Goal: Task Accomplishment & Management: Complete application form

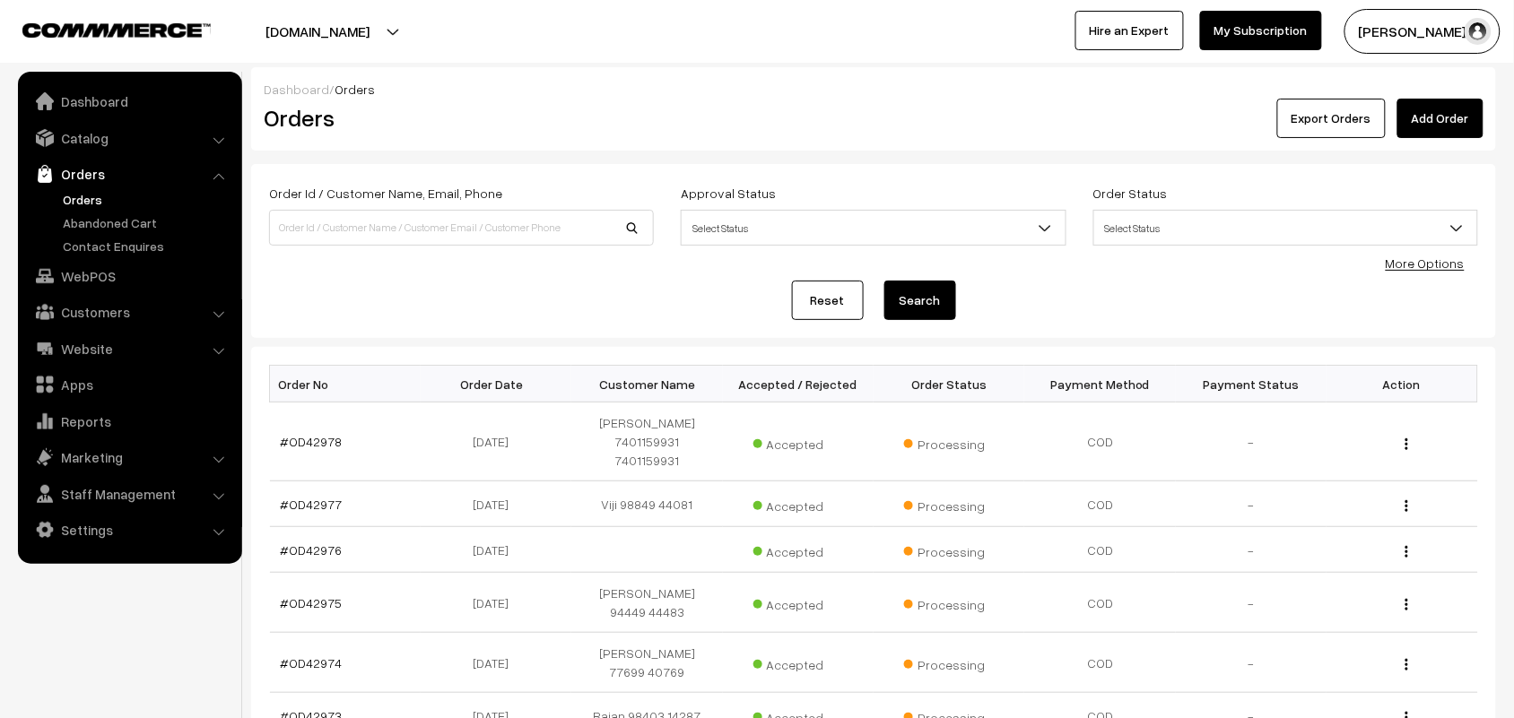
click at [88, 195] on link "Orders" at bounding box center [147, 199] width 178 height 19
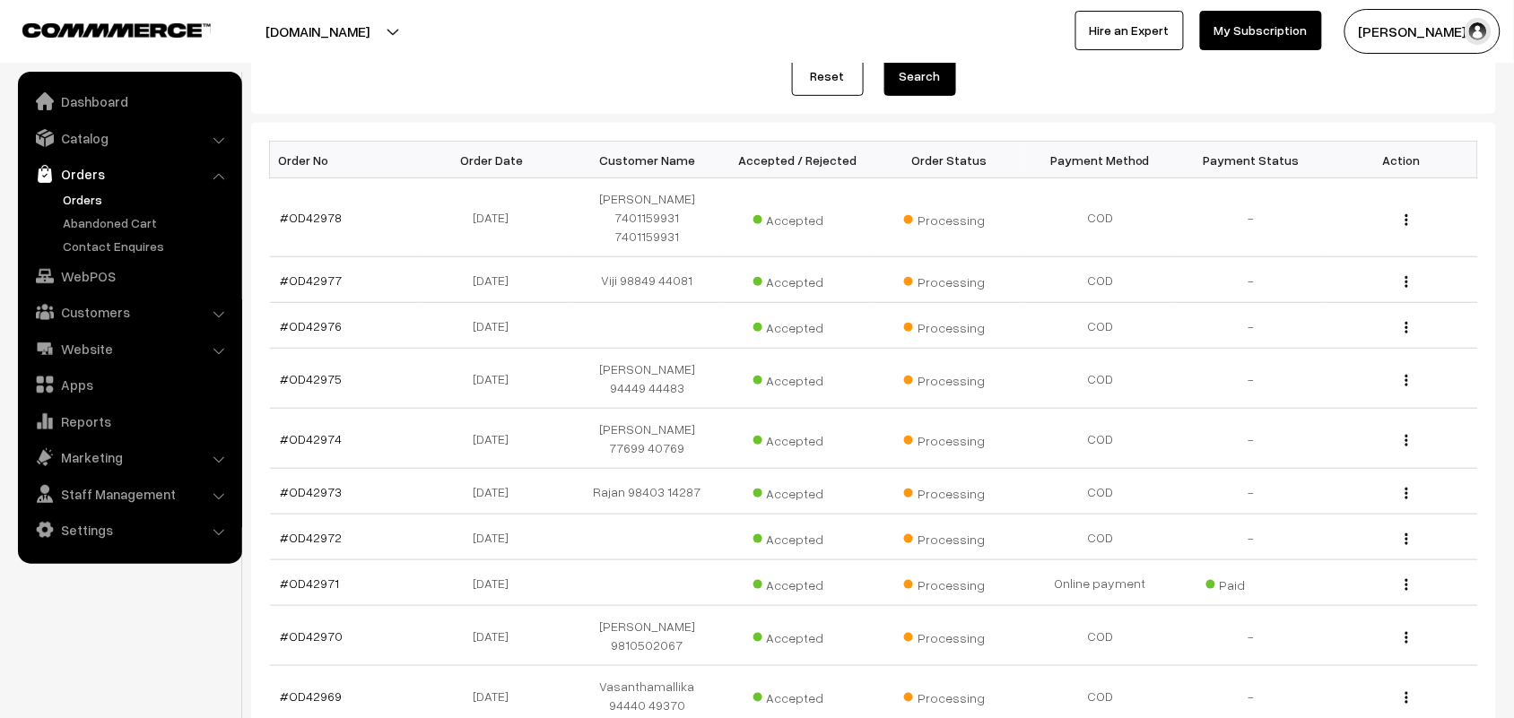
scroll to position [224, 0]
click at [95, 280] on link "WebPOS" at bounding box center [128, 276] width 213 height 32
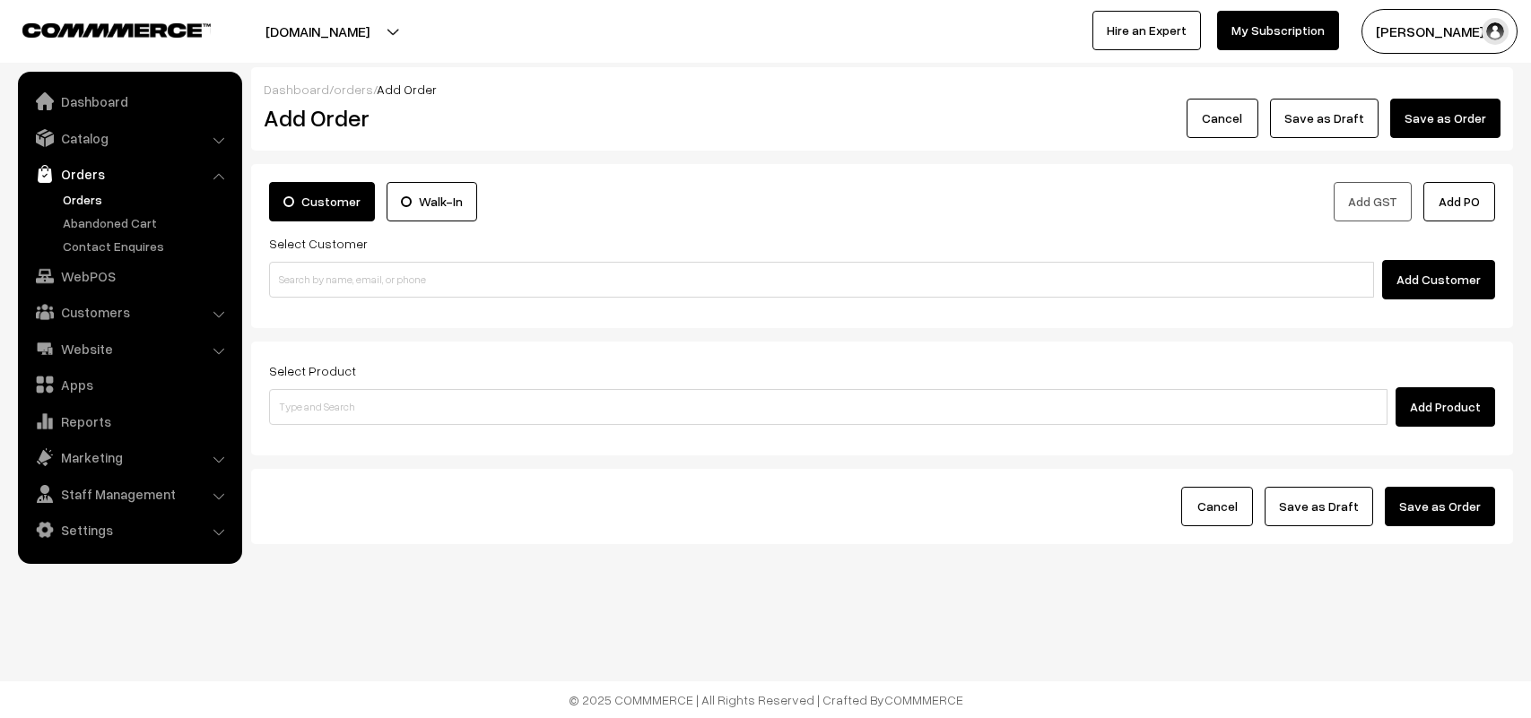
click at [379, 288] on input at bounding box center [821, 280] width 1105 height 36
click at [306, 271] on input "97104 13250" at bounding box center [821, 280] width 1105 height 36
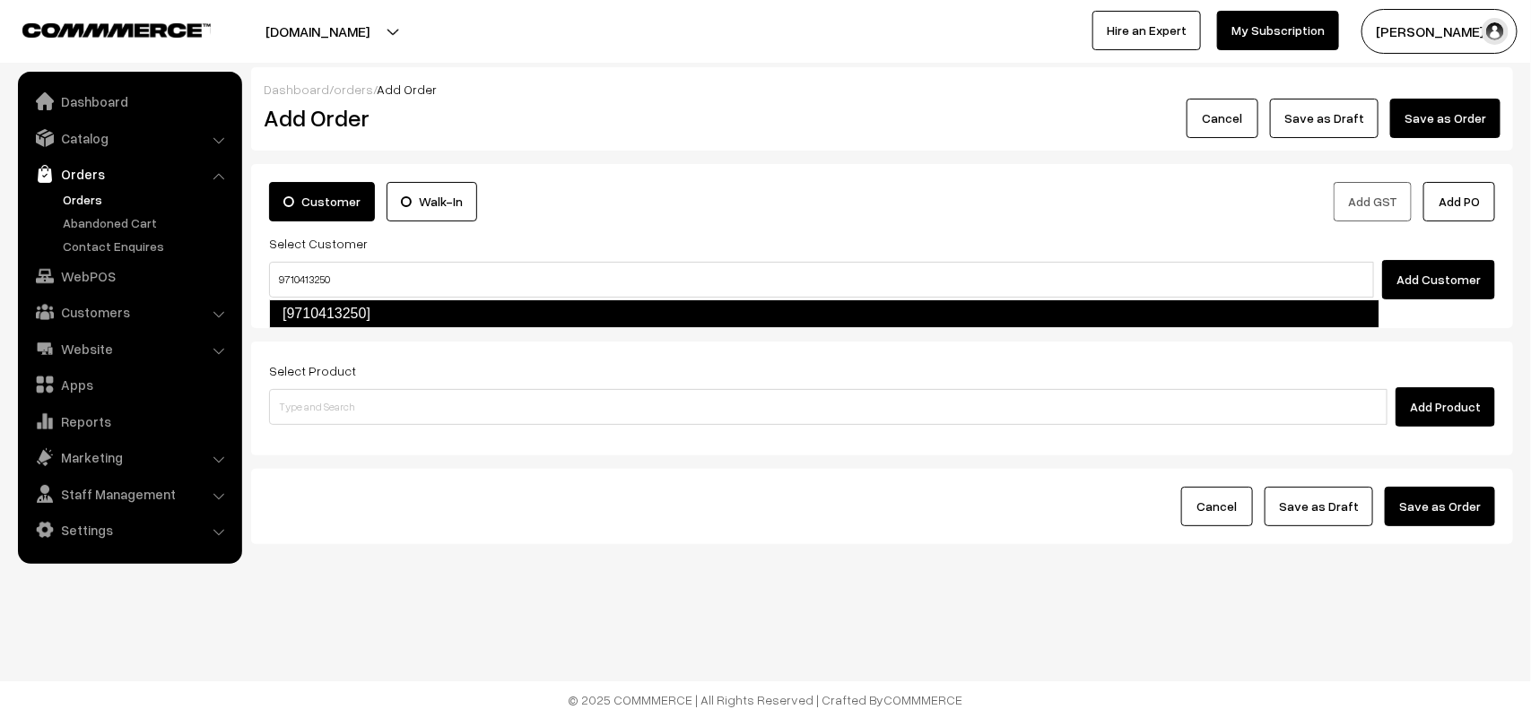
click at [379, 310] on link "[9710413250]" at bounding box center [824, 314] width 1110 height 29
type input "9710413250"
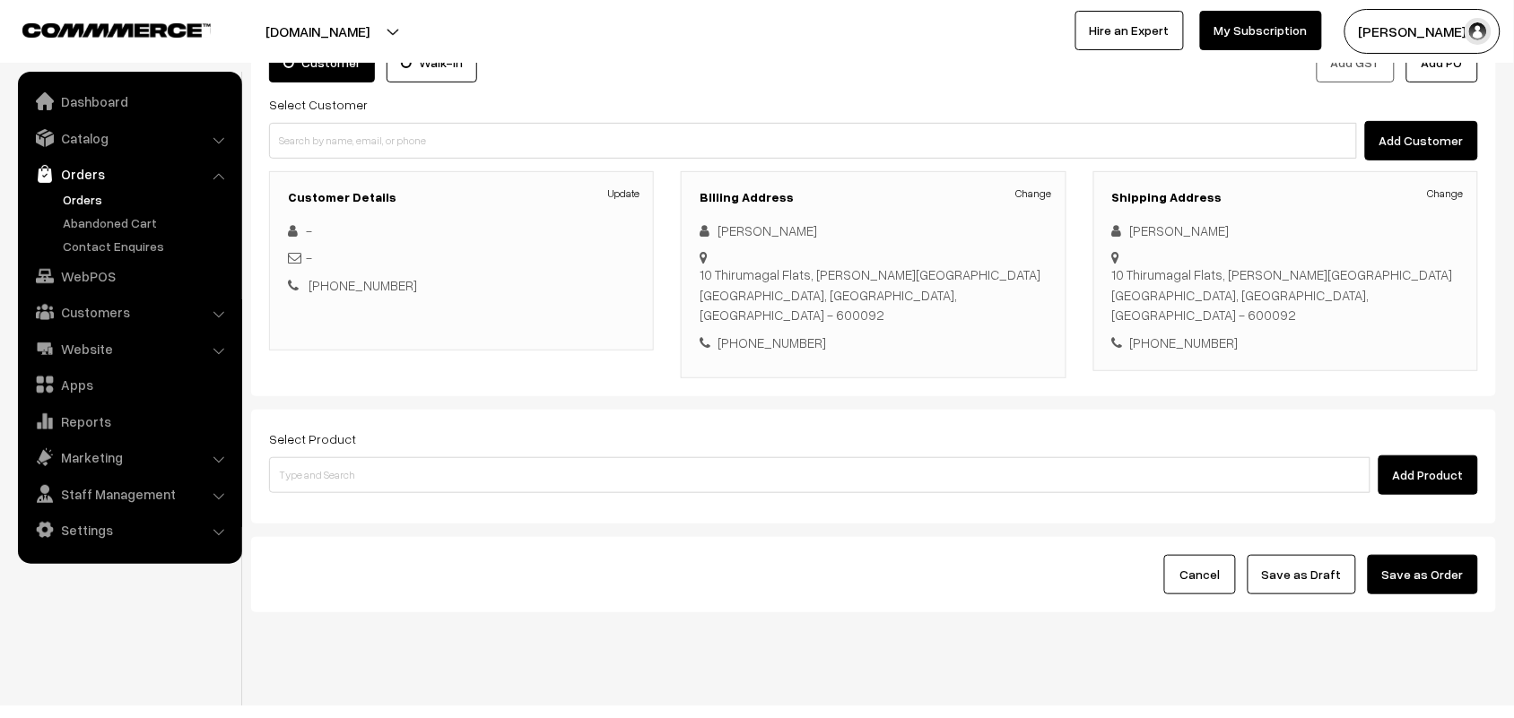
scroll to position [146, 0]
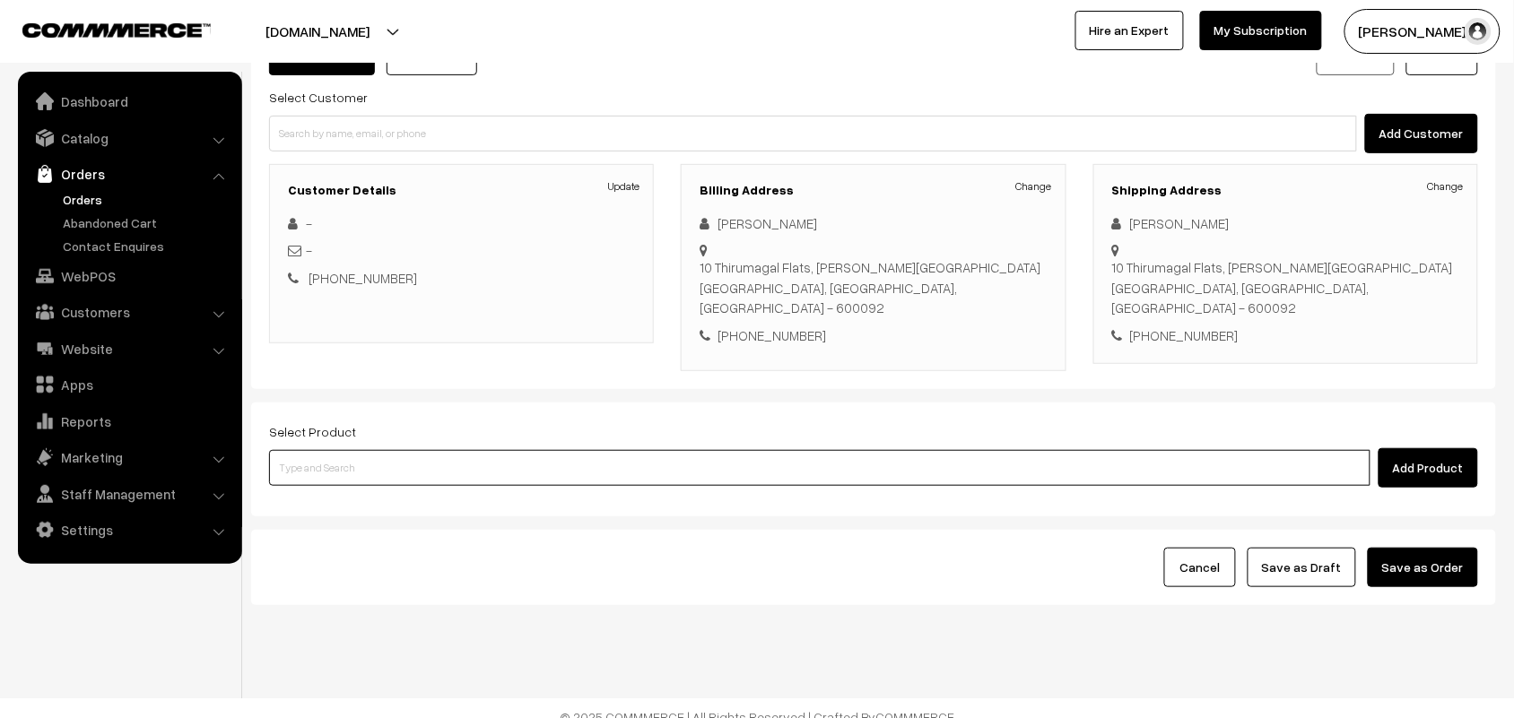
click at [439, 450] on input at bounding box center [819, 468] width 1101 height 36
click at [441, 450] on input at bounding box center [819, 468] width 1101 height 36
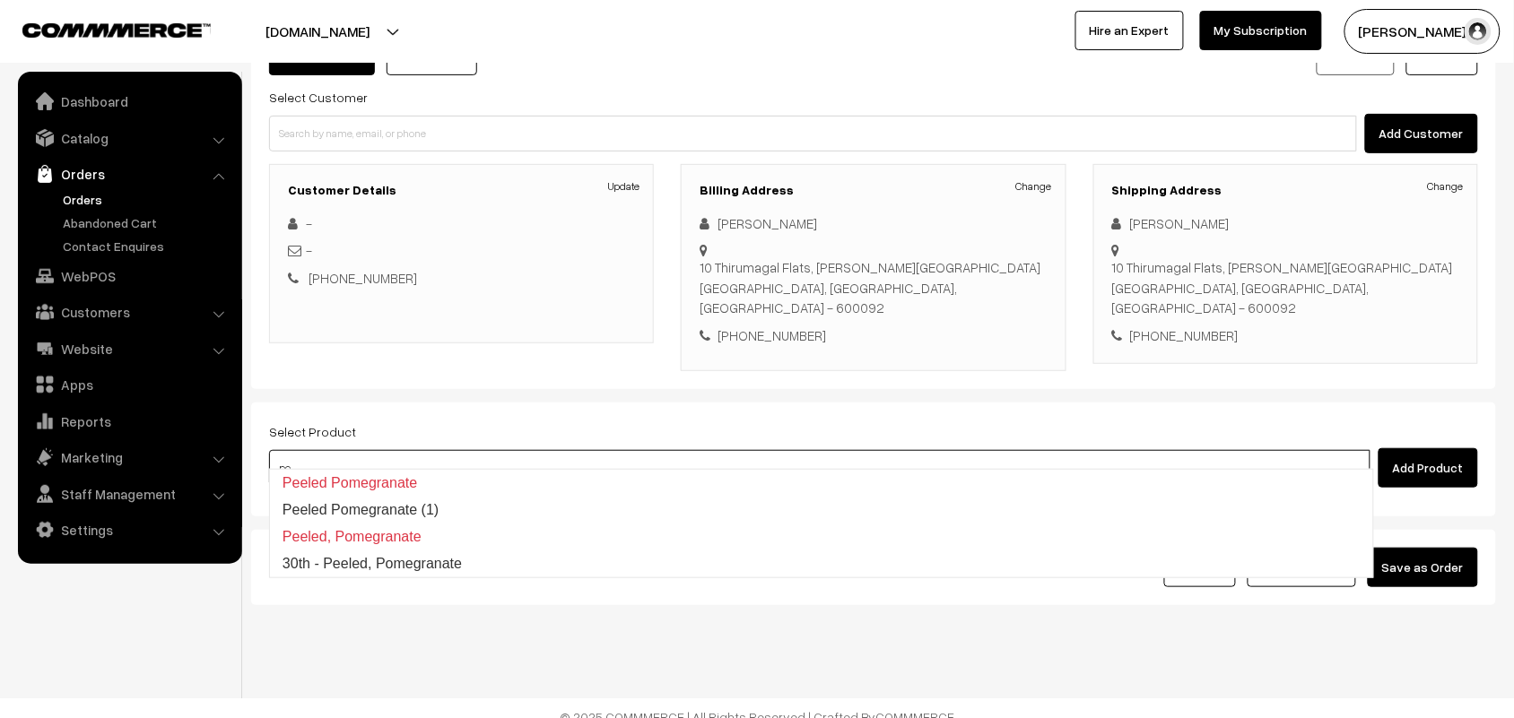
type input "p"
type input "omp"
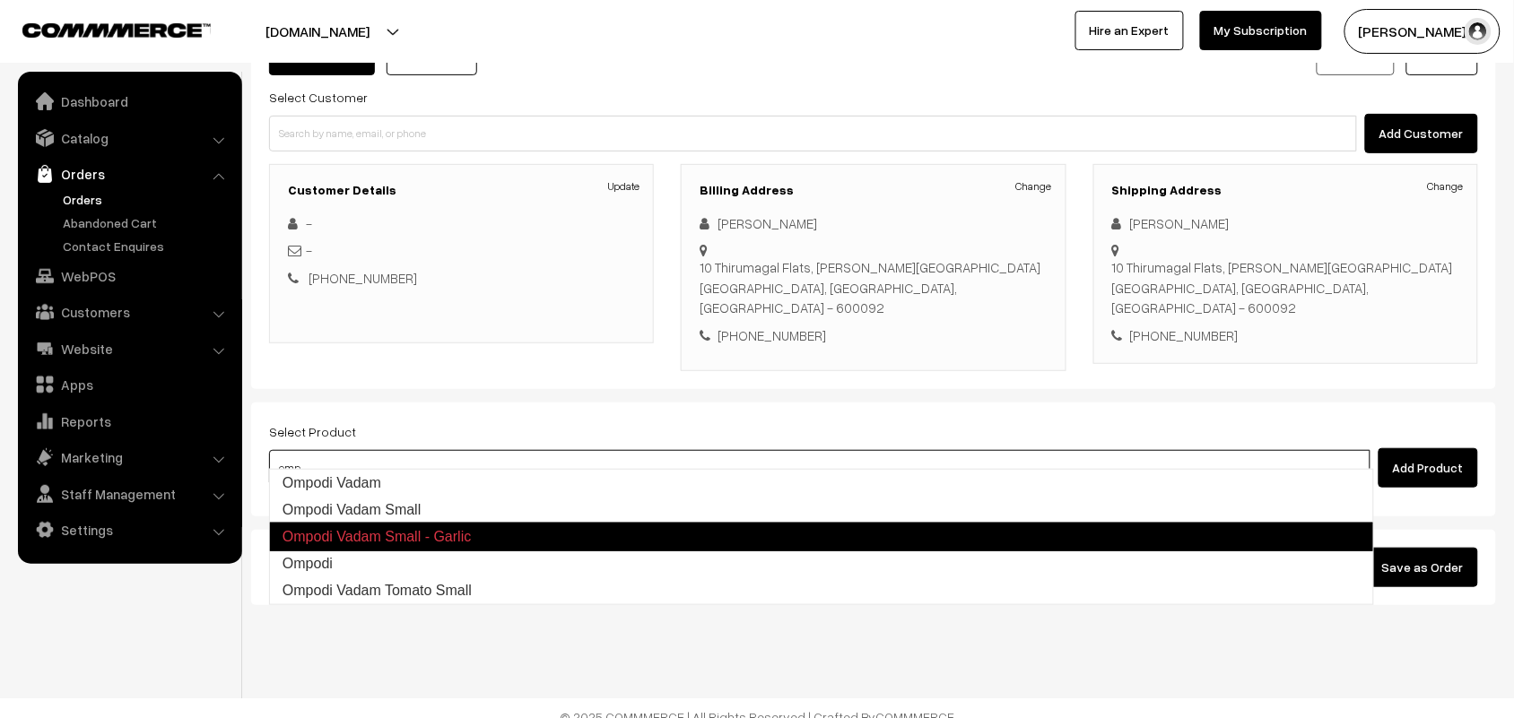
click at [350, 554] on link "Ompodi" at bounding box center [821, 564] width 1103 height 27
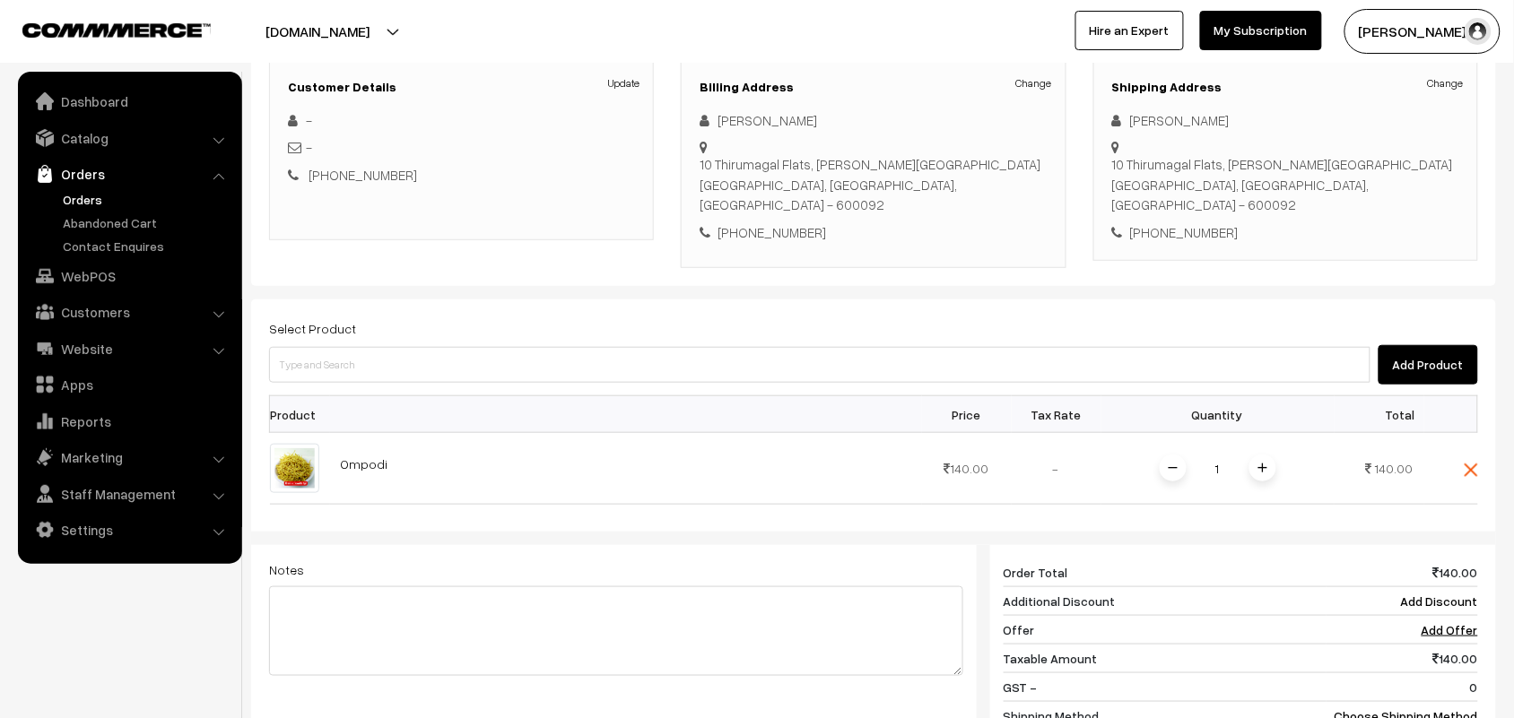
scroll to position [258, 0]
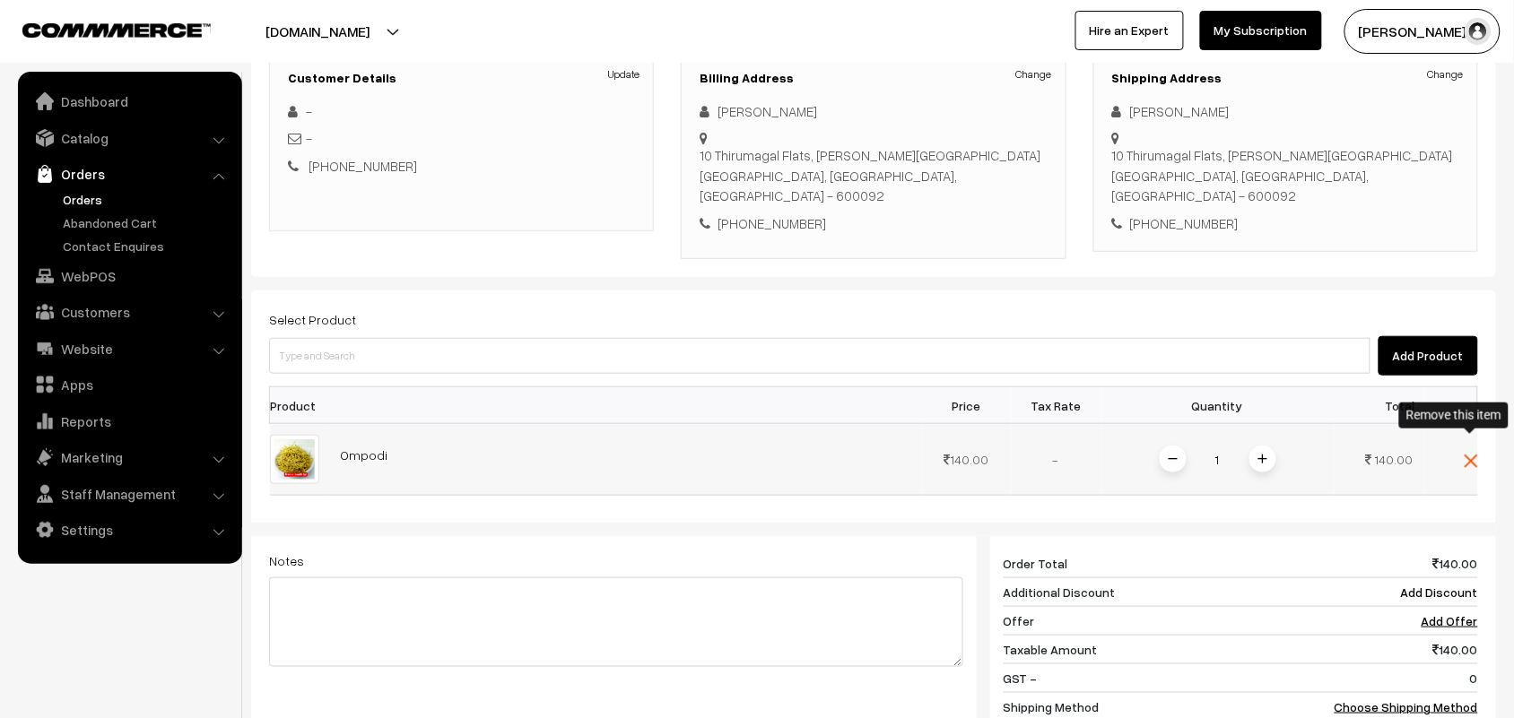
click at [1467, 455] on img at bounding box center [1470, 461] width 13 height 13
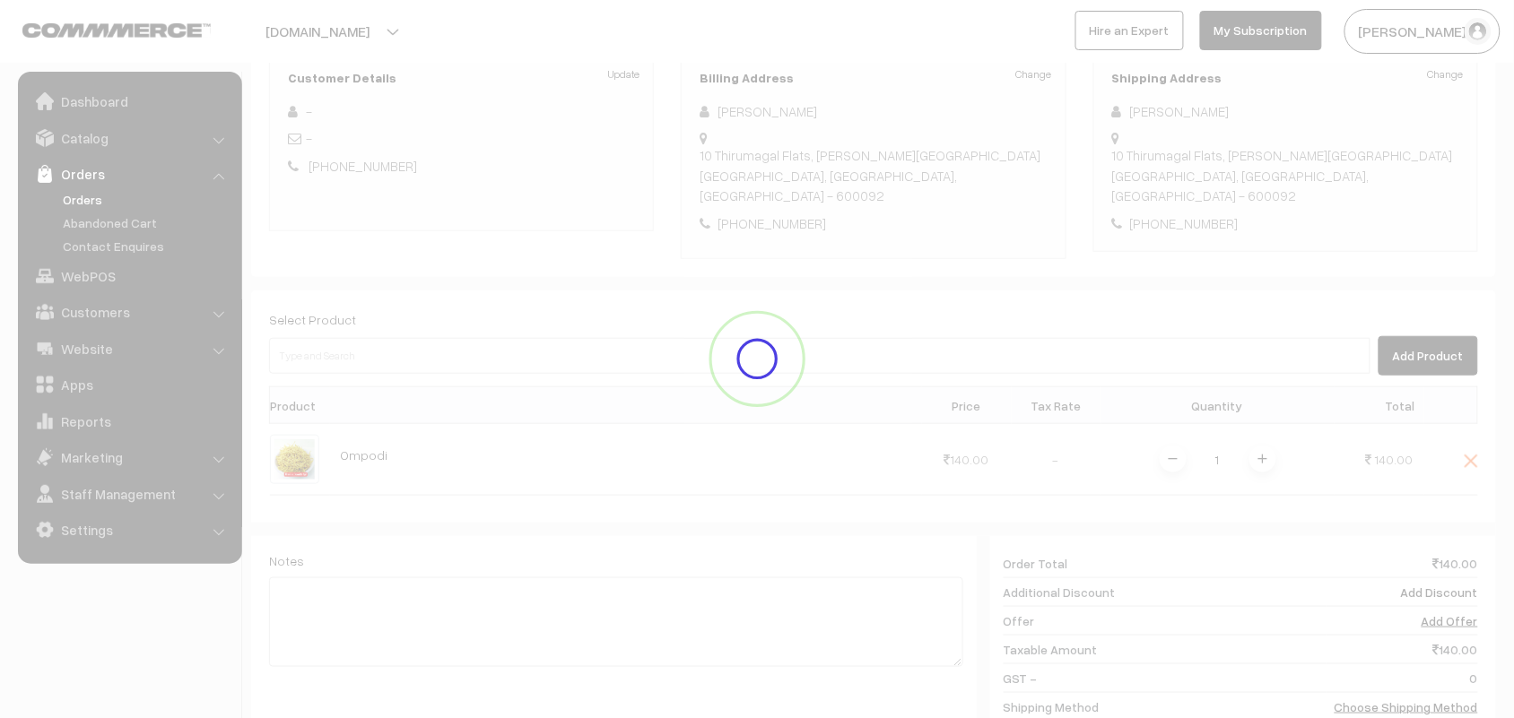
scroll to position [146, 0]
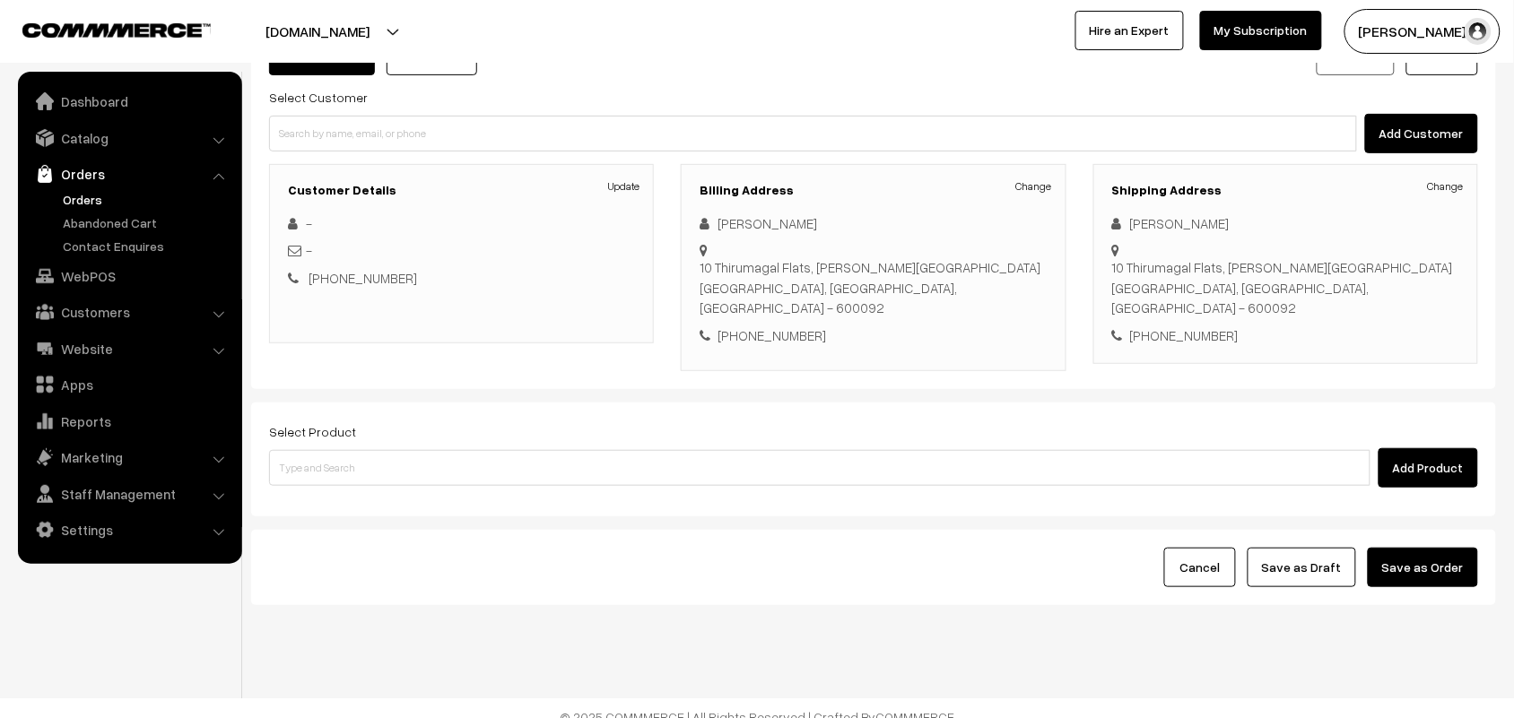
click at [363, 360] on div "Customer Walk-In Add GST Add PO Select Customer Add Customer Customer Details U…" at bounding box center [873, 203] width 1245 height 371
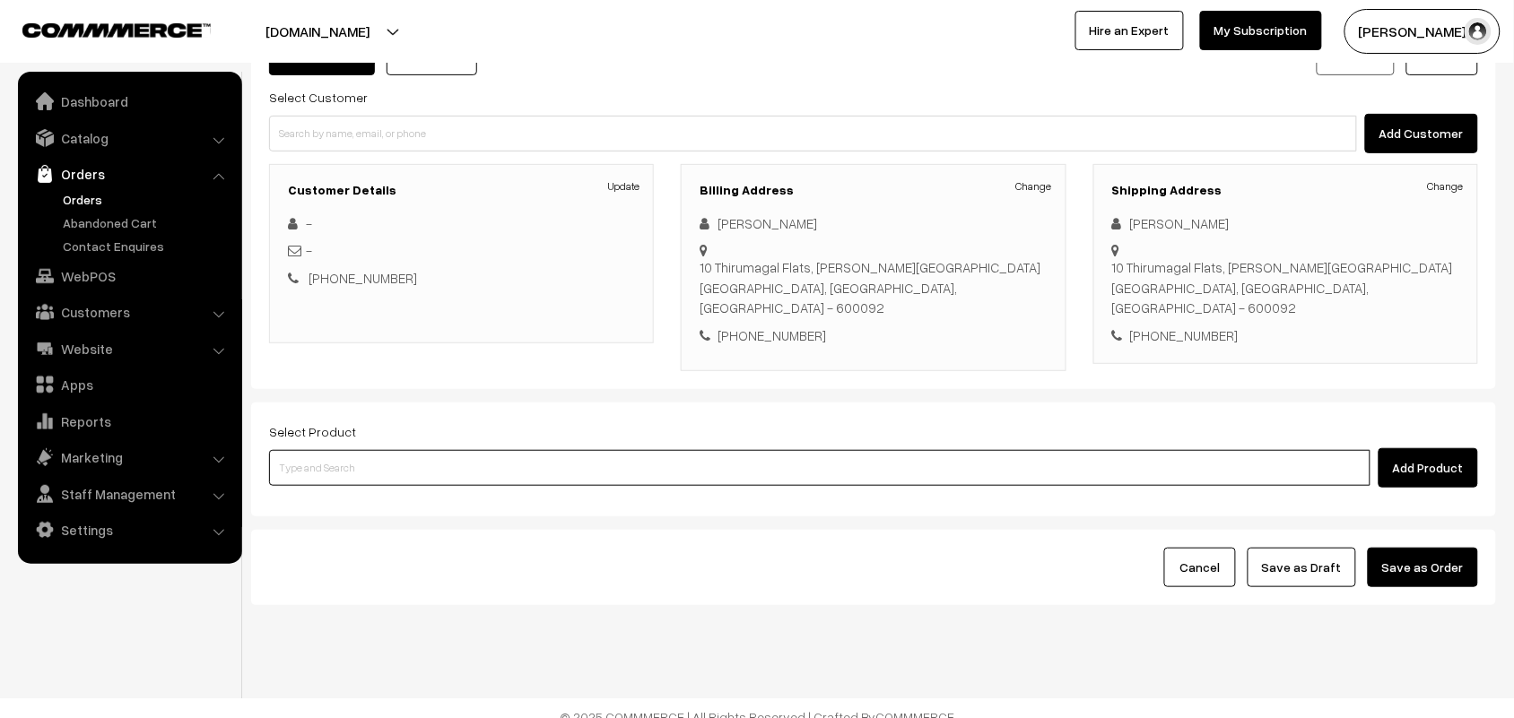
click at [345, 450] on input at bounding box center [819, 468] width 1101 height 36
type input "ompodi"
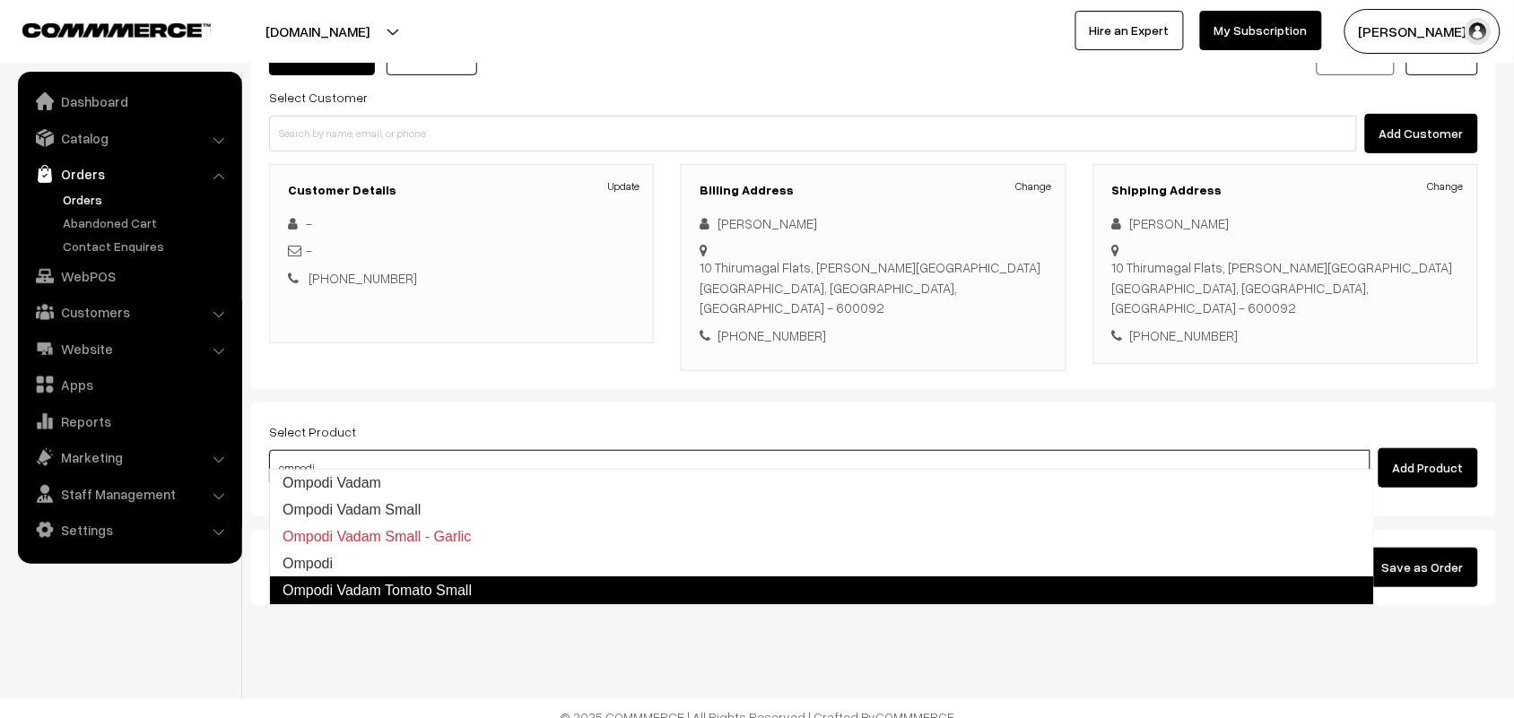
click at [334, 574] on link "Ompodi" at bounding box center [821, 564] width 1103 height 27
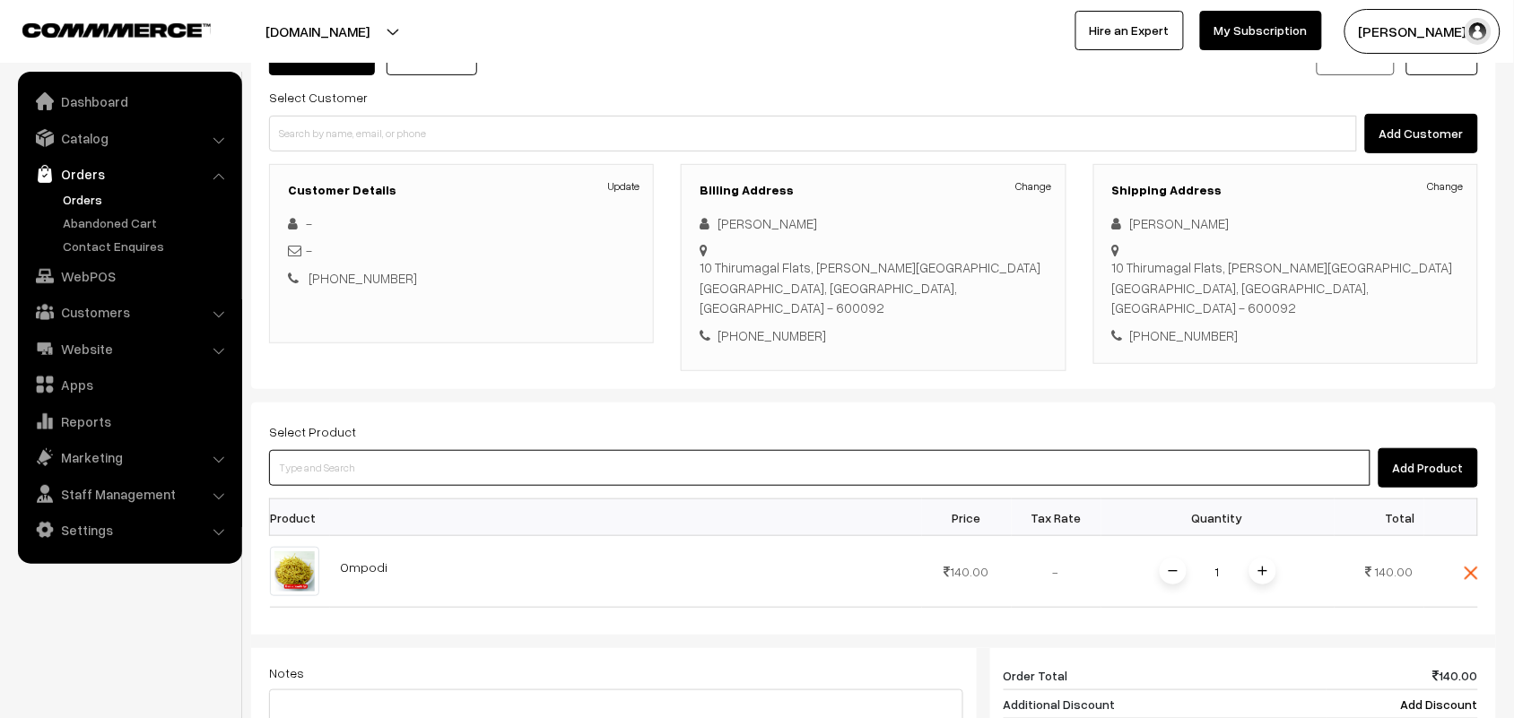
click at [354, 456] on input at bounding box center [819, 468] width 1101 height 36
type input "om po"
drag, startPoint x: 338, startPoint y: 462, endPoint x: 336, endPoint y: 471, distance: 9.1
click at [337, 463] on input "om po" at bounding box center [819, 468] width 1101 height 36
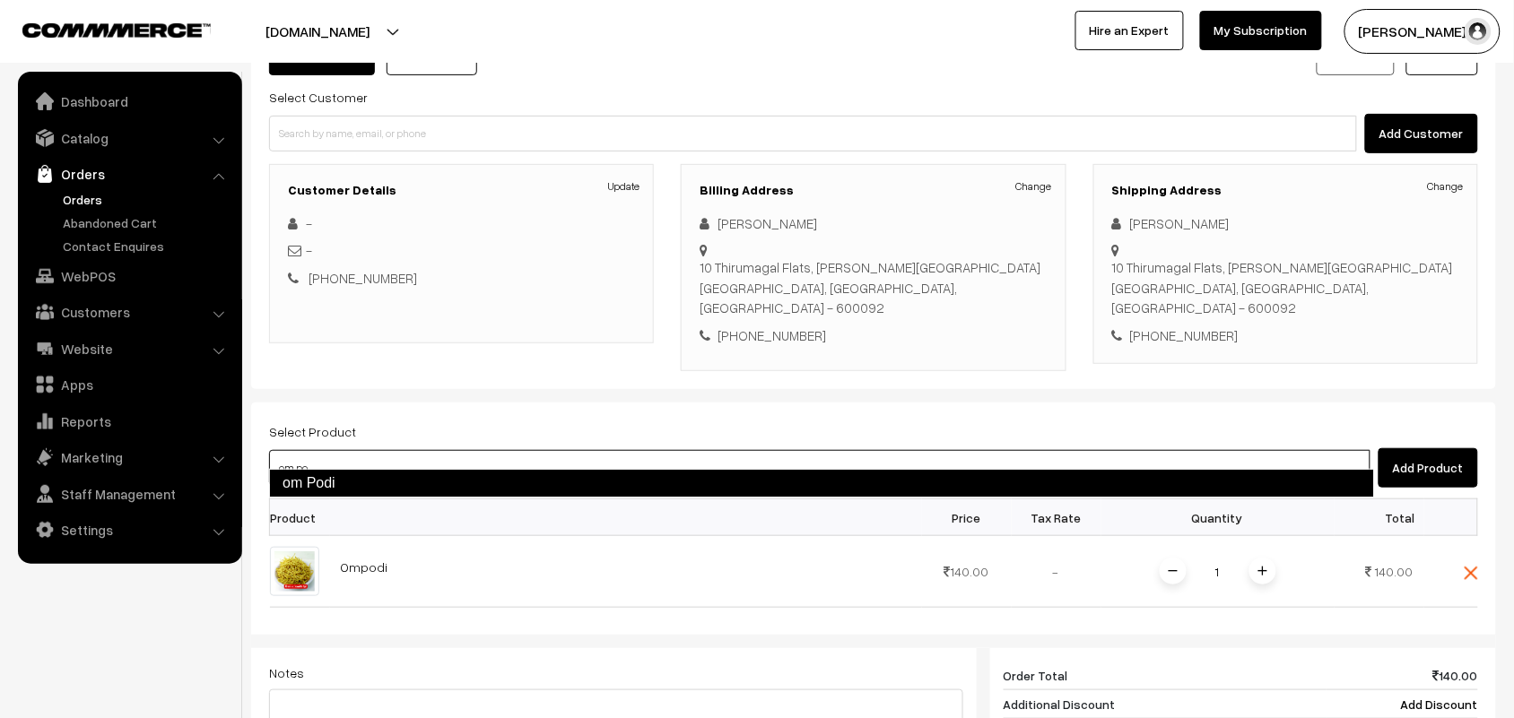
click at [334, 482] on link "om Podi" at bounding box center [821, 483] width 1105 height 29
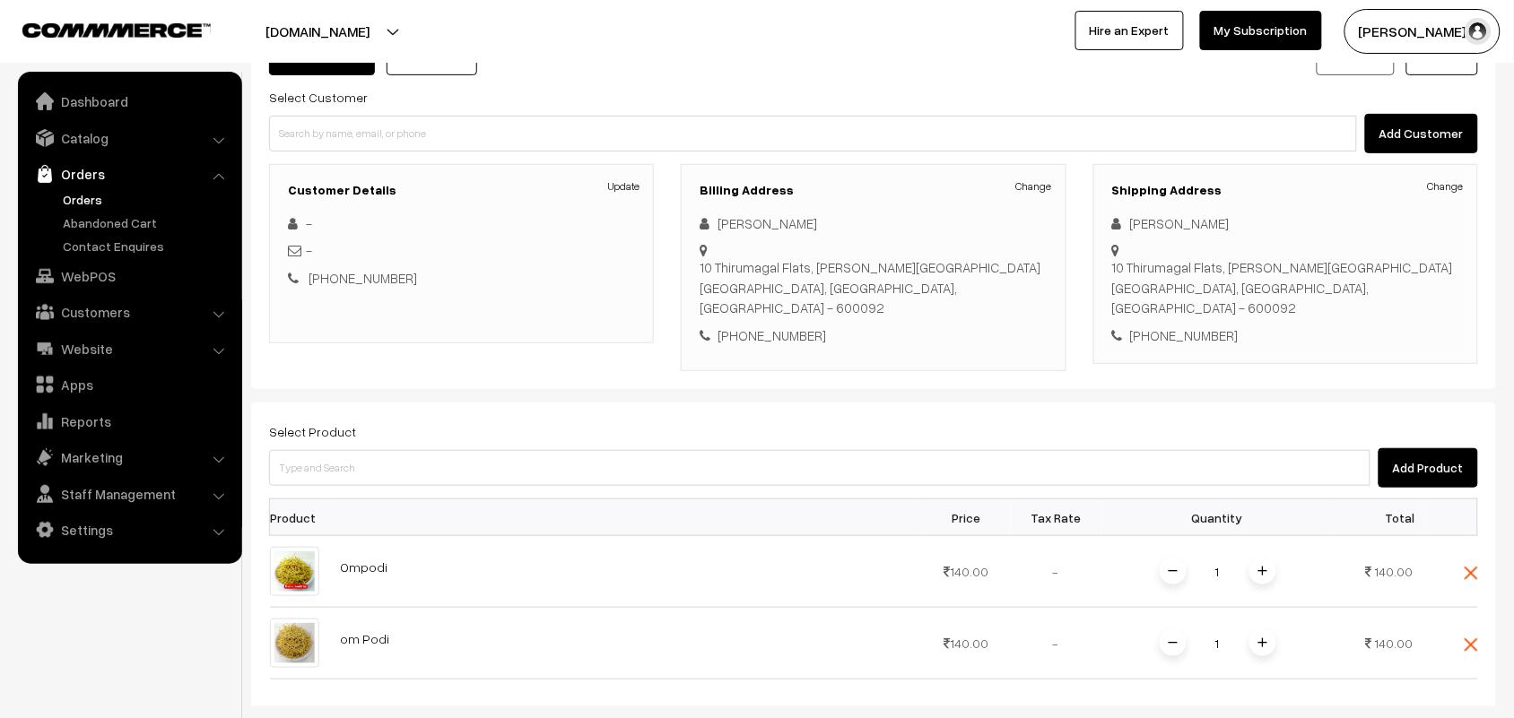
scroll to position [258, 0]
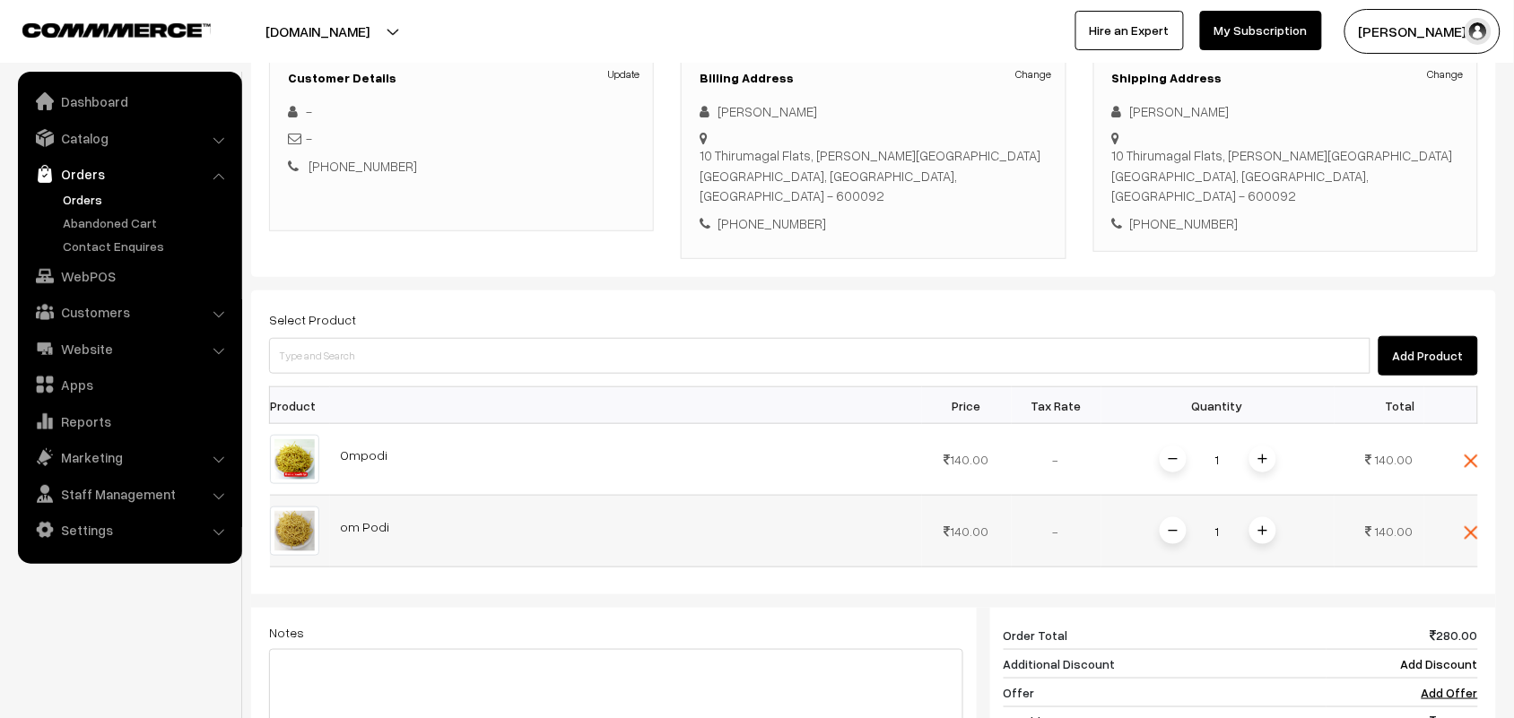
click at [1267, 517] on span at bounding box center [1262, 530] width 27 height 27
click at [1468, 455] on img at bounding box center [1470, 461] width 13 height 13
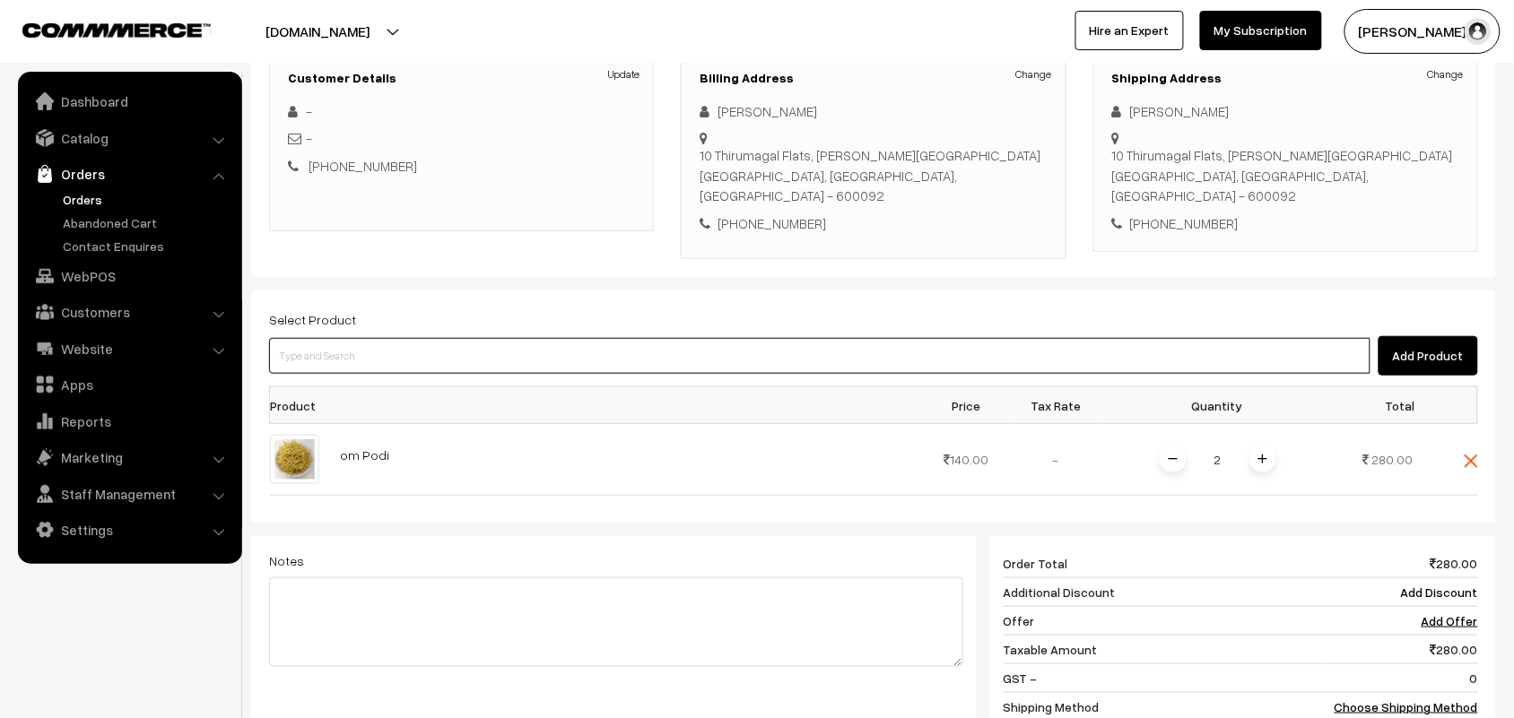
click at [369, 352] on input at bounding box center [819, 356] width 1101 height 36
type input "ribb"
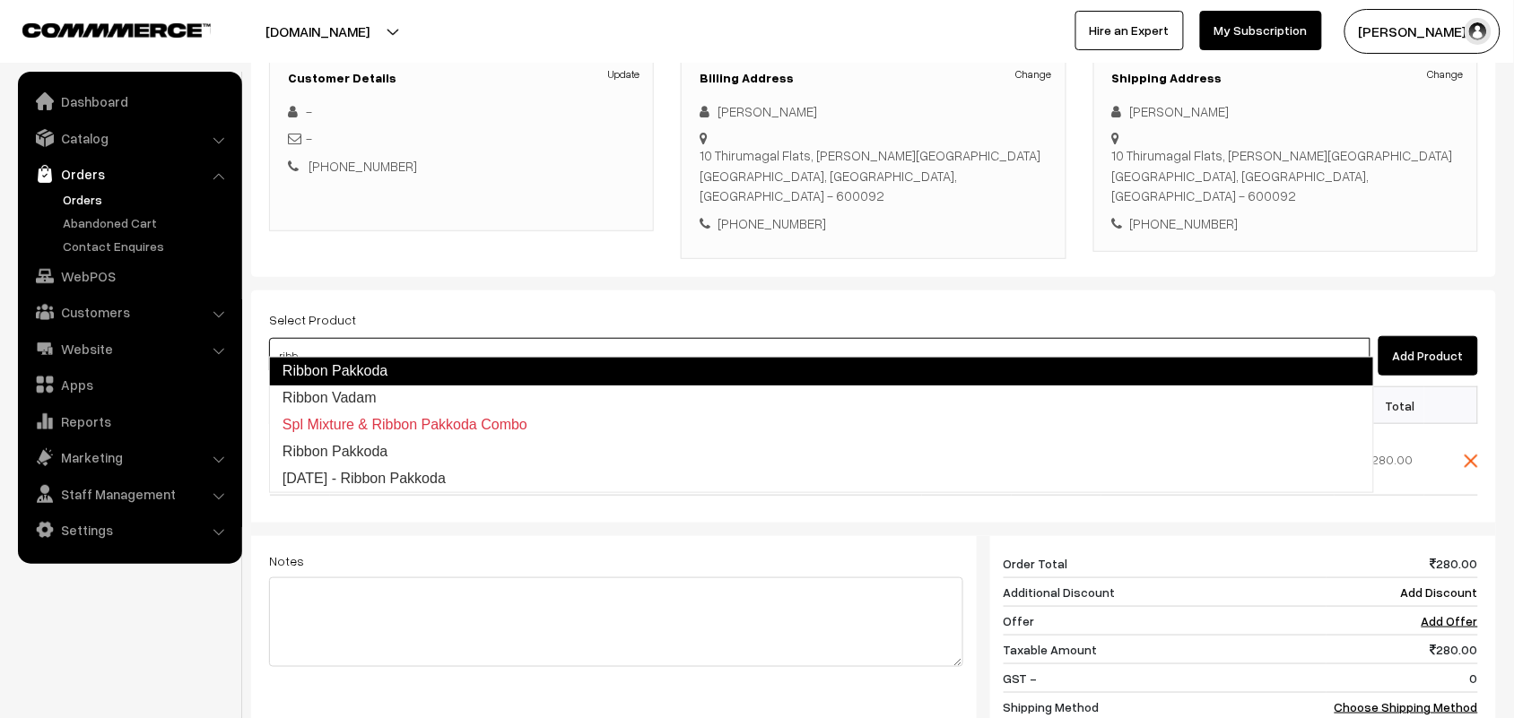
click at [363, 377] on link "Ribbon Pakkoda" at bounding box center [821, 371] width 1105 height 29
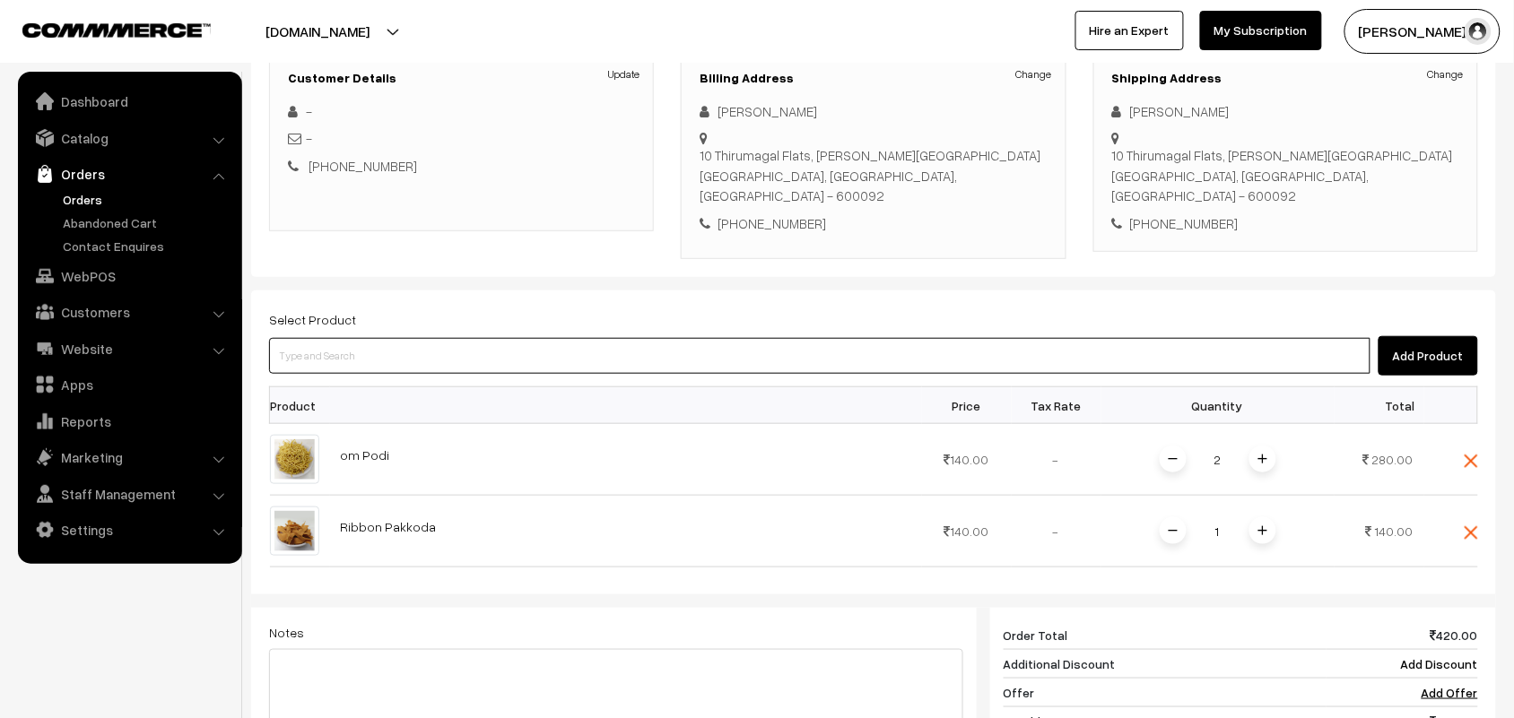
click at [363, 343] on input at bounding box center [819, 356] width 1101 height 36
type input "pototo sal"
click at [282, 361] on link "Pototo Salt" at bounding box center [821, 371] width 1103 height 27
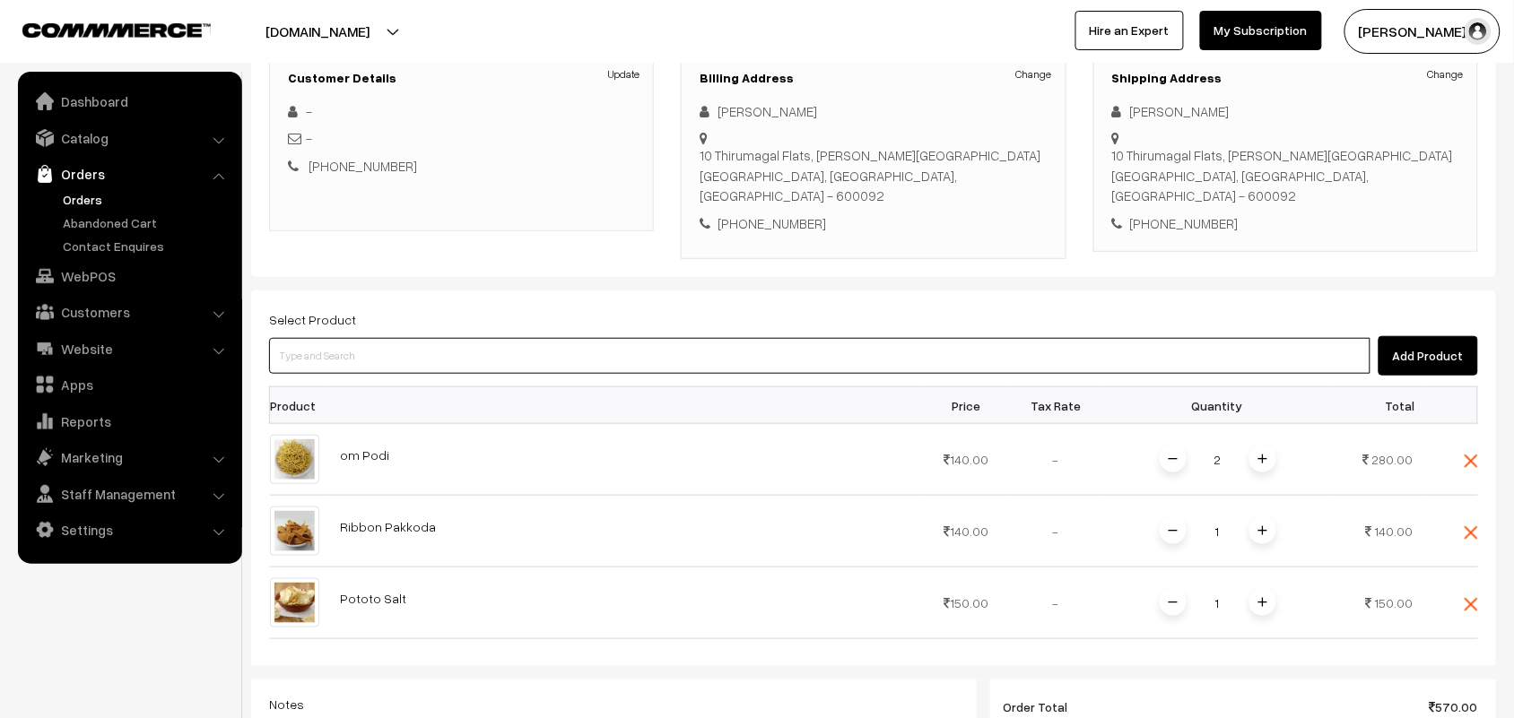
click at [319, 338] on input at bounding box center [819, 356] width 1101 height 36
type input "uppu see"
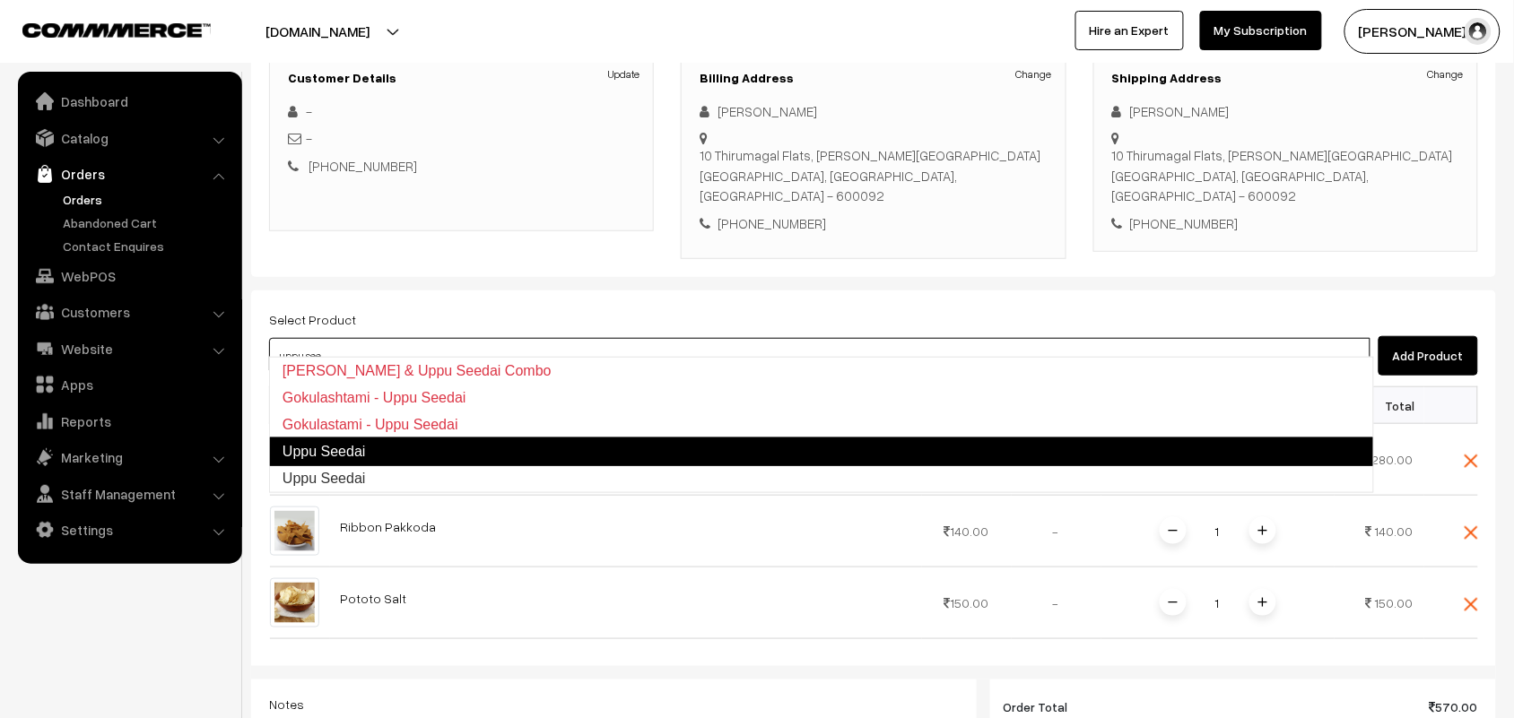
click at [316, 451] on link "Uppu Seedai" at bounding box center [821, 452] width 1105 height 29
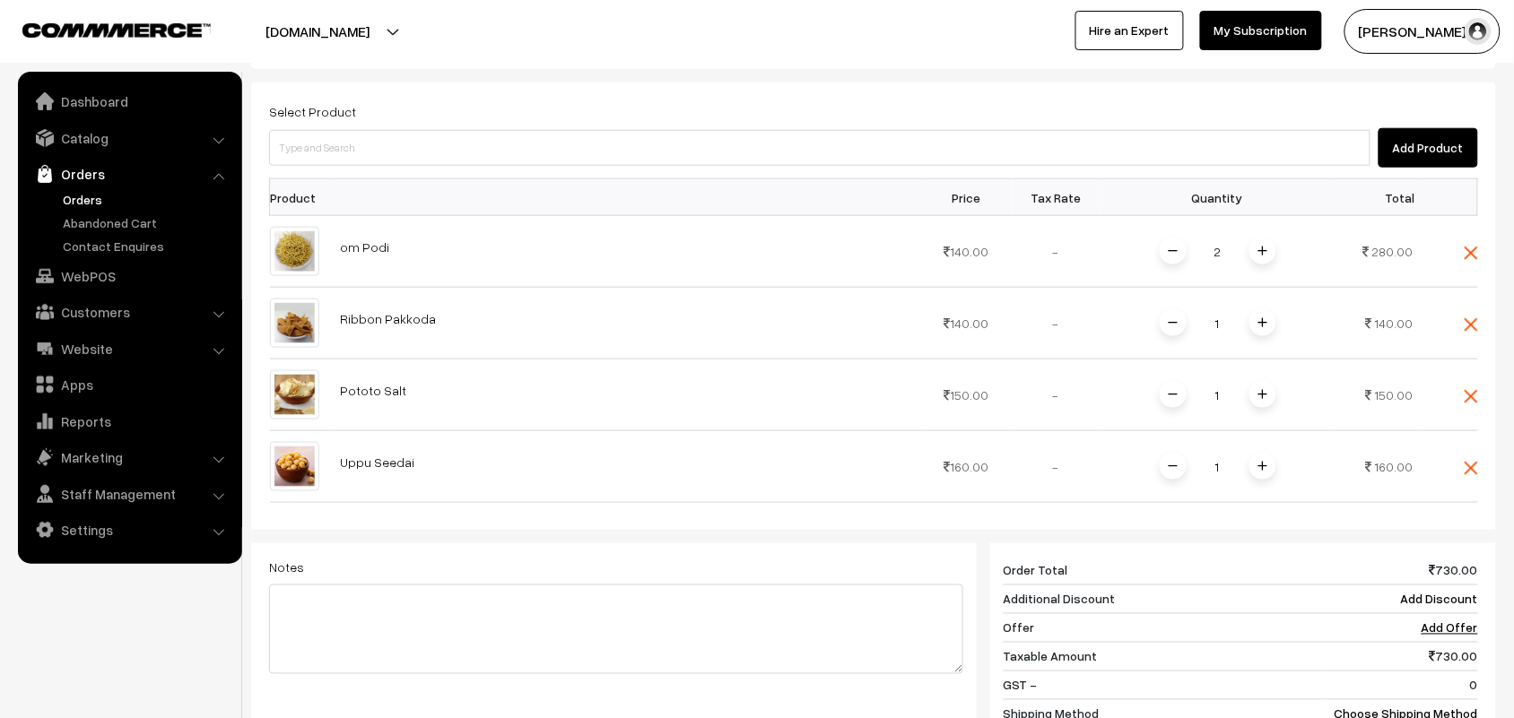
scroll to position [482, 0]
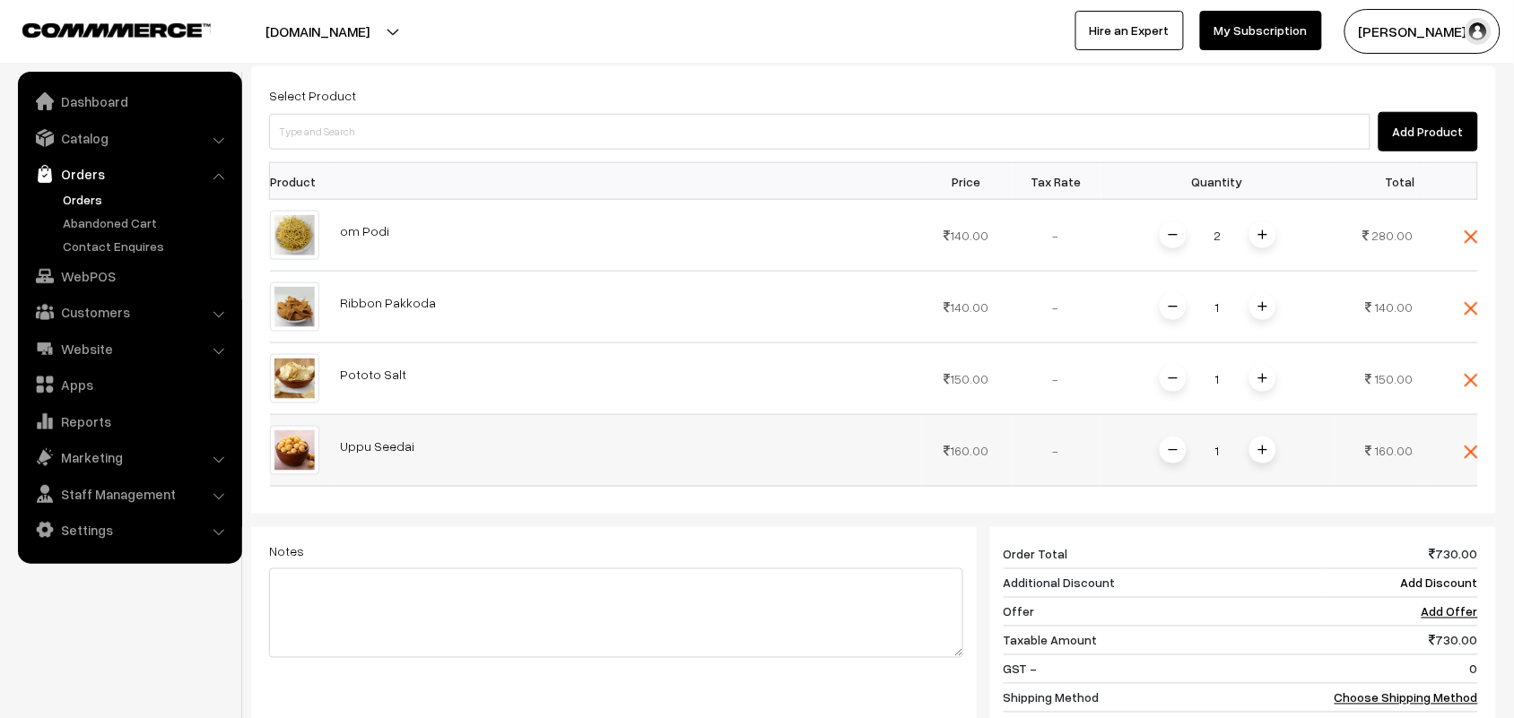
click at [1265, 446] on img at bounding box center [1262, 450] width 9 height 9
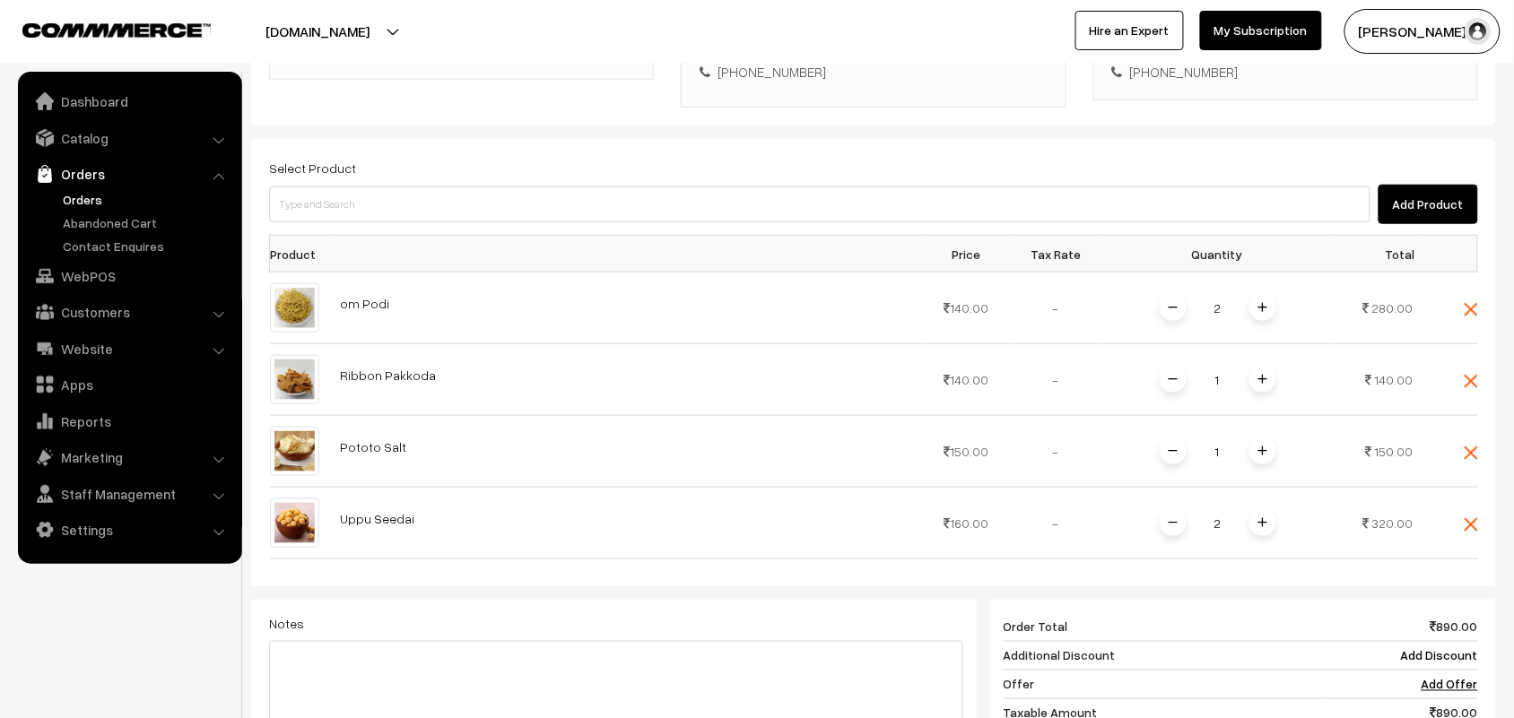
scroll to position [370, 0]
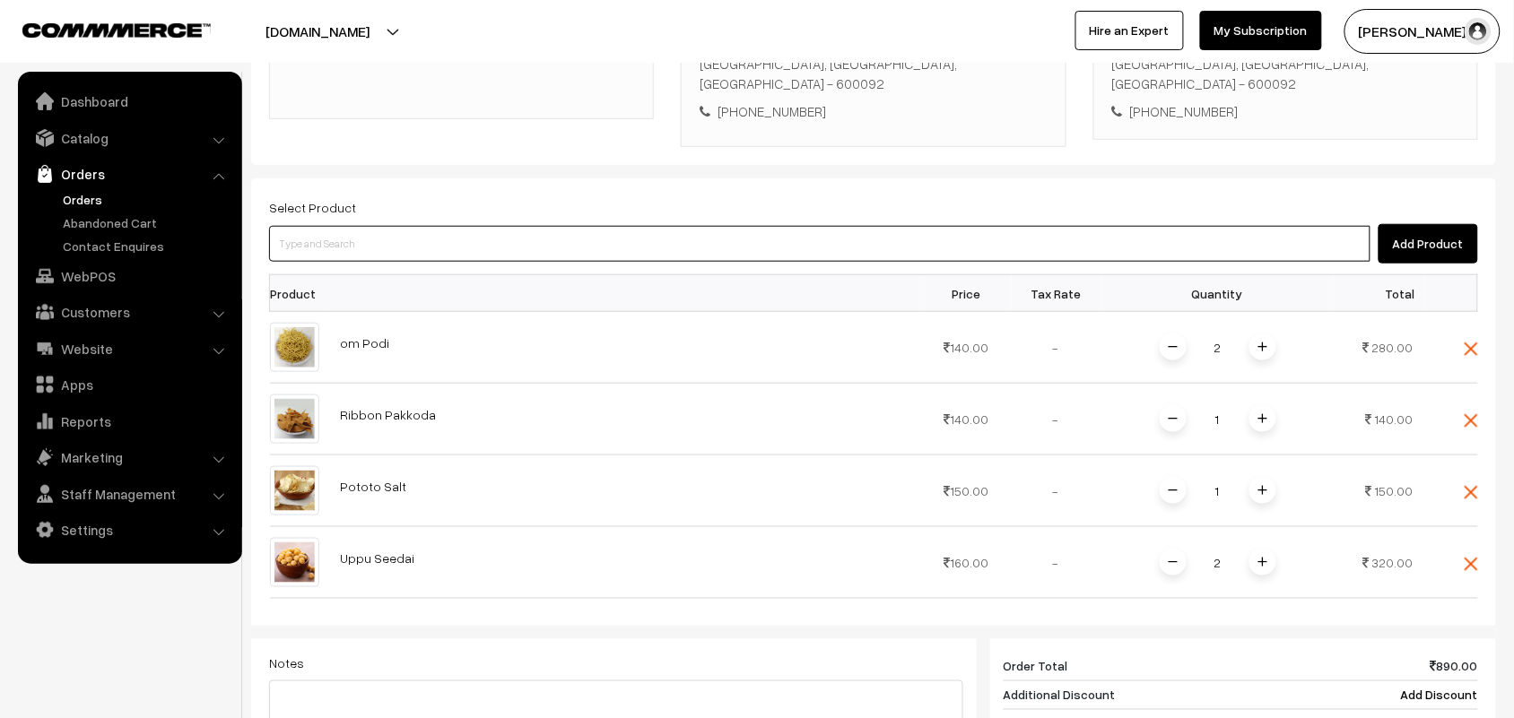
click at [360, 226] on input at bounding box center [819, 244] width 1101 height 36
type input "mullu mu"
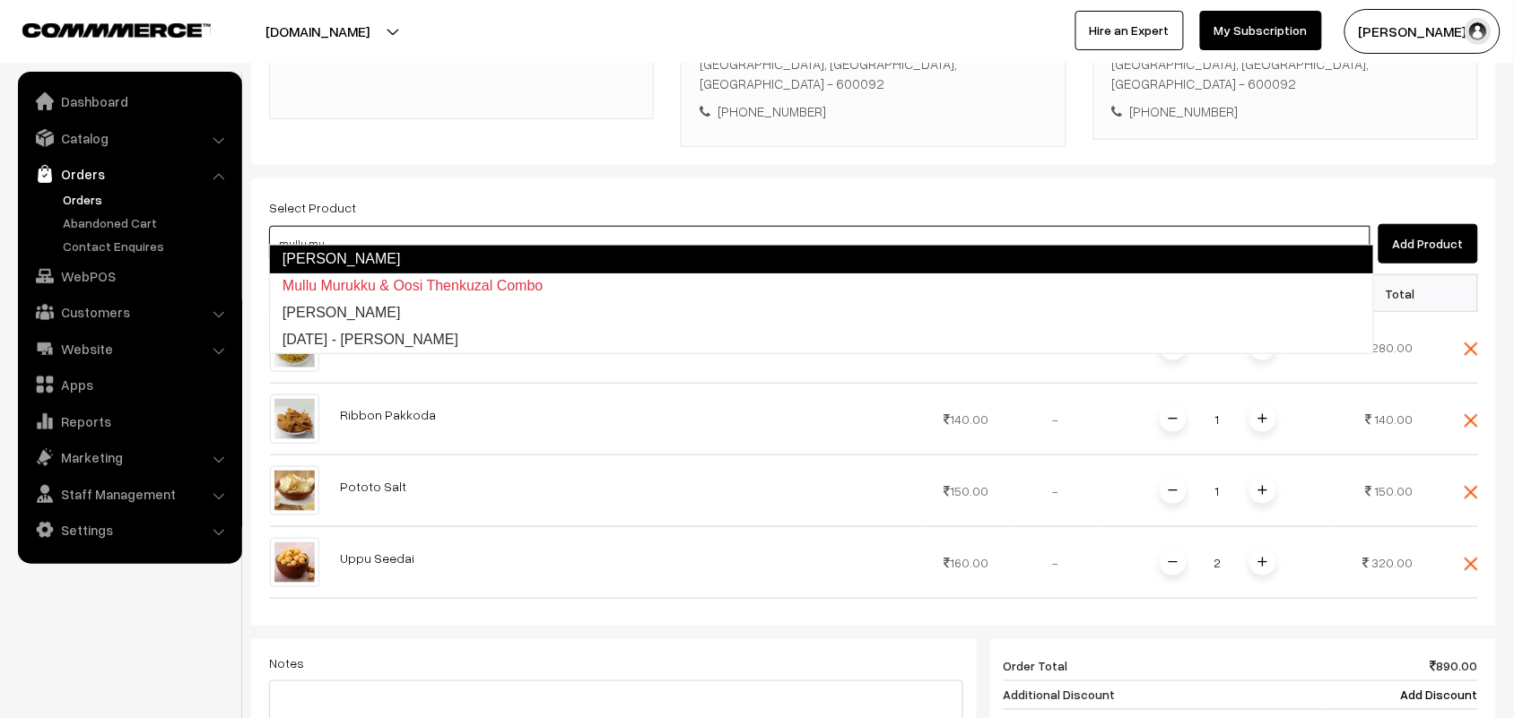
click at [343, 249] on link "Mullu Murukku" at bounding box center [821, 259] width 1105 height 29
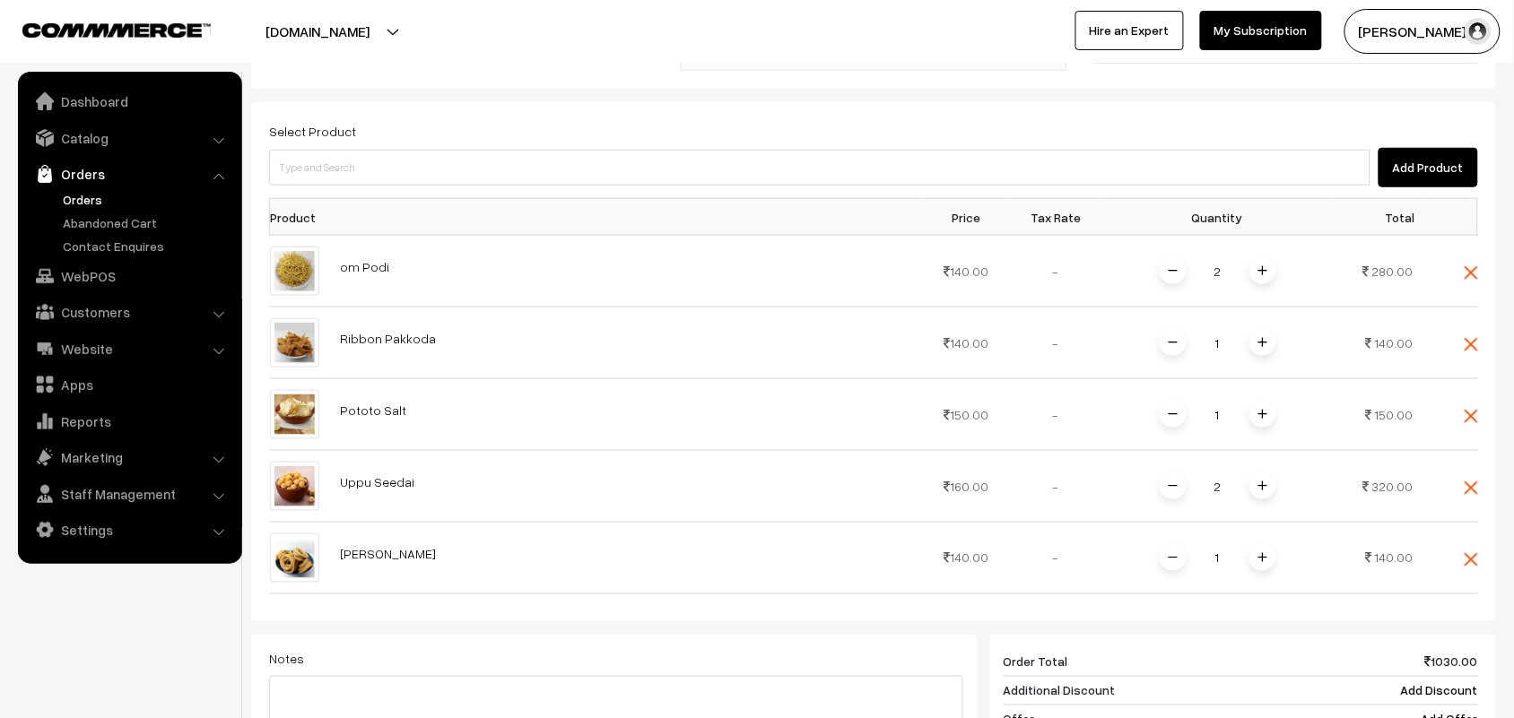
scroll to position [482, 0]
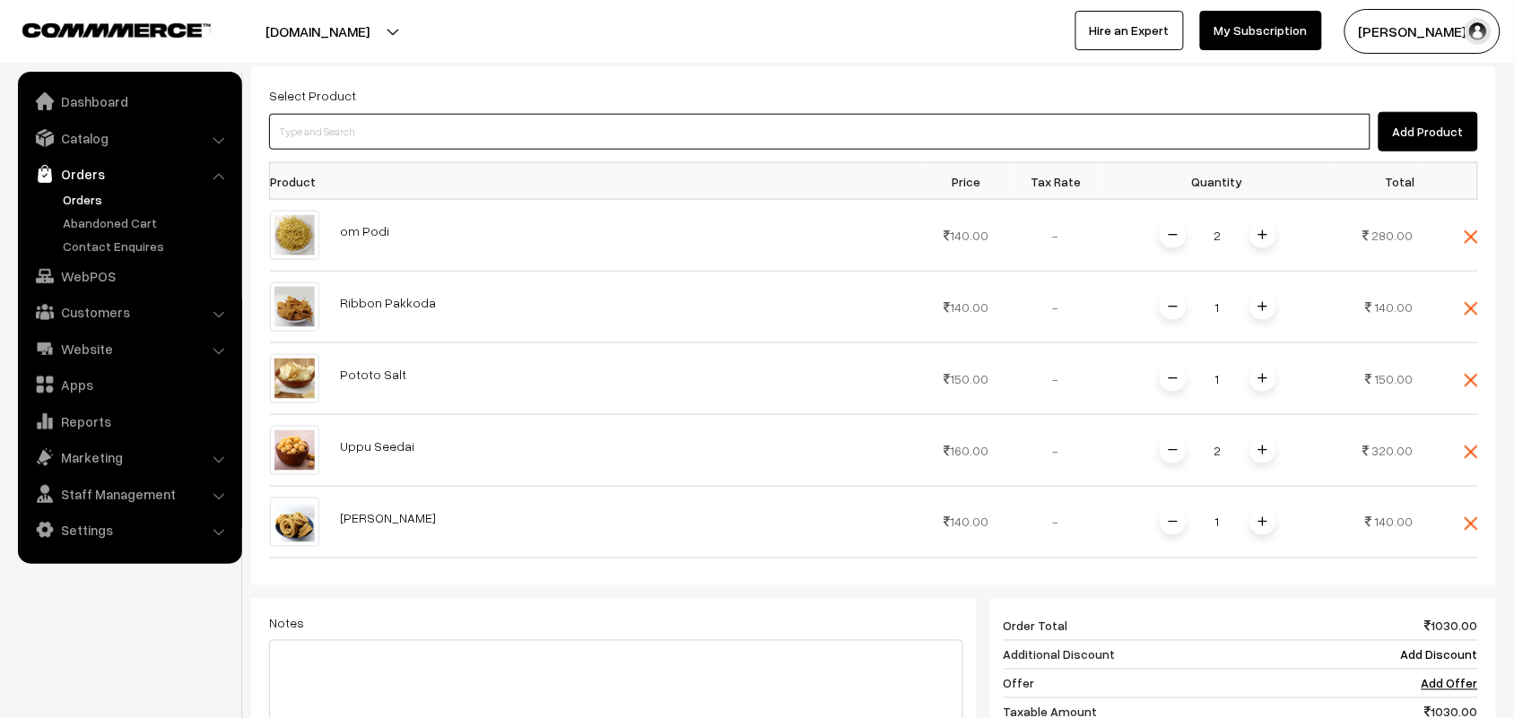
click at [332, 117] on input at bounding box center [819, 132] width 1101 height 36
type input "uppu see"
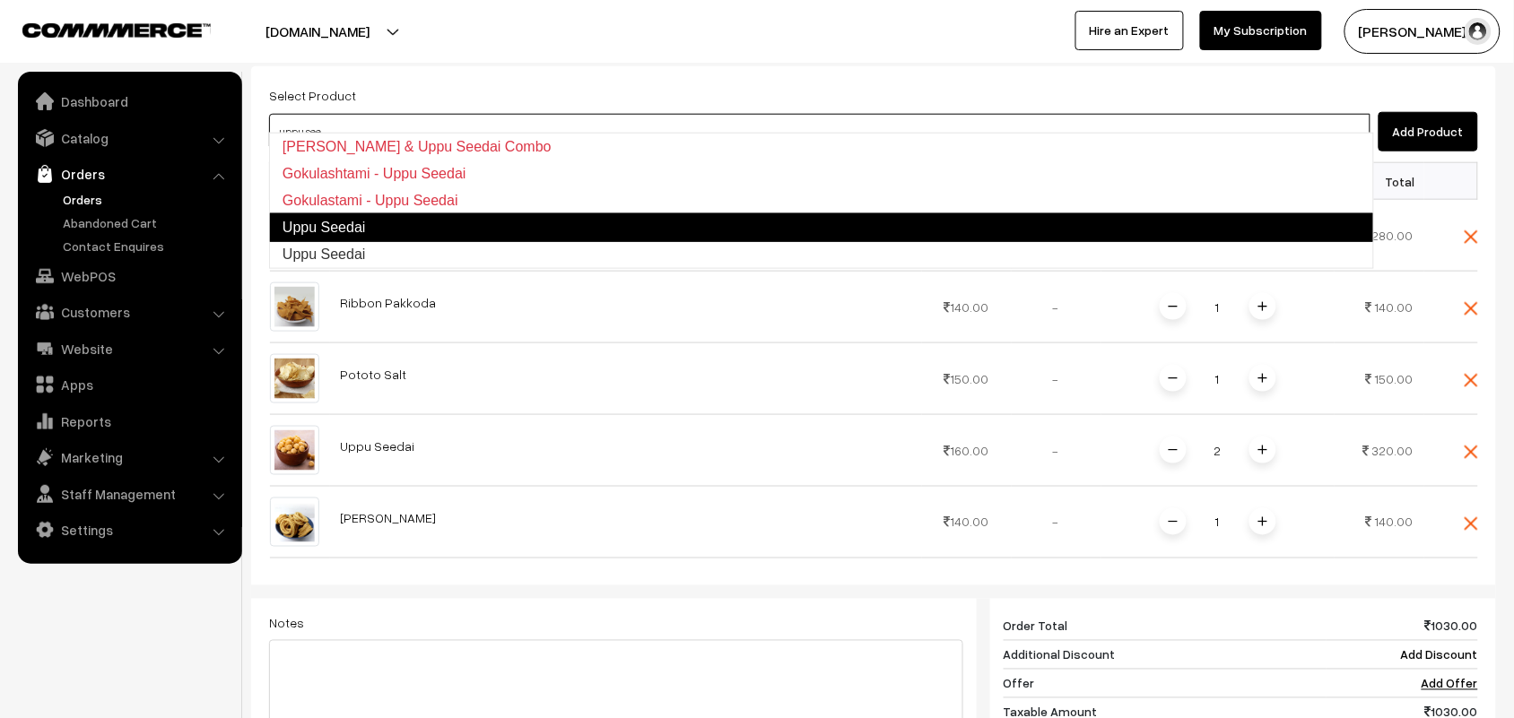
click at [317, 226] on link "Uppu Seedai" at bounding box center [821, 227] width 1105 height 29
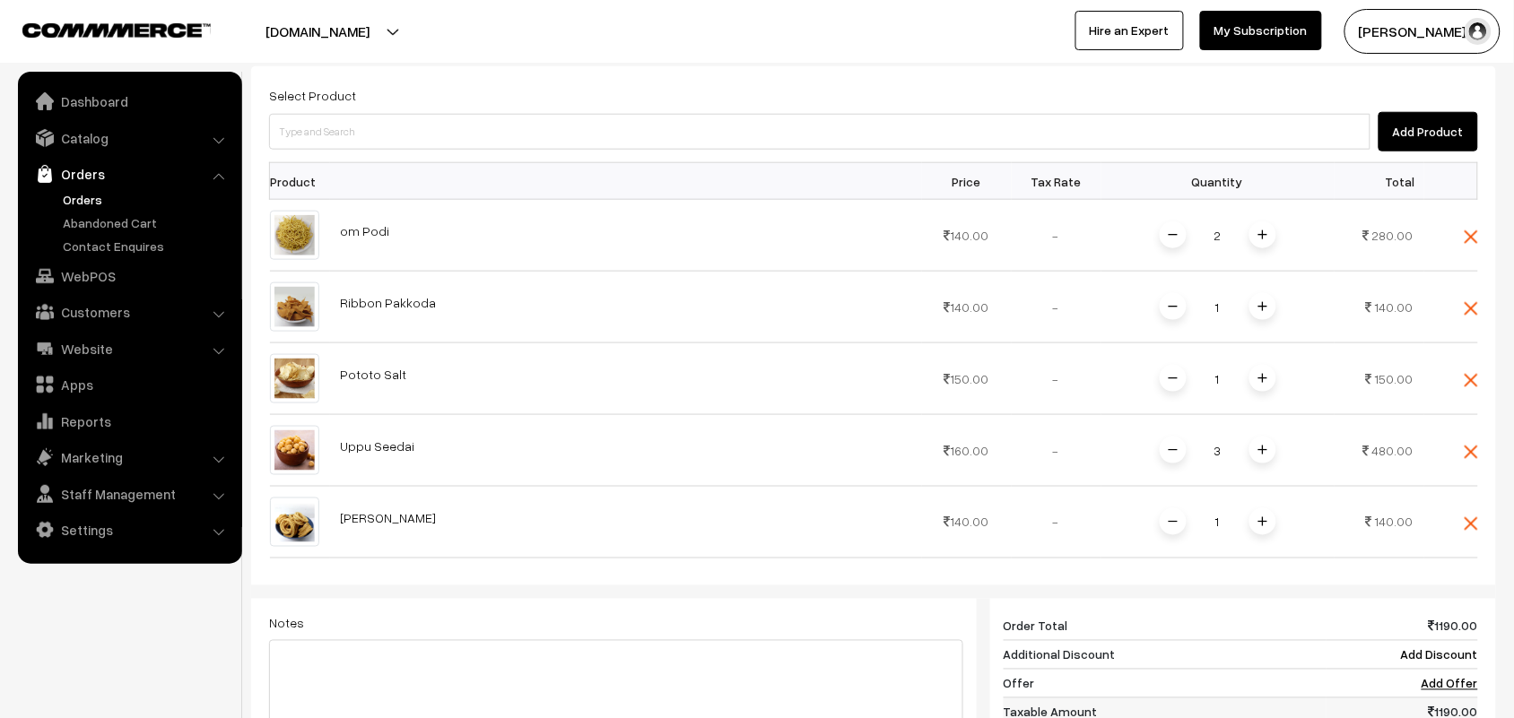
scroll to position [707, 0]
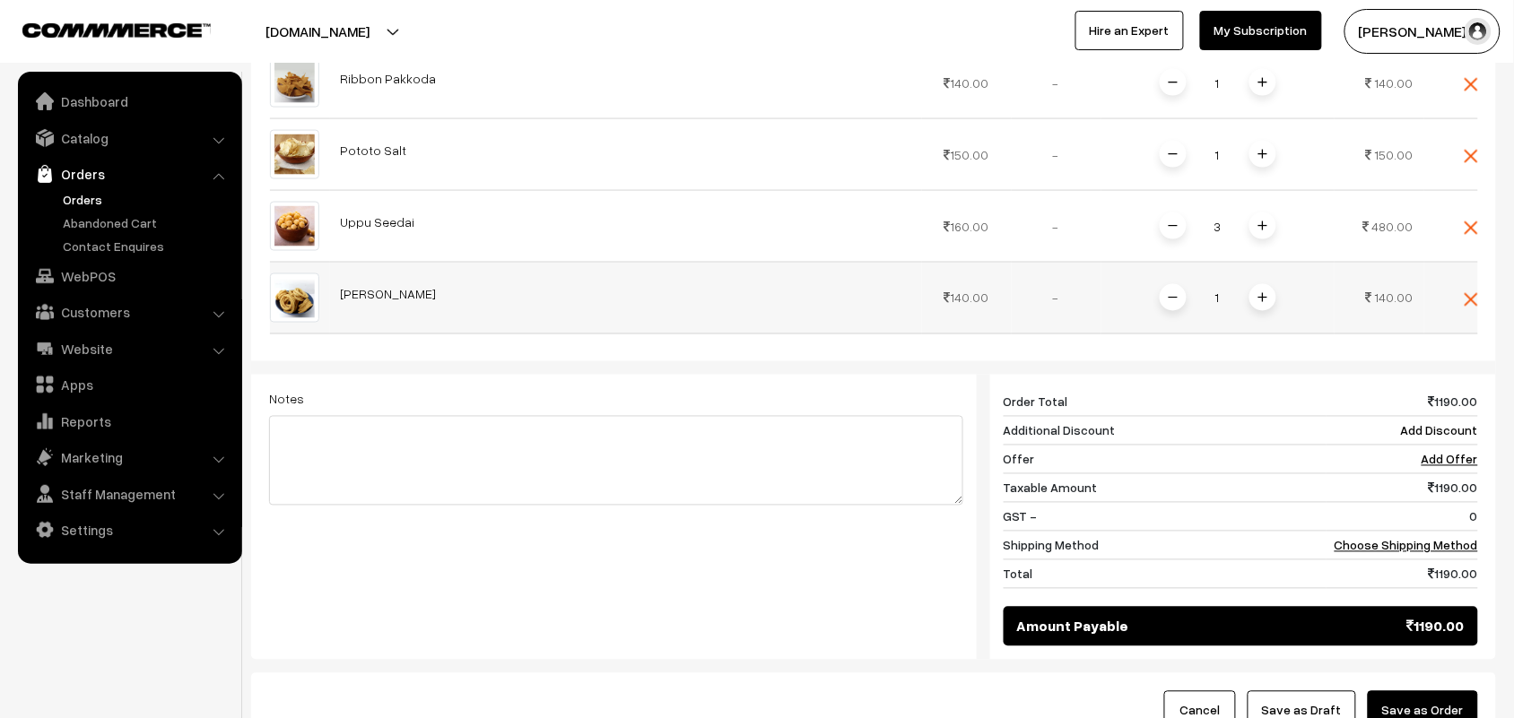
click at [1262, 293] on img at bounding box center [1262, 297] width 9 height 9
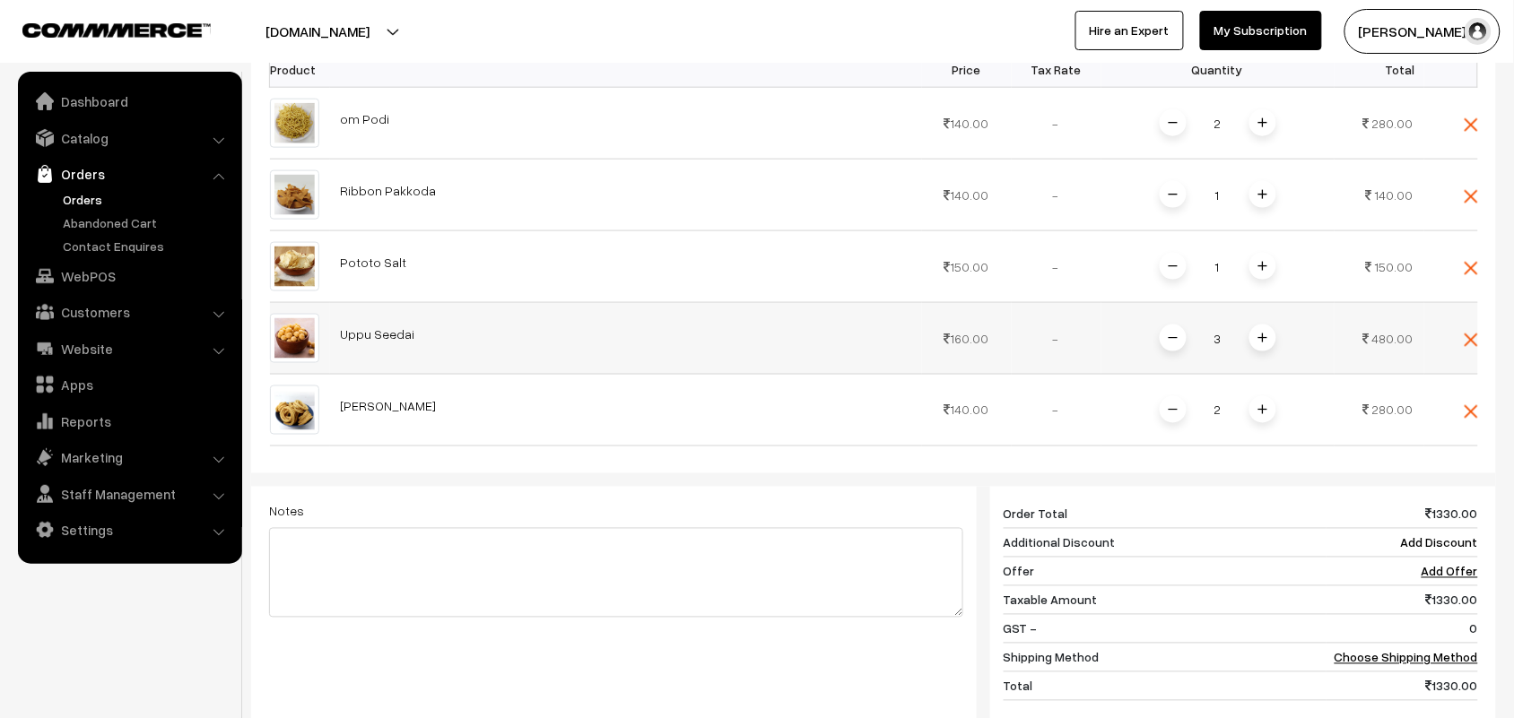
click at [1177, 334] on img at bounding box center [1172, 338] width 9 height 9
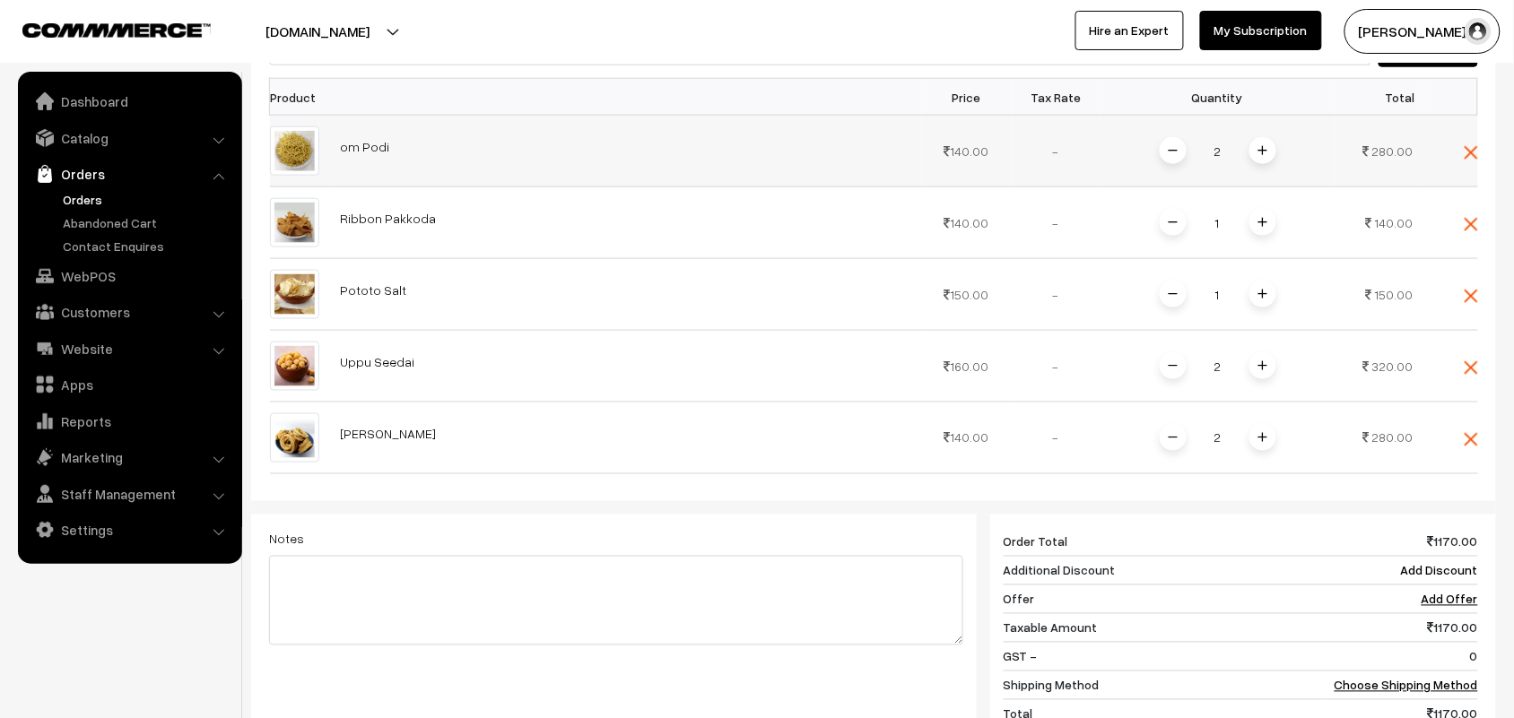
scroll to position [482, 0]
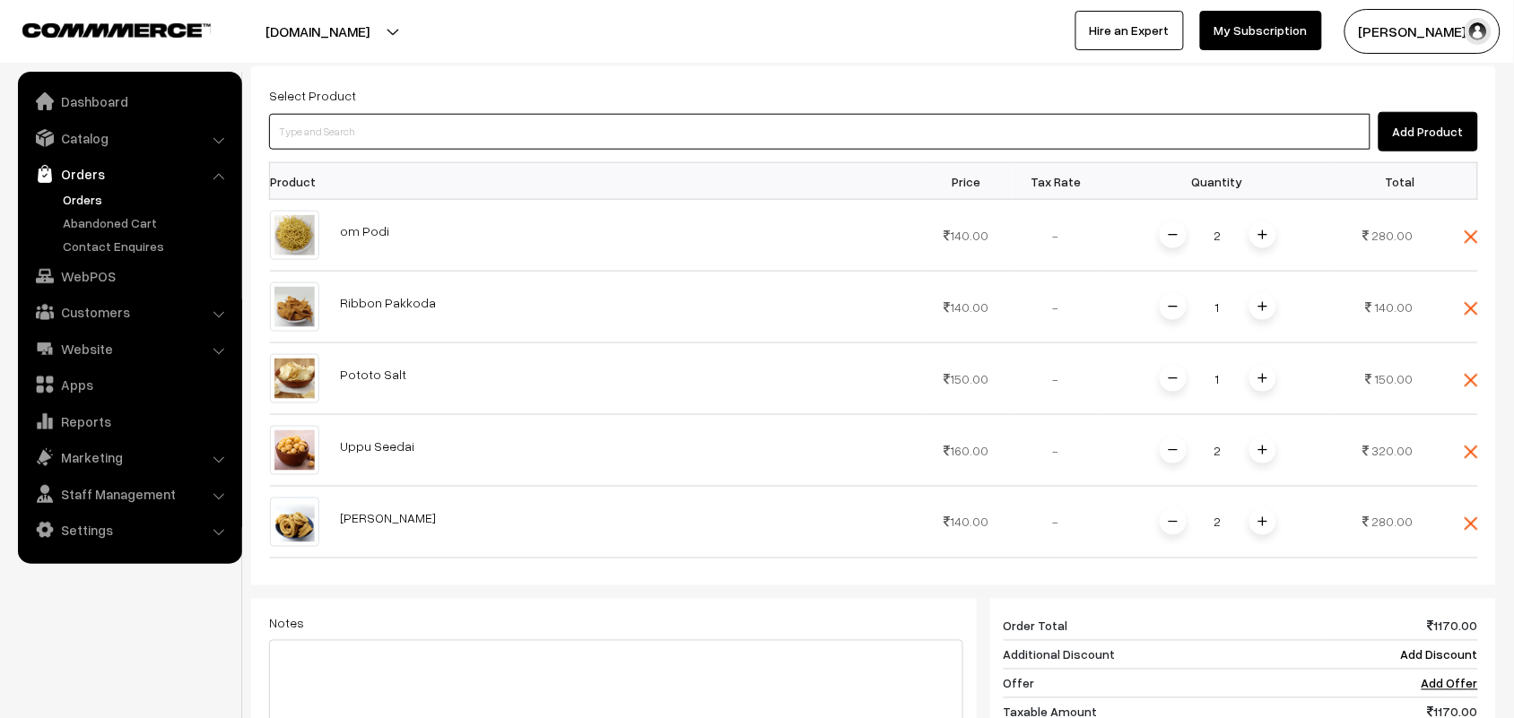
click at [369, 117] on input at bounding box center [819, 132] width 1101 height 36
type input "2 suttu"
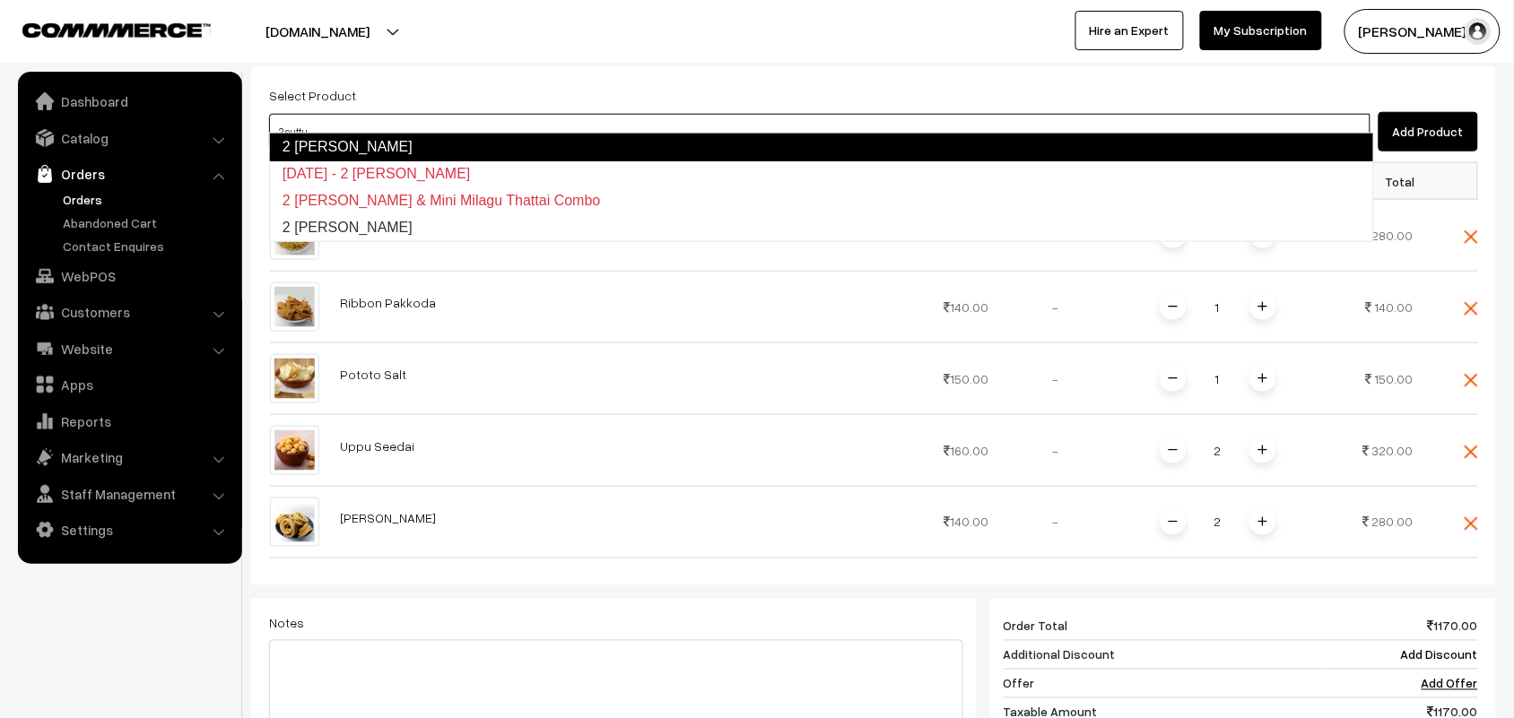
click at [369, 149] on link "2 Suttu Murukku" at bounding box center [821, 147] width 1105 height 29
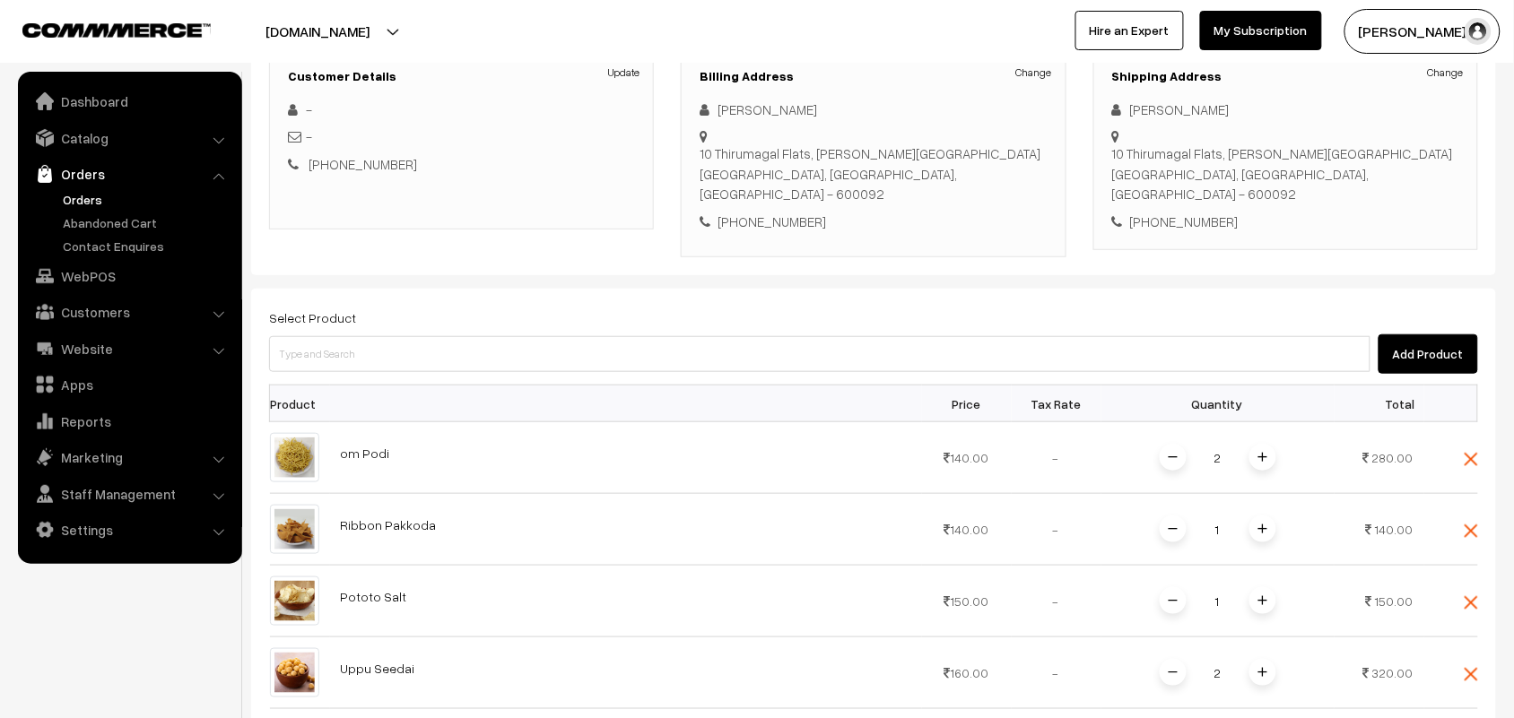
scroll to position [258, 0]
click at [350, 343] on input at bounding box center [819, 356] width 1101 height 36
type input "thenkuz"
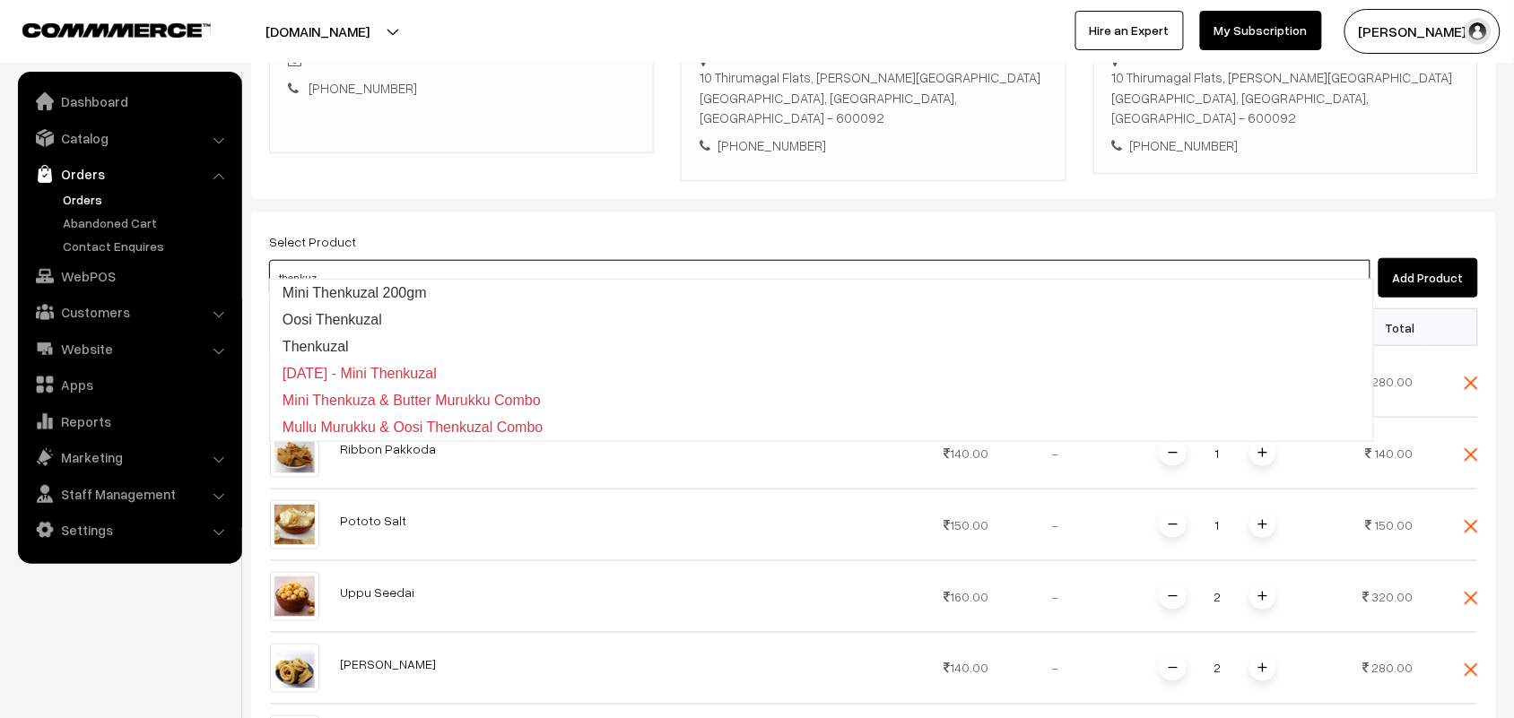
scroll to position [370, 0]
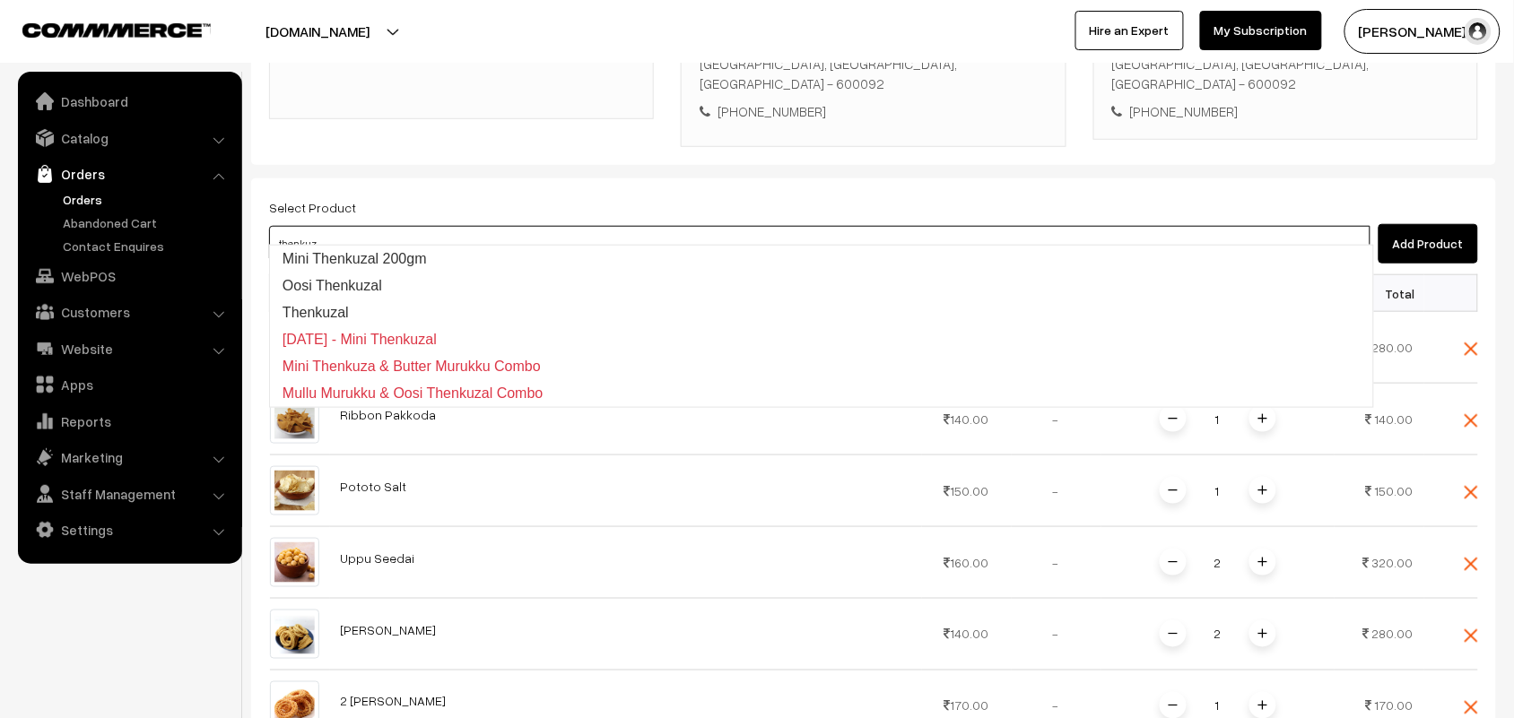
click at [352, 315] on link "Thenkuzal" at bounding box center [821, 313] width 1103 height 27
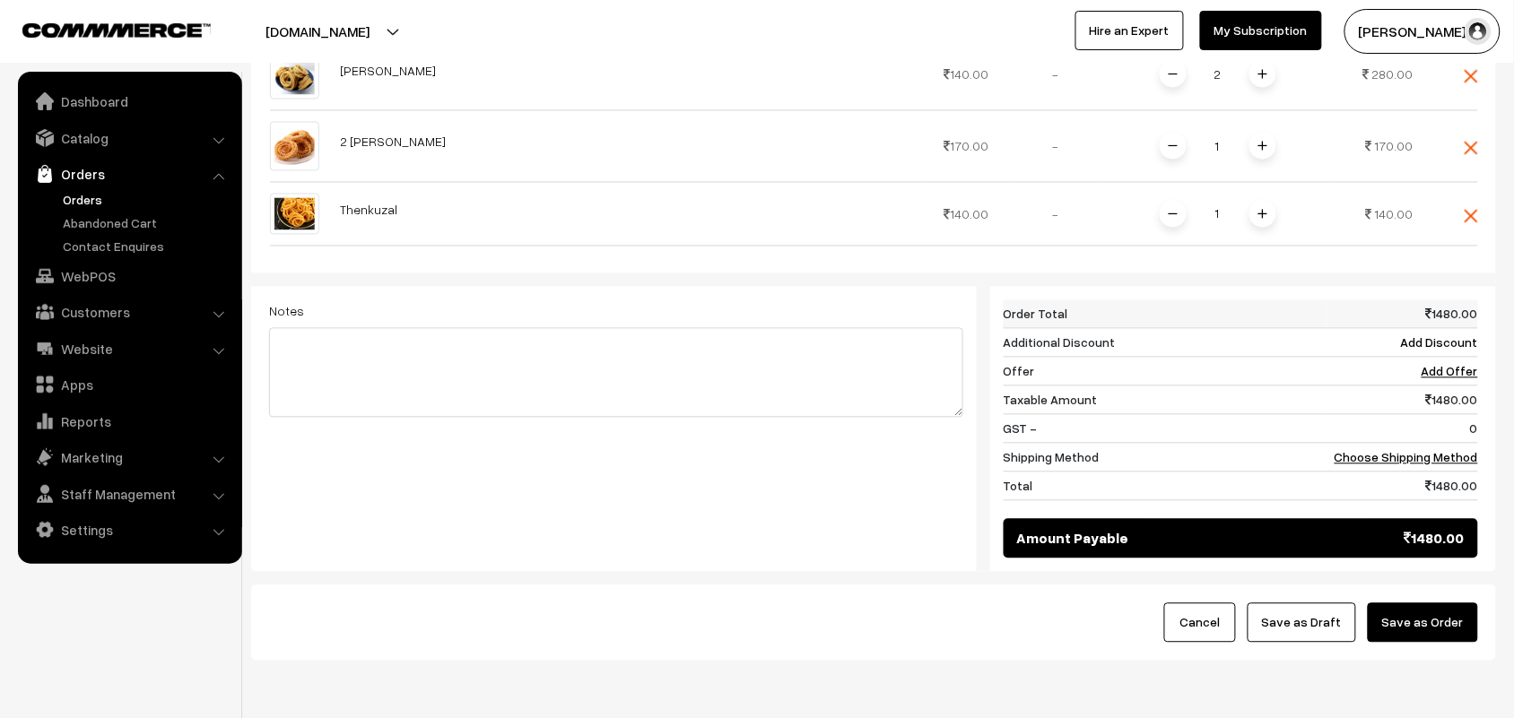
scroll to position [931, 0]
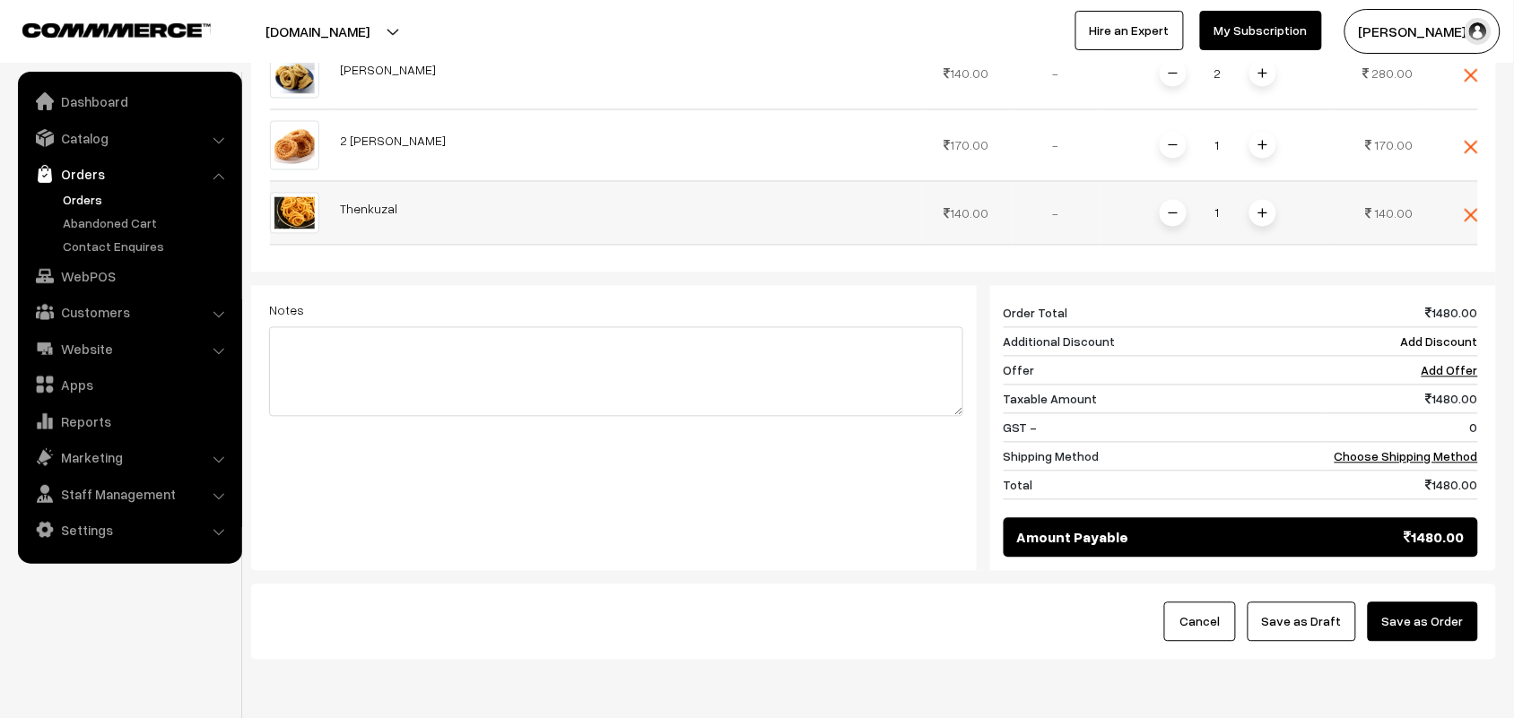
click at [1265, 202] on span at bounding box center [1262, 213] width 27 height 27
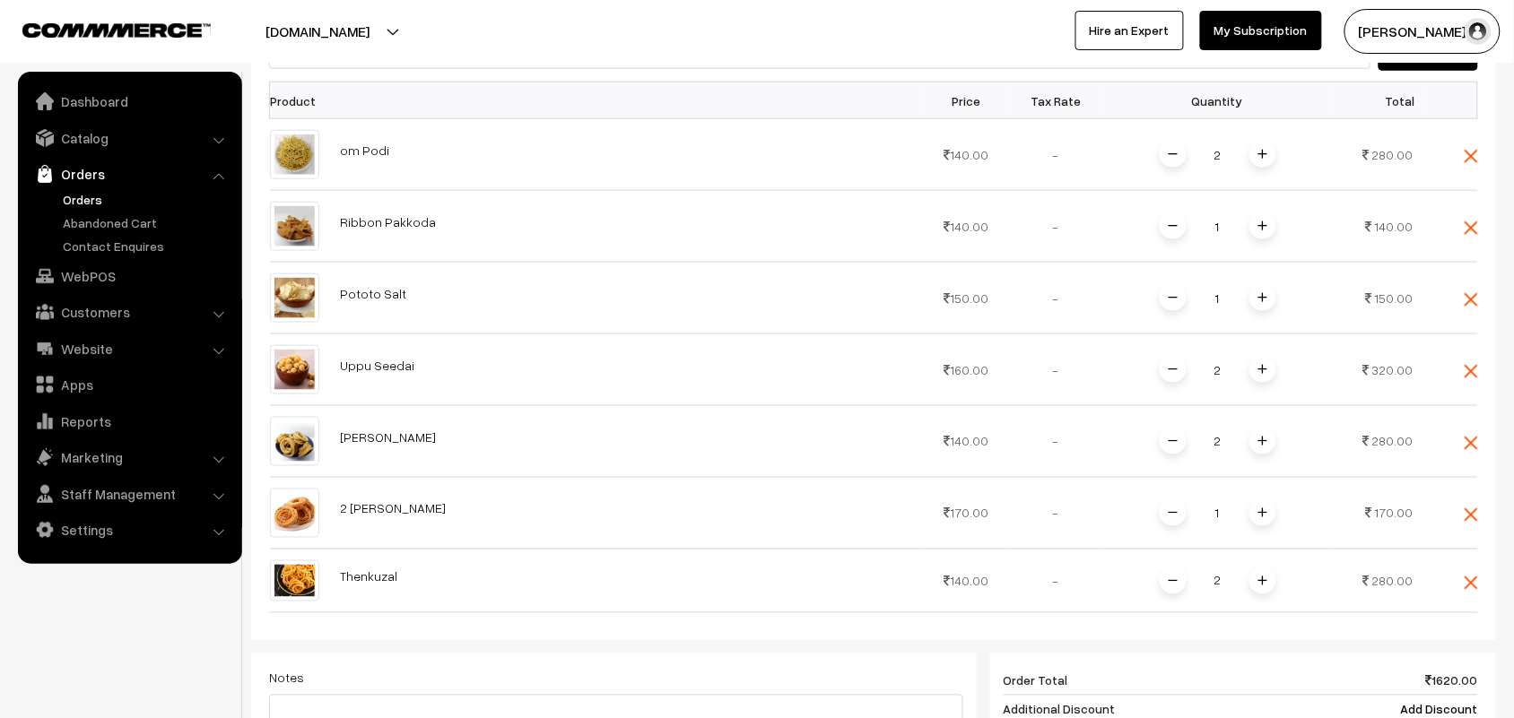
scroll to position [370, 0]
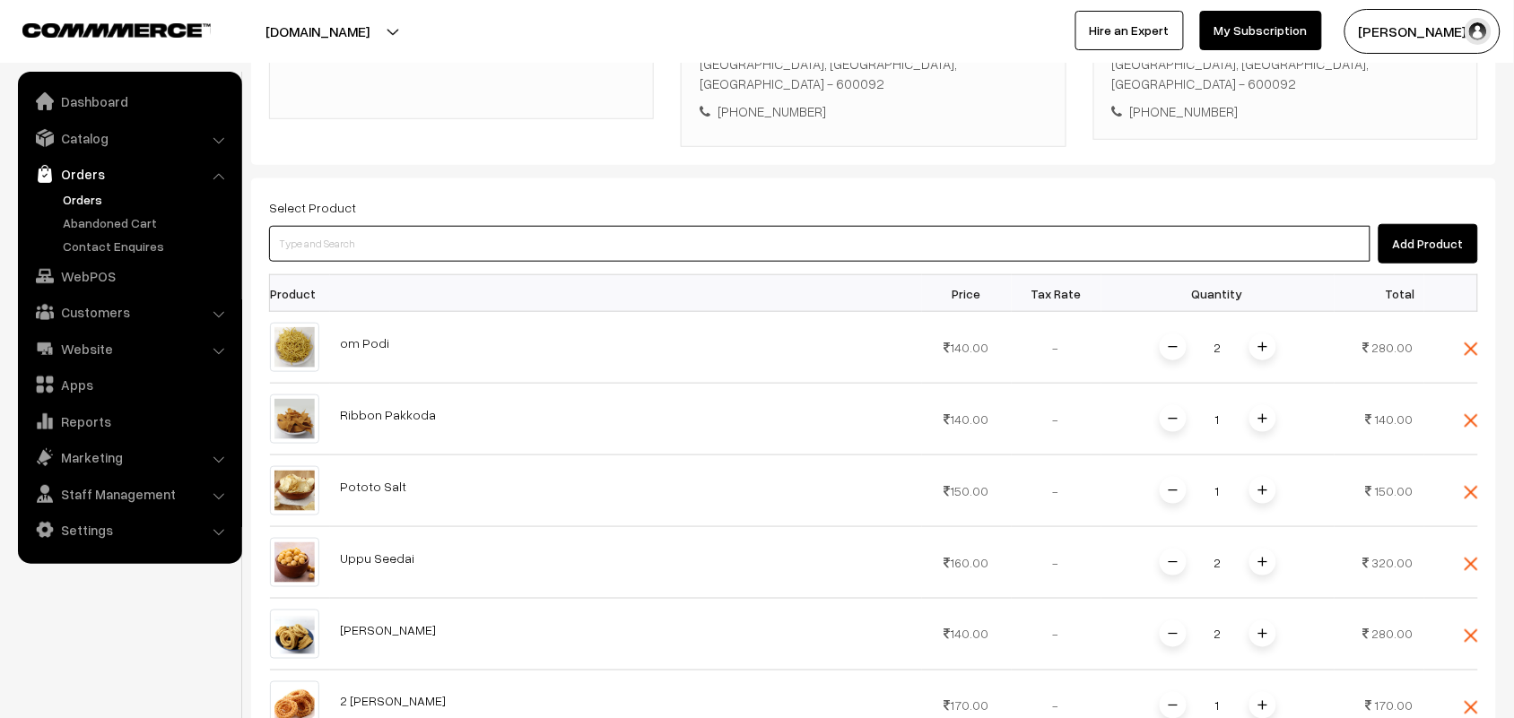
click at [324, 226] on input at bounding box center [819, 244] width 1101 height 36
type input "karaboo"
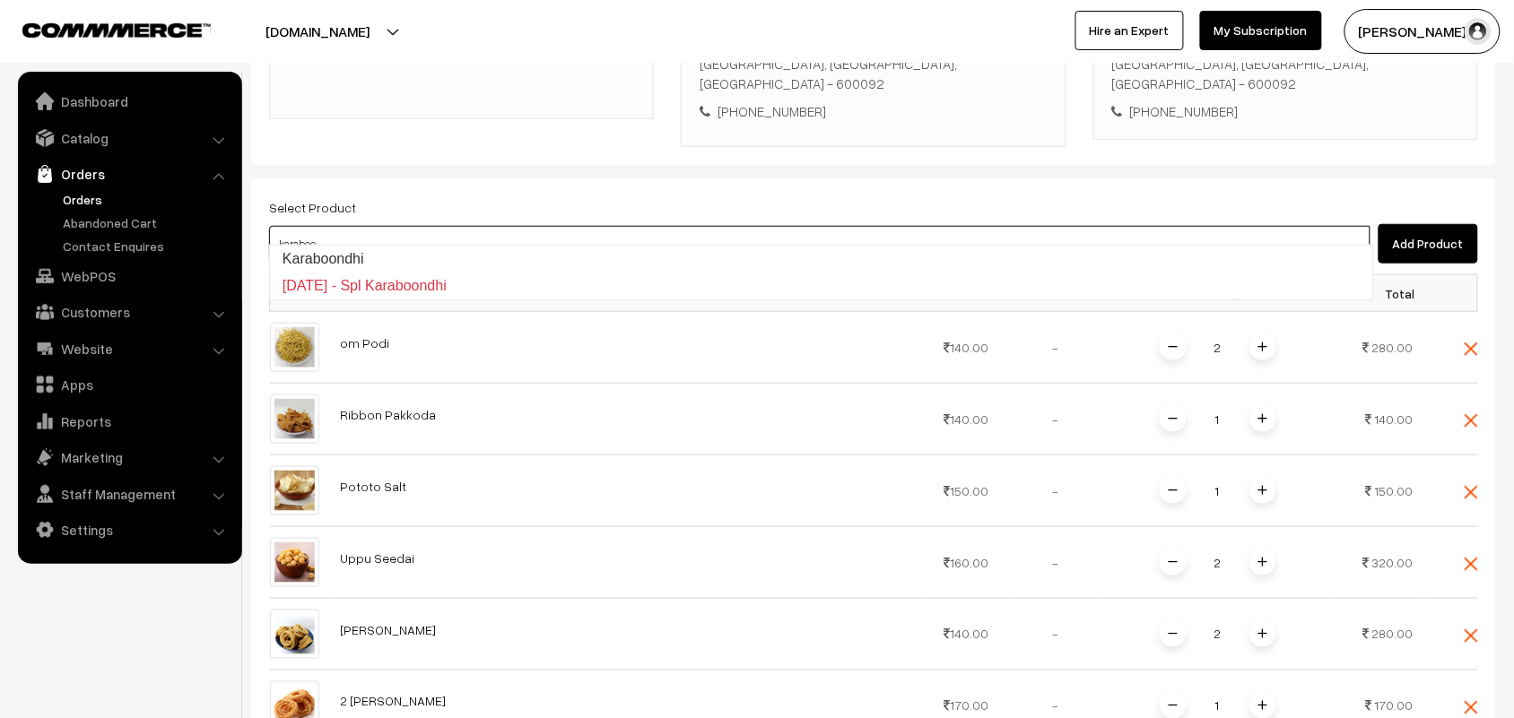
click at [307, 248] on link "Karaboondhi" at bounding box center [821, 259] width 1103 height 27
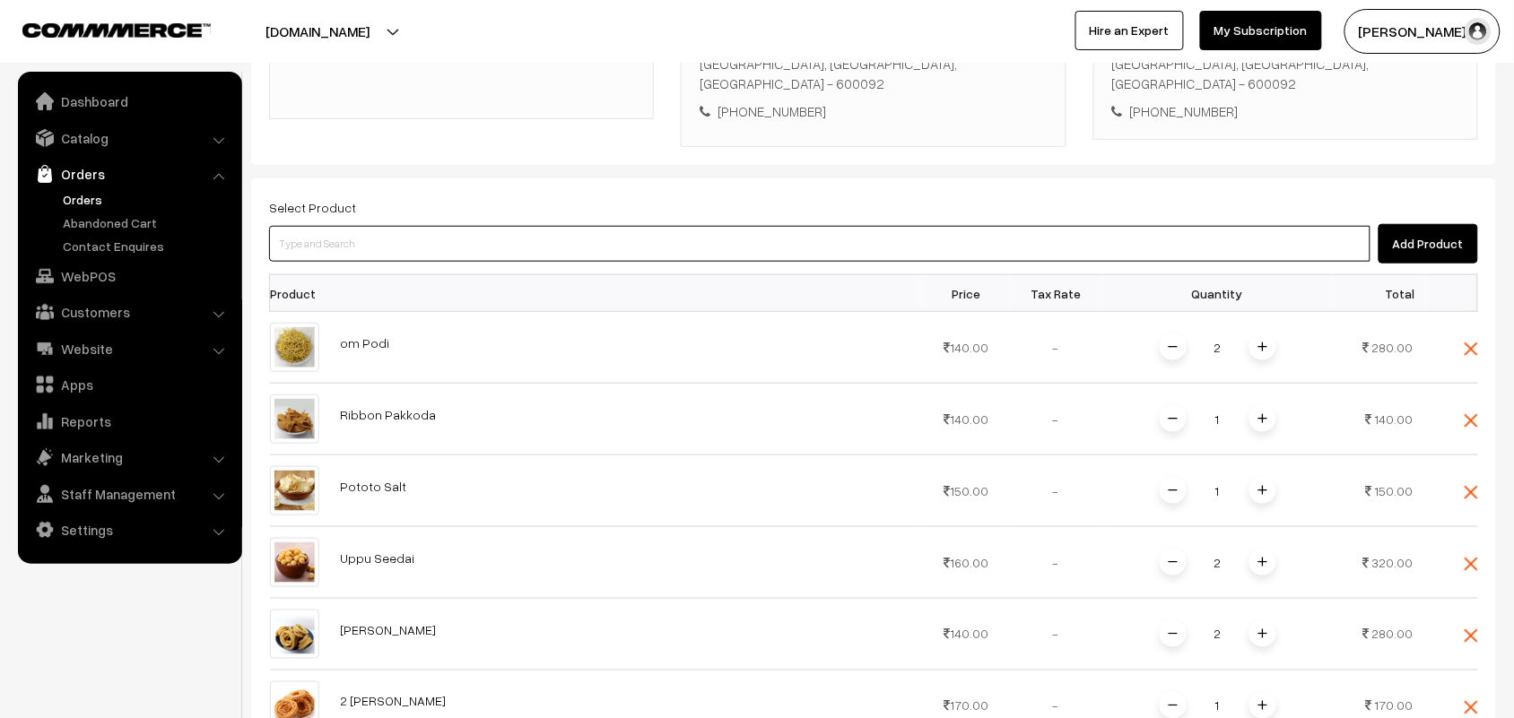
click at [328, 226] on input at bounding box center [819, 244] width 1101 height 36
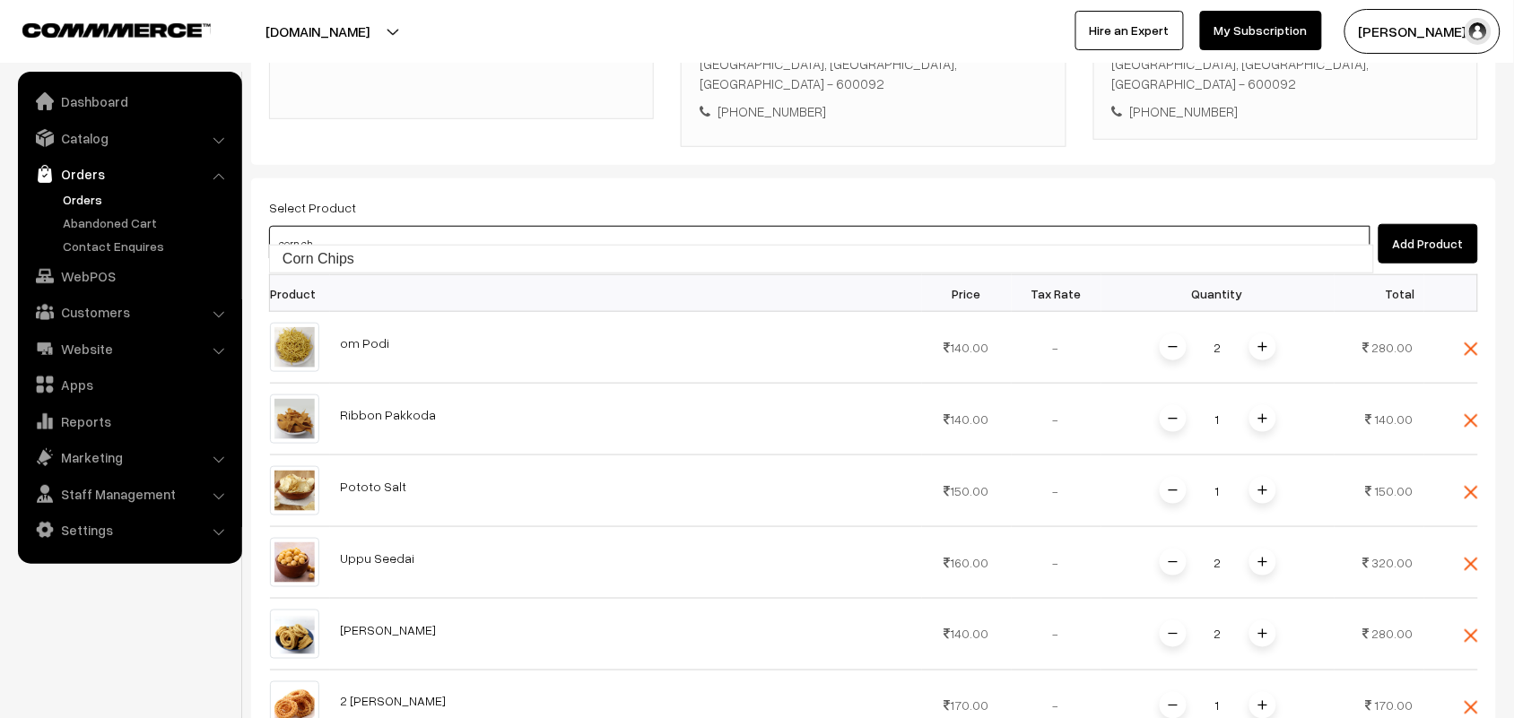
type input "corn ch"
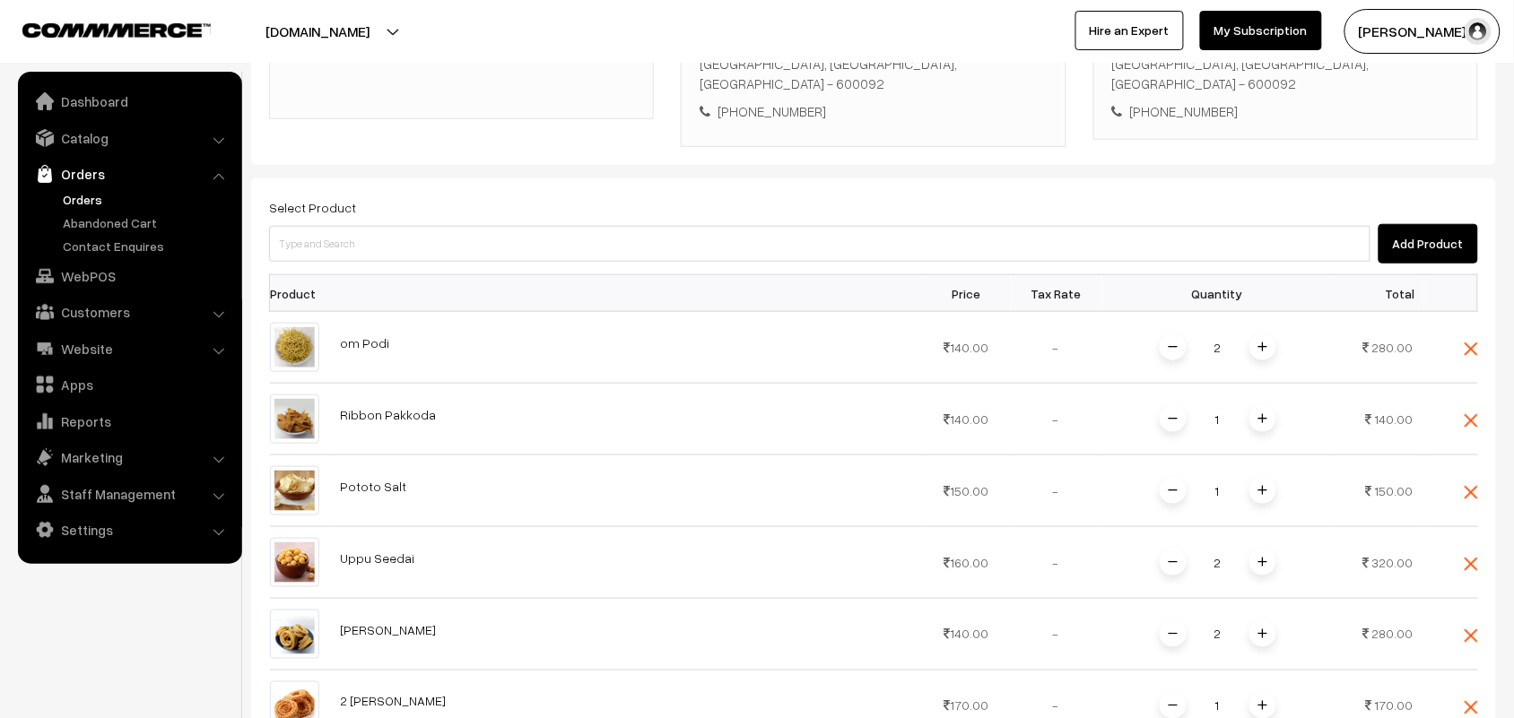
click at [297, 275] on th "Product" at bounding box center [300, 293] width 60 height 37
click at [333, 249] on div "Select Product Add Product Product Price Tax Rate Quantity Total 2" at bounding box center [873, 690] width 1245 height 1024
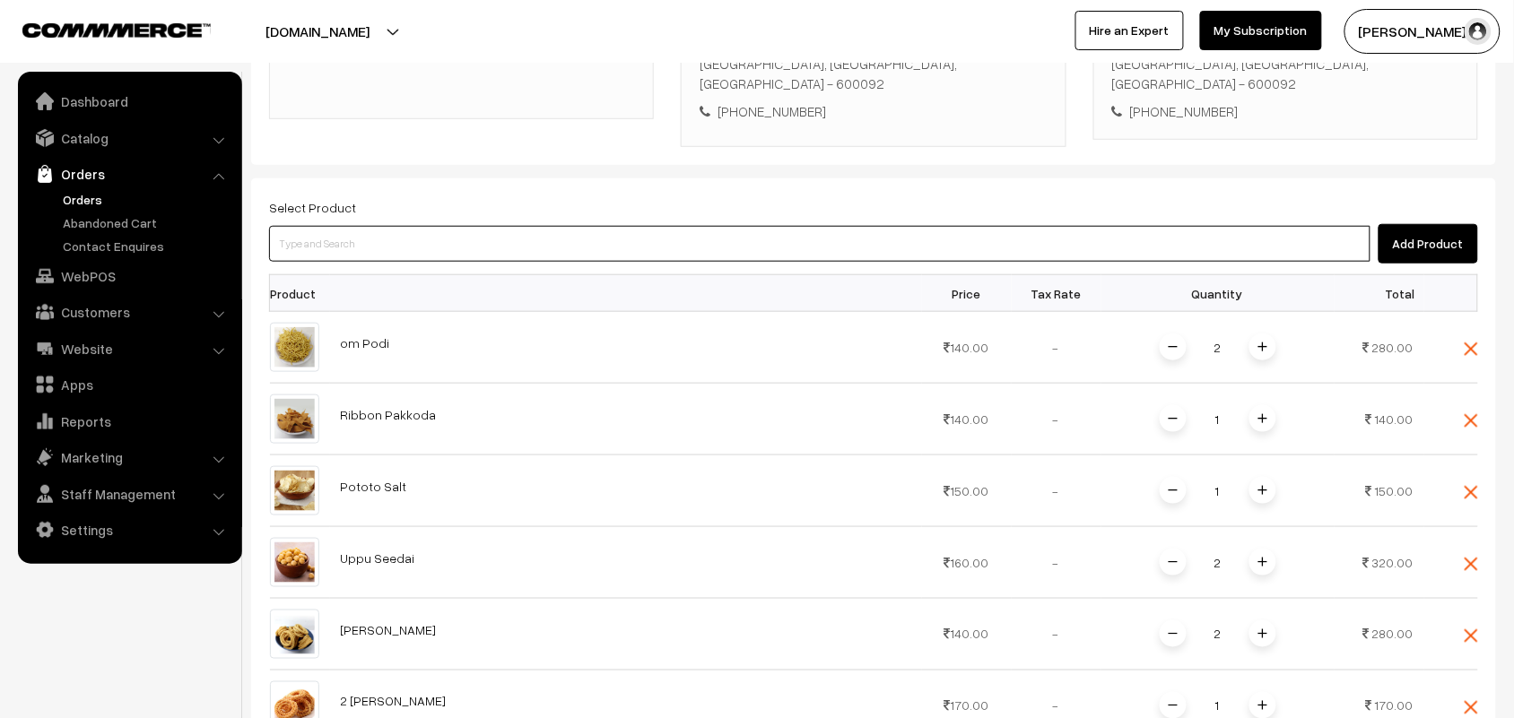
click at [343, 239] on input at bounding box center [819, 244] width 1101 height 36
type input "corn chi"
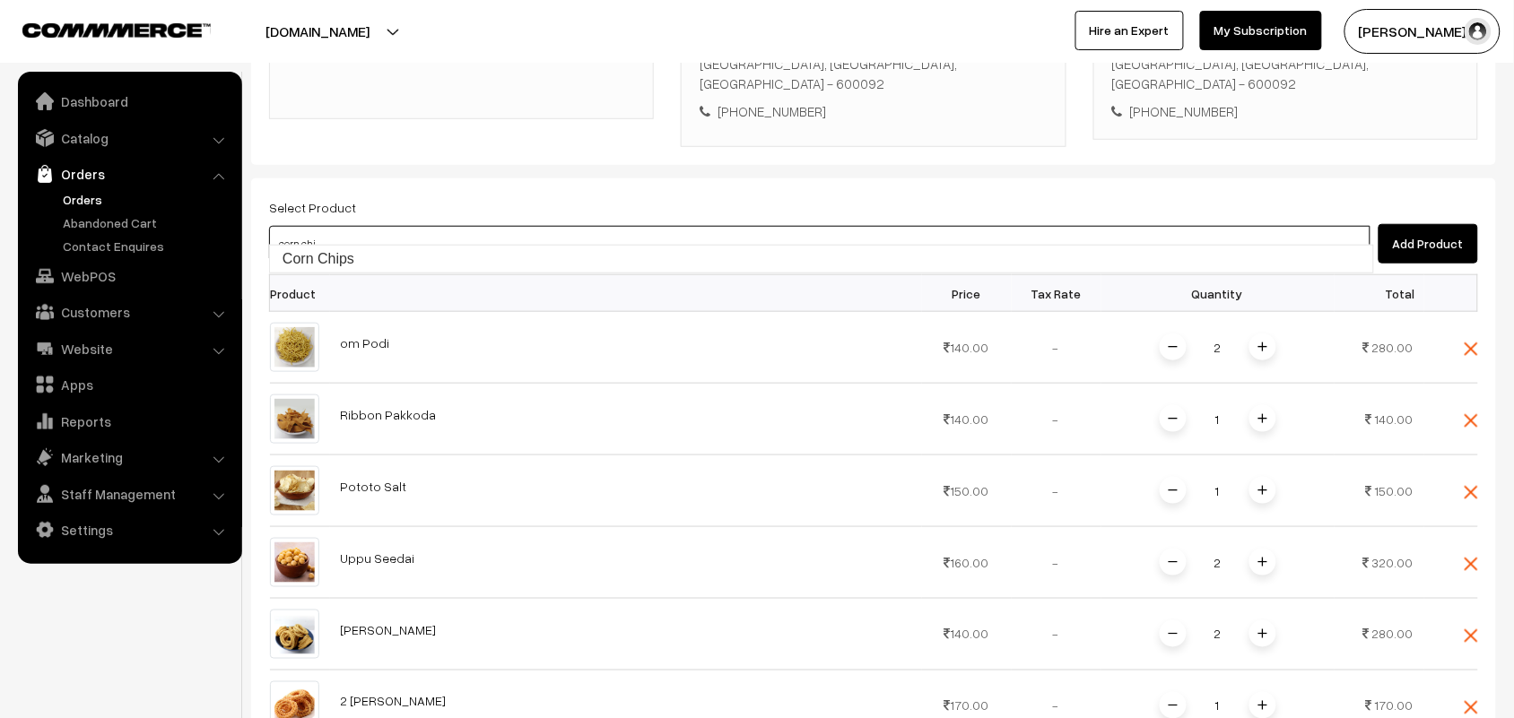
click at [329, 251] on link "Corn Chips" at bounding box center [821, 259] width 1103 height 27
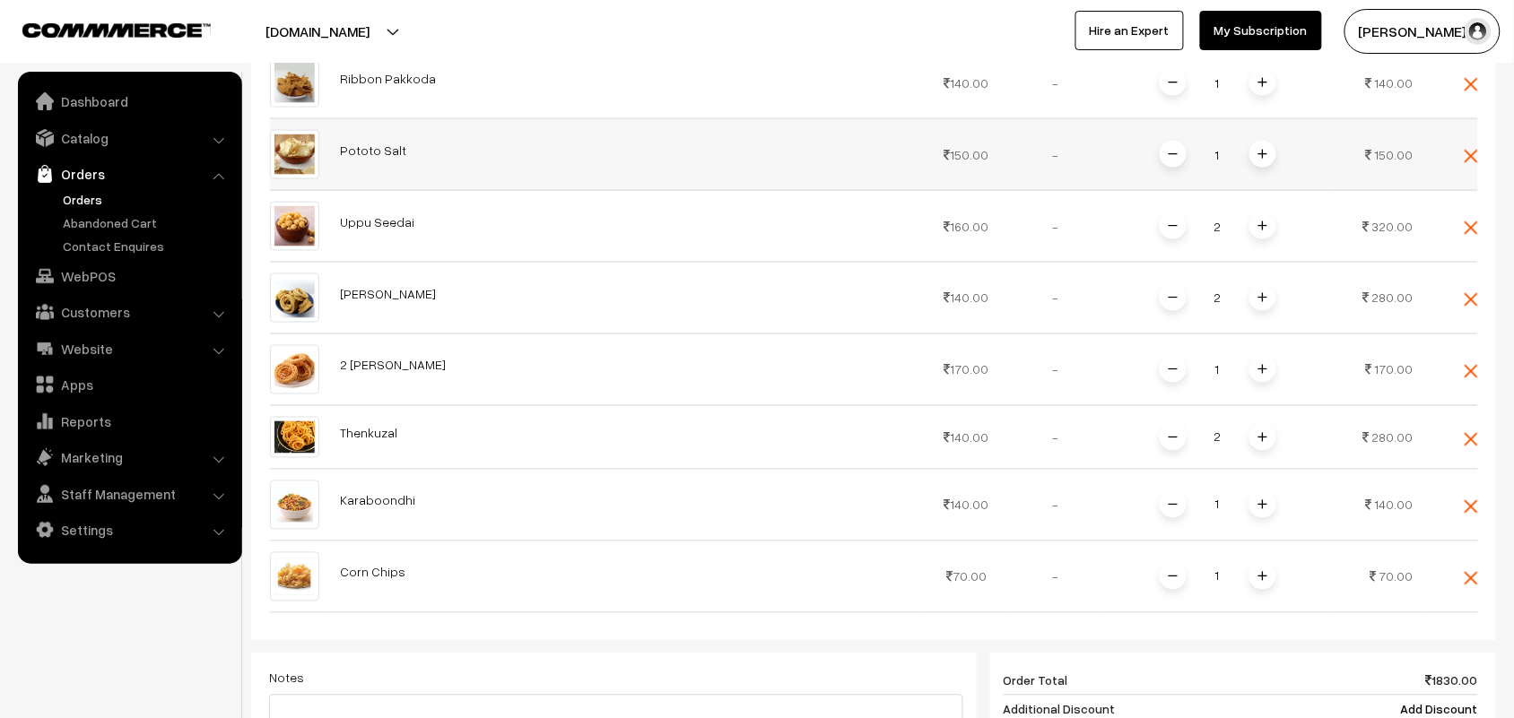
scroll to position [258, 0]
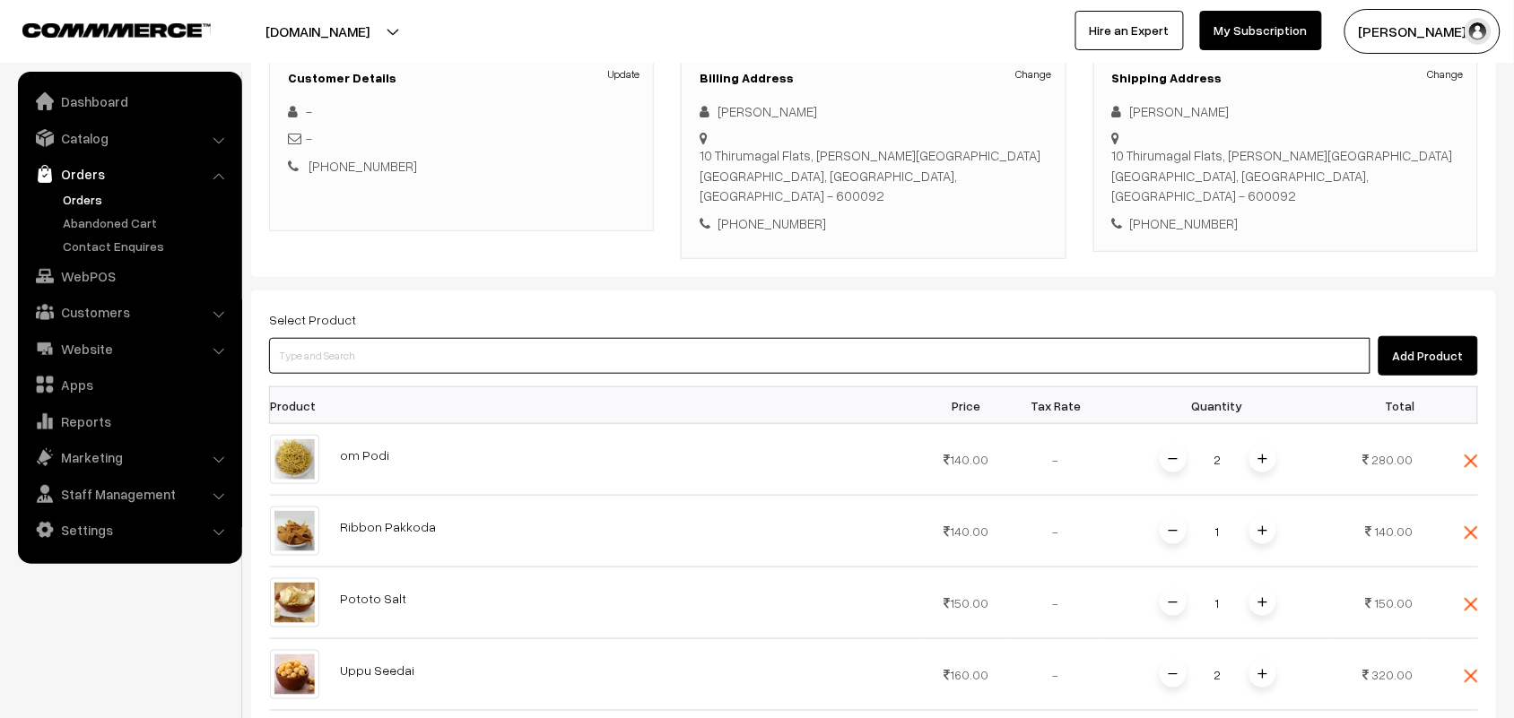
click at [307, 338] on input at bounding box center [819, 356] width 1101 height 36
type input "mini pep"
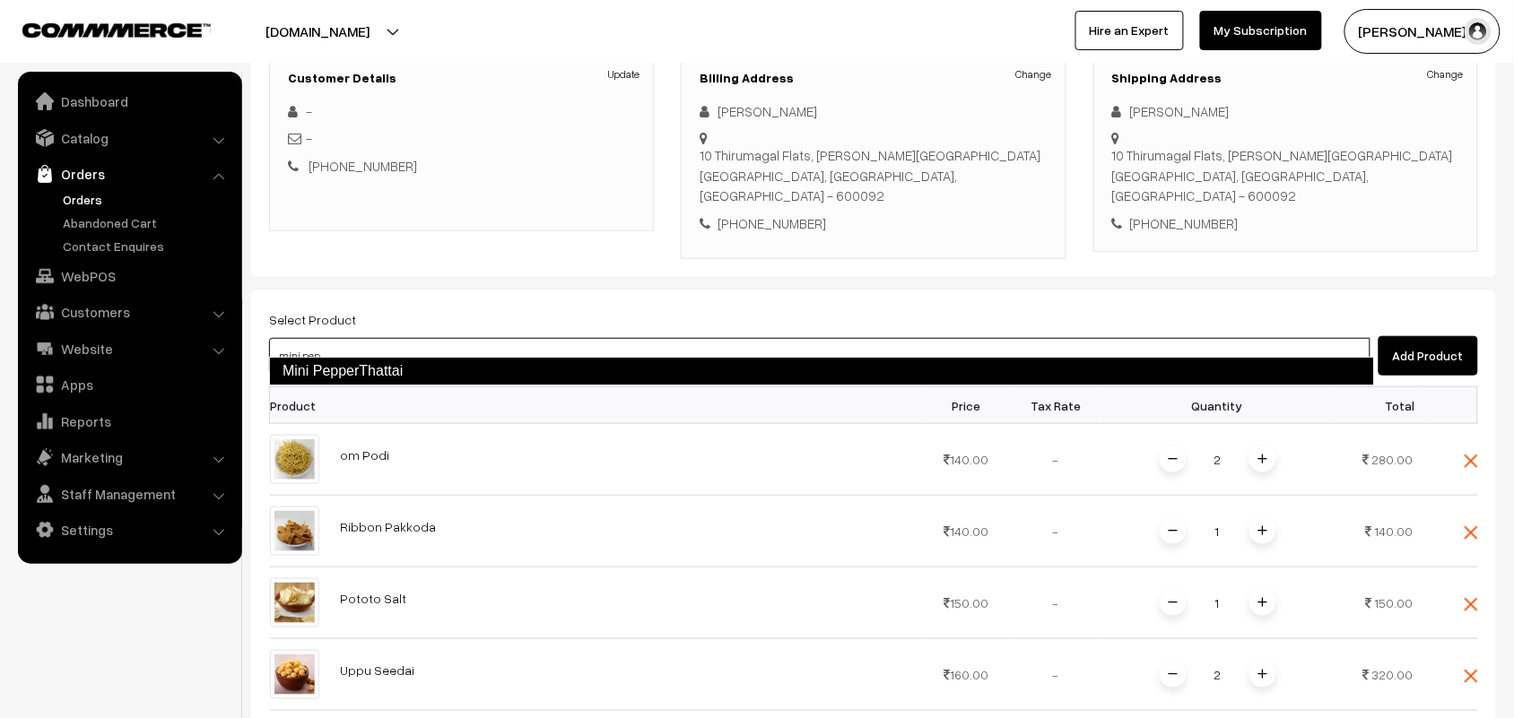
click at [302, 368] on link "Mini PepperThattai" at bounding box center [821, 371] width 1105 height 29
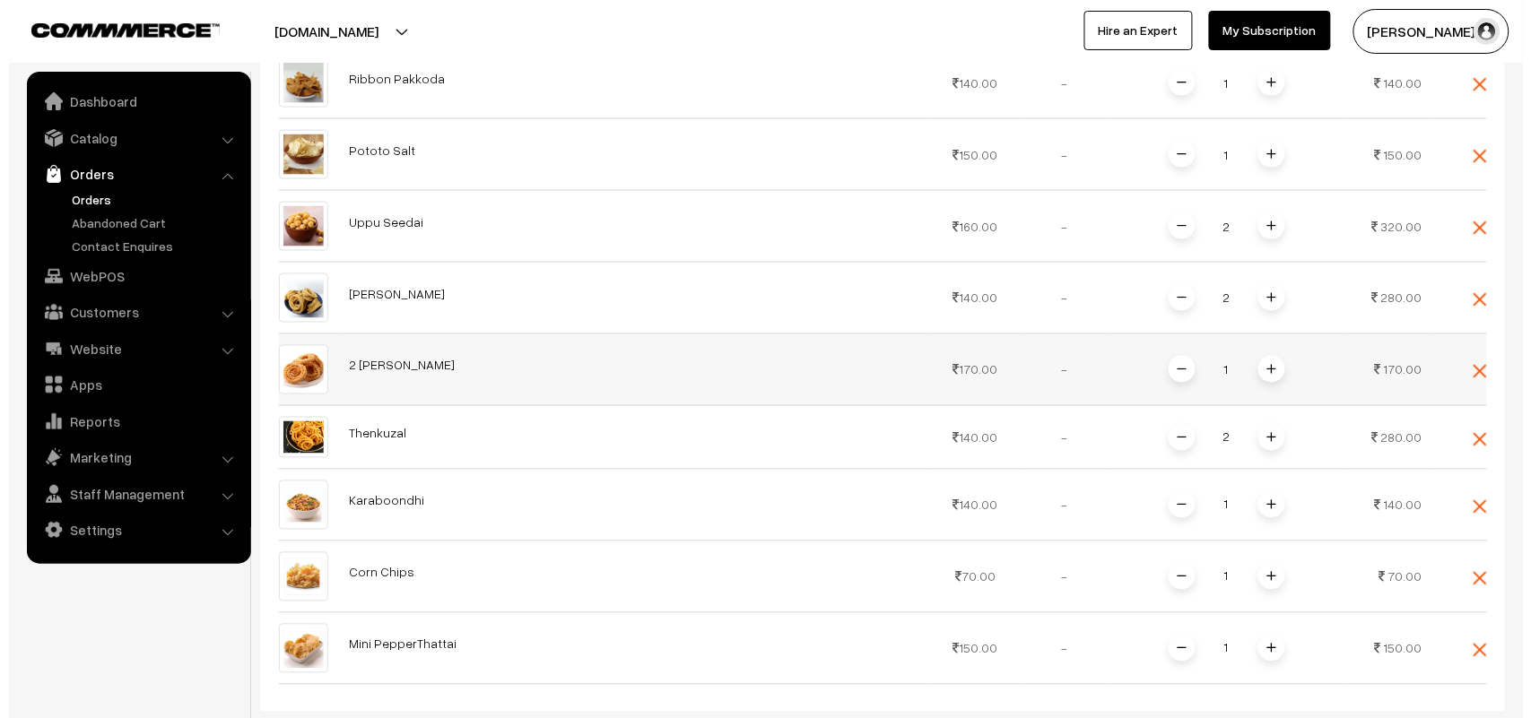
scroll to position [1204, 0]
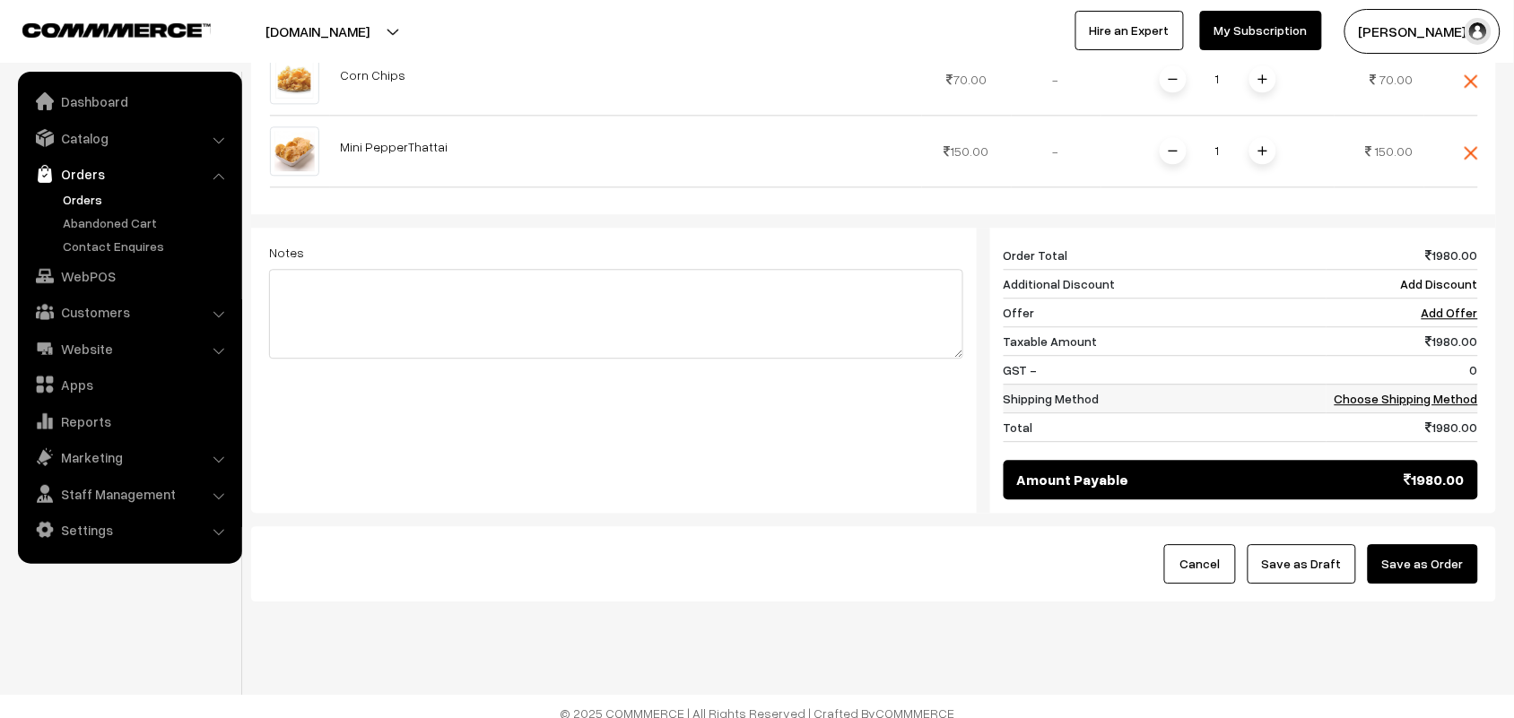
click at [1436, 391] on link "Choose Shipping Method" at bounding box center [1405, 398] width 143 height 15
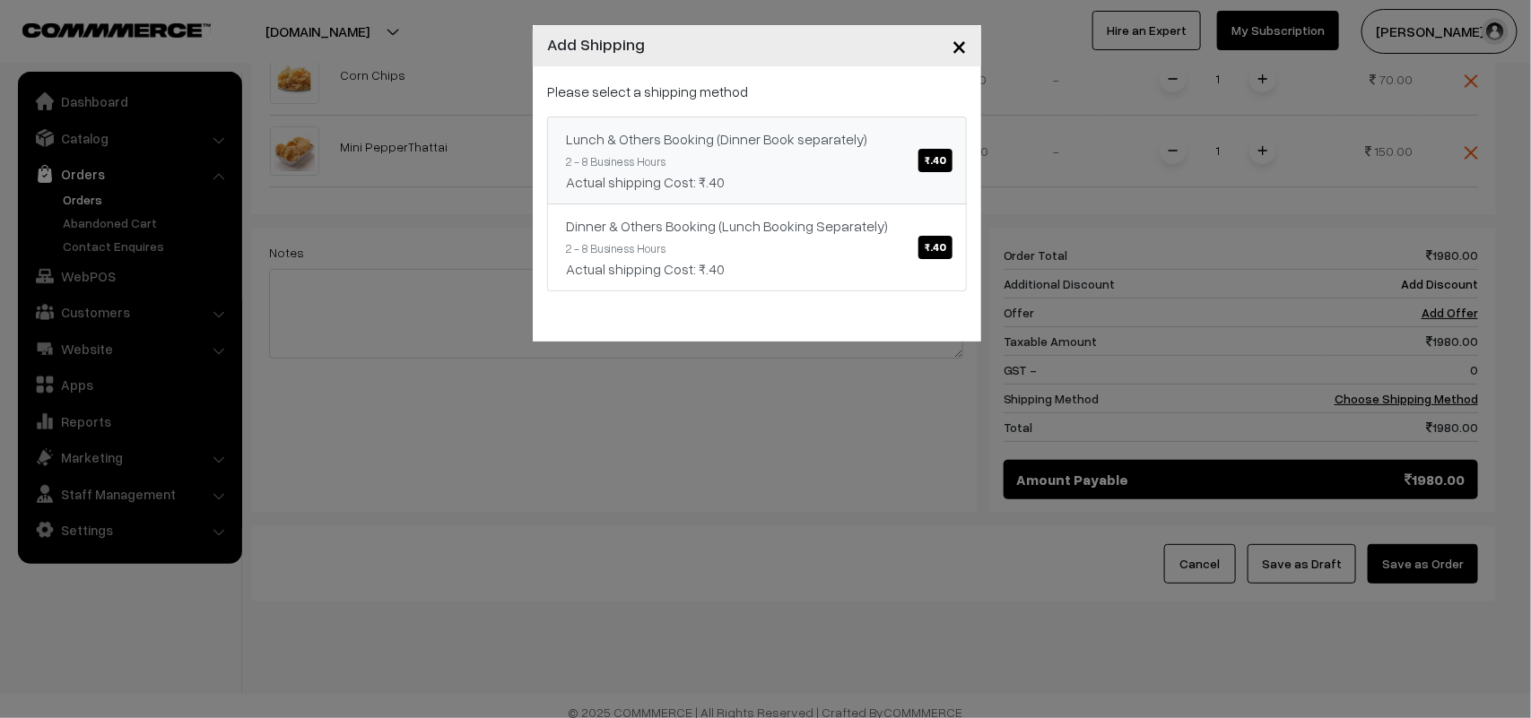
click at [881, 152] on link "Lunch & Others Booking (Dinner Book separately) ₹.40 2 - 8 Business Hours Actua…" at bounding box center [757, 161] width 420 height 88
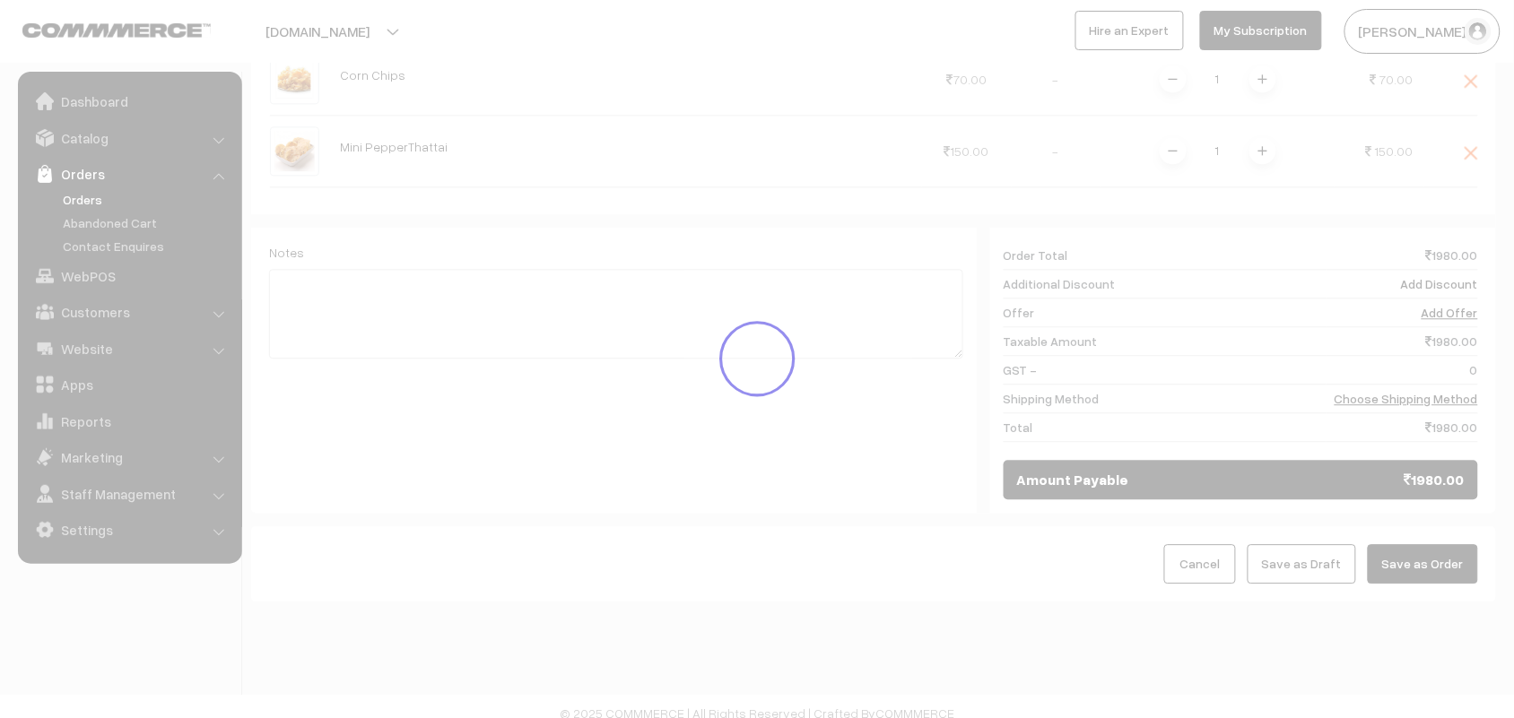
click at [1422, 545] on div at bounding box center [757, 359] width 1514 height 718
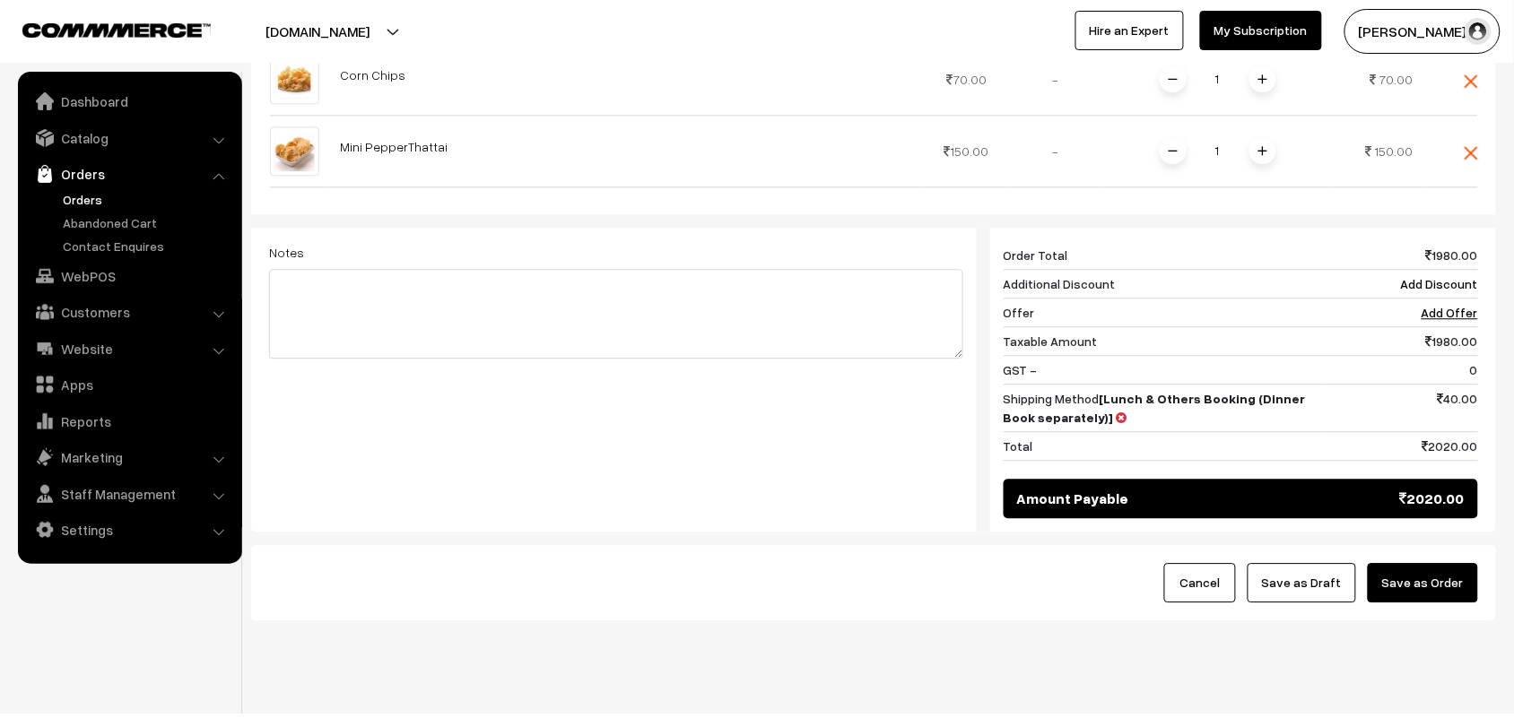
click at [1426, 563] on button "Save as Order" at bounding box center [1423, 582] width 110 height 39
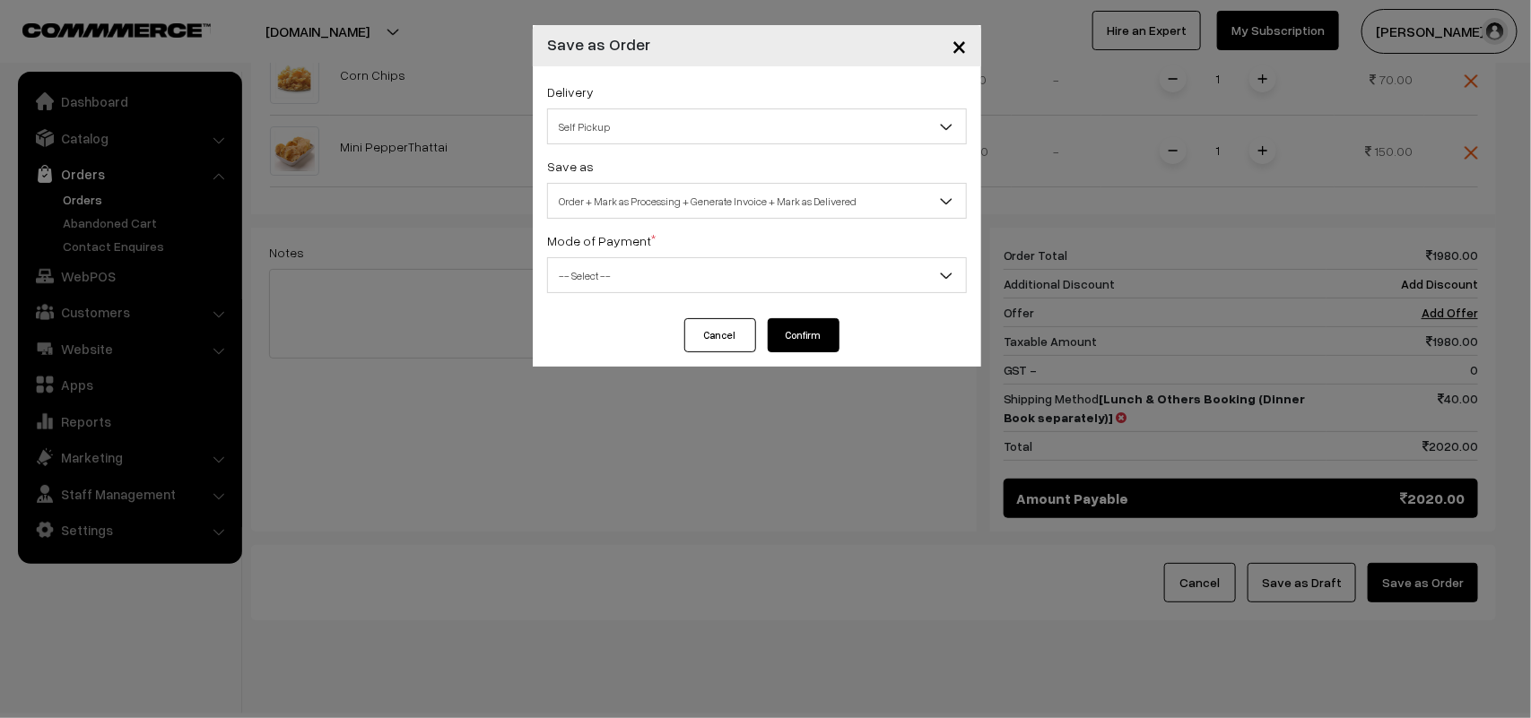
click at [602, 117] on span "Self Pickup" at bounding box center [757, 126] width 418 height 31
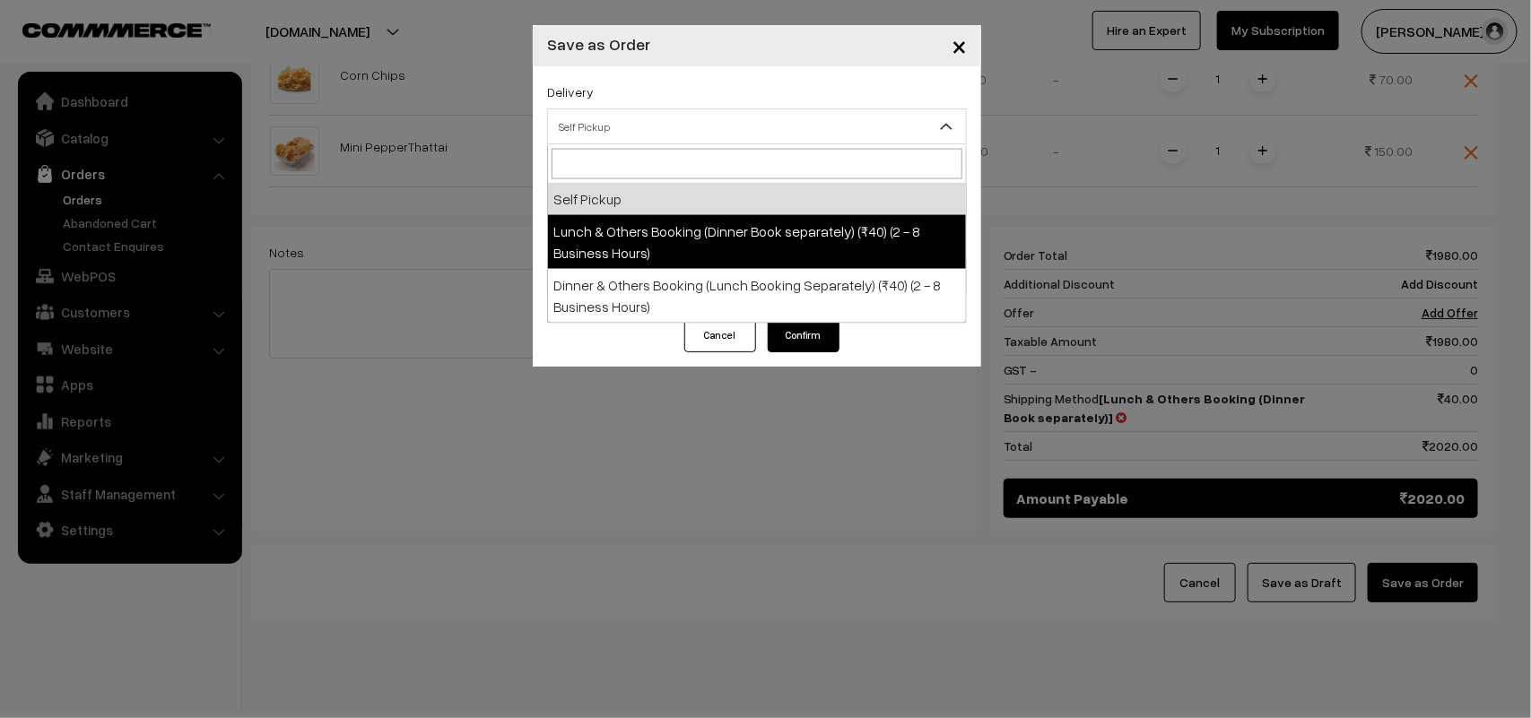
select select "LOB1"
select select "3"
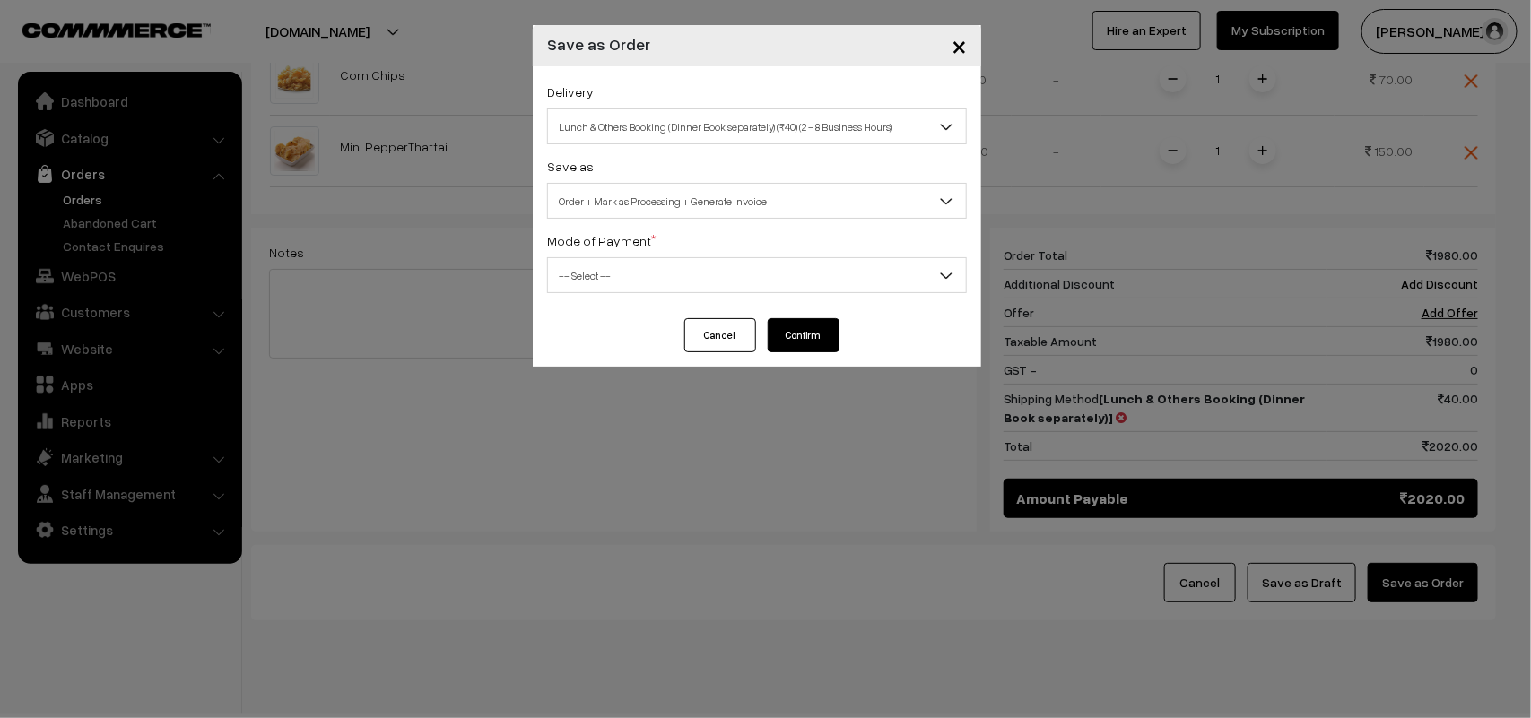
click at [642, 195] on span "Order + Mark as Processing + Generate Invoice" at bounding box center [757, 201] width 418 height 31
click at [606, 296] on div "Delivery Self Pickup Lunch & Others Booking (Dinner Book separately) (₹40) (2 -…" at bounding box center [757, 192] width 448 height 252
click at [596, 287] on span "-- Select --" at bounding box center [757, 275] width 418 height 31
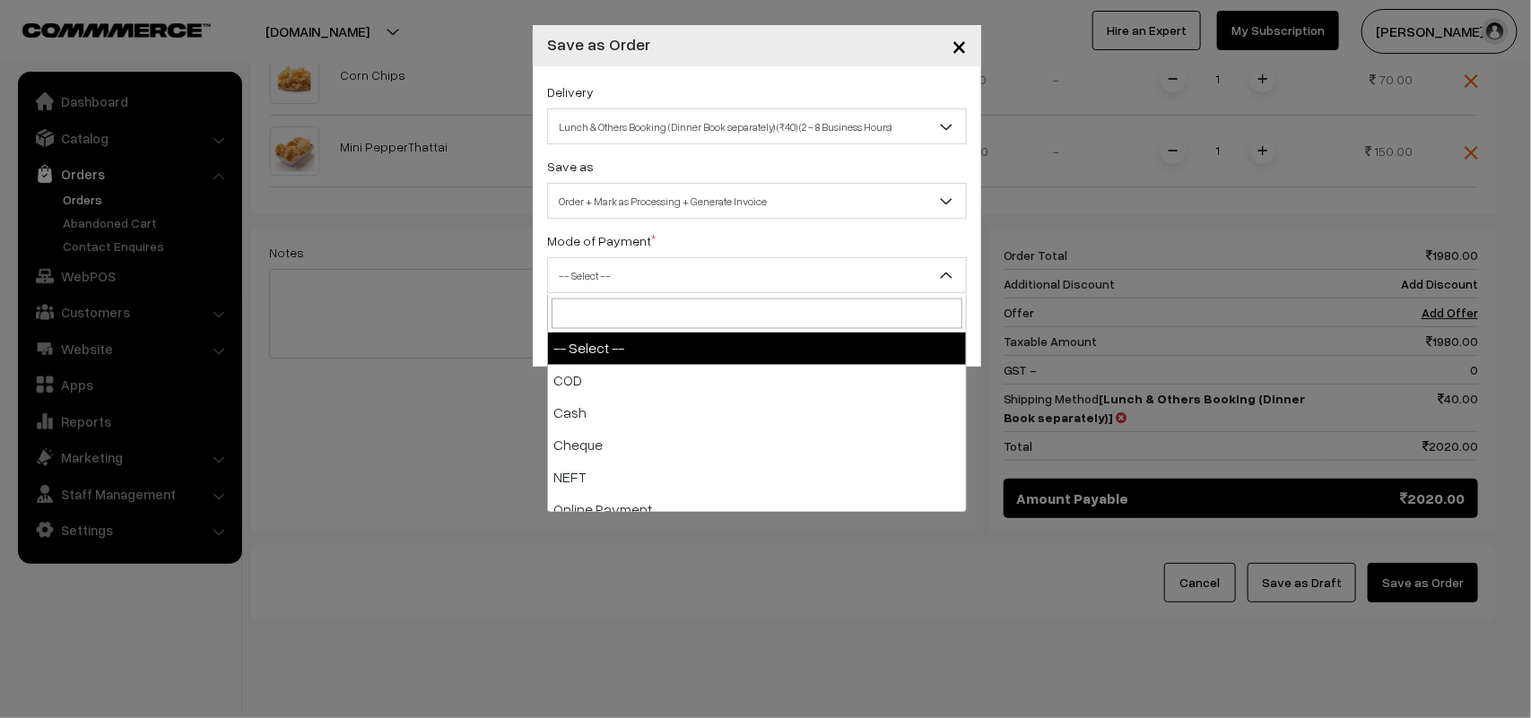
select select "1"
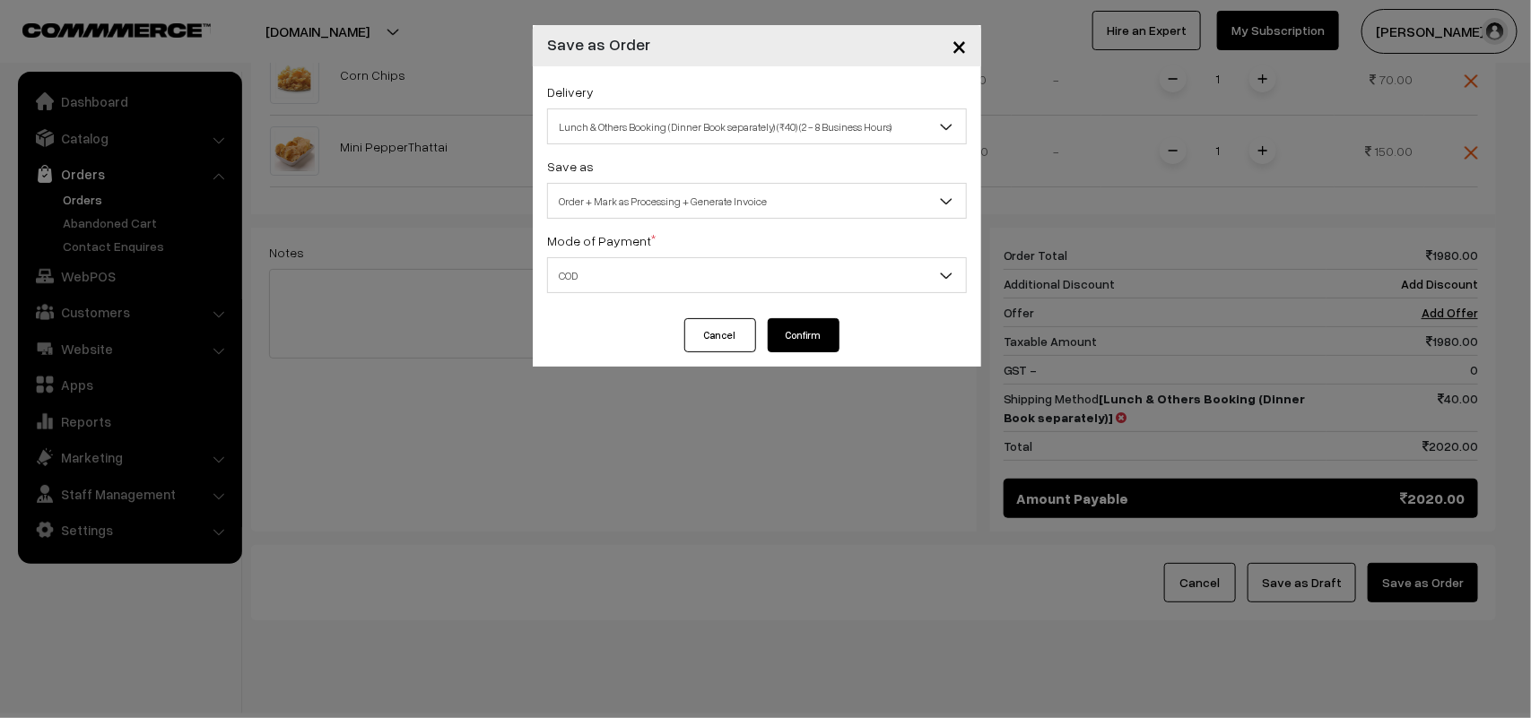
click at [801, 333] on button "Confirm" at bounding box center [804, 335] width 72 height 34
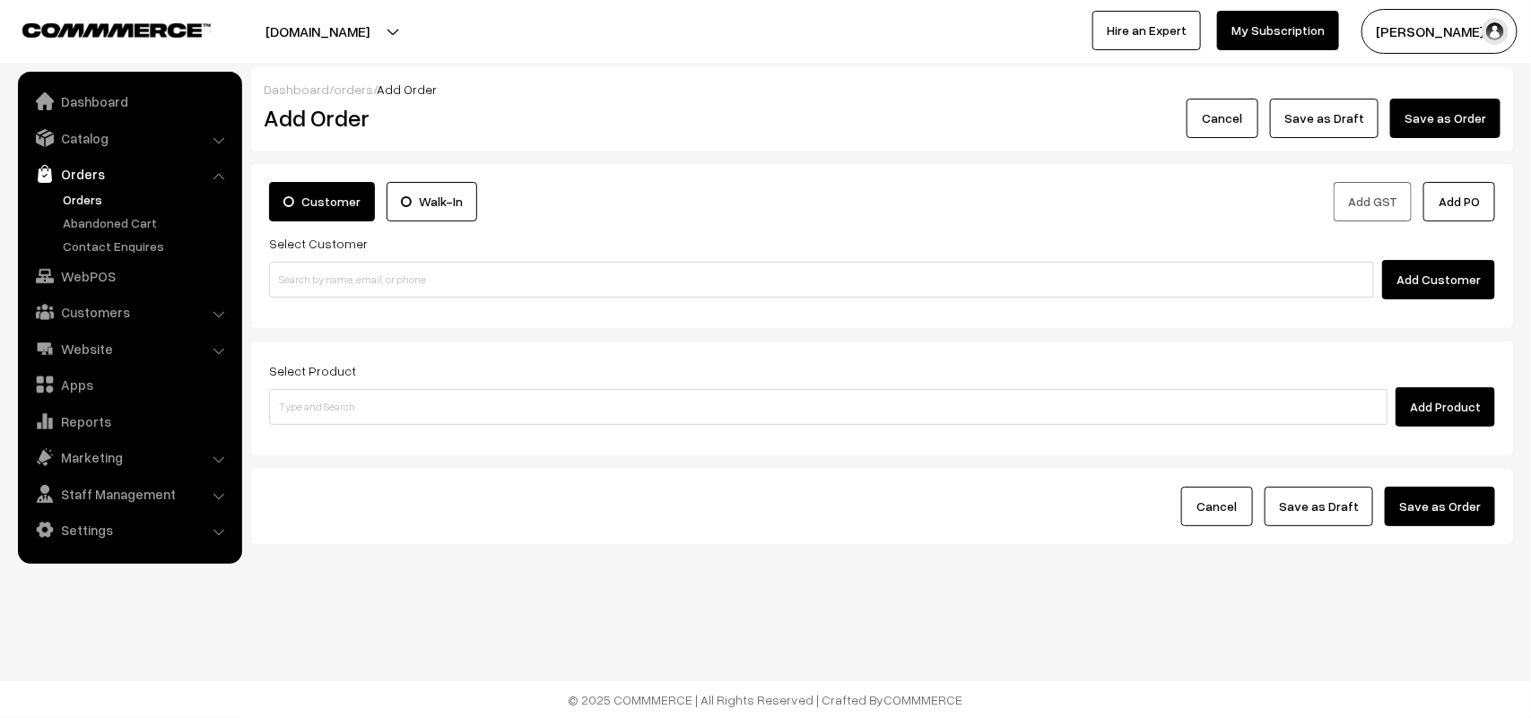
click at [86, 200] on link "Orders" at bounding box center [147, 199] width 178 height 19
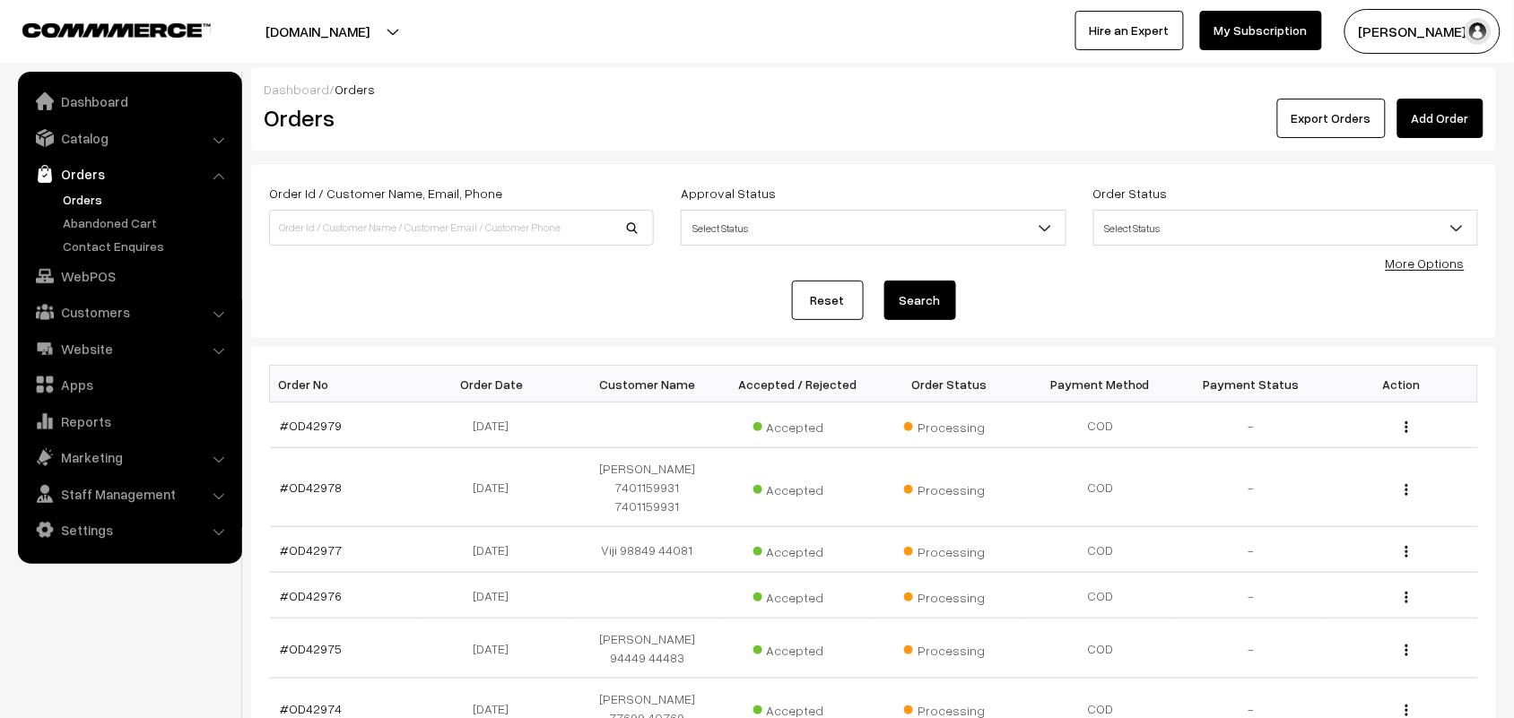
click at [298, 414] on td "#OD42979" at bounding box center [345, 426] width 151 height 46
click at [299, 422] on link "#OD42979" at bounding box center [312, 425] width 62 height 15
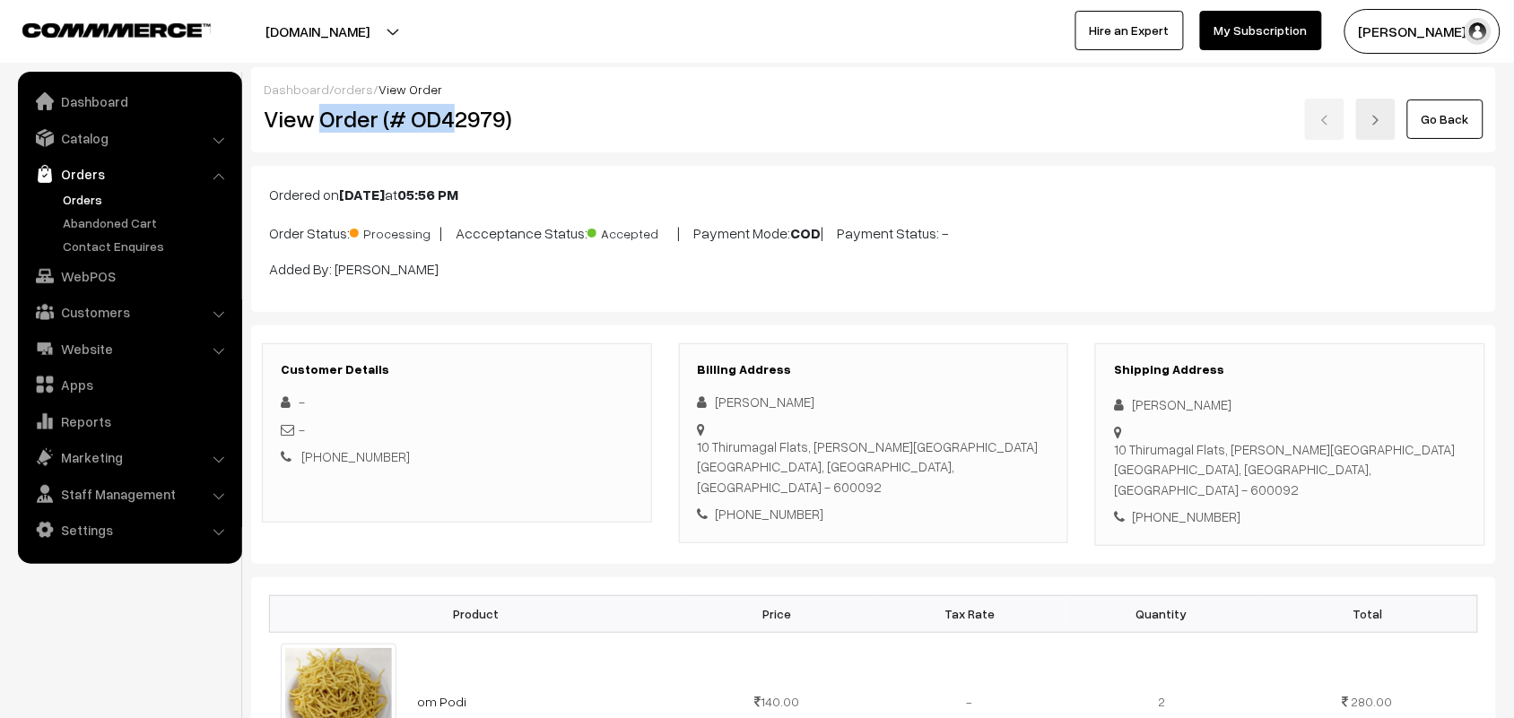
drag, startPoint x: 323, startPoint y: 118, endPoint x: 593, endPoint y: 146, distance: 271.4
click at [538, 117] on h2 "View Order (# OD42979)" at bounding box center [458, 119] width 388 height 28
copy h2 "Order (# OD42979)"
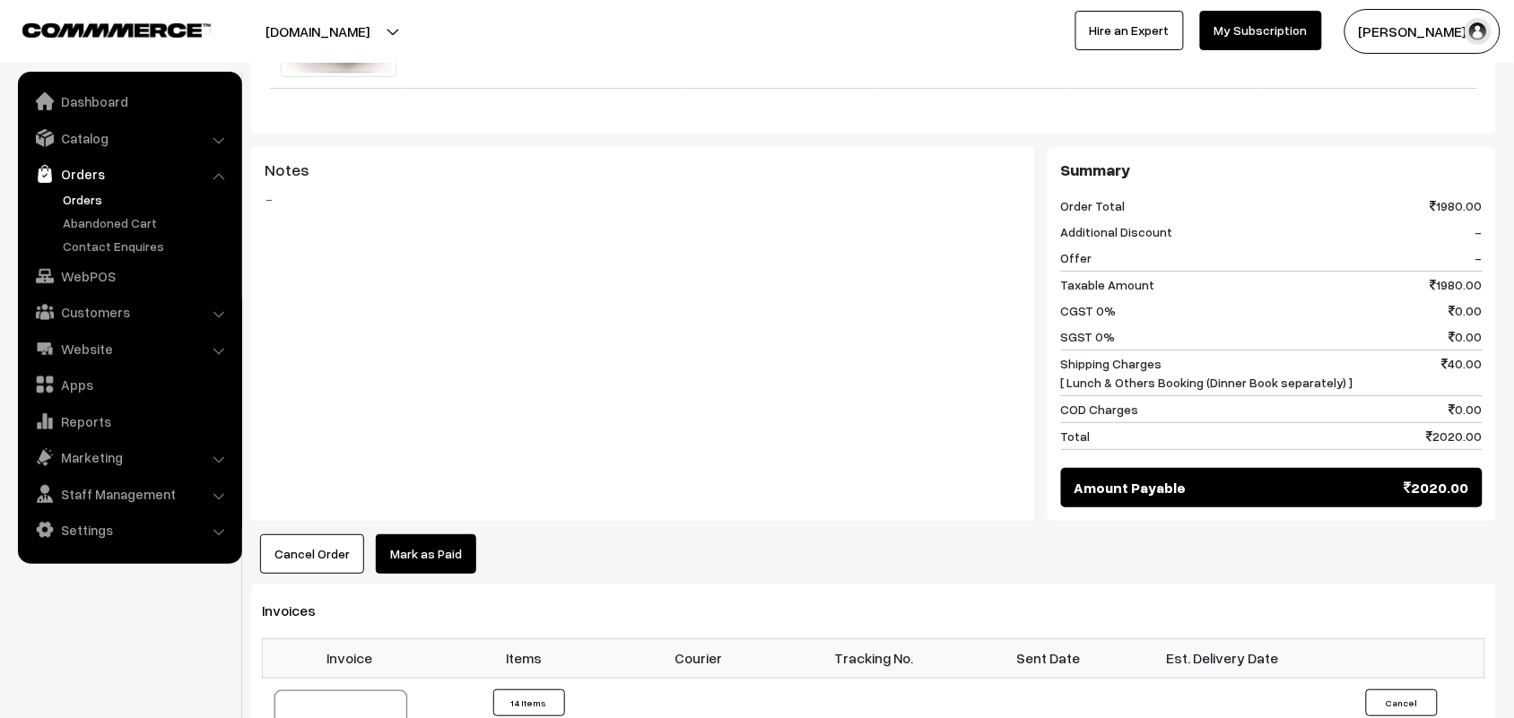
scroll to position [2130, 0]
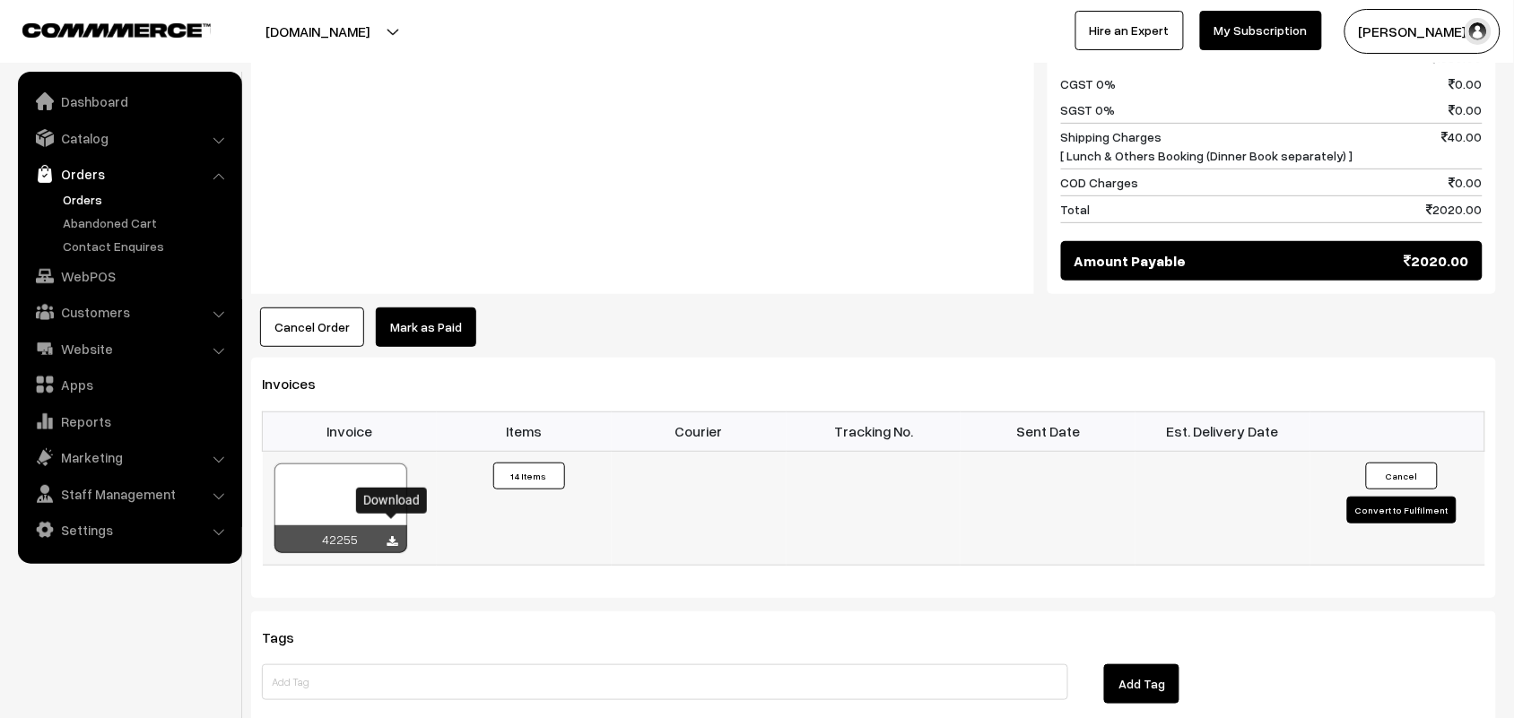
click at [390, 536] on icon at bounding box center [392, 542] width 11 height 12
click at [106, 267] on link "WebPOS" at bounding box center [128, 276] width 213 height 32
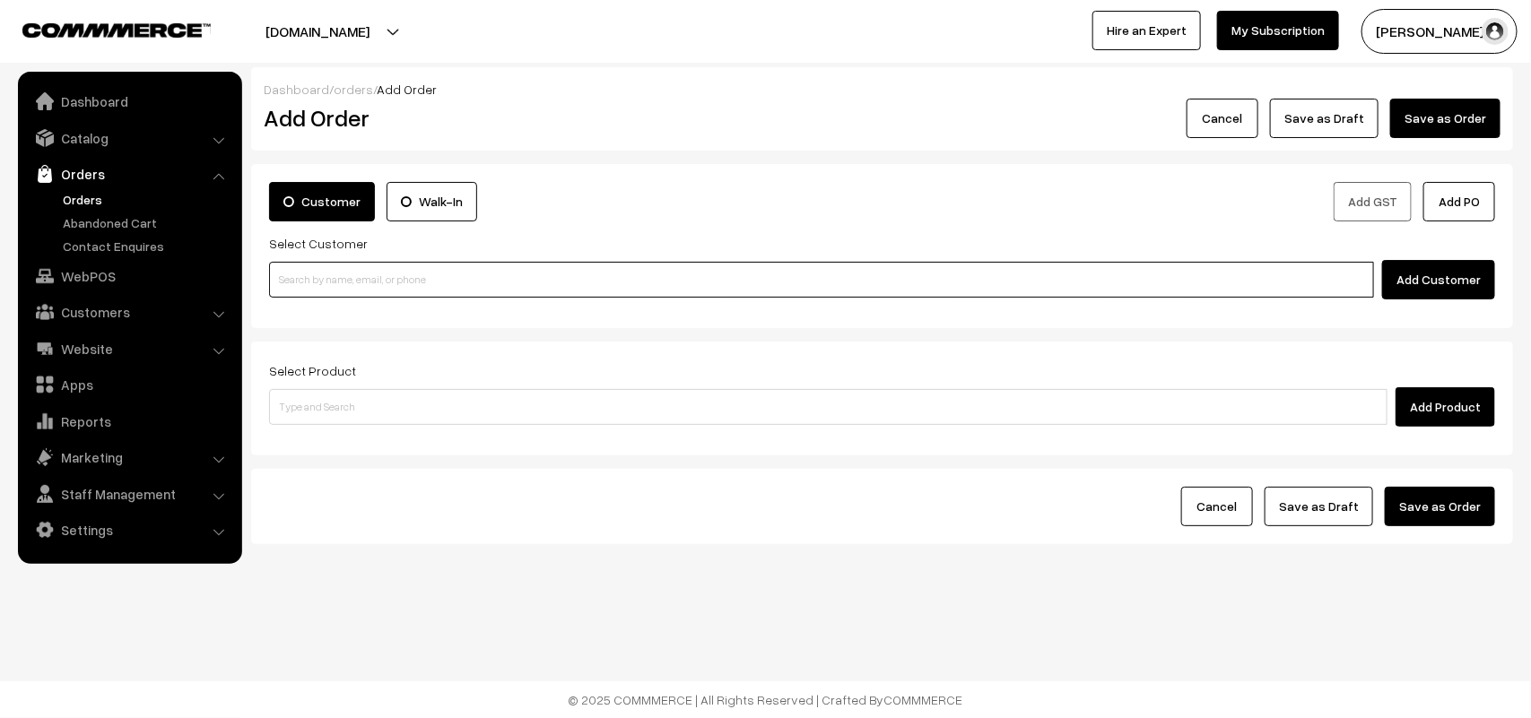
click at [351, 281] on input at bounding box center [821, 280] width 1105 height 36
paste input "99400 72657"
click at [311, 274] on input "99400 72657" at bounding box center [821, 280] width 1105 height 36
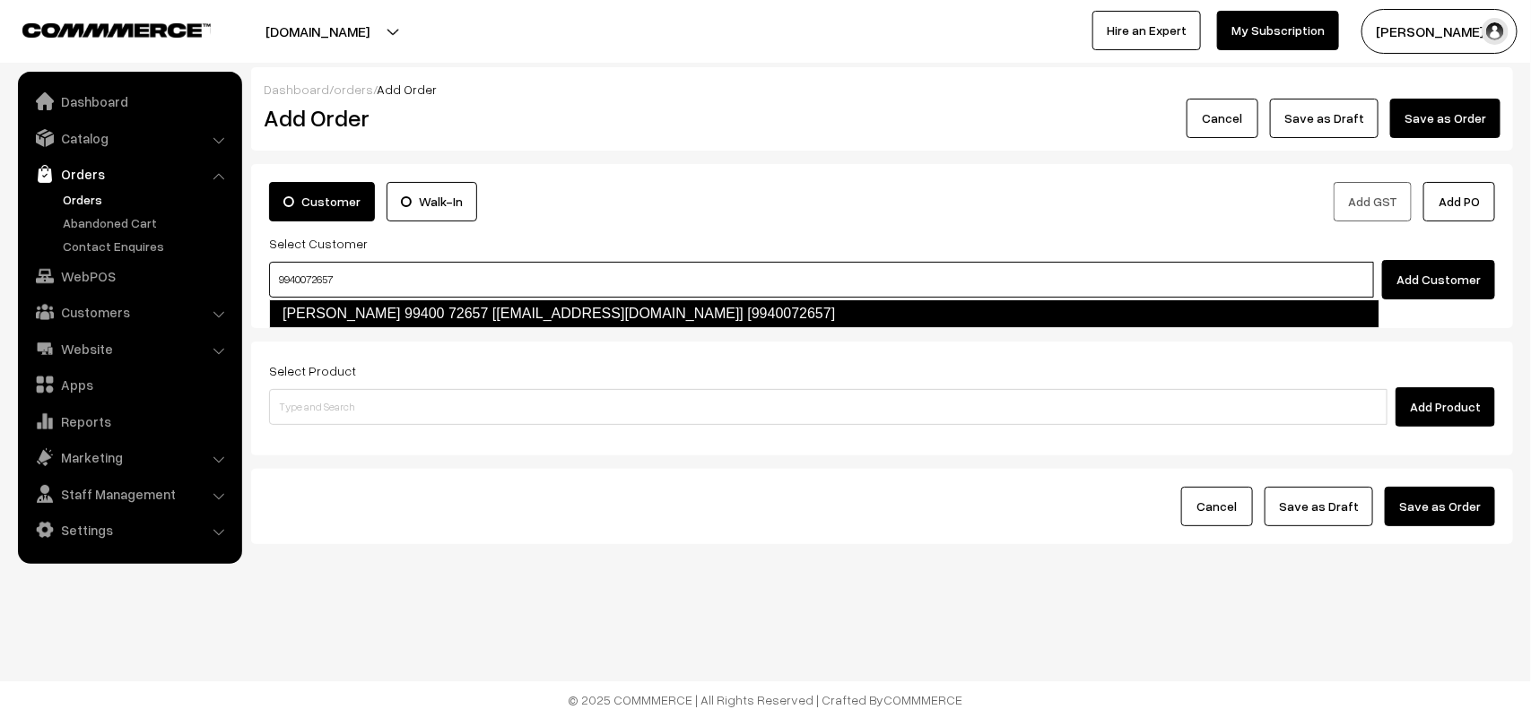
click at [311, 312] on link "Gomathi 99400 72657 [test490@gmail.com] [9940072657]" at bounding box center [824, 314] width 1110 height 29
type input "9940072657"
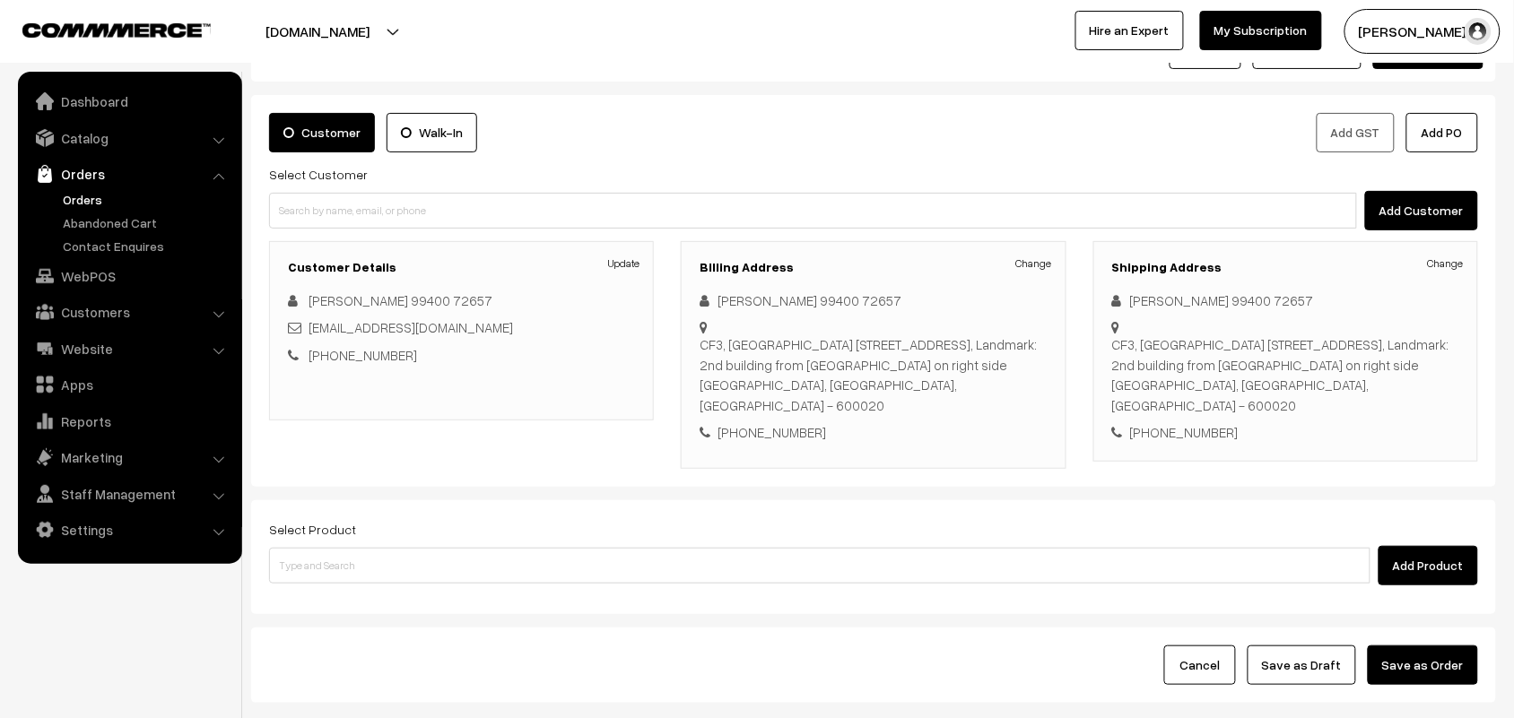
scroll to position [167, 0]
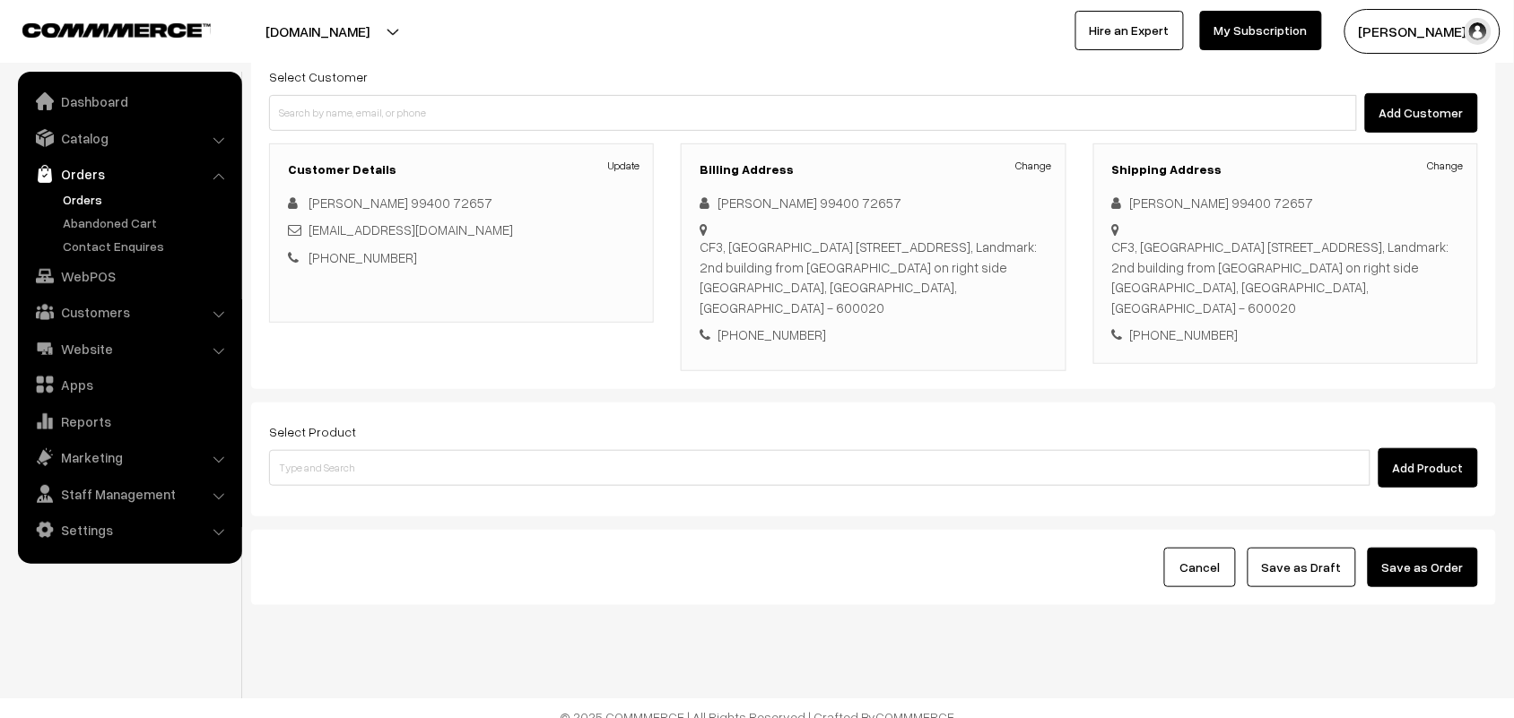
click at [431, 421] on div "Select Product Add Product" at bounding box center [873, 454] width 1209 height 67
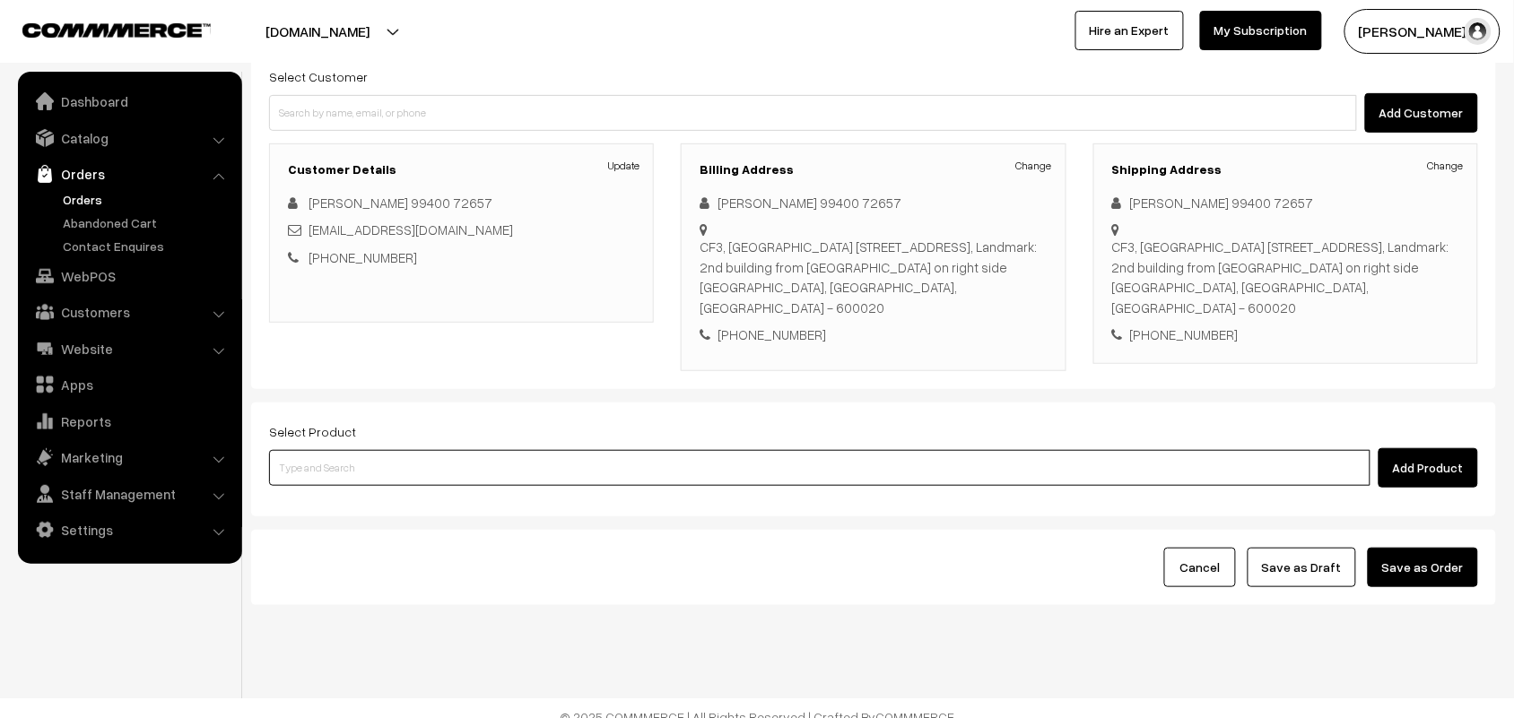
click at [424, 450] on input at bounding box center [819, 468] width 1101 height 36
type input "cow ghee"
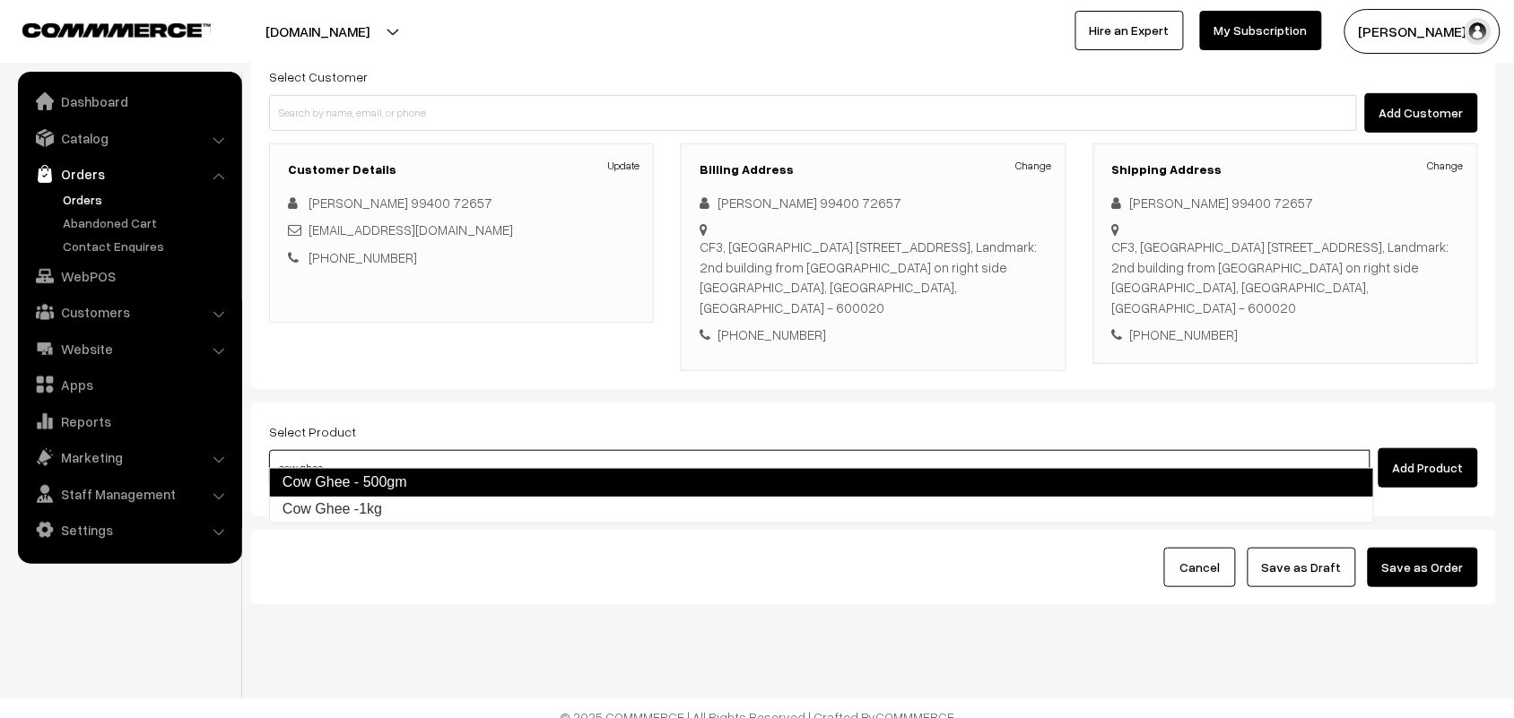
click at [356, 480] on link "Cow Ghee - 500gm" at bounding box center [821, 482] width 1105 height 29
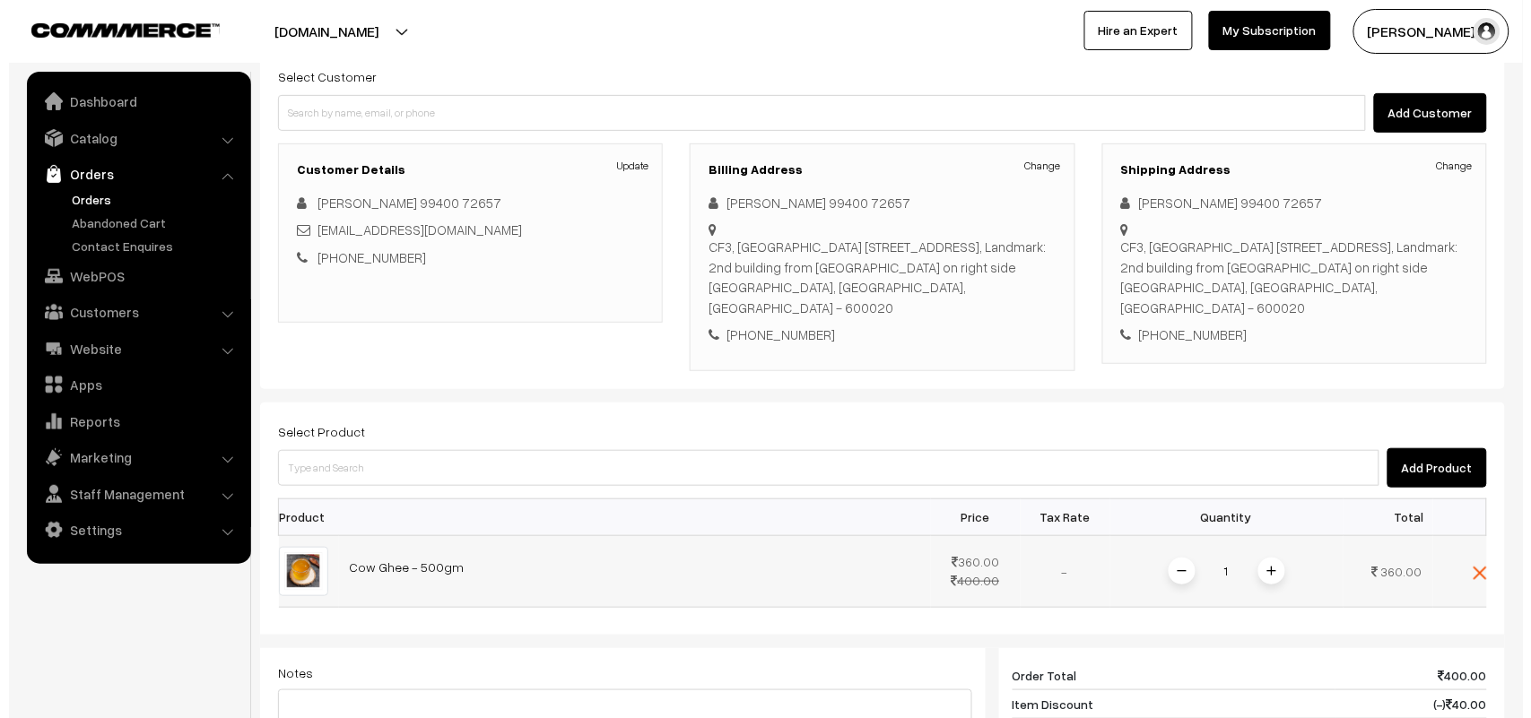
scroll to position [603, 0]
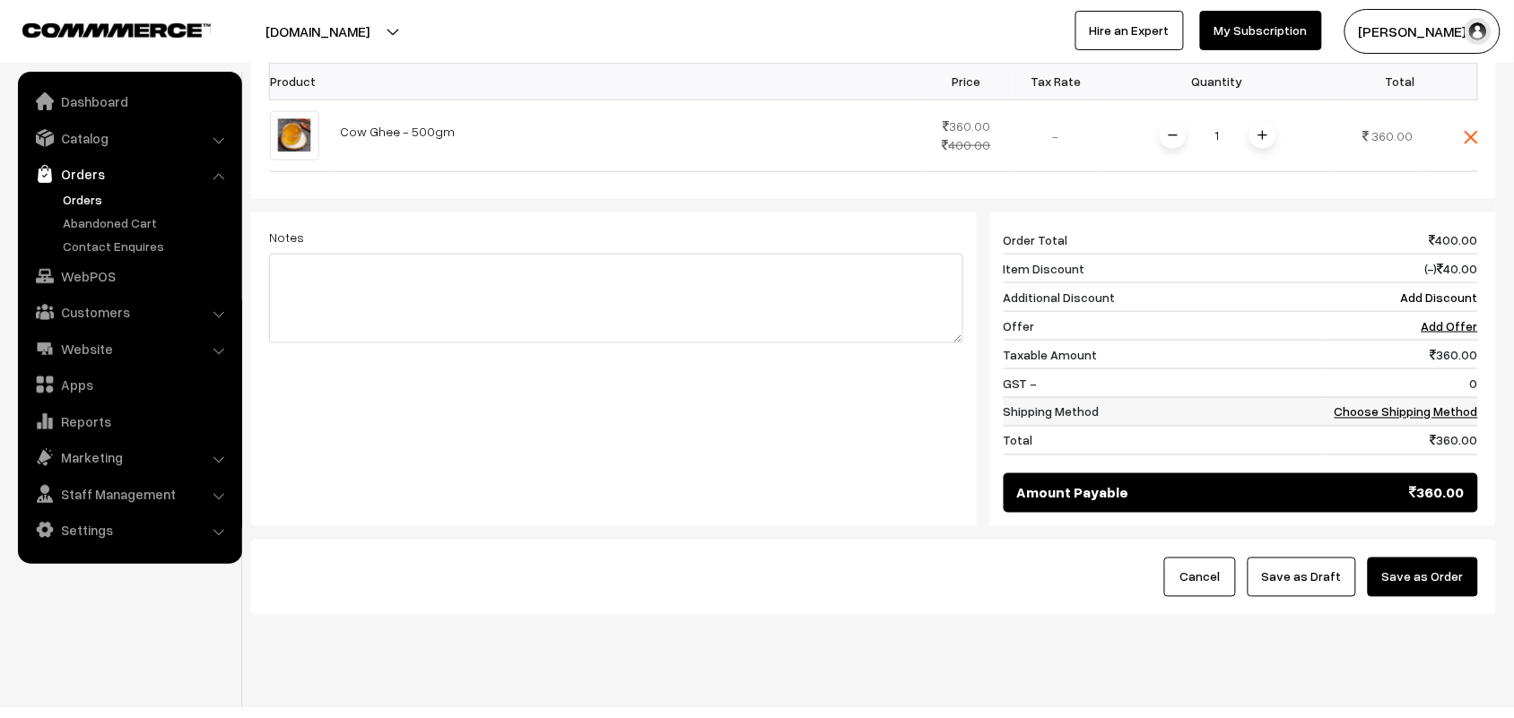
click at [1394, 404] on link "Choose Shipping Method" at bounding box center [1405, 411] width 143 height 15
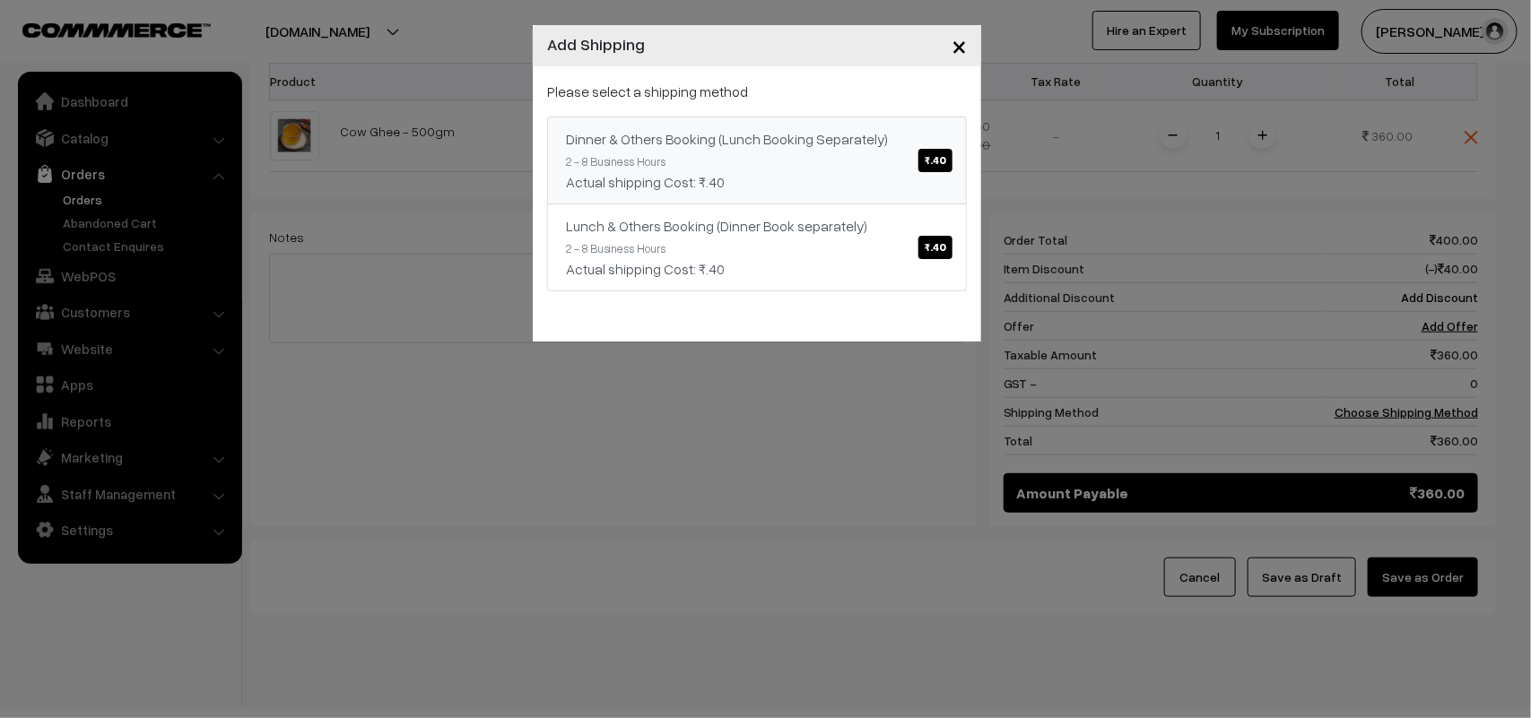
click at [835, 194] on link "Dinner & Others Booking (Lunch Booking Separately) ₹.40 2 - 8 Business Hours Ac…" at bounding box center [757, 161] width 420 height 88
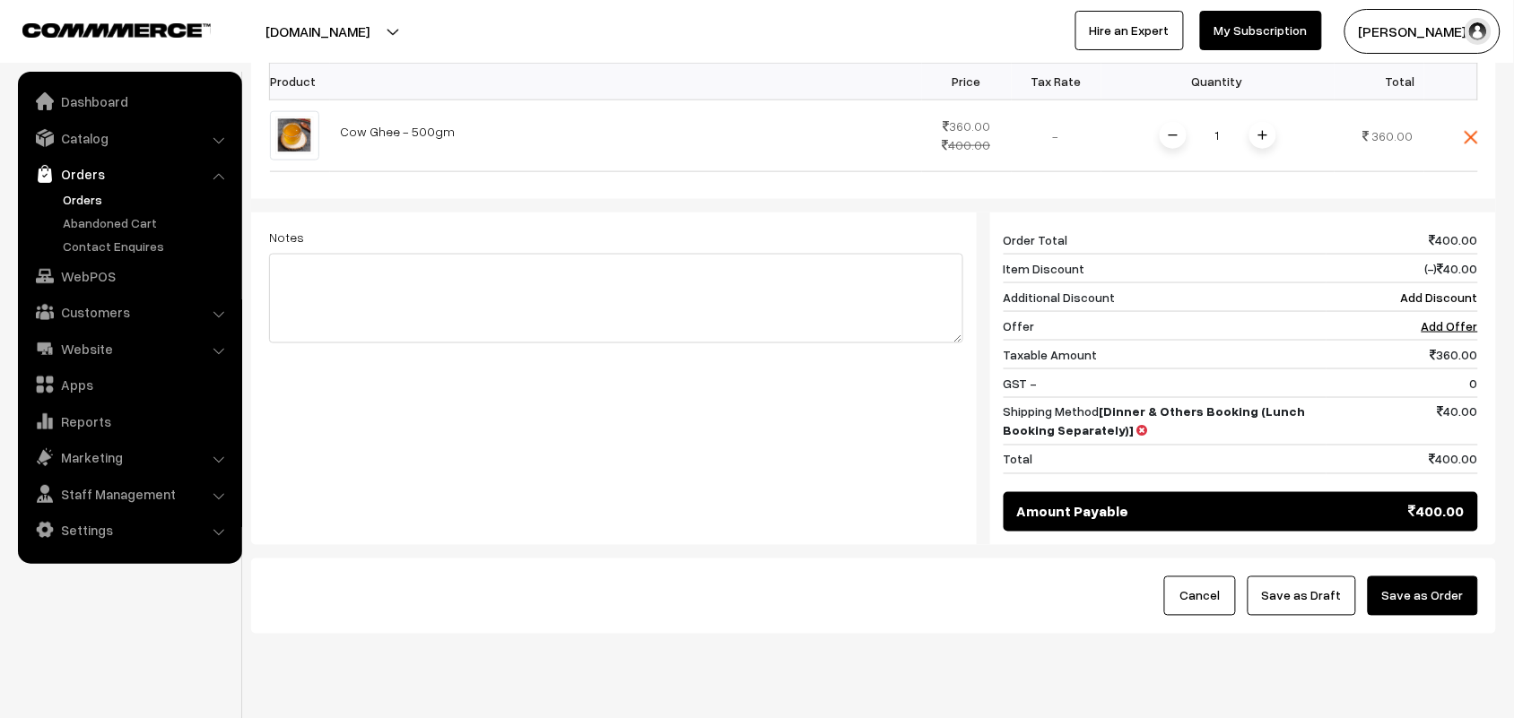
click at [1406, 588] on button "Save as Order" at bounding box center [1423, 596] width 110 height 39
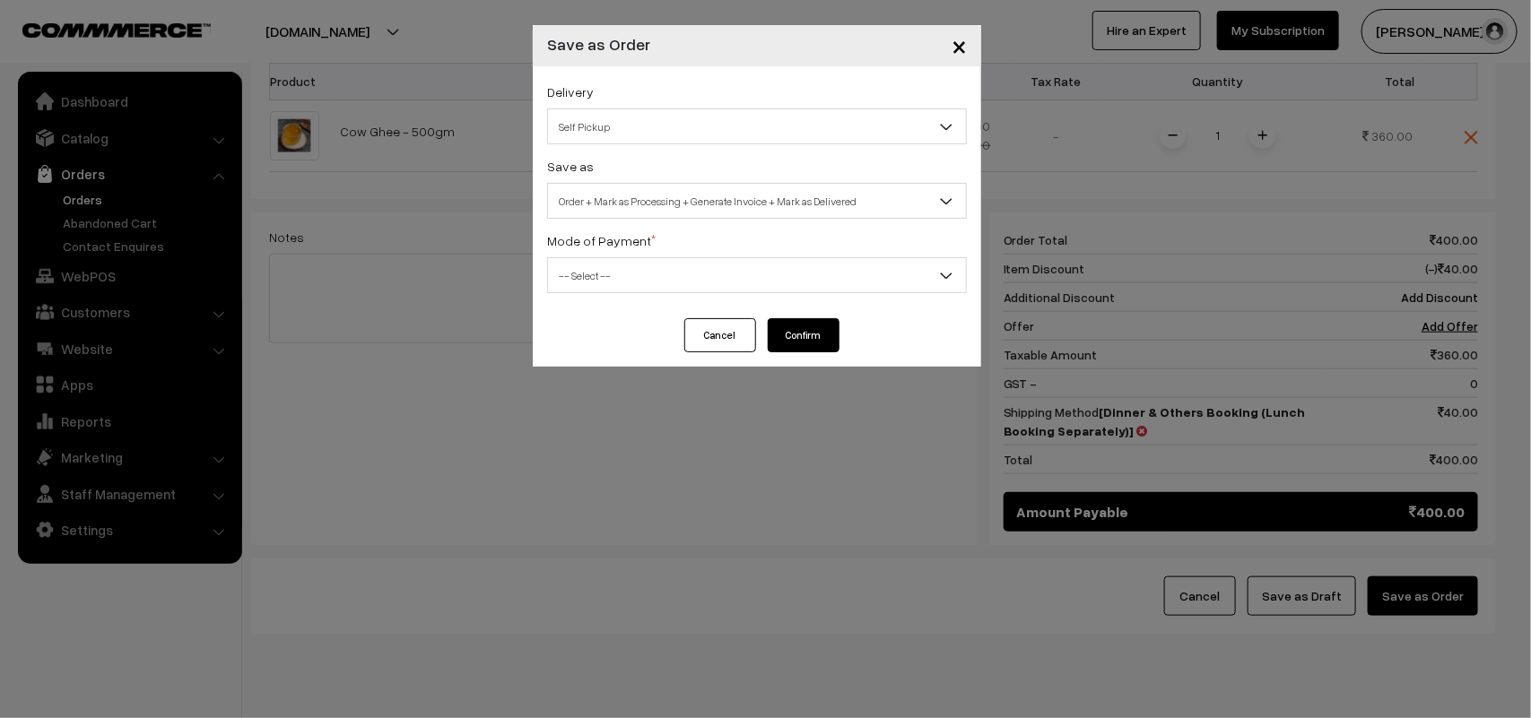
click at [648, 126] on span "Self Pickup" at bounding box center [757, 126] width 418 height 31
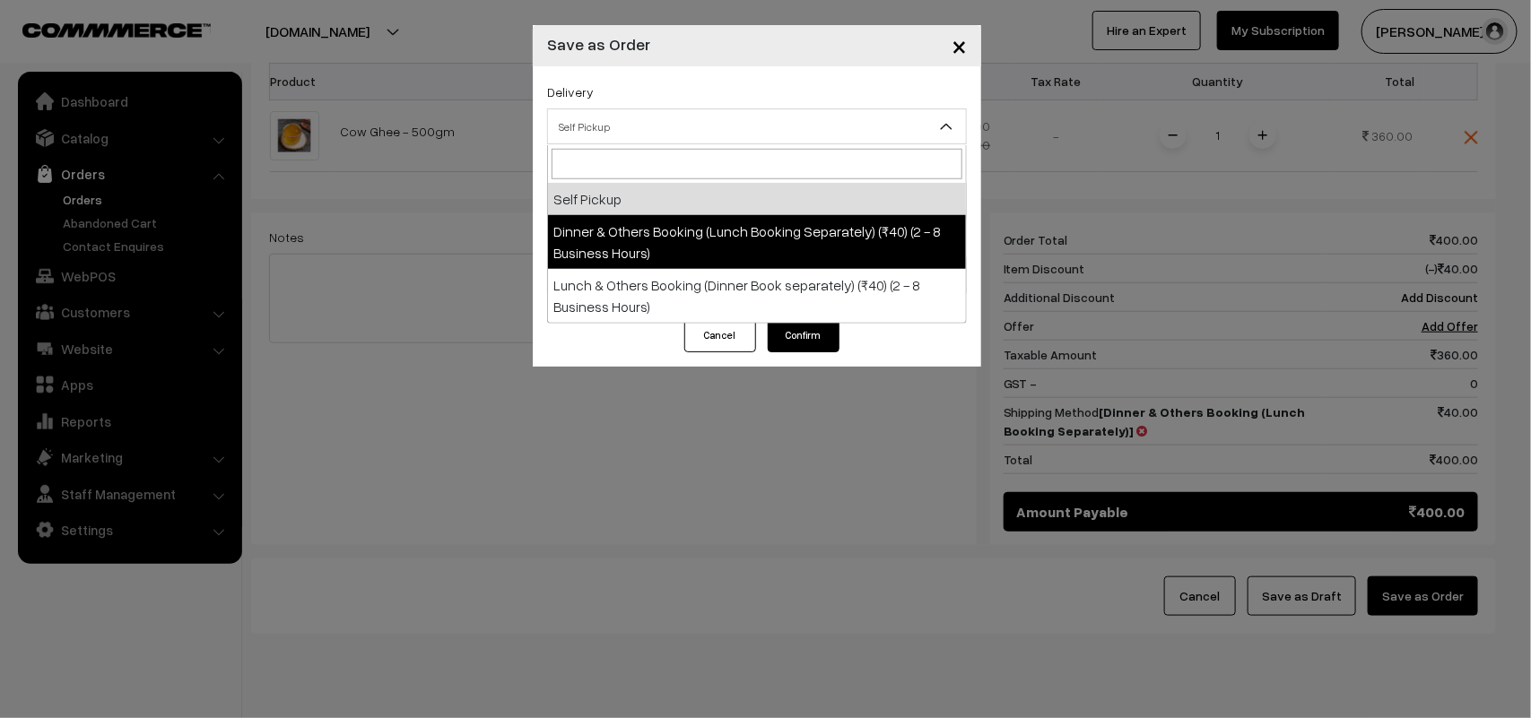
select select "DOB1"
select select "3"
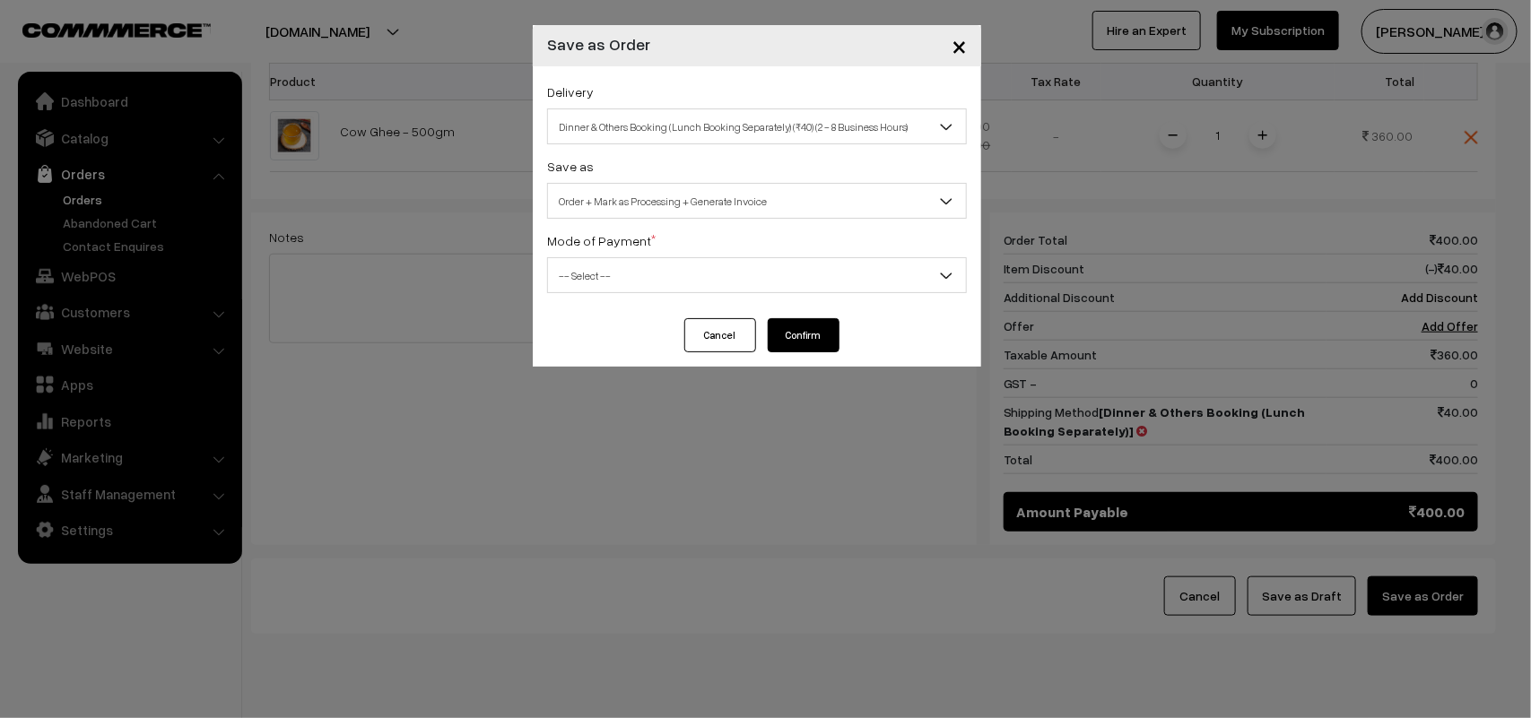
click at [647, 199] on span "Order + Mark as Processing + Generate Invoice" at bounding box center [757, 201] width 418 height 31
click at [605, 274] on span "-- Select --" at bounding box center [757, 275] width 418 height 31
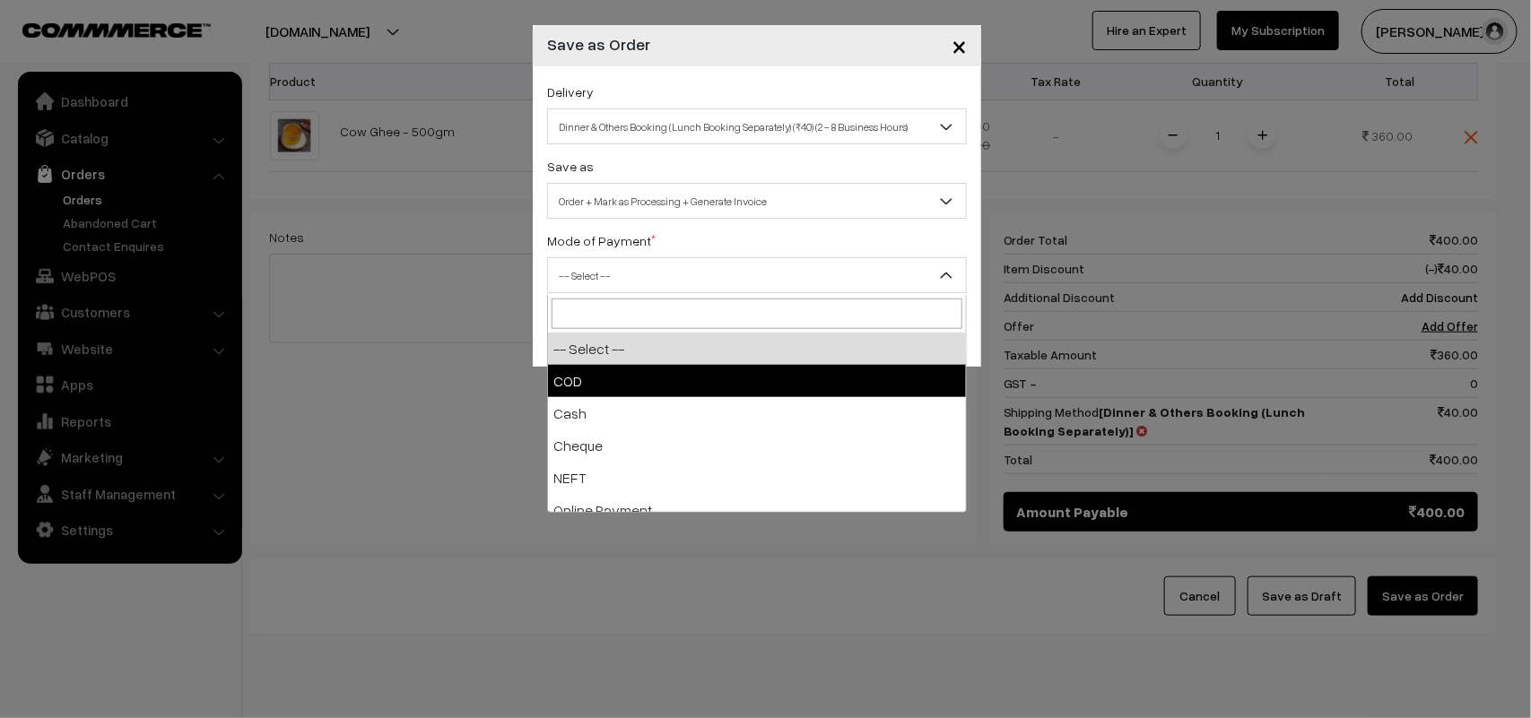
select select "1"
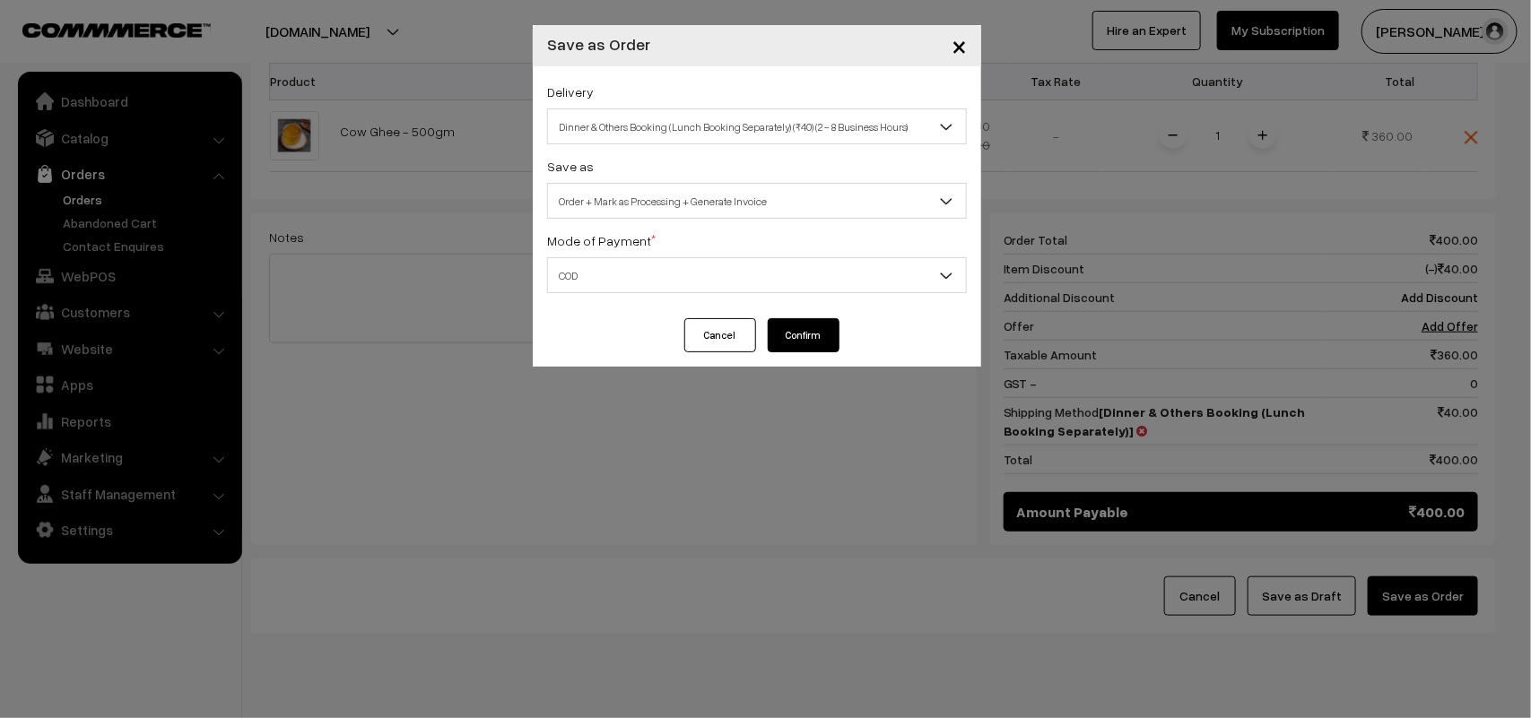
click at [812, 314] on div "Delivery Self Pickup Dinner & Others Booking (Lunch Booking Separately) (₹40) (…" at bounding box center [757, 192] width 448 height 252
click at [812, 323] on button "Confirm" at bounding box center [804, 335] width 72 height 34
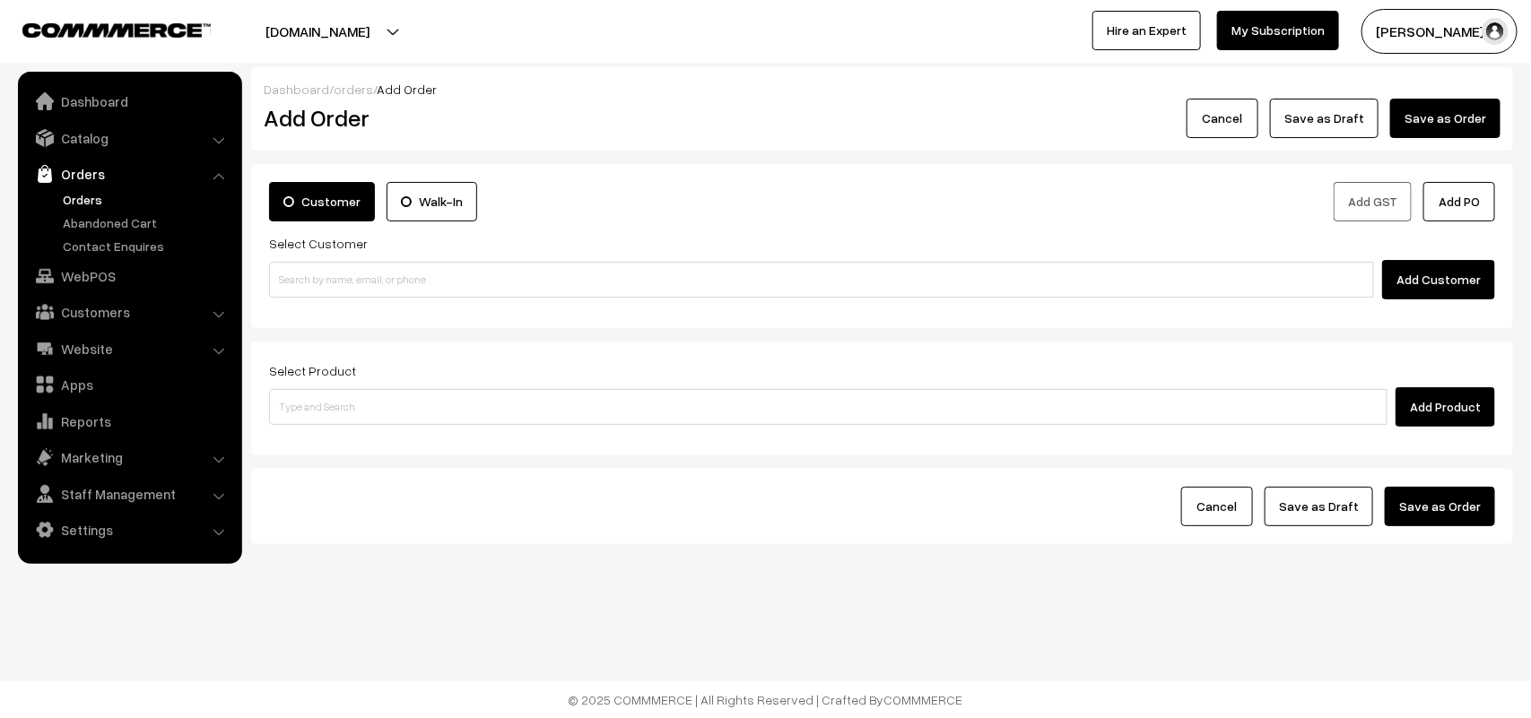
click at [87, 197] on link "Orders" at bounding box center [147, 199] width 178 height 19
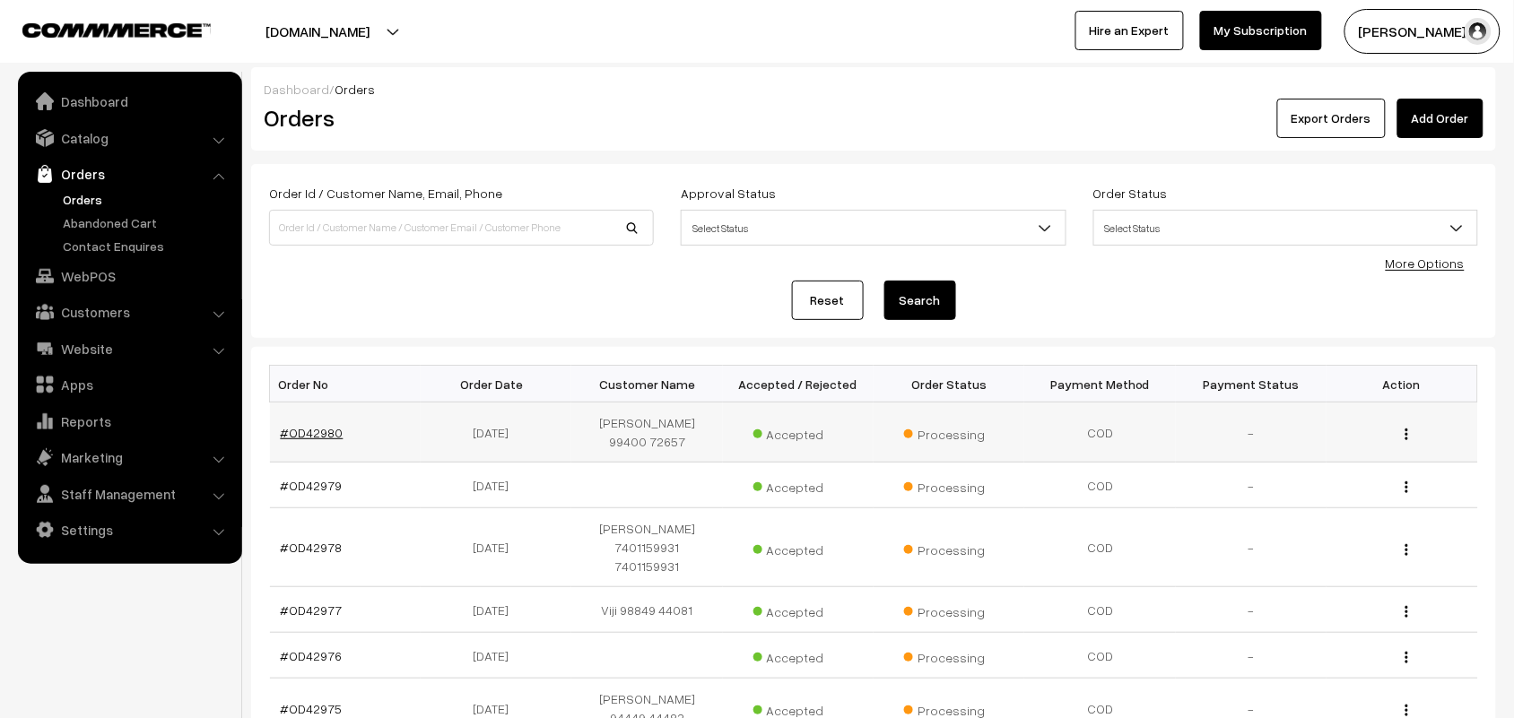
click at [305, 425] on link "#OD42980" at bounding box center [312, 432] width 63 height 15
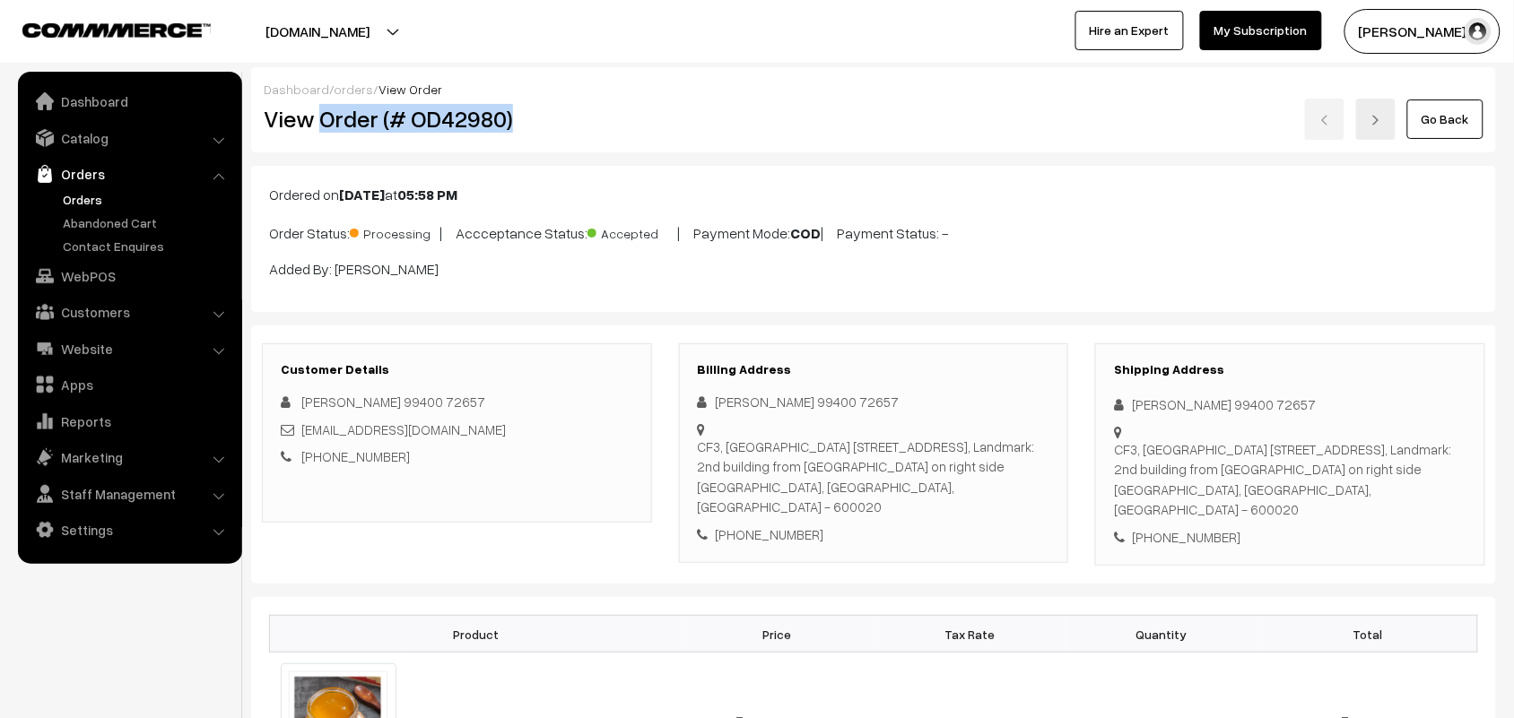
click at [570, 123] on h2 "View Order (# OD42980)" at bounding box center [458, 119] width 388 height 28
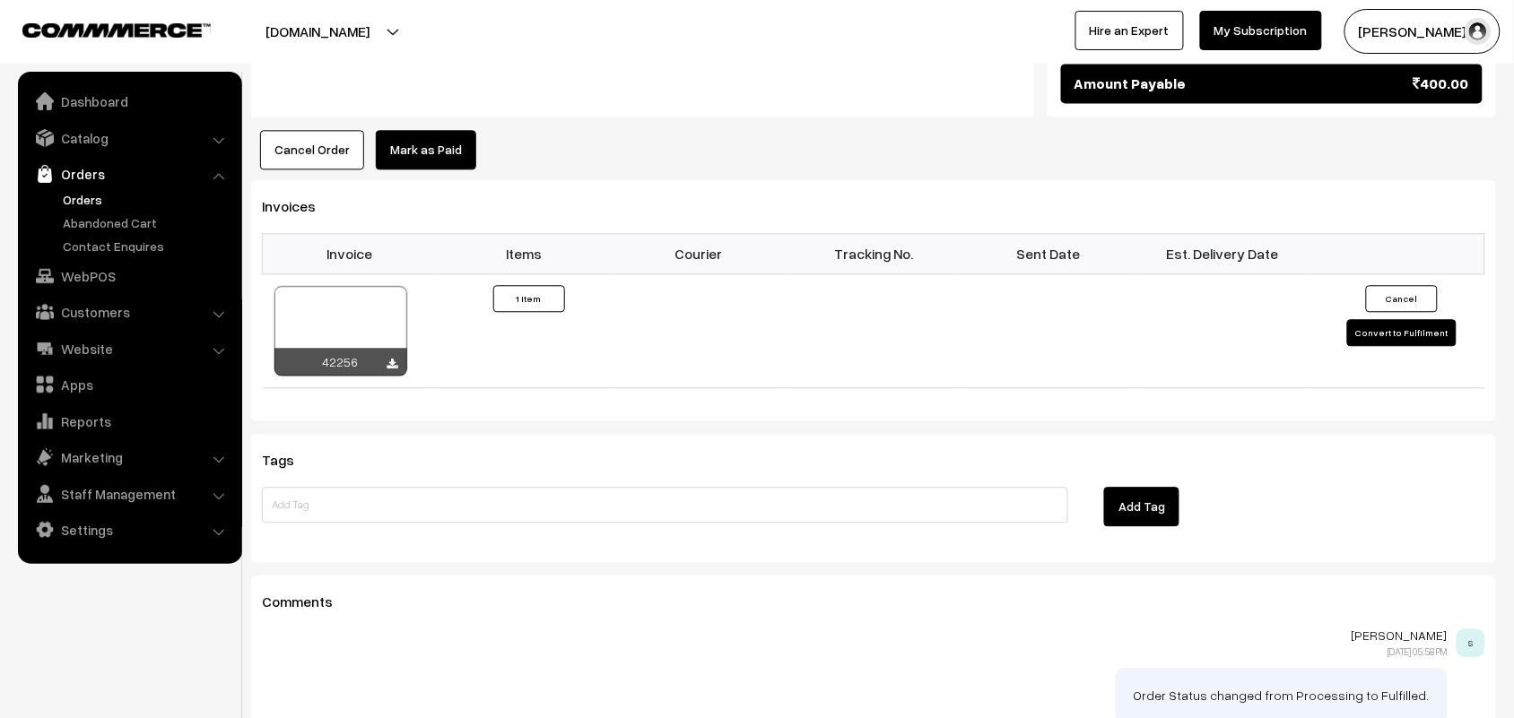
scroll to position [1233, 0]
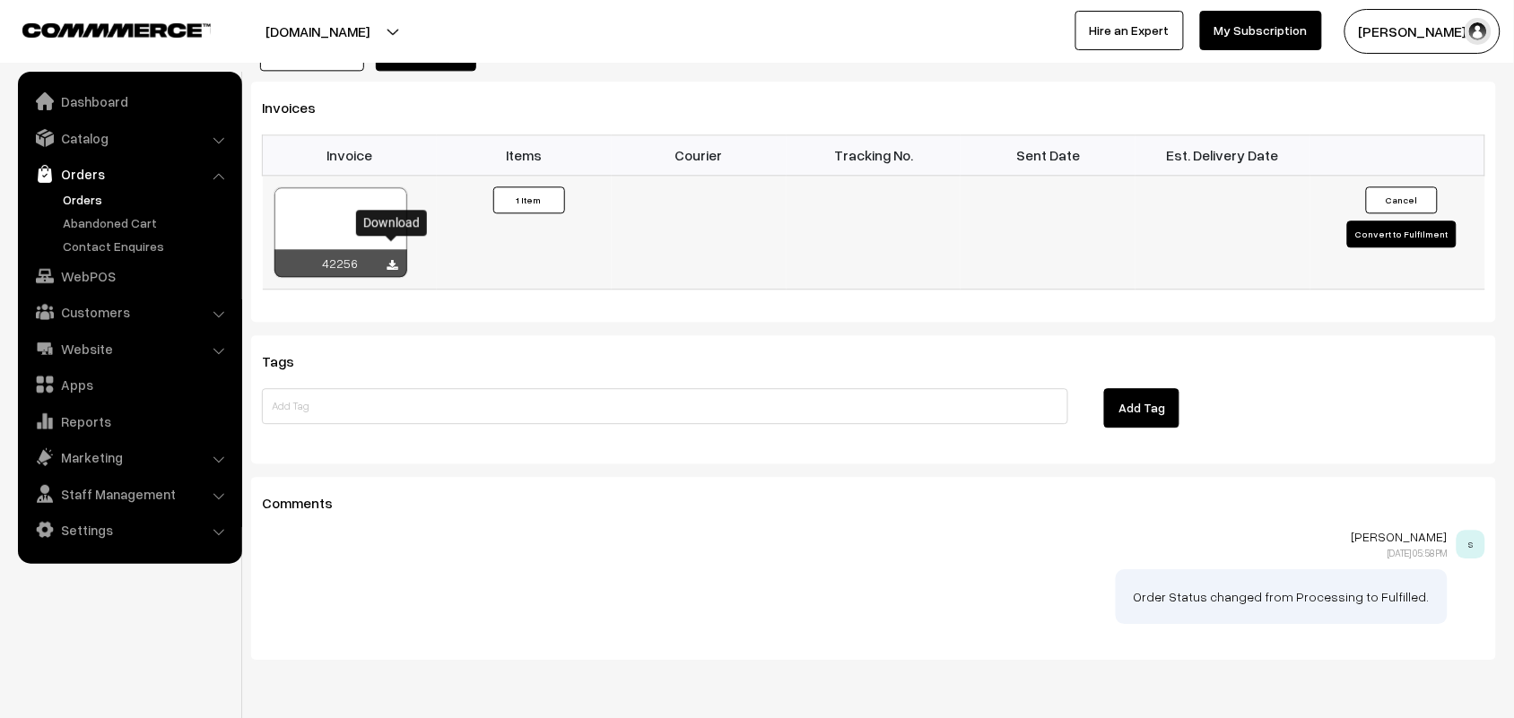
click at [392, 260] on icon at bounding box center [392, 266] width 11 height 12
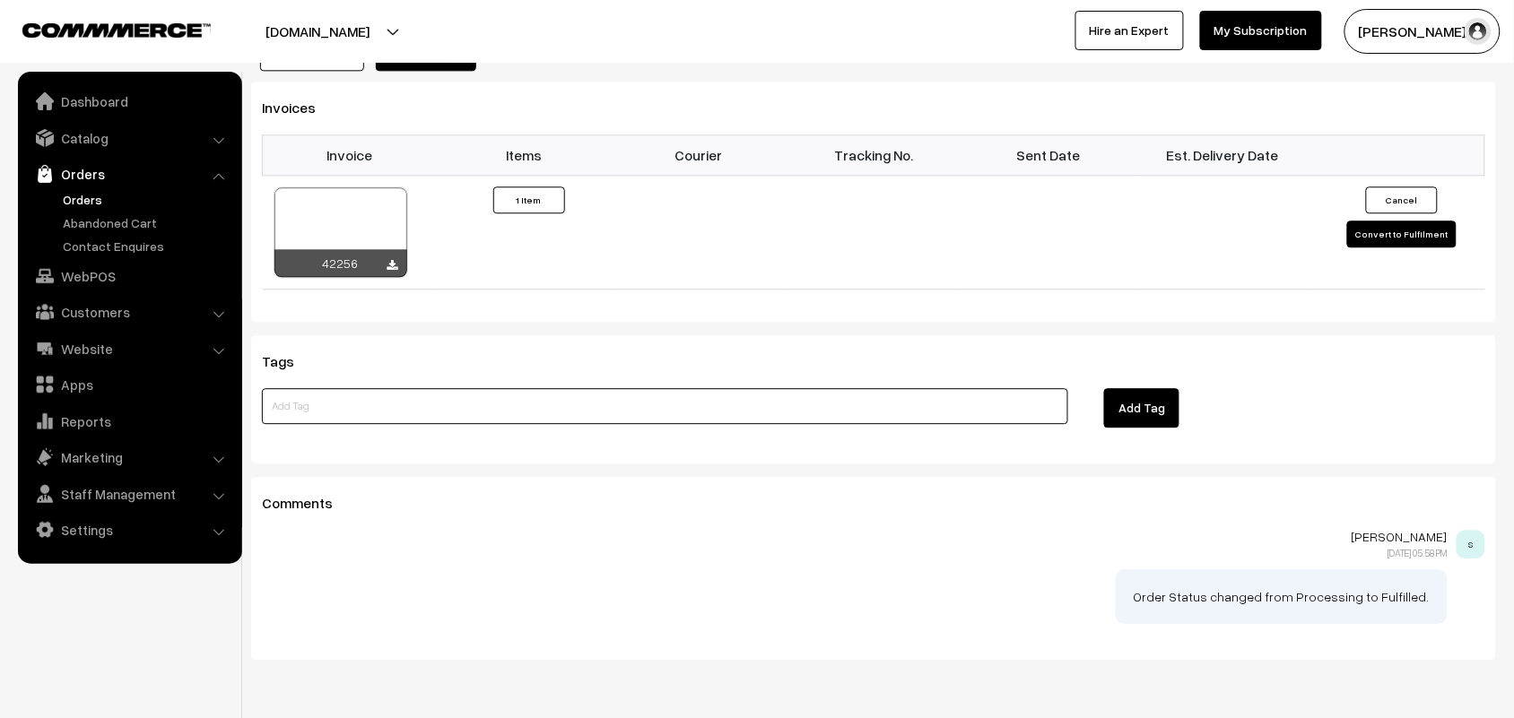
click at [1038, 406] on input at bounding box center [665, 406] width 806 height 36
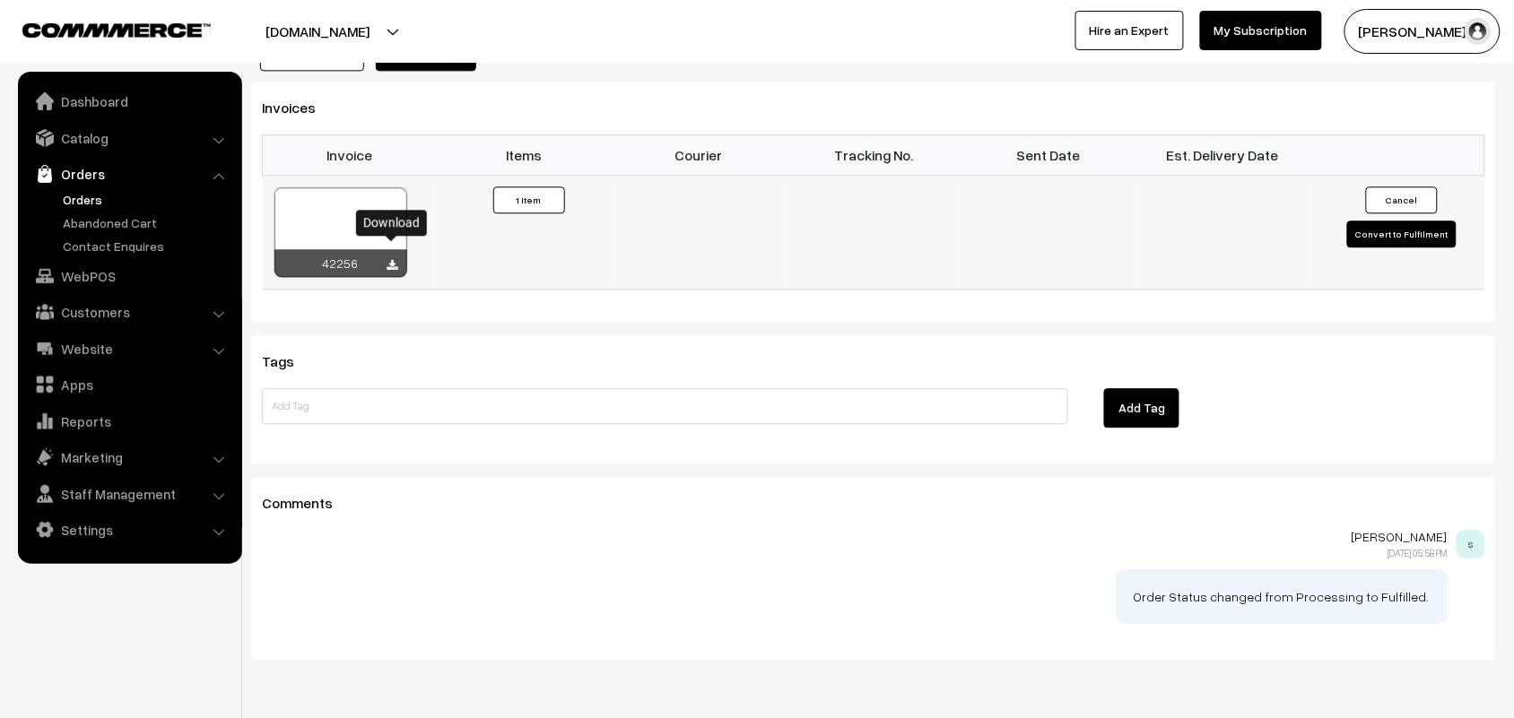
click at [391, 260] on icon at bounding box center [392, 266] width 11 height 12
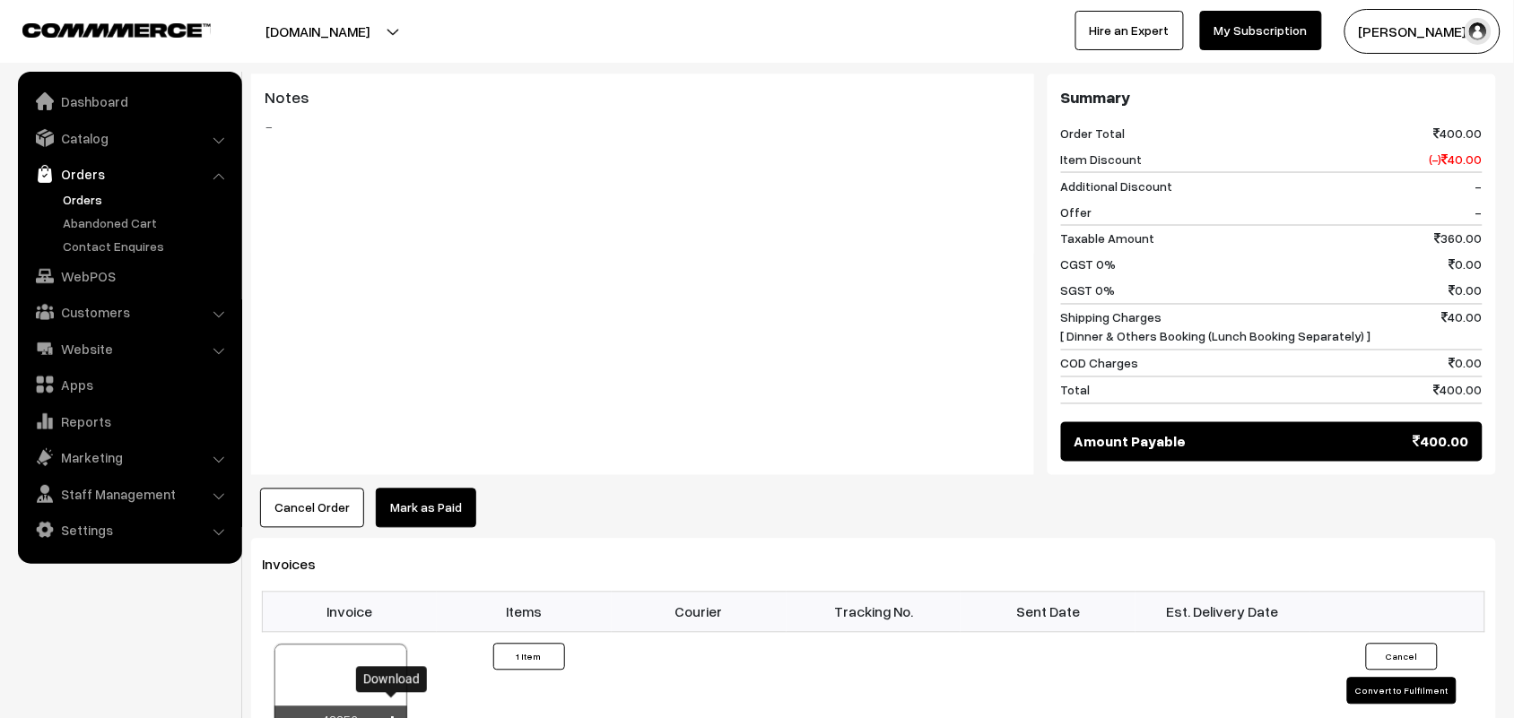
scroll to position [938, 0]
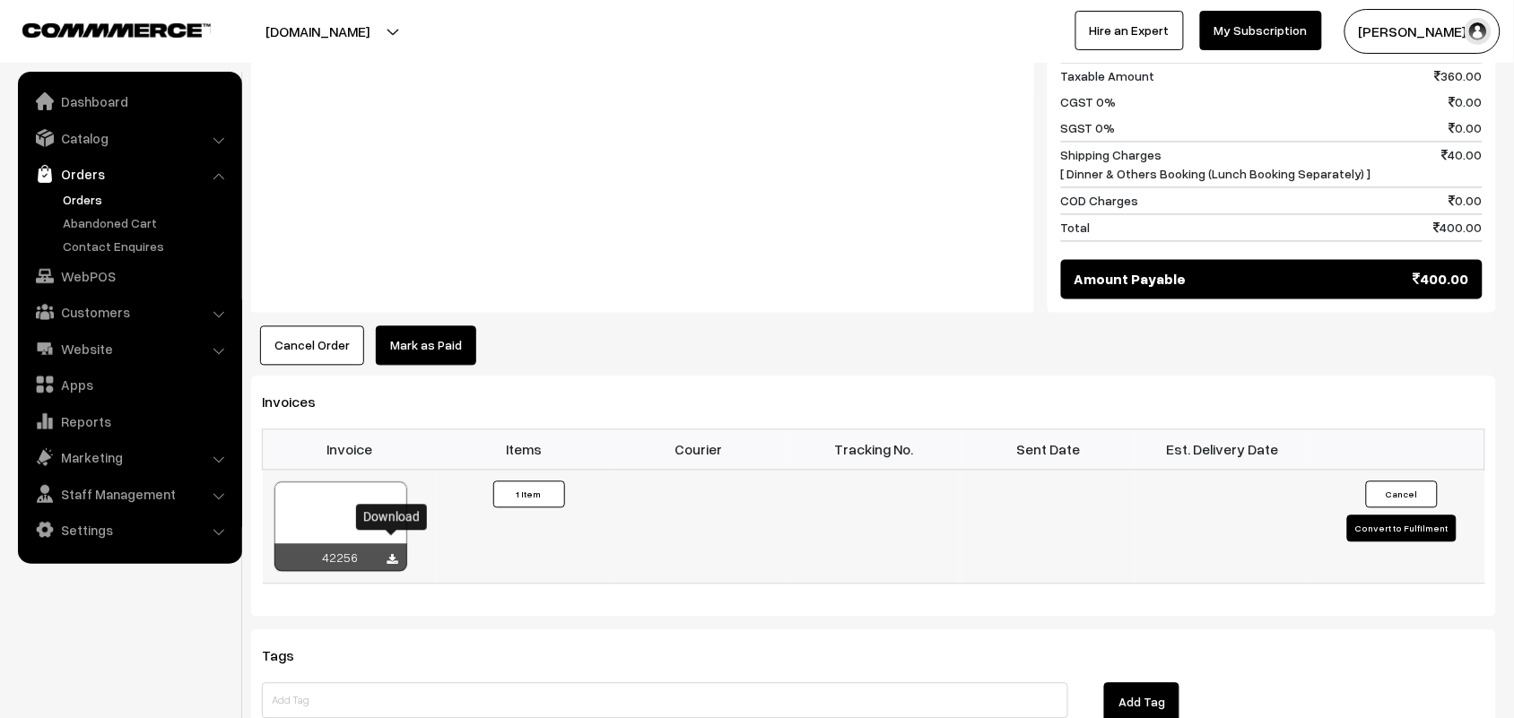
click at [392, 555] on icon at bounding box center [392, 561] width 11 height 12
click at [82, 274] on link "WebPOS" at bounding box center [128, 276] width 213 height 32
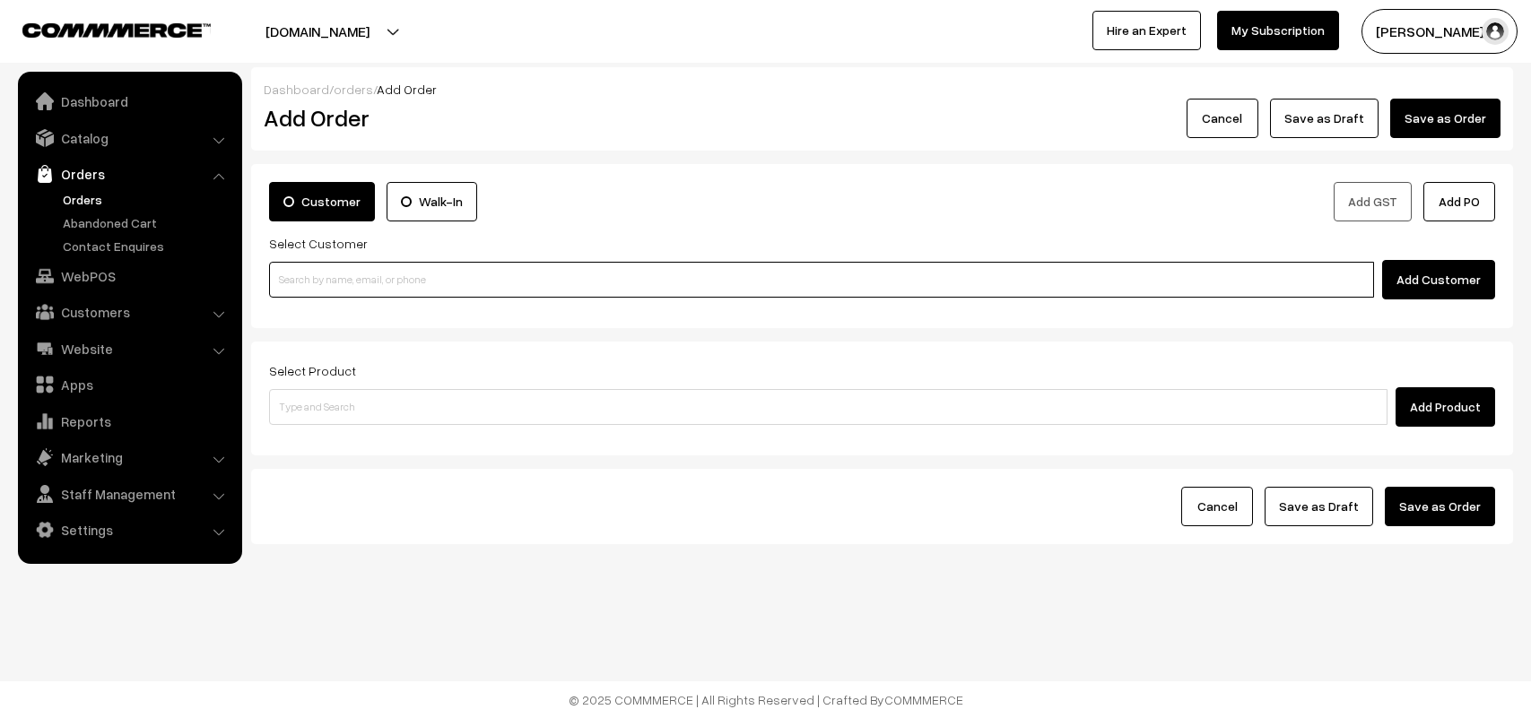
click at [366, 280] on input at bounding box center [821, 280] width 1105 height 36
paste input "97890 53958"
click at [310, 270] on input "97890 53958" at bounding box center [821, 280] width 1105 height 36
click at [334, 305] on link "~[PERSON_NAME] 97890 53958 [9789053958]" at bounding box center [824, 313] width 1108 height 27
type input "97890 53958"
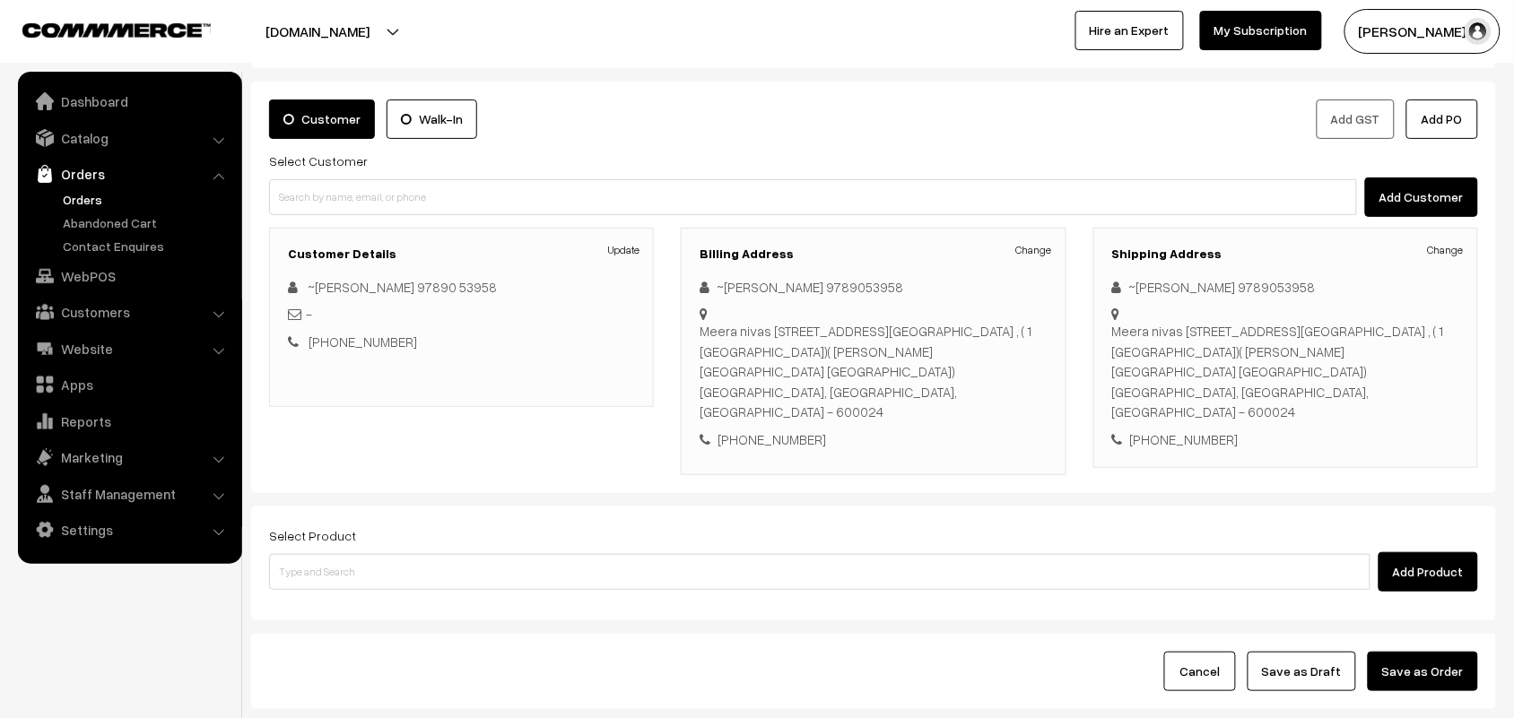
scroll to position [167, 0]
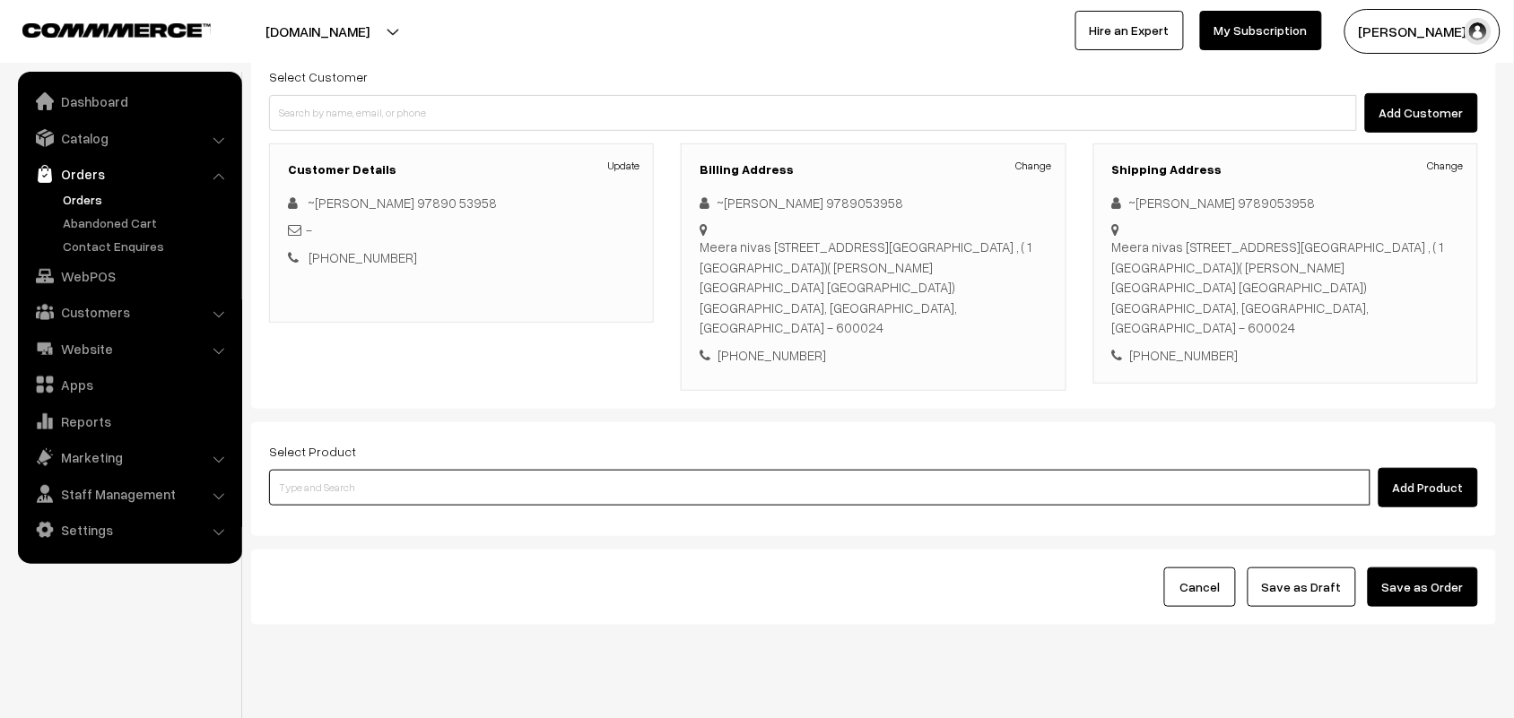
click at [339, 470] on input at bounding box center [819, 488] width 1101 height 36
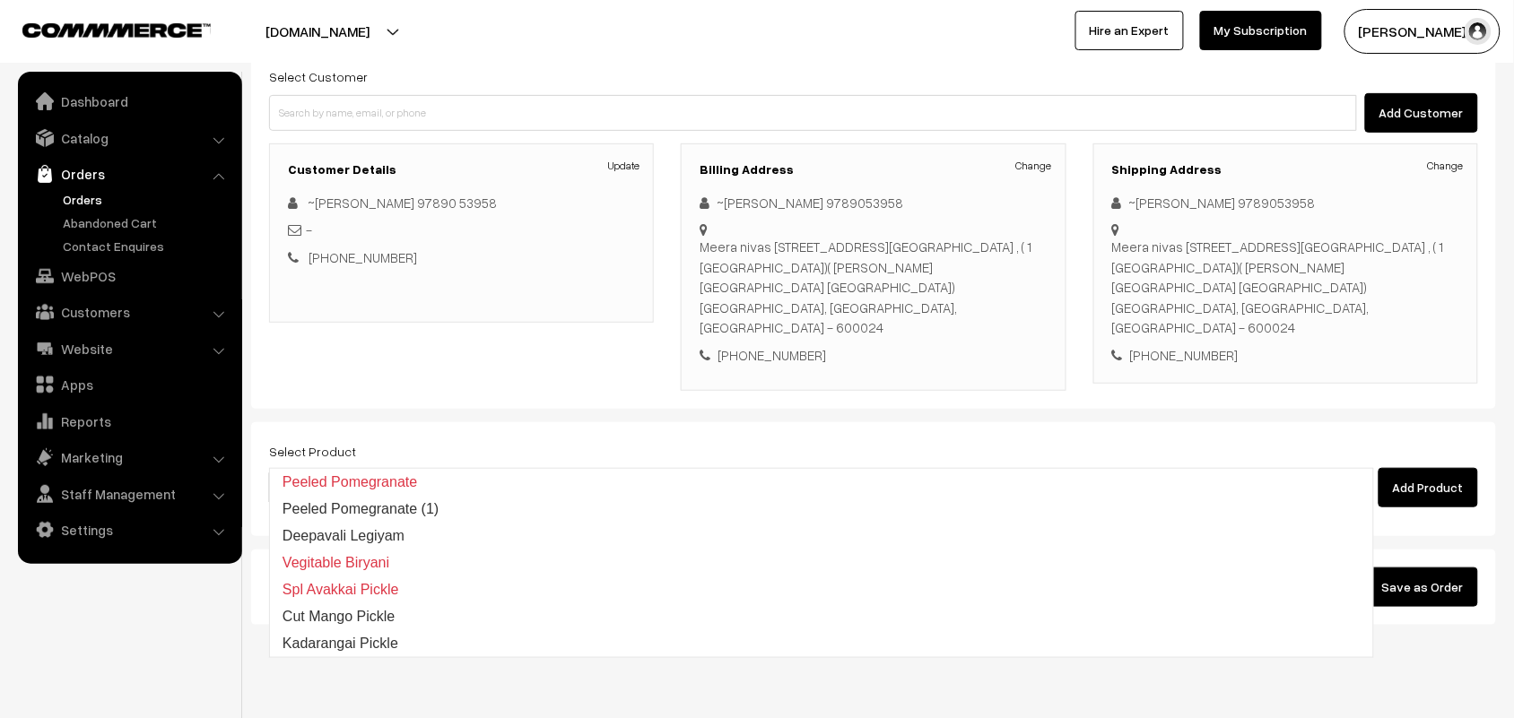
type input "l"
type input "lemon sevai"
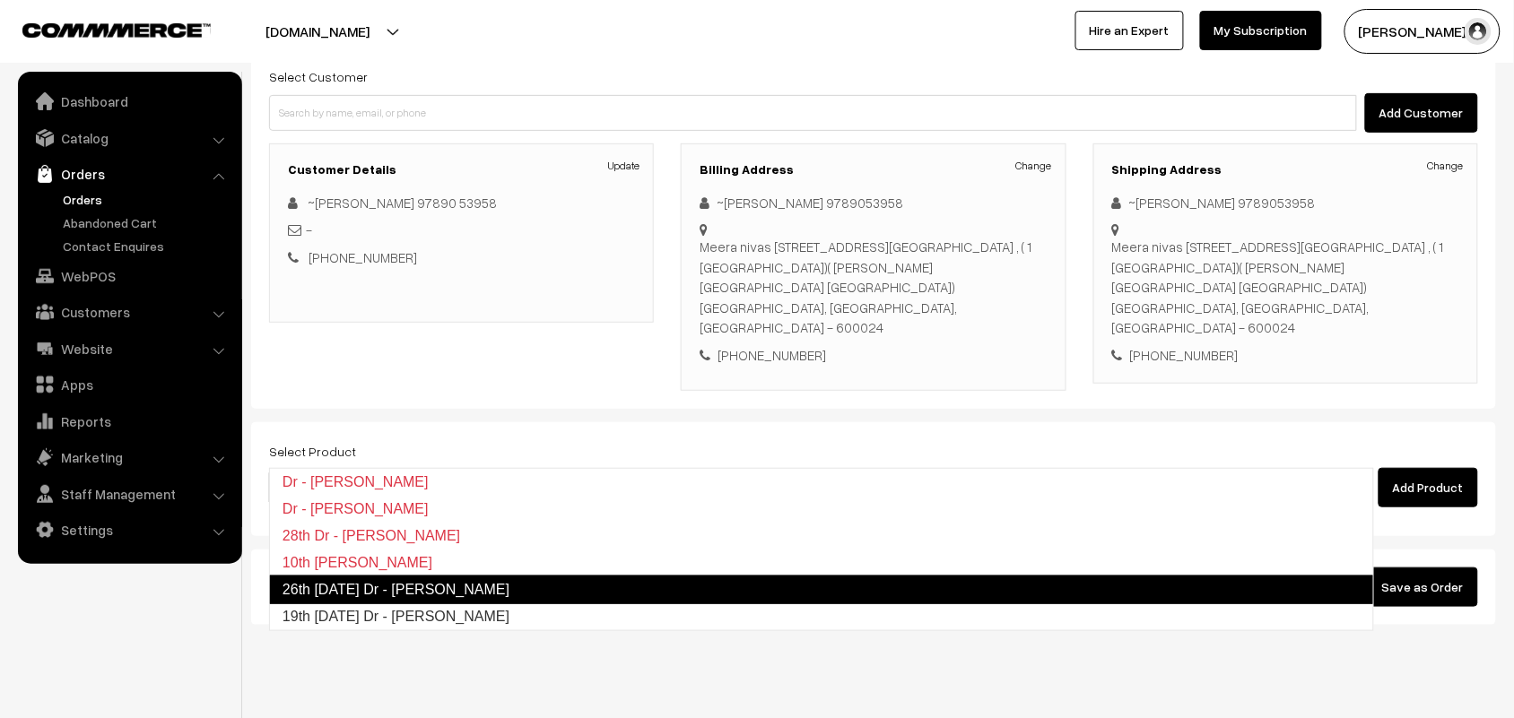
click at [393, 593] on link "26th [DATE] Dr - [PERSON_NAME]" at bounding box center [821, 590] width 1105 height 29
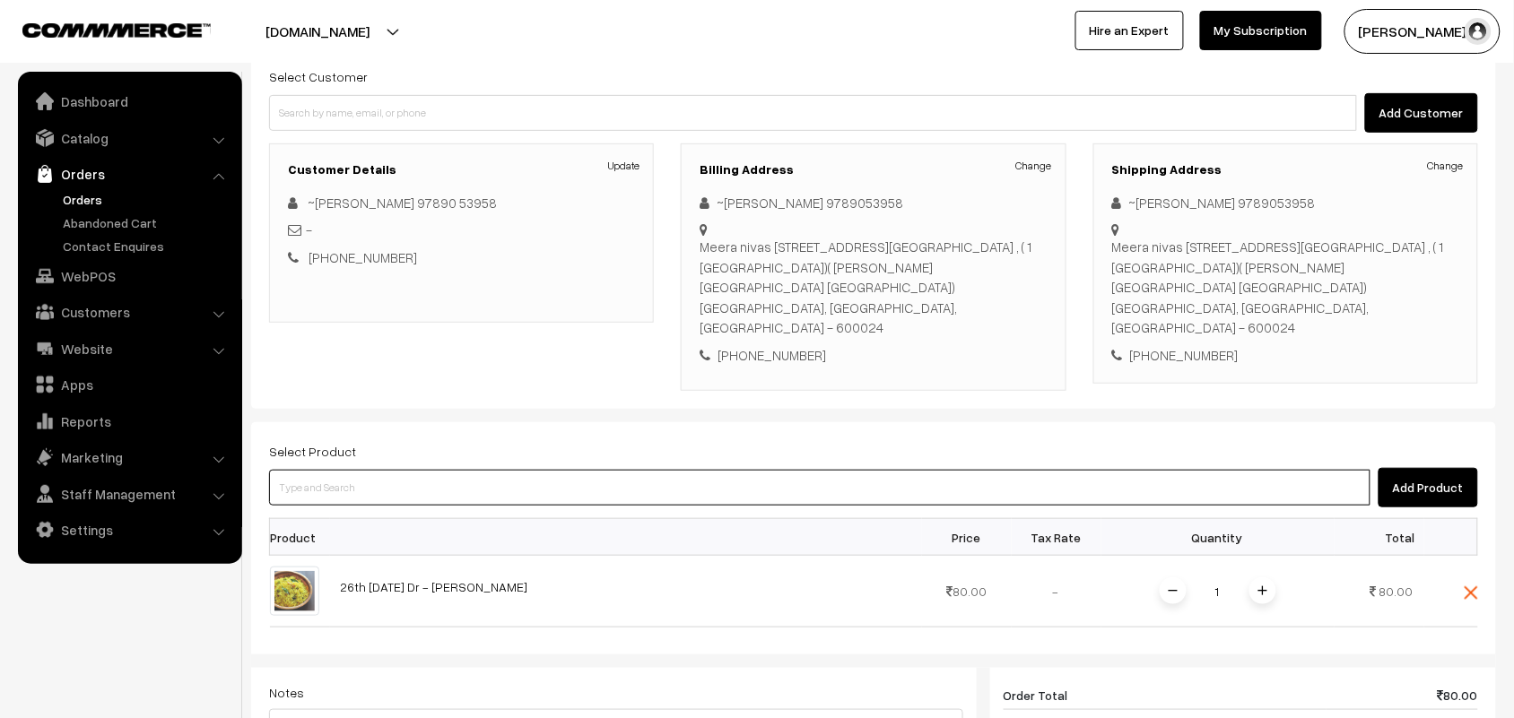
click at [363, 470] on input at bounding box center [819, 488] width 1101 height 36
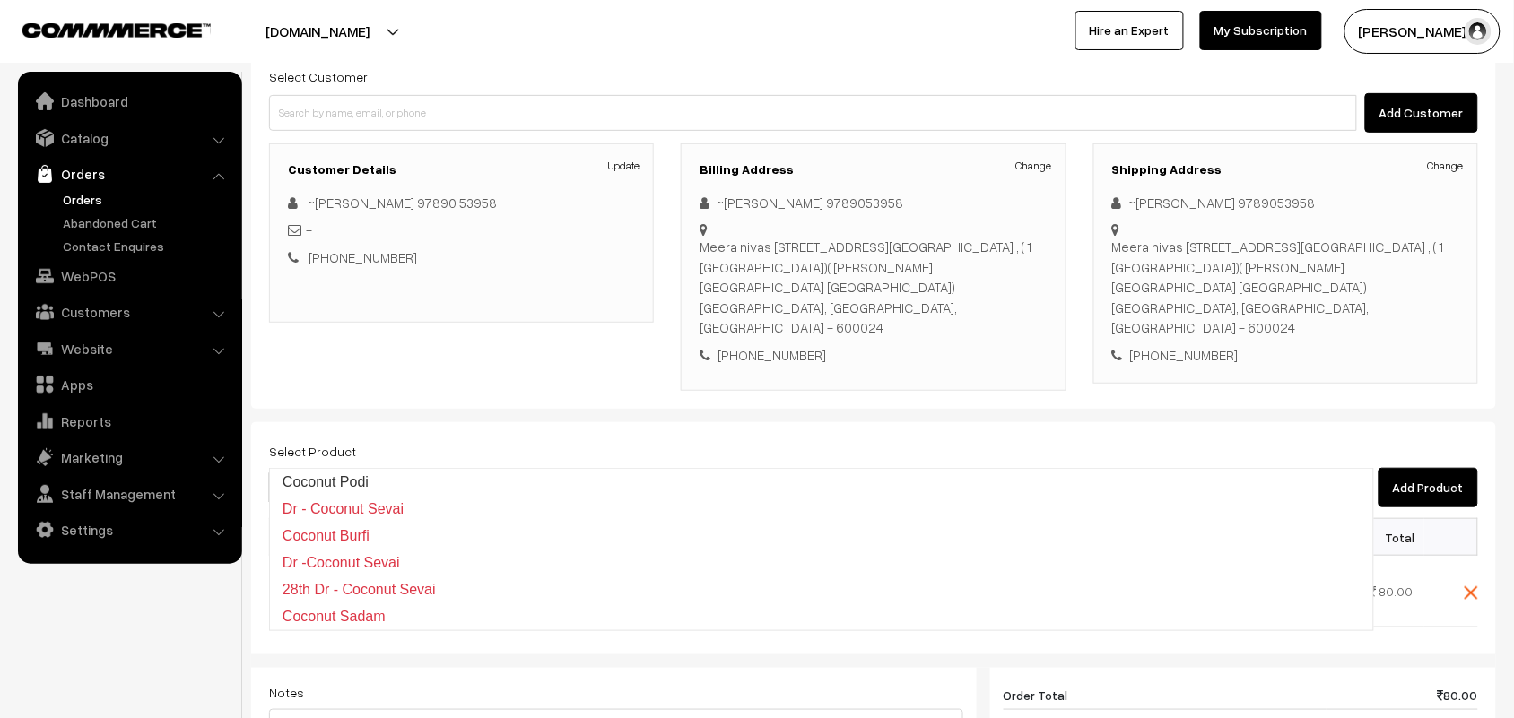
type input "coconut sev"
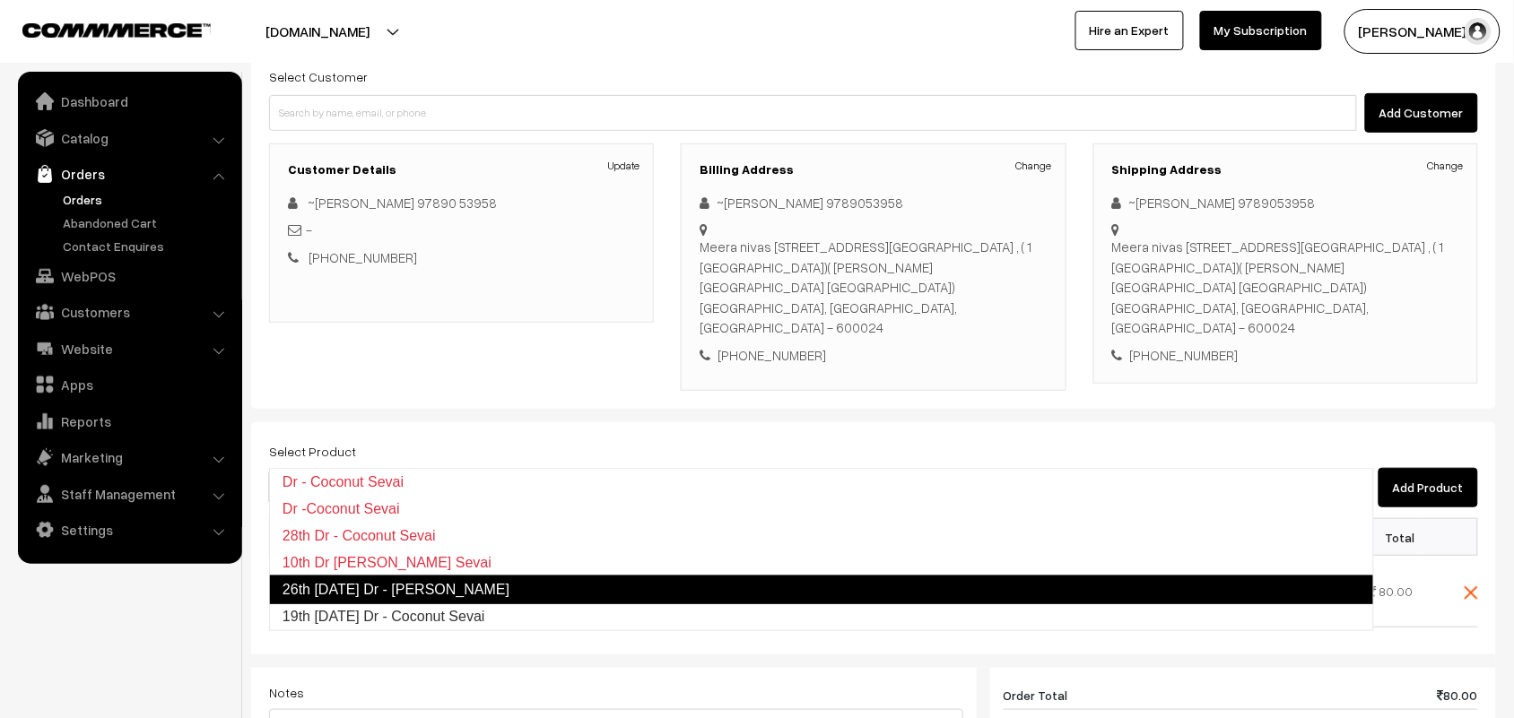
click at [388, 597] on link "26th Friday Dr - Coconut Sevai" at bounding box center [821, 590] width 1105 height 29
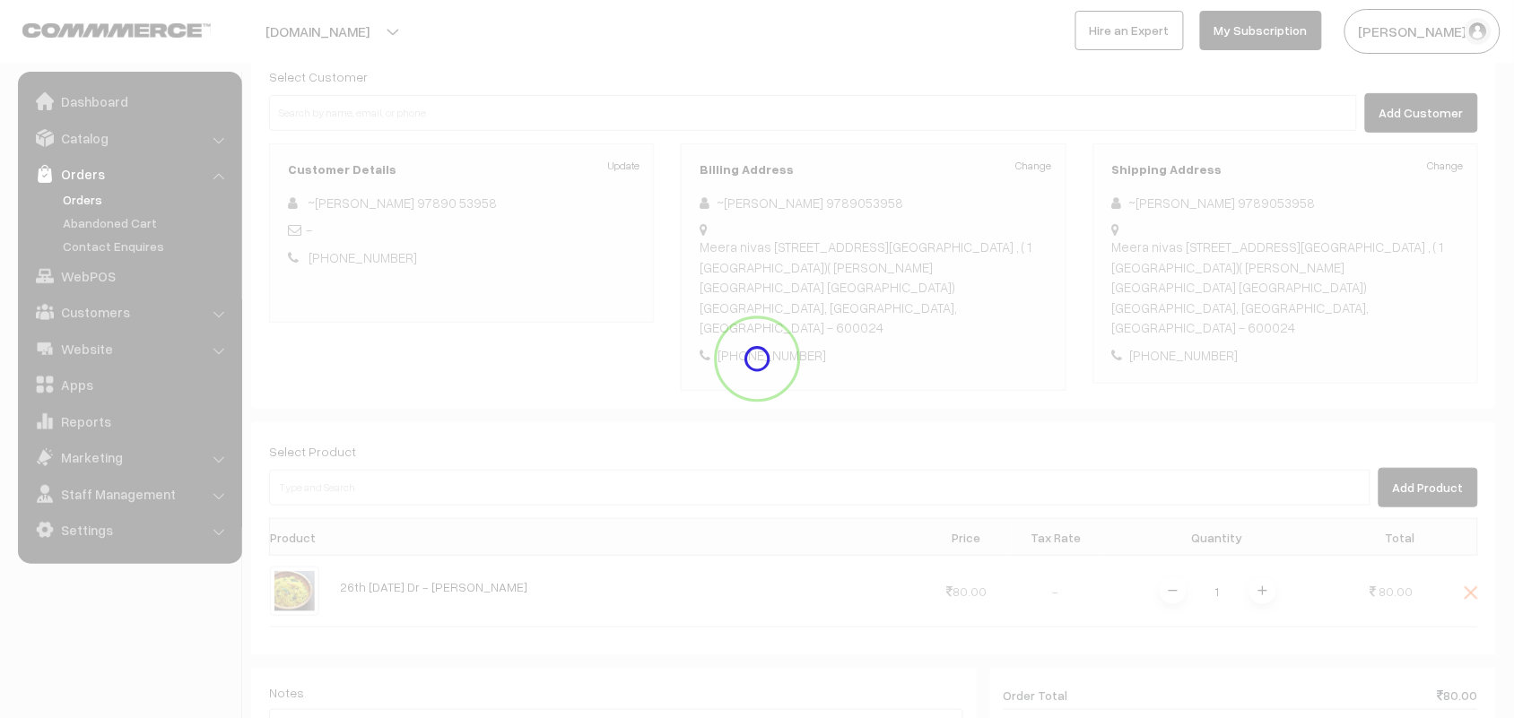
click at [388, 597] on div "Dashboard / orders / Add Order Add Order Cancel Save as Draft Save as Order Sav…" at bounding box center [873, 471] width 1245 height 1142
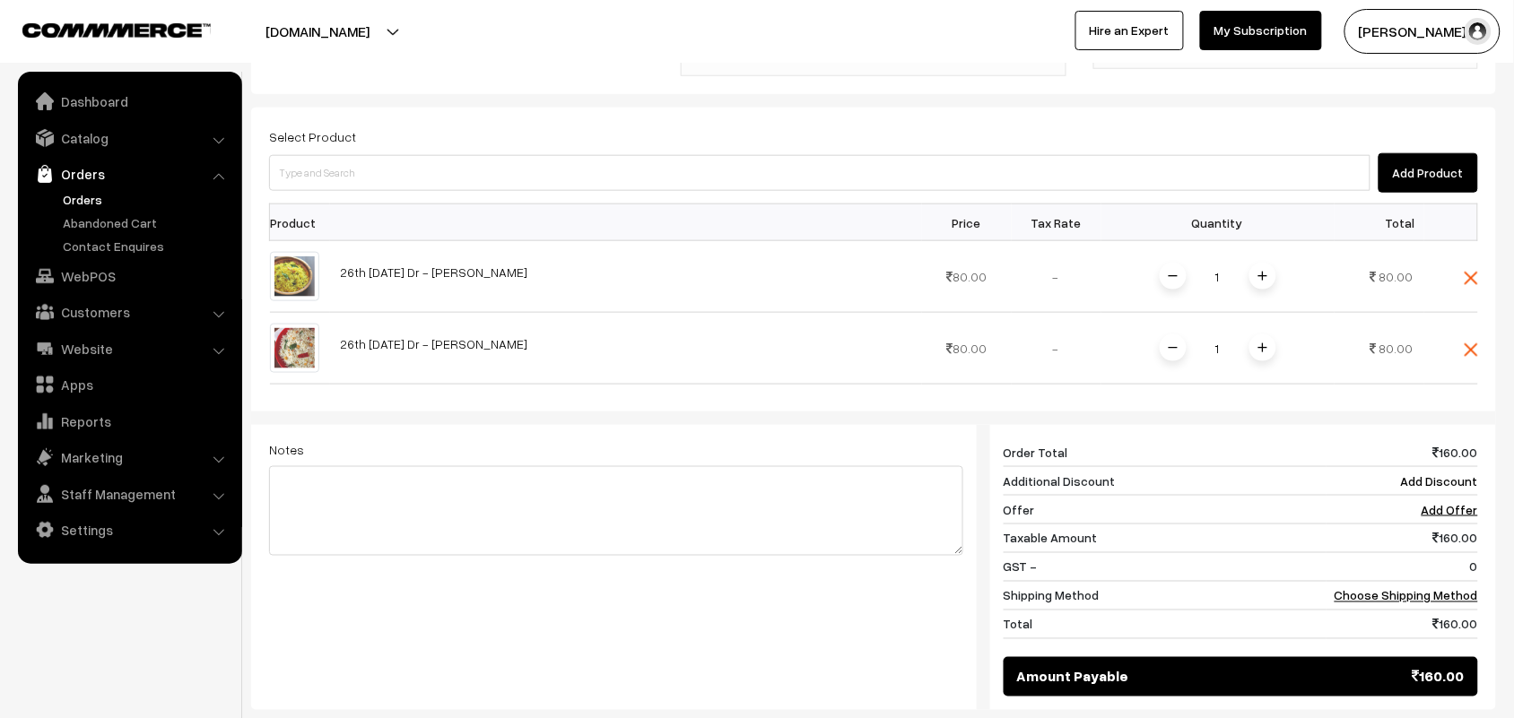
scroll to position [321, 0]
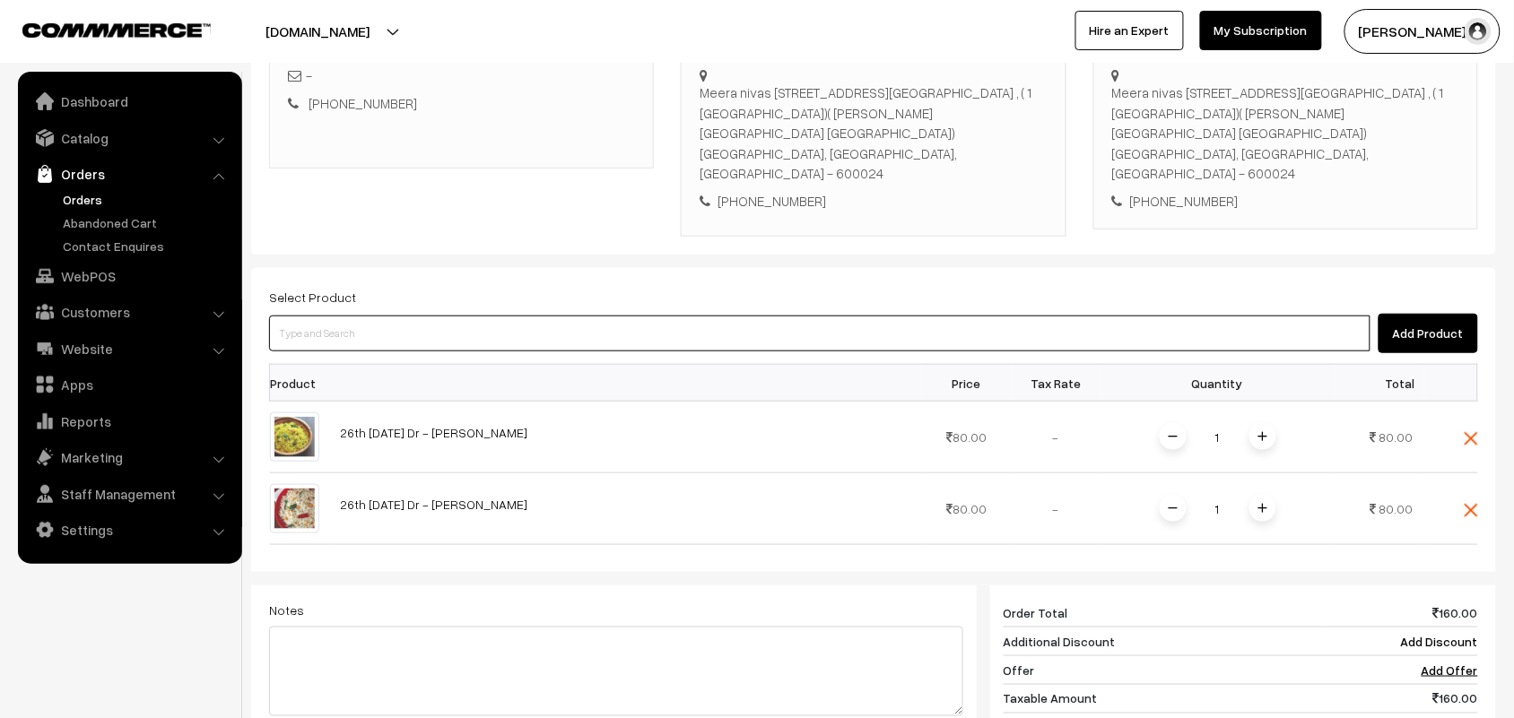
click at [357, 316] on input at bounding box center [819, 334] width 1101 height 36
type input "sukku"
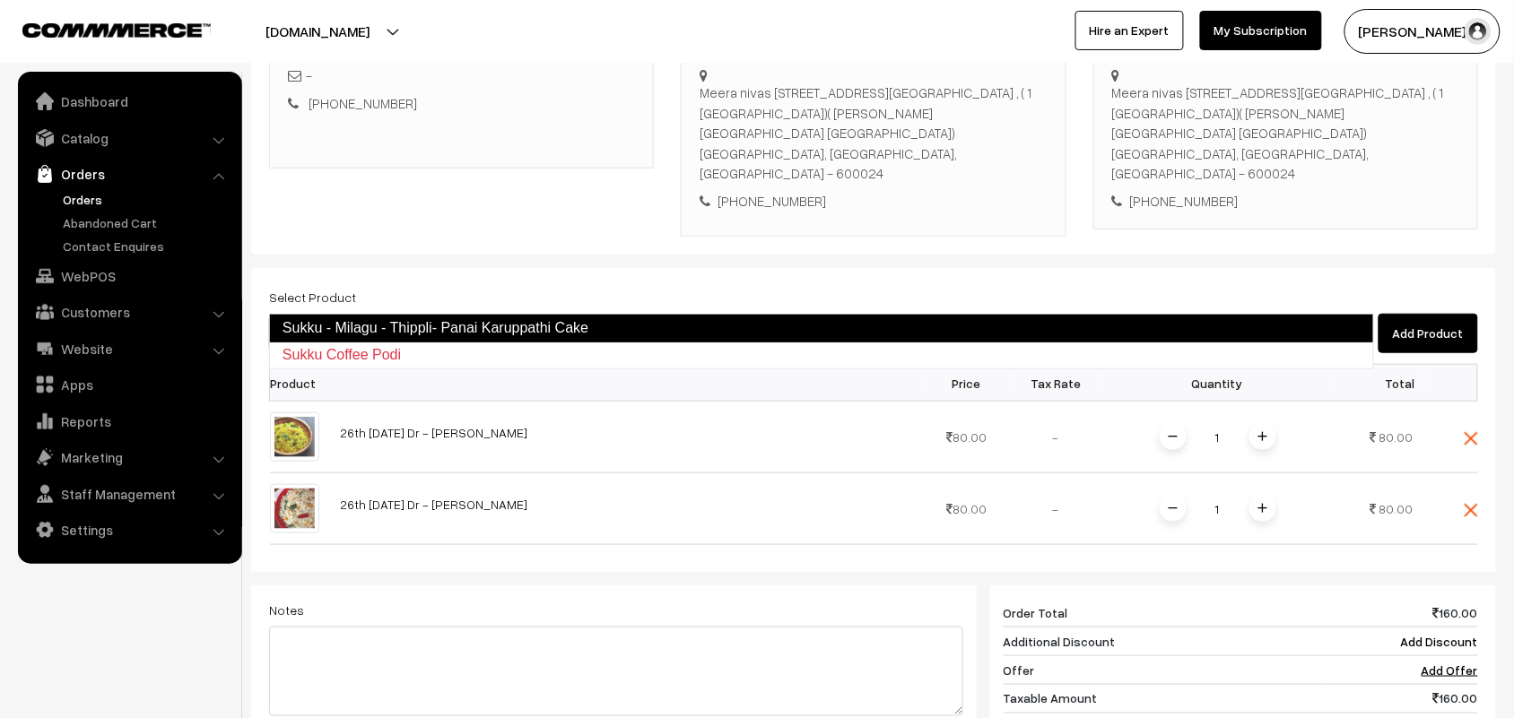
click at [360, 324] on link "Sukku - Milagu - Thippli- Panai Karuppathi Cake" at bounding box center [821, 328] width 1105 height 29
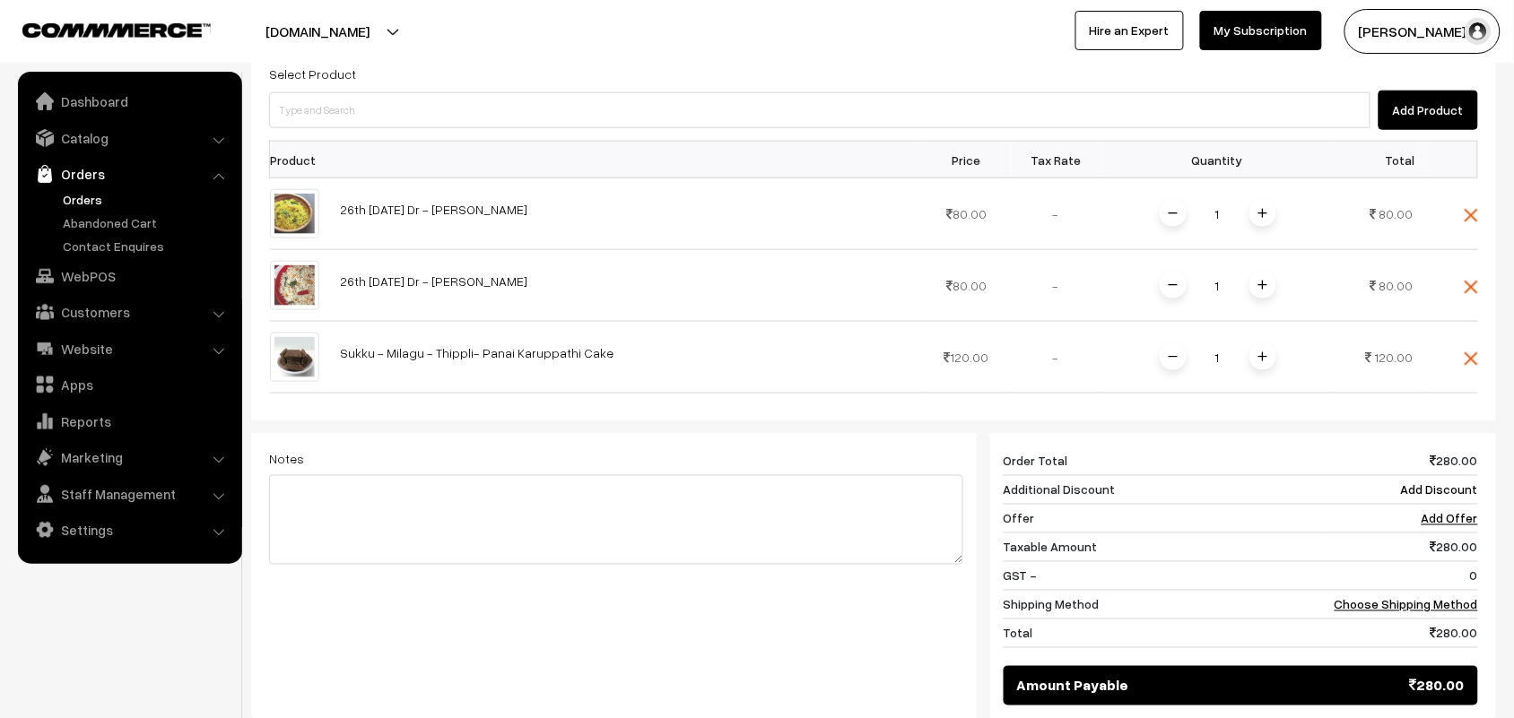
scroll to position [545, 0]
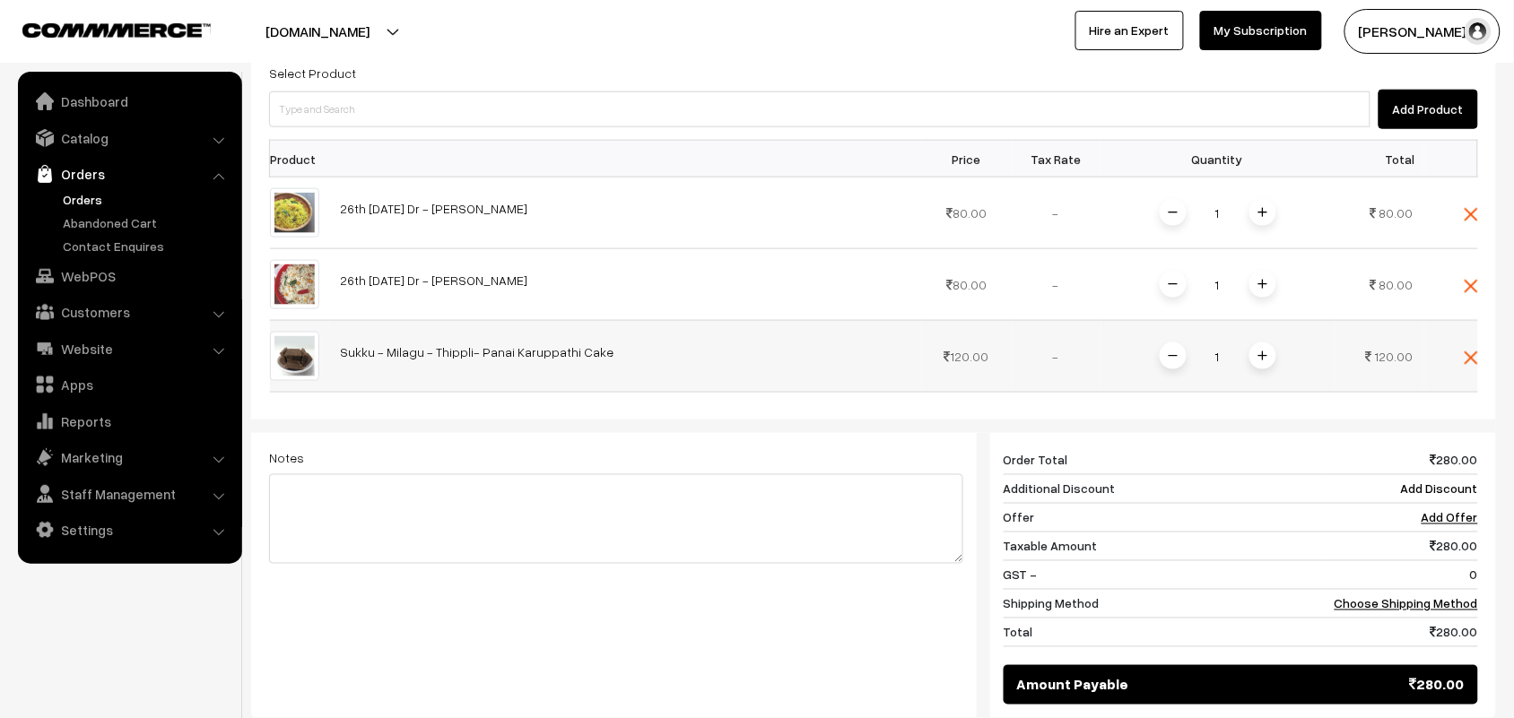
click at [1249, 343] on span at bounding box center [1262, 356] width 27 height 27
click at [1420, 596] on link "Choose Shipping Method" at bounding box center [1405, 603] width 143 height 15
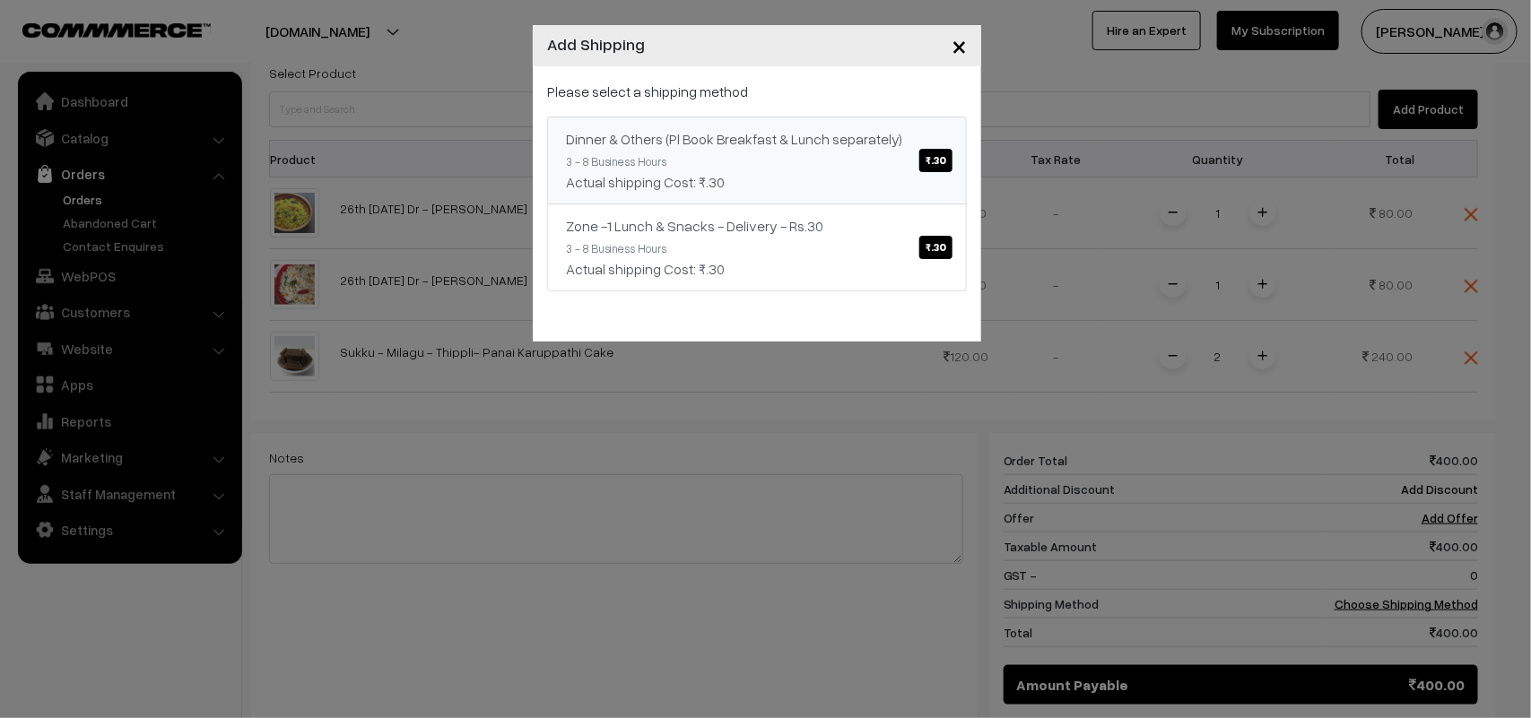
click at [792, 175] on div "Actual shipping Cost: ₹.30" at bounding box center [757, 182] width 382 height 22
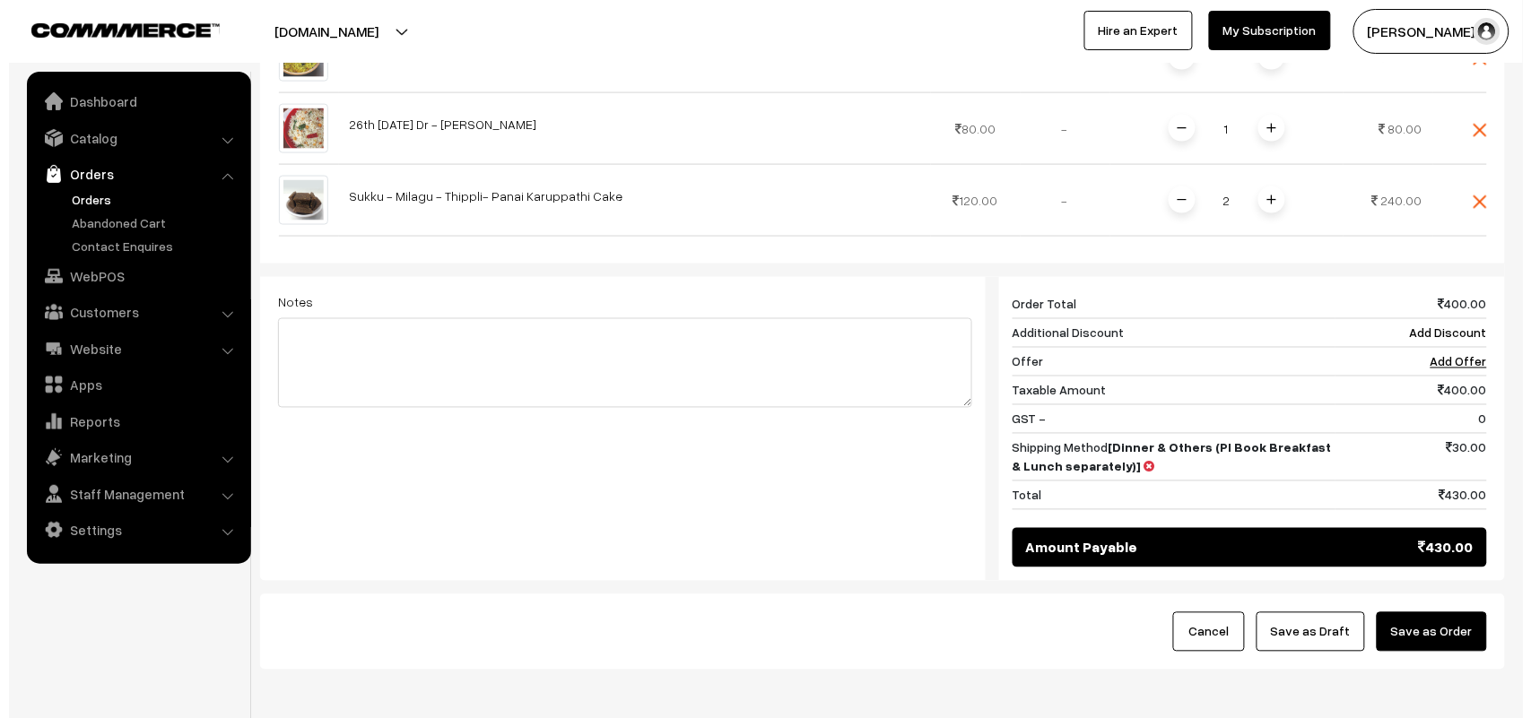
scroll to position [749, 0]
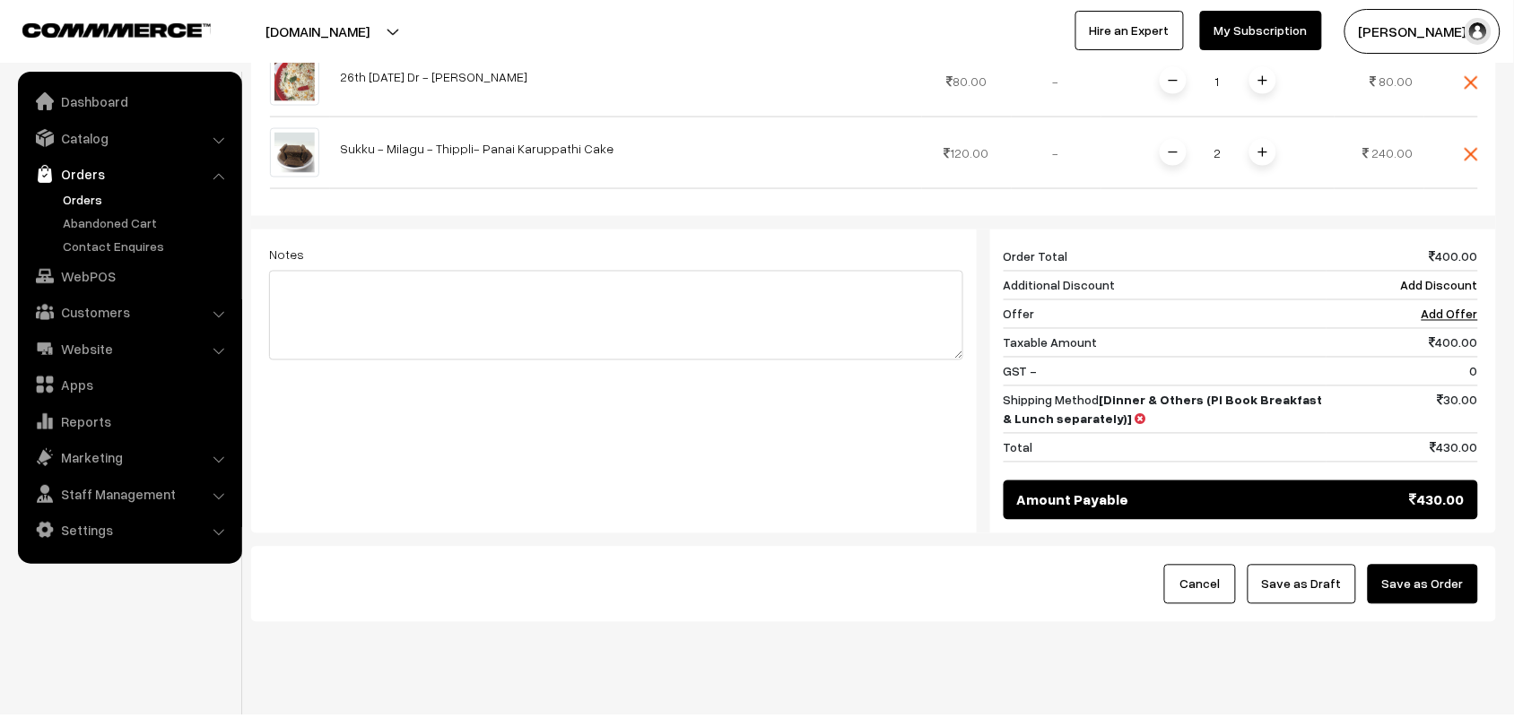
click at [1429, 576] on div "Cancel Save as Draft Save as Order" at bounding box center [873, 584] width 1245 height 75
click at [1429, 565] on button "Save as Order" at bounding box center [1423, 584] width 110 height 39
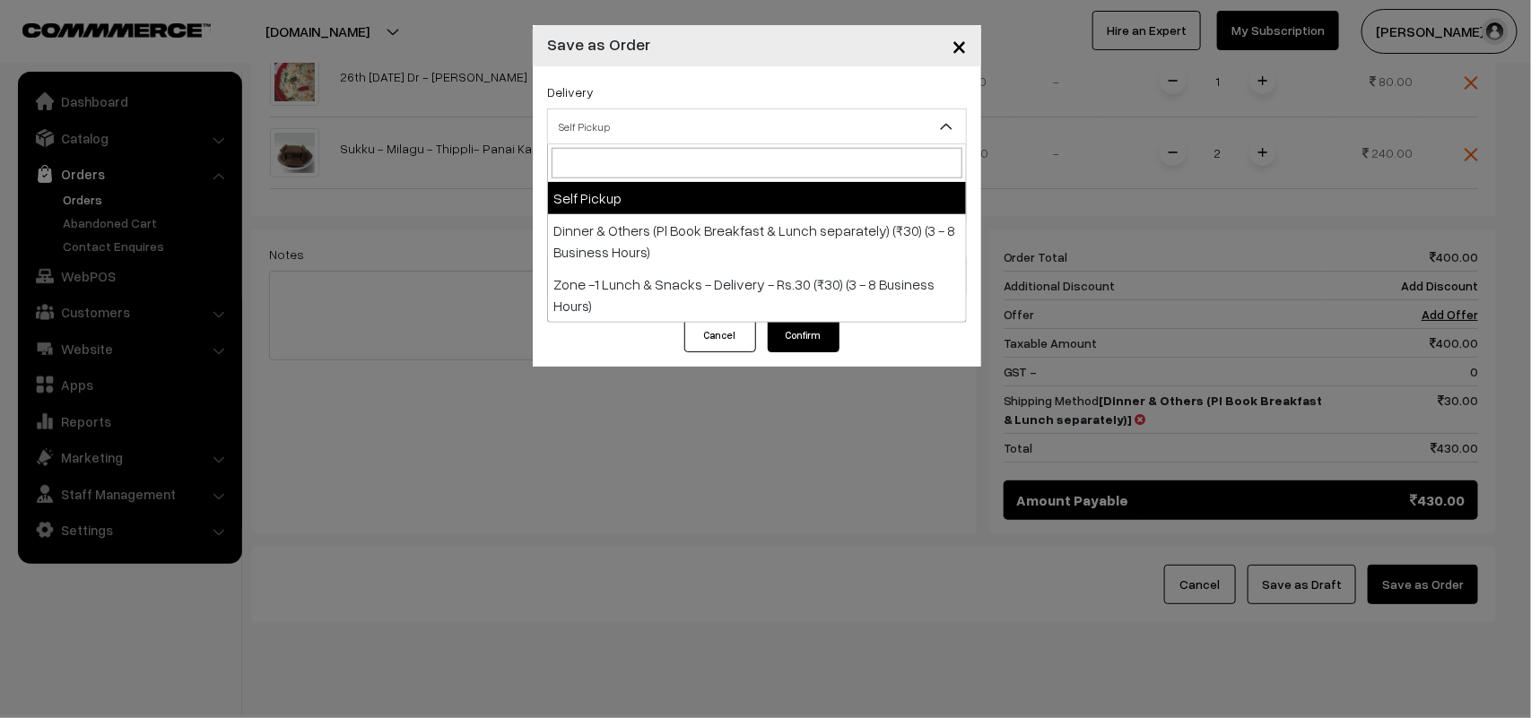
click at [628, 124] on span "Self Pickup" at bounding box center [757, 126] width 418 height 31
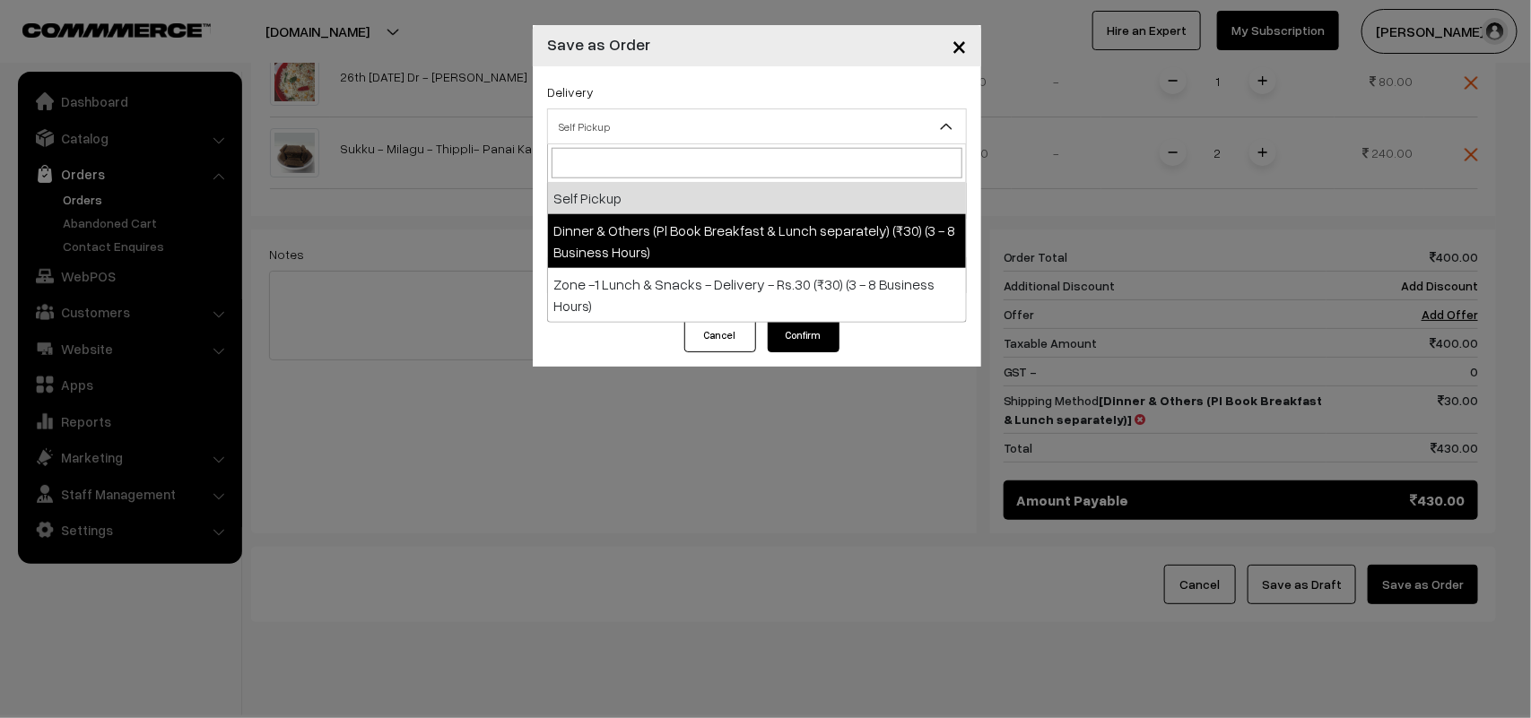
select select "DOP1"
select select "3"
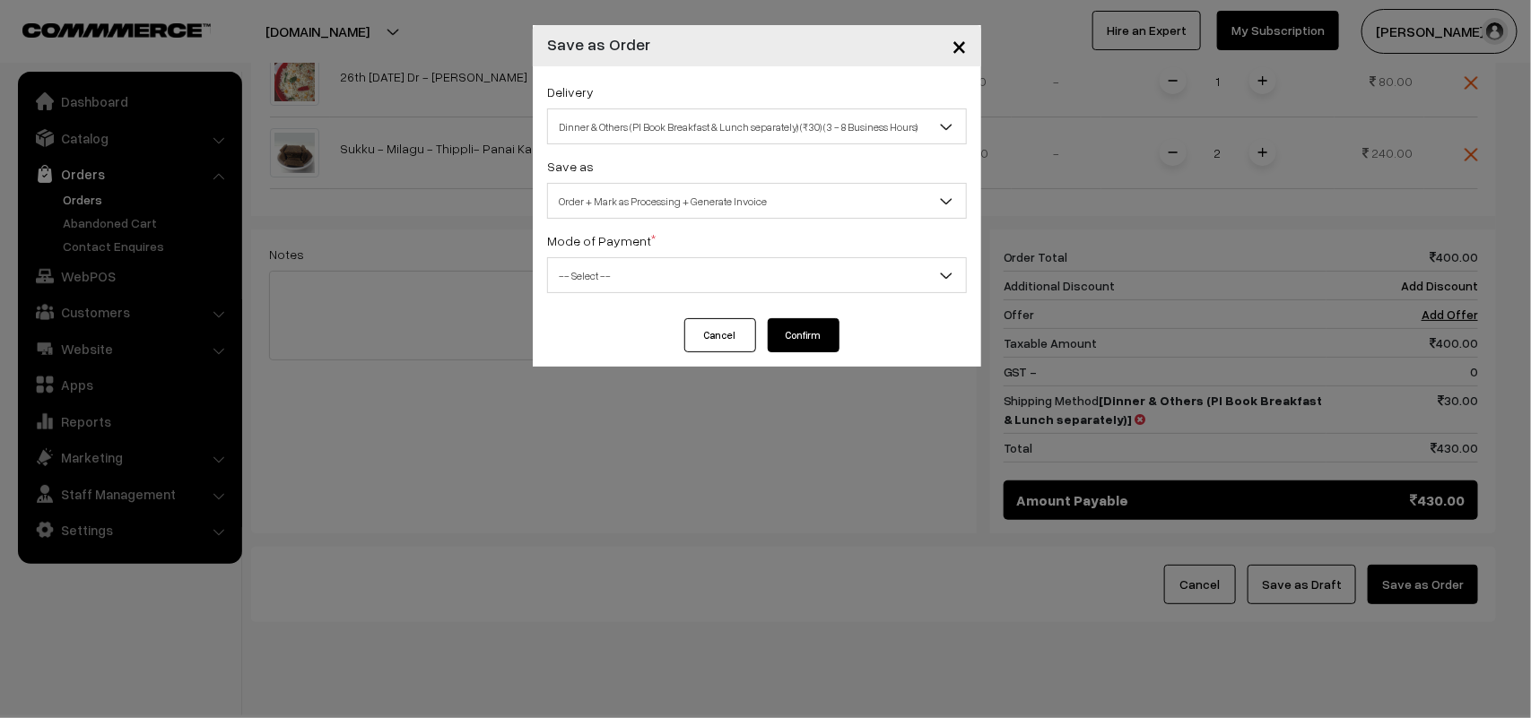
click at [661, 193] on span "Order + Mark as Processing + Generate Invoice" at bounding box center [757, 201] width 418 height 31
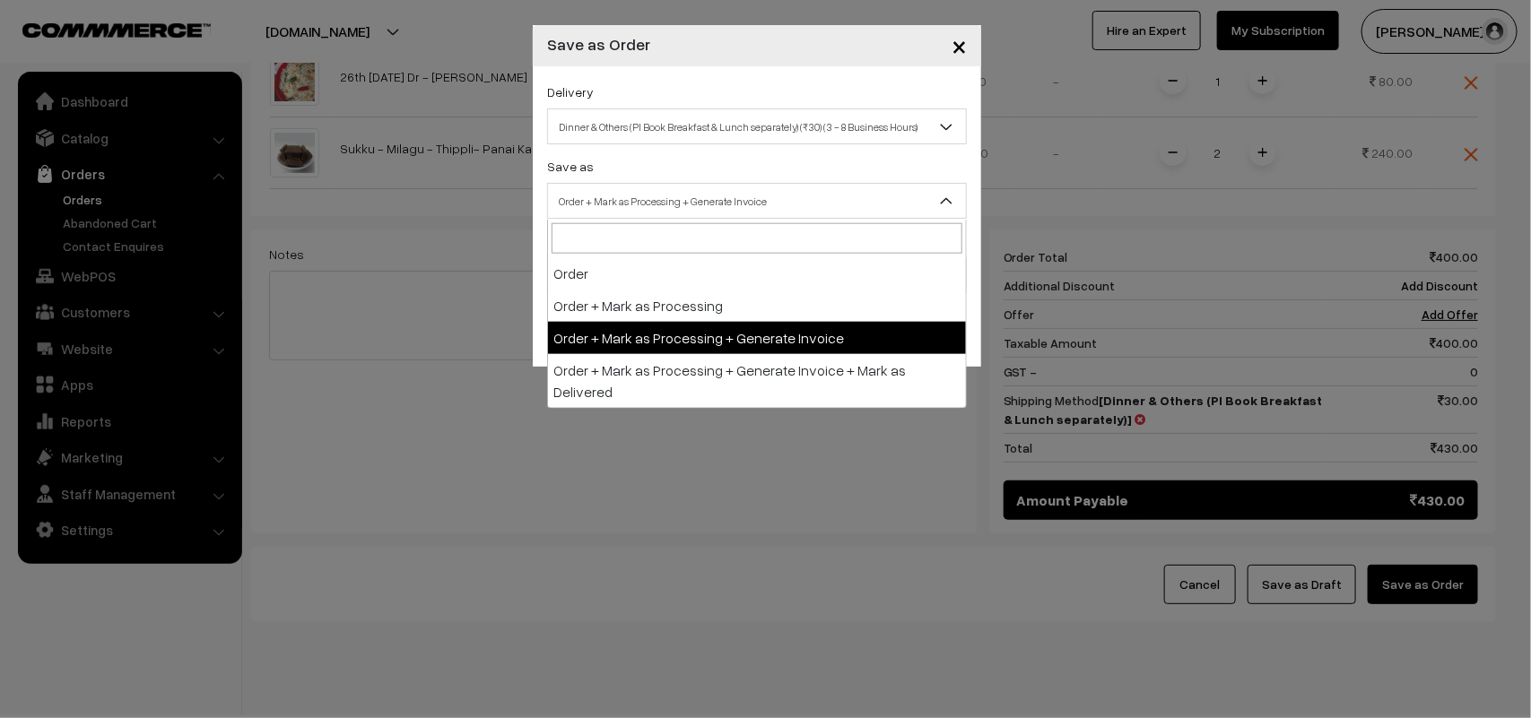
drag, startPoint x: 696, startPoint y: 330, endPoint x: 684, endPoint y: 326, distance: 12.5
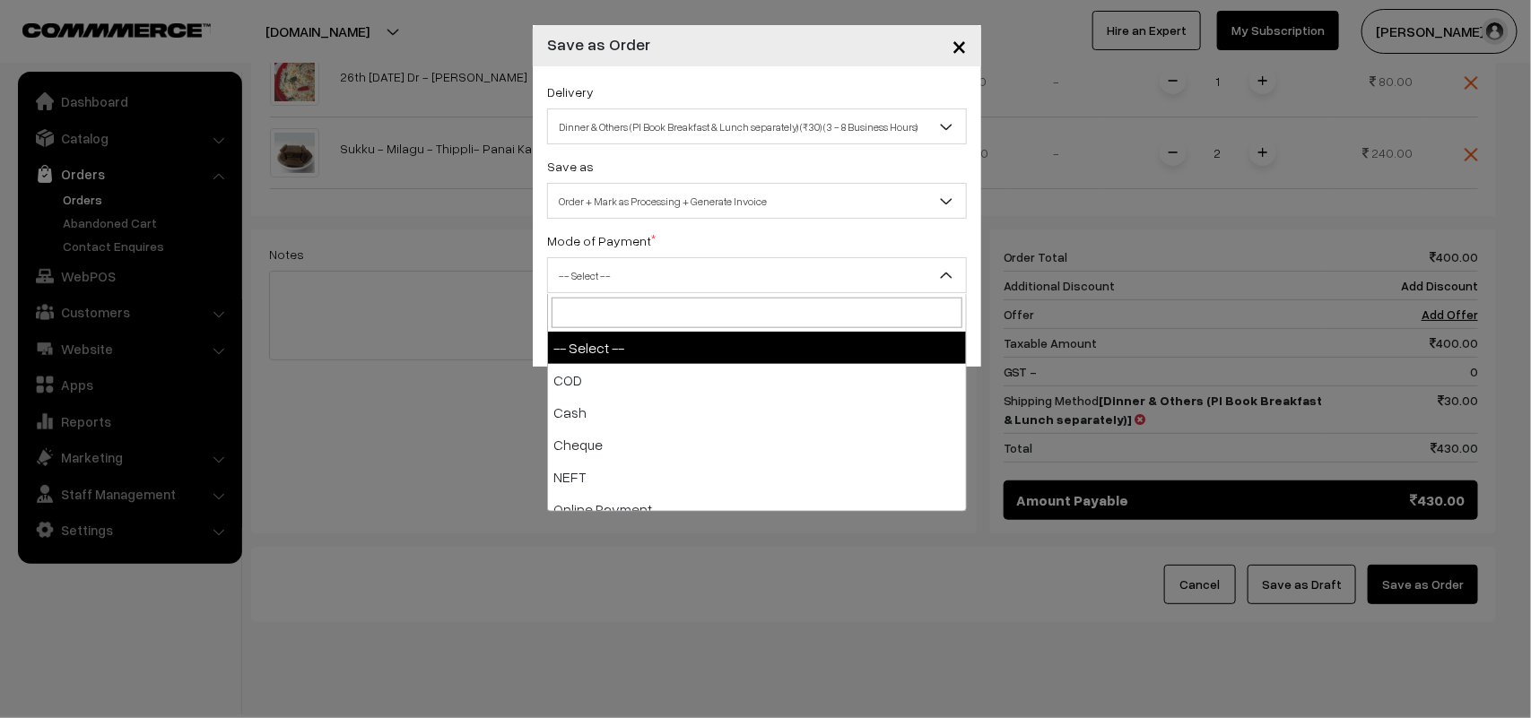
click at [584, 279] on span "-- Select --" at bounding box center [757, 275] width 418 height 31
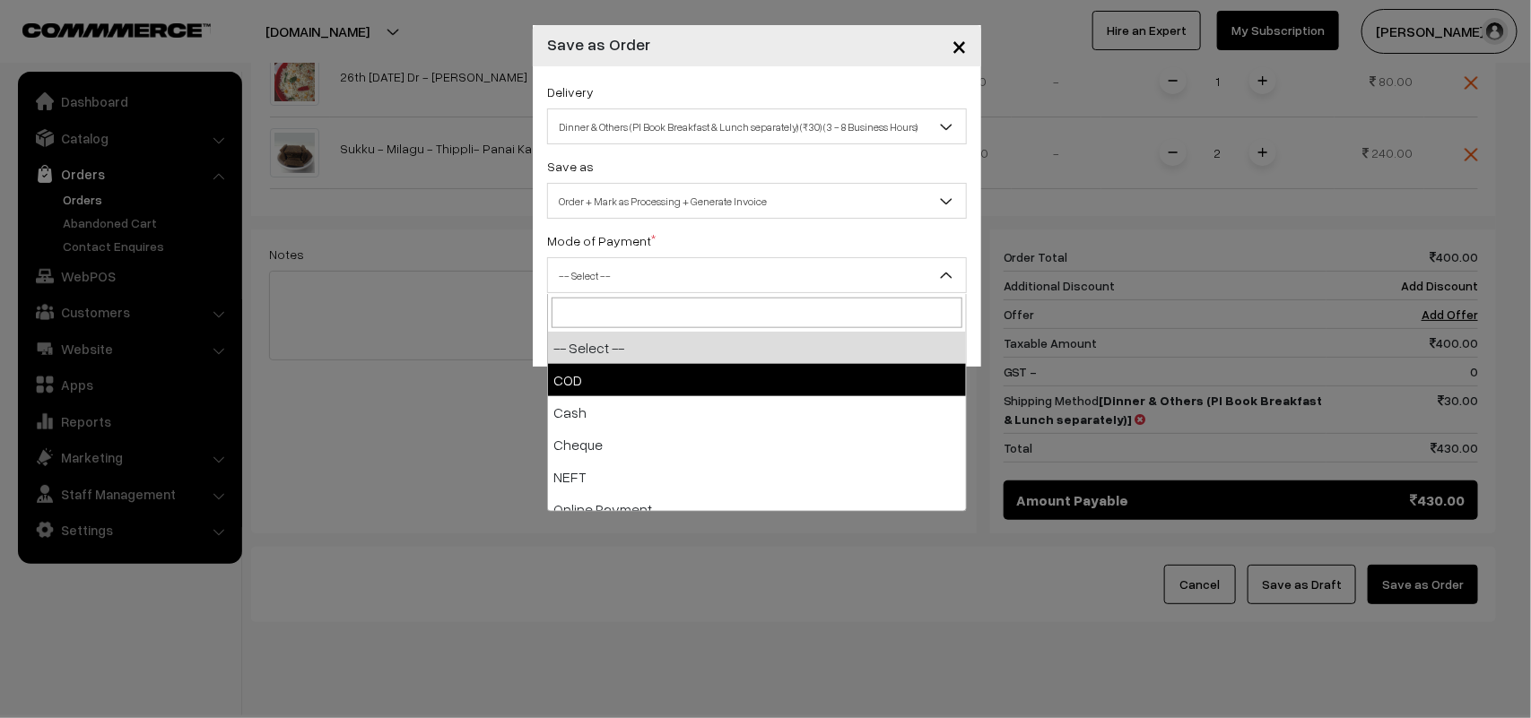
select select "1"
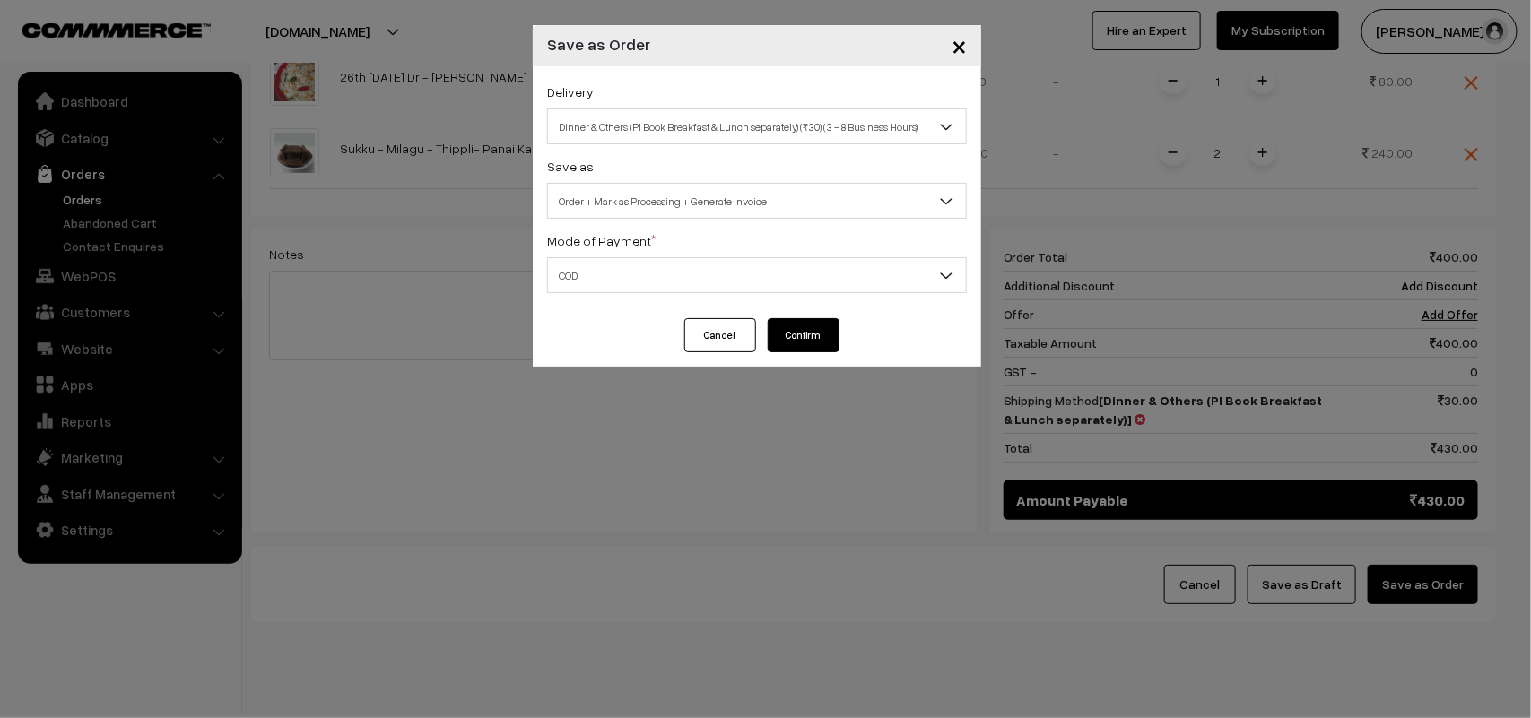
click at [826, 327] on button "Confirm" at bounding box center [804, 335] width 72 height 34
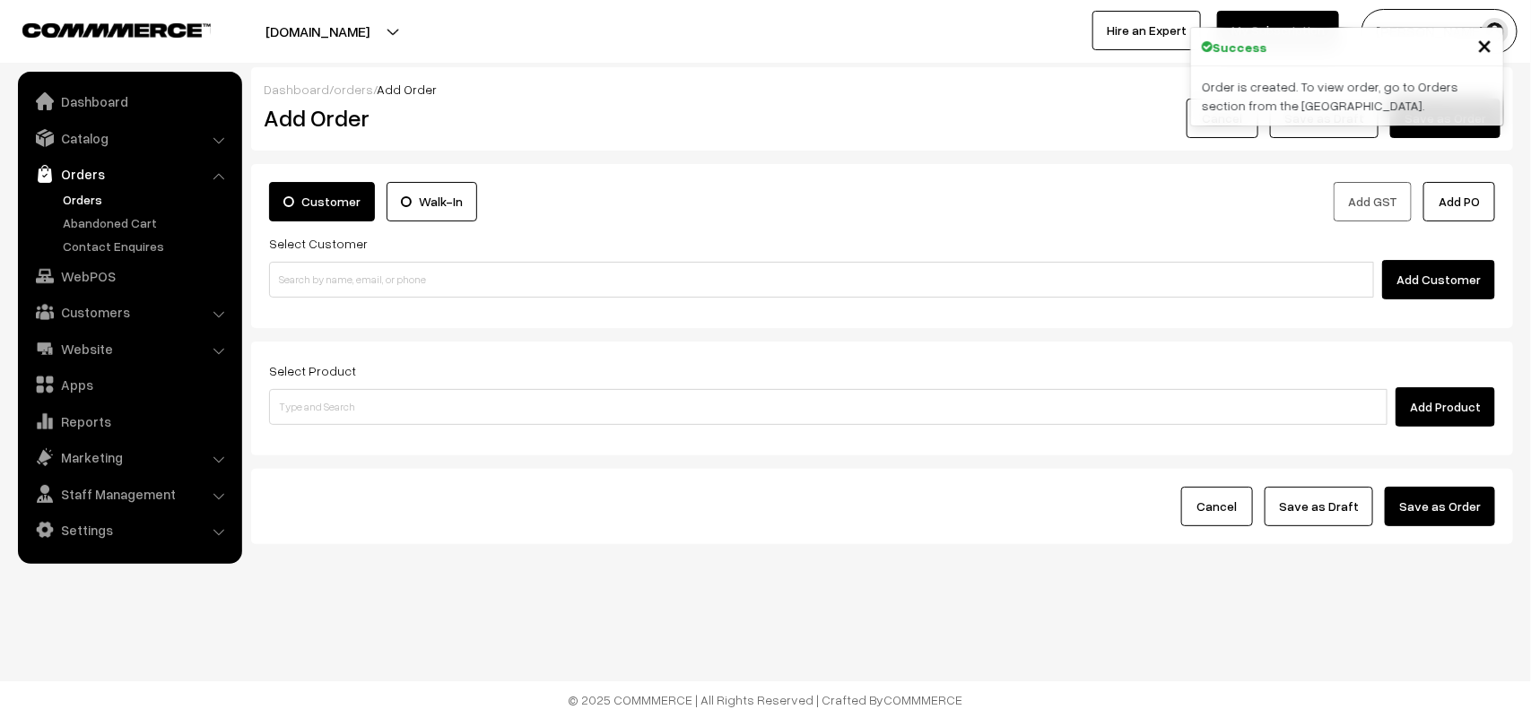
click at [91, 199] on link "Orders" at bounding box center [147, 199] width 178 height 19
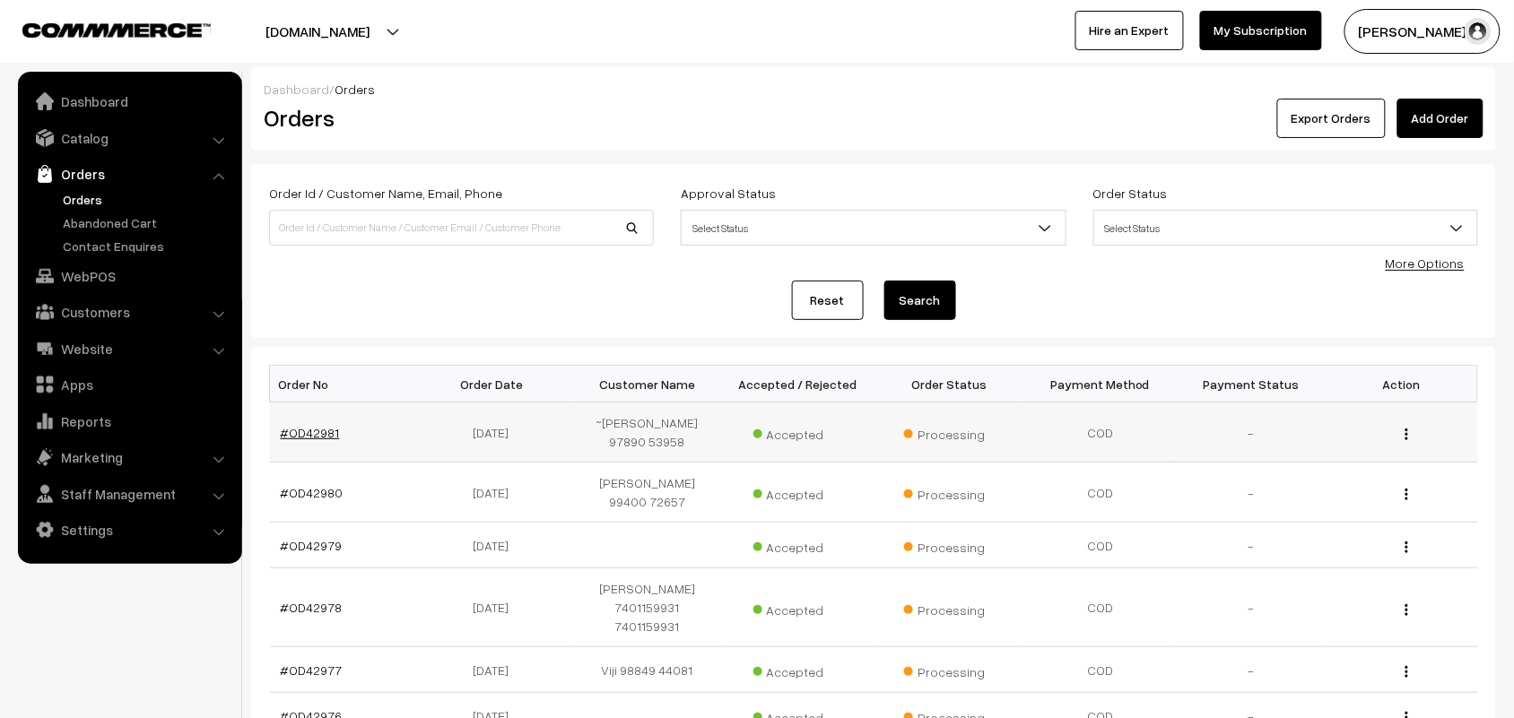
click at [284, 438] on link "#OD42981" at bounding box center [310, 432] width 59 height 15
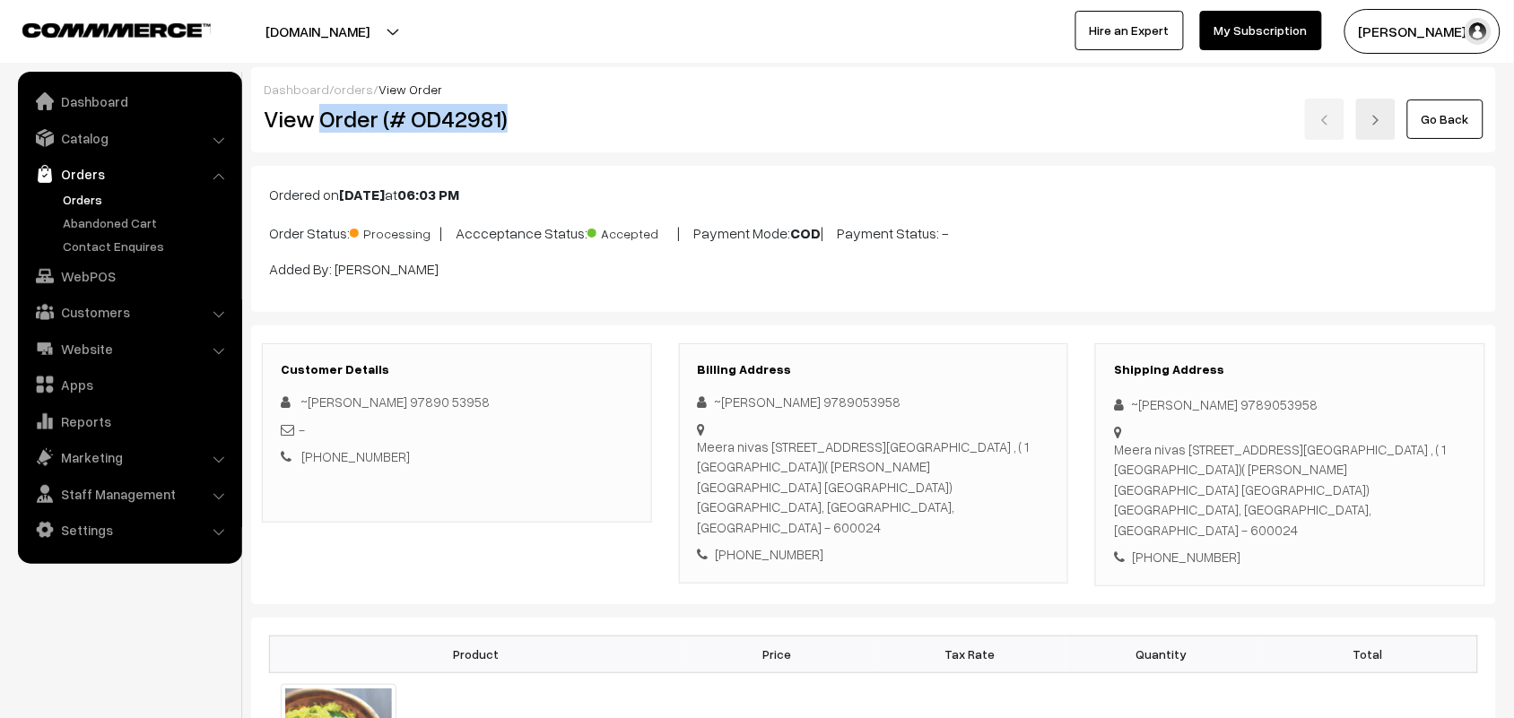
drag, startPoint x: 326, startPoint y: 117, endPoint x: 603, endPoint y: 126, distance: 277.3
click at [603, 126] on h2 "View Order (# OD42981)" at bounding box center [458, 119] width 388 height 28
copy h2 "Order (# OD42981)"
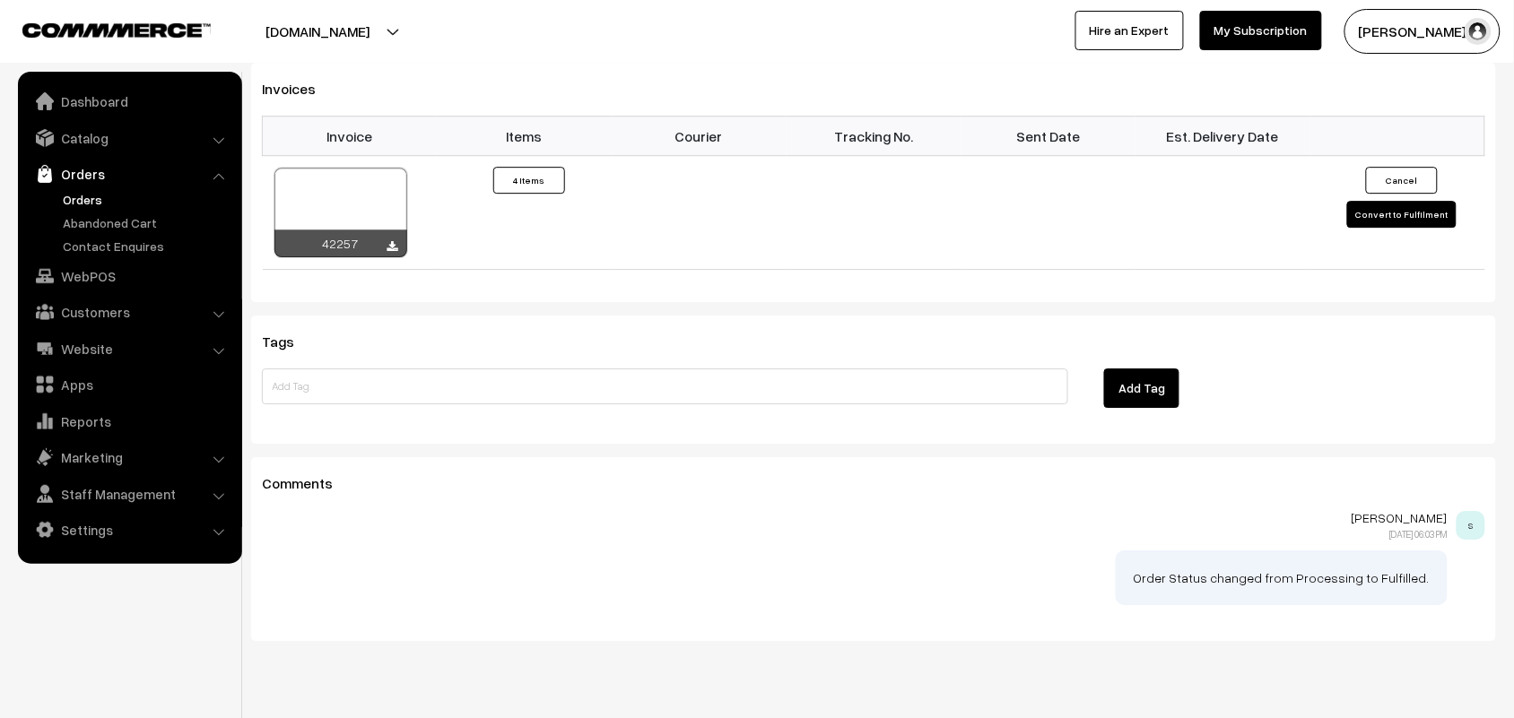
scroll to position [1524, 0]
click at [395, 236] on div at bounding box center [392, 245] width 11 height 18
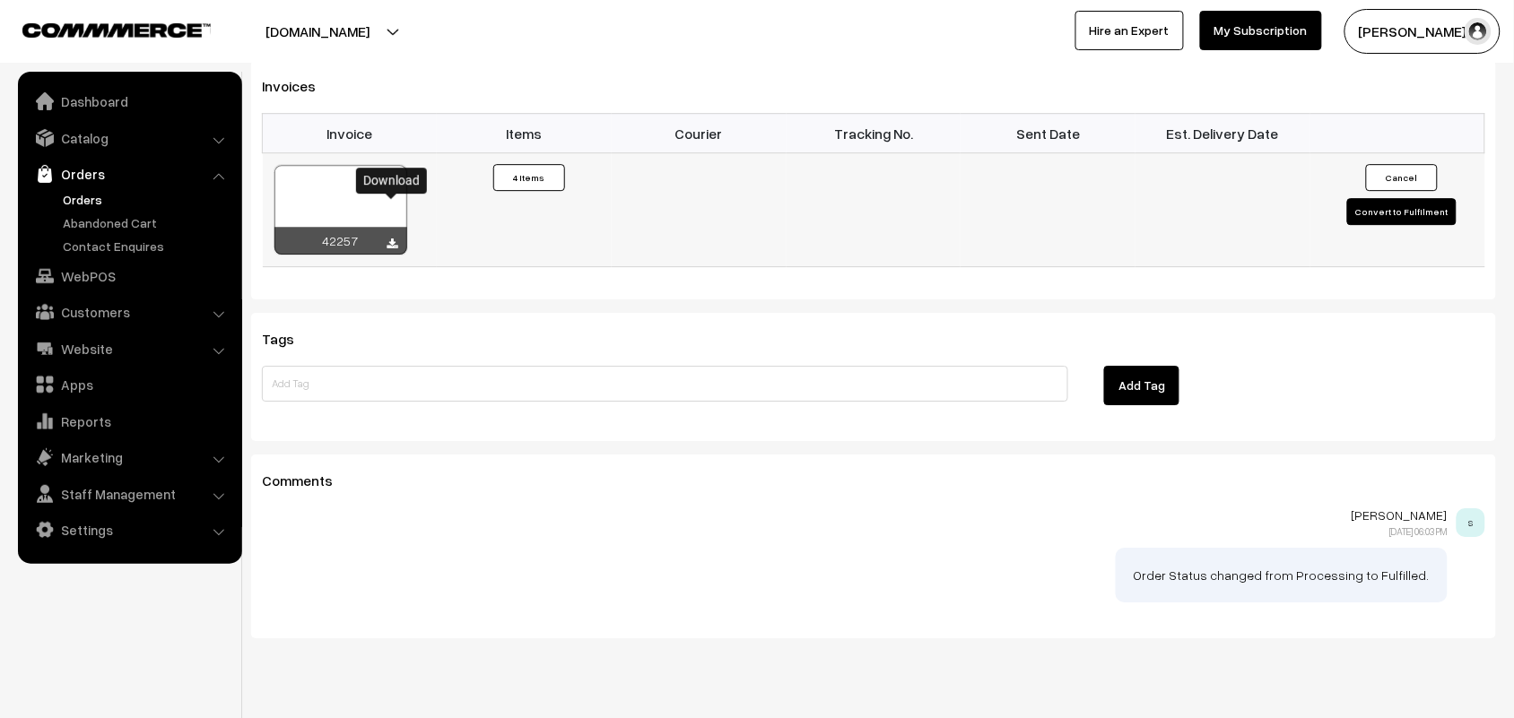
click at [395, 239] on icon at bounding box center [392, 245] width 11 height 12
click at [97, 278] on link "WebPOS" at bounding box center [128, 276] width 213 height 32
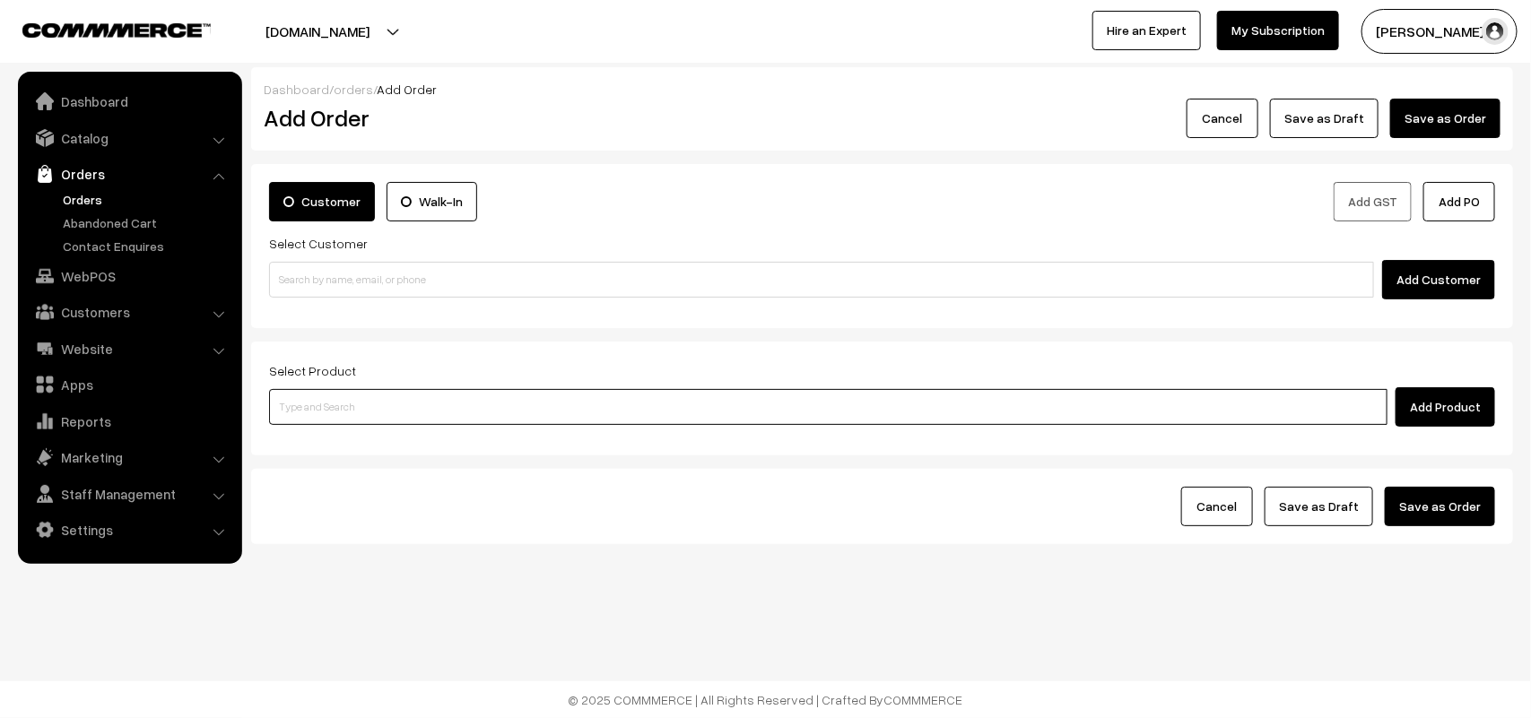
click at [549, 406] on input at bounding box center [828, 407] width 1118 height 36
paste input "86809 60025"
click at [309, 399] on input "86809 60025" at bounding box center [828, 407] width 1118 height 36
paste input "9"
click at [305, 409] on input "86809 60025" at bounding box center [828, 407] width 1118 height 36
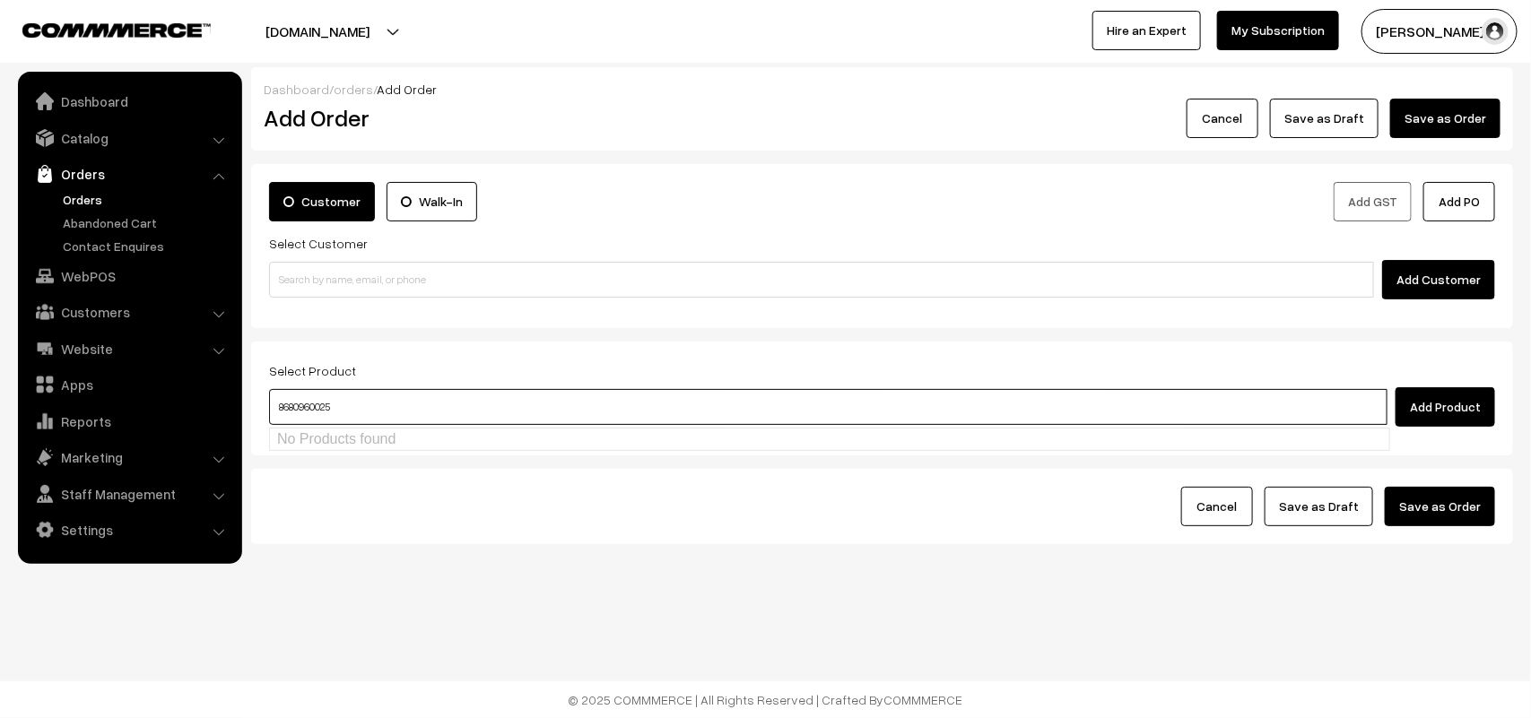
type input "8680960025"
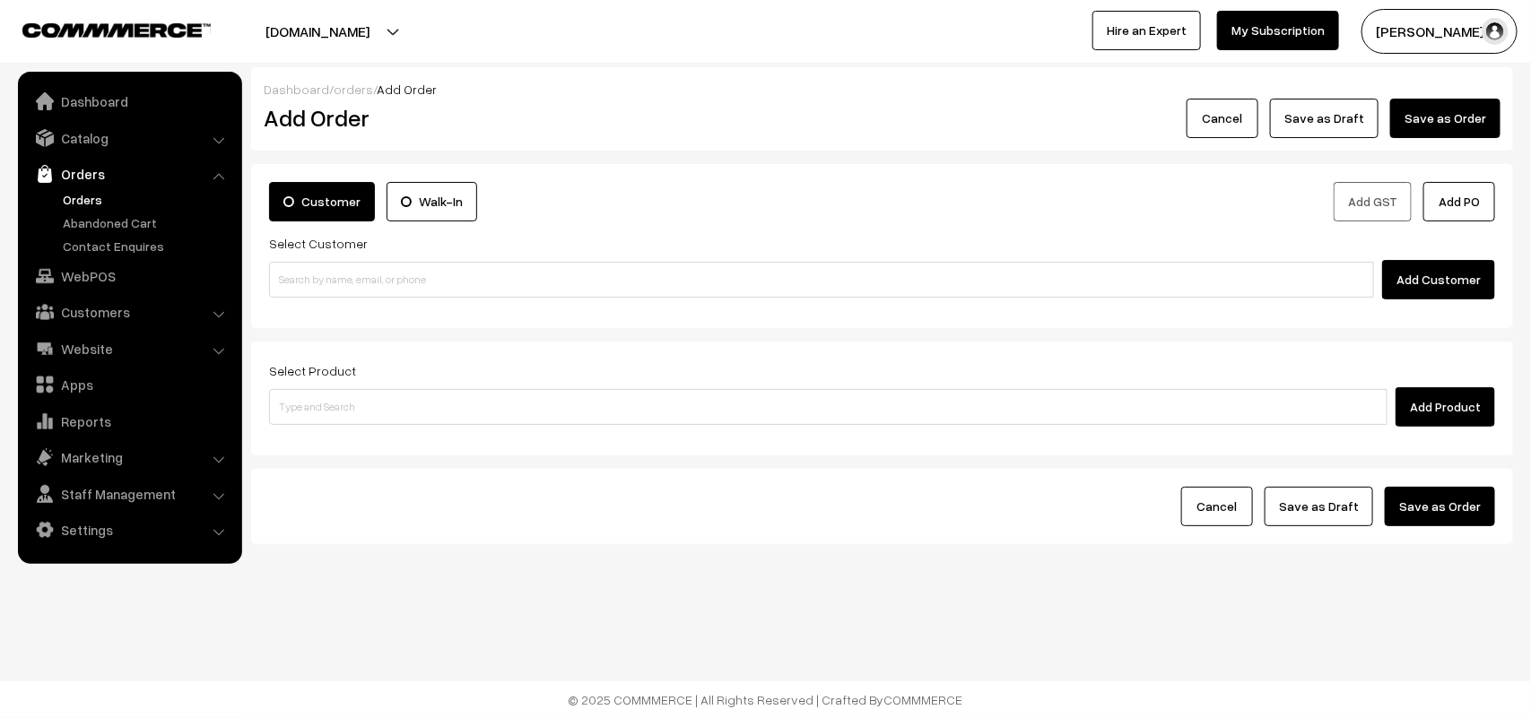
click at [378, 299] on div "Add Customer" at bounding box center [882, 279] width 1226 height 39
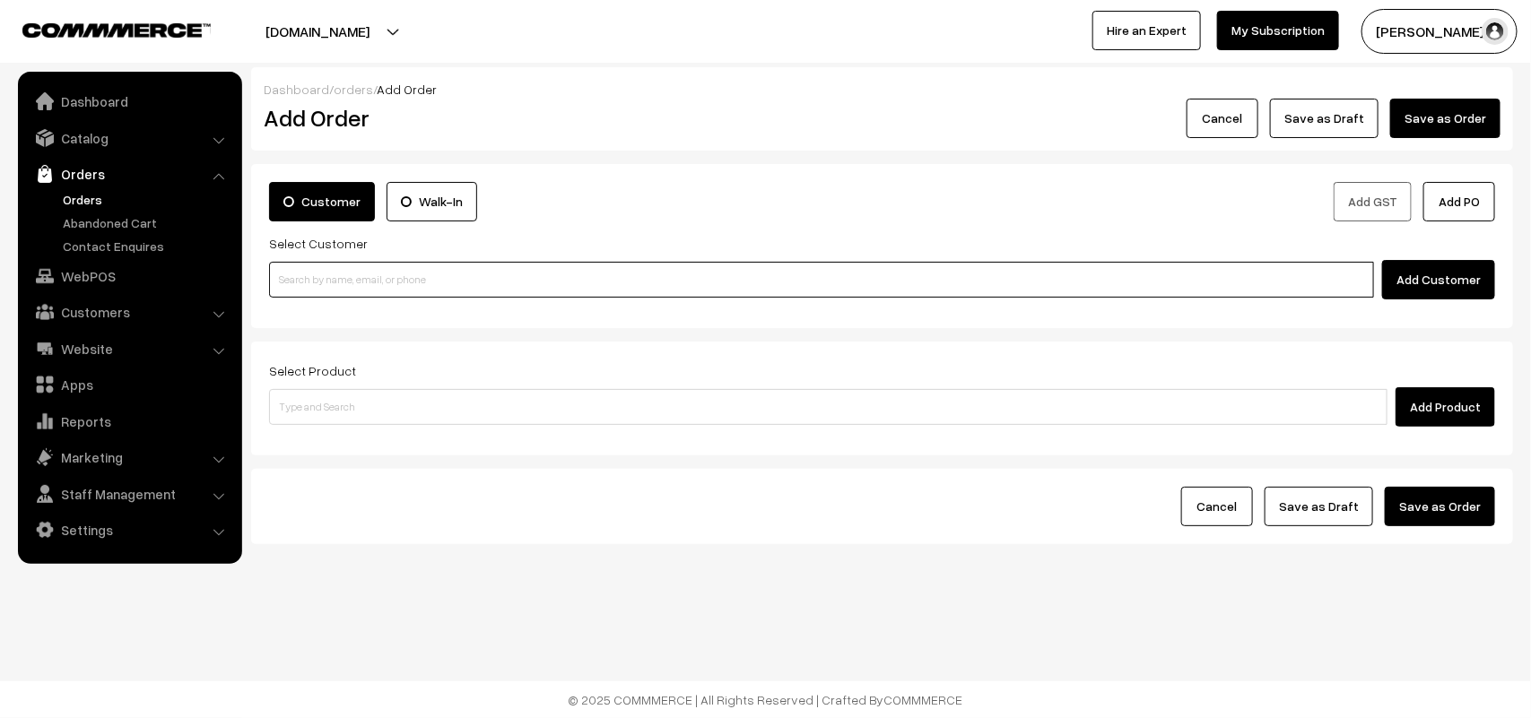
click at [383, 271] on input at bounding box center [821, 280] width 1105 height 36
paste input "86809 60025"
click at [316, 269] on input "86809 60025" at bounding box center [821, 280] width 1105 height 36
click at [399, 307] on link "Rengaswamy 86809 60025 [test434@gmail.com] [8680960025]" at bounding box center [824, 313] width 1108 height 27
type input "8680960025"
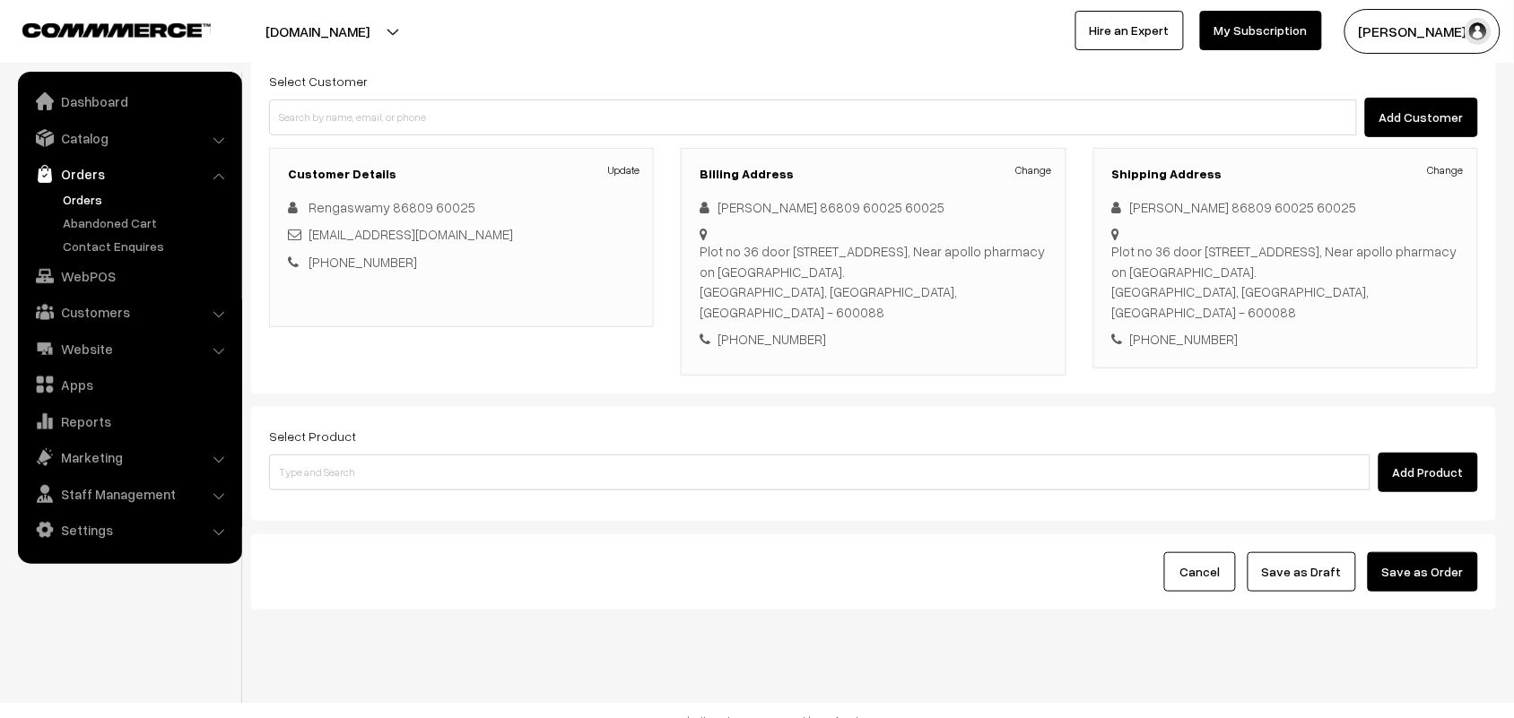
scroll to position [167, 0]
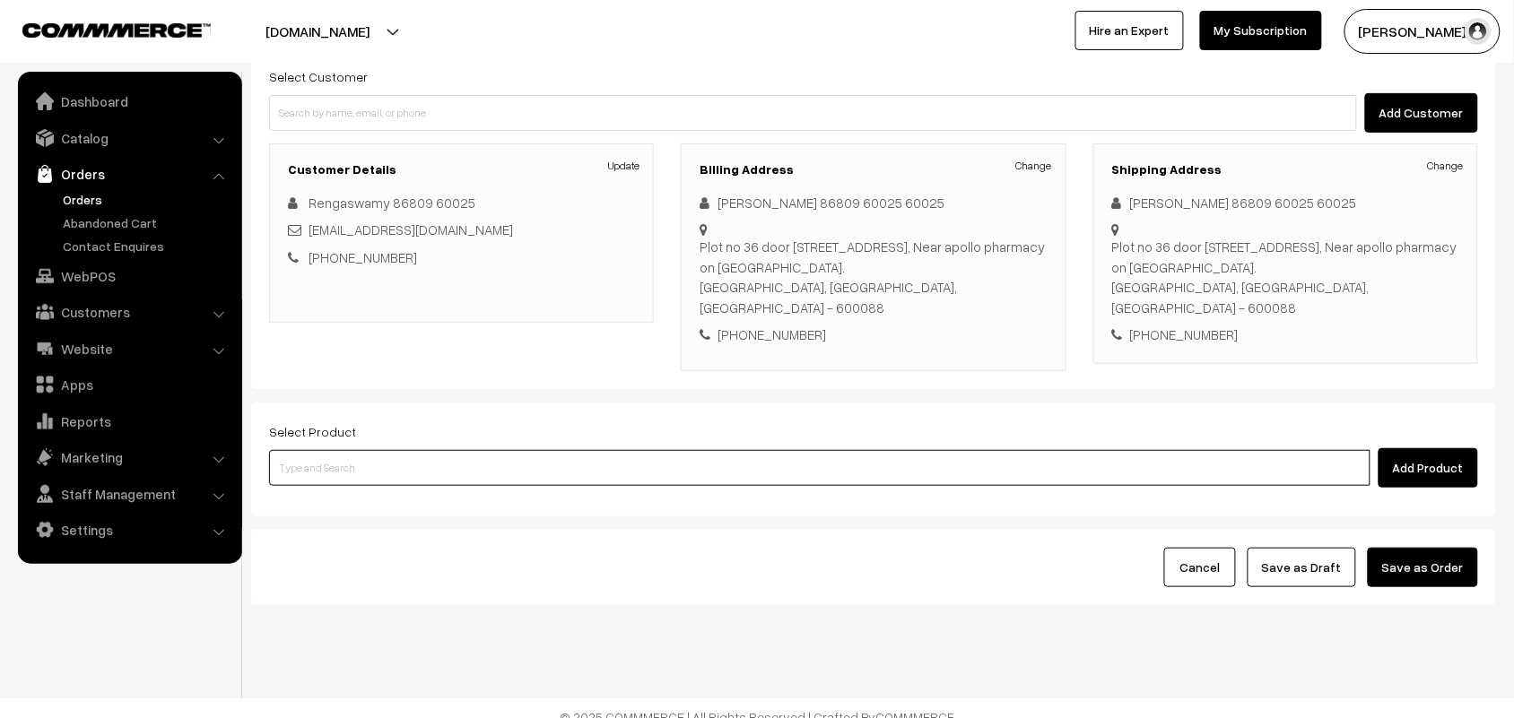
click at [370, 450] on input at bounding box center [819, 468] width 1101 height 36
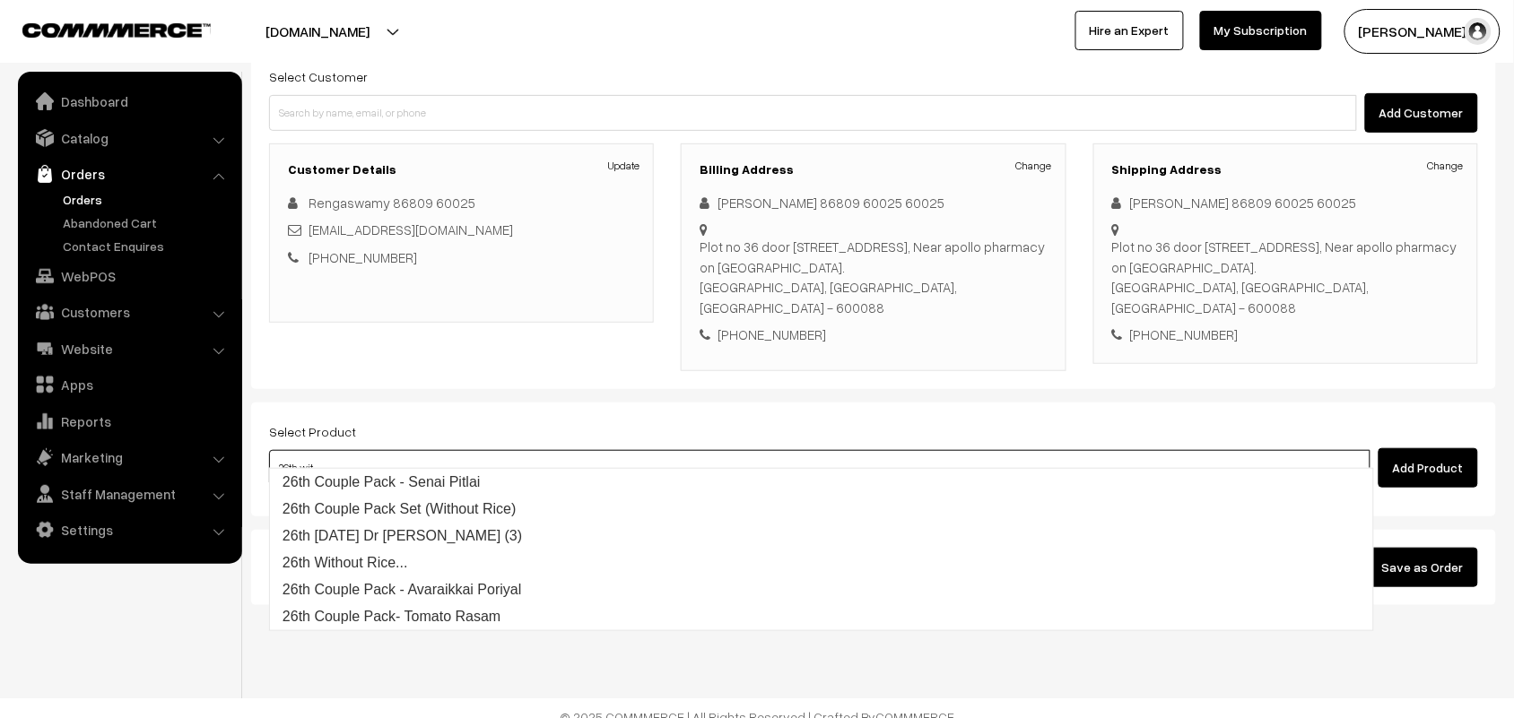
type input "26th with"
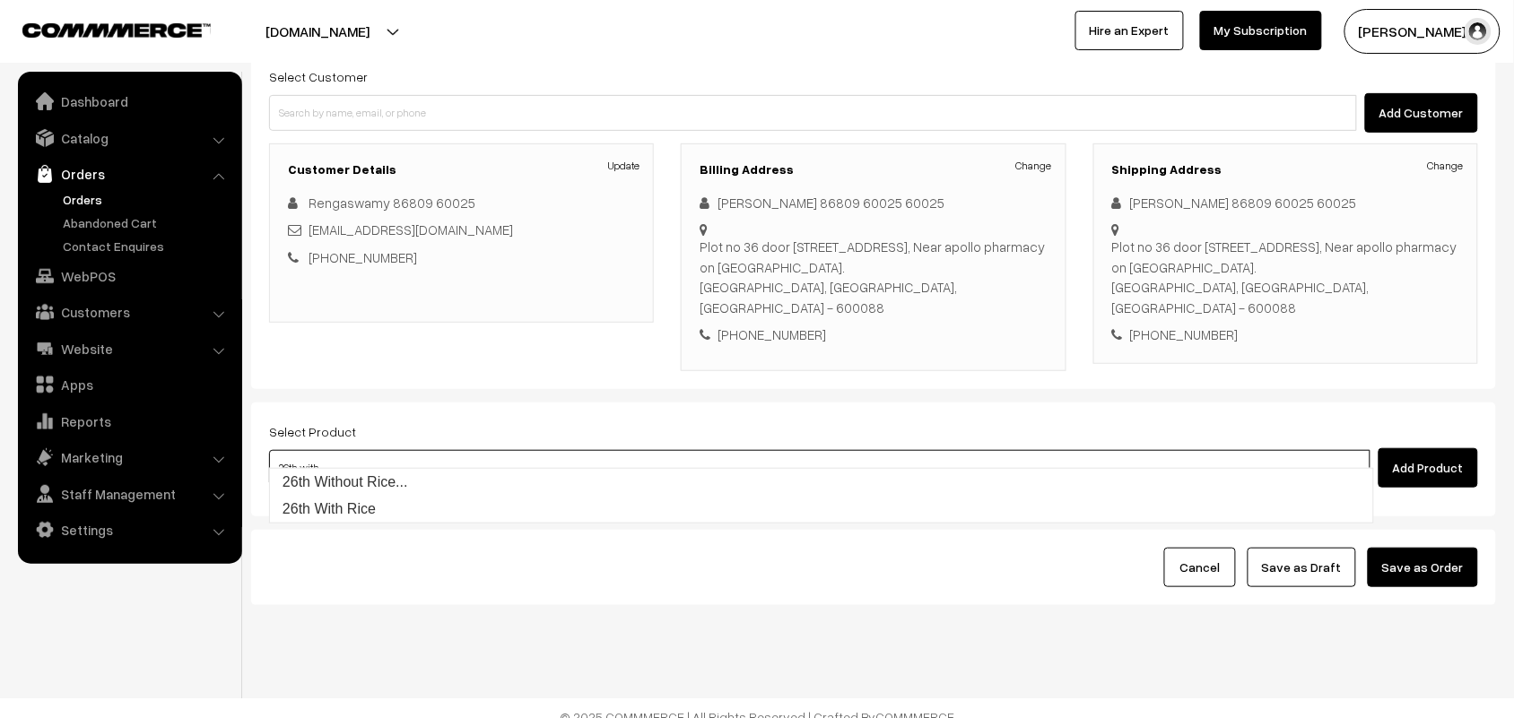
click at [370, 475] on link "26th Without Rice..." at bounding box center [821, 482] width 1103 height 27
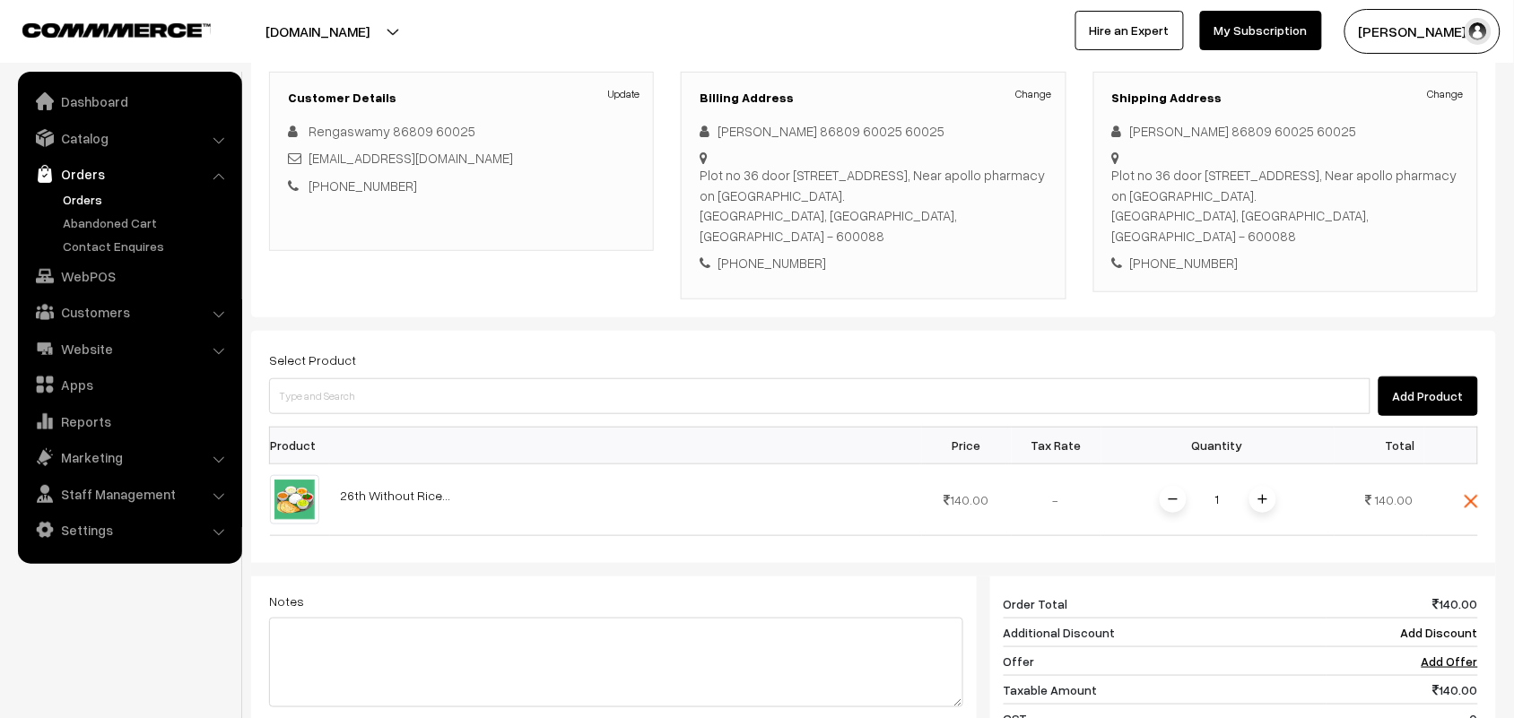
scroll to position [391, 0]
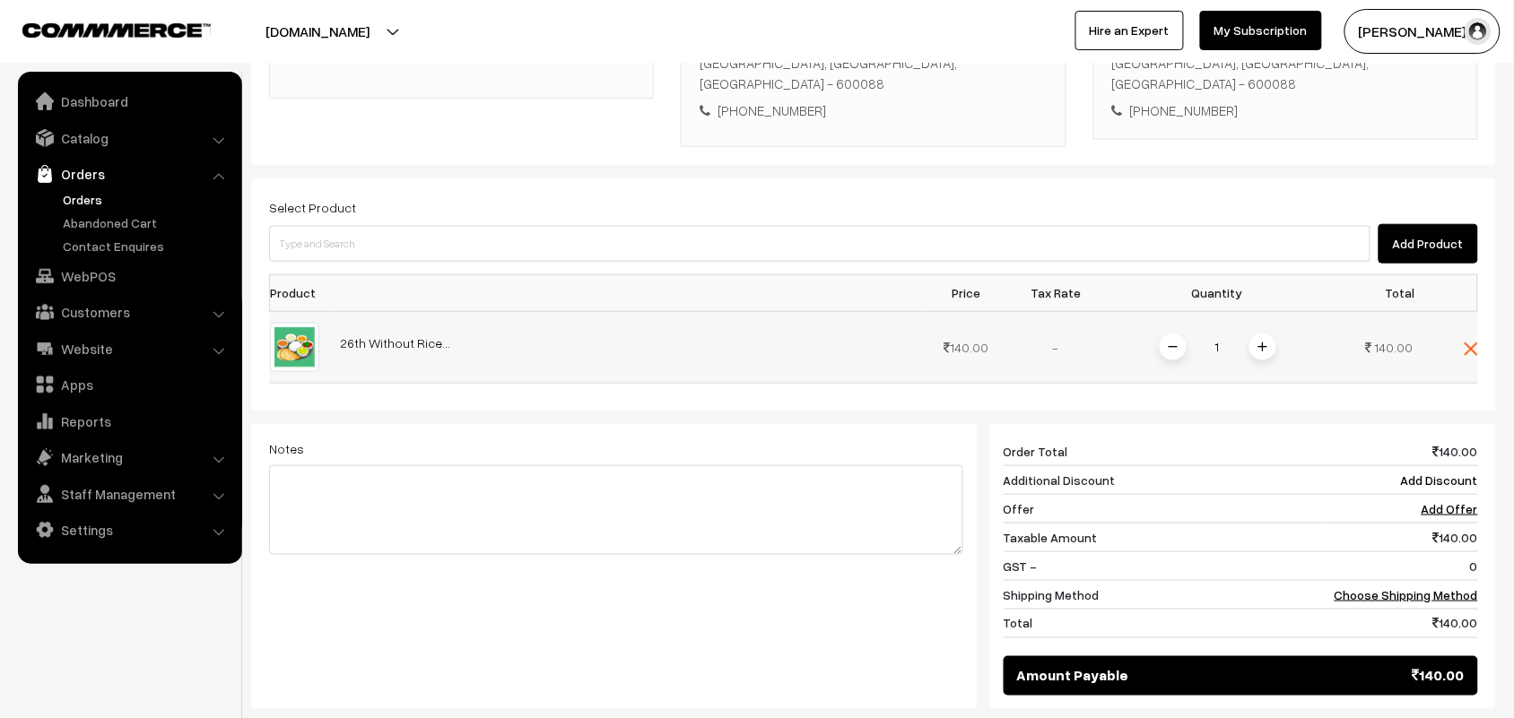
click at [1261, 343] on img at bounding box center [1262, 347] width 9 height 9
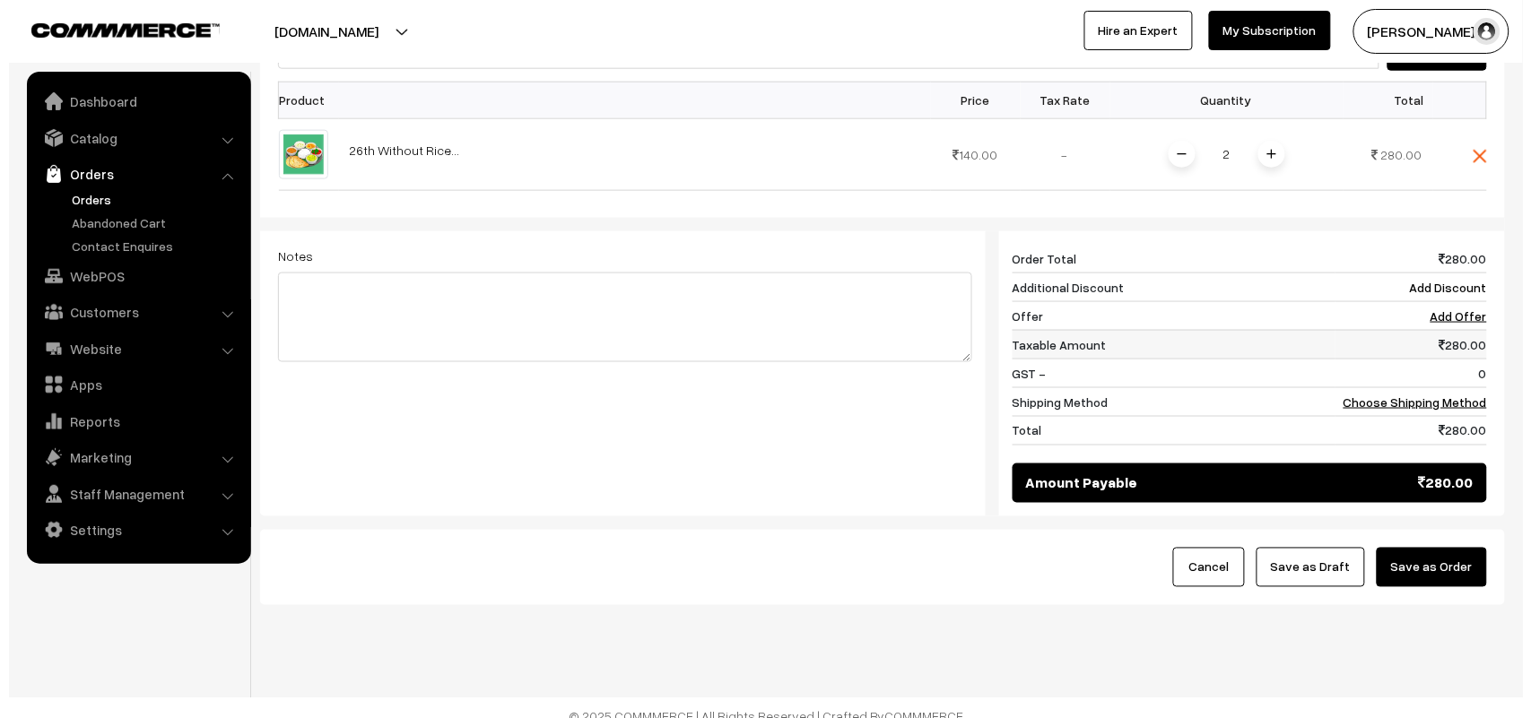
scroll to position [586, 0]
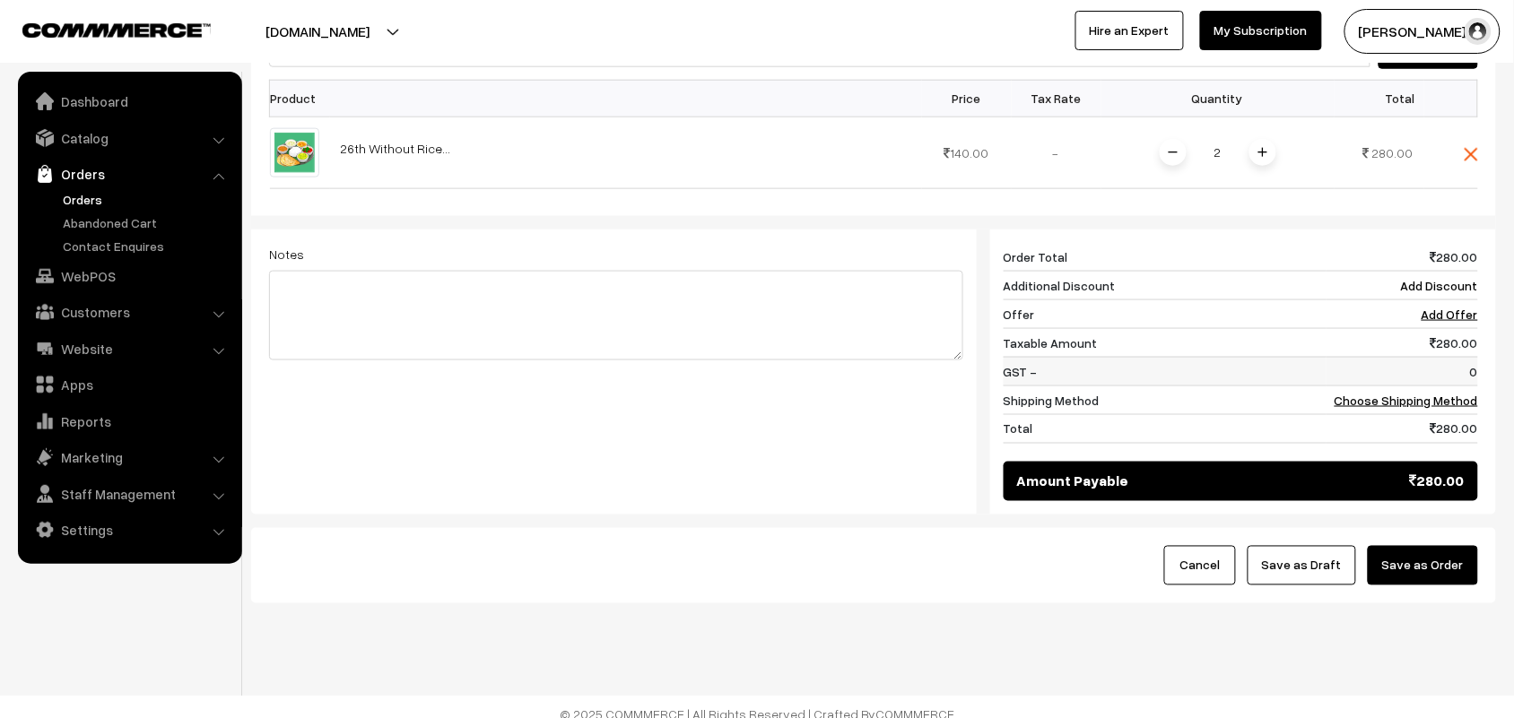
click at [1394, 368] on td "0" at bounding box center [1402, 371] width 152 height 29
click at [1396, 393] on link "Choose Shipping Method" at bounding box center [1405, 400] width 143 height 15
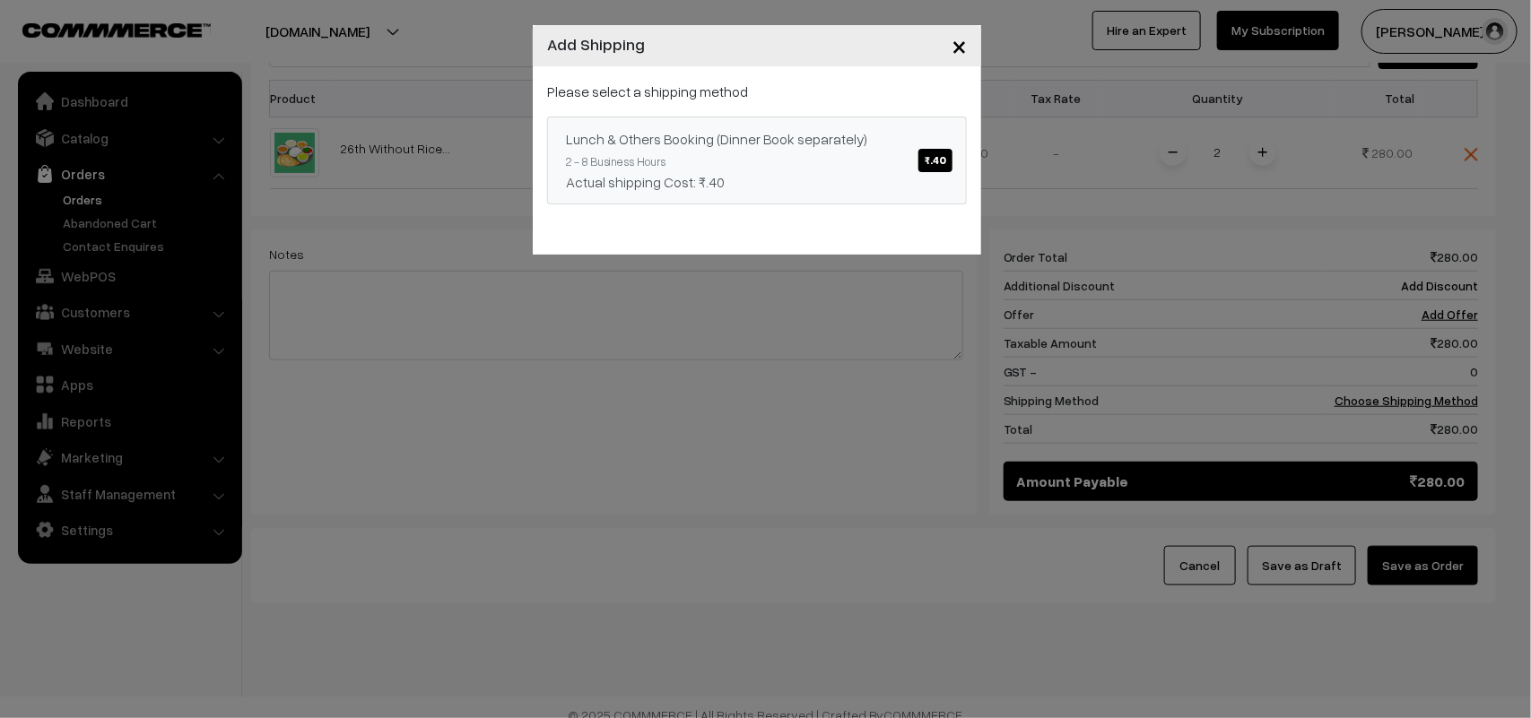
click at [899, 150] on link "Lunch & Others Booking (Dinner Book separately) ₹.40 2 - 8 Business Hours Actua…" at bounding box center [757, 161] width 420 height 88
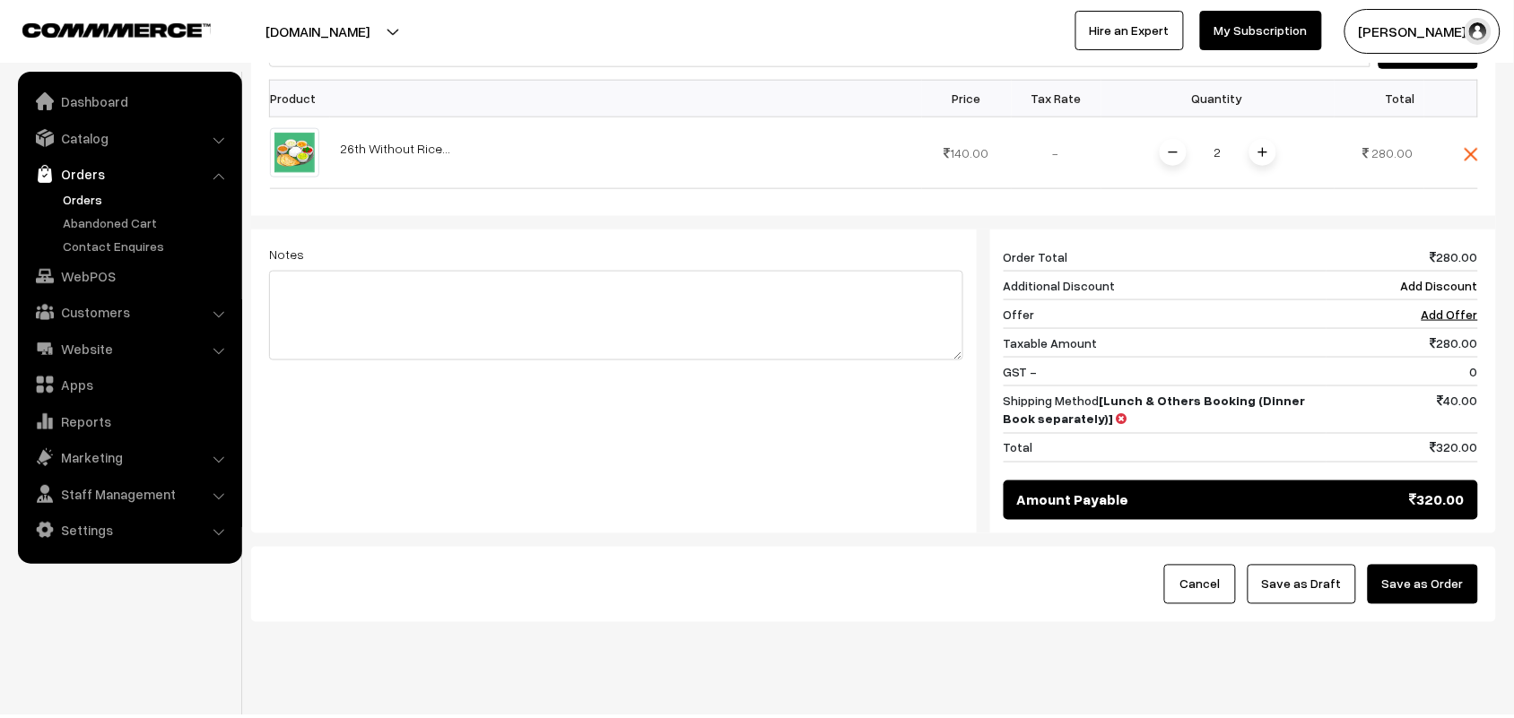
click at [1417, 547] on div "Cancel Save as Draft Save as Order" at bounding box center [873, 584] width 1245 height 75
click at [1412, 565] on button "Save as Order" at bounding box center [1423, 584] width 110 height 39
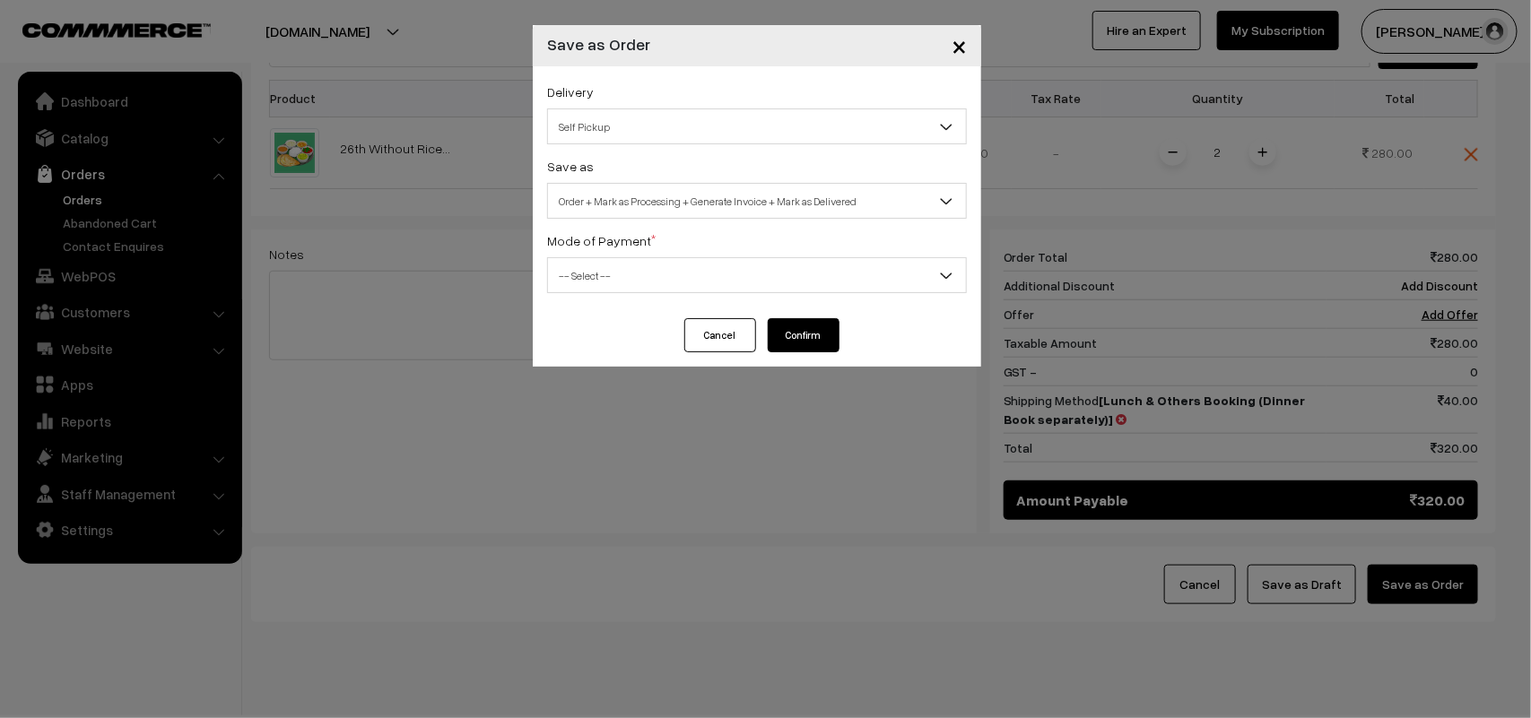
click at [664, 136] on span "Self Pickup" at bounding box center [757, 126] width 418 height 31
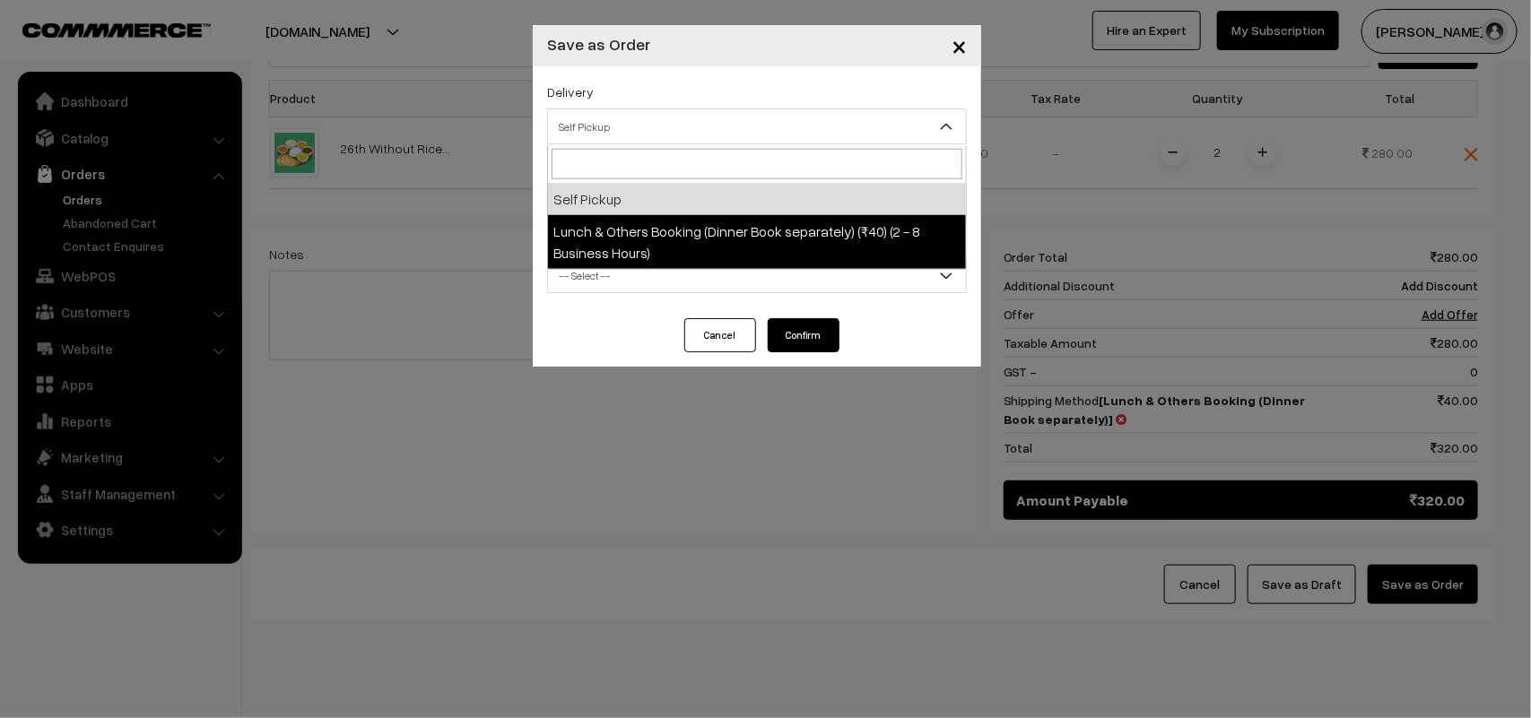
select select "LOB1"
select select "3"
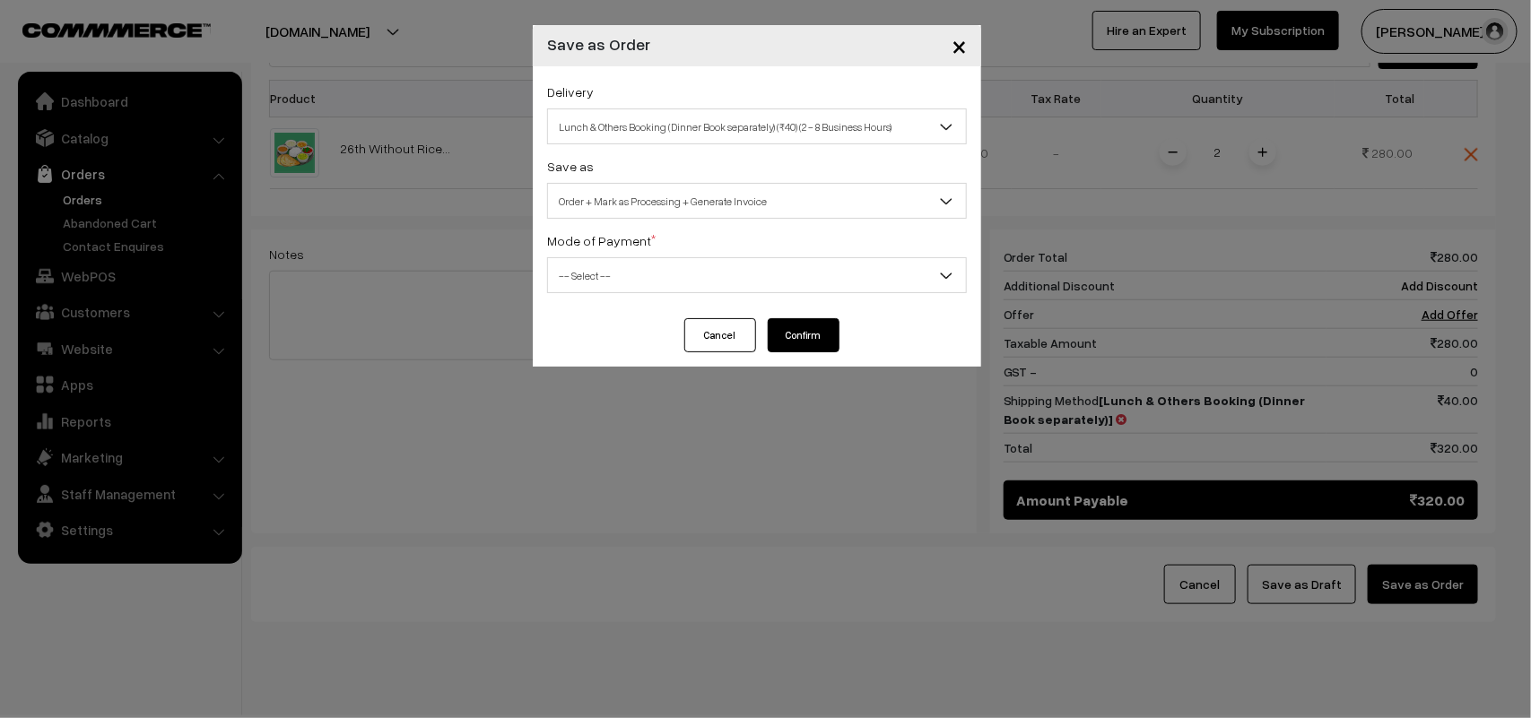
click at [673, 206] on span "Order + Mark as Processing + Generate Invoice" at bounding box center [757, 201] width 418 height 31
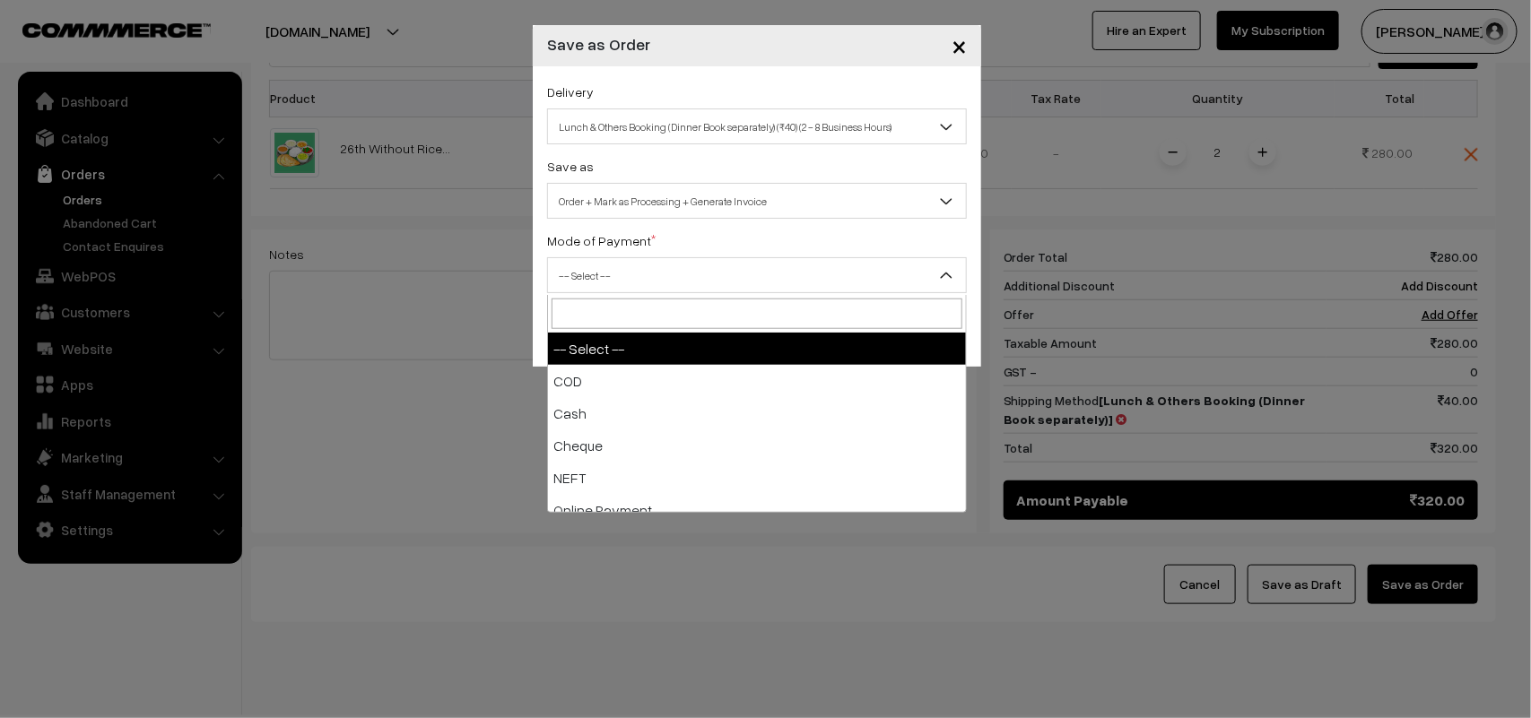
click at [644, 274] on span "-- Select --" at bounding box center [757, 275] width 418 height 31
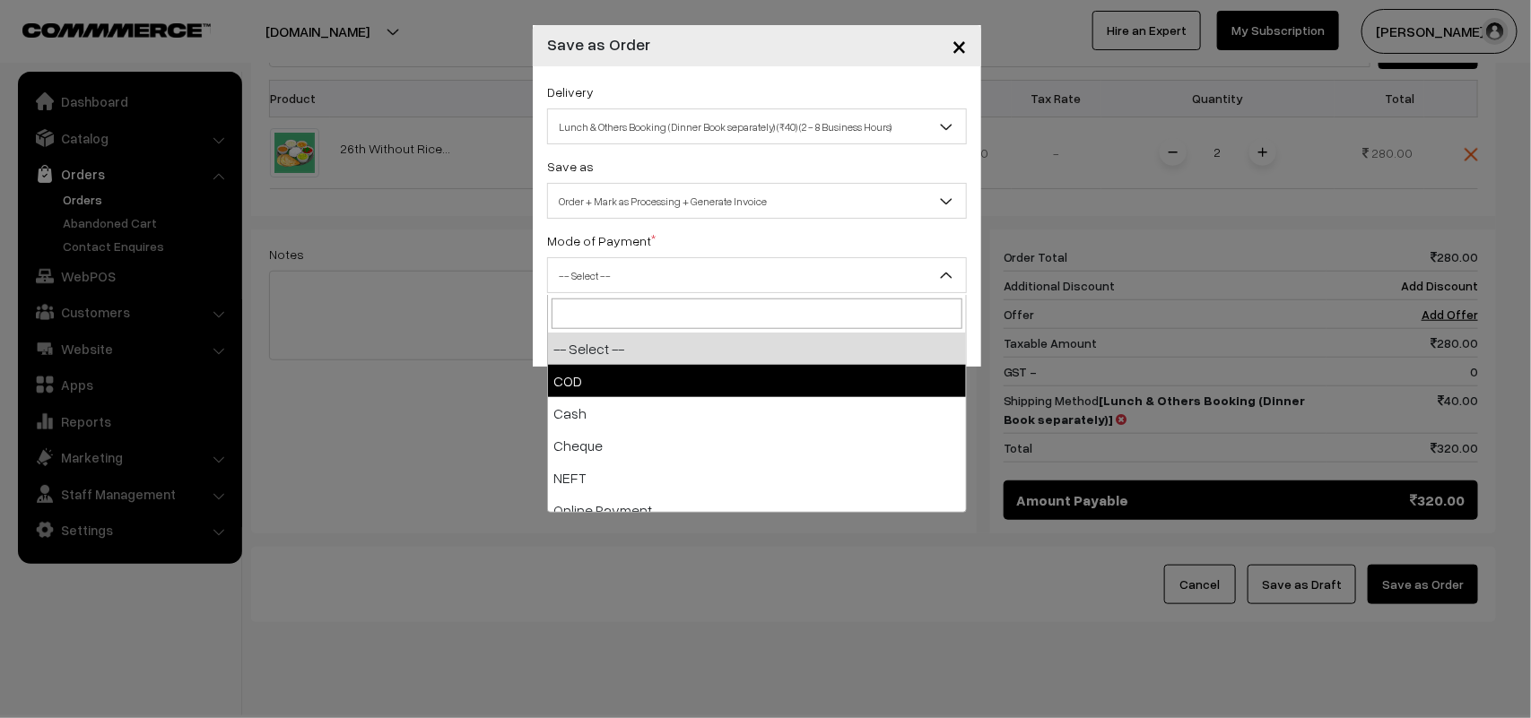
select select "1"
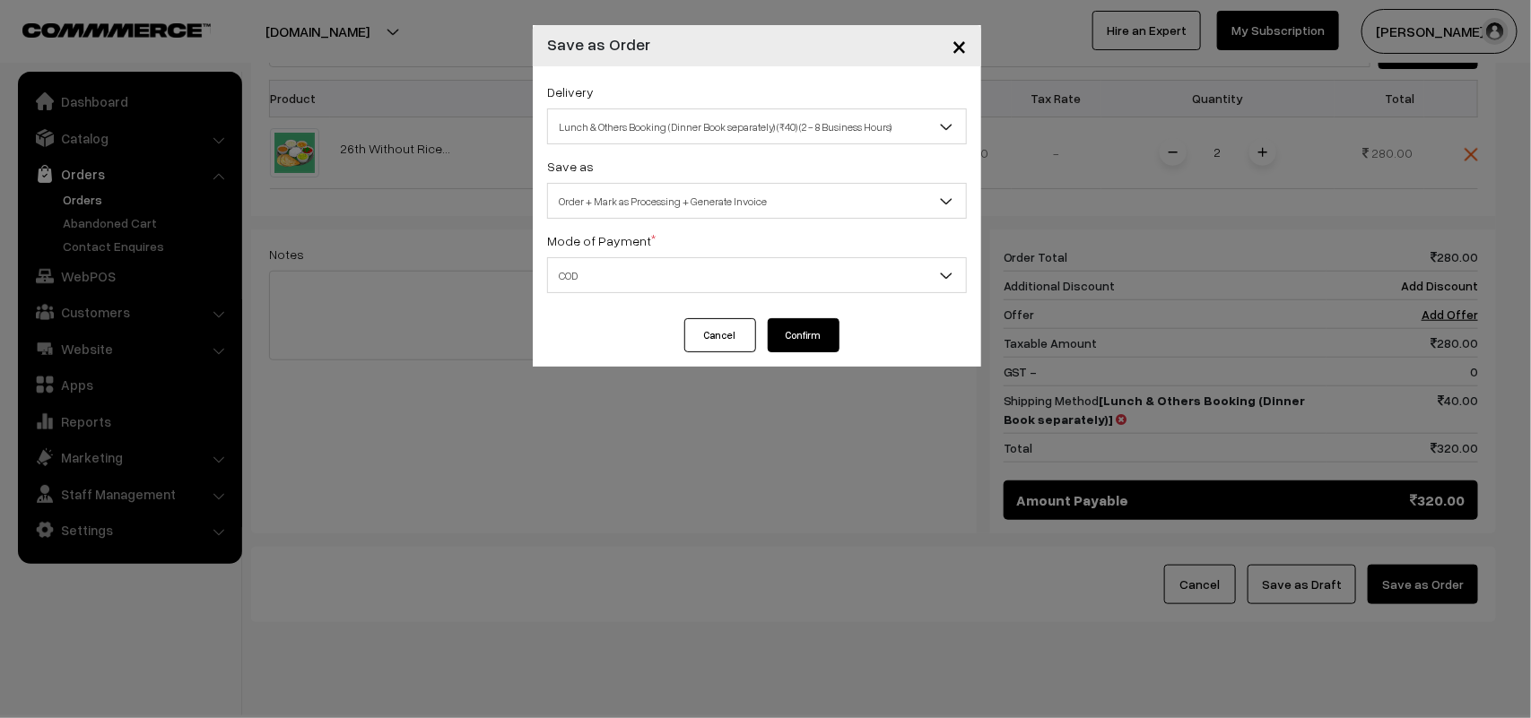
click at [801, 338] on button "Confirm" at bounding box center [804, 335] width 72 height 34
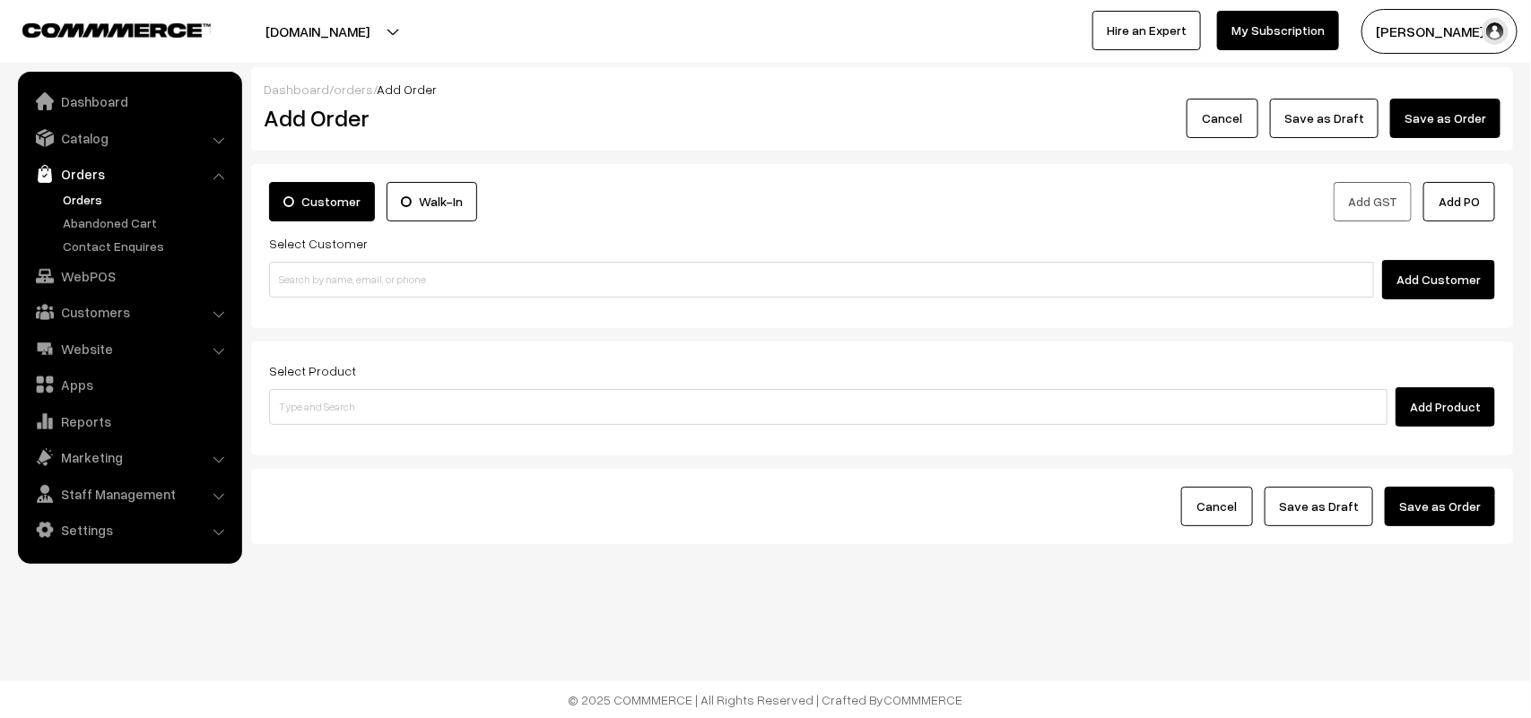
click at [85, 197] on link "Orders" at bounding box center [147, 199] width 178 height 19
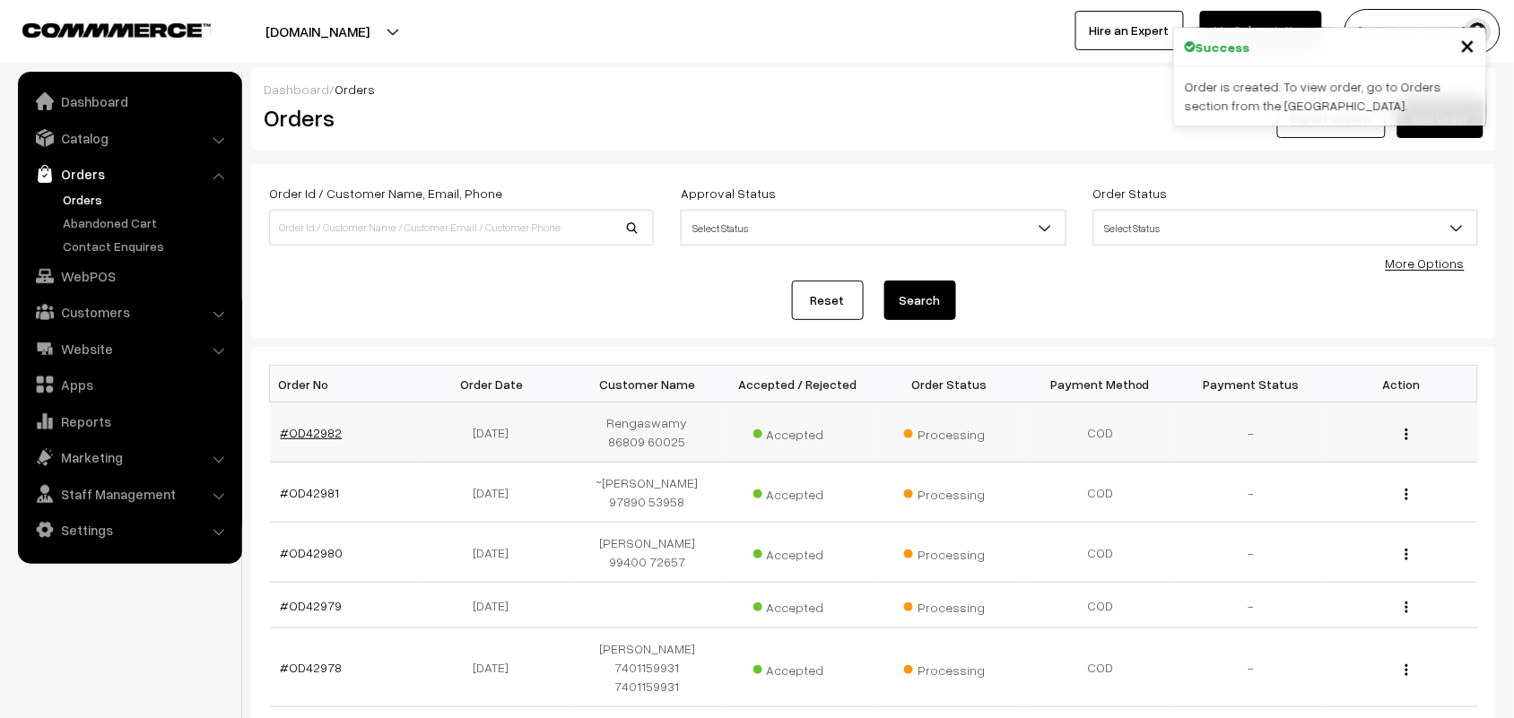
click at [318, 437] on link "#OD42982" at bounding box center [312, 432] width 62 height 15
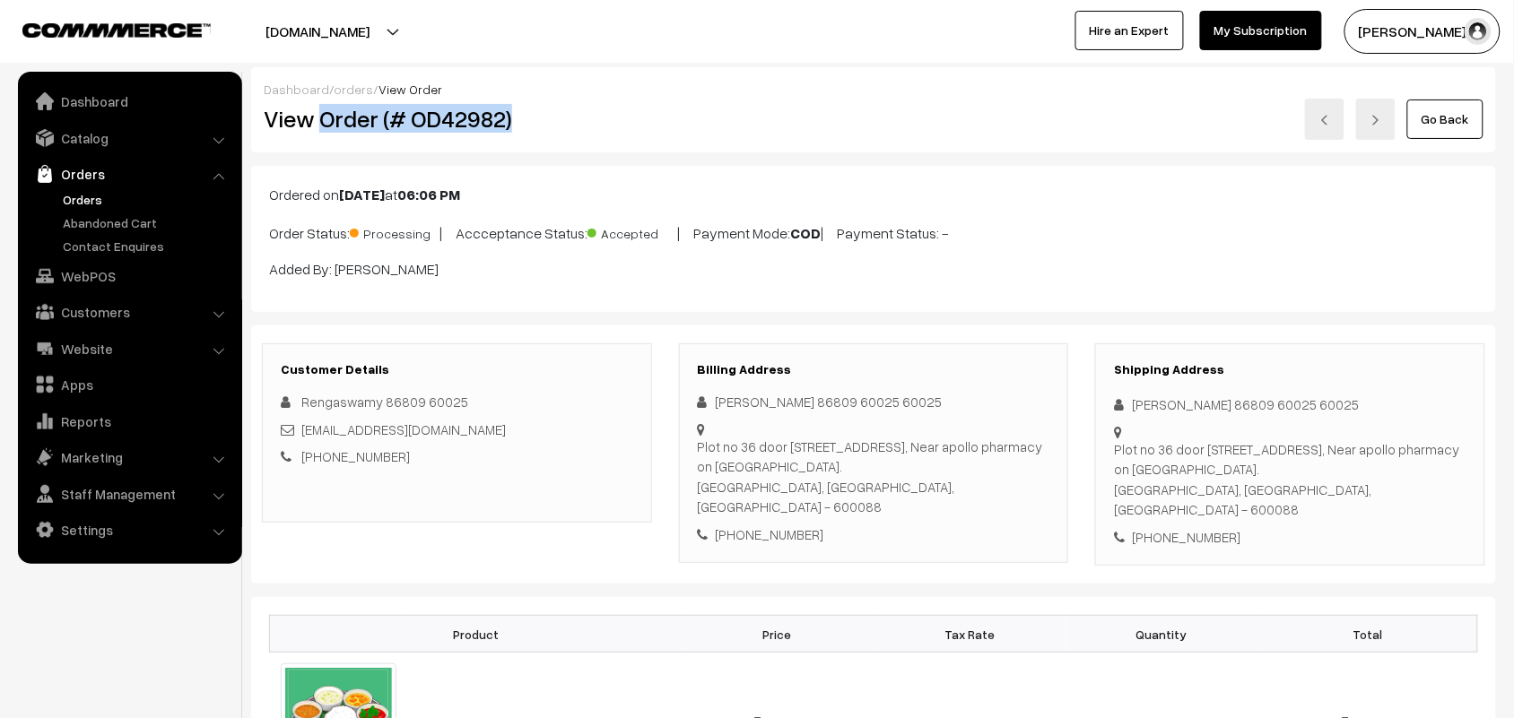
drag, startPoint x: 323, startPoint y: 118, endPoint x: 554, endPoint y: 137, distance: 232.1
click at [554, 137] on div "View Order (# OD42982)" at bounding box center [457, 119] width 415 height 41
copy h2 "Order (# OD42982)"
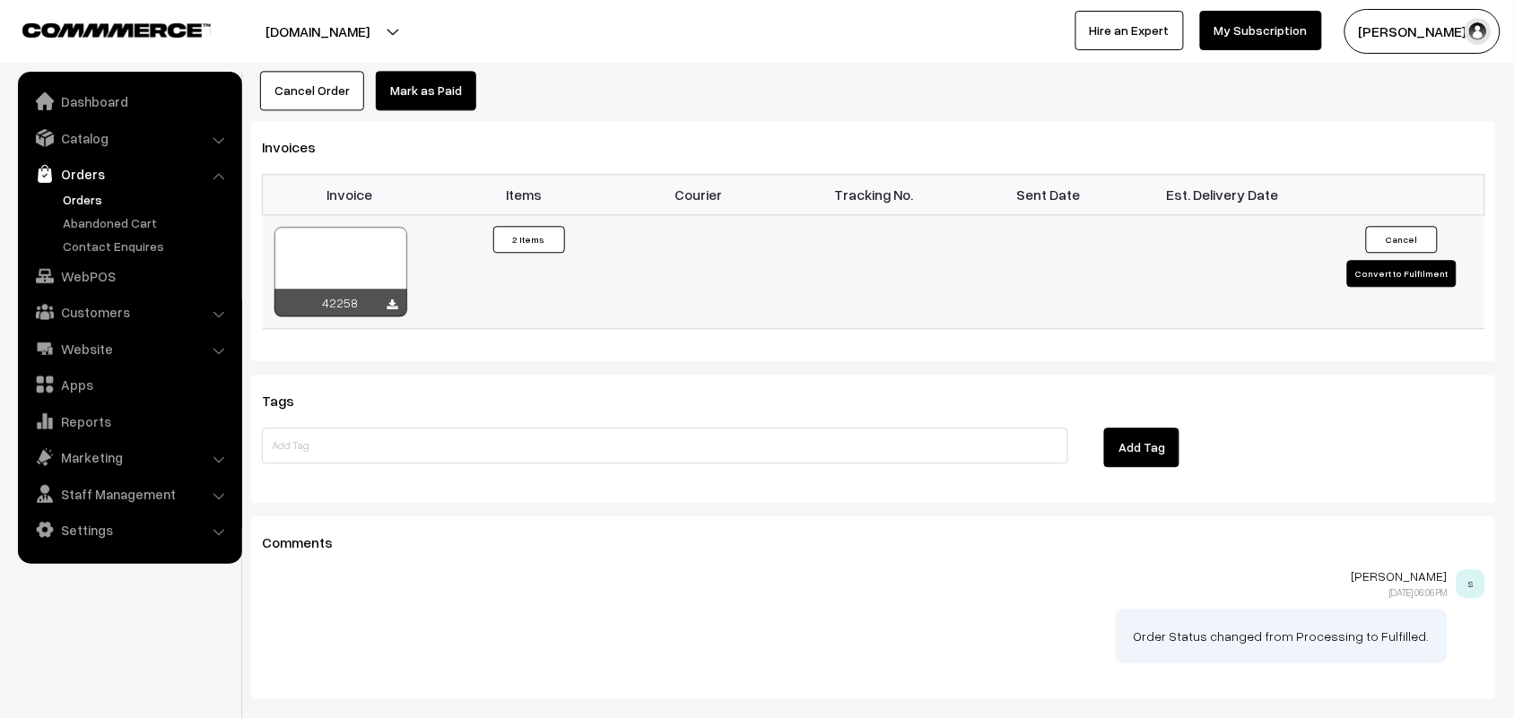
scroll to position [1247, 0]
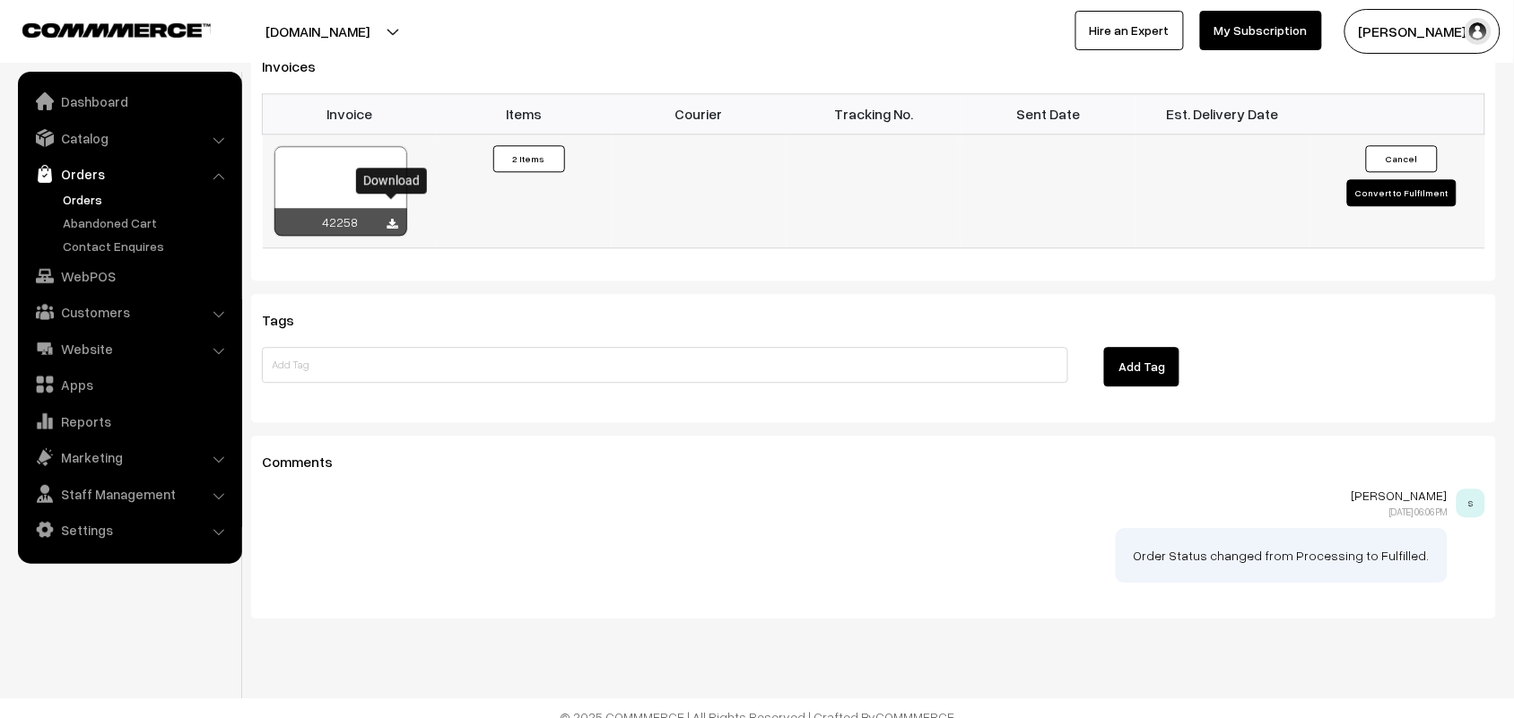
click at [393, 219] on icon at bounding box center [392, 225] width 11 height 12
click at [97, 271] on link "WebPOS" at bounding box center [128, 276] width 213 height 32
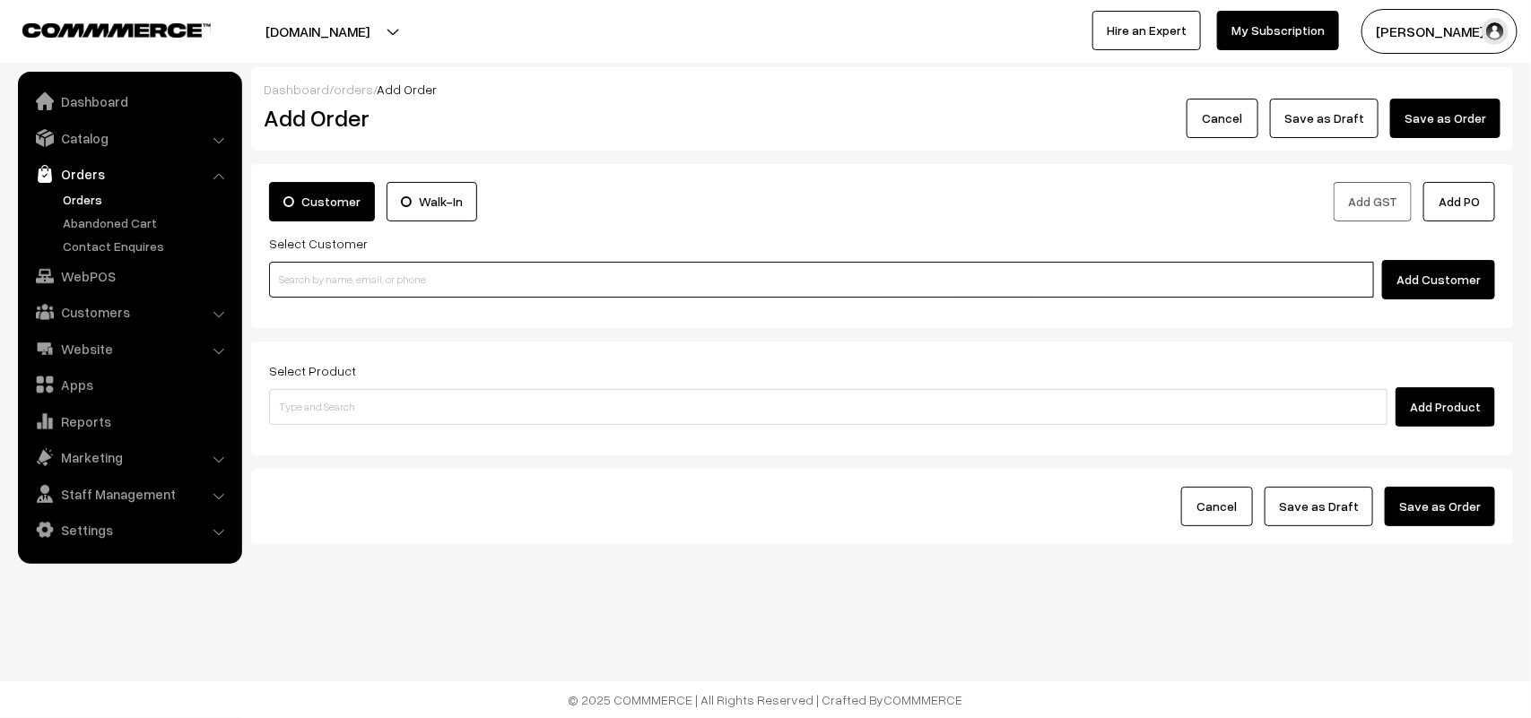
click at [404, 276] on input at bounding box center [821, 280] width 1105 height 36
paste input "94449 13191"
click at [306, 261] on div "94449 13191 Add Customer" at bounding box center [882, 279] width 1226 height 39
type input "9444913191"
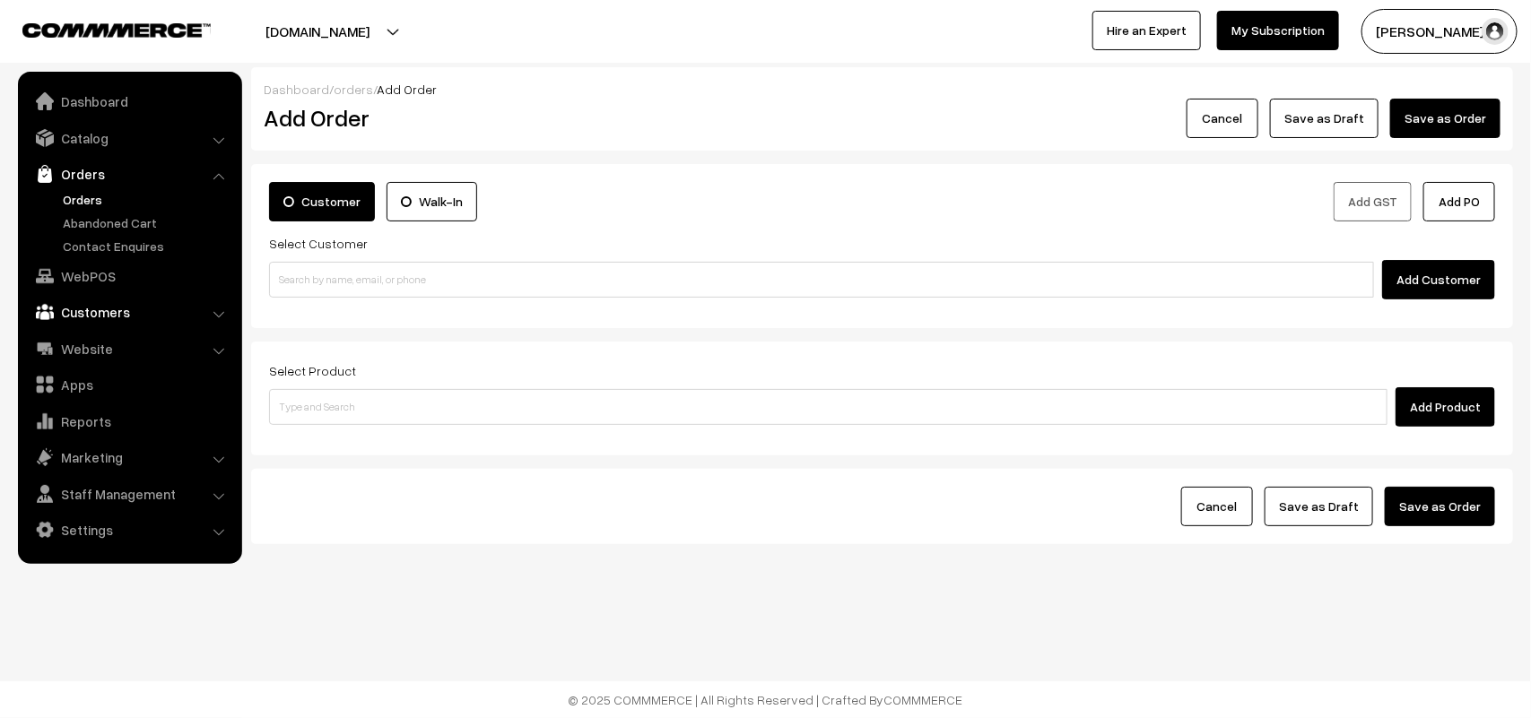
click at [90, 319] on link "Customers" at bounding box center [128, 312] width 213 height 32
click at [77, 267] on link "Customers" at bounding box center [147, 272] width 178 height 19
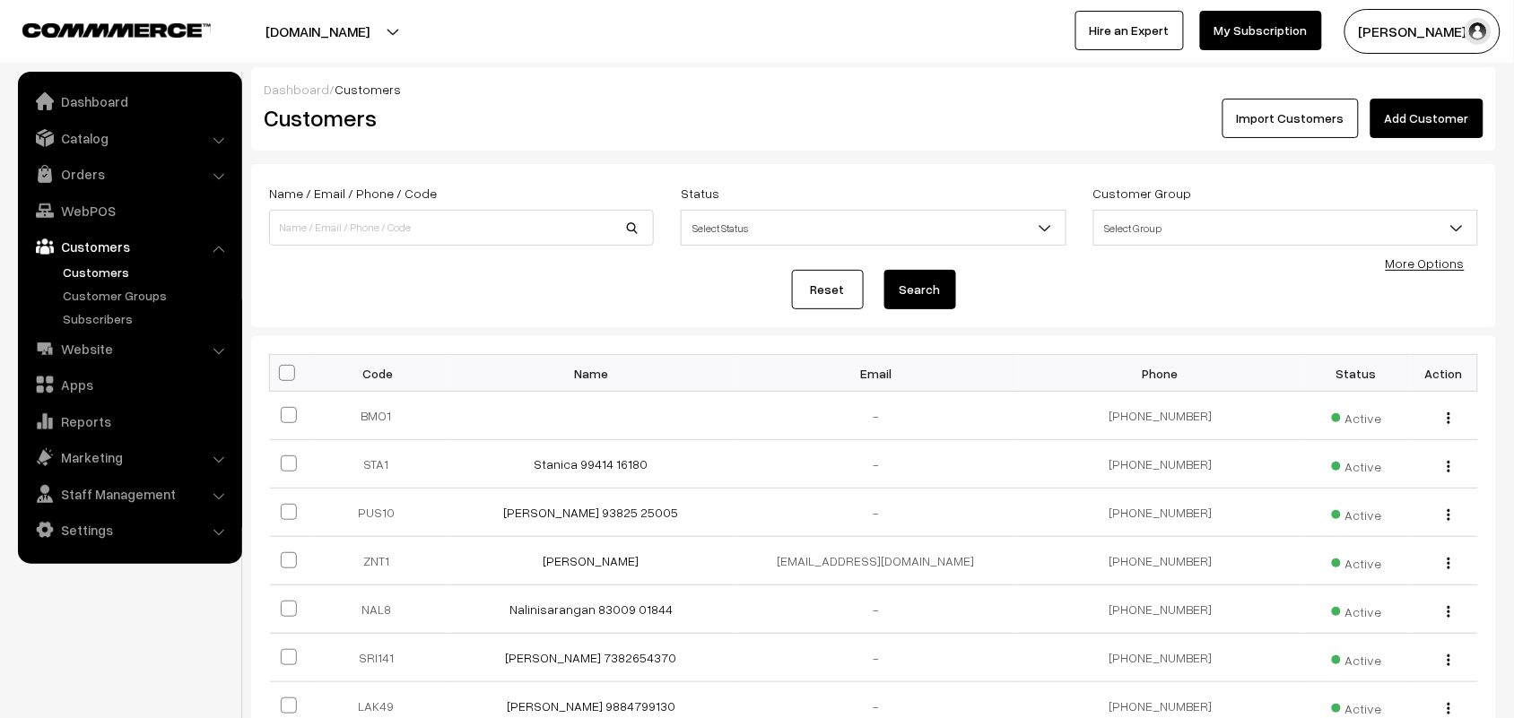
click at [1415, 105] on link "Add Customer" at bounding box center [1426, 118] width 113 height 39
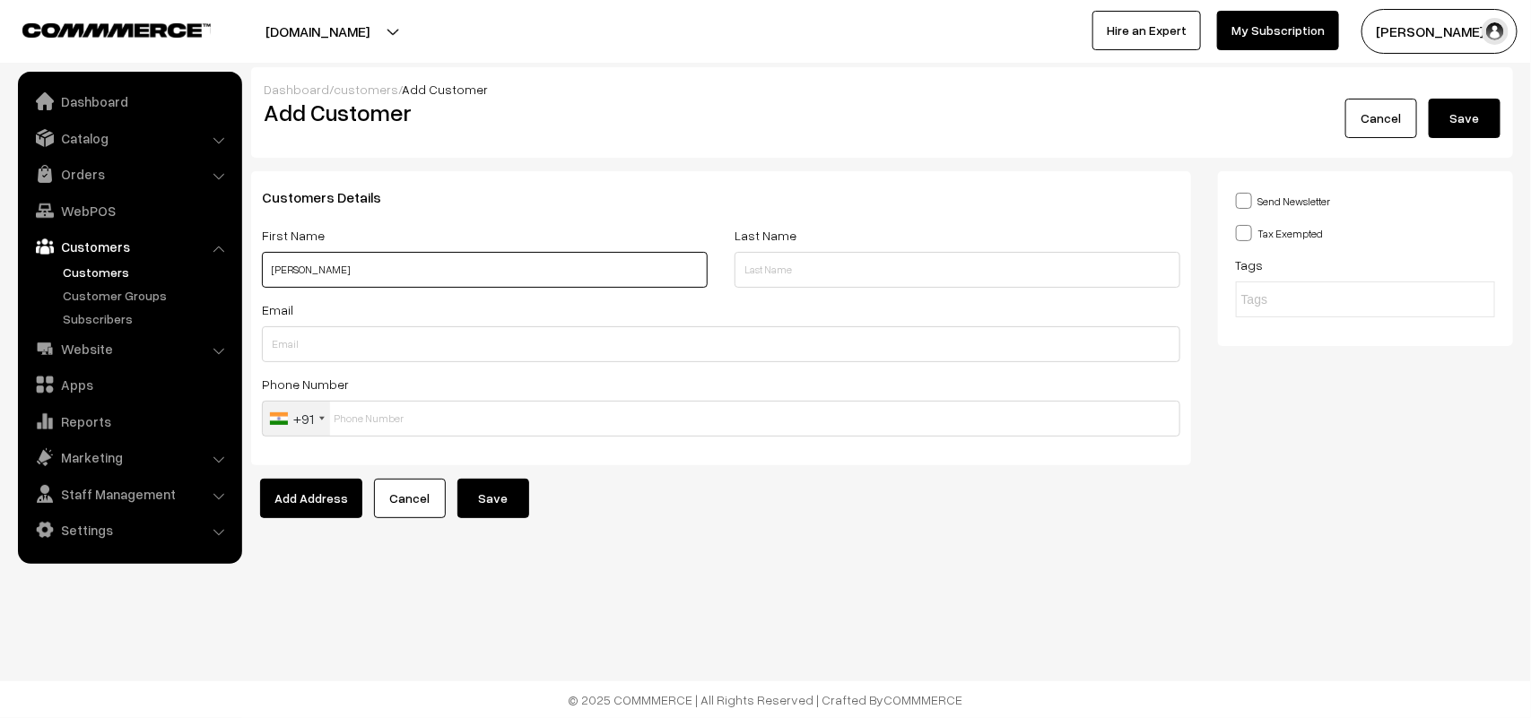
paste input "94449 13191"
type input "[PERSON_NAME] 94449 13191"
click at [438, 424] on input "text" at bounding box center [721, 419] width 918 height 36
paste input "94449 1319"
type input "9444913191"
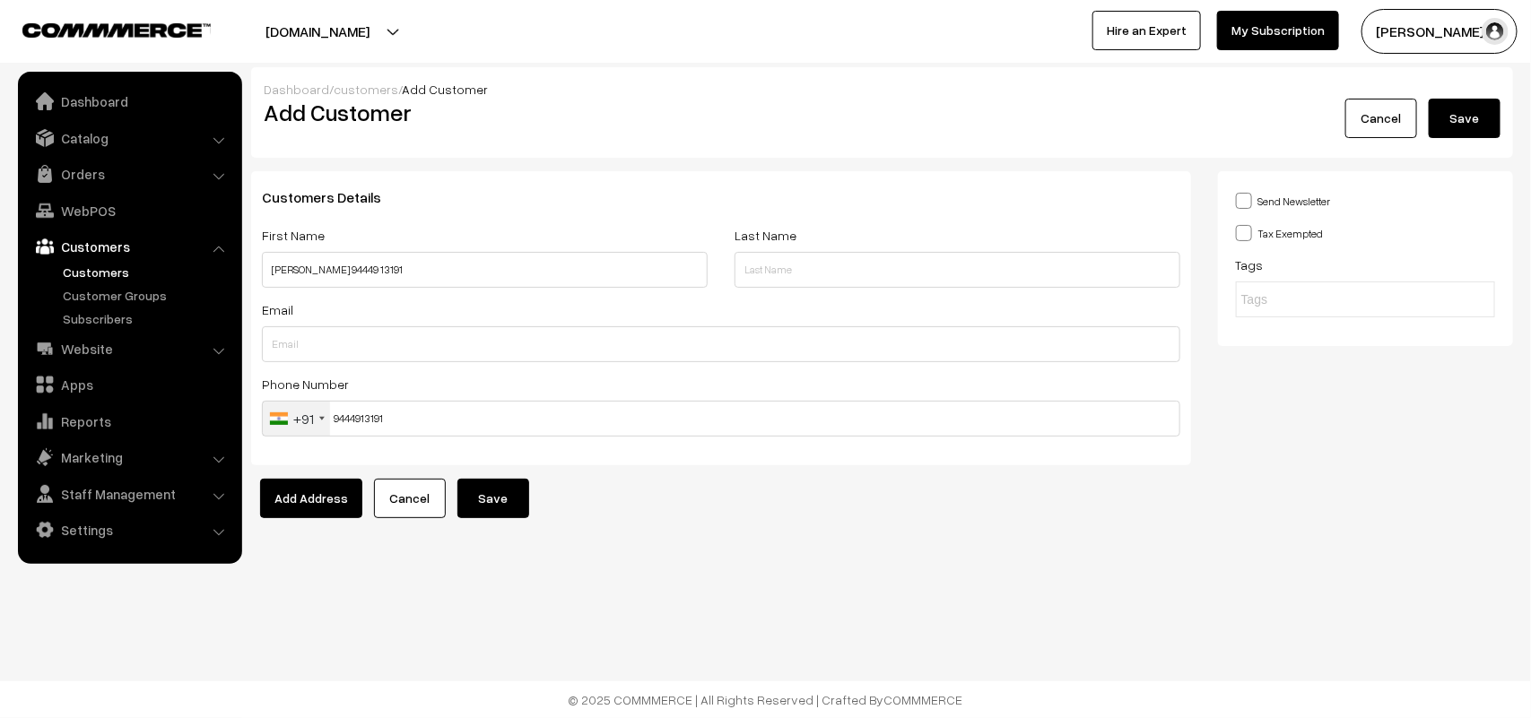
click at [500, 494] on button "Save" at bounding box center [493, 498] width 72 height 39
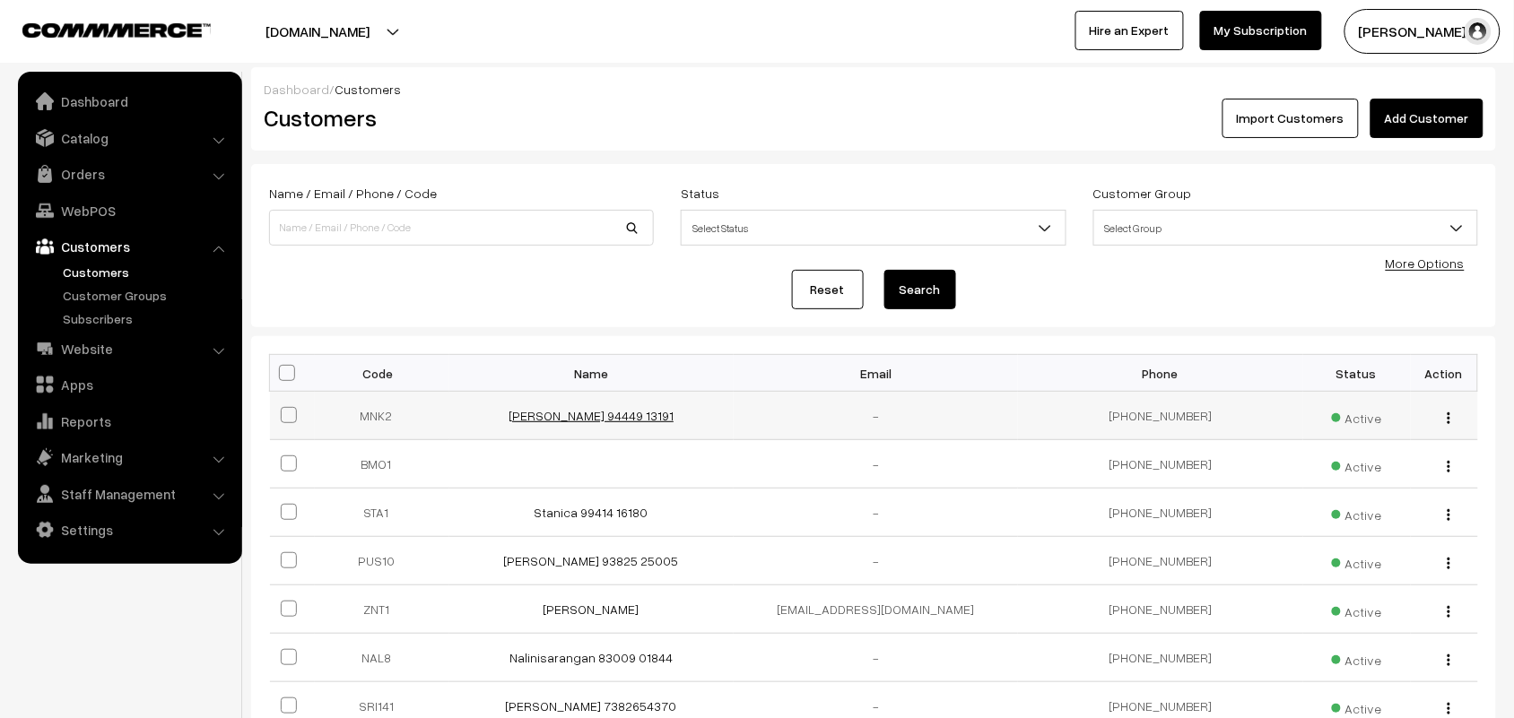
click at [565, 423] on link "[PERSON_NAME] 94449 13191" at bounding box center [590, 415] width 165 height 15
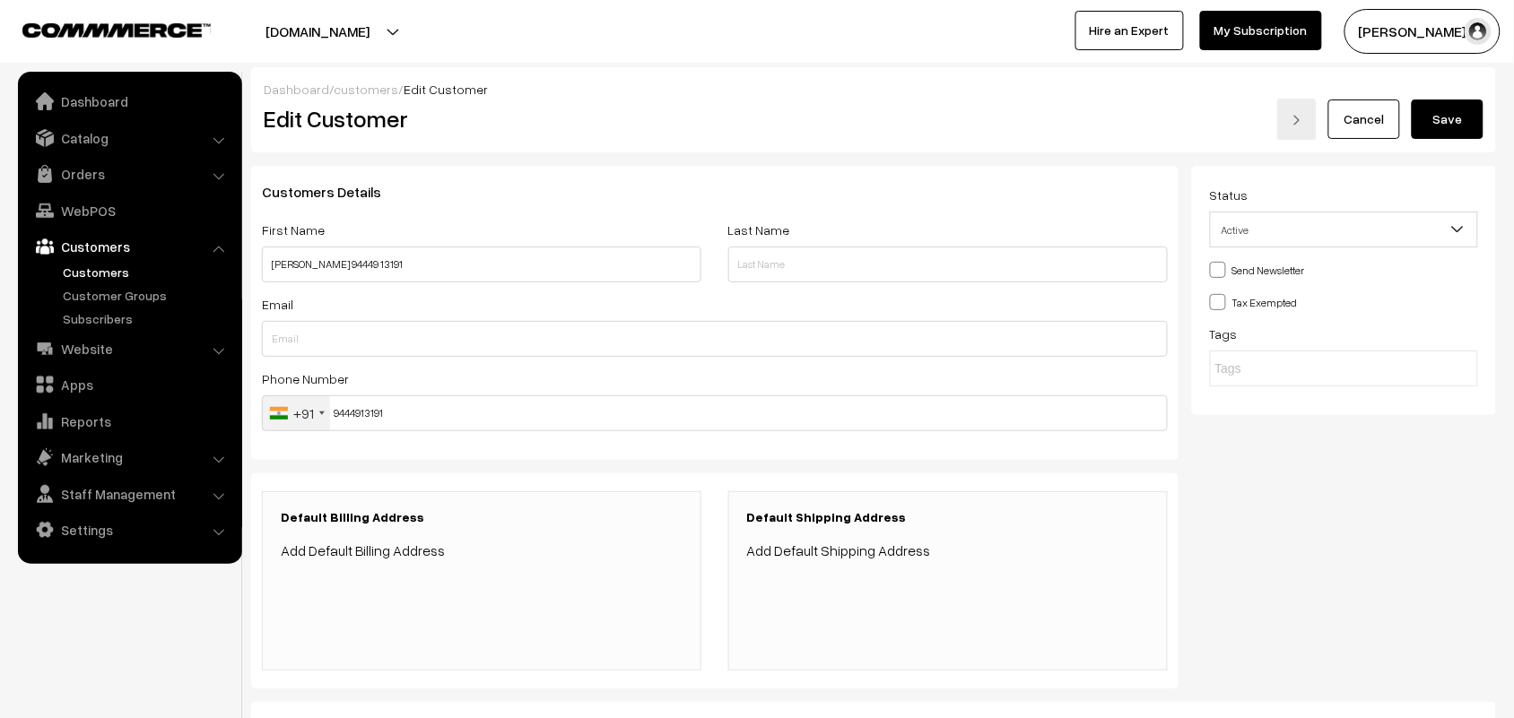
click at [387, 556] on link "Add Default Billing Address" at bounding box center [363, 551] width 164 height 18
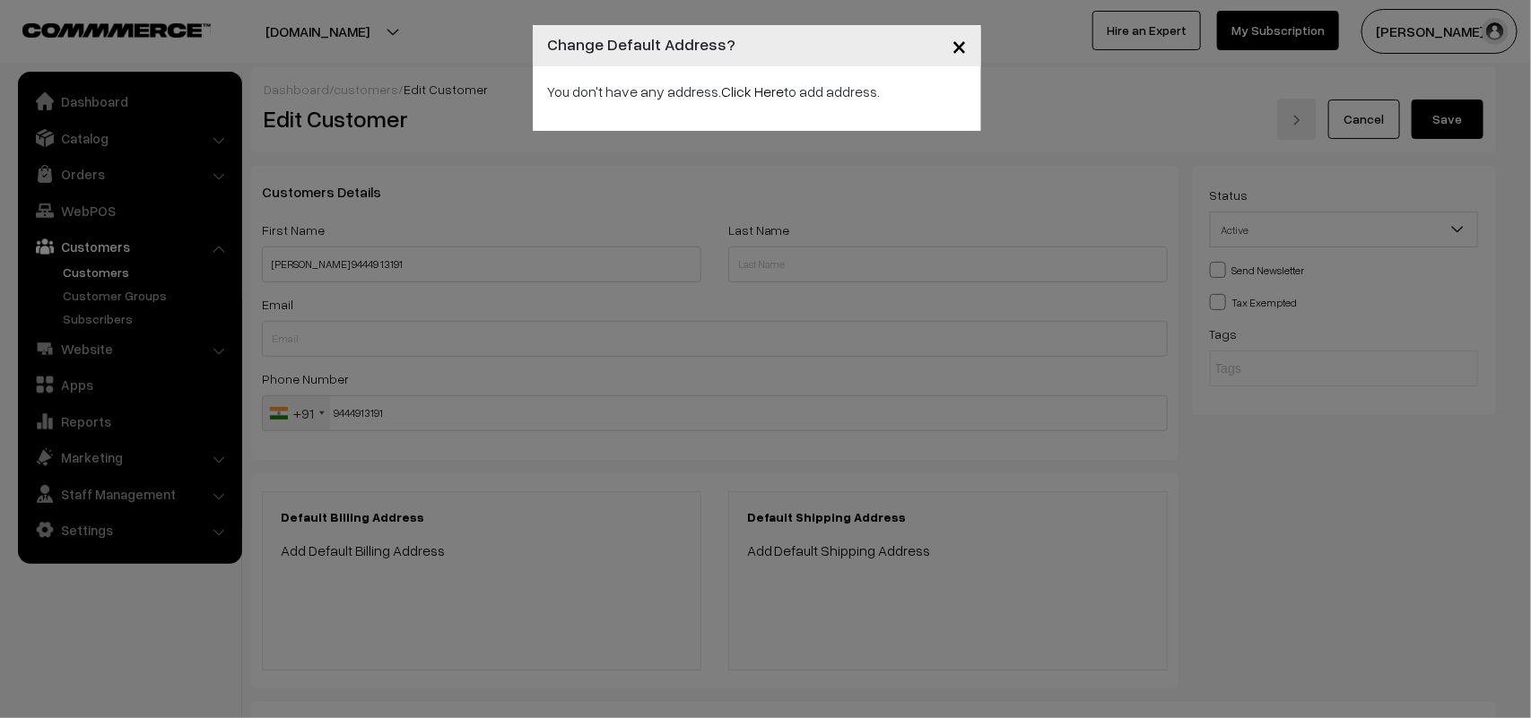
click at [746, 100] on p "You don't have any address. Click Here to add address." at bounding box center [757, 92] width 420 height 22
click at [743, 88] on link "Click Here" at bounding box center [752, 92] width 63 height 18
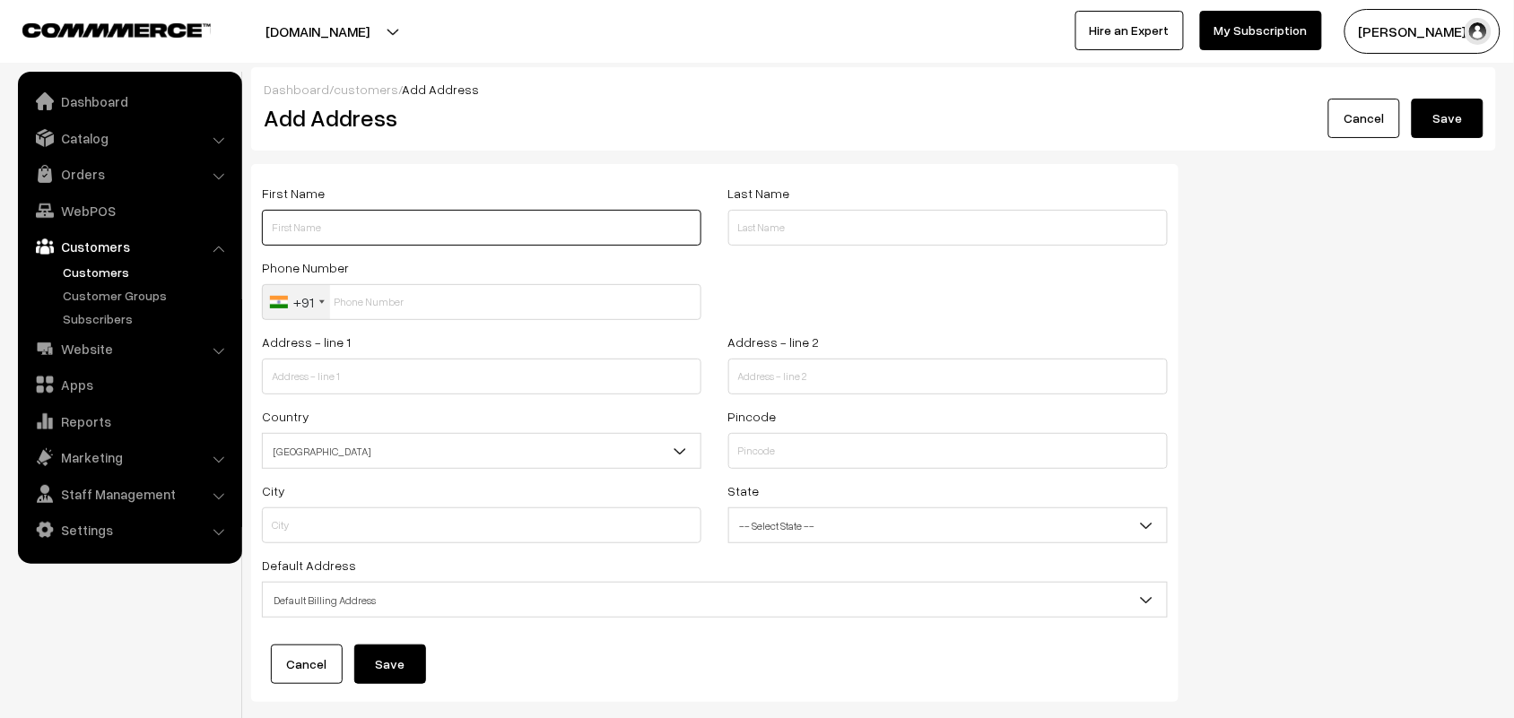
click at [350, 231] on input "text" at bounding box center [481, 228] width 439 height 36
paste input "94449 13191"
type input "[PERSON_NAME] 94449 13191"
click at [360, 346] on div "Address - line 1" at bounding box center [481, 363] width 439 height 64
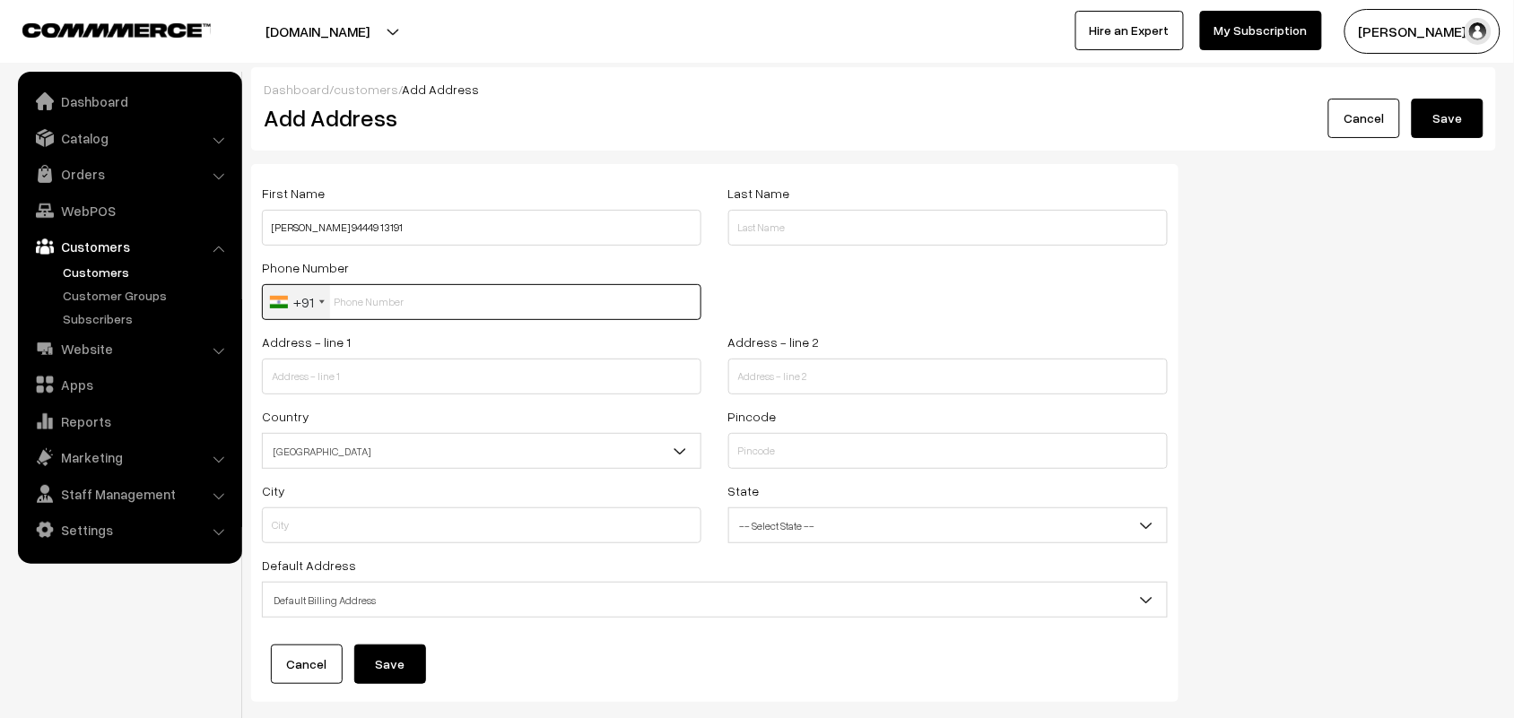
click at [391, 301] on input "text" at bounding box center [481, 302] width 439 height 36
paste input "94449 1319"
type input "9444913191"
click at [369, 363] on input "text" at bounding box center [481, 377] width 439 height 36
paste input "[GEOGRAPHIC_DATA] F3, [GEOGRAPHIC_DATA]"
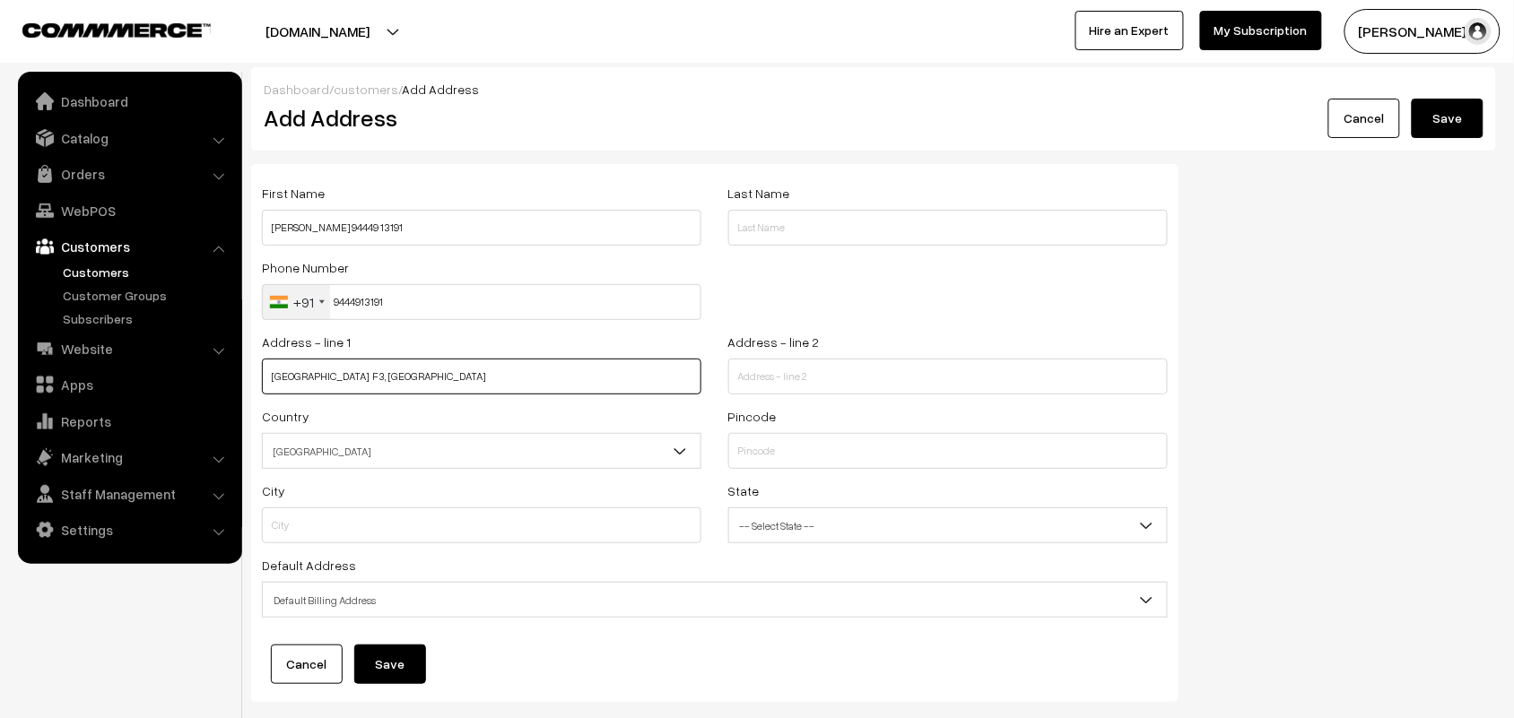
type input "[GEOGRAPHIC_DATA] F3, [GEOGRAPHIC_DATA]"
click at [830, 387] on input "text" at bounding box center [947, 377] width 439 height 36
paste input "Lakshmipuram Kolathur"
type input "Lakshmipuram Kolathur"
drag, startPoint x: 800, startPoint y: 455, endPoint x: 800, endPoint y: 468, distance: 13.5
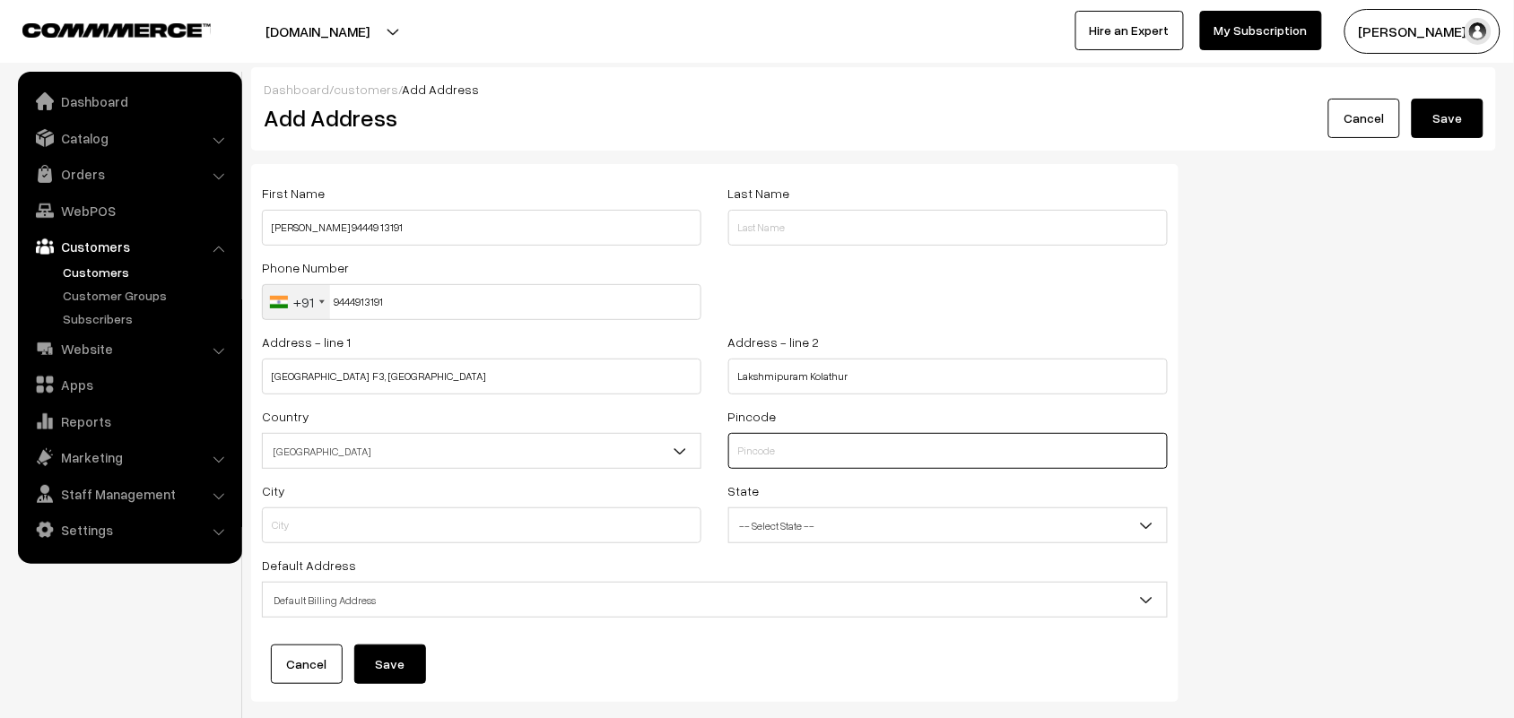
click at [800, 455] on input "text" at bounding box center [947, 451] width 439 height 36
click at [817, 458] on input "text" at bounding box center [947, 451] width 439 height 36
type input "600099"
type input "[GEOGRAPHIC_DATA]"
select select "[GEOGRAPHIC_DATA]"
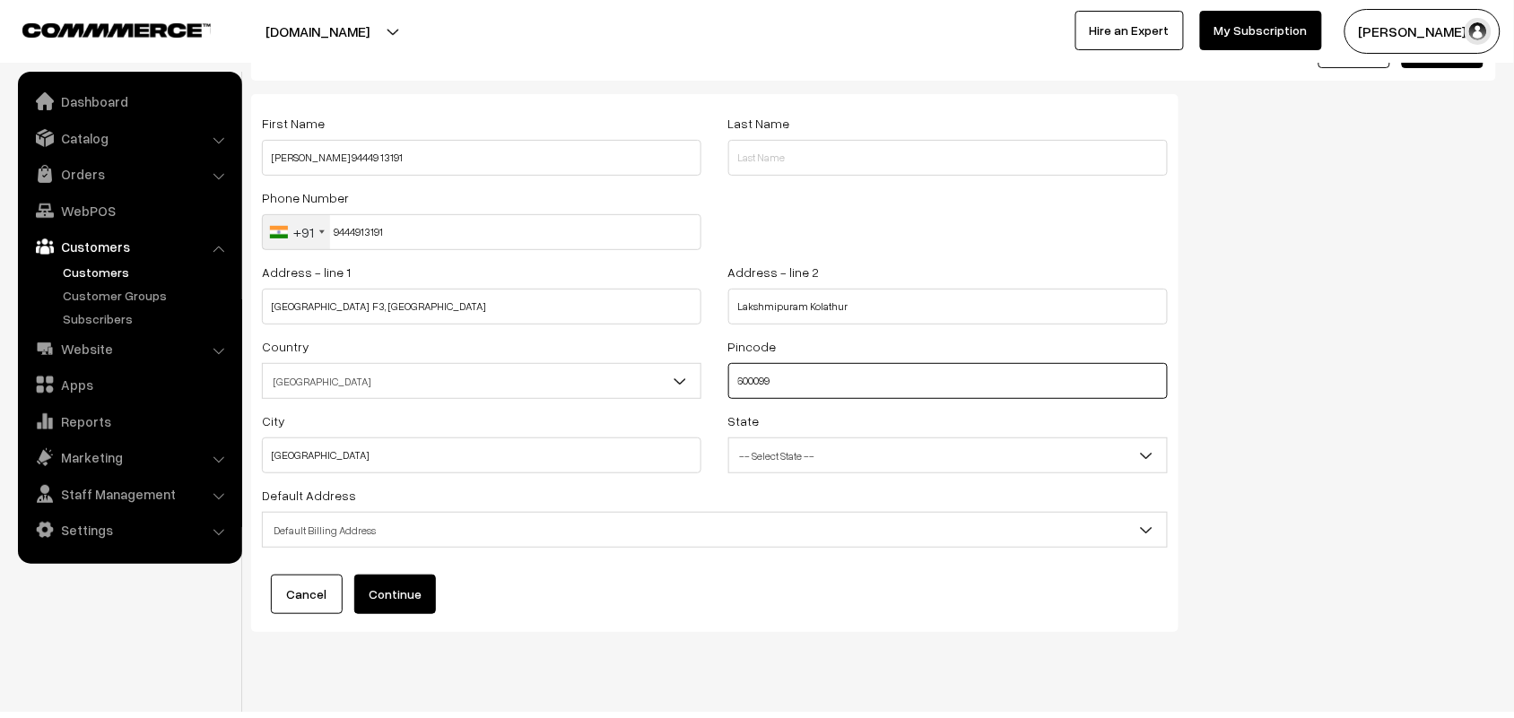
scroll to position [103, 0]
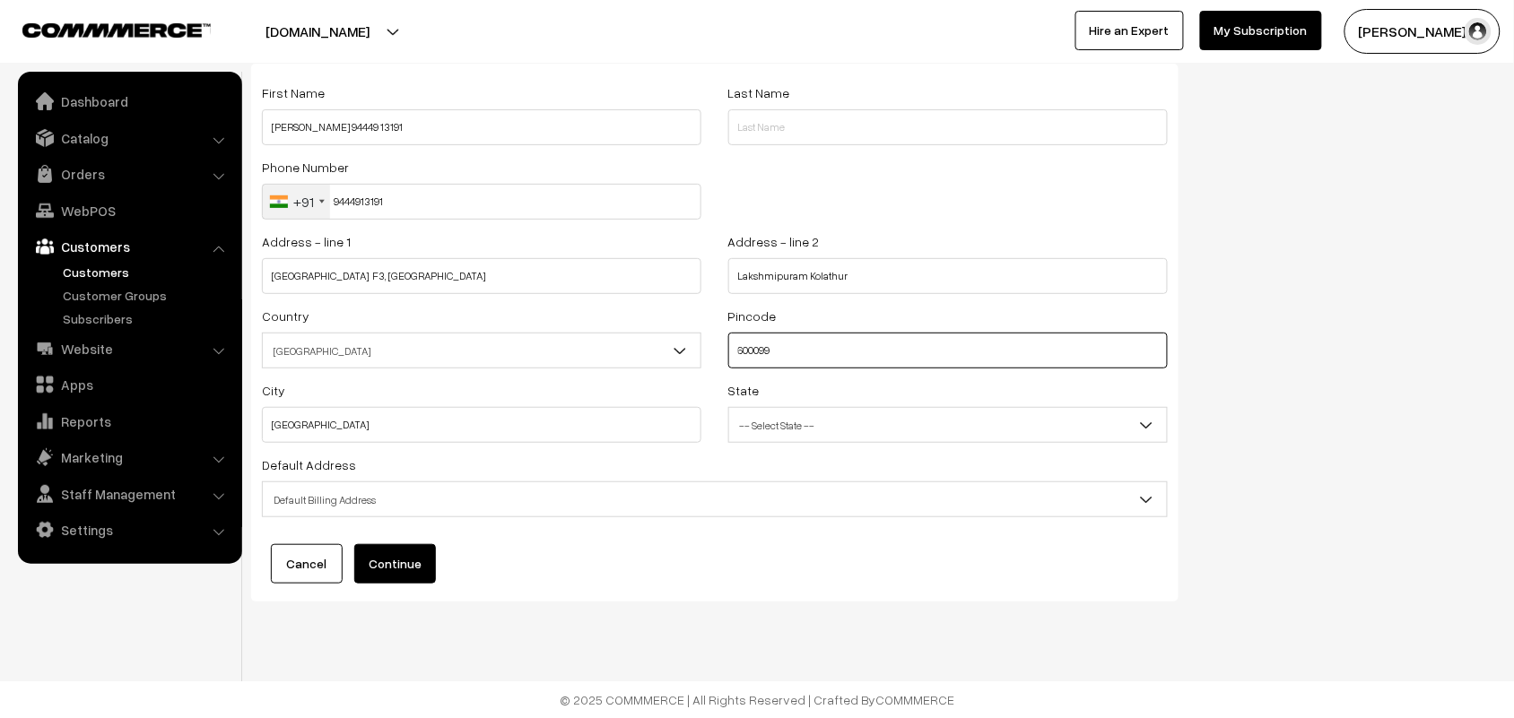
type input "600099"
click at [413, 496] on span "Default Billing Address" at bounding box center [715, 499] width 904 height 31
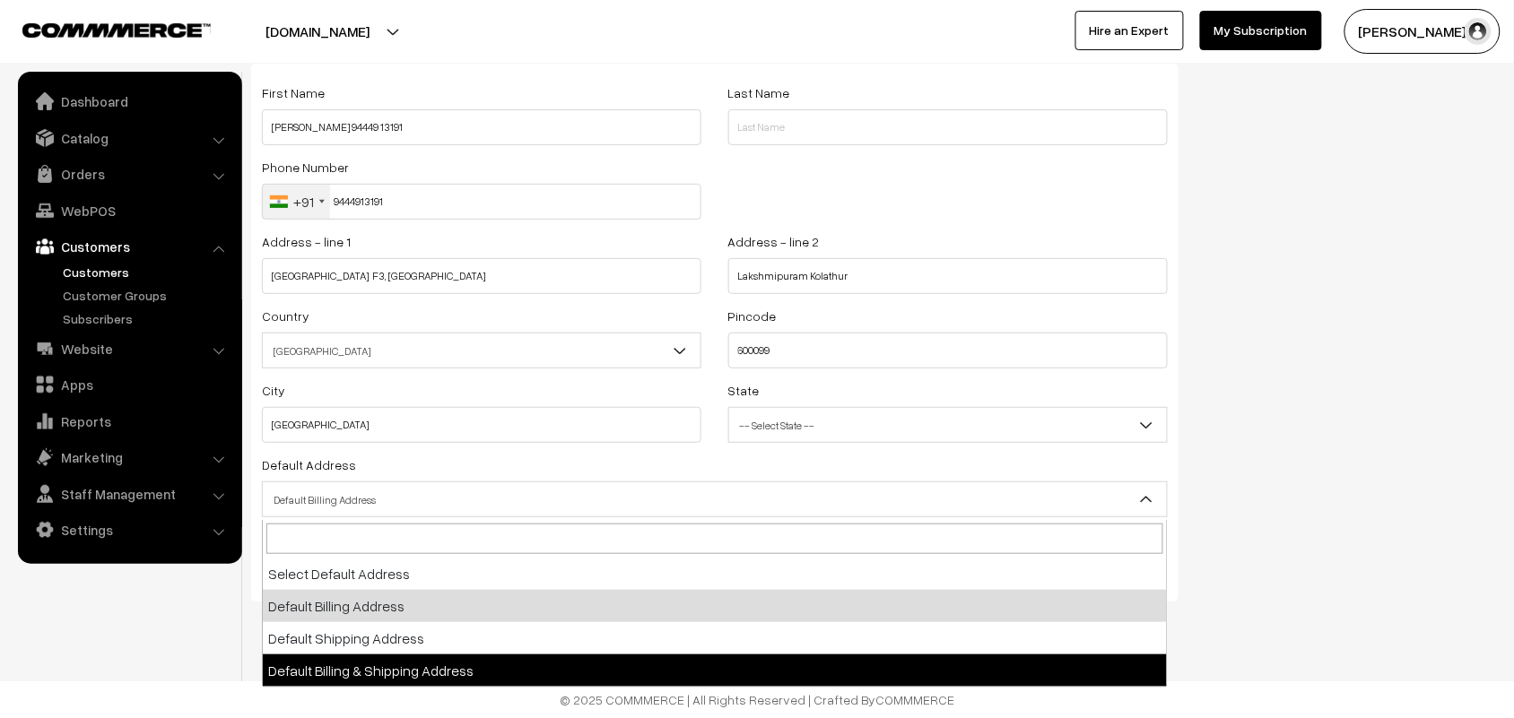
select select "3"
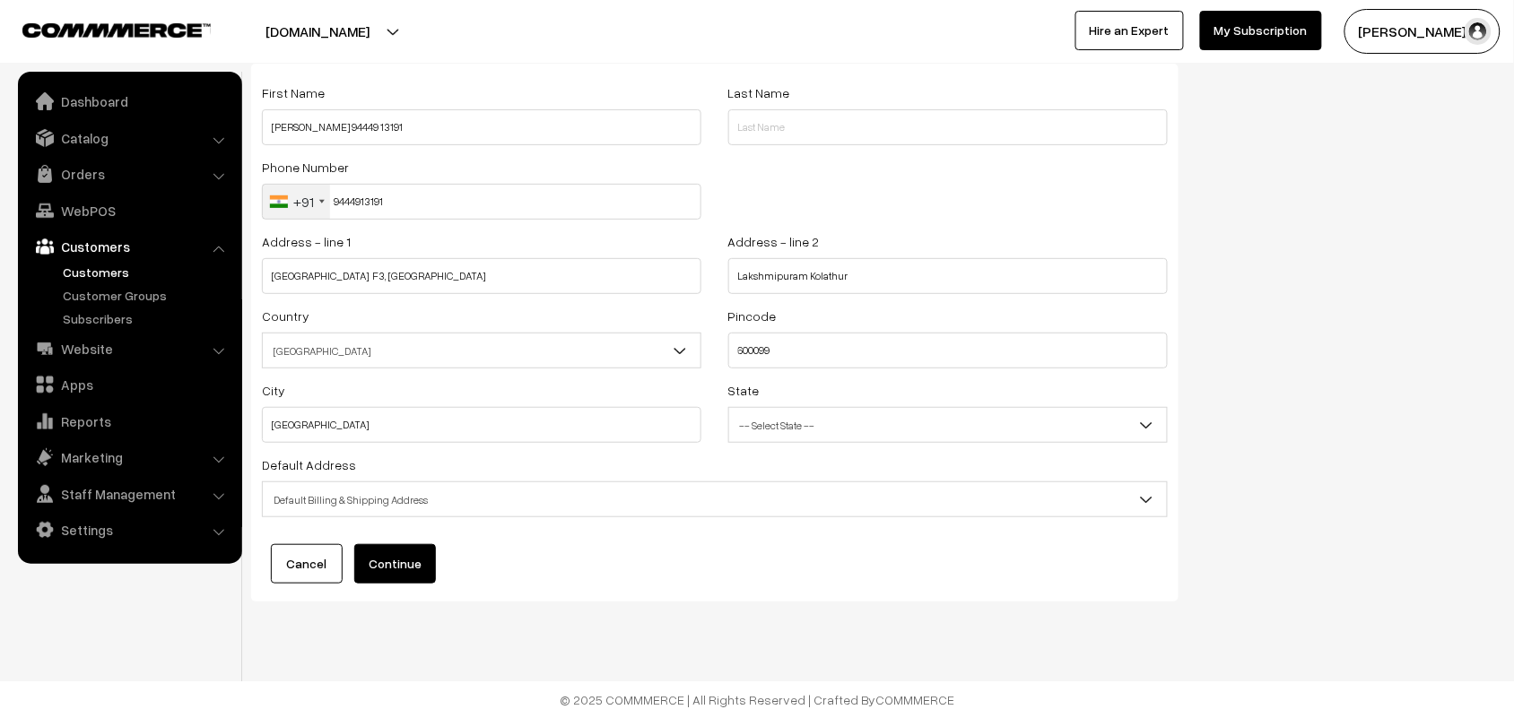
click at [404, 576] on button "Continue" at bounding box center [395, 563] width 82 height 39
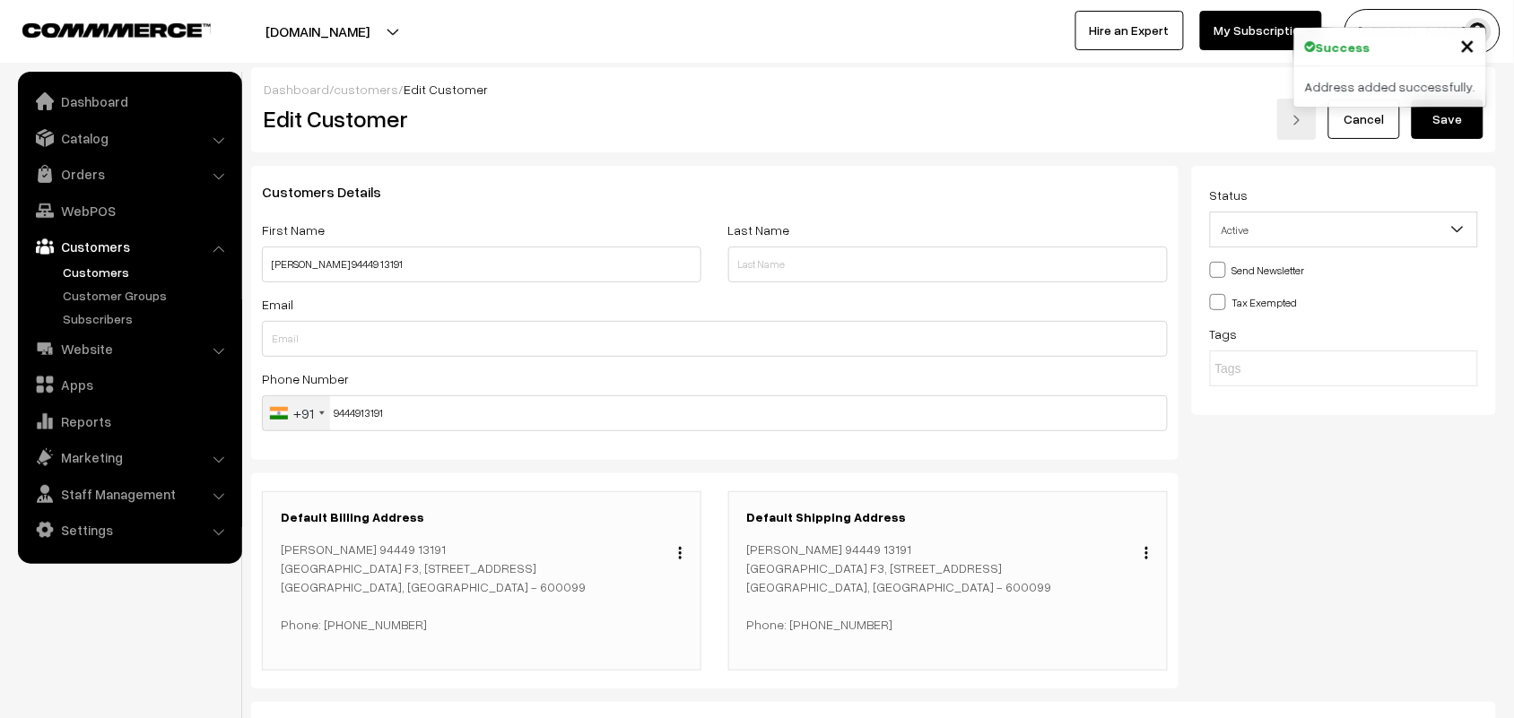
click at [1435, 110] on button "Save" at bounding box center [1447, 119] width 72 height 39
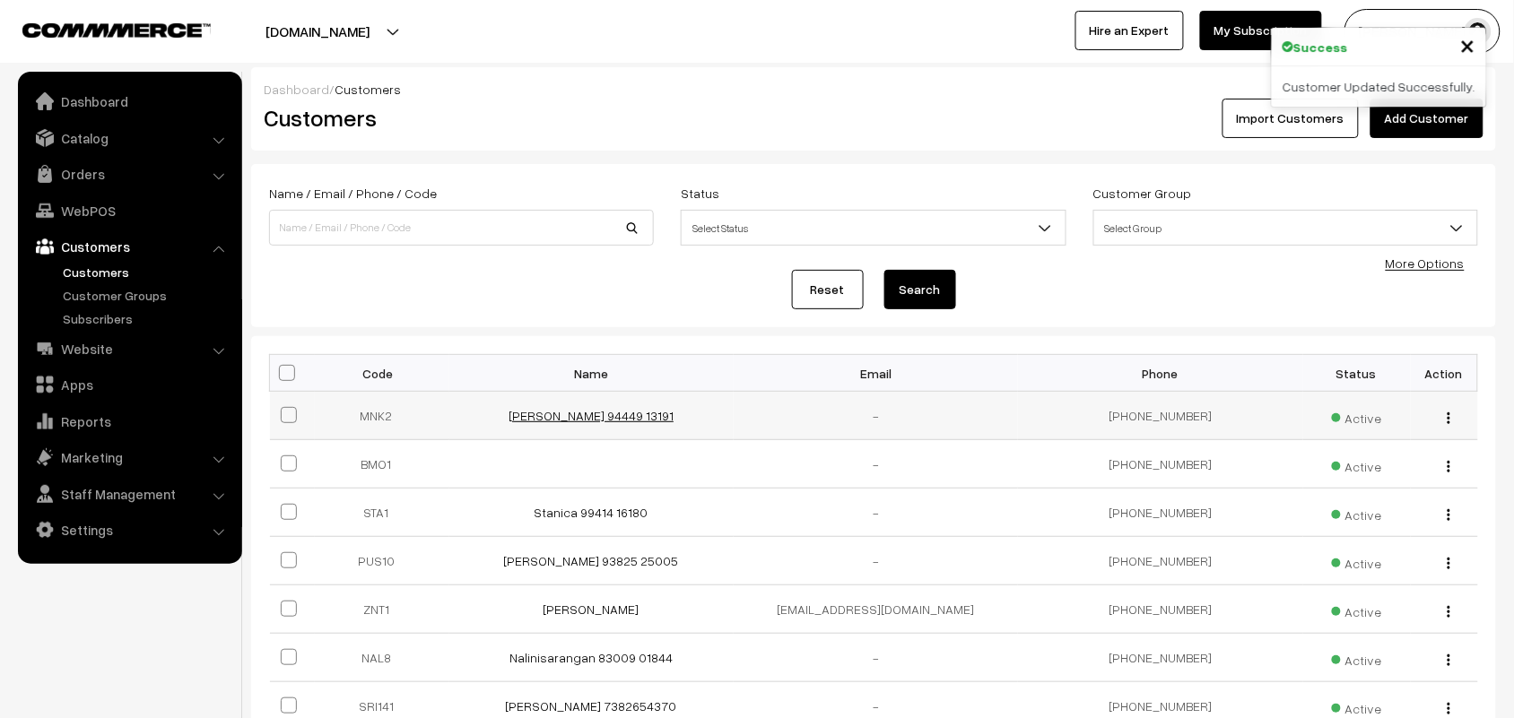
click at [608, 413] on link "[PERSON_NAME] 94449 13191" at bounding box center [590, 415] width 165 height 15
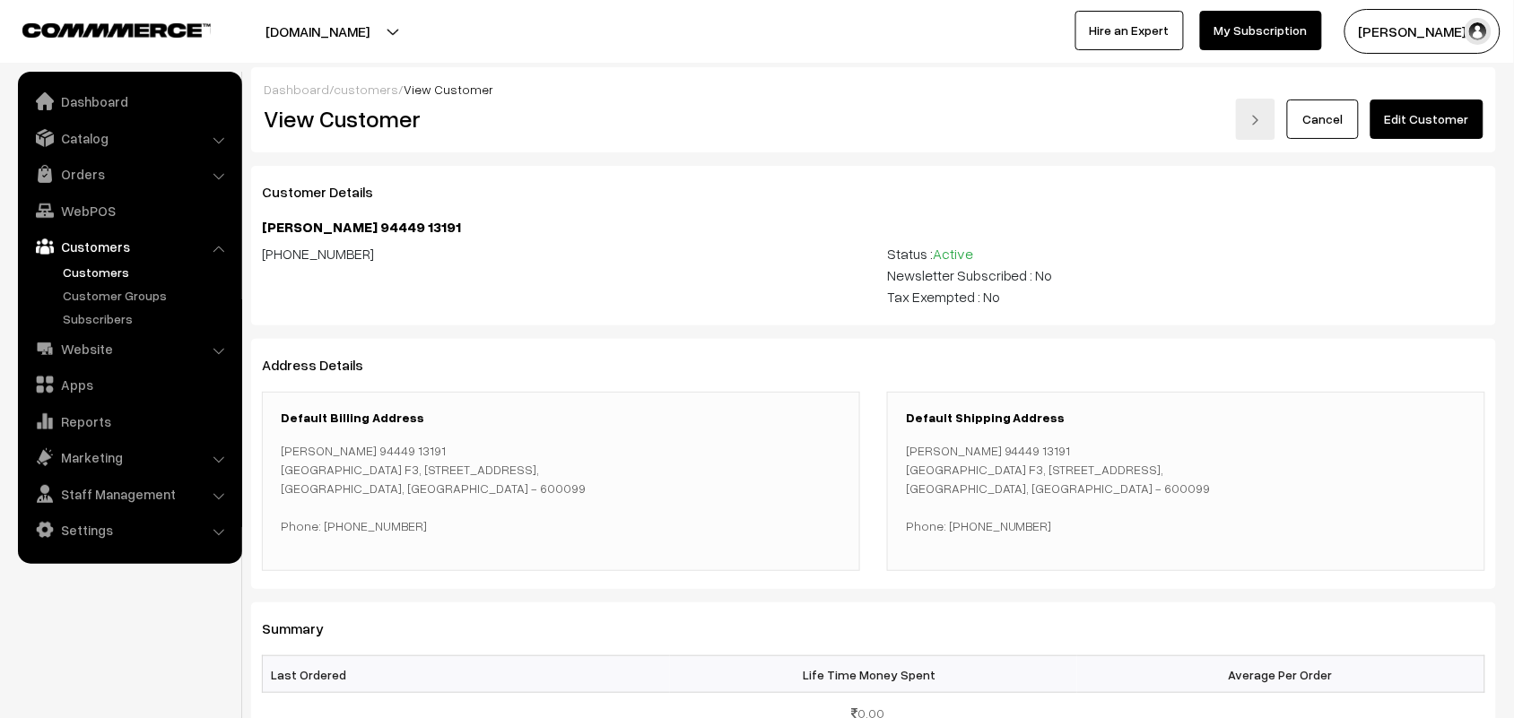
click at [1428, 106] on link "Edit Customer" at bounding box center [1426, 119] width 113 height 39
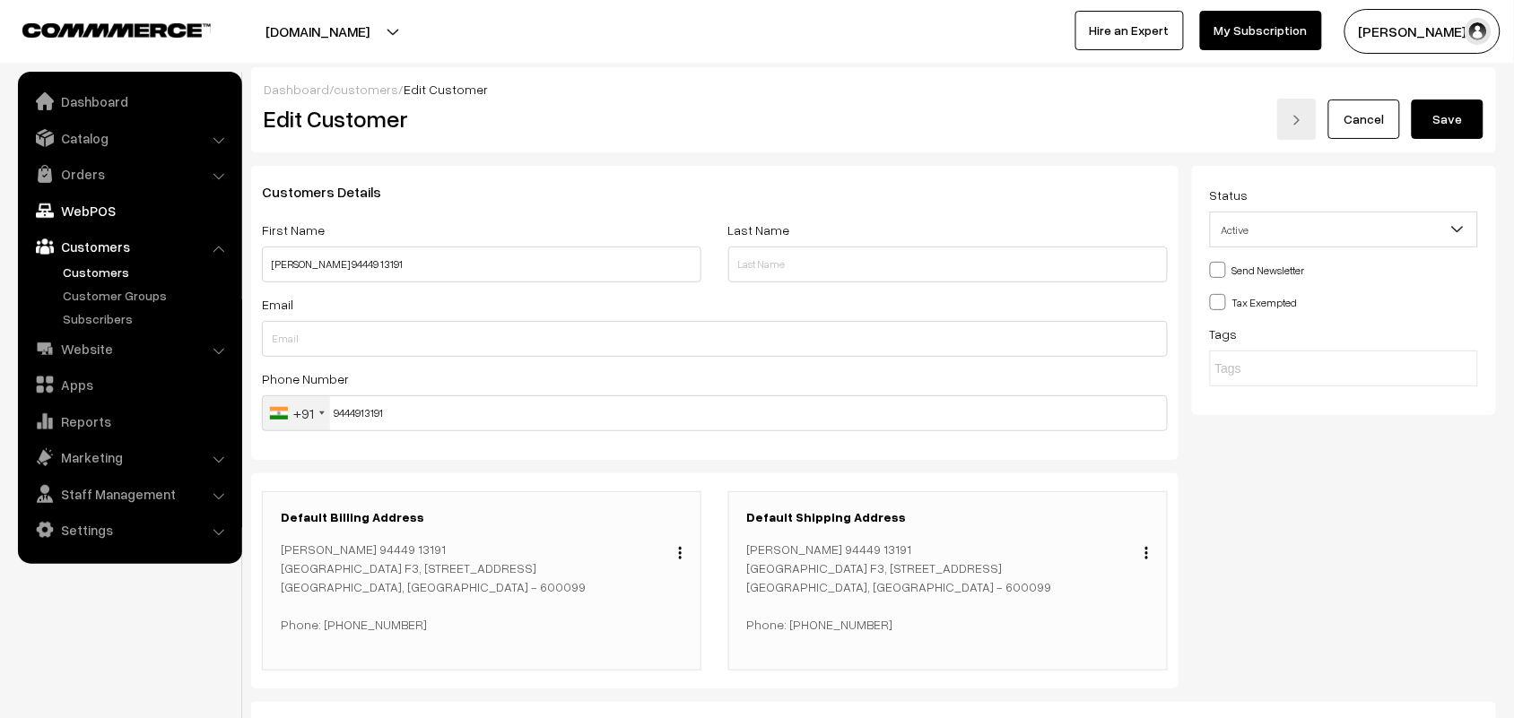
click at [104, 212] on link "WebPOS" at bounding box center [128, 211] width 213 height 32
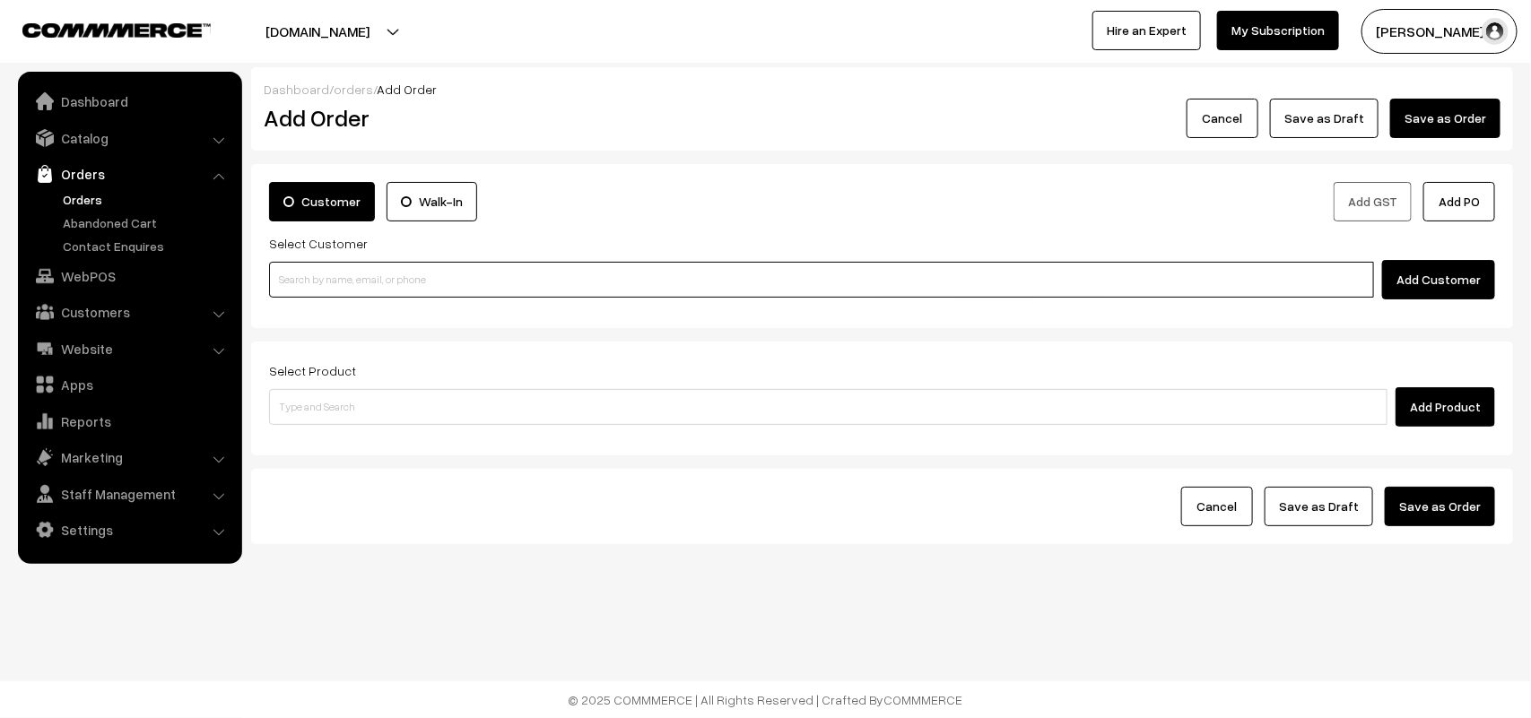
click at [343, 272] on input at bounding box center [821, 280] width 1105 height 36
paste input "94449 13191"
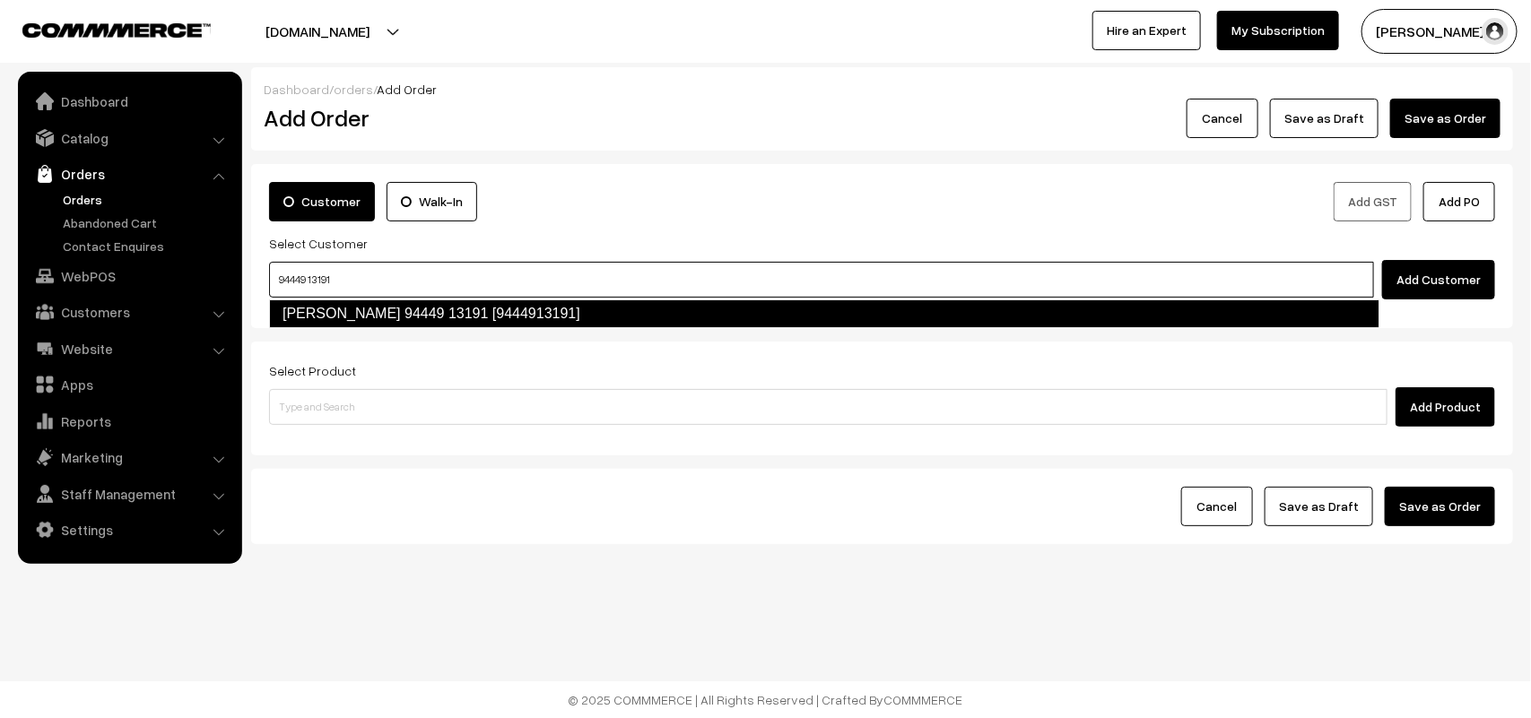
click at [328, 311] on link "[PERSON_NAME] 94449 13191 [9444913191]" at bounding box center [824, 314] width 1110 height 29
type input "94449 13191"
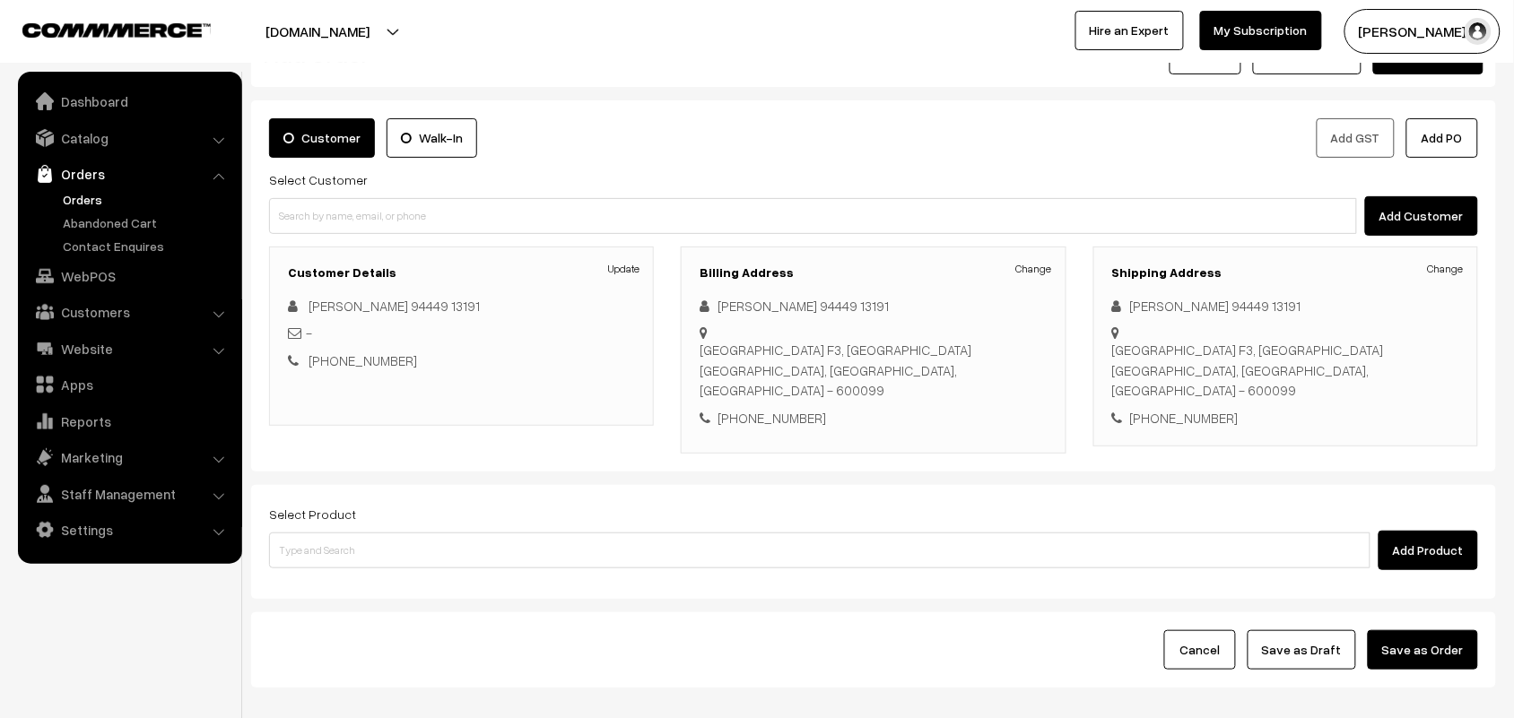
scroll to position [167, 0]
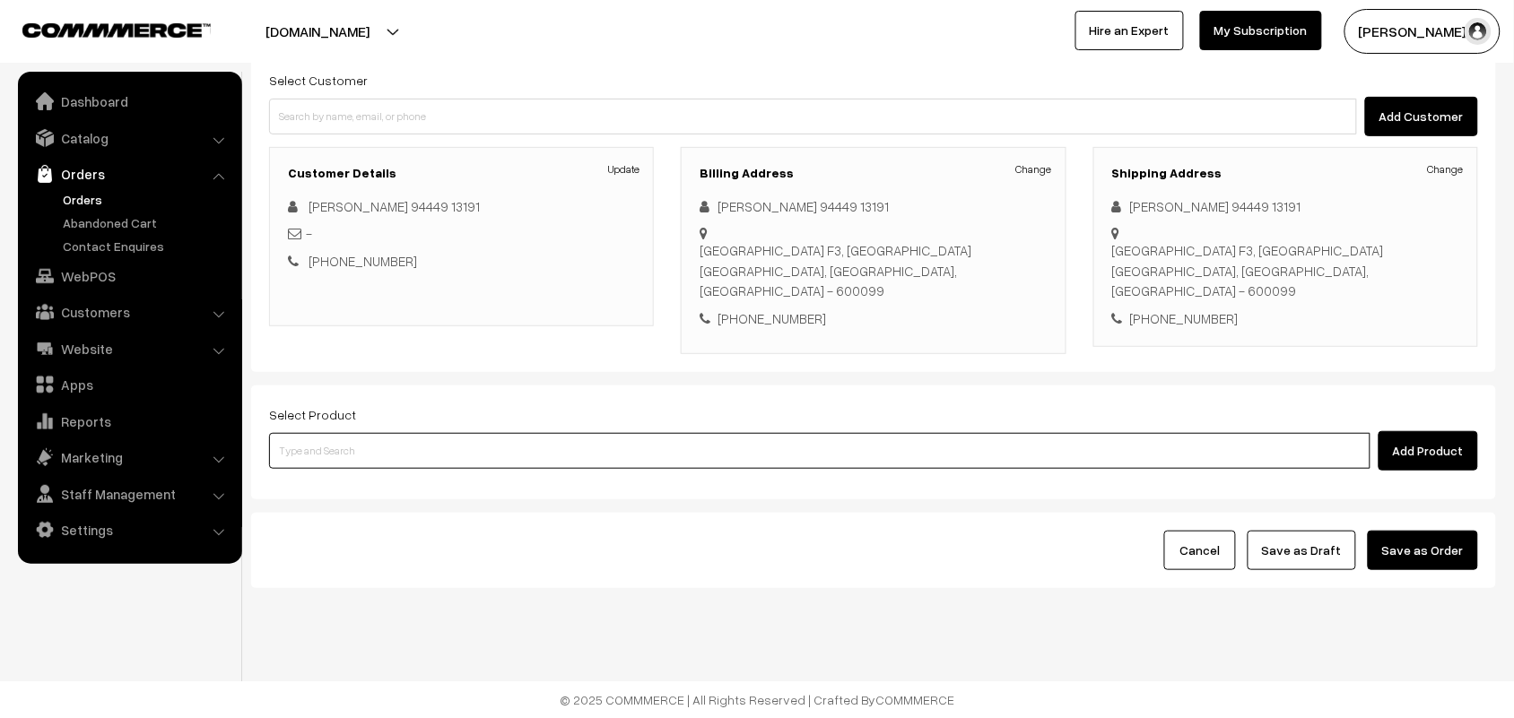
click at [372, 450] on input at bounding box center [819, 451] width 1101 height 36
type input "ponn"
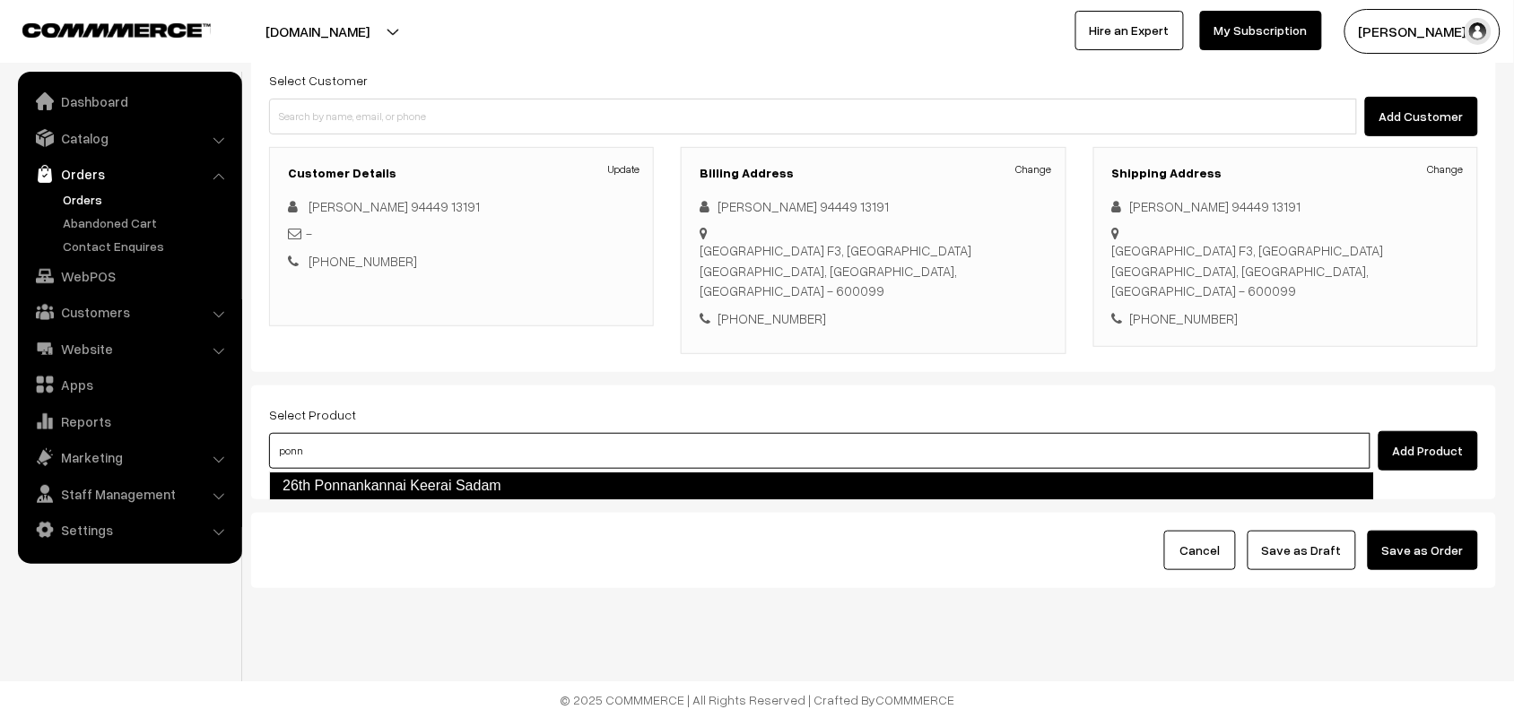
click at [383, 482] on link "26th Ponnankannai Keerai Sadam" at bounding box center [821, 486] width 1105 height 29
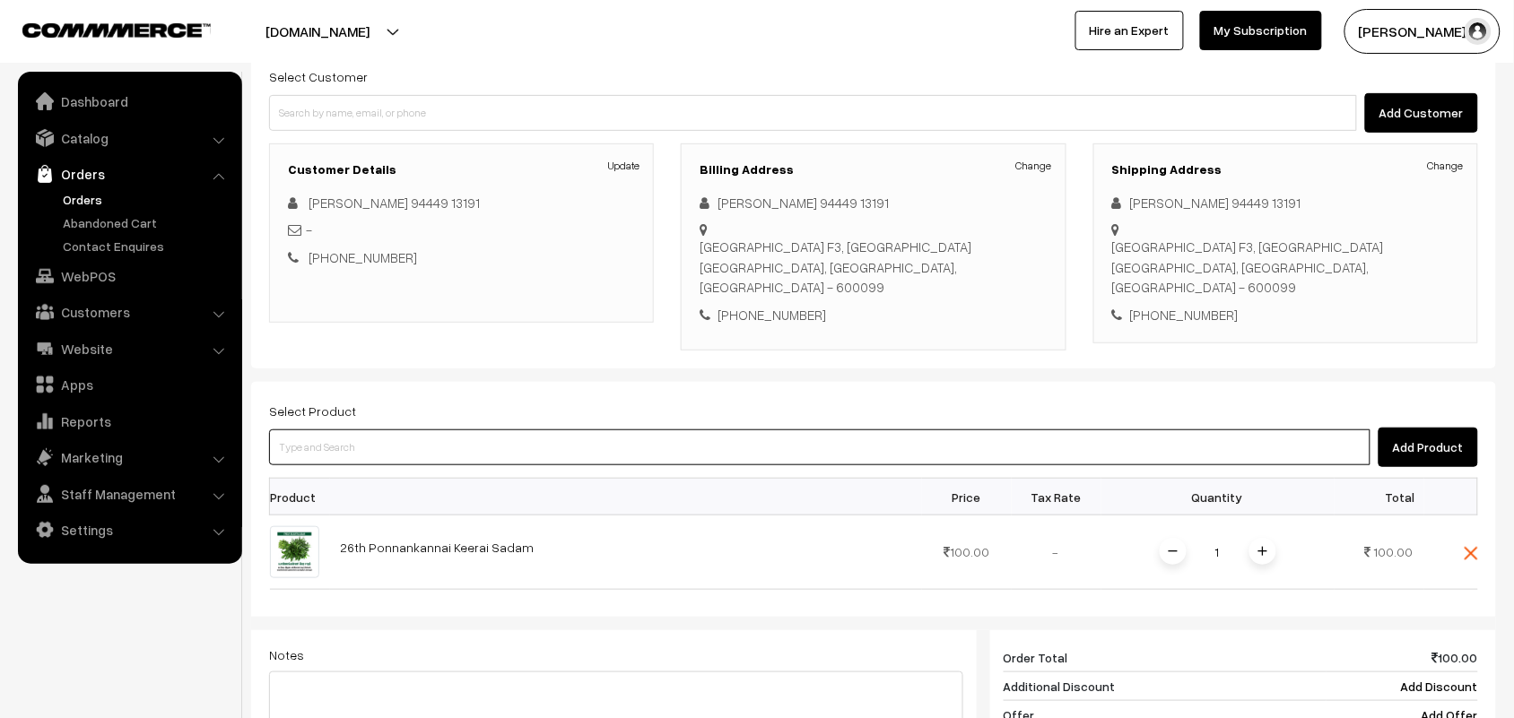
click at [323, 454] on input at bounding box center [819, 448] width 1101 height 36
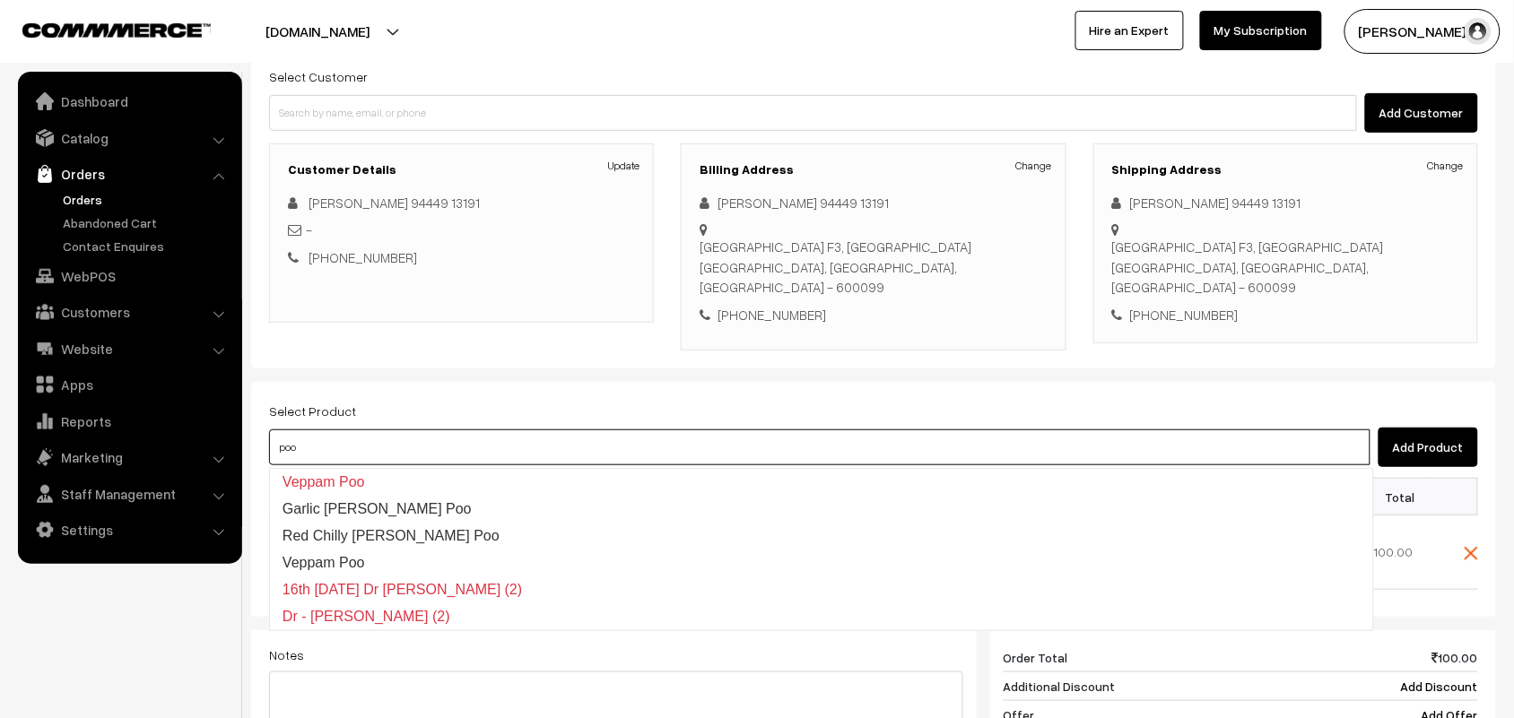
type input "a"
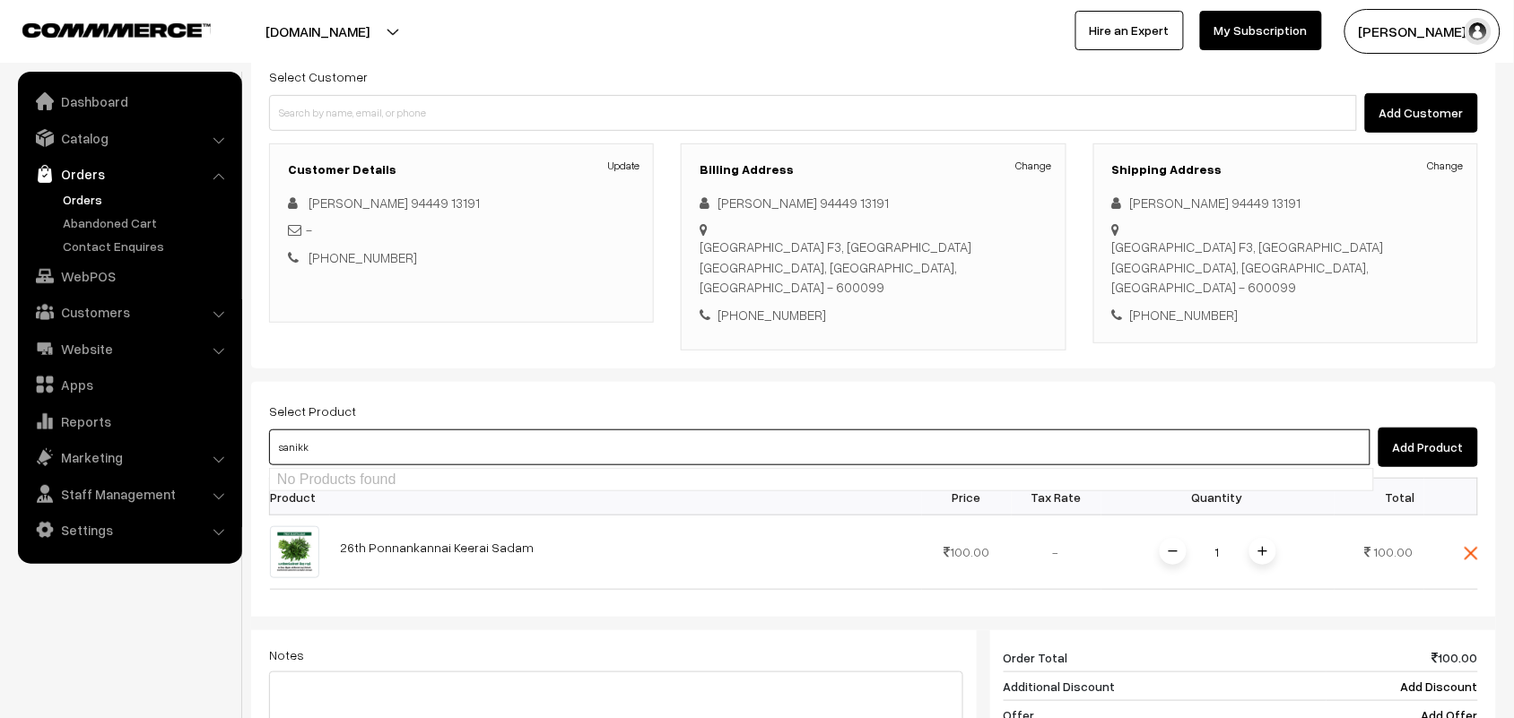
type input "sanikk"
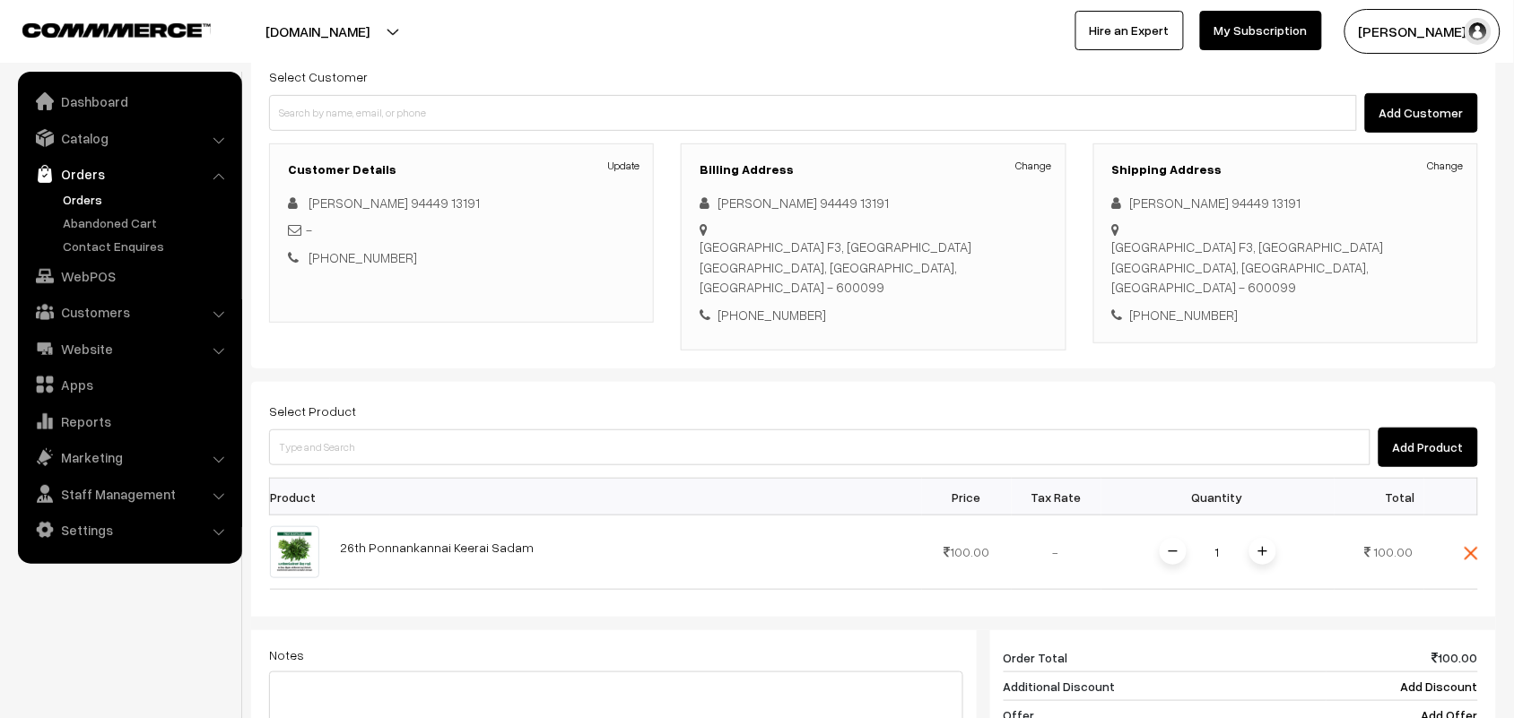
click at [319, 471] on div "Select Product Add Product Product Price Tax Rate Quantity Total 1" at bounding box center [873, 648] width 1245 height 533
click at [319, 472] on div "Select Product Add Product Product Price Tax Rate Quantity Total 1" at bounding box center [873, 648] width 1245 height 533
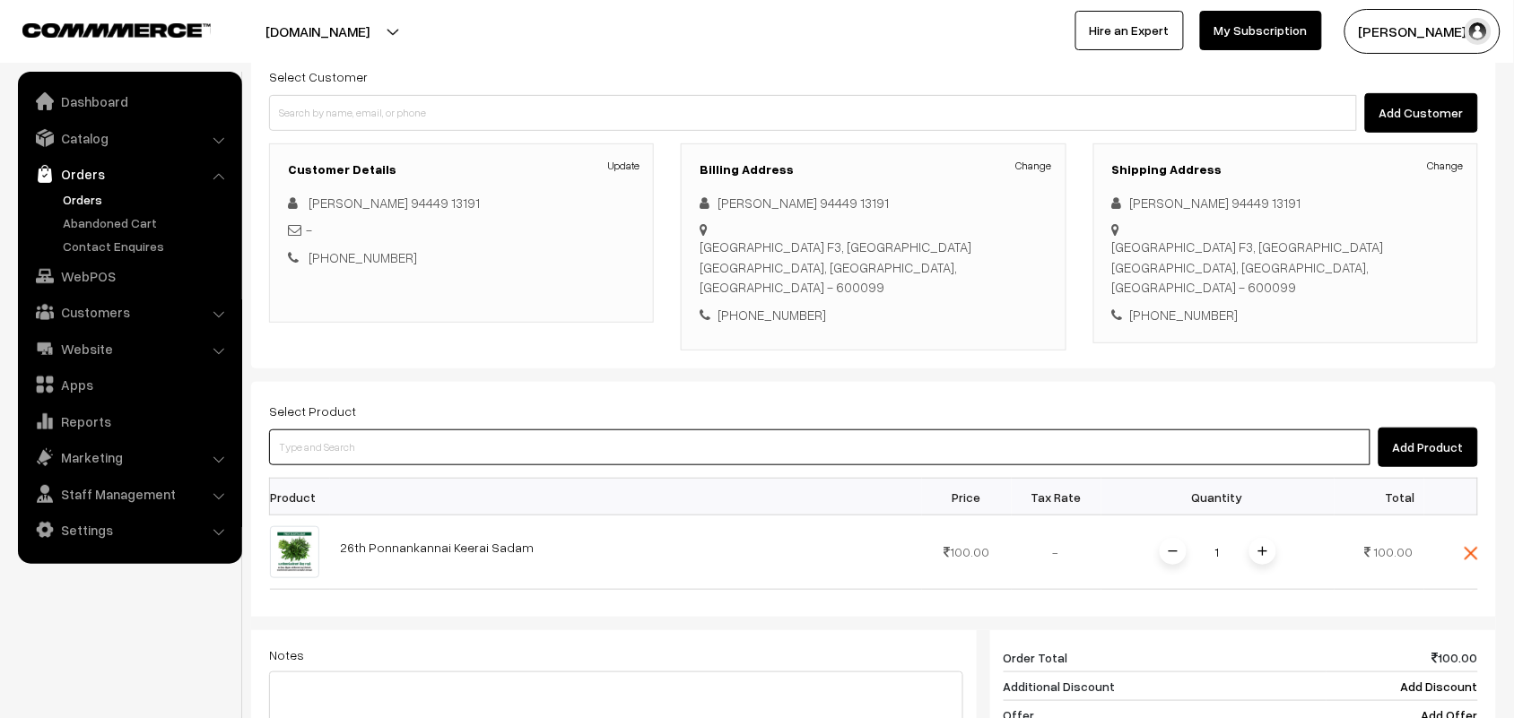
drag, startPoint x: 329, startPoint y: 464, endPoint x: 310, endPoint y: 455, distance: 20.9
click at [330, 463] on input at bounding box center [819, 448] width 1101 height 36
type input "poosa"
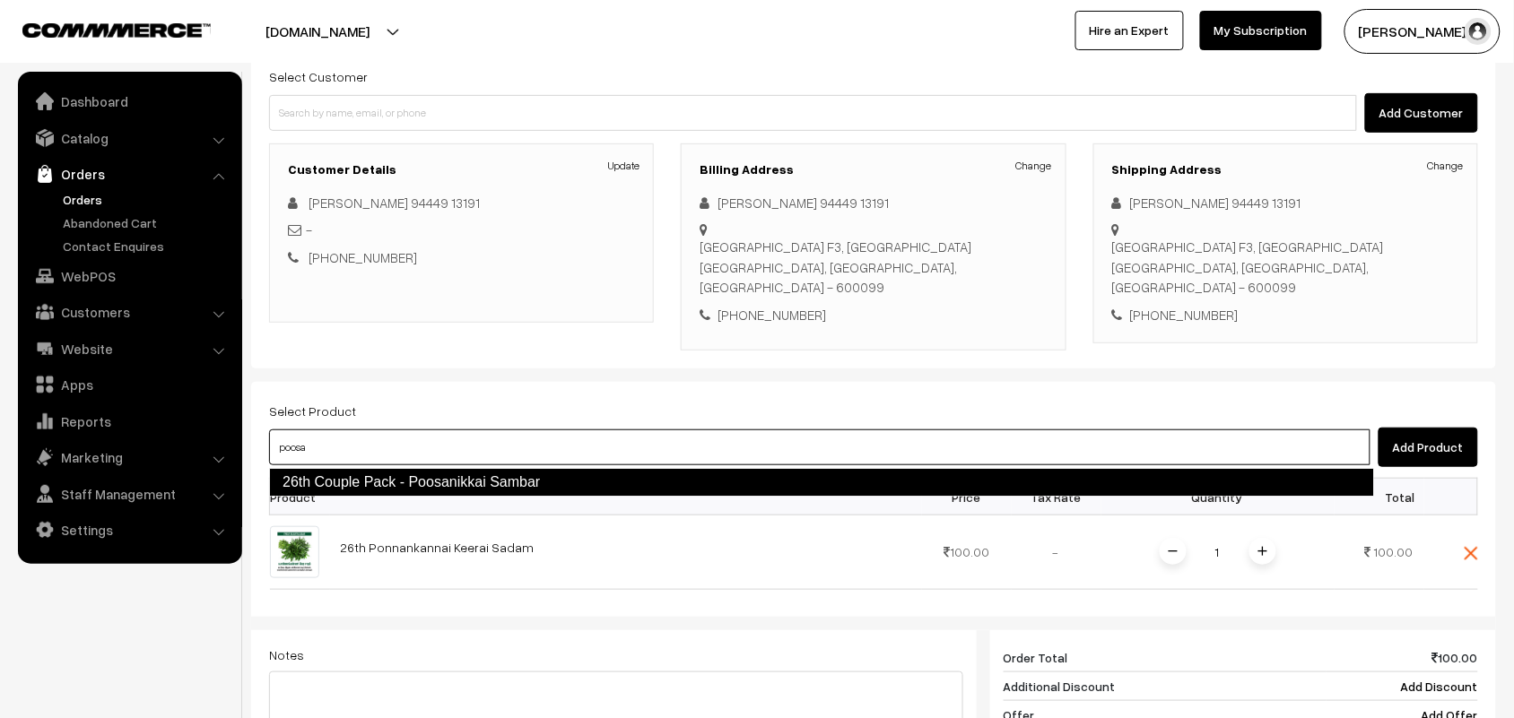
click at [318, 471] on link "26th Couple Pack - Poosanikkai Sambar" at bounding box center [821, 482] width 1105 height 29
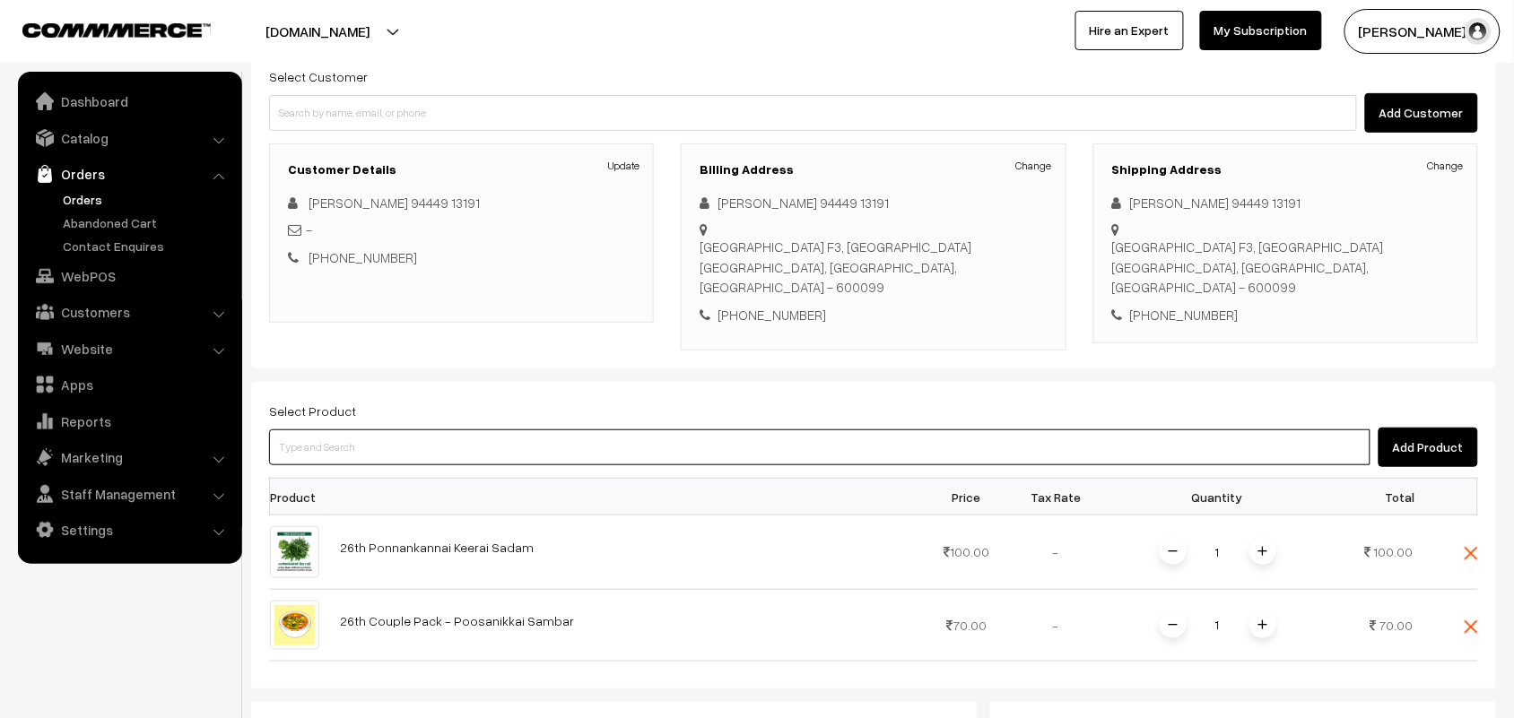
click at [381, 437] on input at bounding box center [819, 448] width 1101 height 36
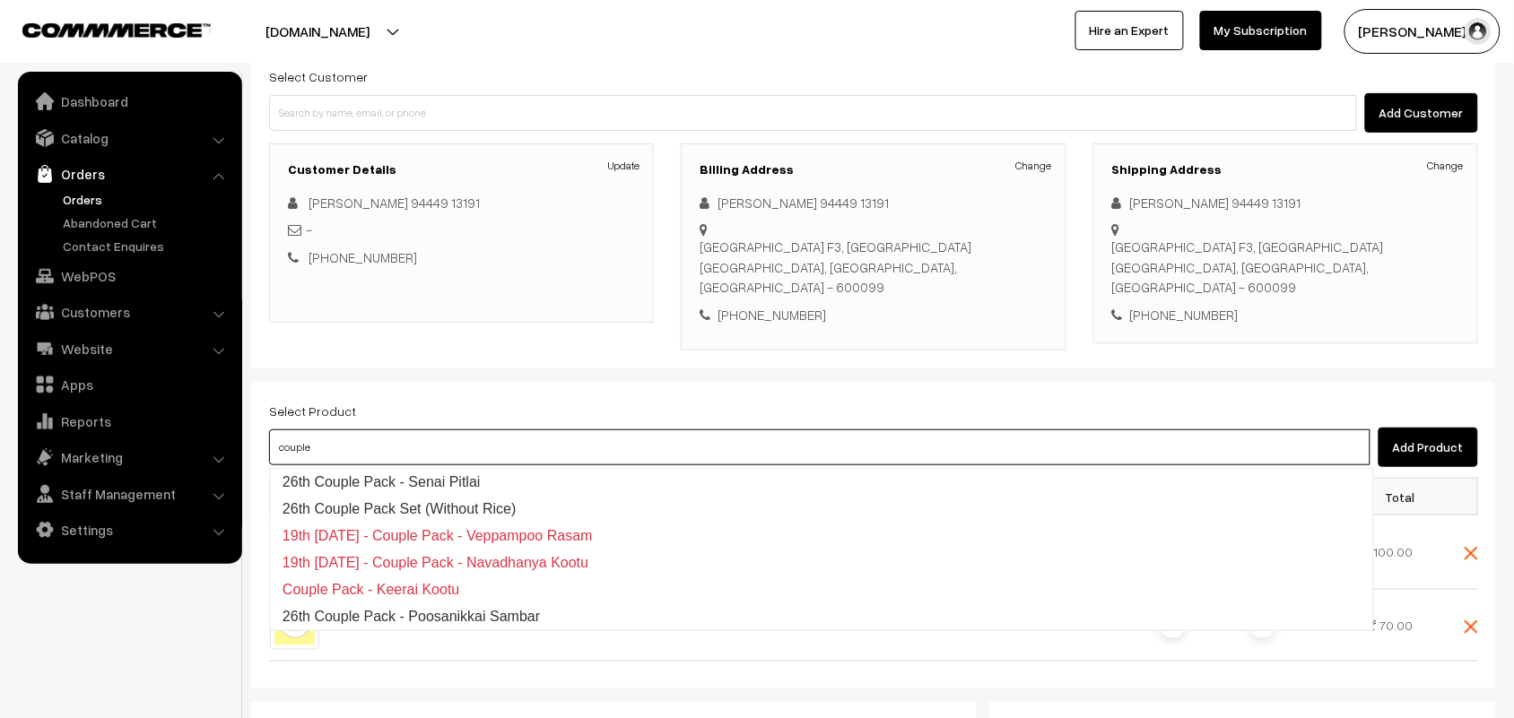
type input "couple"
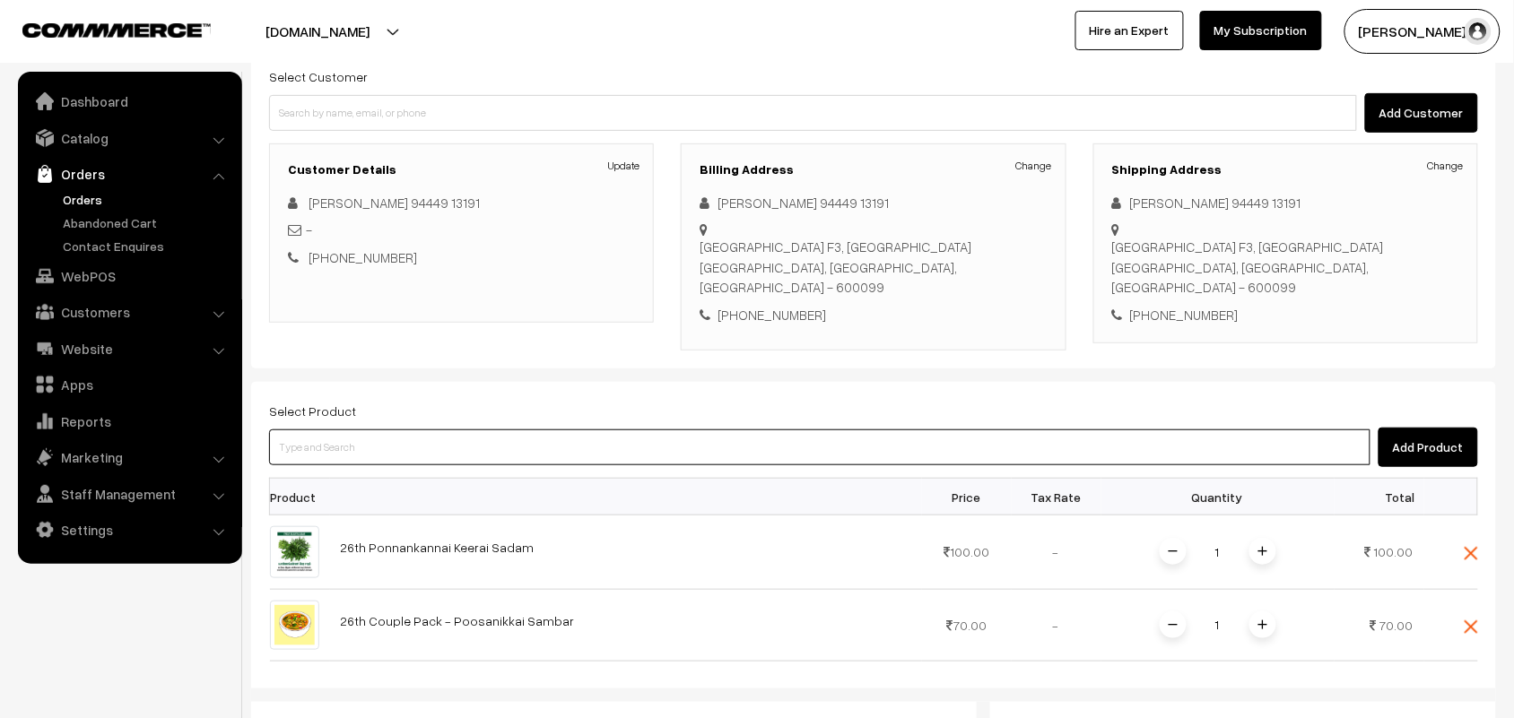
click at [360, 458] on input at bounding box center [819, 448] width 1101 height 36
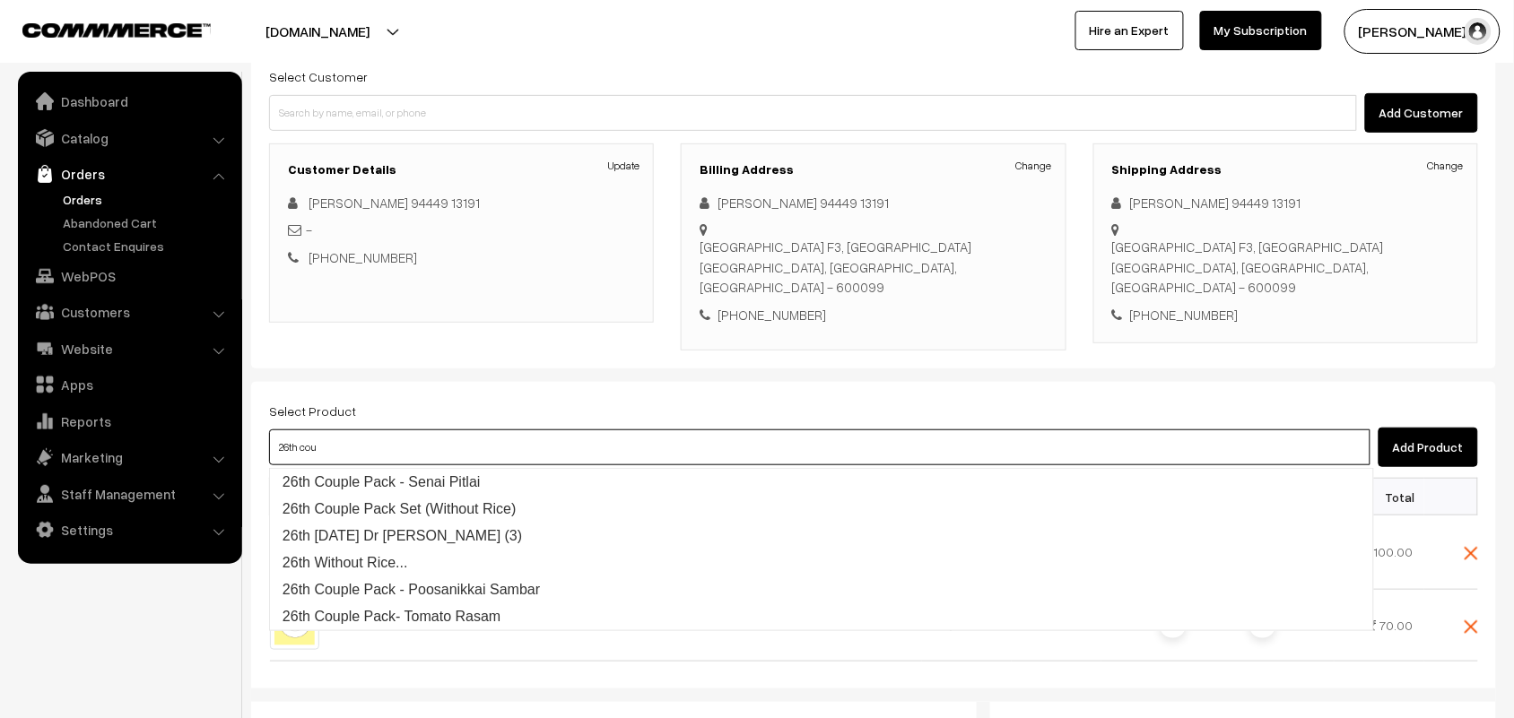
type input "26th coup"
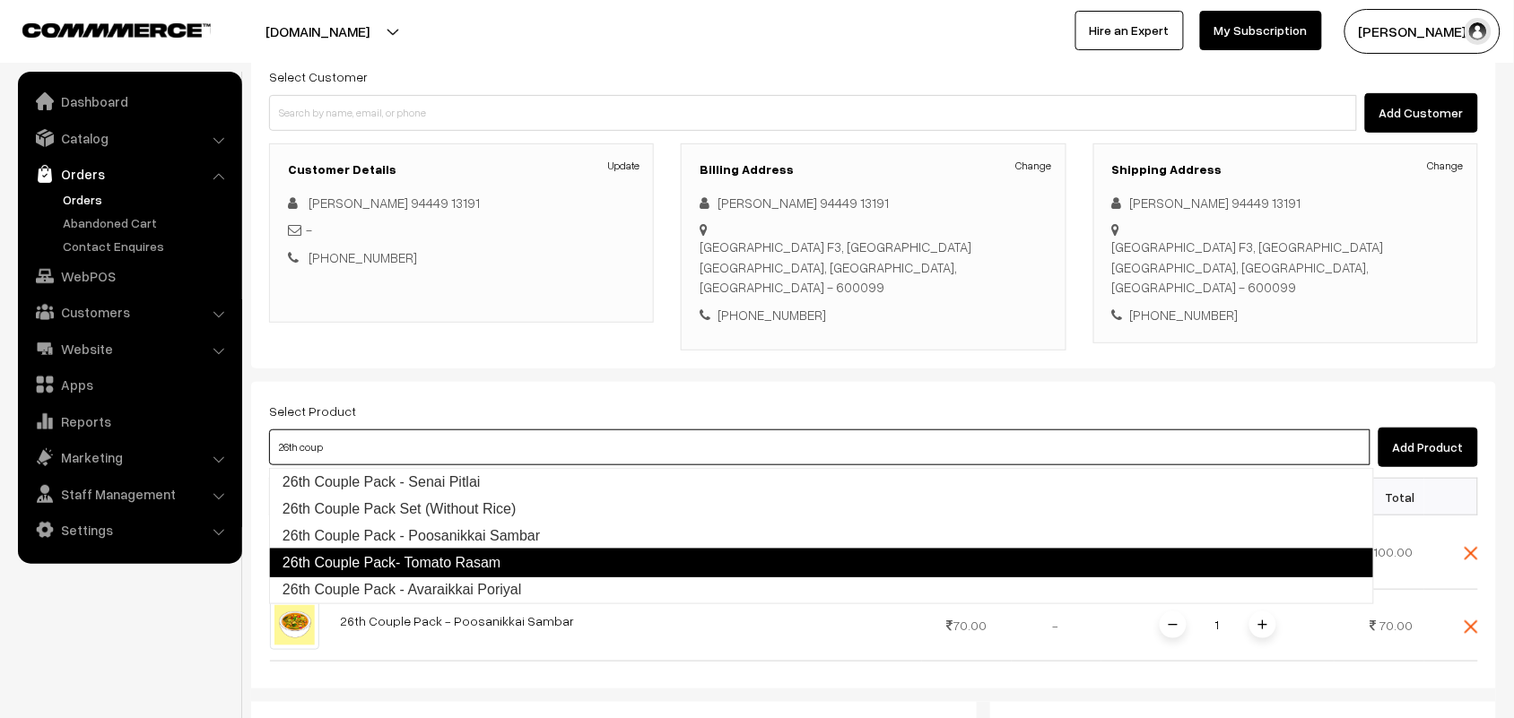
click at [447, 560] on link "26th Couple Pack- Tomato Rasam" at bounding box center [821, 563] width 1105 height 29
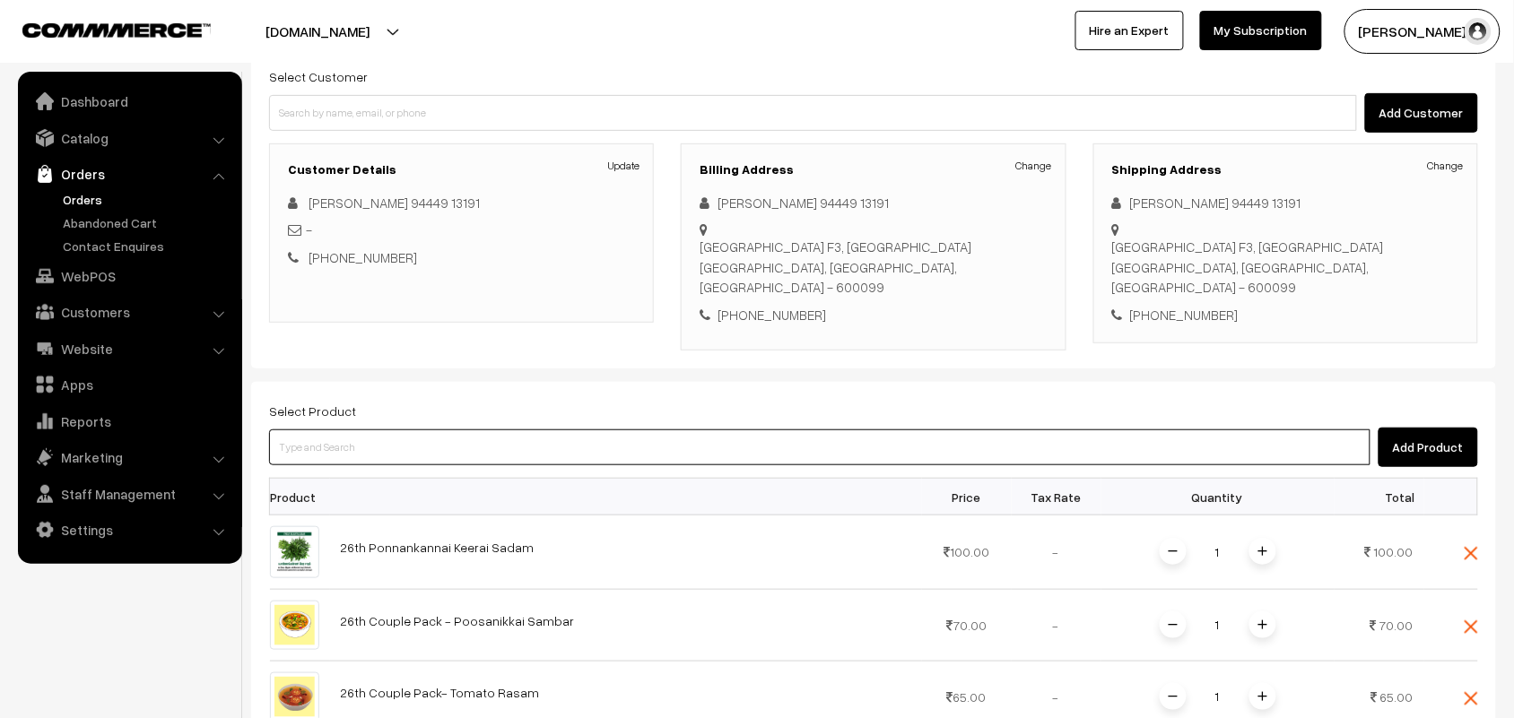
click at [347, 445] on input at bounding box center [819, 448] width 1101 height 36
click at [337, 449] on input at bounding box center [819, 448] width 1101 height 36
type input "varaikk"
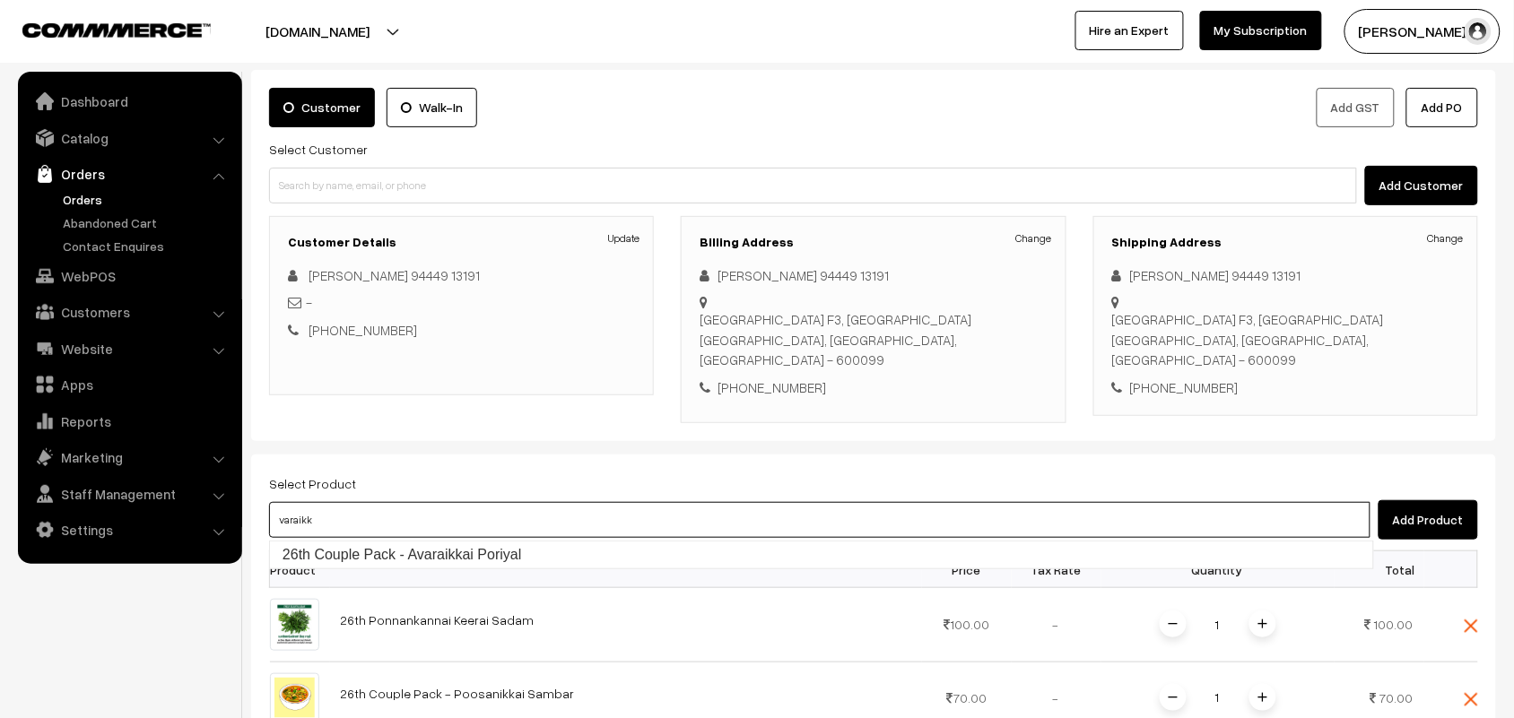
scroll to position [55, 0]
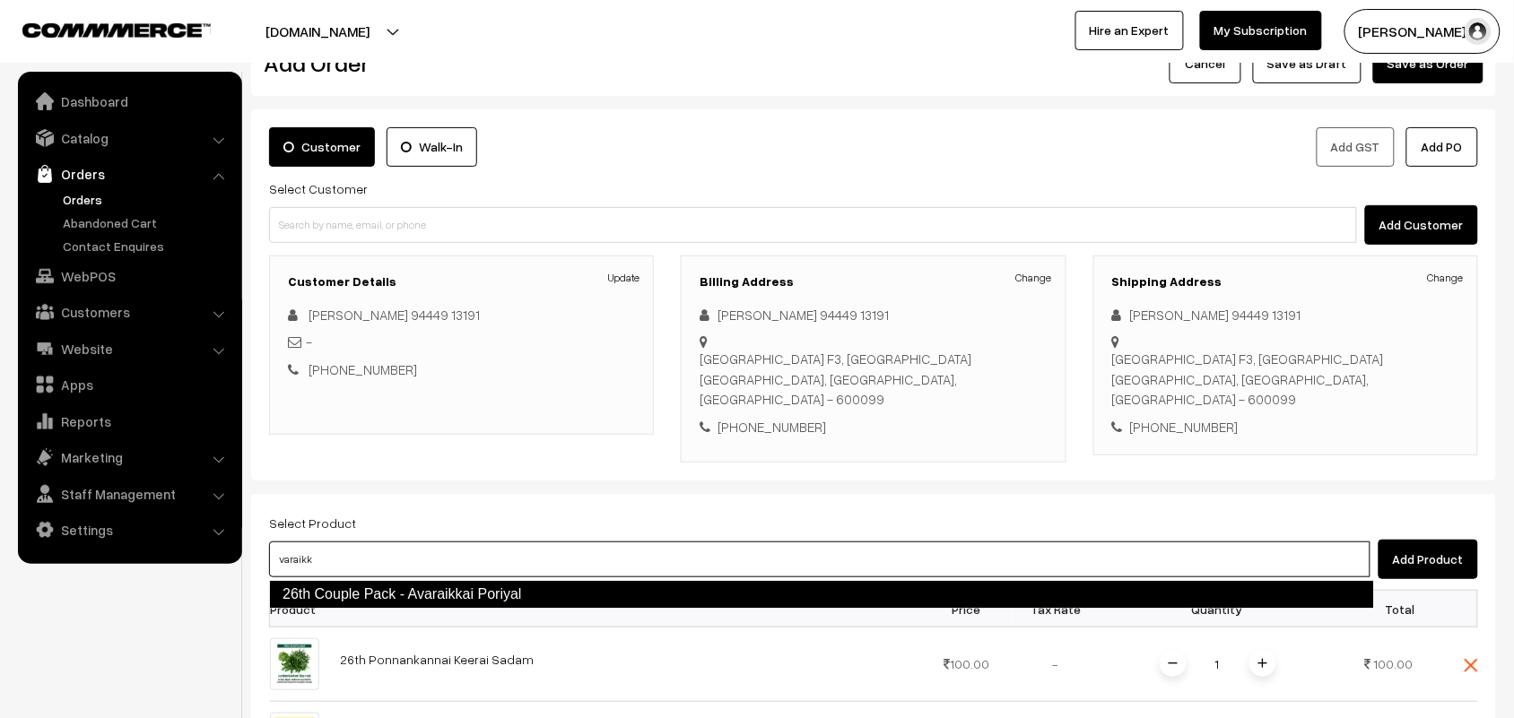
click at [365, 593] on link "26th Couple Pack - Avaraikkai Poriyal" at bounding box center [821, 594] width 1105 height 29
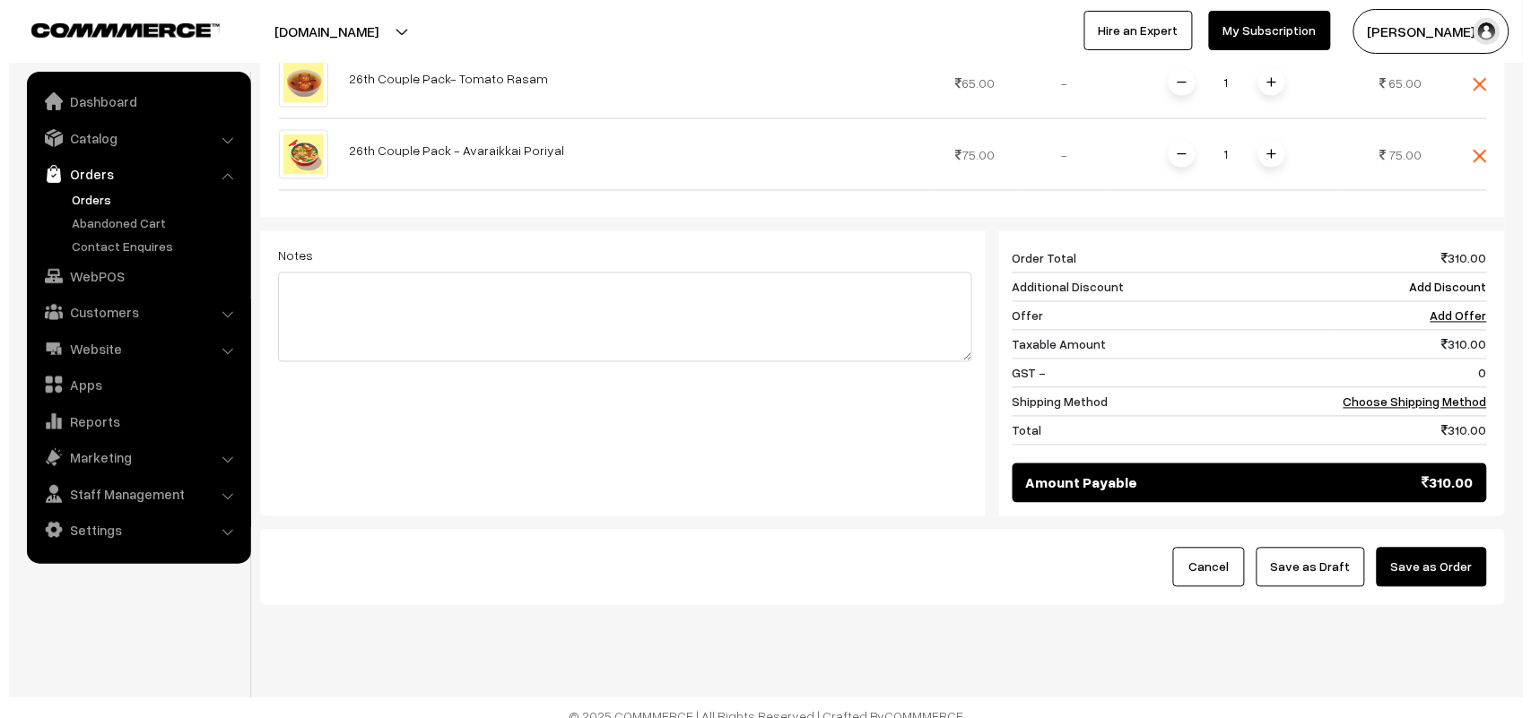
scroll to position [803, 0]
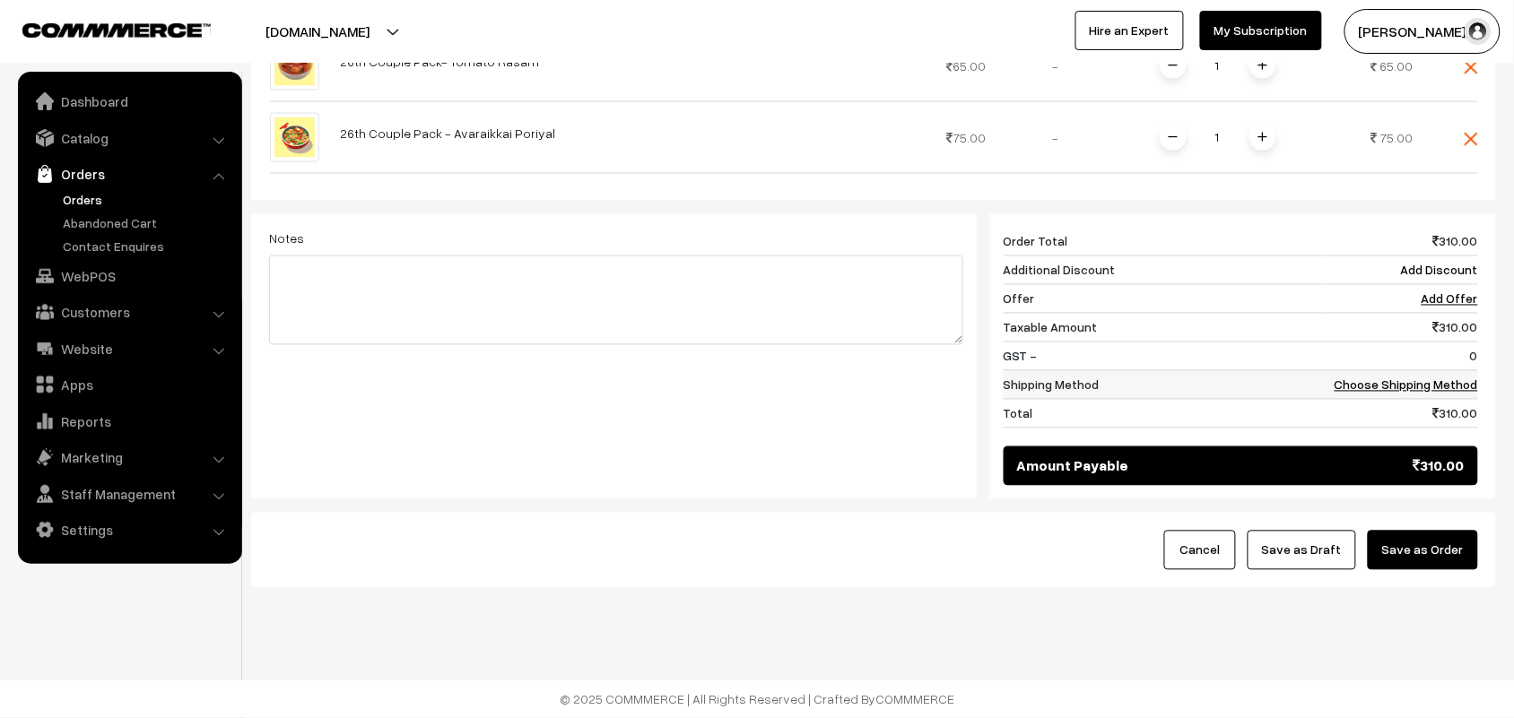
click at [1430, 378] on link "Choose Shipping Method" at bounding box center [1405, 385] width 143 height 15
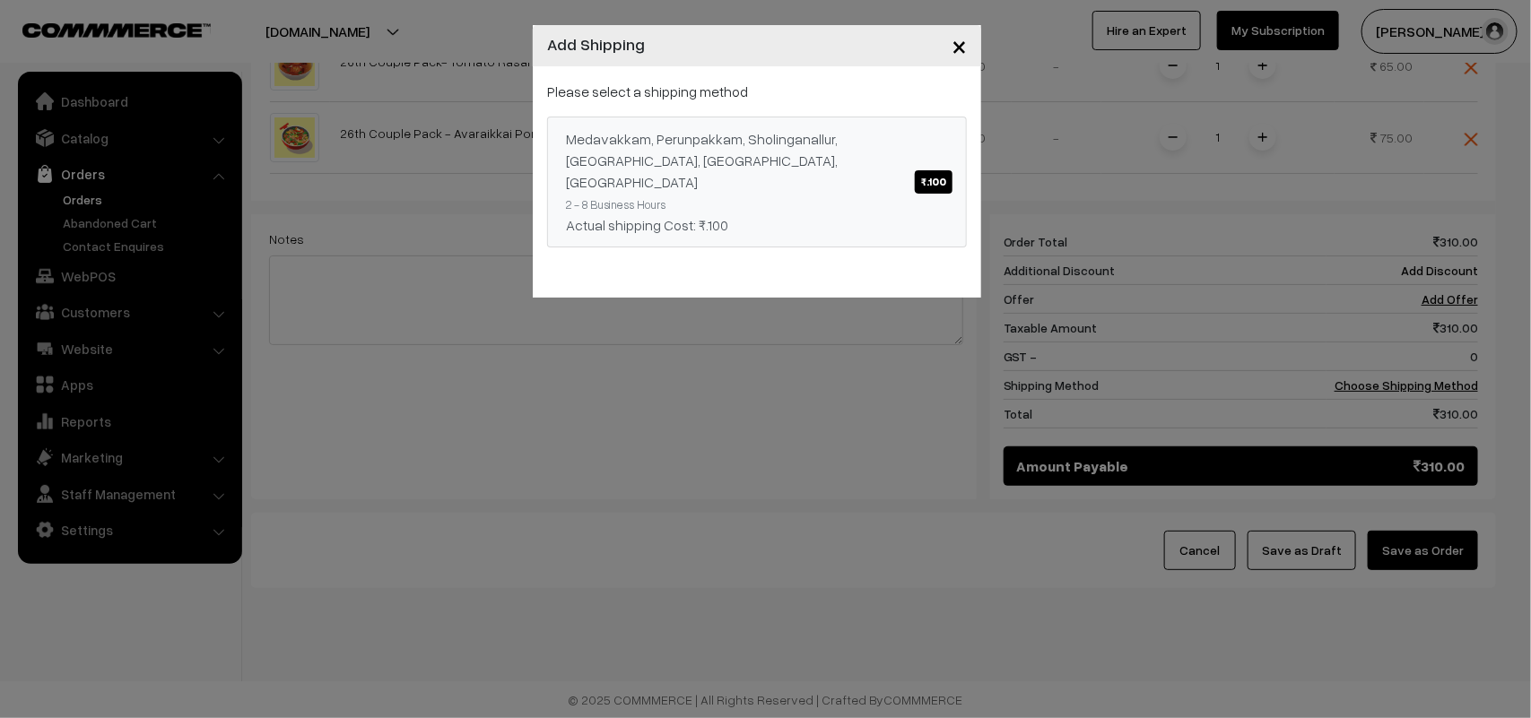
click at [857, 155] on div "Medavakkam, Perunpakkam, Sholinganallur, seliyur, Kirattur, Perambur ₹.100" at bounding box center [757, 160] width 382 height 65
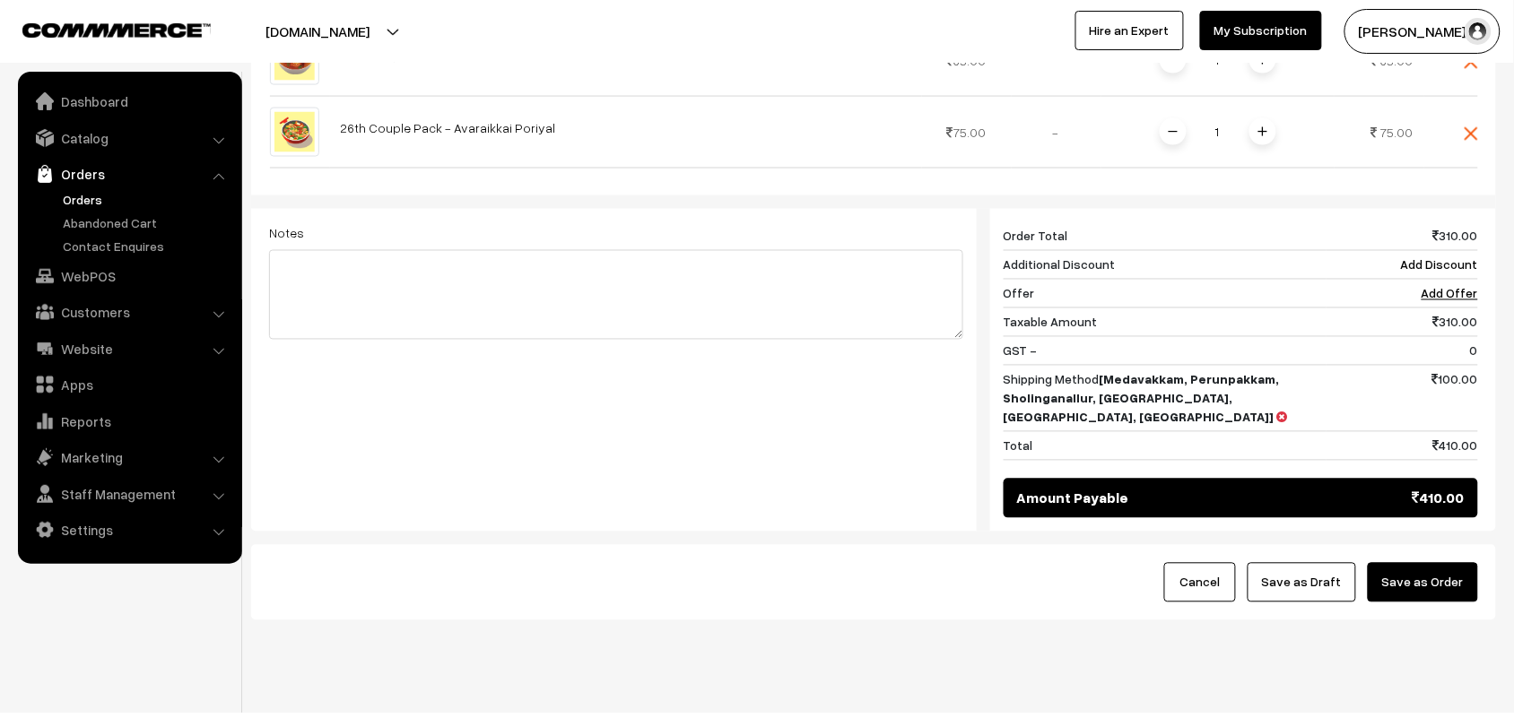
click at [1424, 563] on button "Save as Order" at bounding box center [1423, 582] width 110 height 39
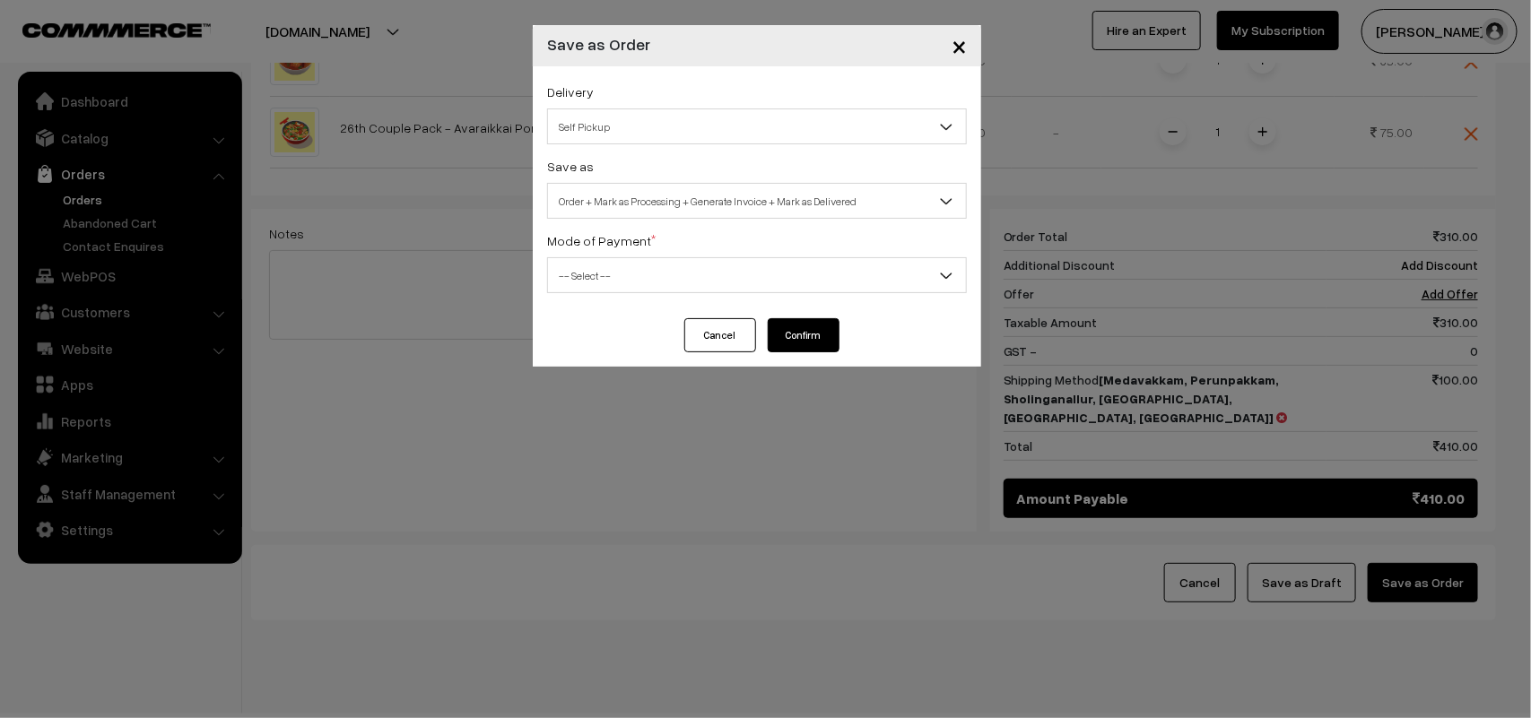
click at [635, 140] on span "Self Pickup" at bounding box center [757, 126] width 418 height 31
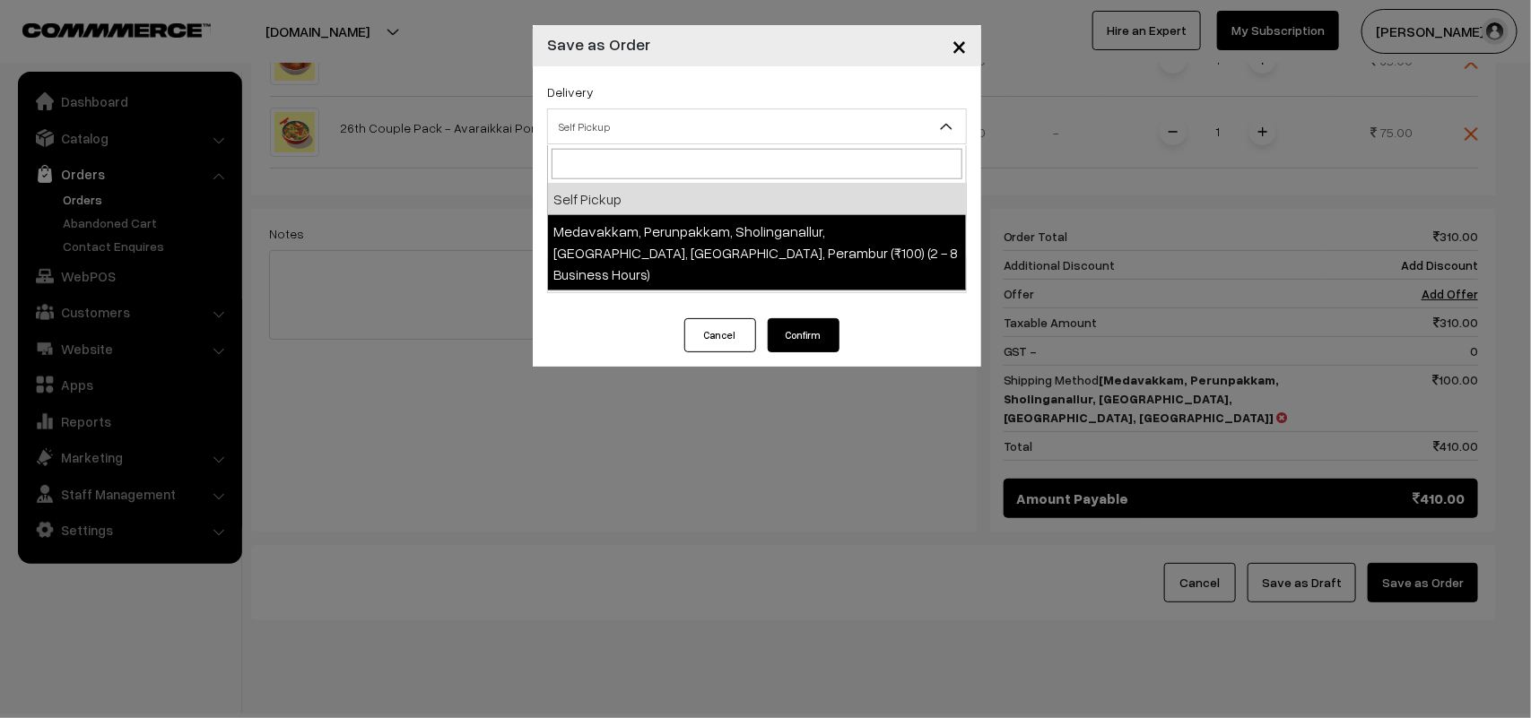
select select "LOB5"
select select "3"
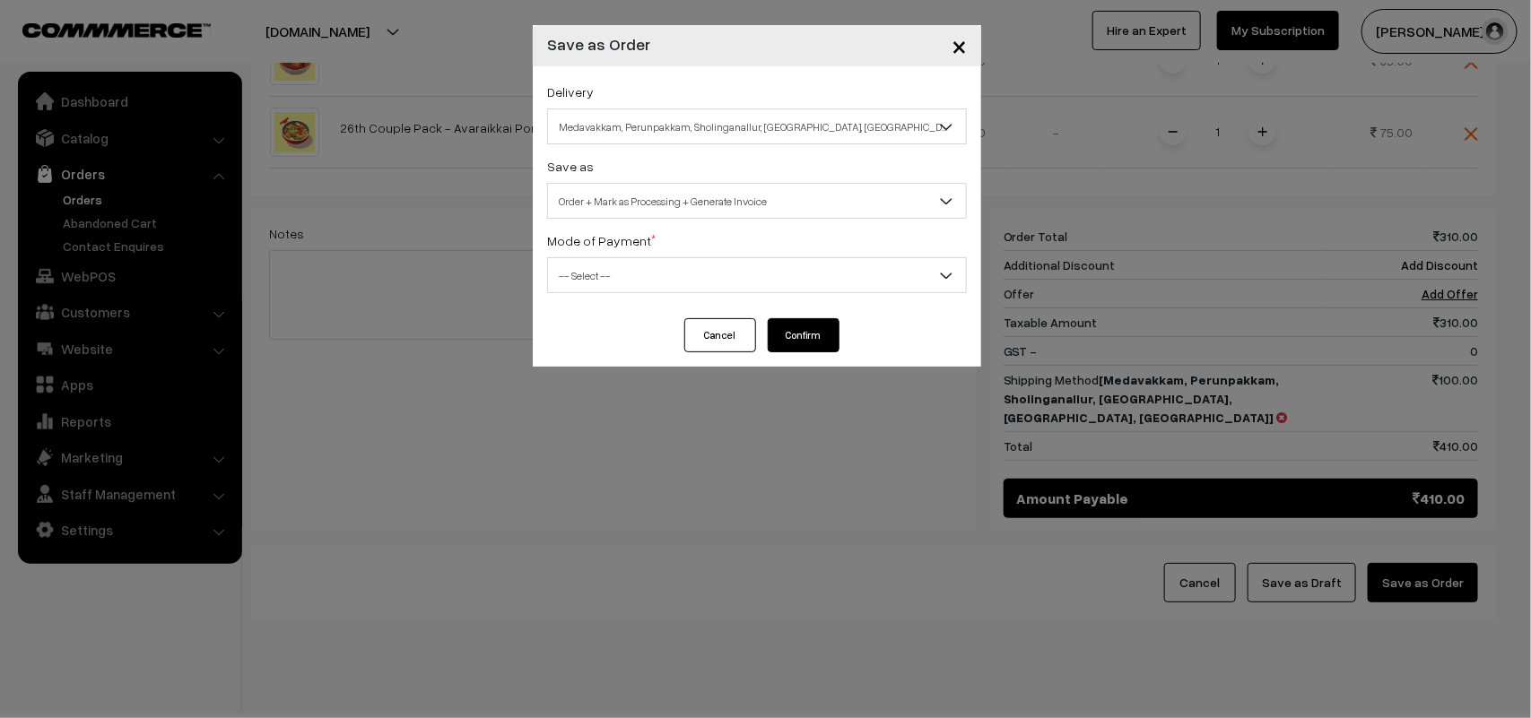
click at [662, 209] on span "Order + Mark as Processing + Generate Invoice" at bounding box center [757, 201] width 418 height 31
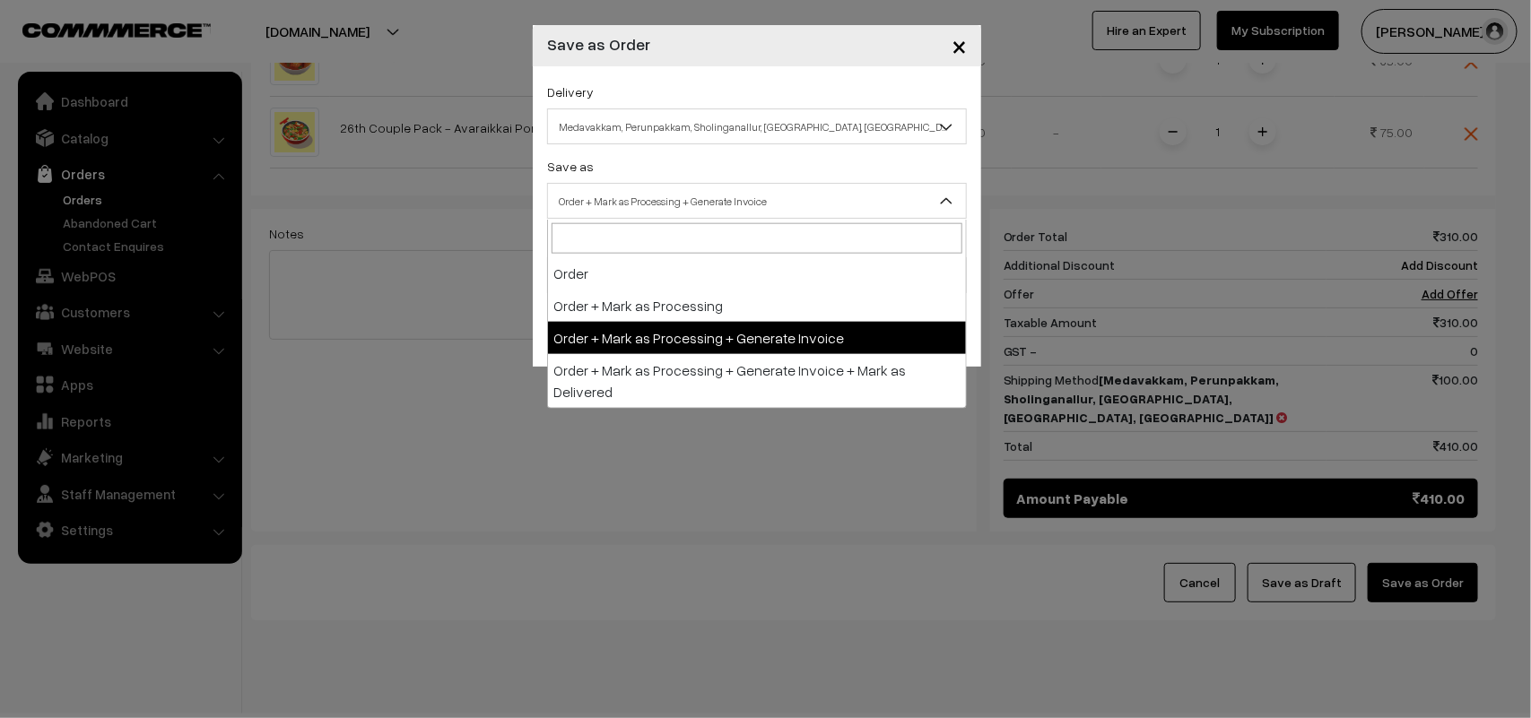
drag, startPoint x: 677, startPoint y: 317, endPoint x: 677, endPoint y: 328, distance: 11.7
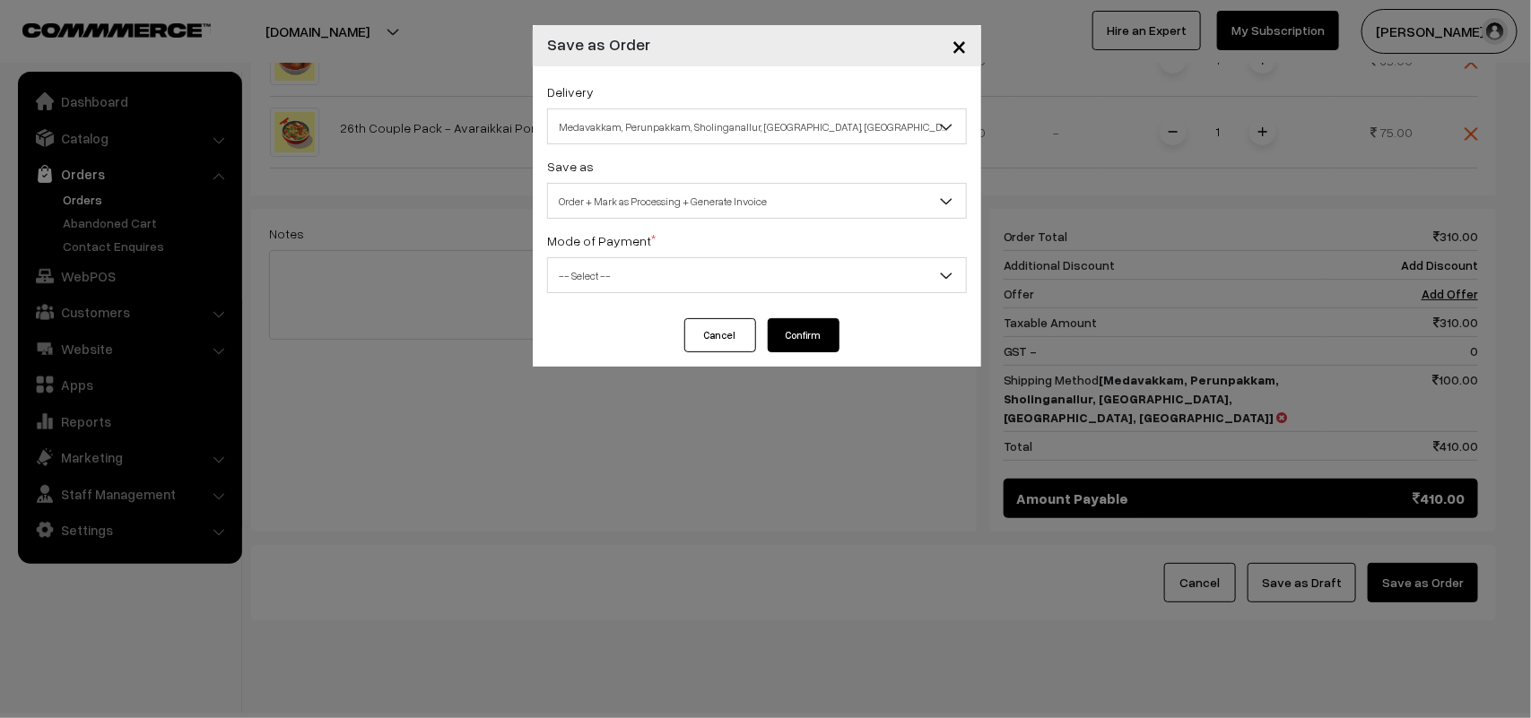
click at [633, 299] on div "Delivery Self Pickup Medavakkam, Perunpakkam, Sholinganallur, seliyur, Kirattur…" at bounding box center [757, 192] width 448 height 252
drag, startPoint x: 617, startPoint y: 281, endPoint x: 614, endPoint y: 290, distance: 9.4
click at [615, 280] on span "-- Select --" at bounding box center [757, 275] width 418 height 31
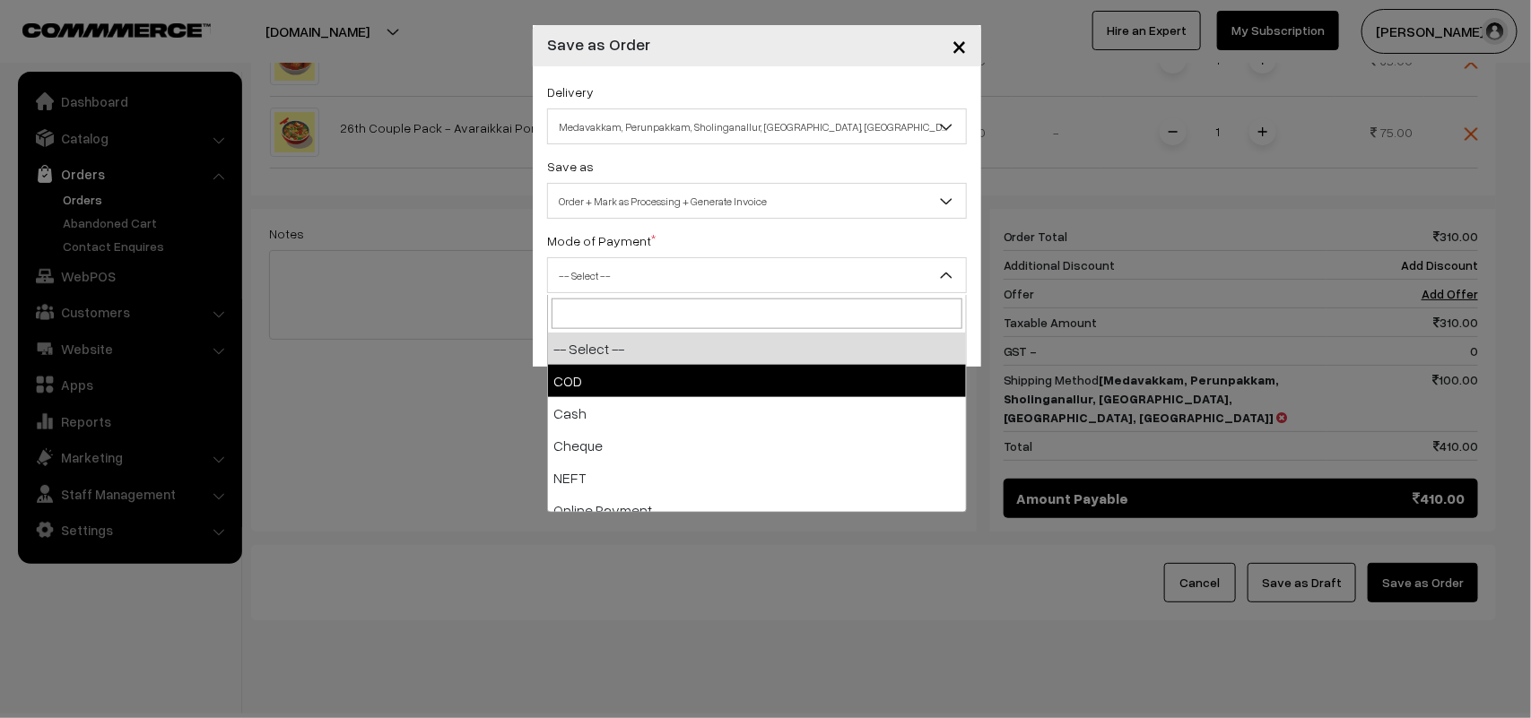
select select "1"
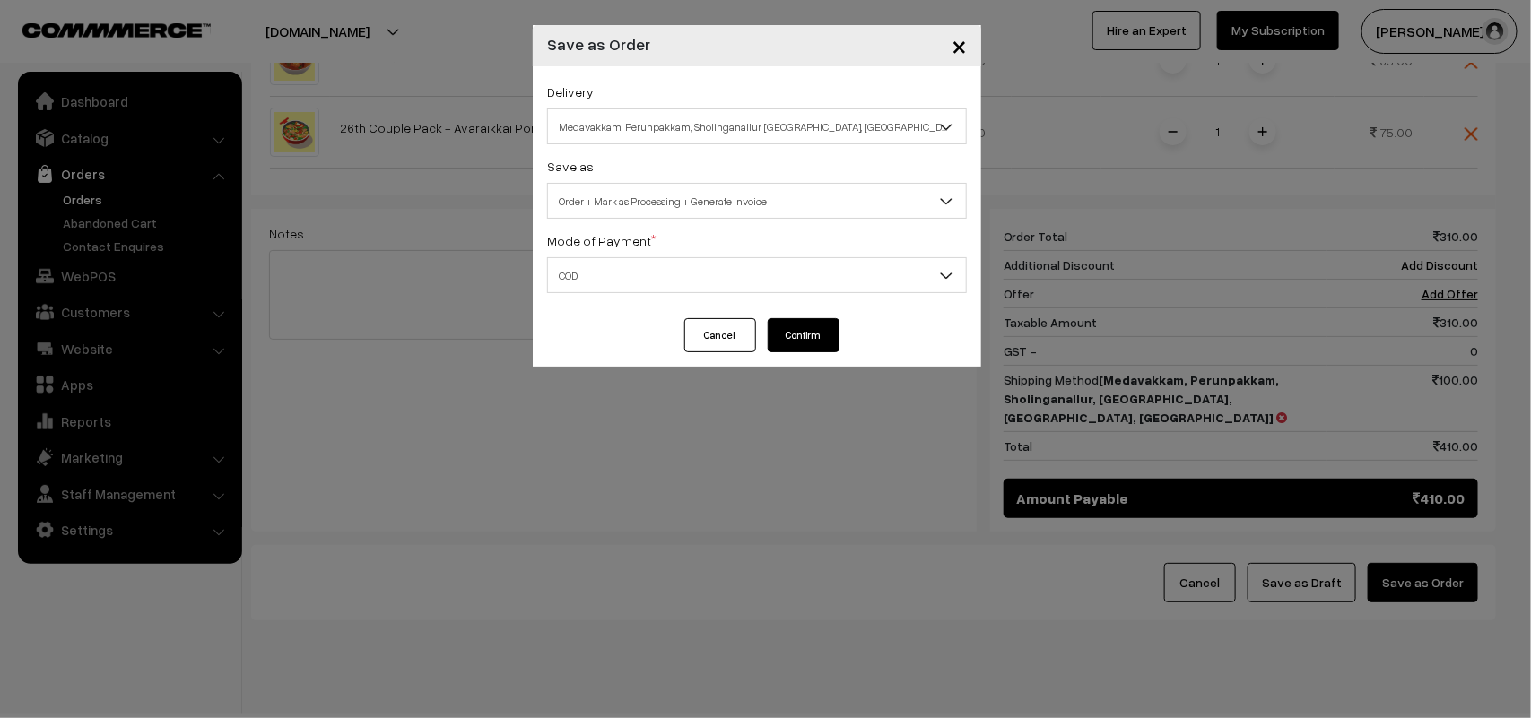
click at [798, 342] on button "Confirm" at bounding box center [804, 335] width 72 height 34
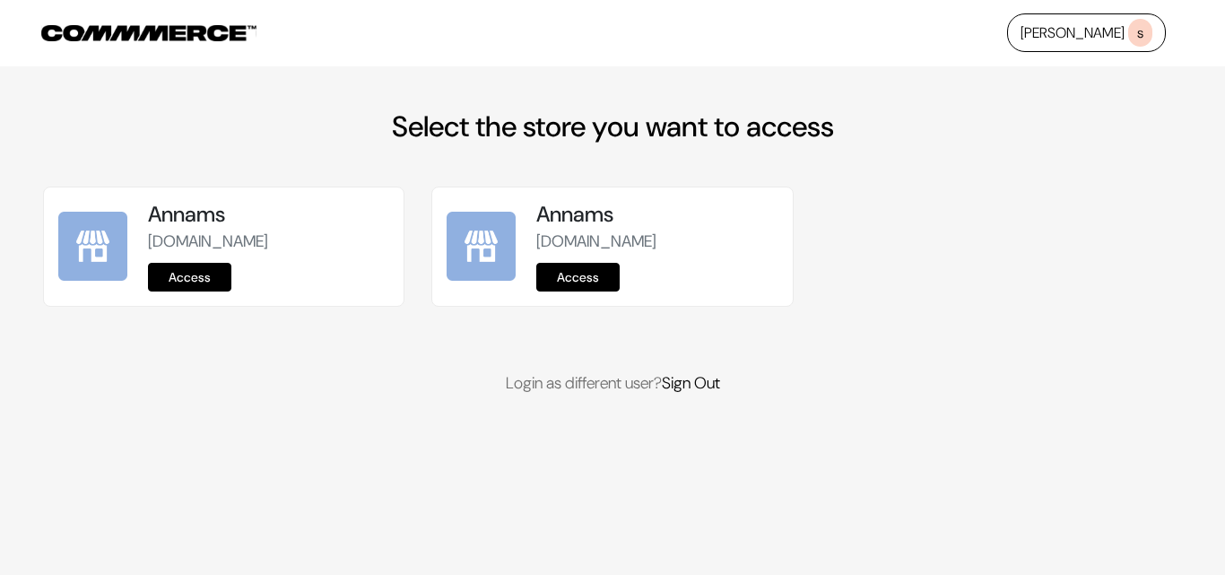
click at [174, 282] on link "Access" at bounding box center [189, 277] width 83 height 29
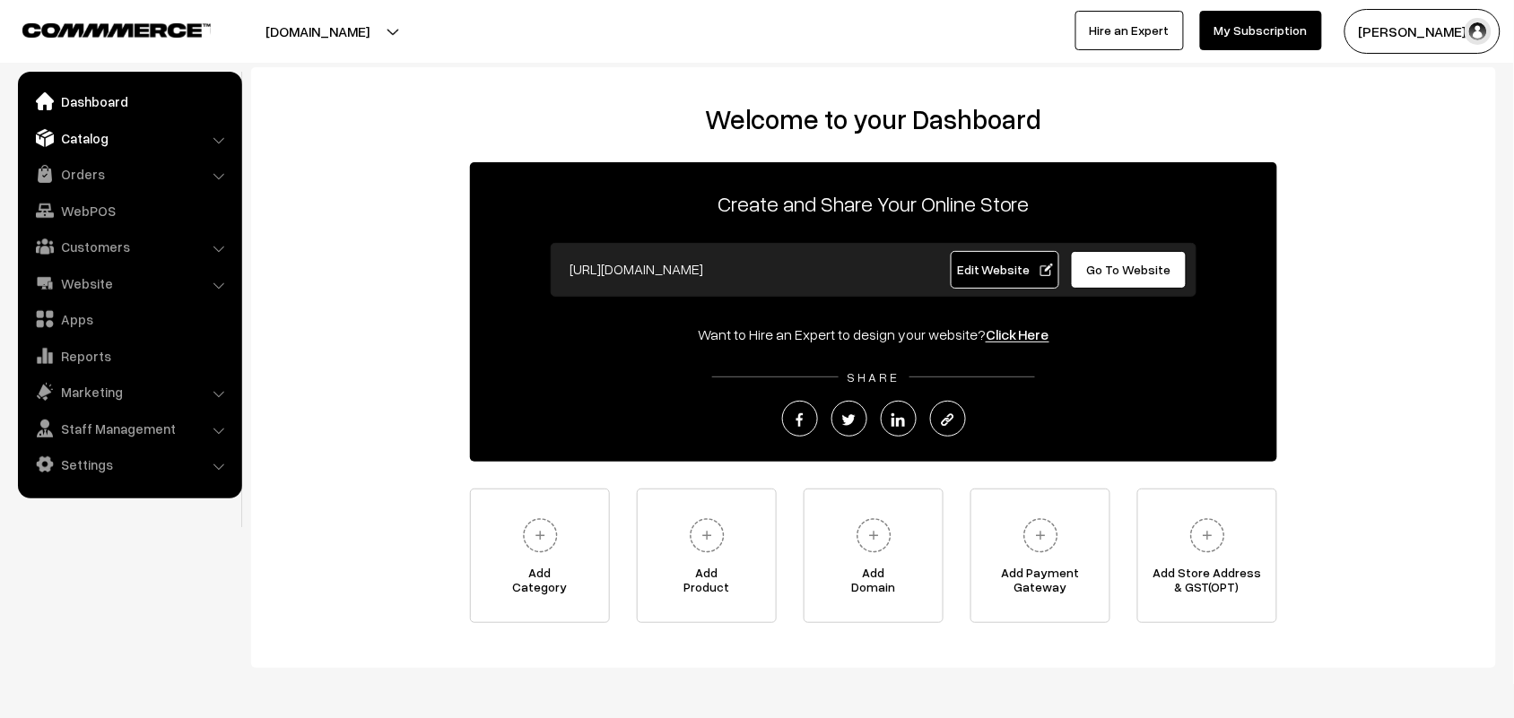
click at [95, 139] on link "Catalog" at bounding box center [128, 138] width 213 height 32
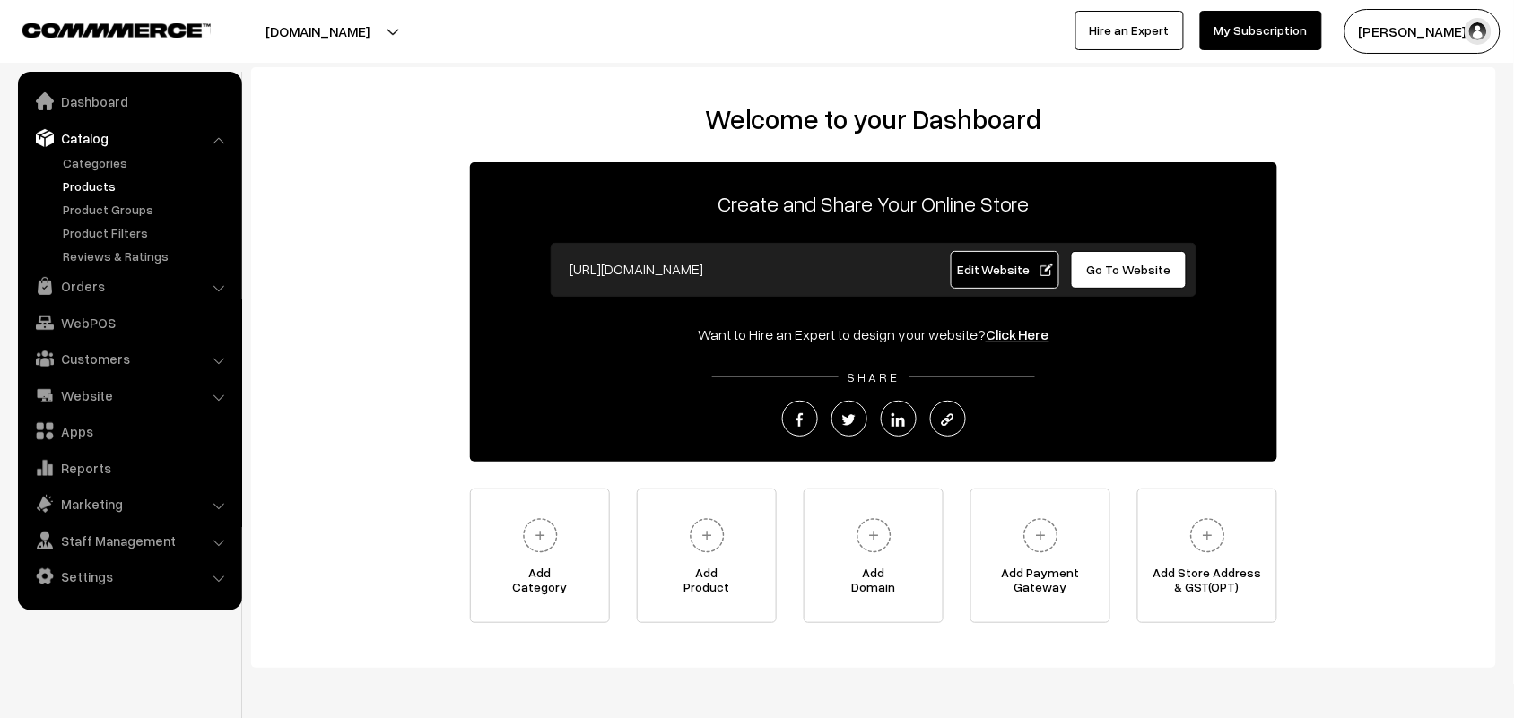
click at [91, 187] on link "Products" at bounding box center [147, 186] width 178 height 19
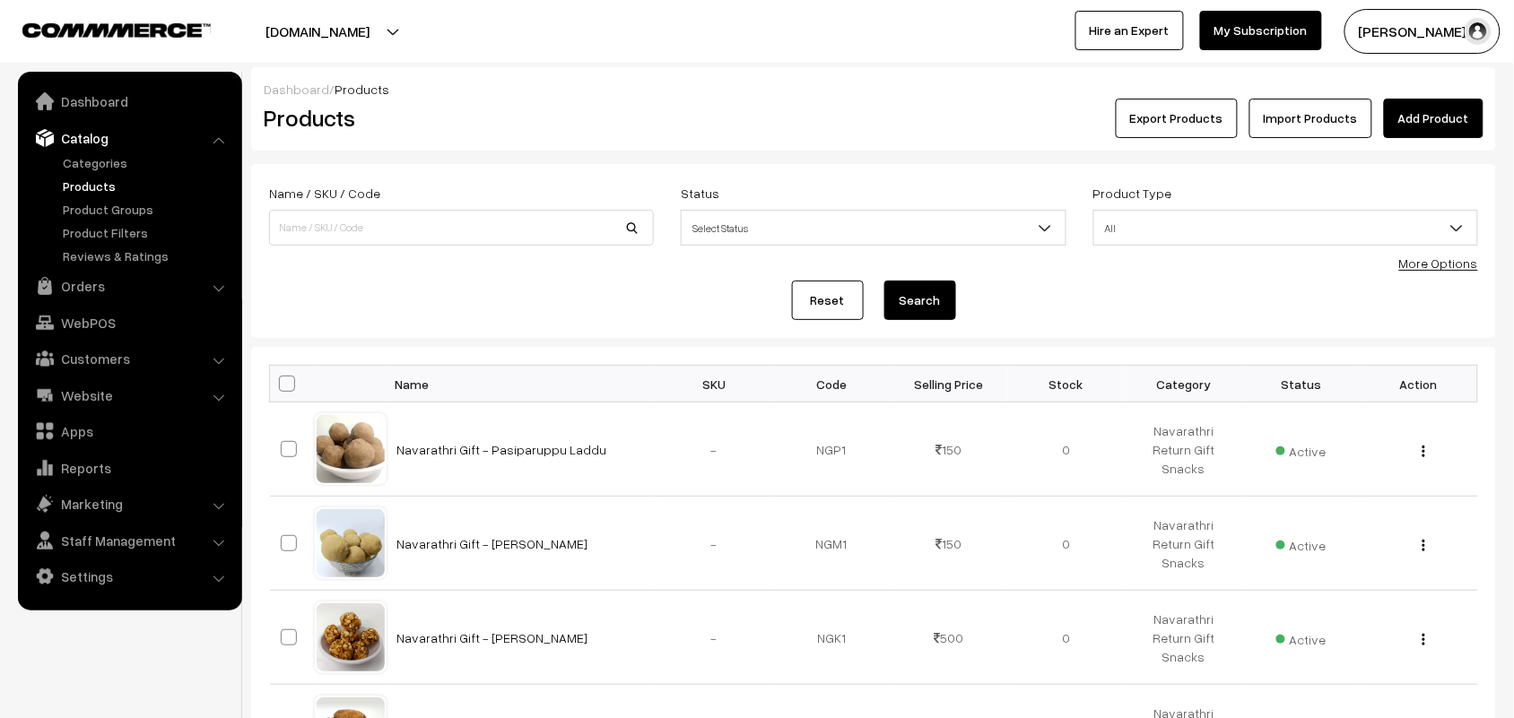
click at [1454, 274] on form "Name / SKU / Code Status Select Status Active Inactive Select Status Product Ty…" at bounding box center [873, 251] width 1245 height 174
click at [1451, 262] on link "More Options" at bounding box center [1438, 263] width 79 height 15
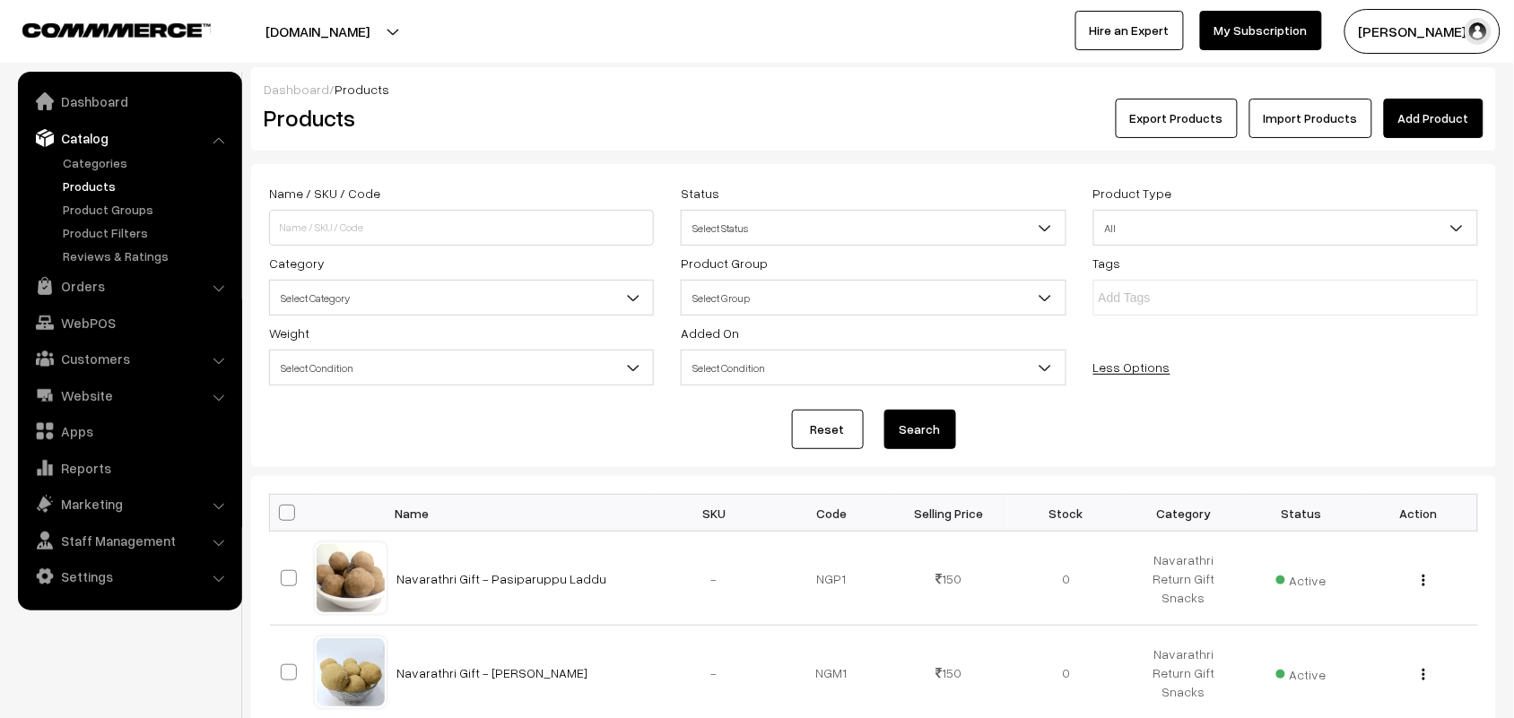
click at [360, 298] on span "Select Category" at bounding box center [461, 297] width 383 height 31
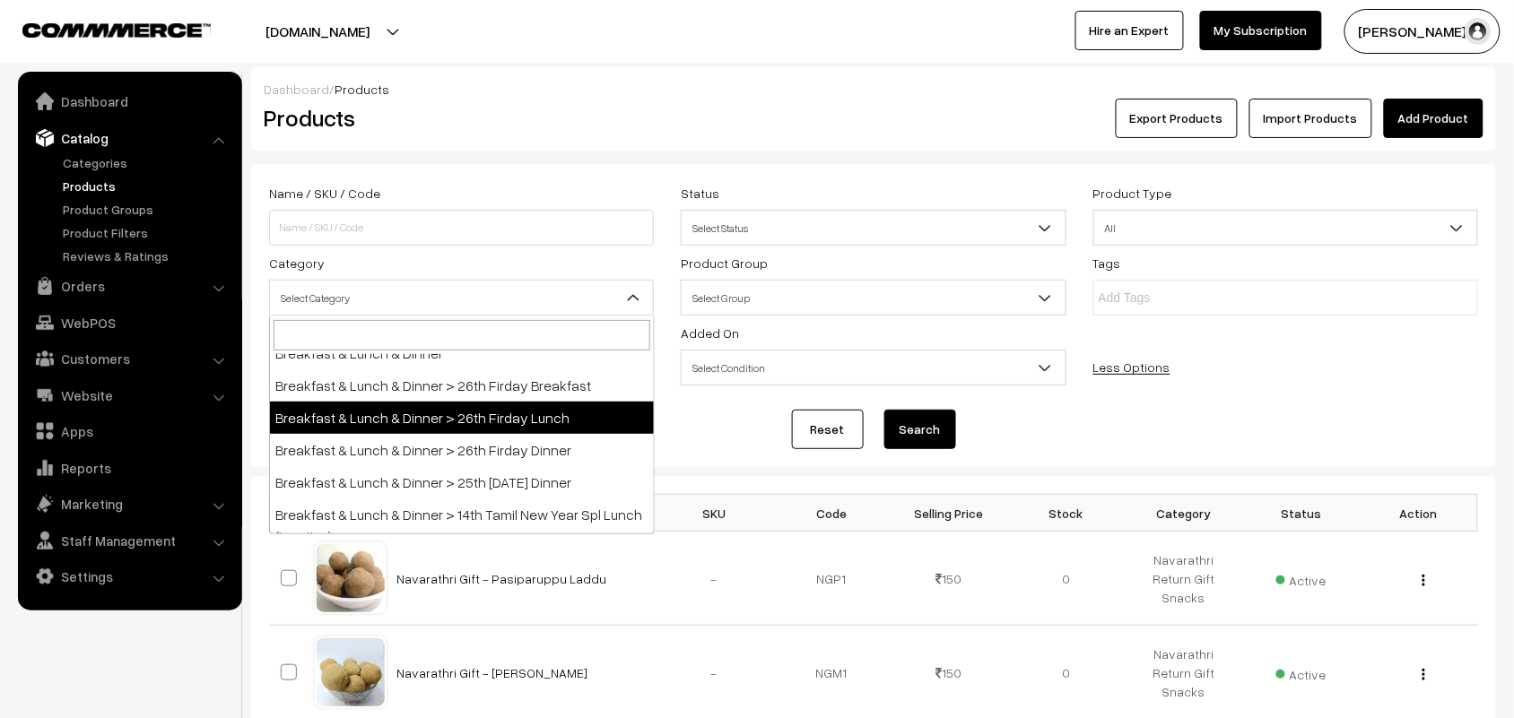
scroll to position [336, 0]
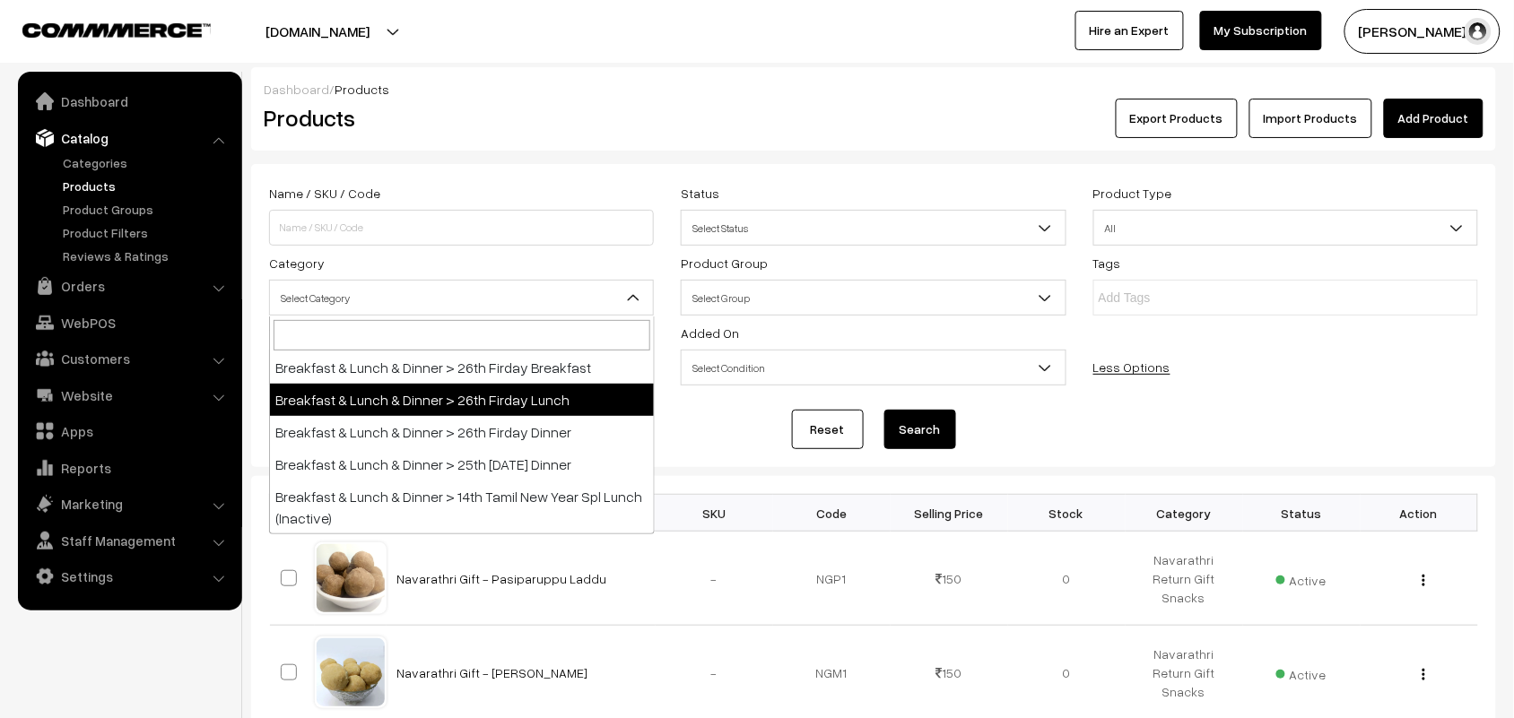
select select "95"
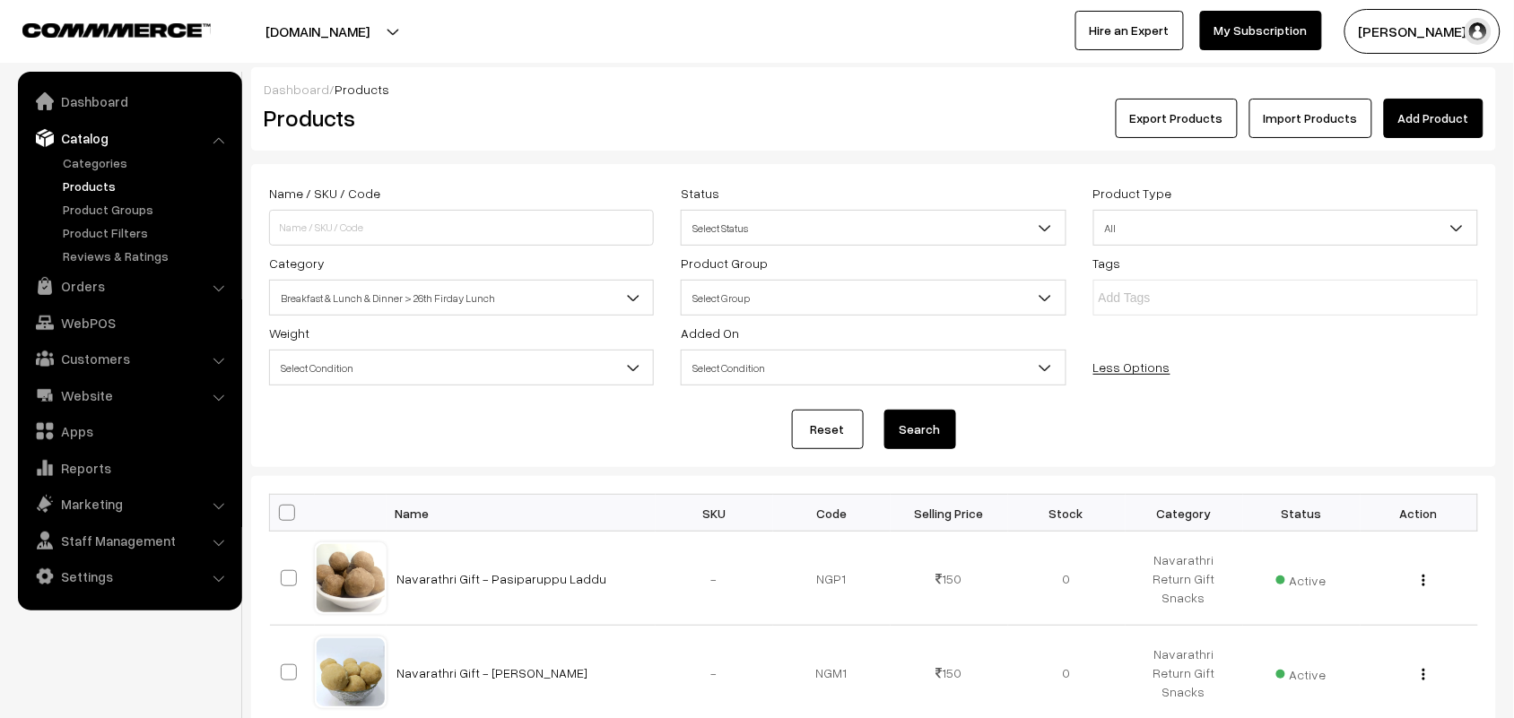
click at [951, 427] on button "Search" at bounding box center [920, 429] width 72 height 39
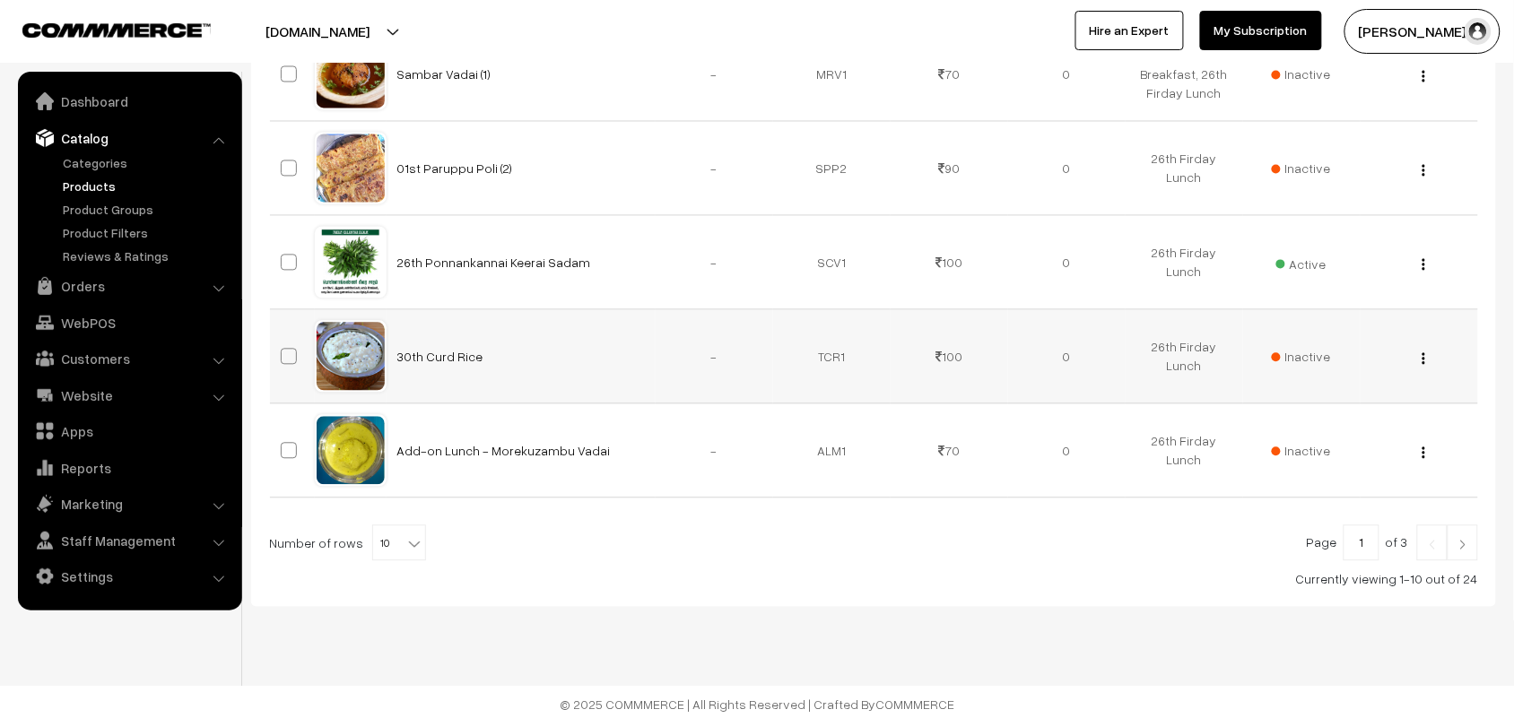
scroll to position [985, 0]
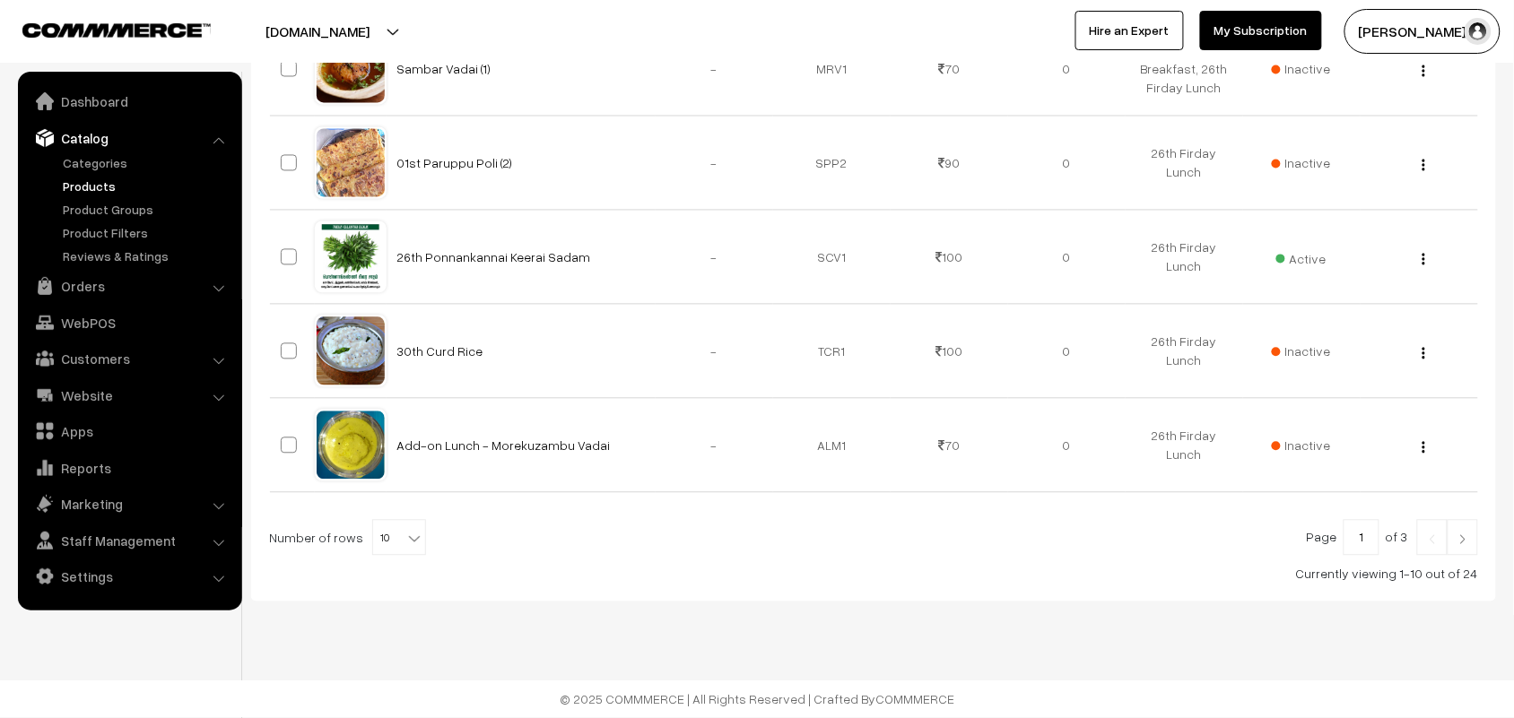
click at [382, 536] on span "10" at bounding box center [399, 539] width 52 height 36
select select "90"
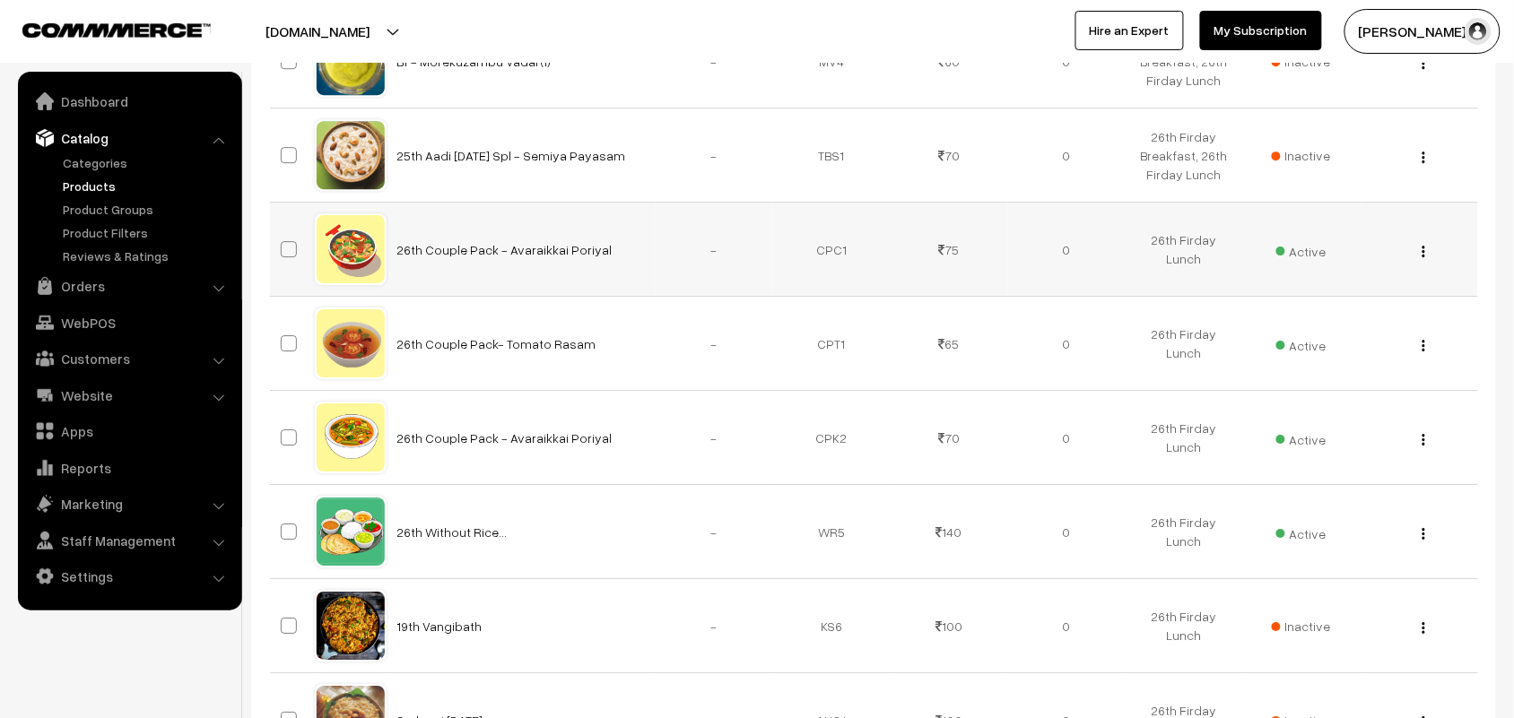
scroll to position [1569, 0]
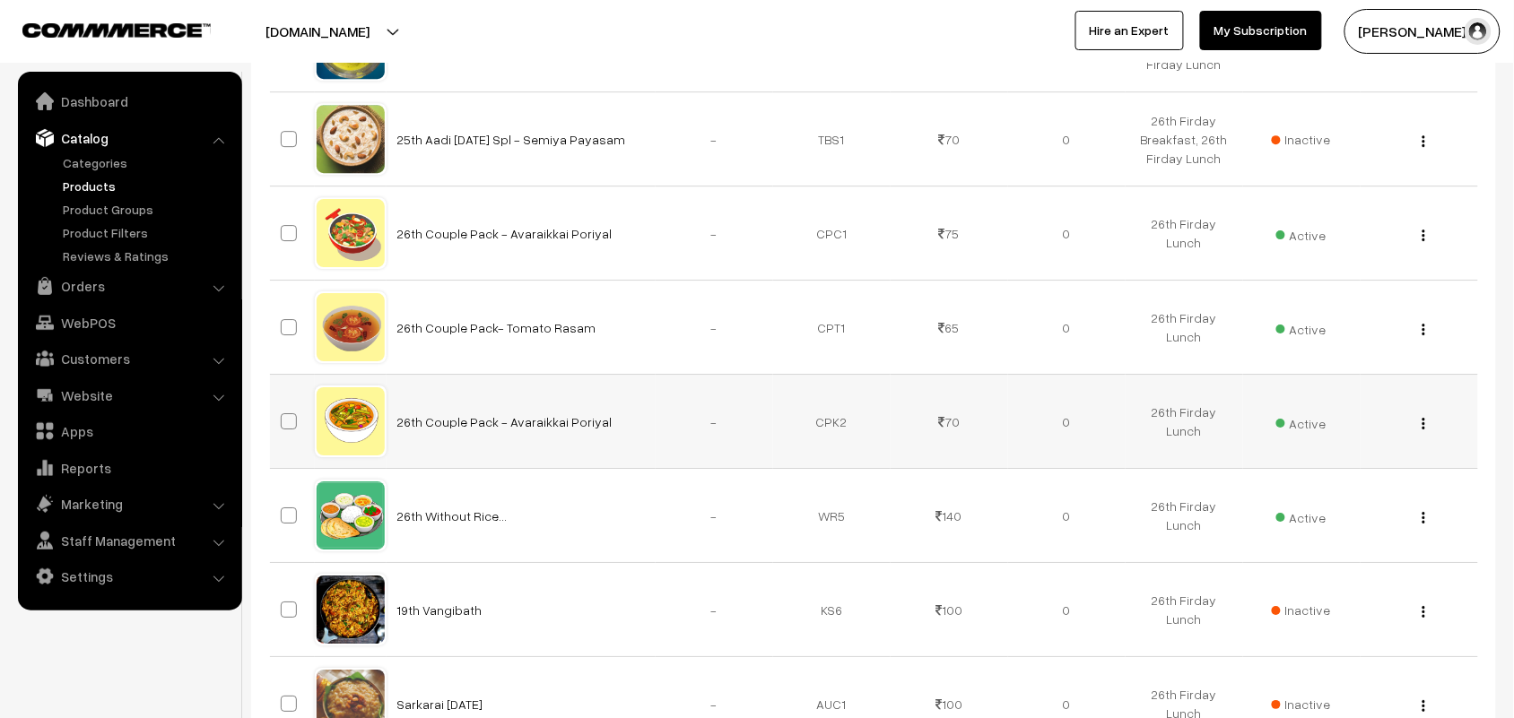
click at [1427, 430] on div "View Edit Delete" at bounding box center [1419, 422] width 96 height 19
click at [1424, 430] on img "button" at bounding box center [1423, 424] width 3 height 12
click at [1312, 482] on link "Edit" at bounding box center [1343, 487] width 152 height 39
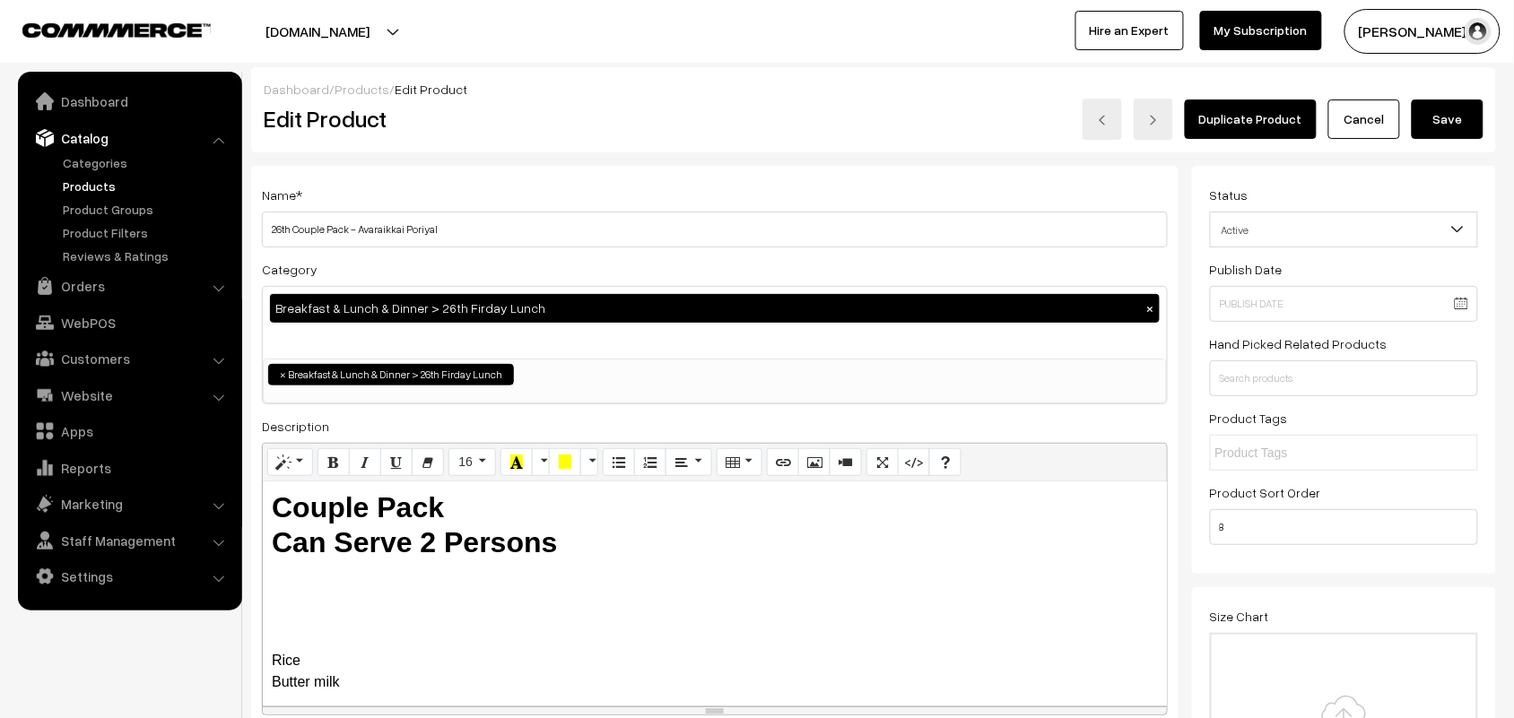
drag, startPoint x: 360, startPoint y: 226, endPoint x: 1085, endPoint y: 404, distance: 746.9
click at [1076, 408] on div "Name * 26th Couple Pack - Avaraikkai Poriyal Category Breakfast & Lunch & Dinne…" at bounding box center [714, 455] width 927 height 579
type input "26th Couple Pack - Poosanikkai Sambar"
click at [1431, 128] on button "Save" at bounding box center [1447, 119] width 72 height 39
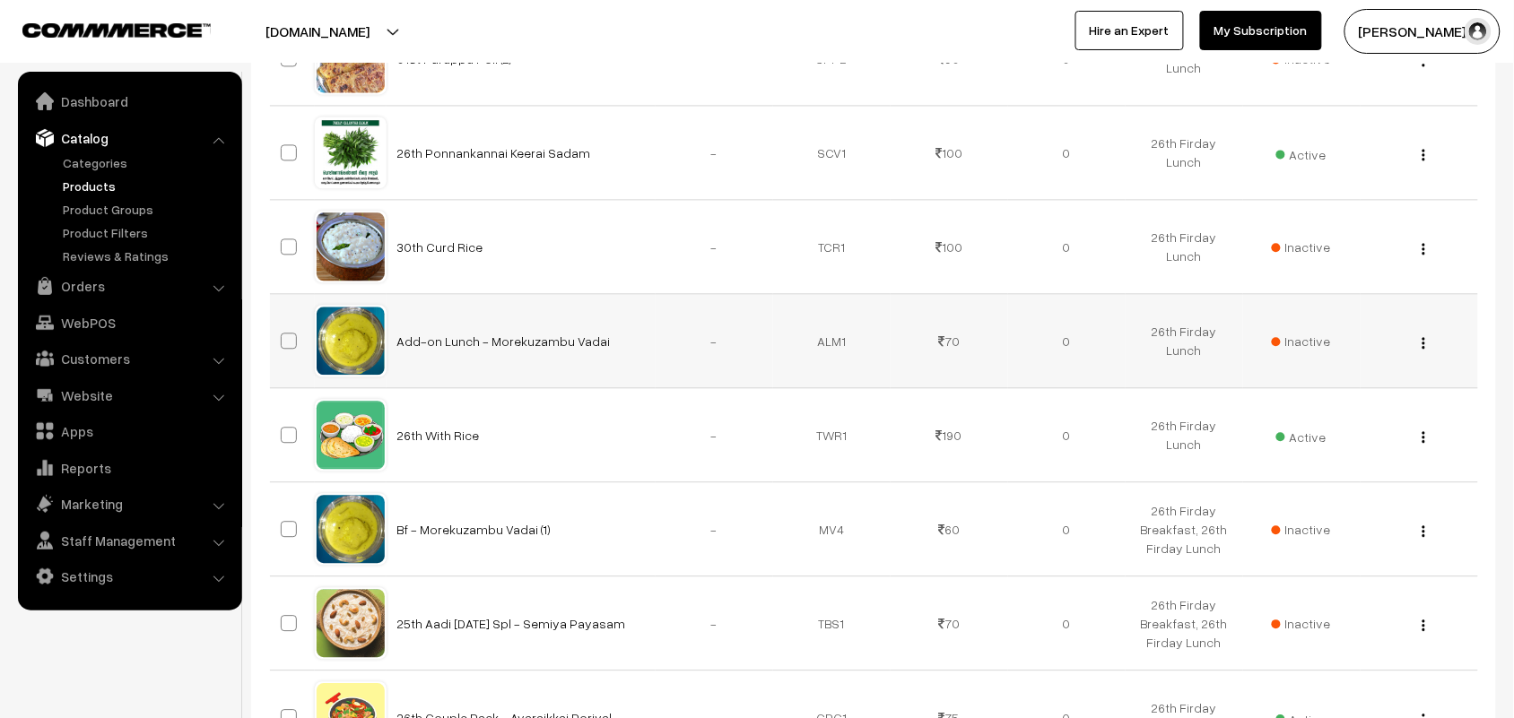
scroll to position [1233, 0]
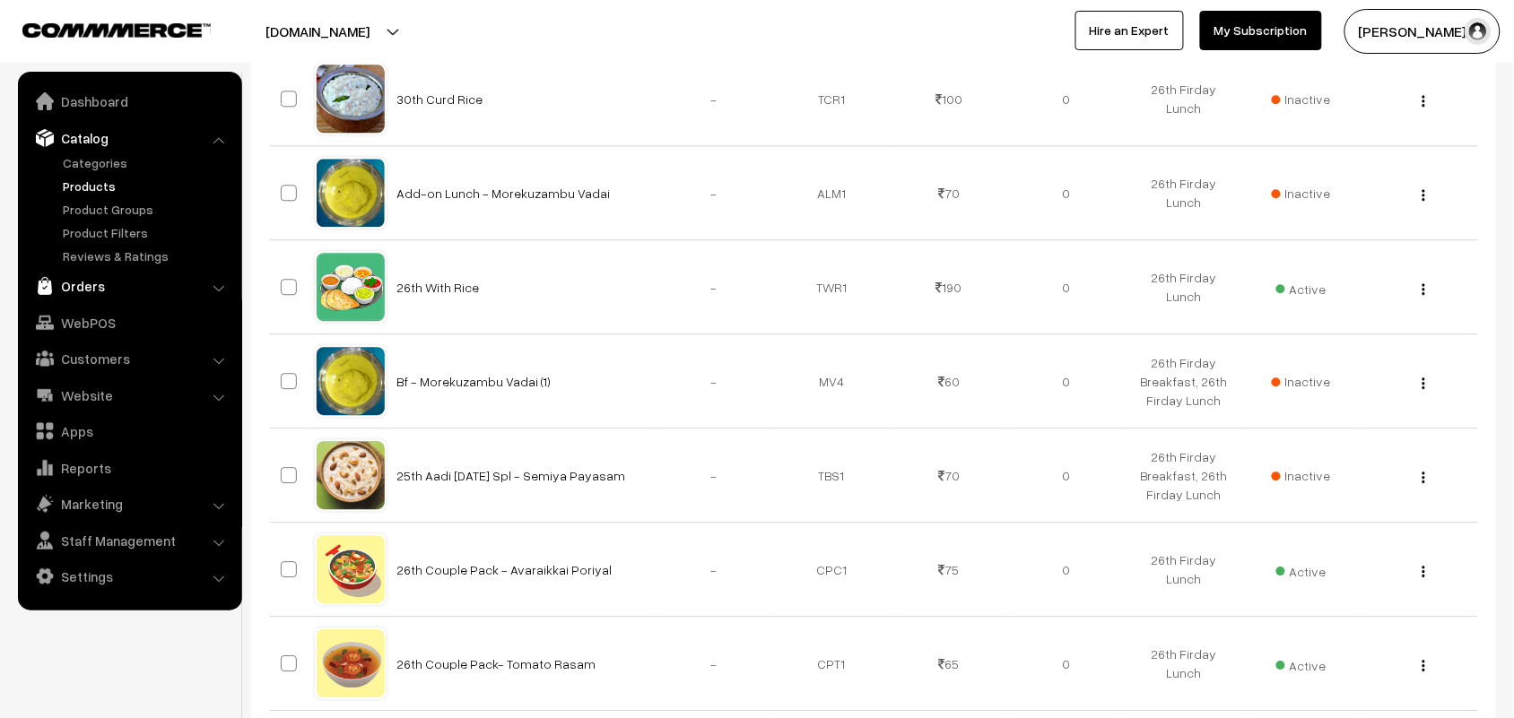
click at [82, 291] on link "Orders" at bounding box center [128, 286] width 213 height 32
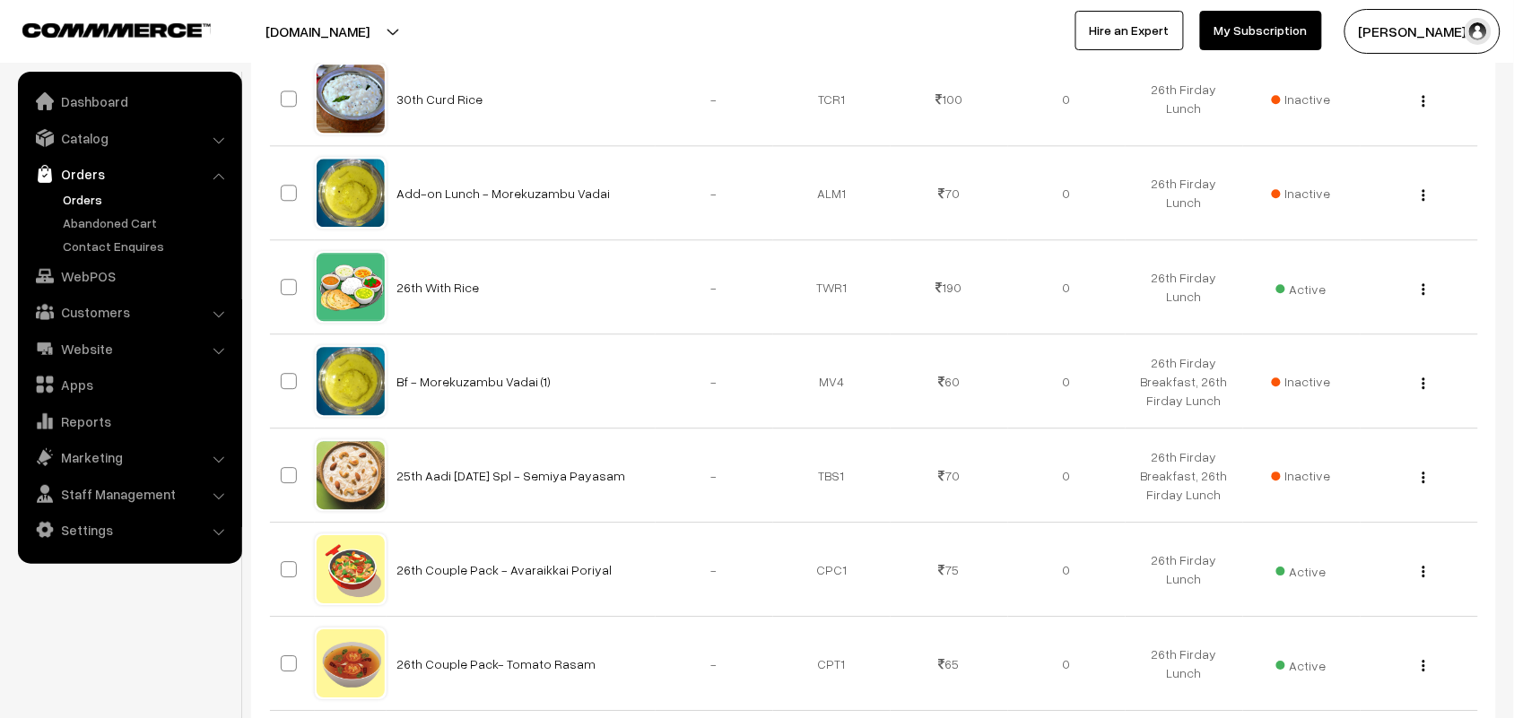
click at [90, 195] on link "Orders" at bounding box center [147, 199] width 178 height 19
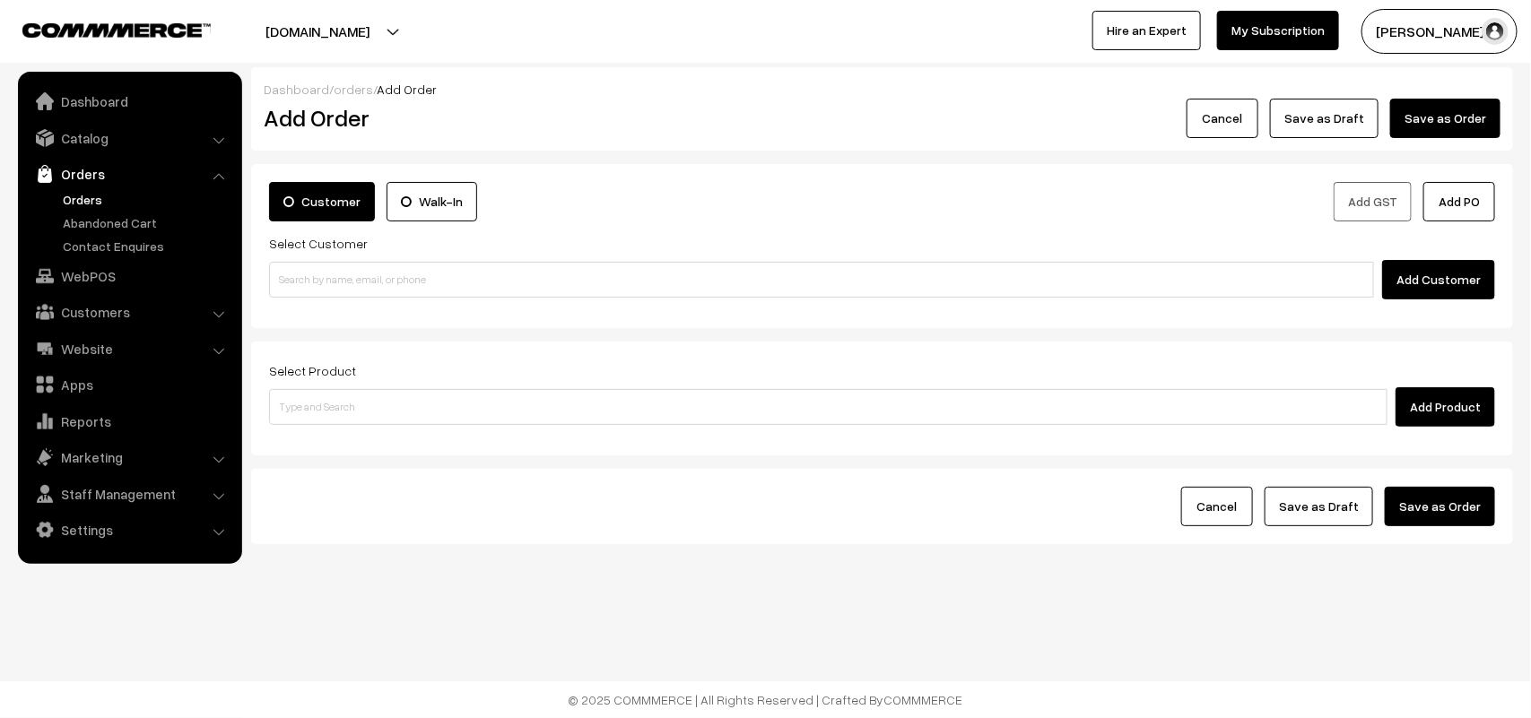
click at [83, 203] on link "Orders" at bounding box center [147, 199] width 178 height 19
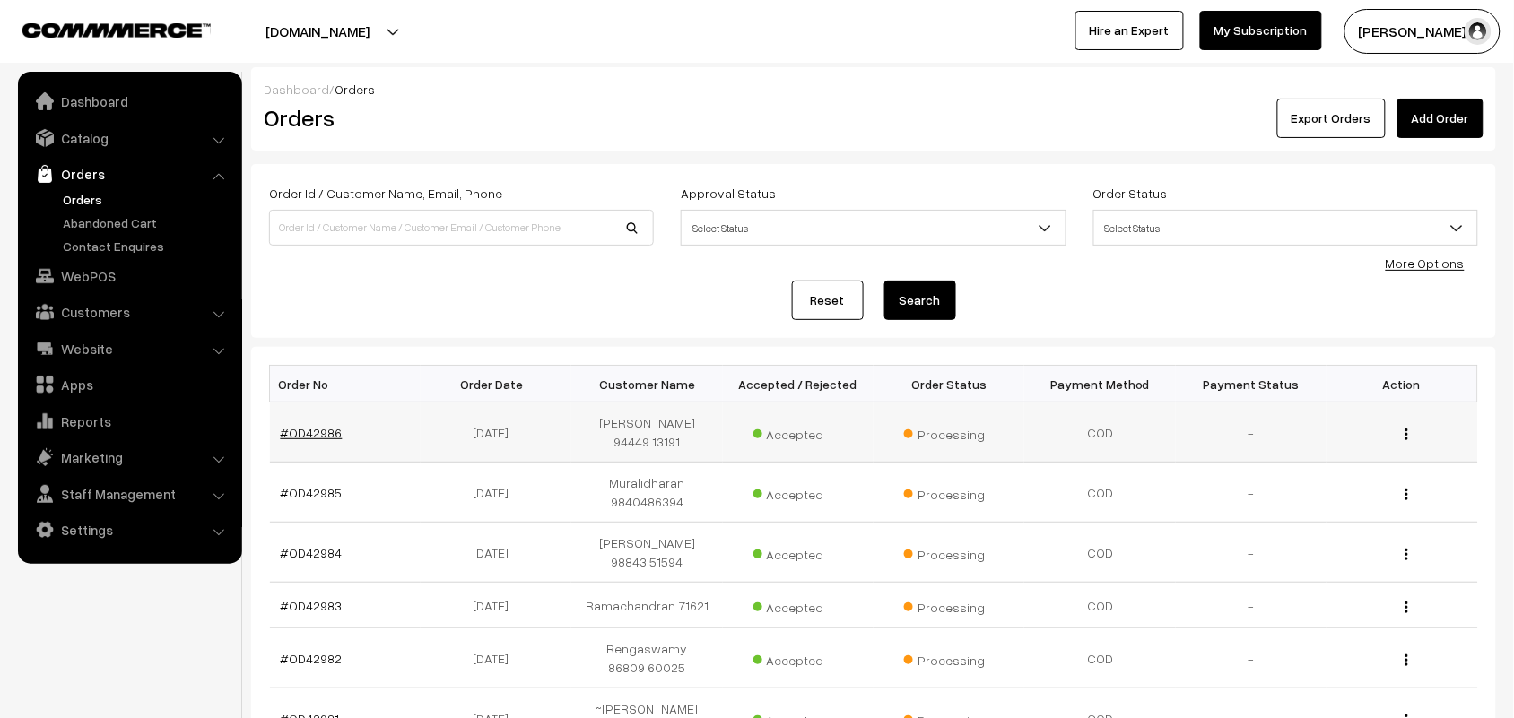
click at [309, 425] on link "#OD42986" at bounding box center [312, 432] width 62 height 15
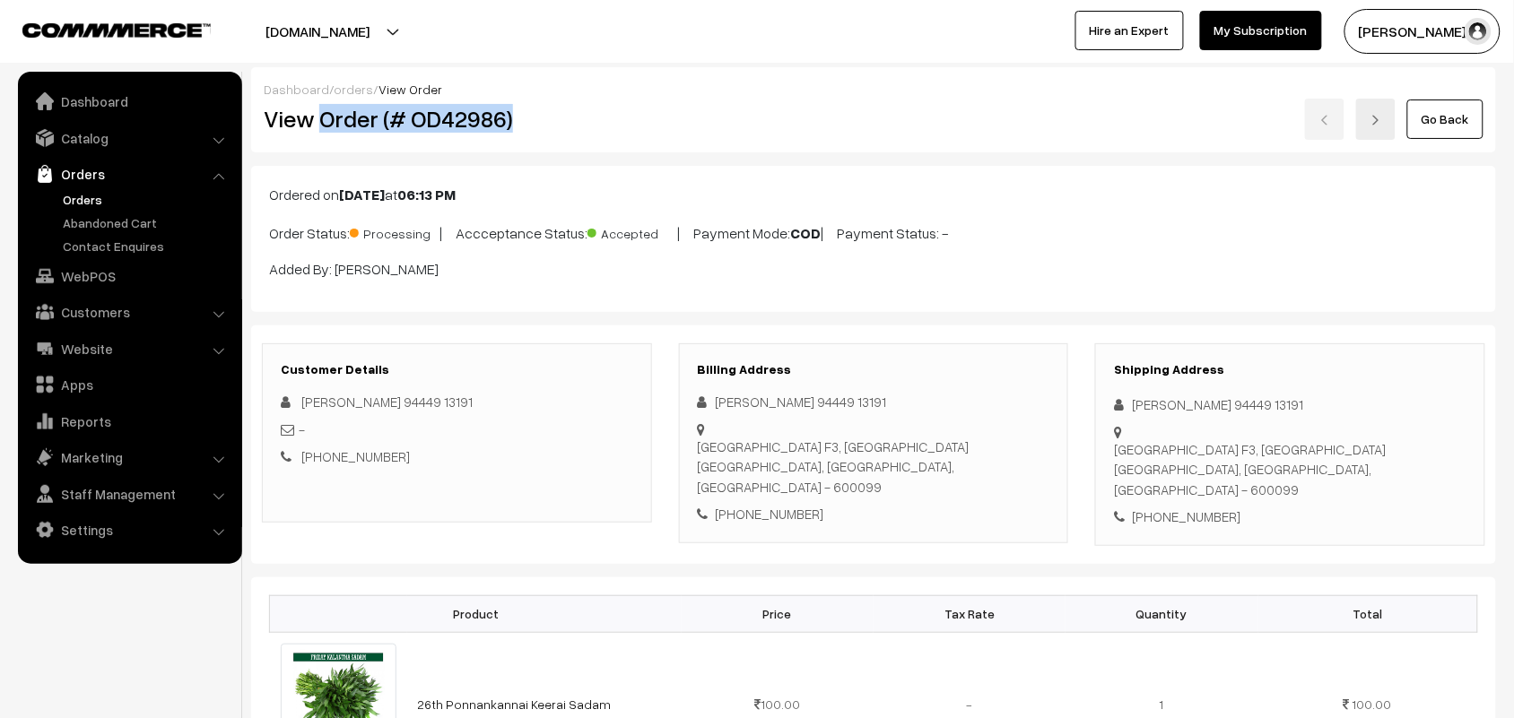
drag, startPoint x: 324, startPoint y: 114, endPoint x: 534, endPoint y: 121, distance: 210.9
click at [534, 121] on h2 "View Order (# OD42986)" at bounding box center [458, 119] width 388 height 28
copy h2 "Order (# OD42986)"
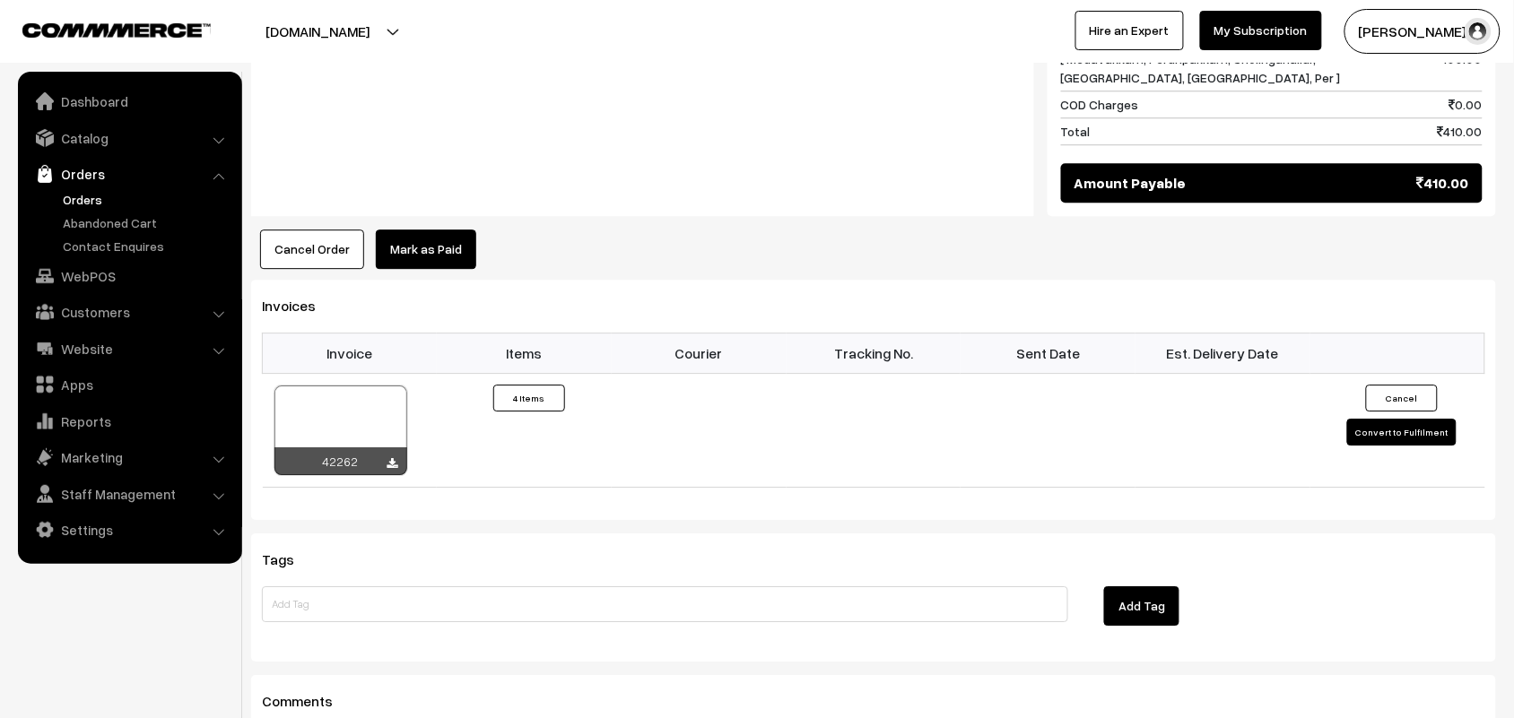
scroll to position [1668, 0]
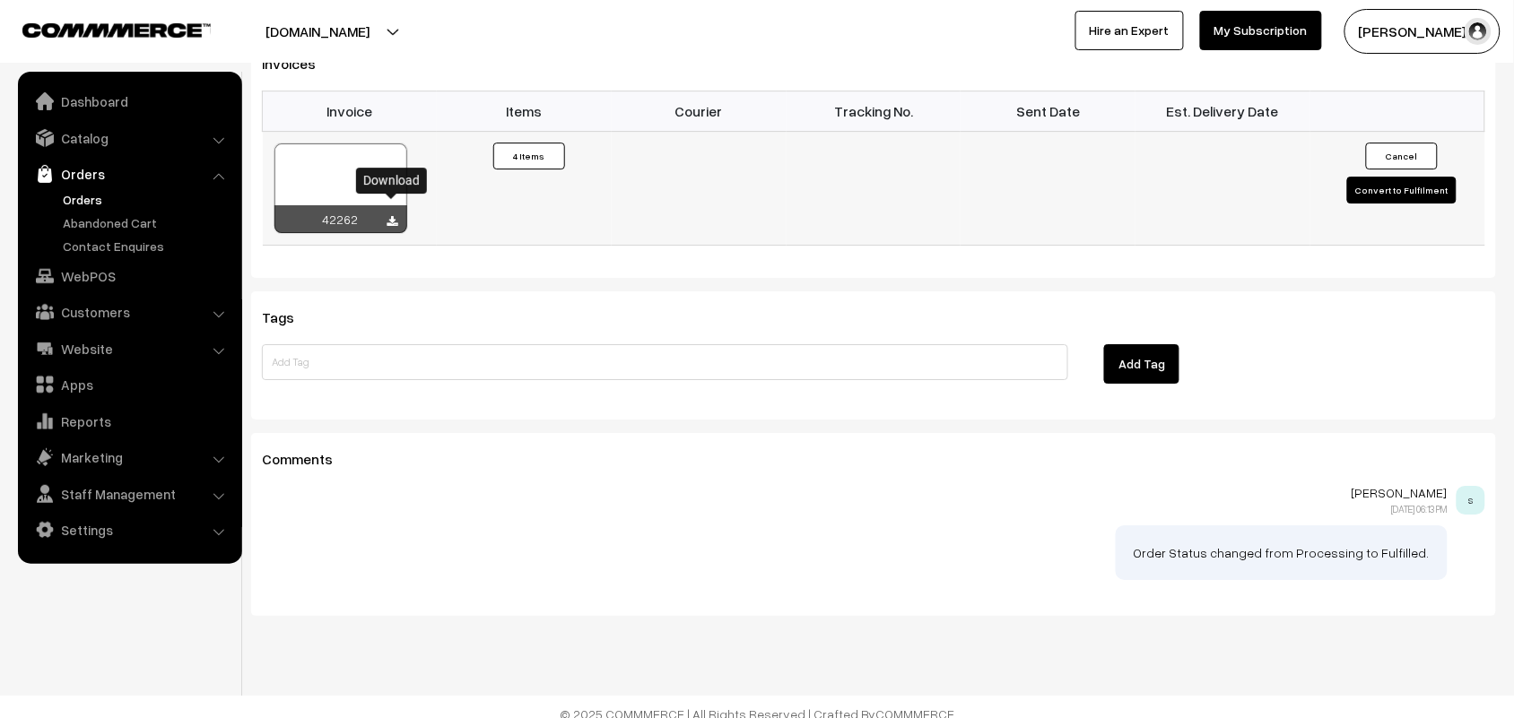
click at [391, 216] on icon at bounding box center [392, 222] width 11 height 12
click at [103, 274] on link "WebPOS" at bounding box center [128, 276] width 213 height 32
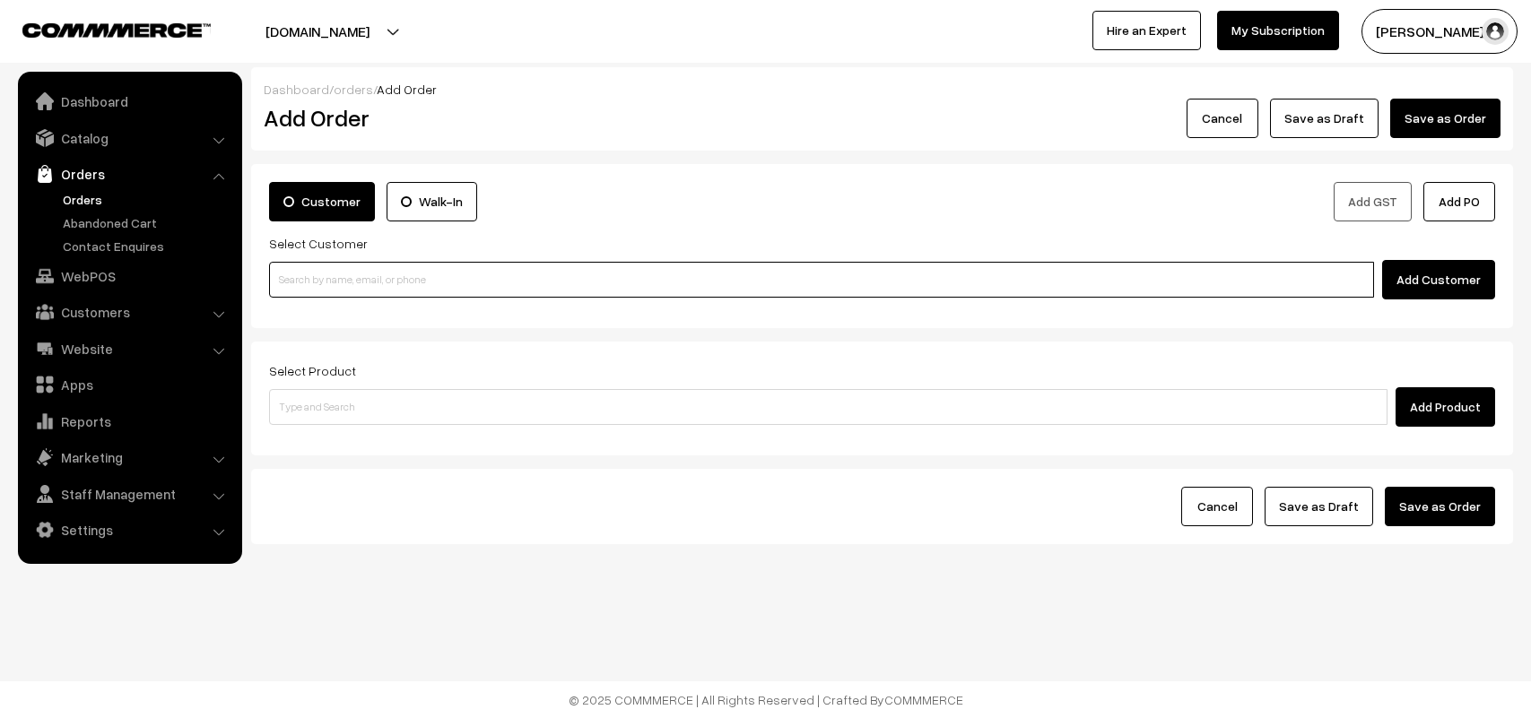
click at [381, 291] on input at bounding box center [821, 280] width 1105 height 36
paste input "89392 59675"
click at [308, 274] on input "89392 59675" at bounding box center [821, 280] width 1105 height 36
paste input "2"
click at [388, 293] on input "89392 59675" at bounding box center [821, 280] width 1105 height 36
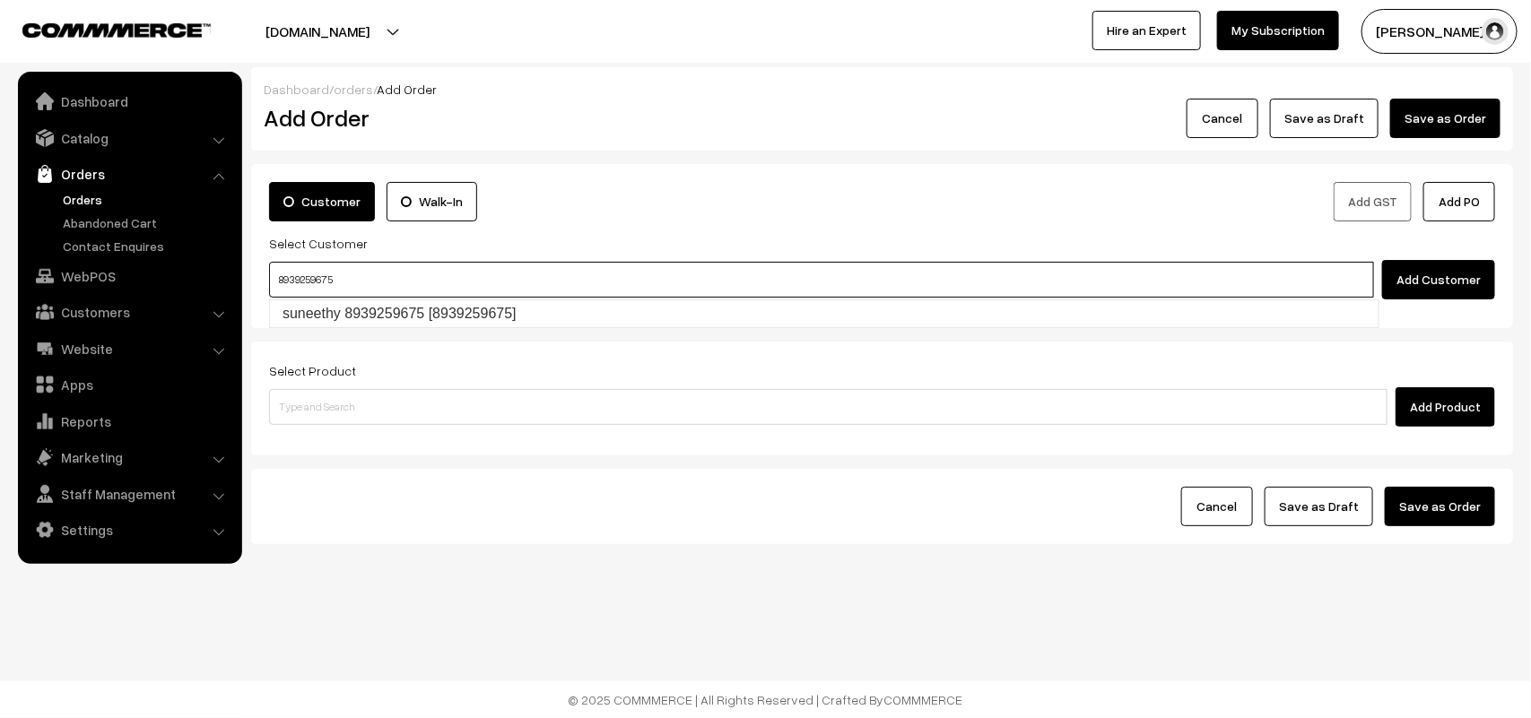
click at [355, 324] on link "suneethy 8939259675 [8939259675]" at bounding box center [824, 313] width 1108 height 27
type input "8939259675"
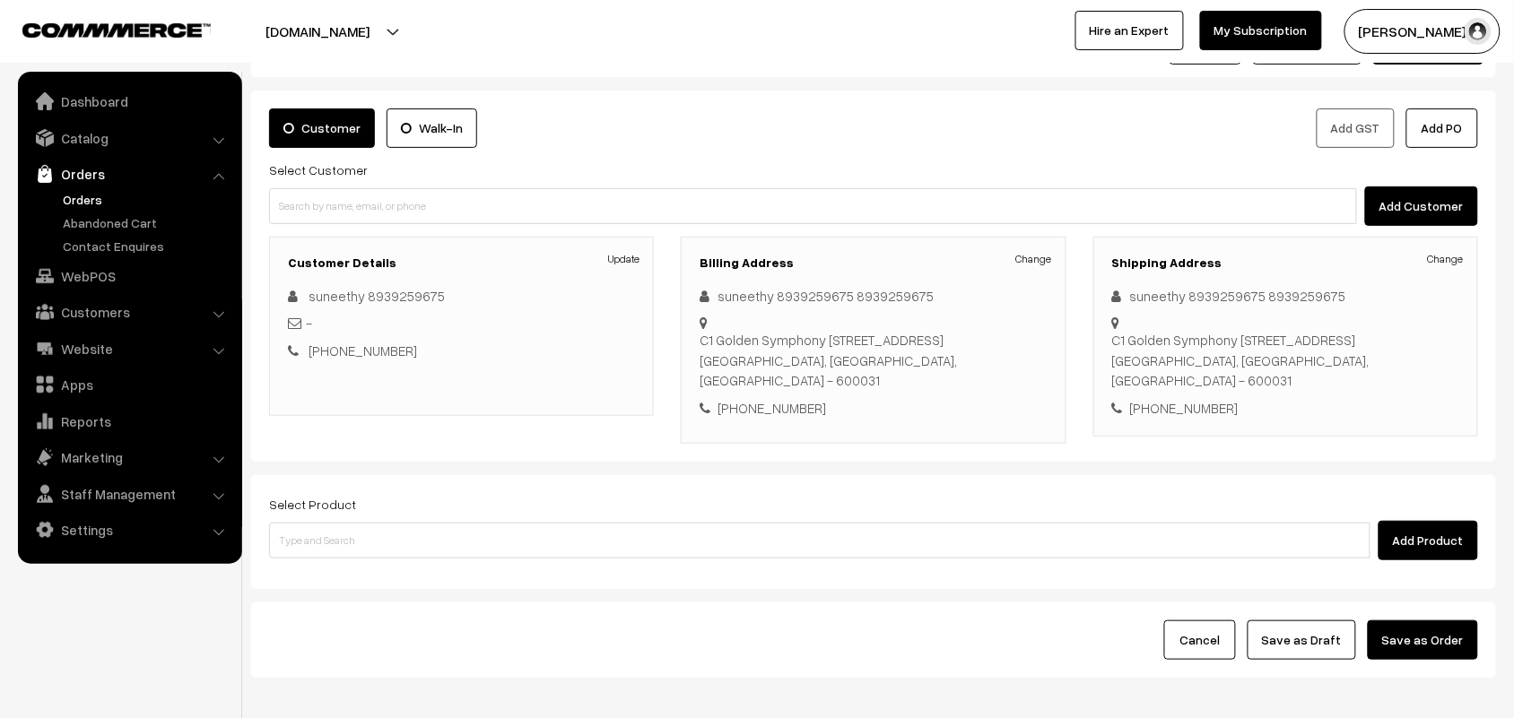
scroll to position [112, 0]
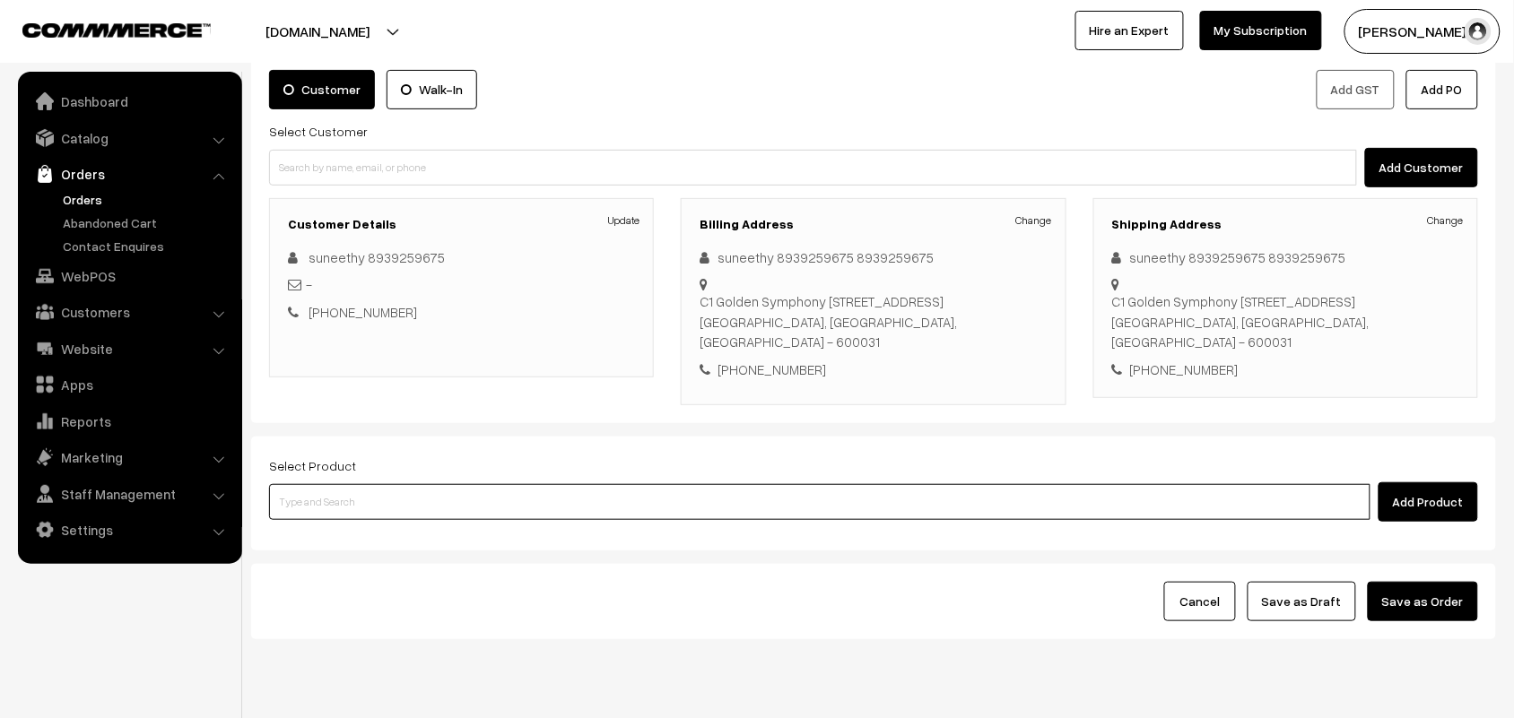
click at [395, 498] on input at bounding box center [819, 502] width 1101 height 36
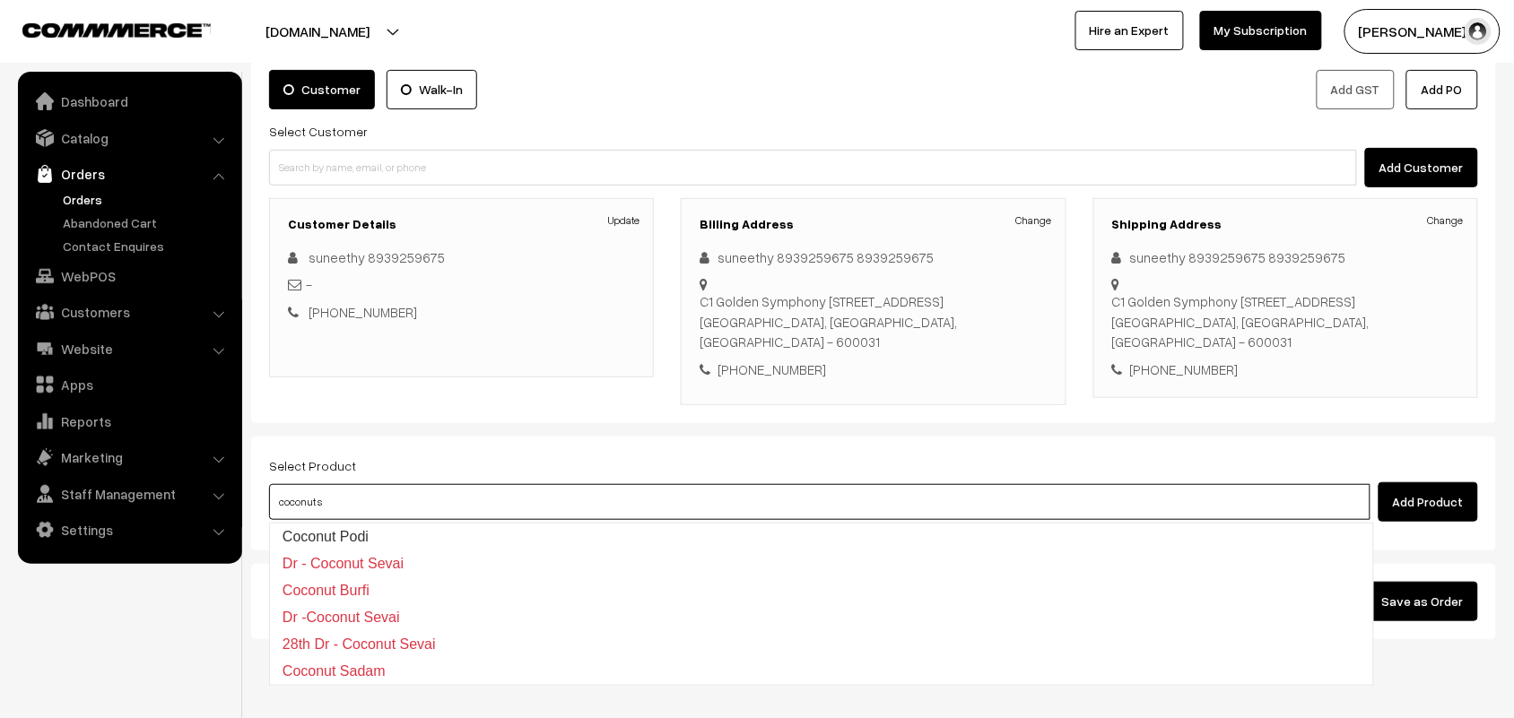
type input "coconut se"
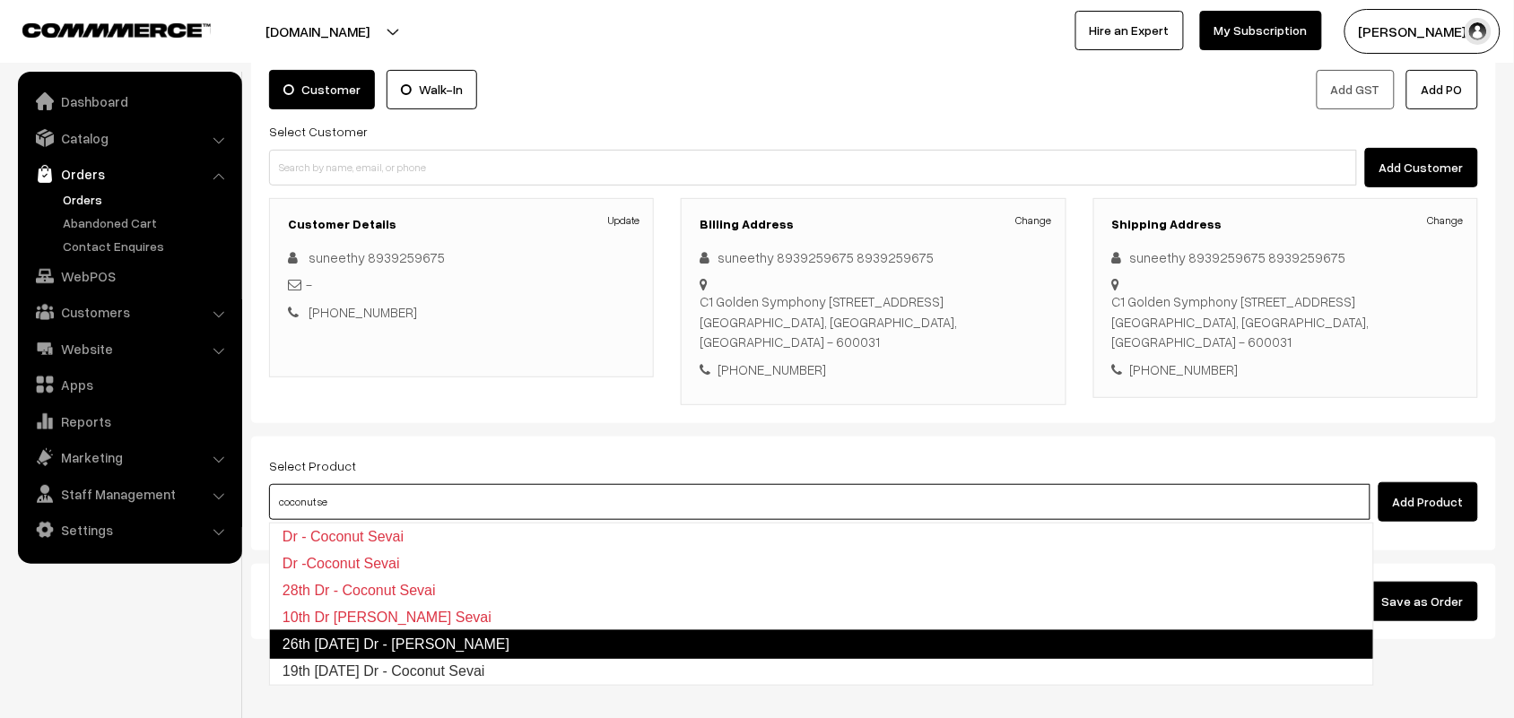
click at [413, 648] on link "26th Friday Dr - Coconut Sevai" at bounding box center [821, 644] width 1105 height 29
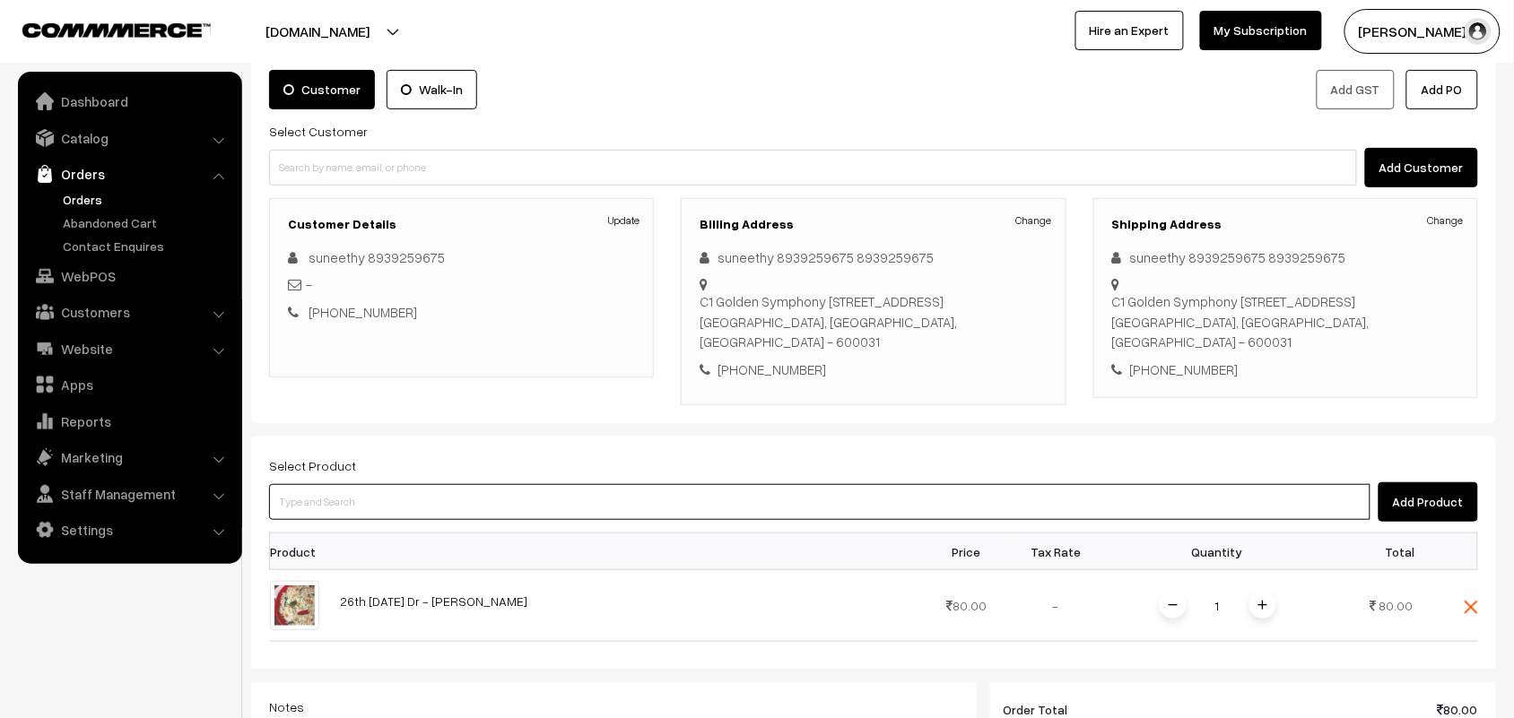
drag, startPoint x: 327, startPoint y: 486, endPoint x: 338, endPoint y: 473, distance: 16.5
click at [330, 482] on div "Select Product Add Product" at bounding box center [873, 488] width 1209 height 67
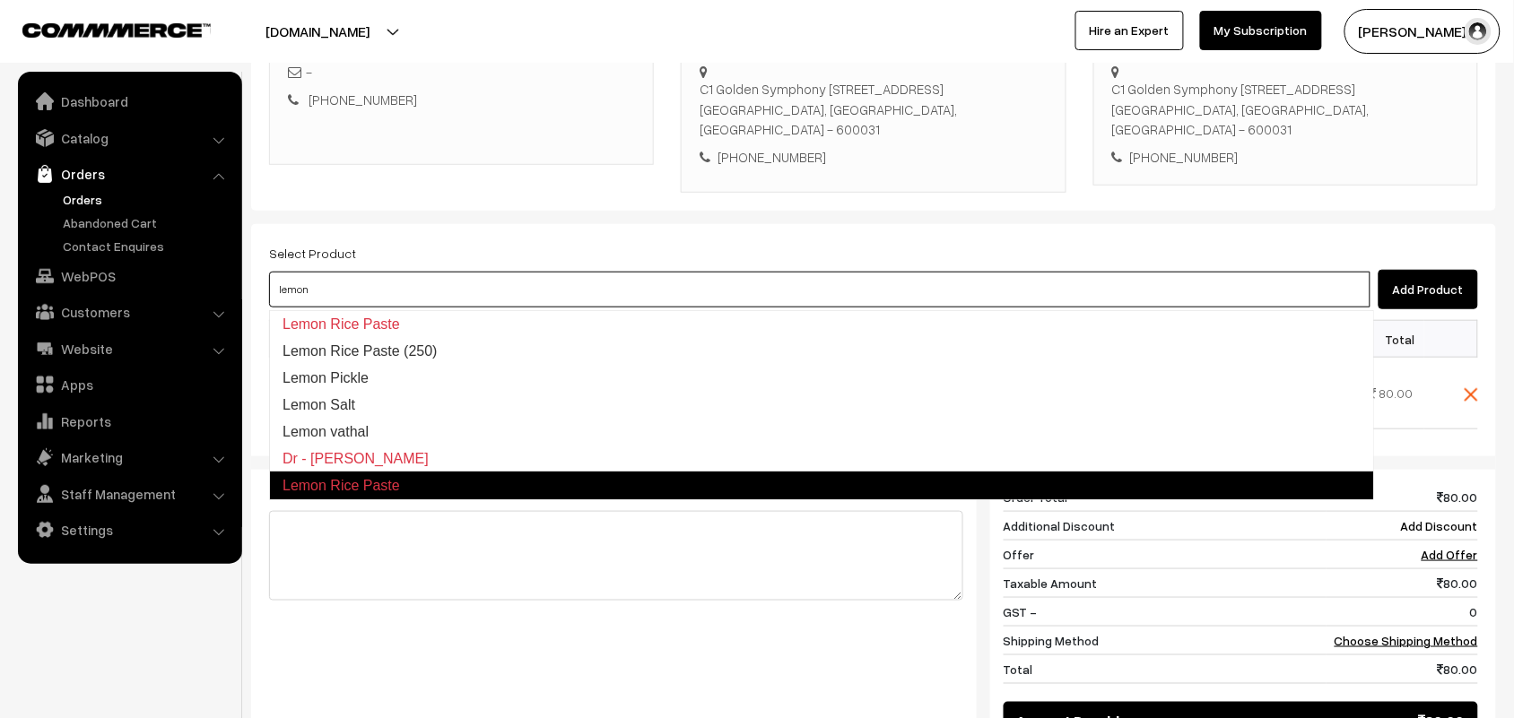
scroll to position [336, 0]
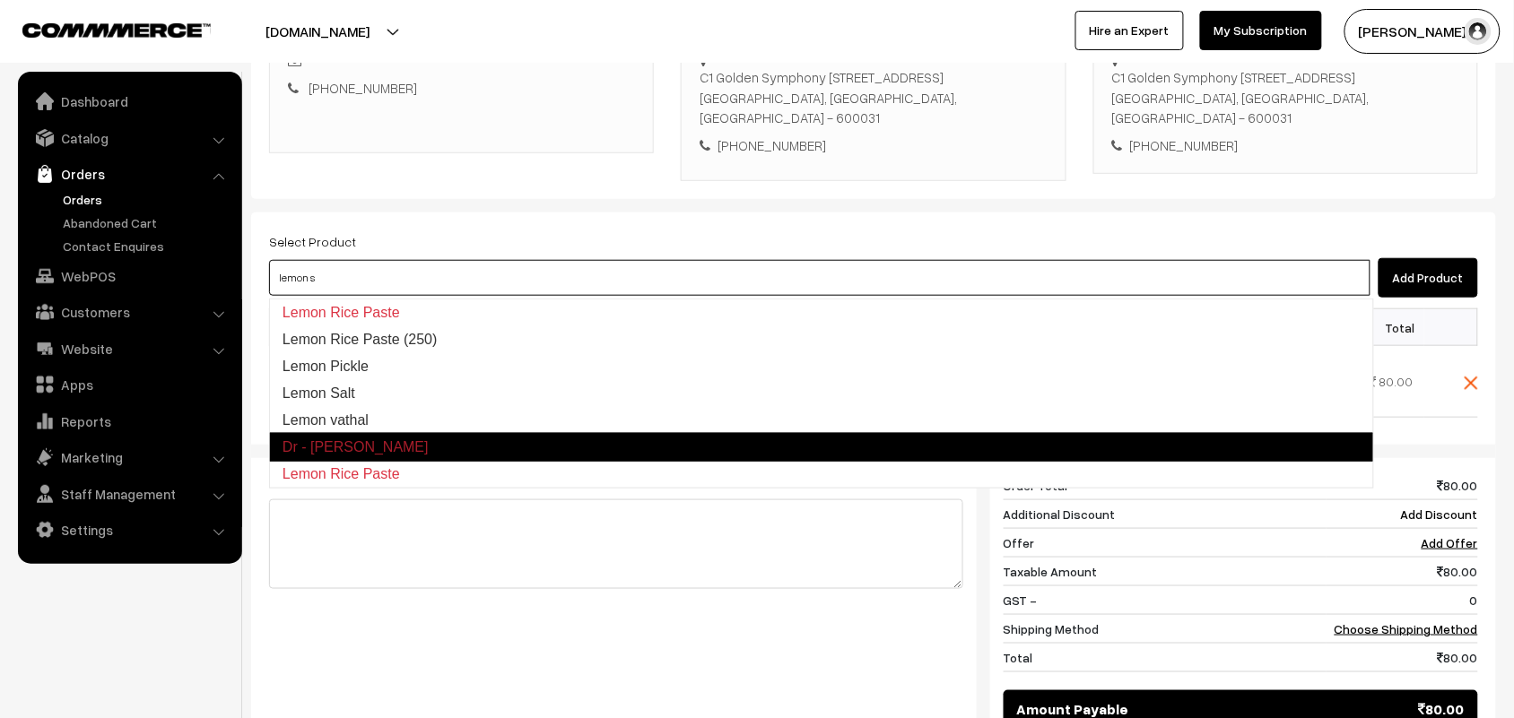
type input "lemon se"
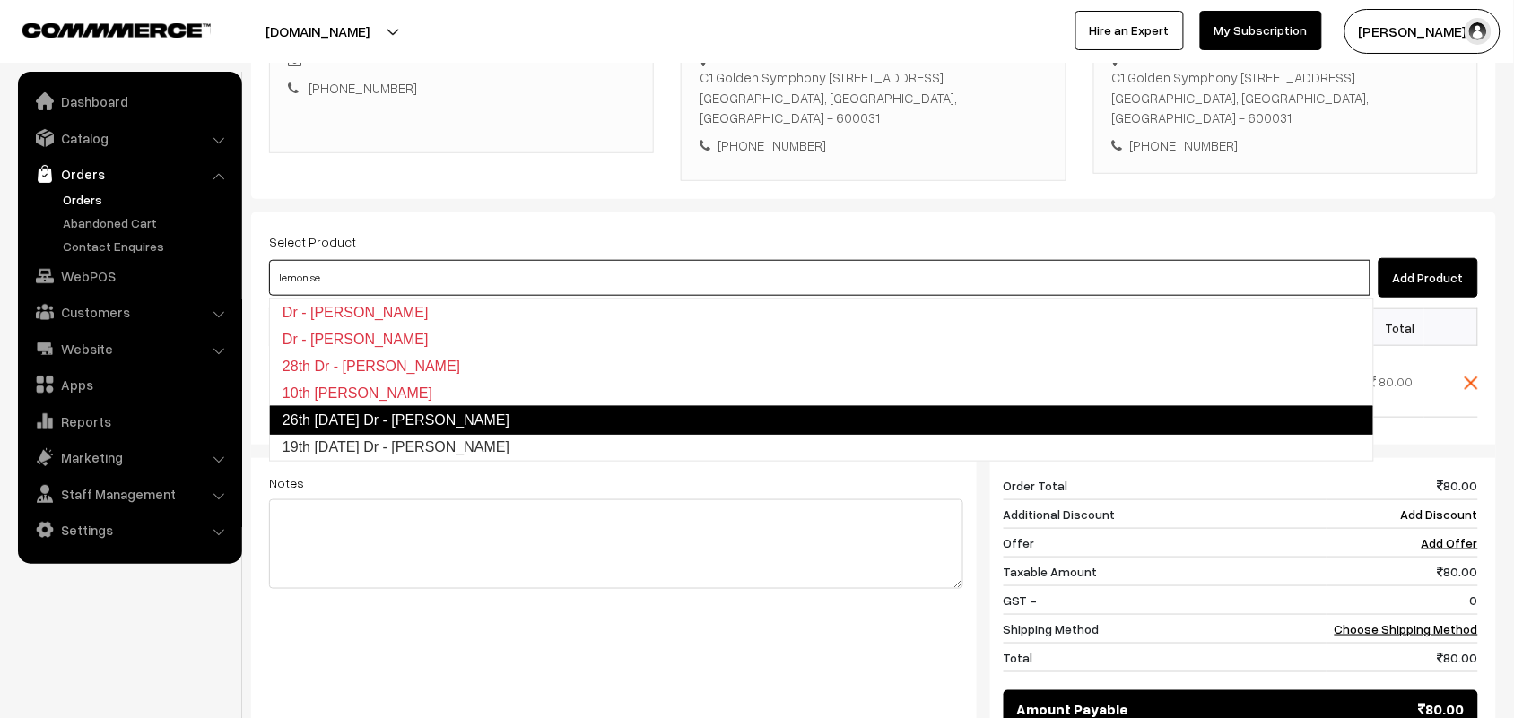
click at [419, 410] on link "26th Friday Dr - Lemon Sevai" at bounding box center [821, 420] width 1105 height 29
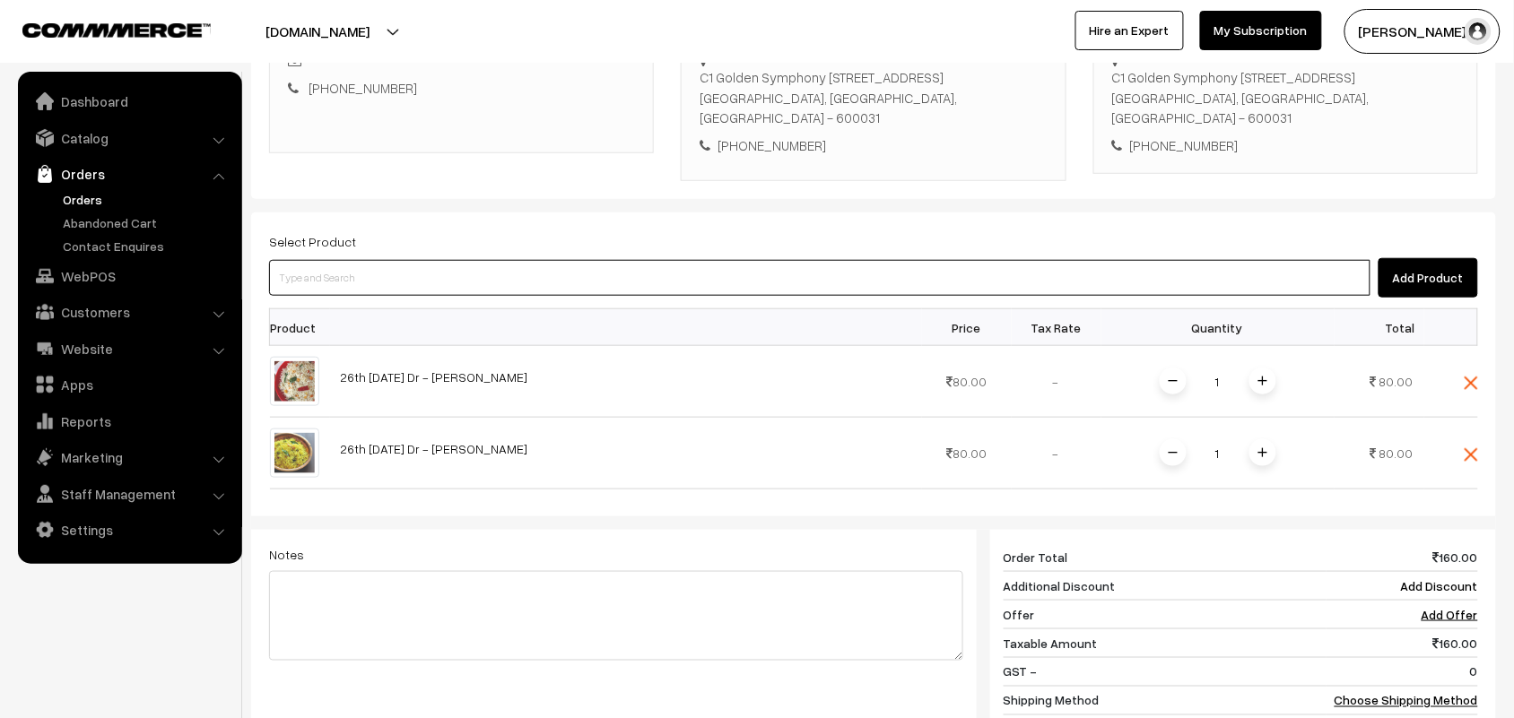
click at [369, 284] on input at bounding box center [819, 278] width 1101 height 36
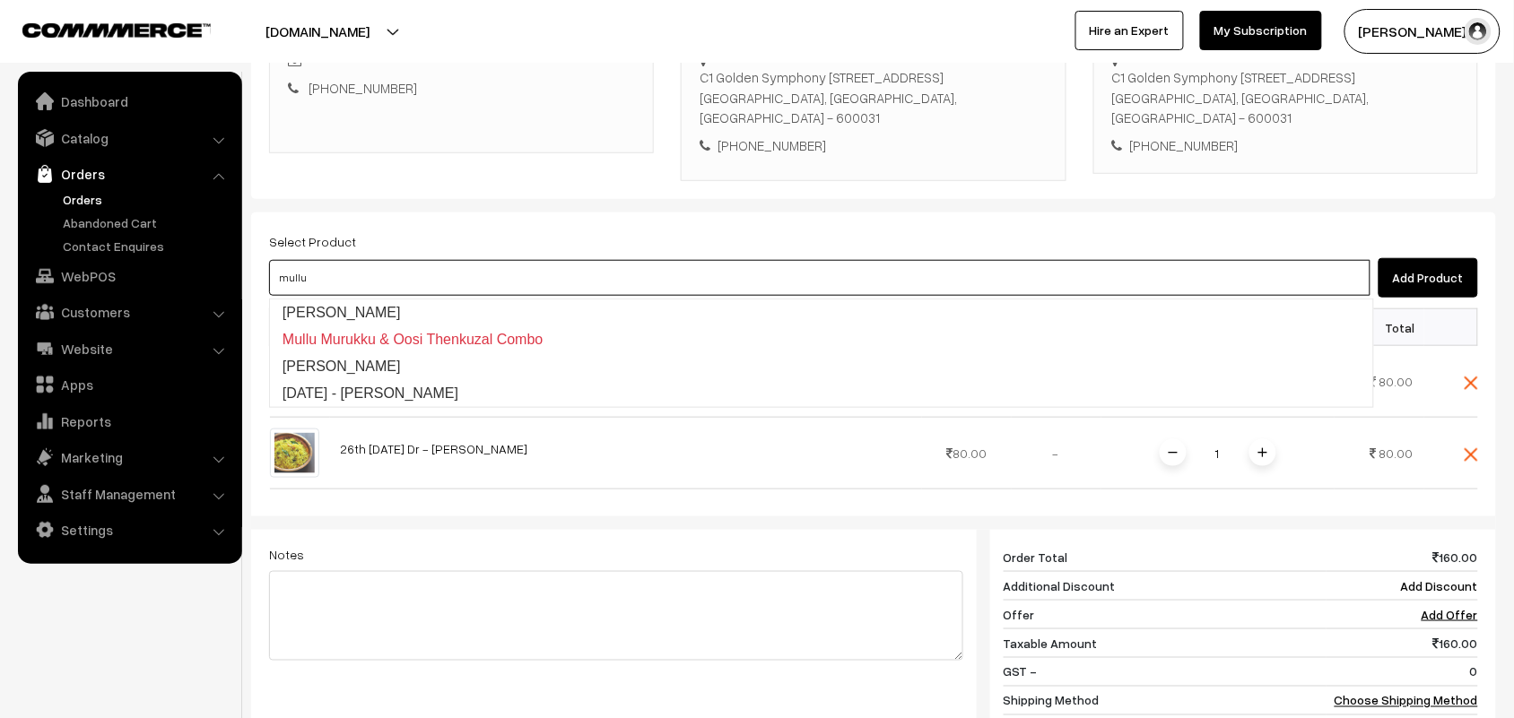
type input "mullu"
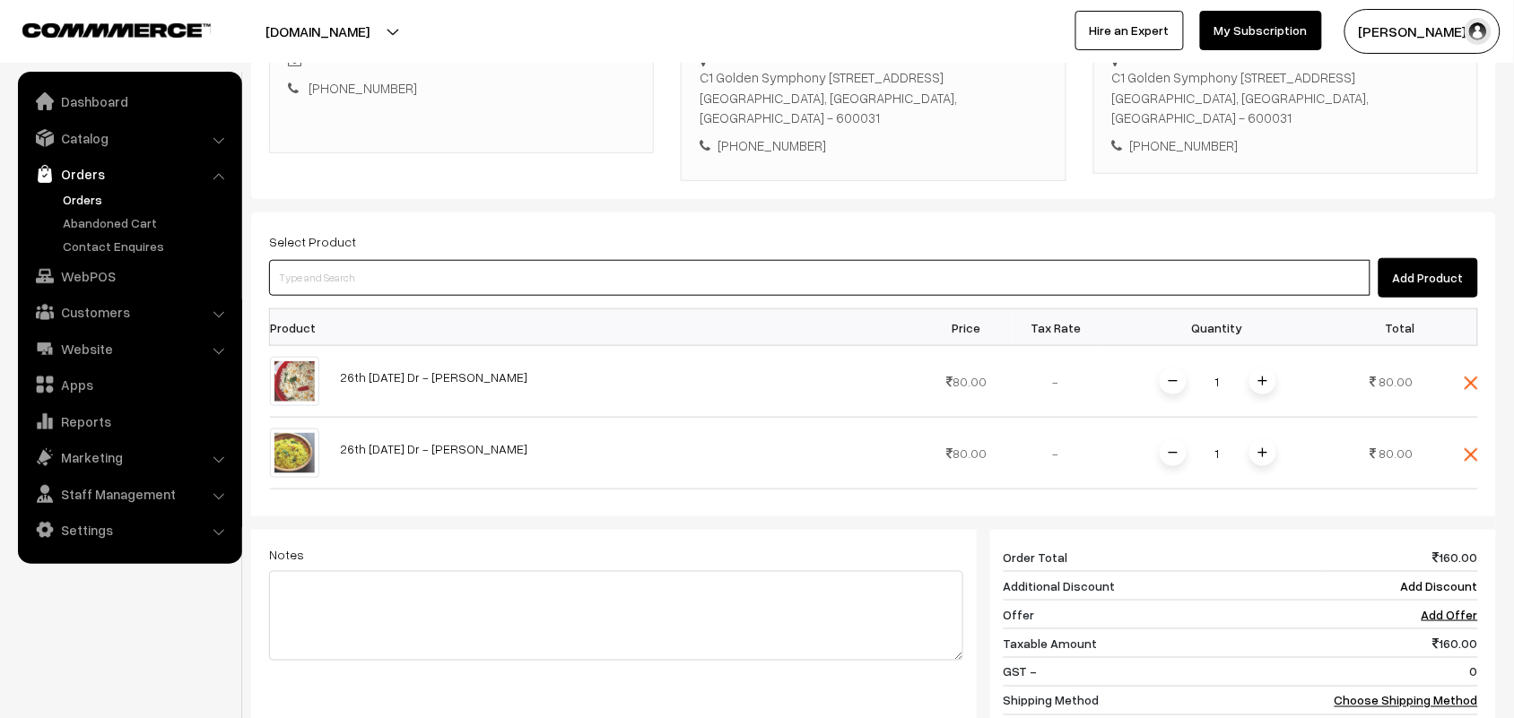
click at [361, 283] on input at bounding box center [819, 278] width 1101 height 36
type input "mullu"
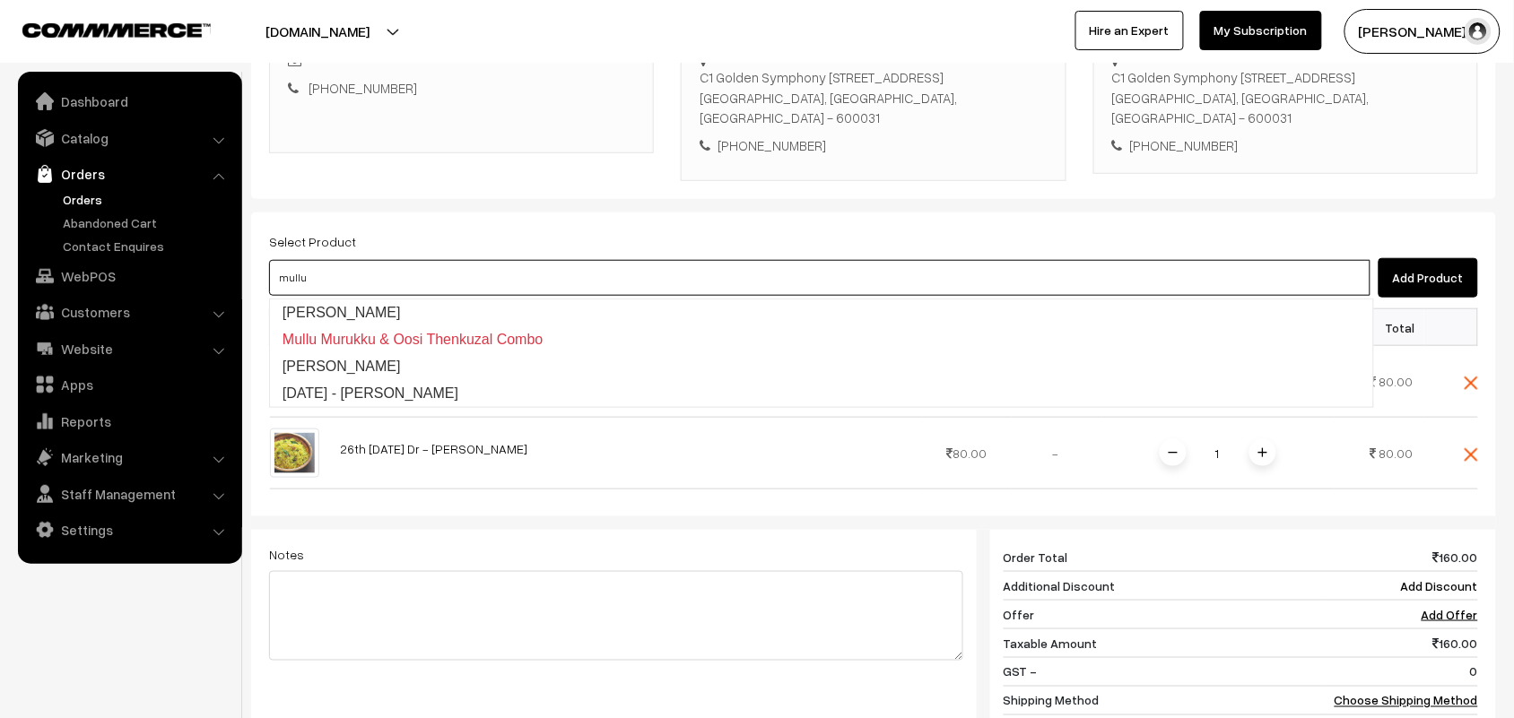
click at [361, 307] on link "Mullu Murukku" at bounding box center [821, 313] width 1103 height 27
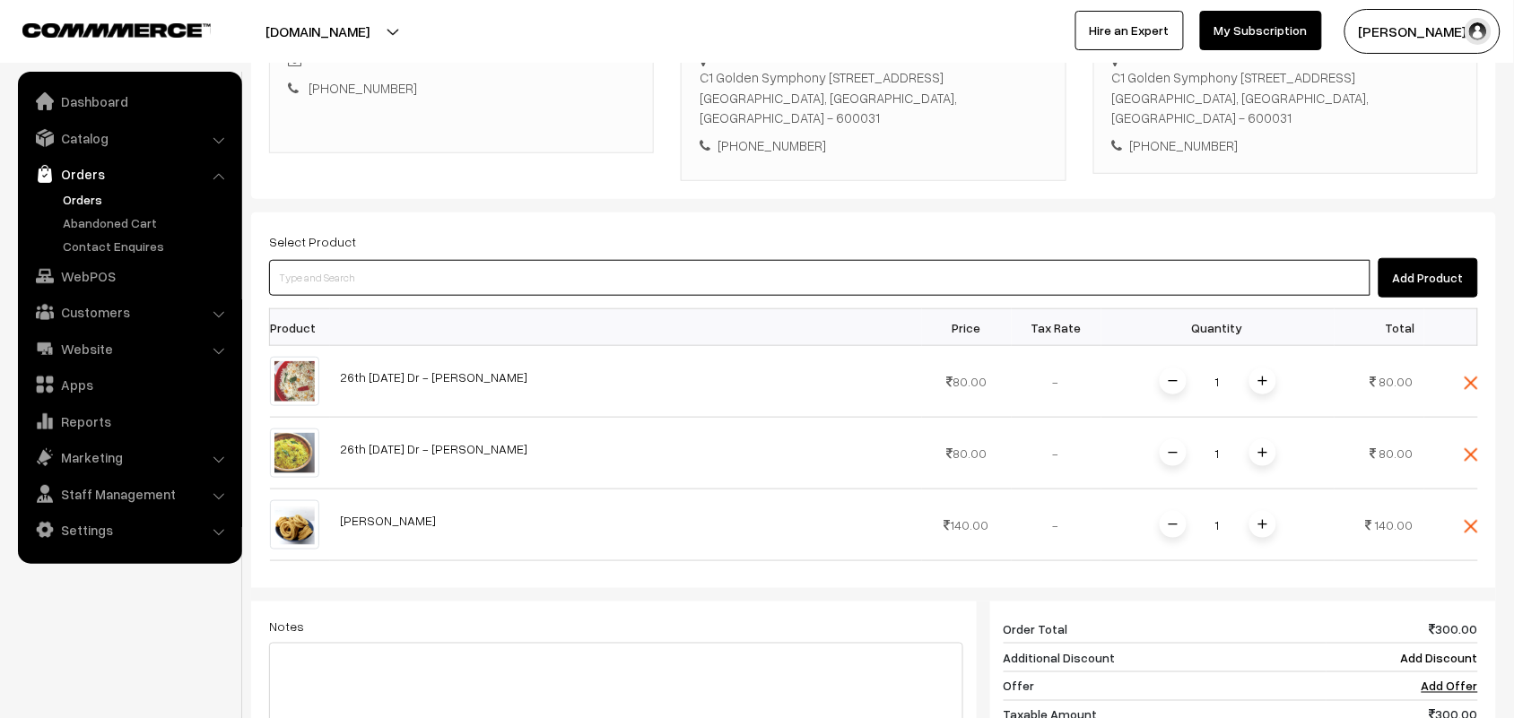
click at [373, 284] on input at bounding box center [819, 278] width 1101 height 36
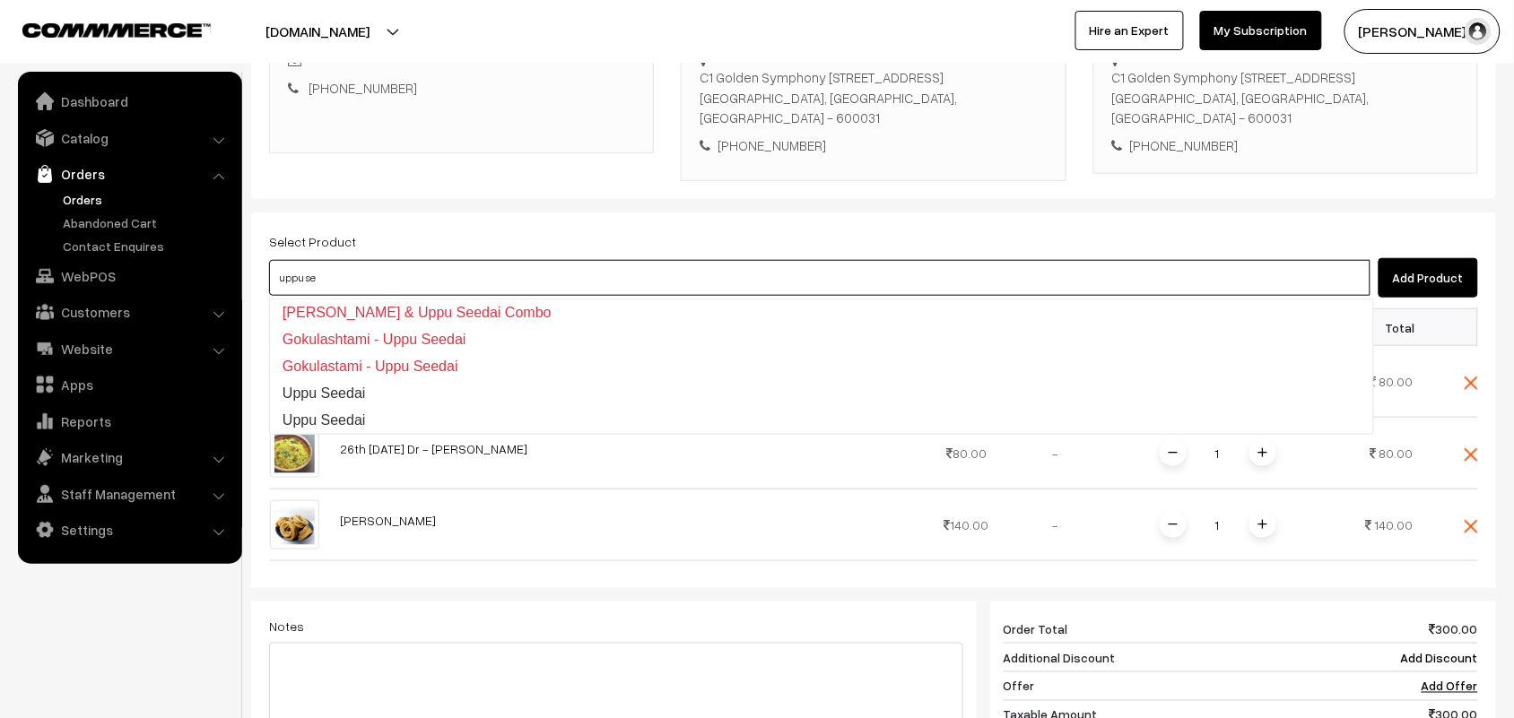
type input "uppu see"
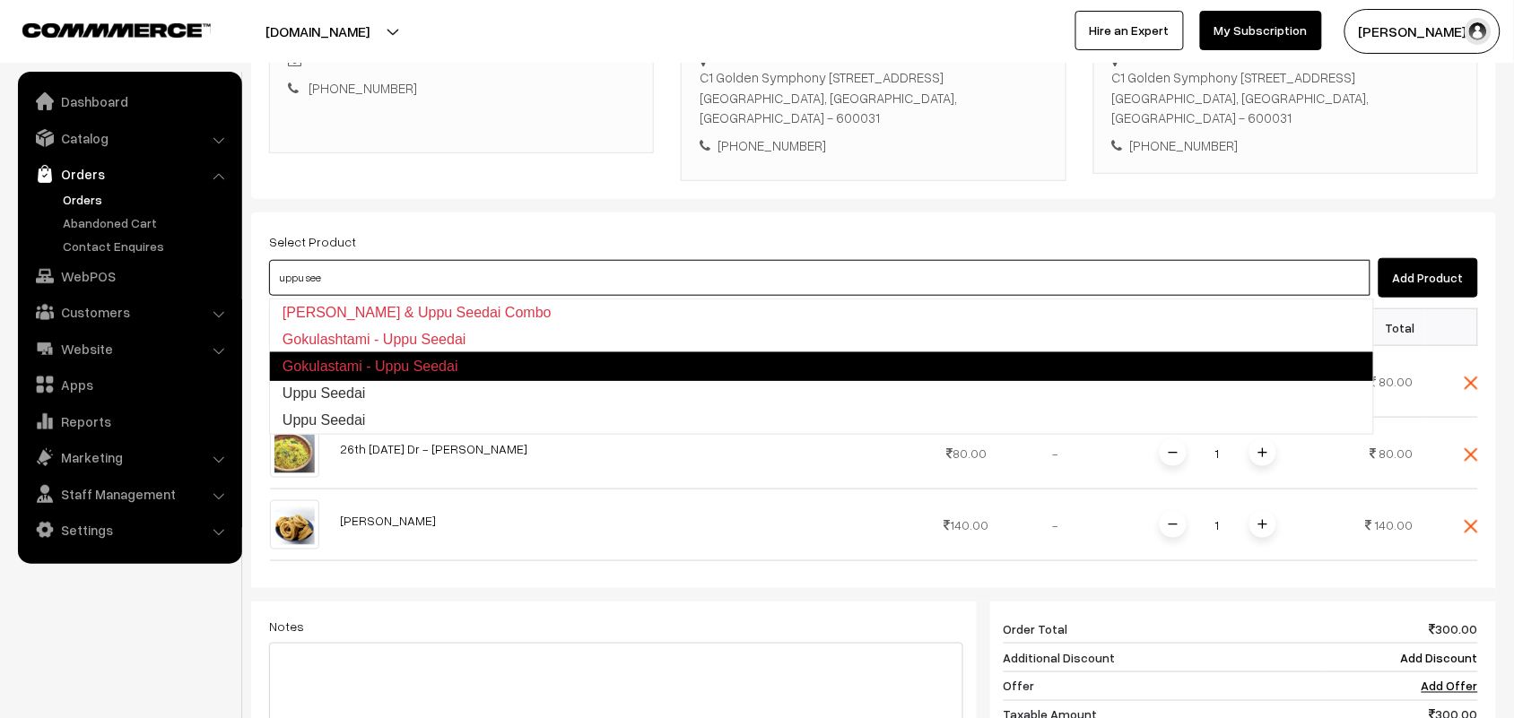
click at [375, 391] on link "Uppu Seedai" at bounding box center [821, 393] width 1103 height 27
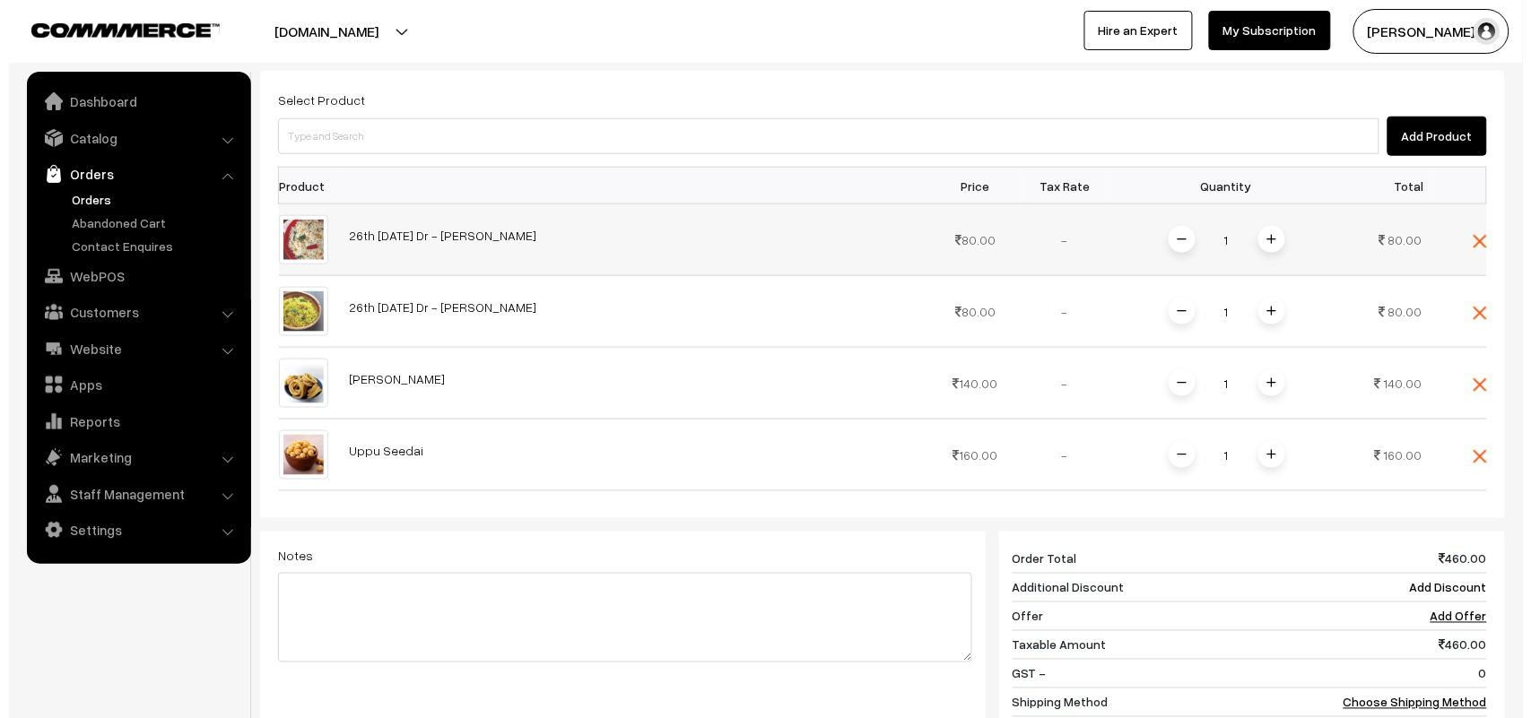
scroll to position [673, 0]
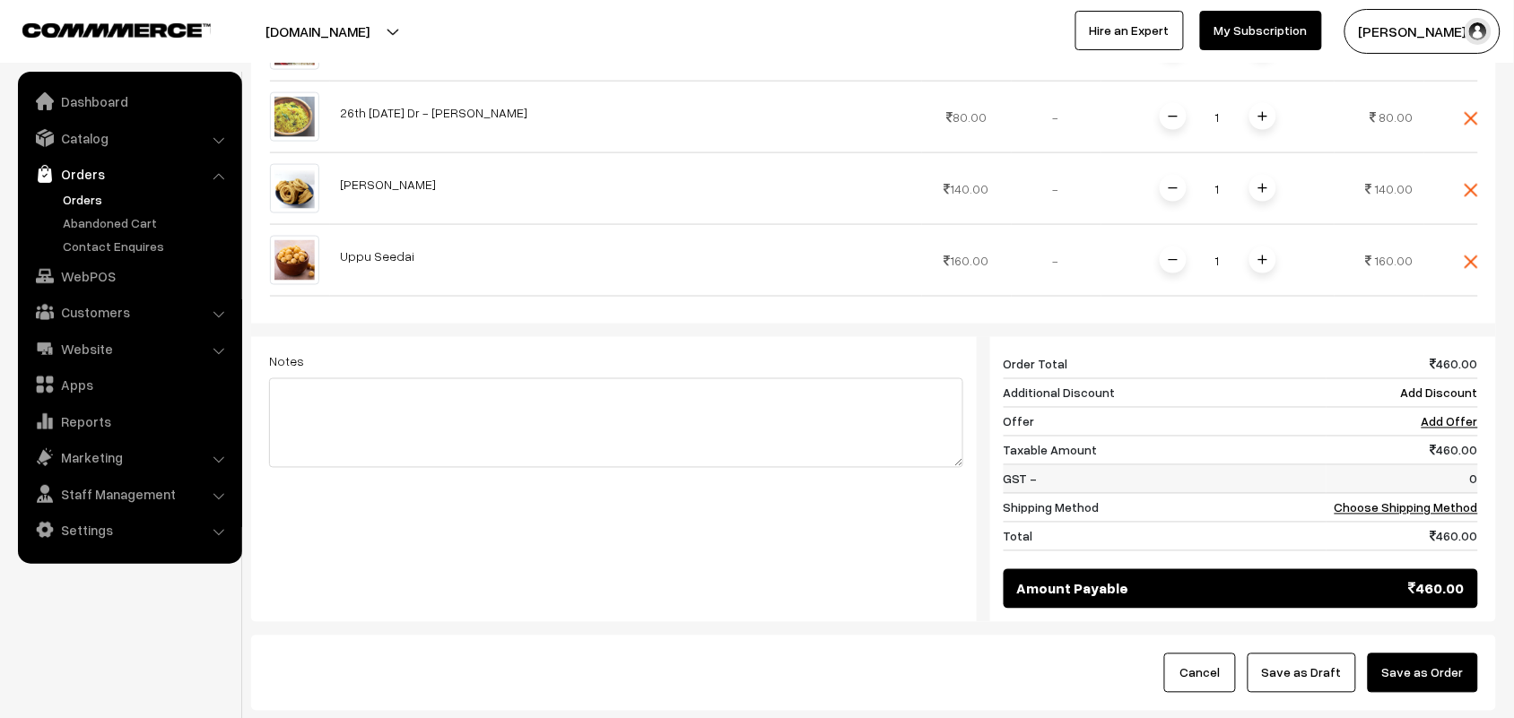
click at [1417, 493] on td "0" at bounding box center [1402, 479] width 152 height 29
click at [1406, 516] on link "Choose Shipping Method" at bounding box center [1405, 507] width 143 height 15
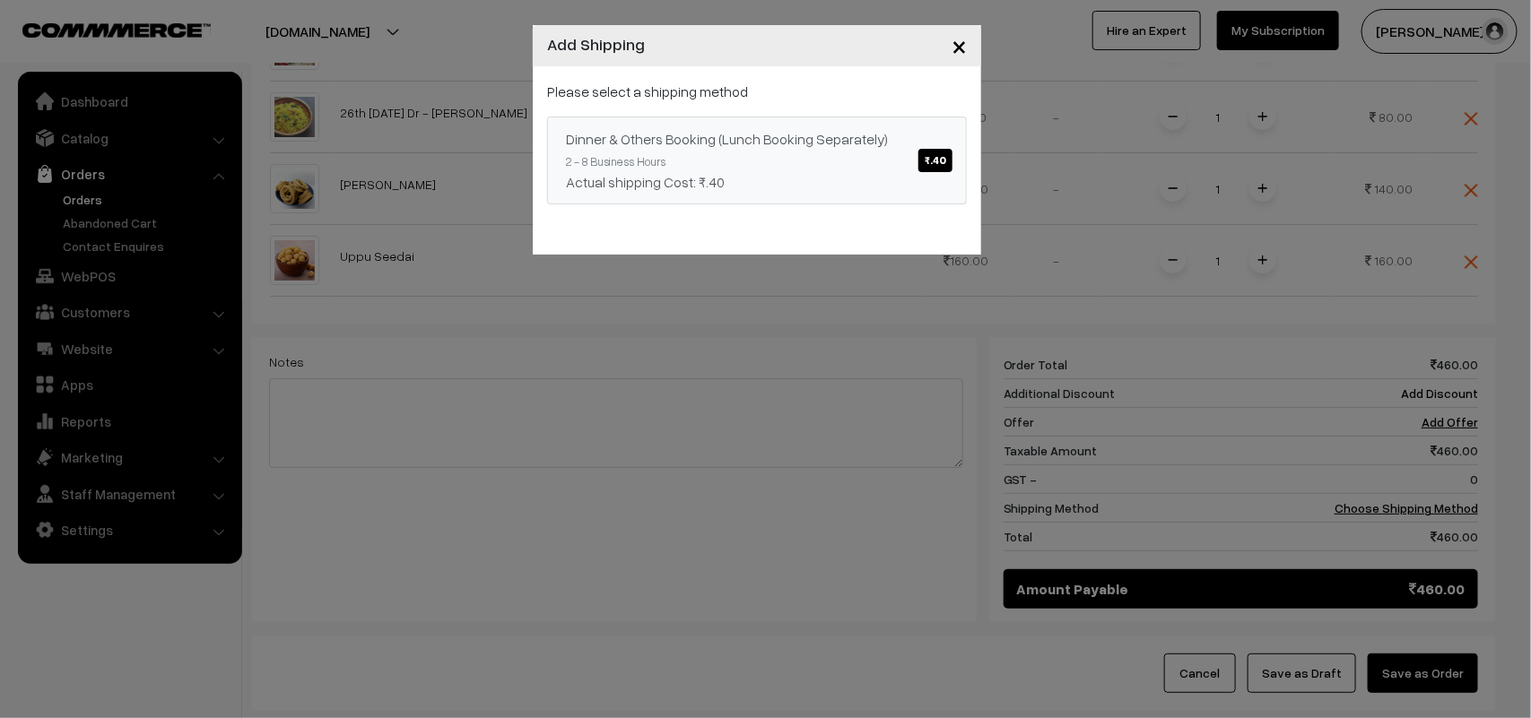
click at [893, 171] on div "Actual shipping Cost: ₹.40" at bounding box center [757, 182] width 382 height 22
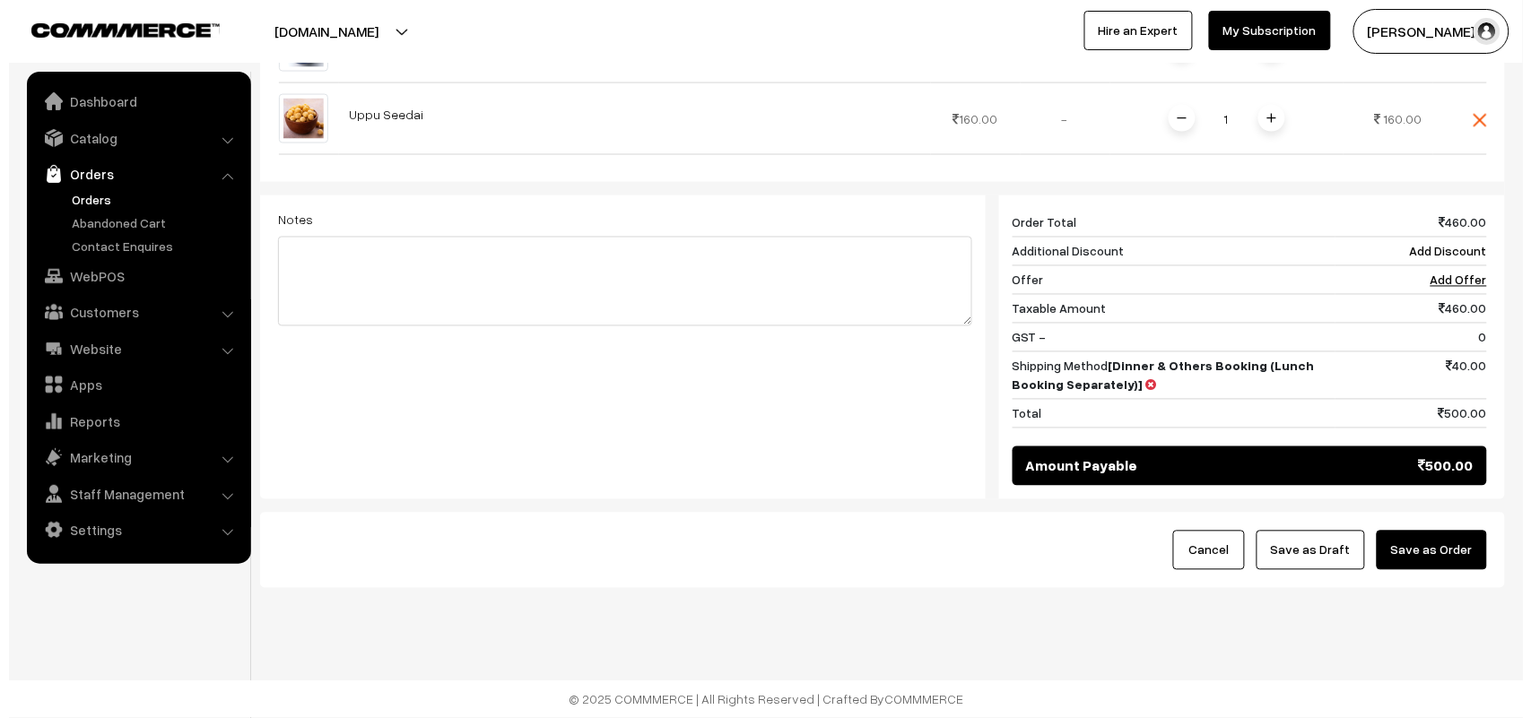
scroll to position [821, 0]
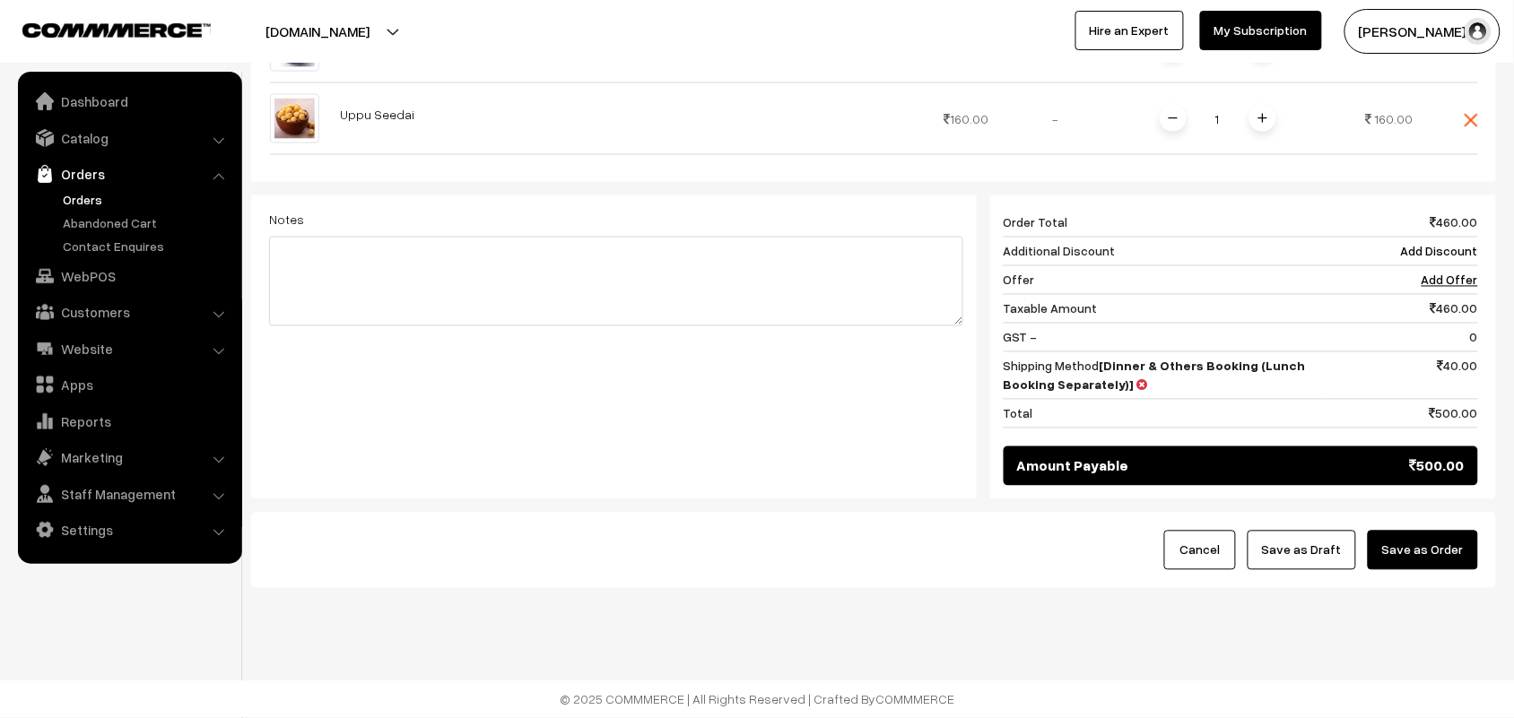
click at [1424, 558] on button "Save as Order" at bounding box center [1423, 550] width 110 height 39
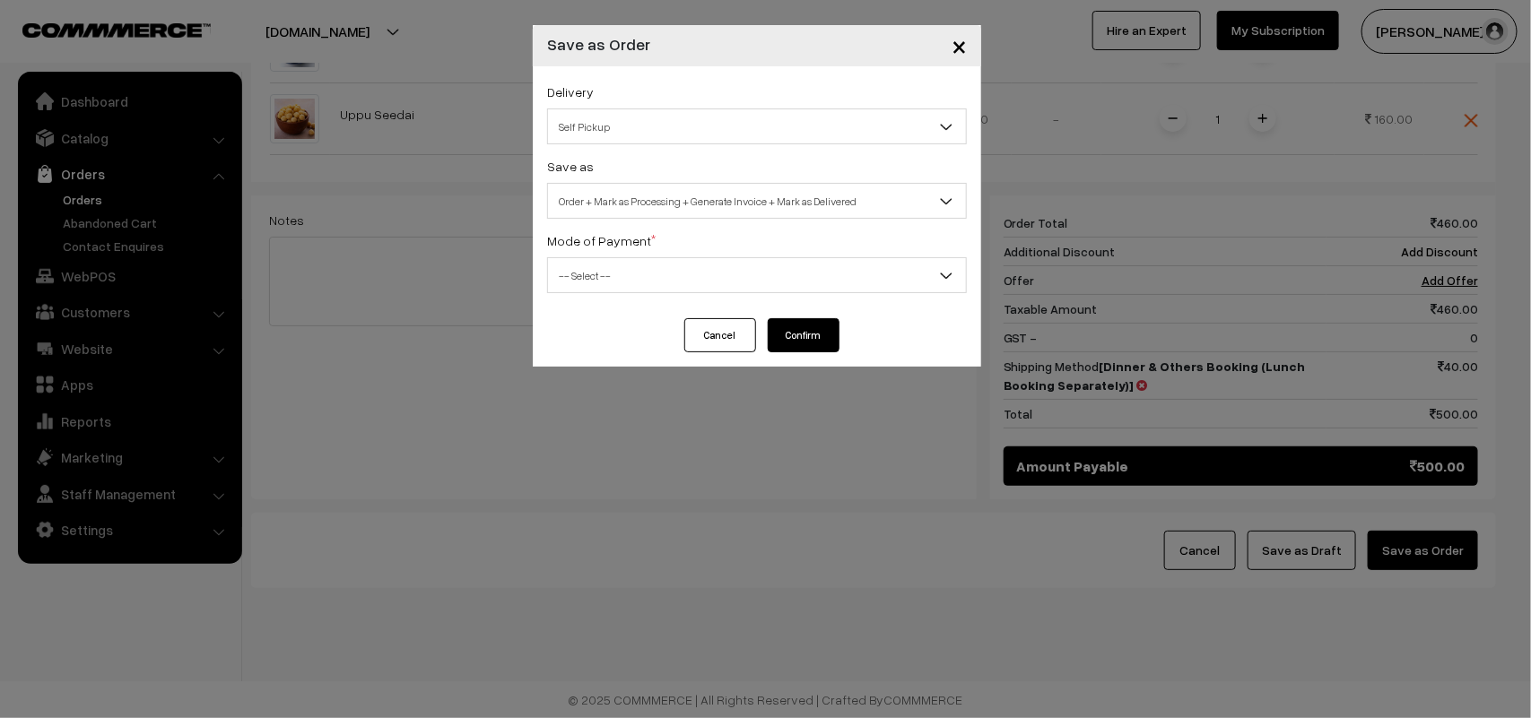
drag, startPoint x: 717, startPoint y: 133, endPoint x: 657, endPoint y: 133, distance: 60.1
click at [713, 133] on span "Self Pickup" at bounding box center [757, 126] width 418 height 31
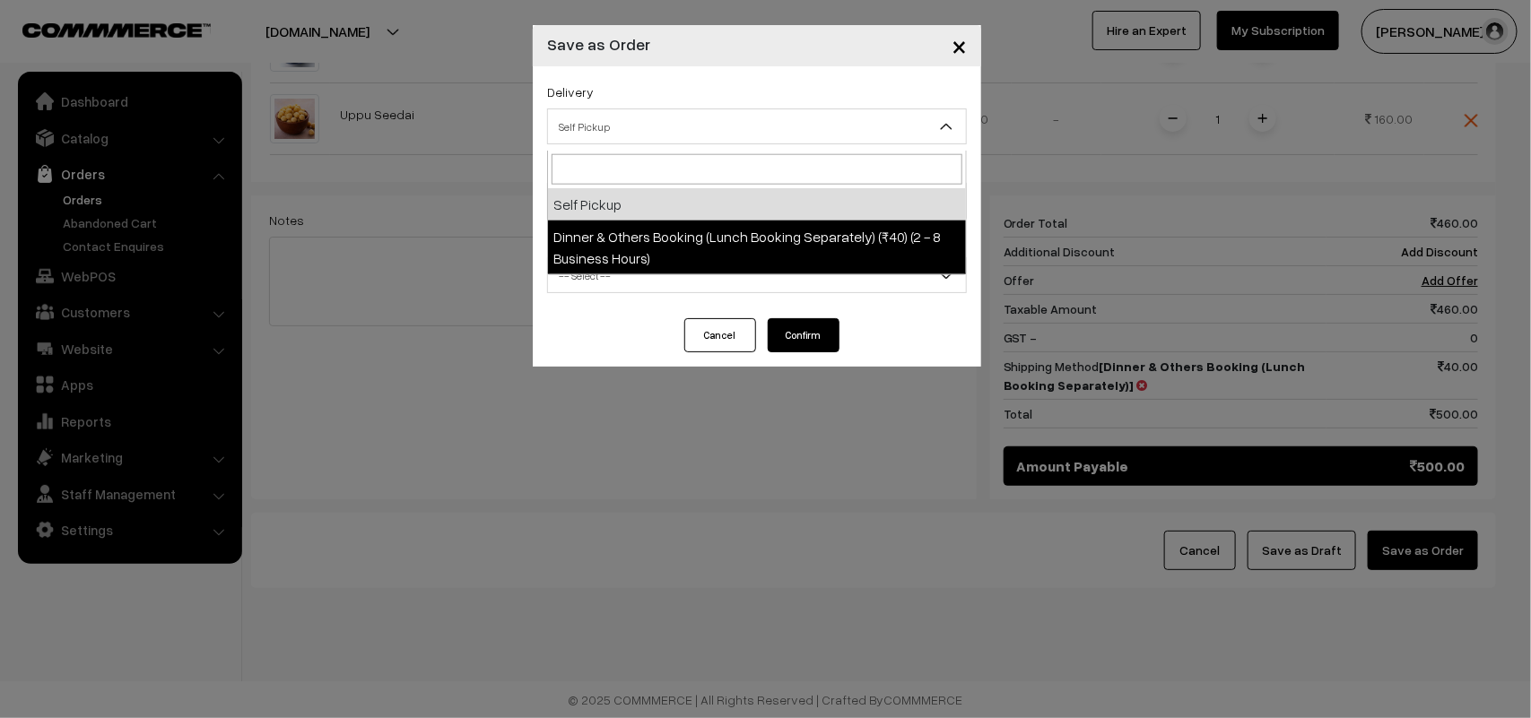
select select "DOB1"
select select "3"
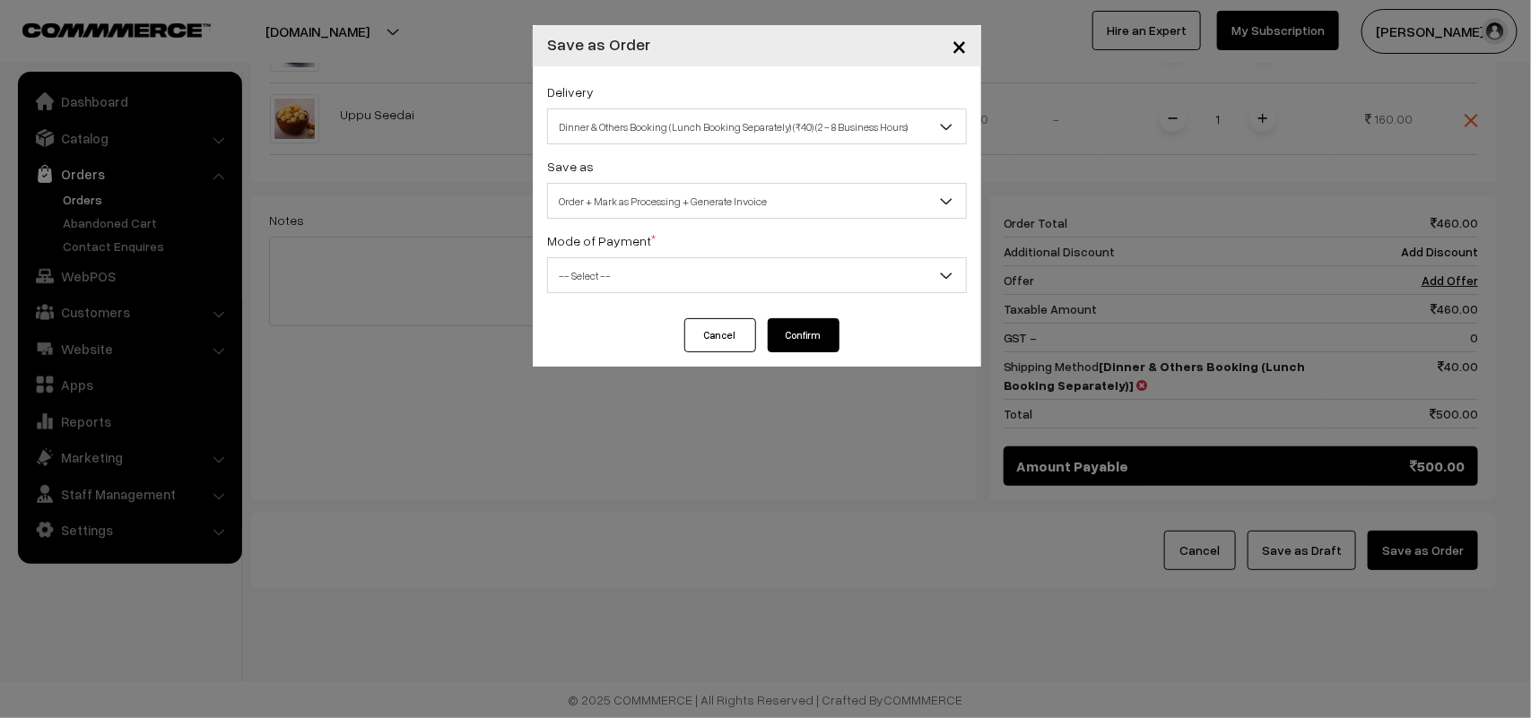
click at [678, 198] on span "Order + Mark as Processing + Generate Invoice" at bounding box center [757, 201] width 418 height 31
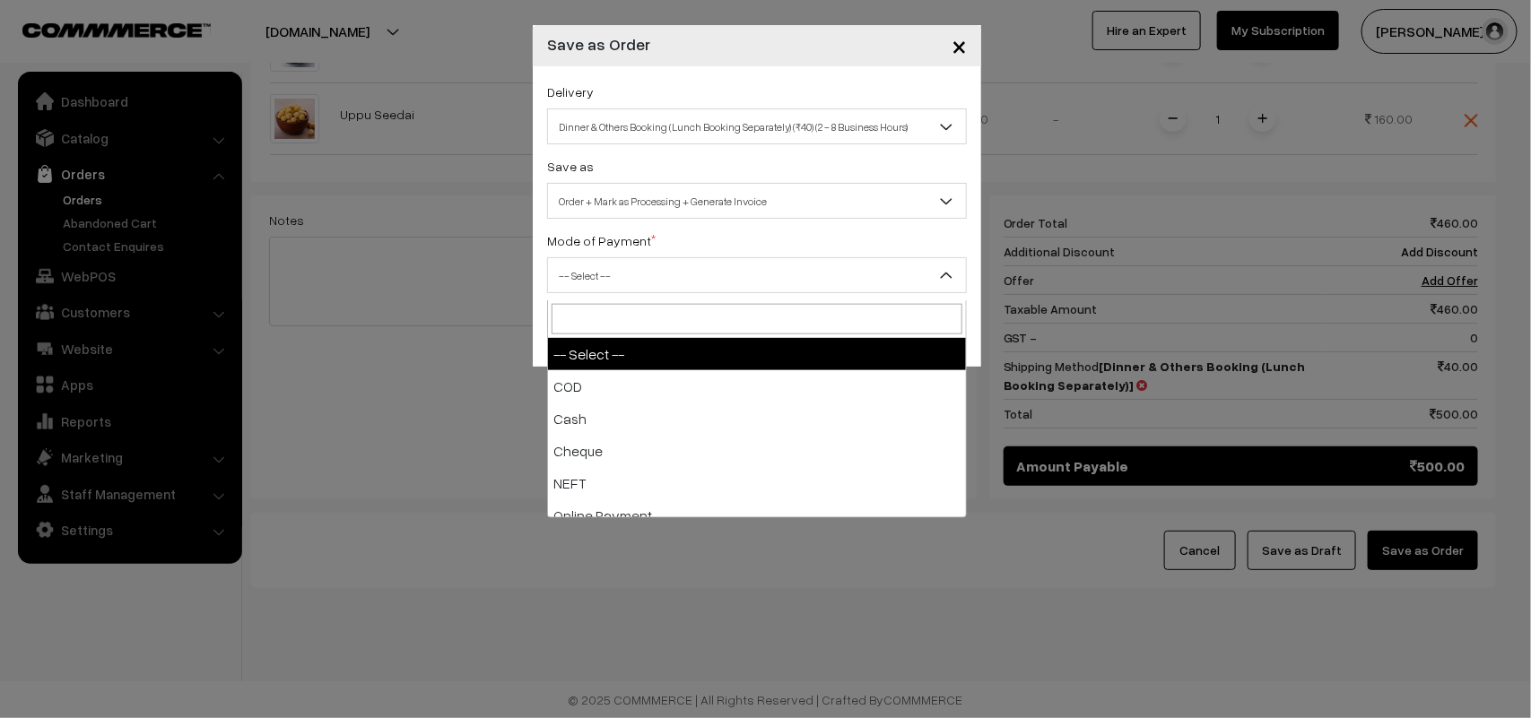
click at [621, 288] on span "-- Select --" at bounding box center [757, 275] width 418 height 31
select select "1"
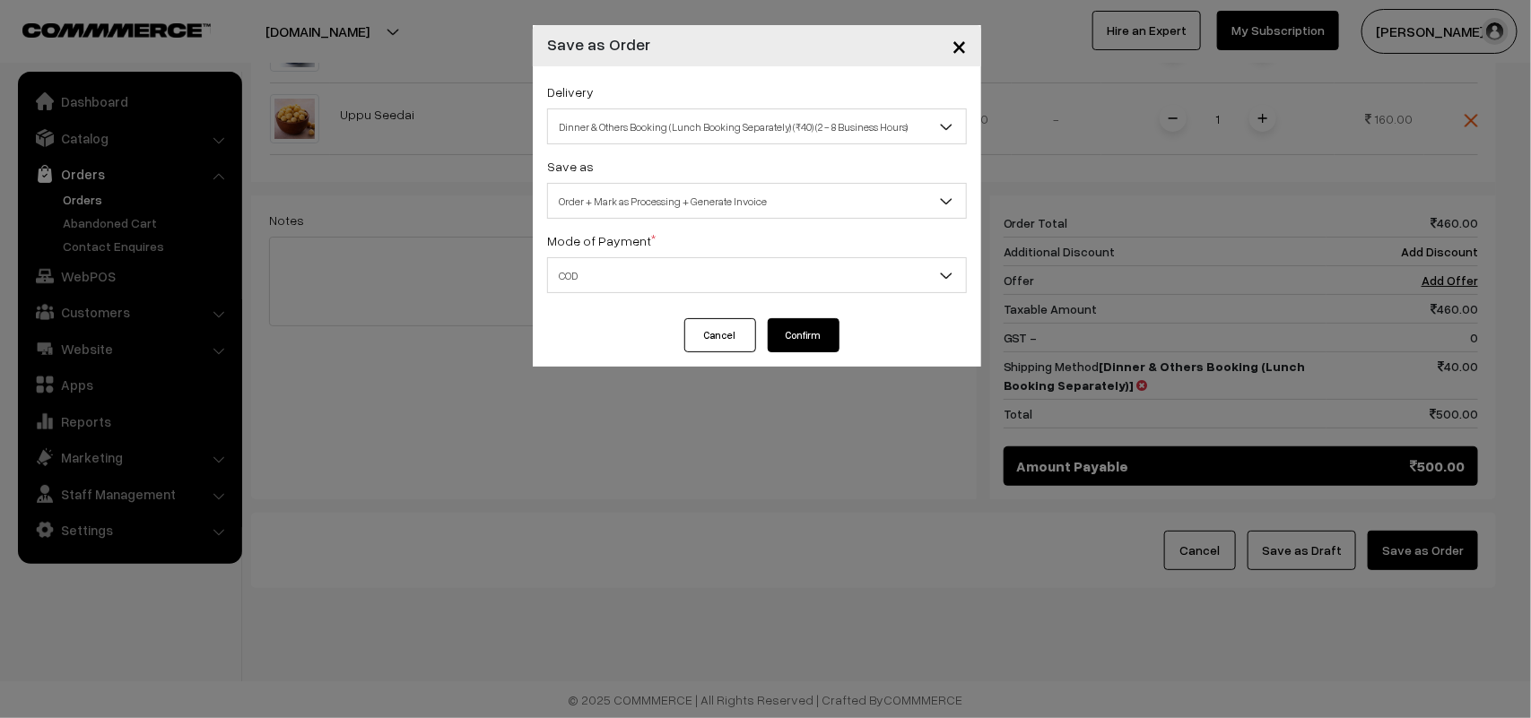
click at [781, 330] on button "Confirm" at bounding box center [804, 335] width 72 height 34
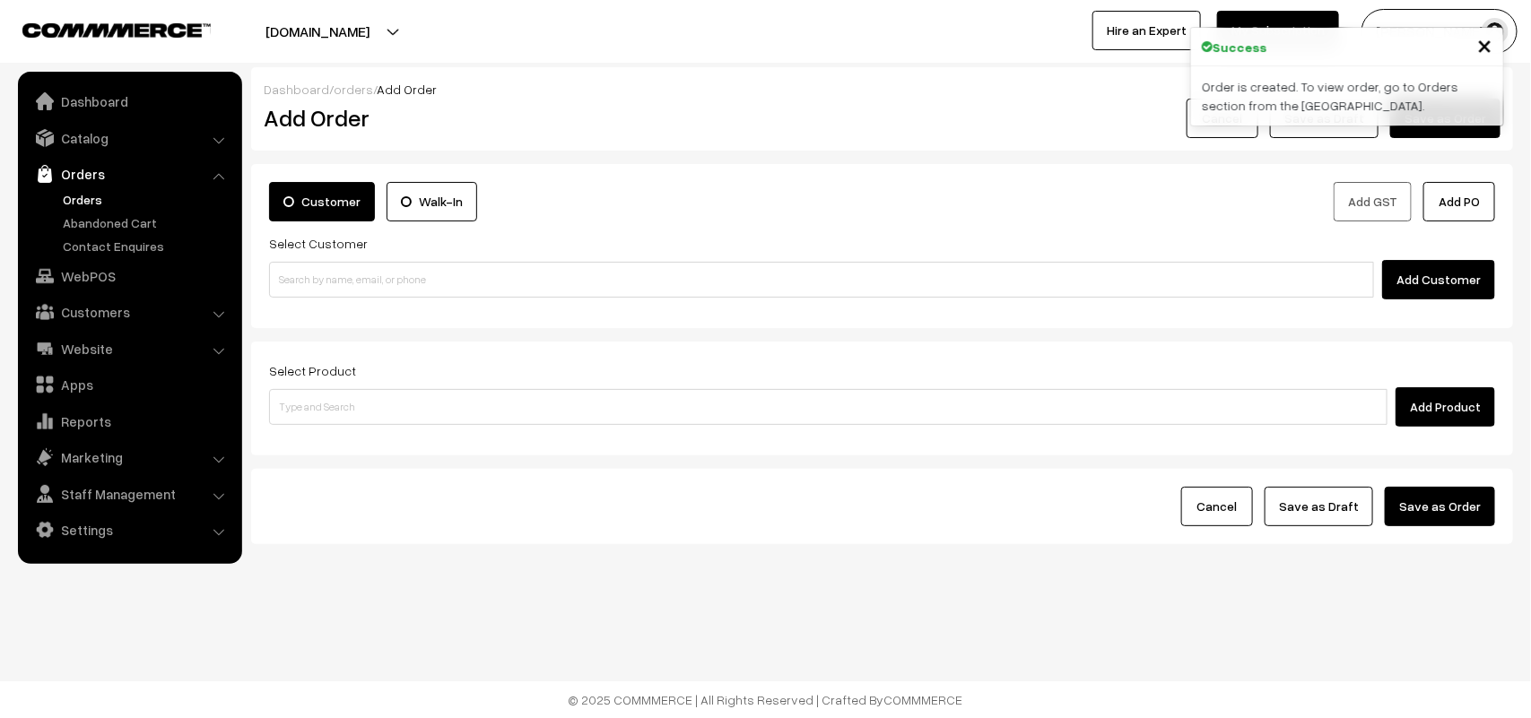
click at [78, 199] on link "Orders" at bounding box center [147, 199] width 178 height 19
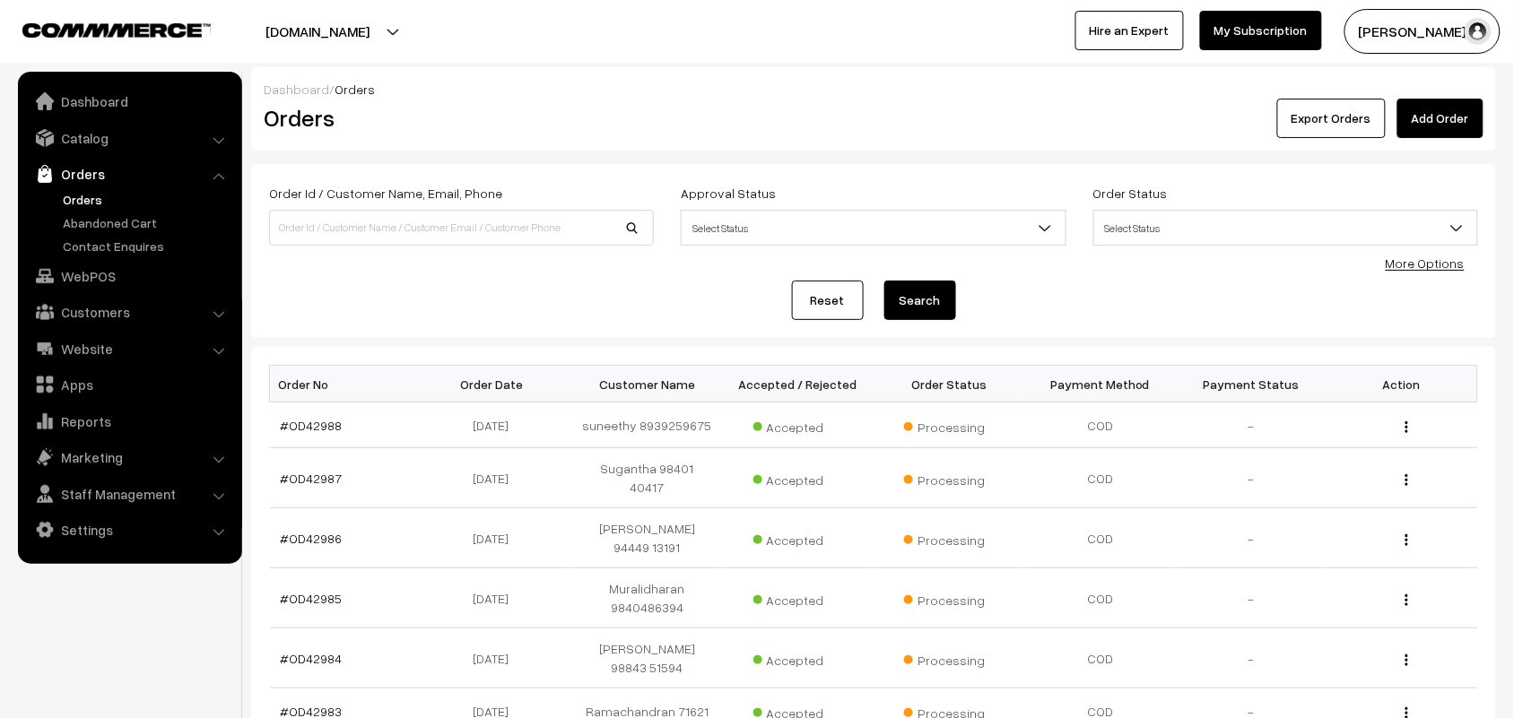
click at [310, 422] on link "#OD42988" at bounding box center [312, 425] width 62 height 15
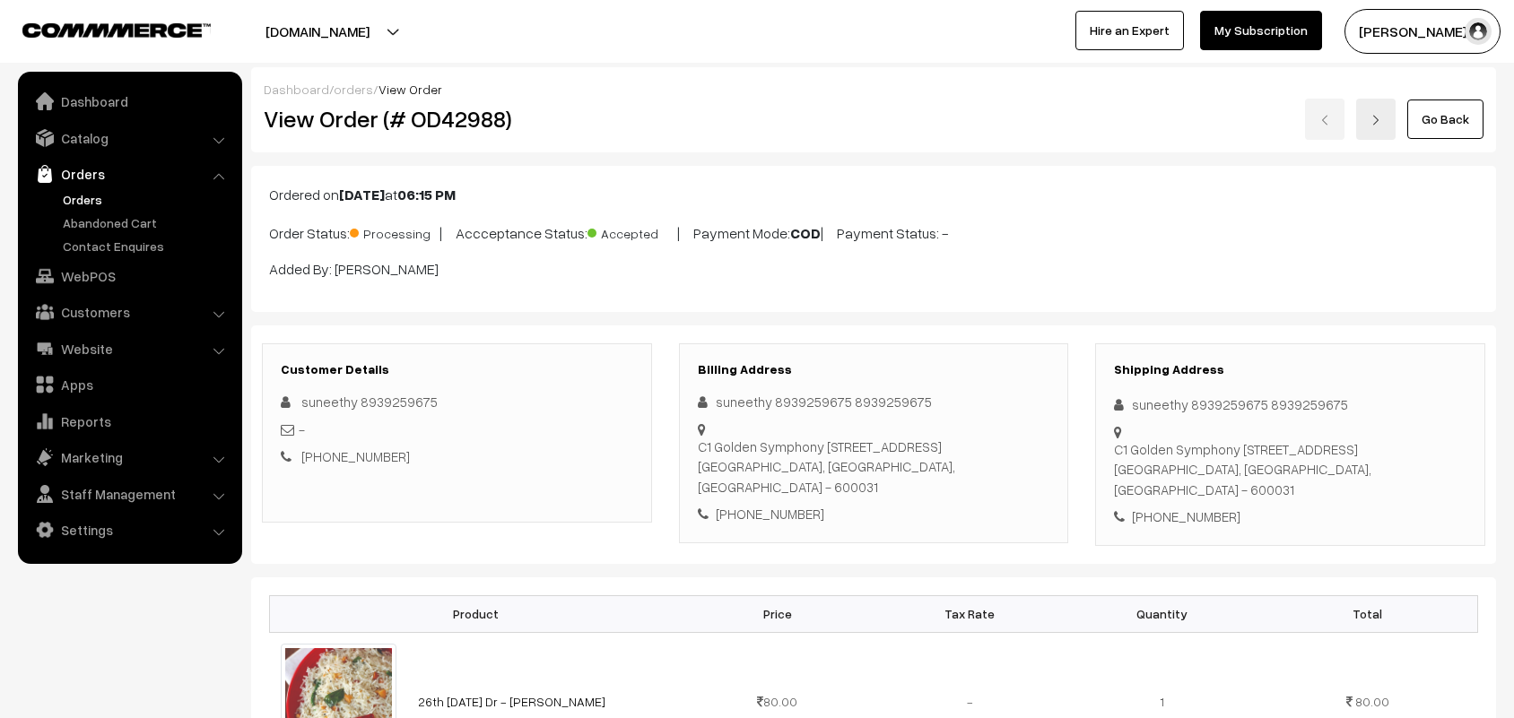
click at [316, 110] on h2 "View Order (# OD42988)" at bounding box center [458, 119] width 388 height 28
drag, startPoint x: 348, startPoint y: 110, endPoint x: 576, endPoint y: 110, distance: 227.8
click at [576, 110] on h2 "View Order (# OD42988)" at bounding box center [458, 119] width 388 height 28
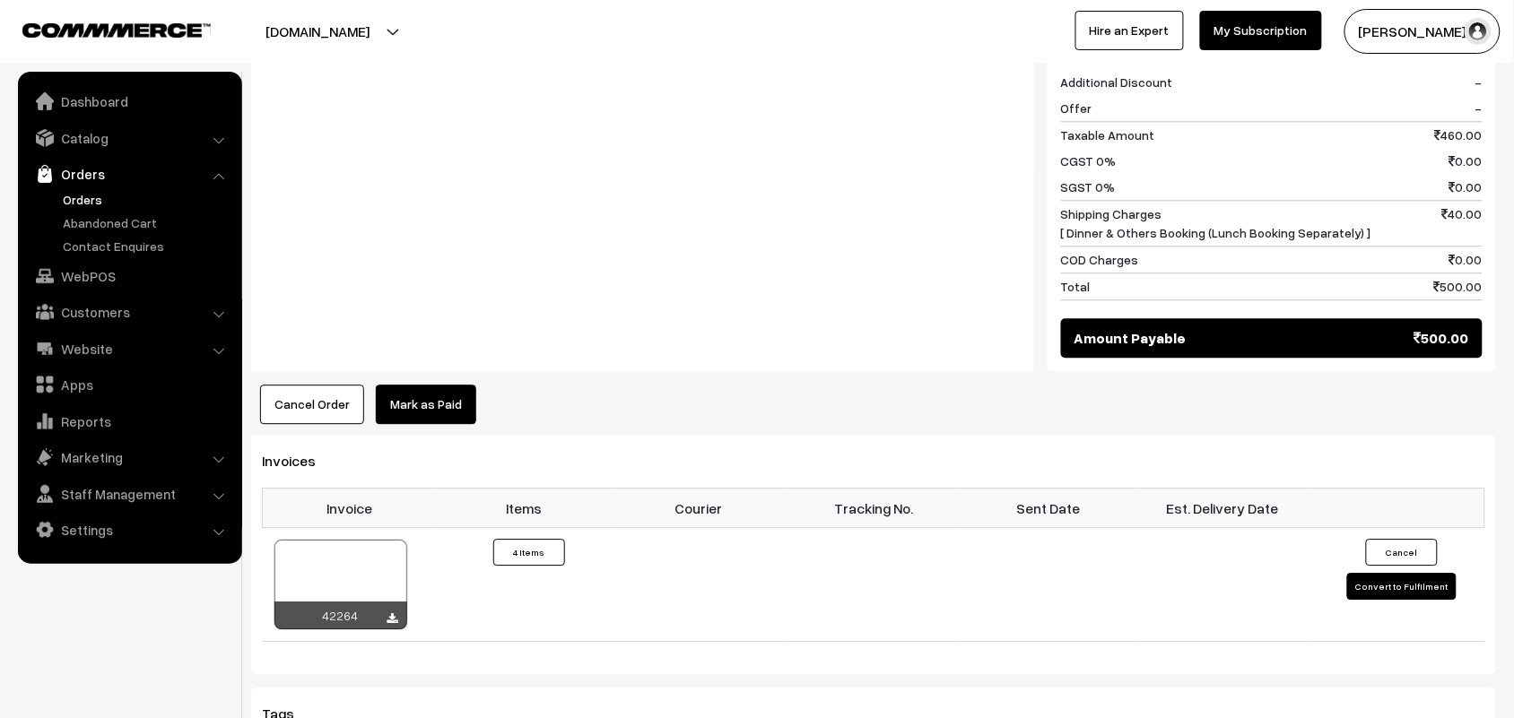
scroll to position [1457, 0]
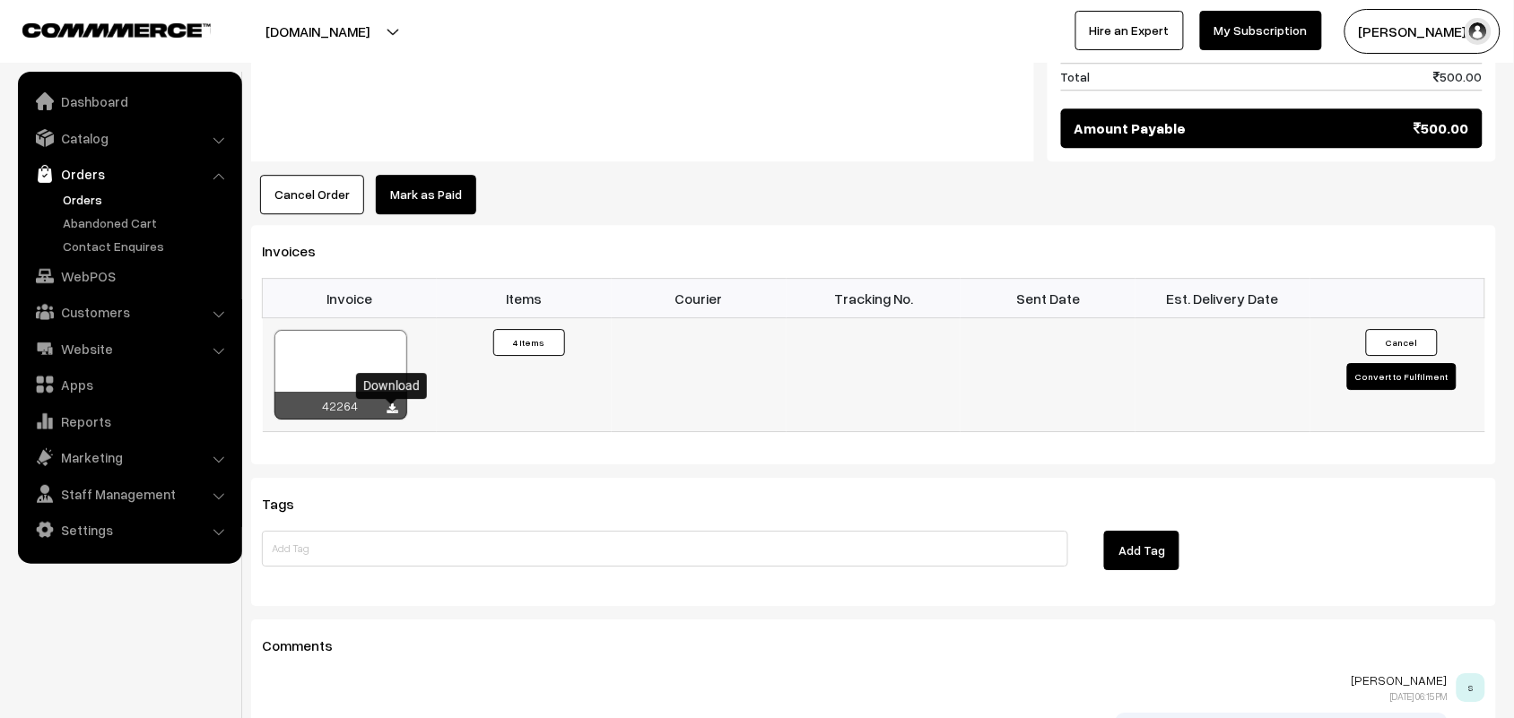
click at [395, 415] on icon at bounding box center [392, 410] width 11 height 12
click at [105, 269] on link "WebPOS" at bounding box center [128, 276] width 213 height 32
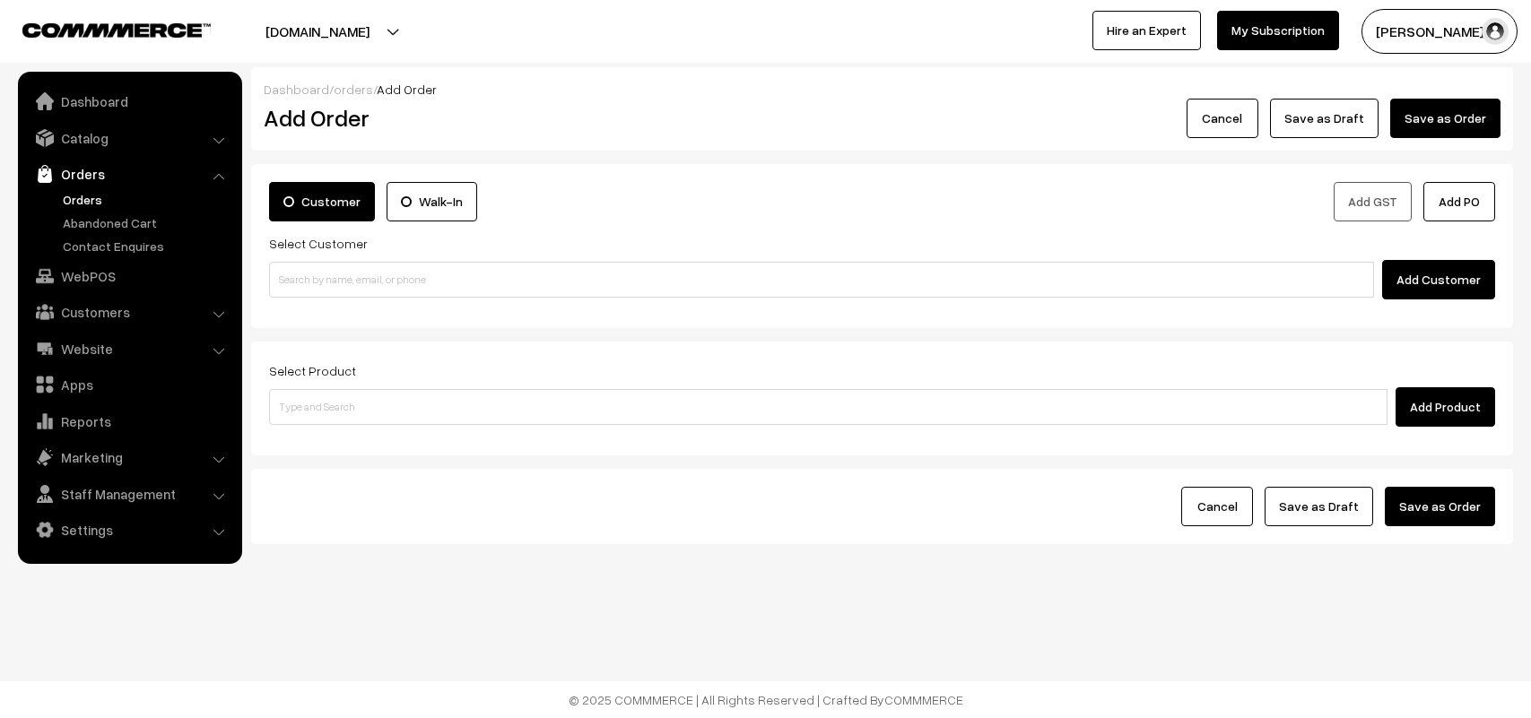
click at [378, 303] on div "Customer Walk-In Add GST Add PO Select Customer Add Customer" at bounding box center [882, 246] width 1262 height 164
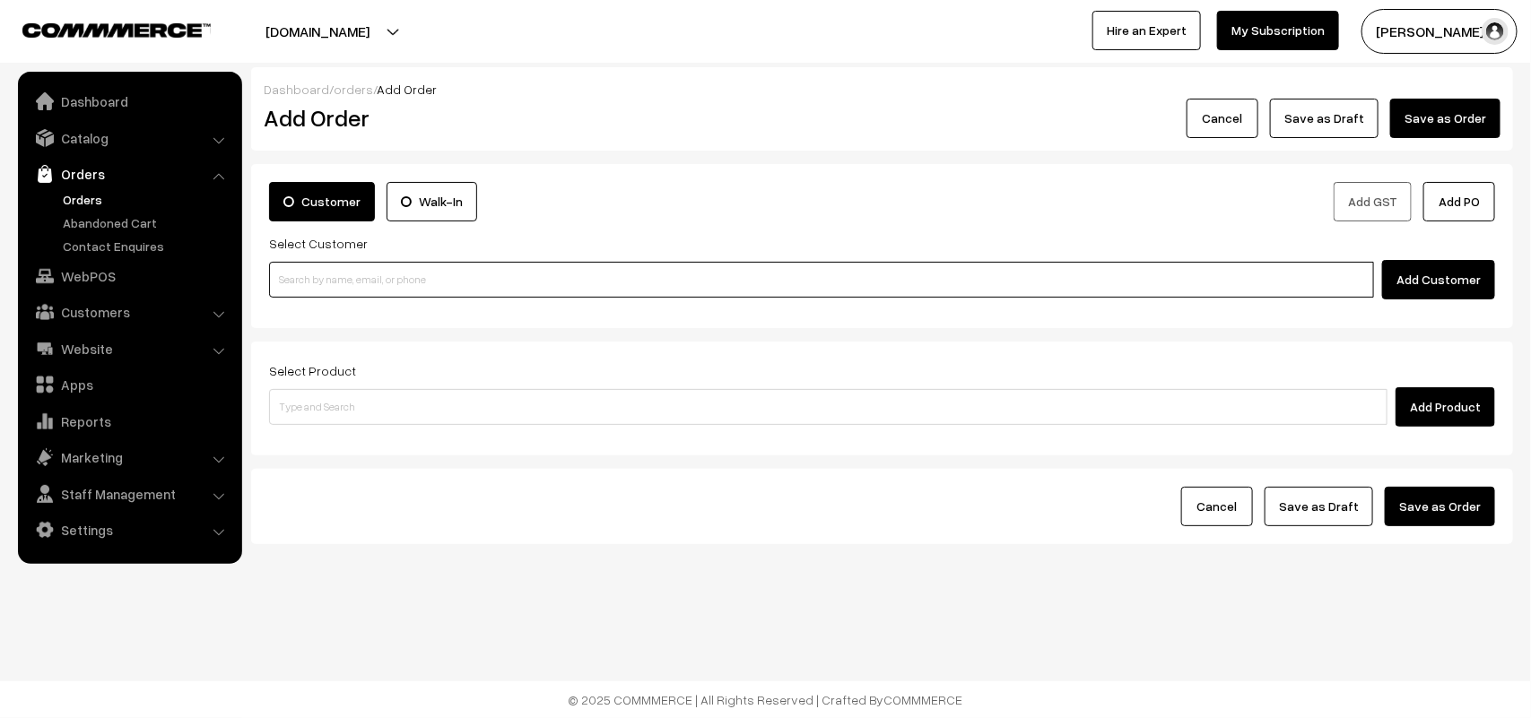
click at [343, 274] on input at bounding box center [821, 280] width 1105 height 36
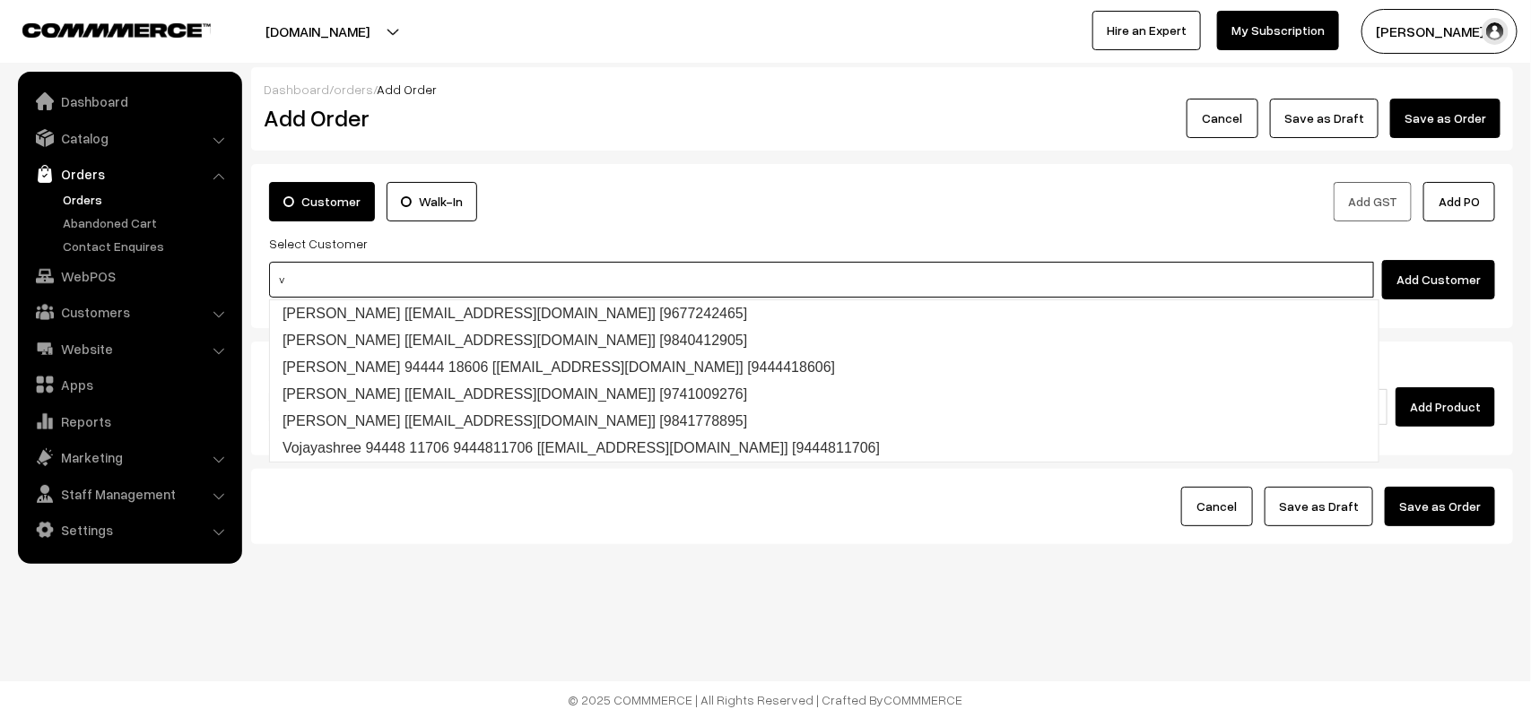
drag, startPoint x: 308, startPoint y: 279, endPoint x: 236, endPoint y: 279, distance: 71.7
click at [236, 279] on body "Thank you for showing interest. Our team will call you shortly. Close [DOMAIN_N…" at bounding box center [765, 359] width 1531 height 718
paste input "87548 29047"
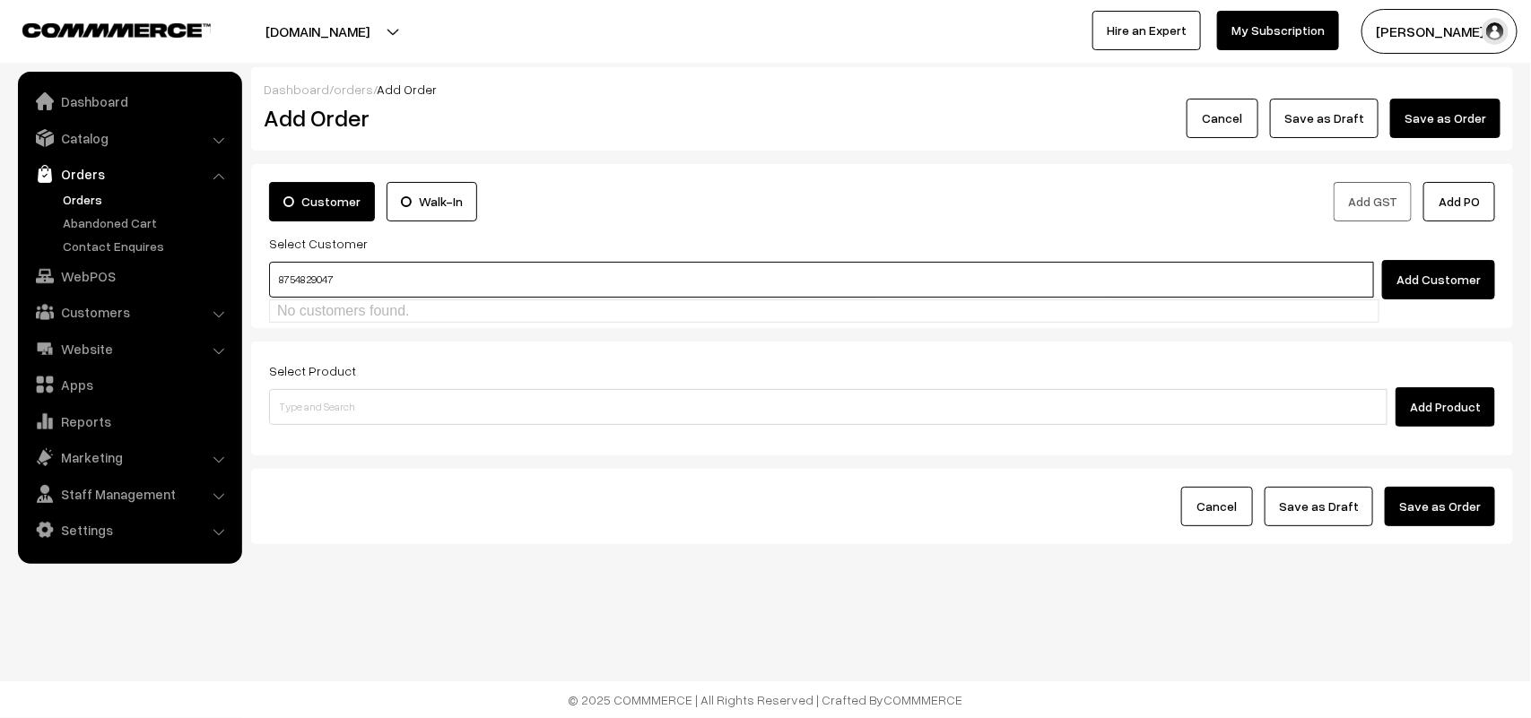
click at [306, 269] on input "87548 29047" at bounding box center [821, 280] width 1105 height 36
type input "8754829047"
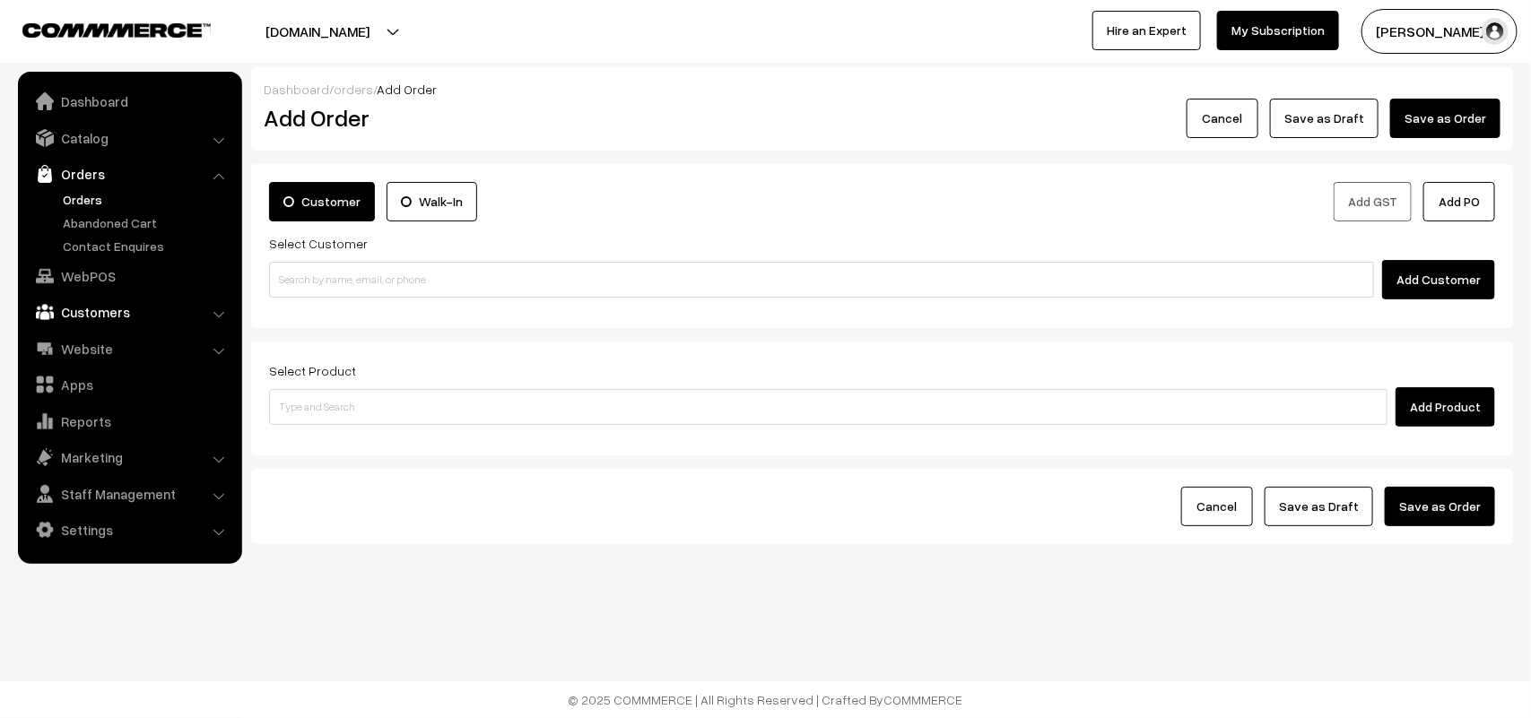
click at [105, 298] on link "Customers" at bounding box center [128, 312] width 213 height 32
click at [104, 260] on link "Customers" at bounding box center [128, 246] width 213 height 32
click at [1415, 275] on button "Add Customer" at bounding box center [1438, 279] width 113 height 39
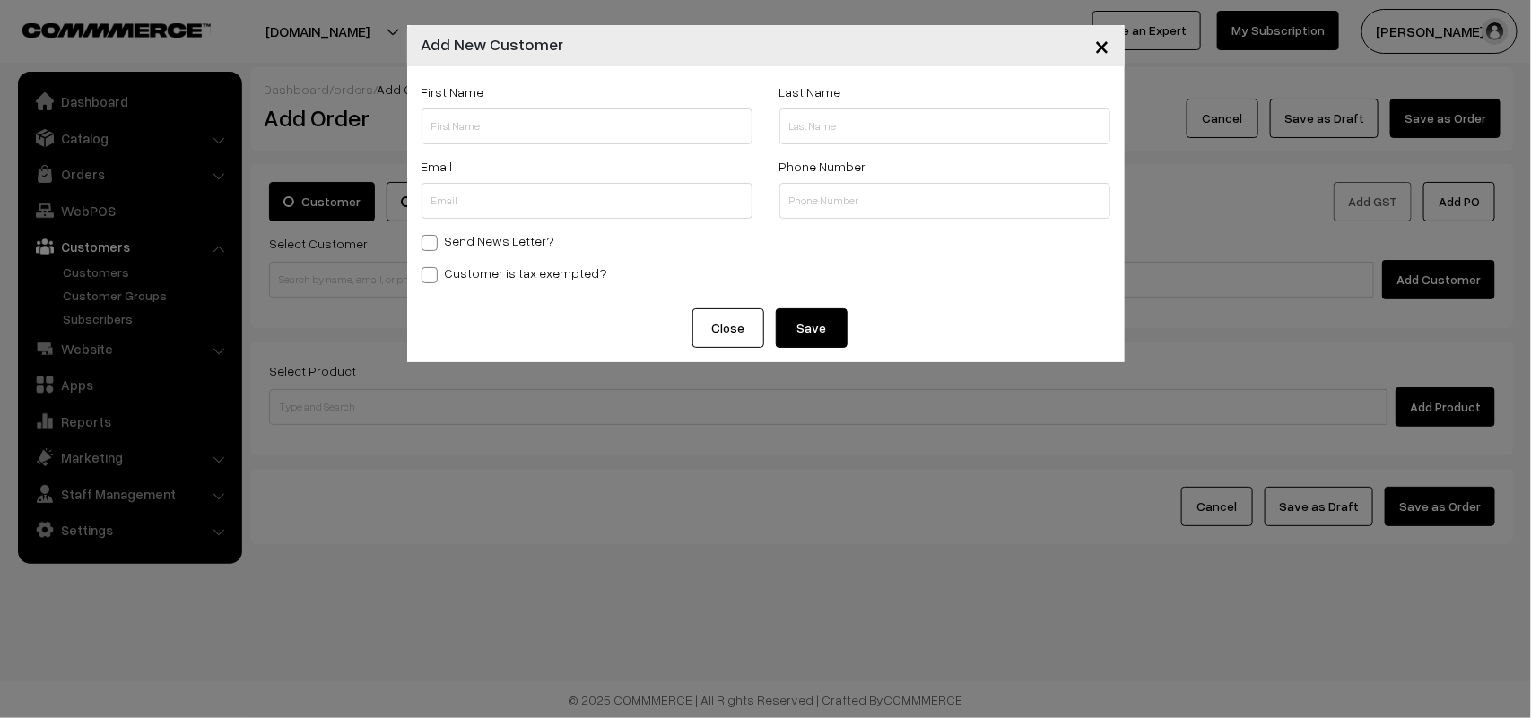
drag, startPoint x: 838, startPoint y: 333, endPoint x: 756, endPoint y: 357, distance: 86.0
click at [760, 361] on div "Close Save" at bounding box center [765, 335] width 717 height 54
click at [733, 332] on button "Close" at bounding box center [728, 327] width 72 height 39
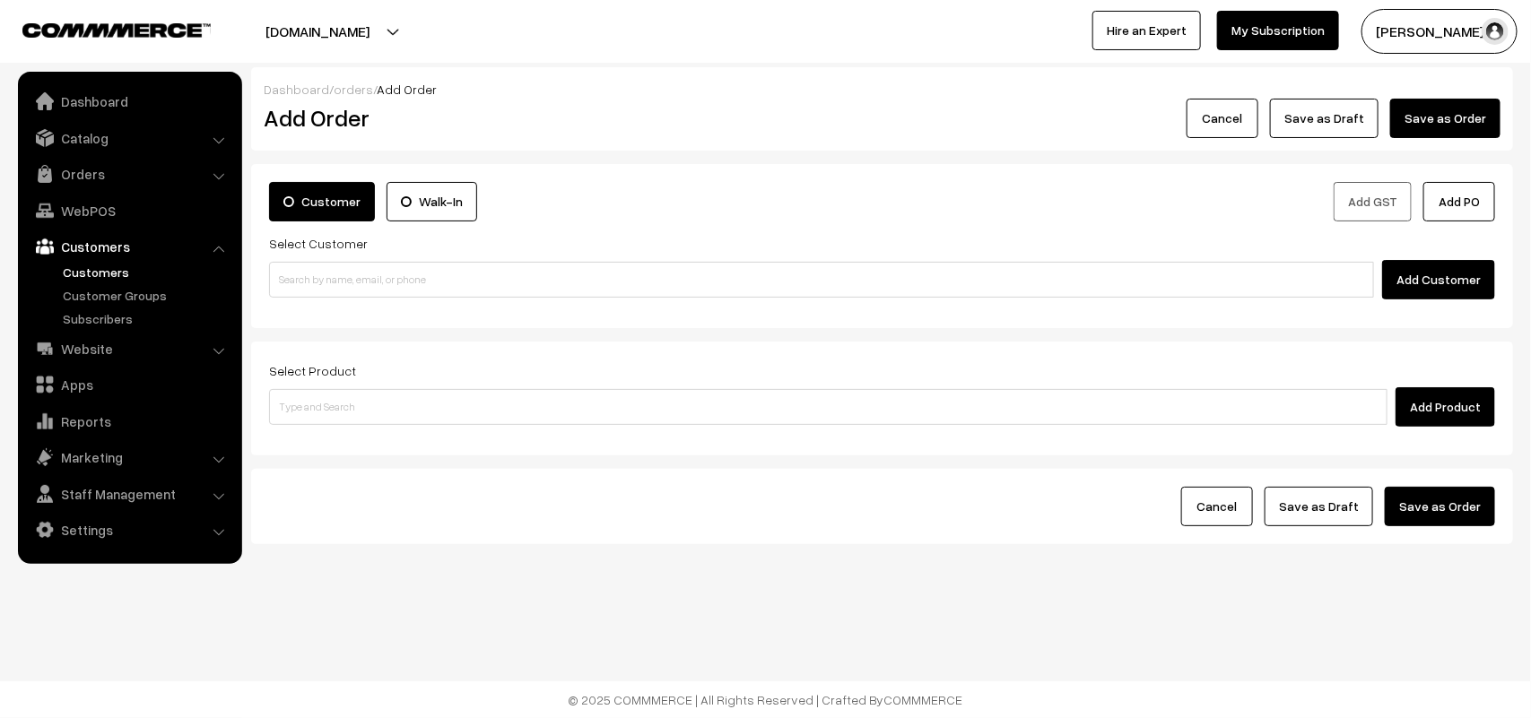
click at [113, 272] on link "Customers" at bounding box center [147, 272] width 178 height 19
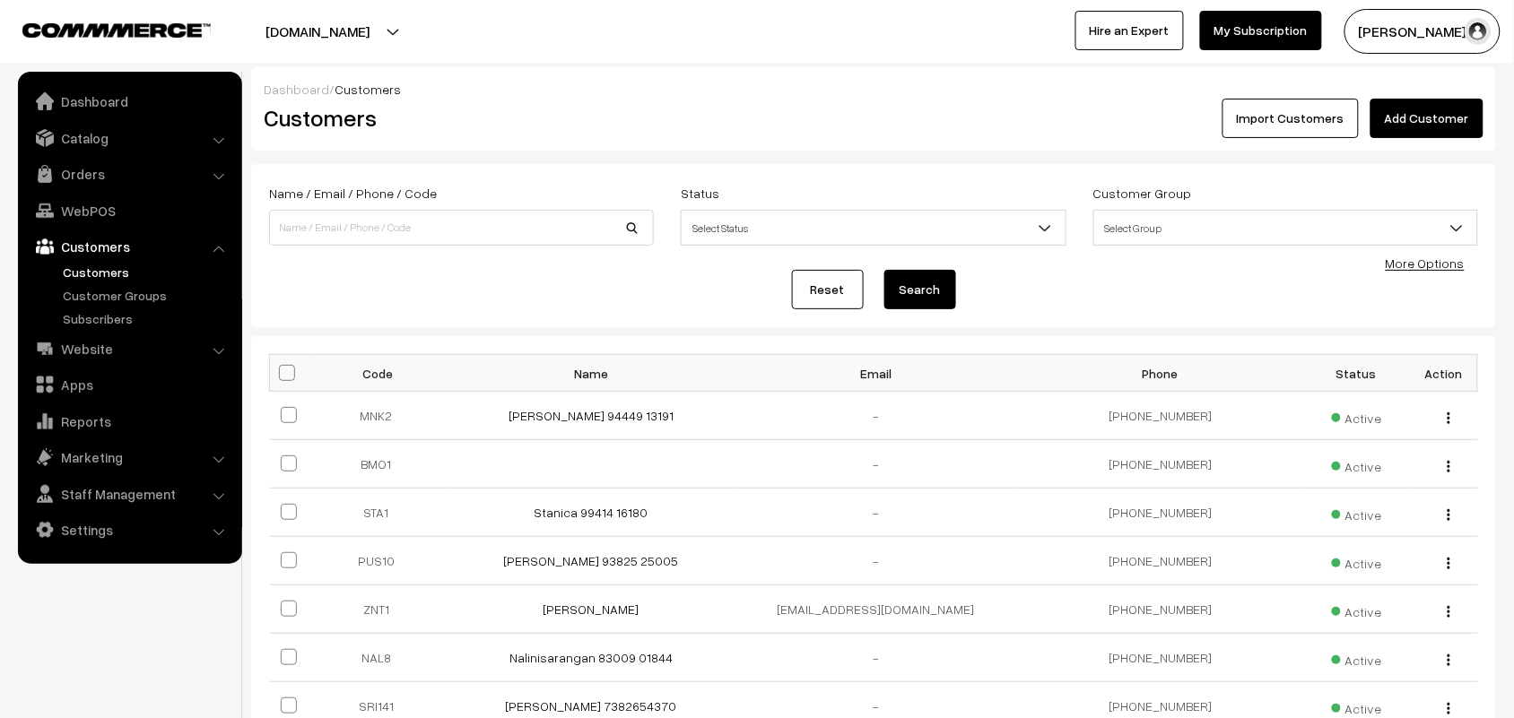
click at [1444, 121] on link "Add Customer" at bounding box center [1426, 118] width 113 height 39
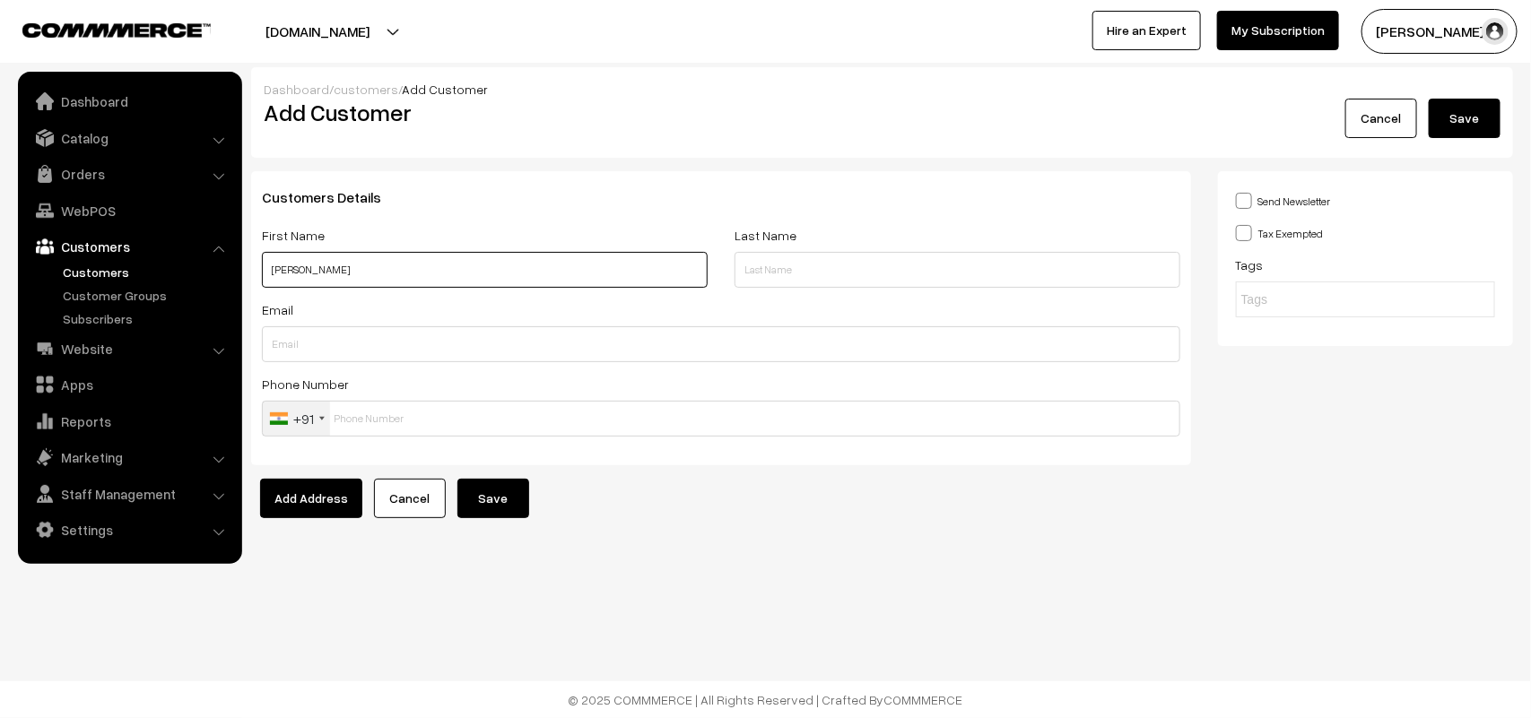
paste input "87548 29047"
type input "[PERSON_NAME] 87548 29047"
click at [381, 420] on input "text" at bounding box center [721, 419] width 918 height 36
paste input "87548 2904"
type input "87548 2904"
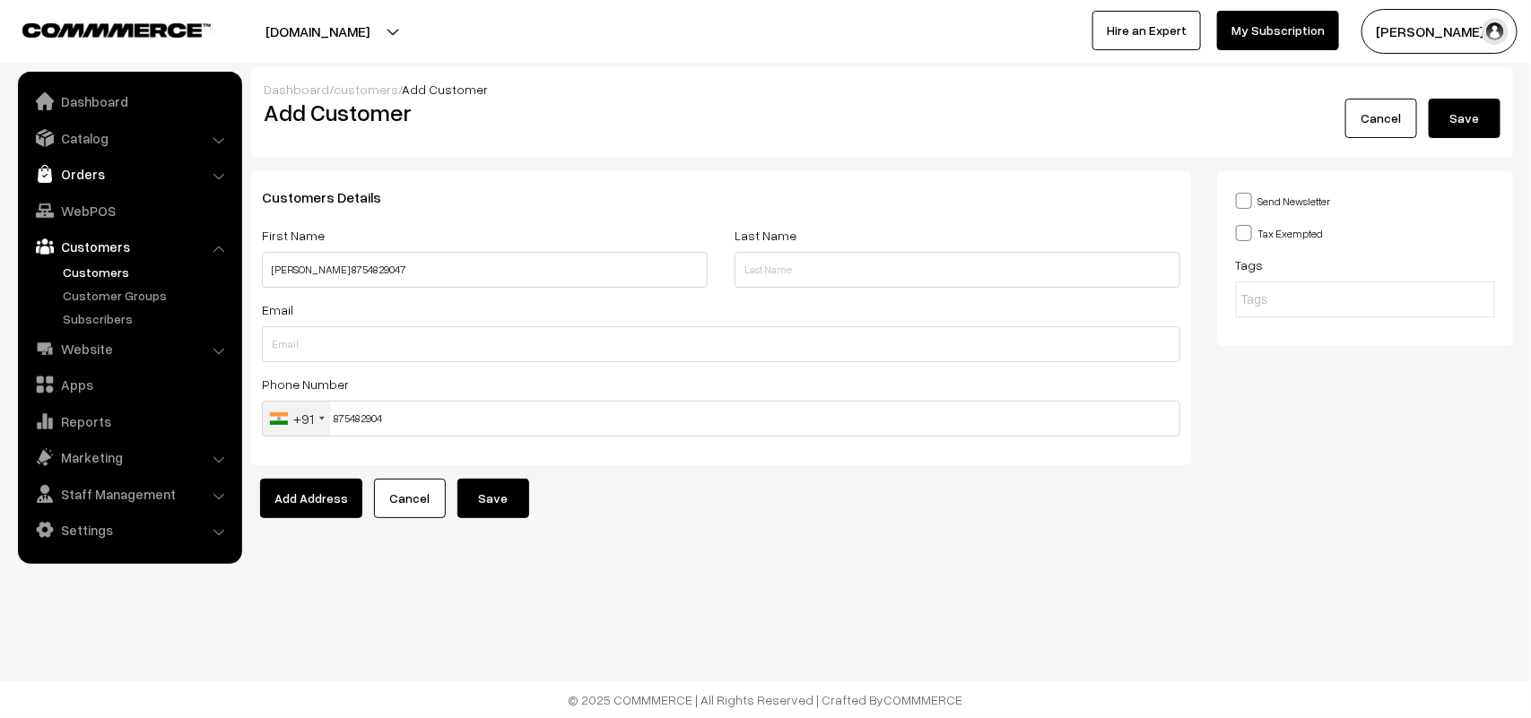
click at [95, 177] on link "Orders" at bounding box center [128, 174] width 213 height 32
click at [91, 195] on link "Orders" at bounding box center [147, 199] width 178 height 19
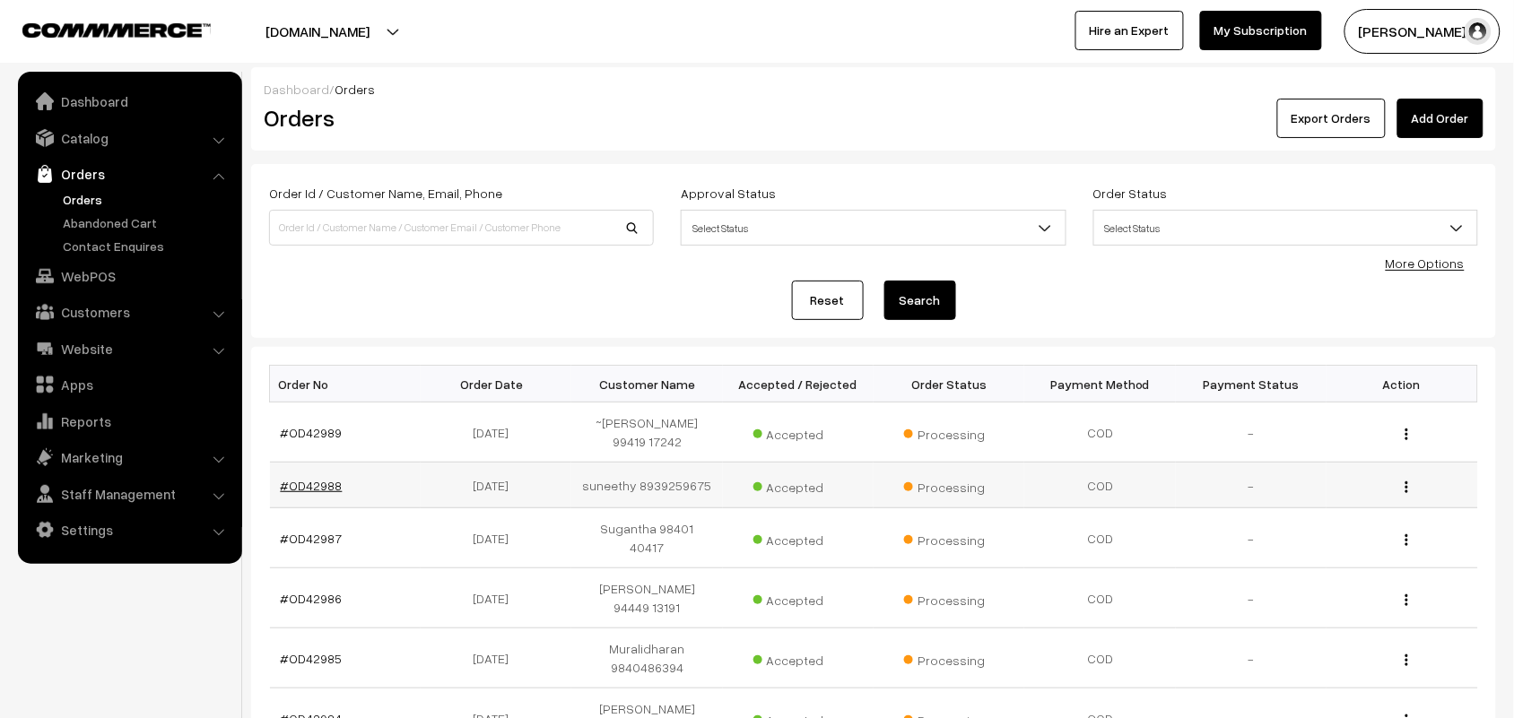
click at [316, 485] on link "#OD42988" at bounding box center [312, 485] width 62 height 15
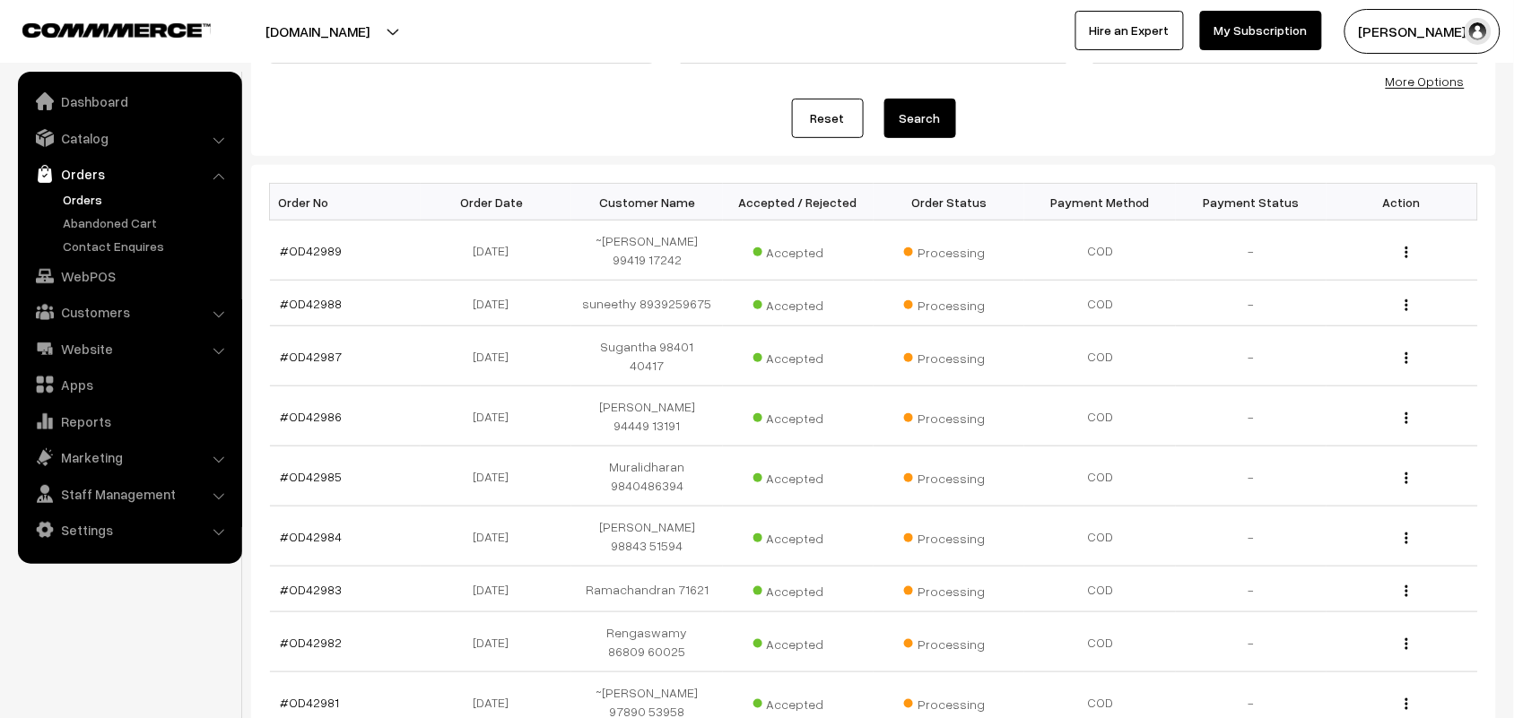
scroll to position [298, 0]
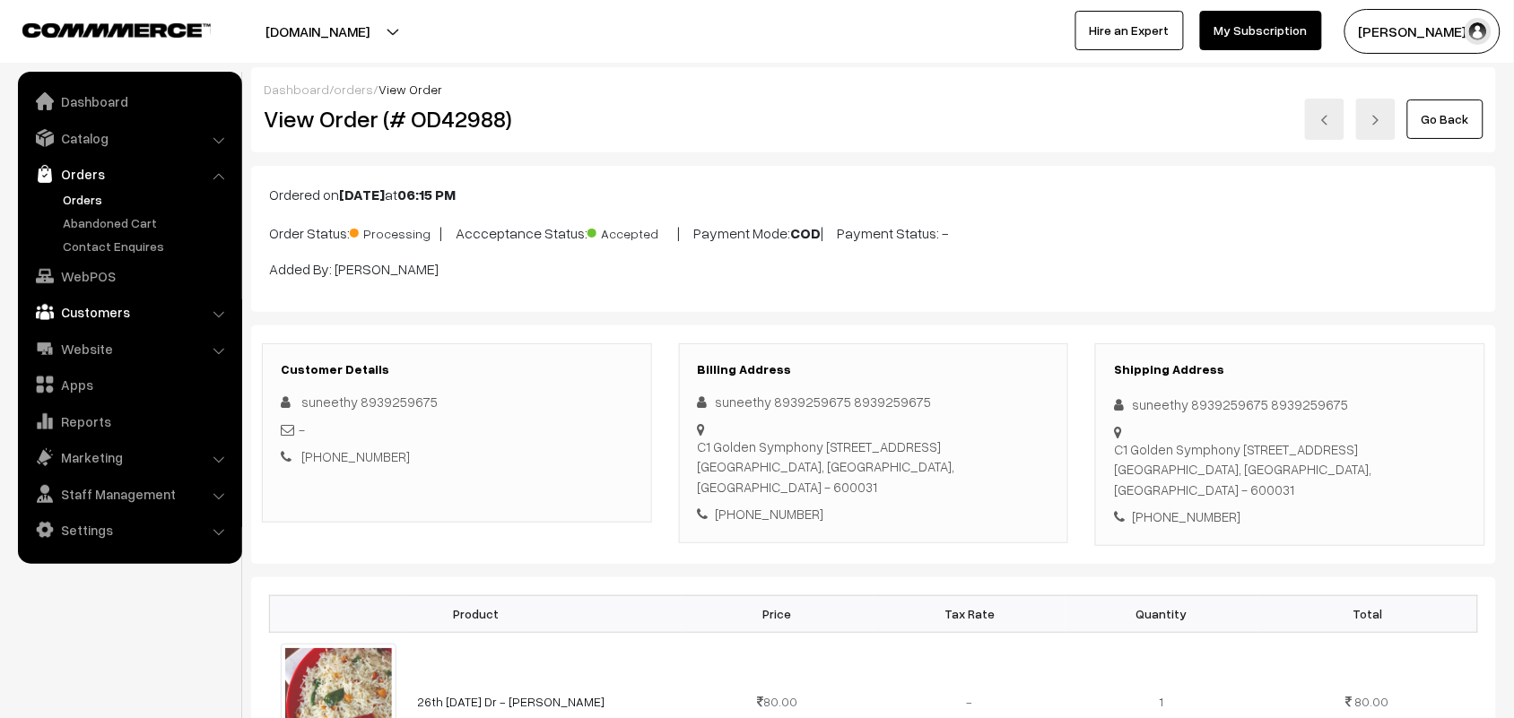
click at [81, 318] on link "Customers" at bounding box center [128, 312] width 213 height 32
click at [99, 247] on link "Customers" at bounding box center [128, 246] width 213 height 32
click at [94, 279] on link "Customers" at bounding box center [147, 272] width 178 height 19
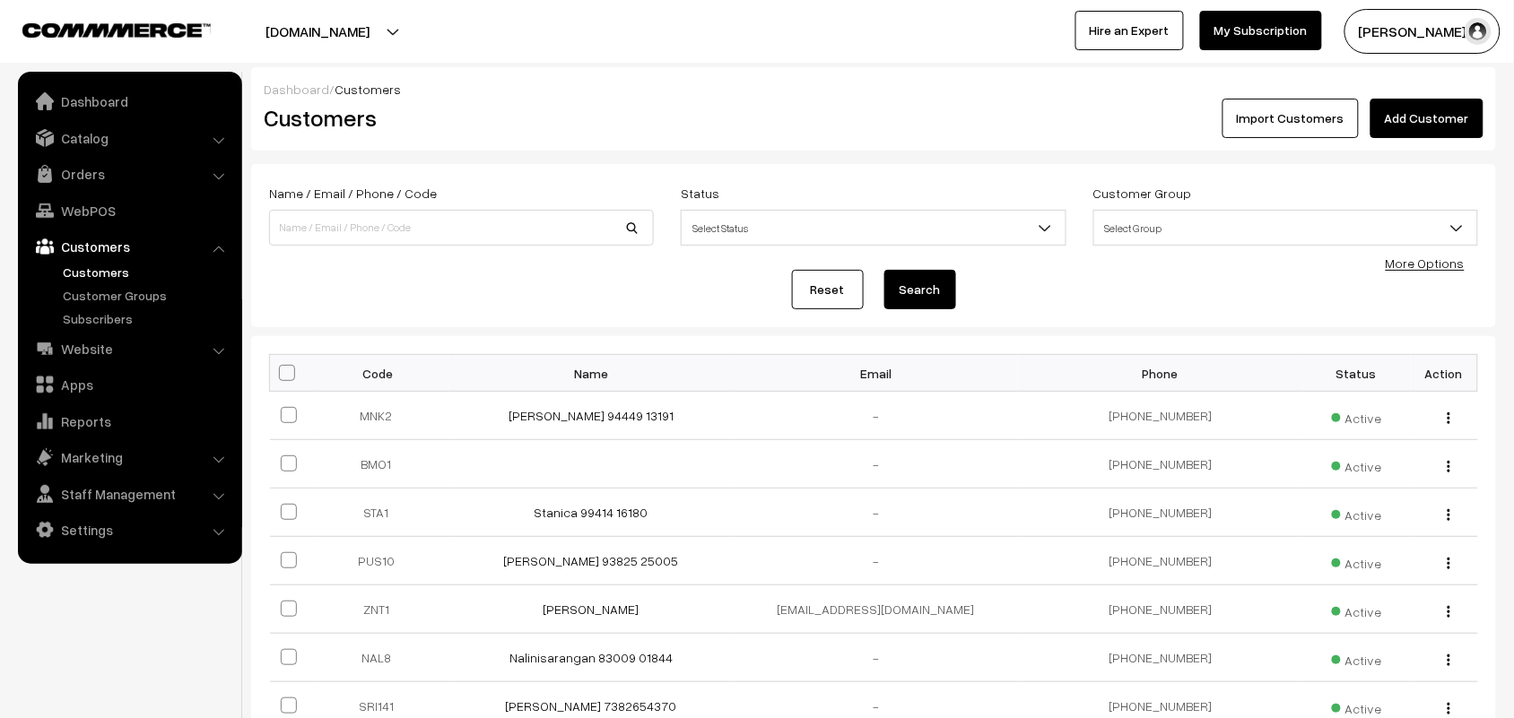
click at [1431, 109] on link "Add Customer" at bounding box center [1426, 118] width 113 height 39
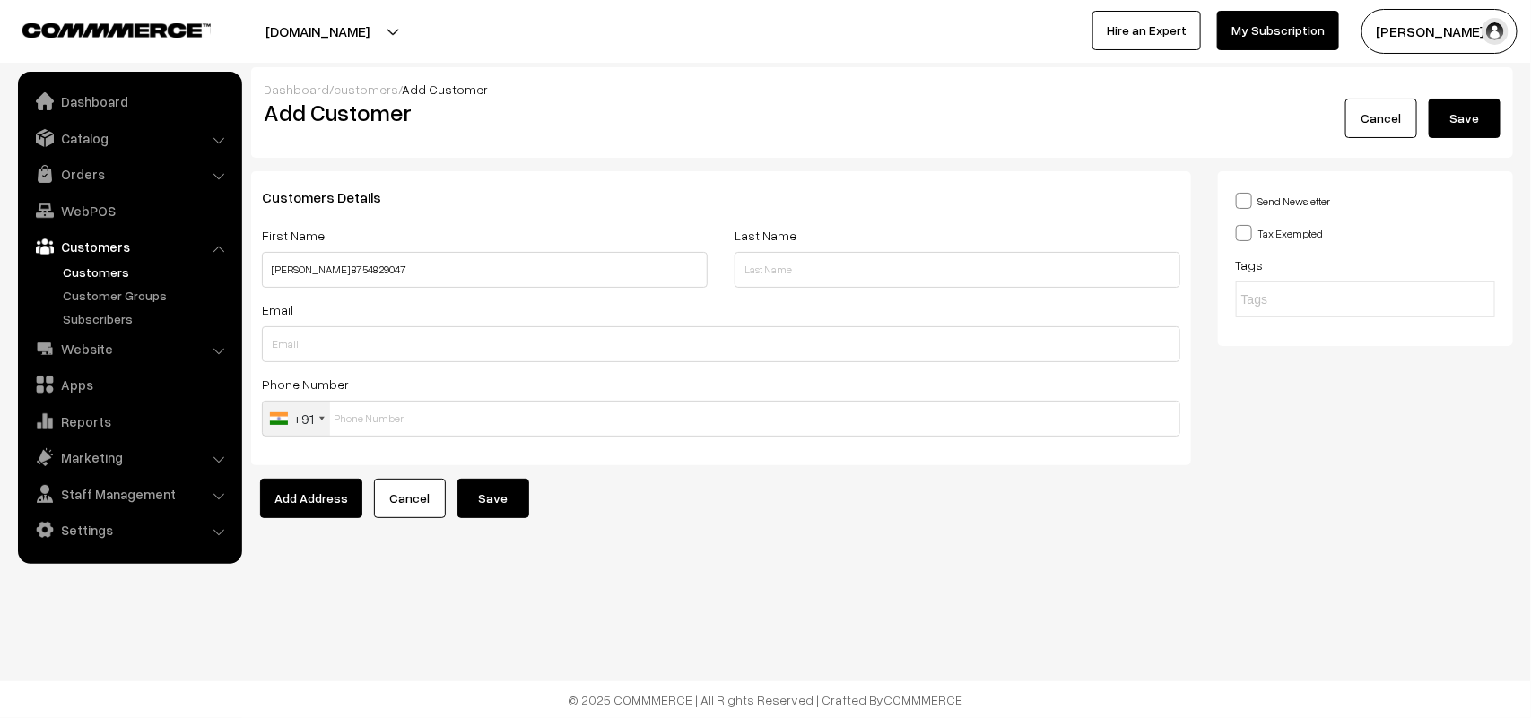
type input "[PERSON_NAME] 87548 29047"
click at [406, 430] on input "text" at bounding box center [721, 419] width 918 height 36
paste input "87548 2904"
type input "8754829047"
click at [476, 508] on button "Save" at bounding box center [493, 498] width 72 height 39
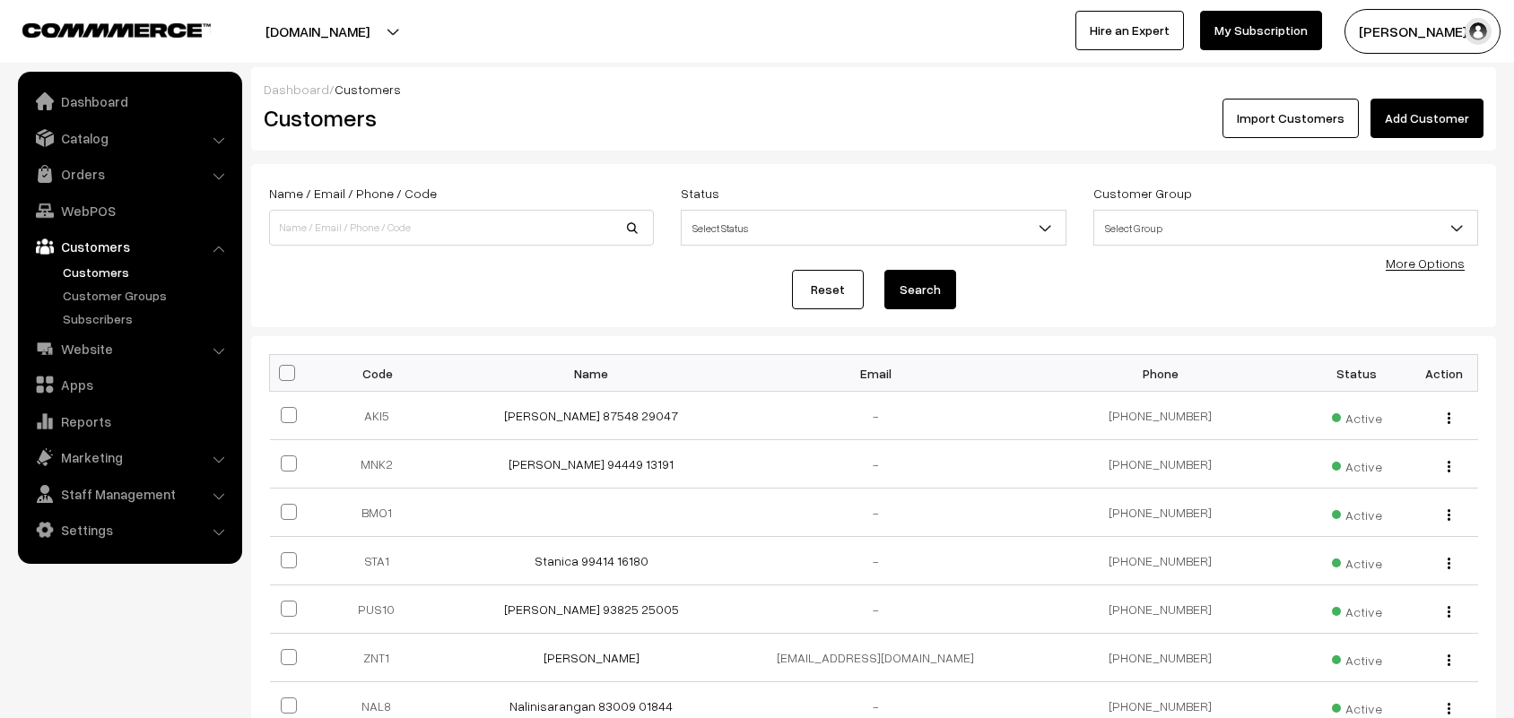
click at [576, 417] on link "[PERSON_NAME] 87548 29047" at bounding box center [591, 415] width 174 height 15
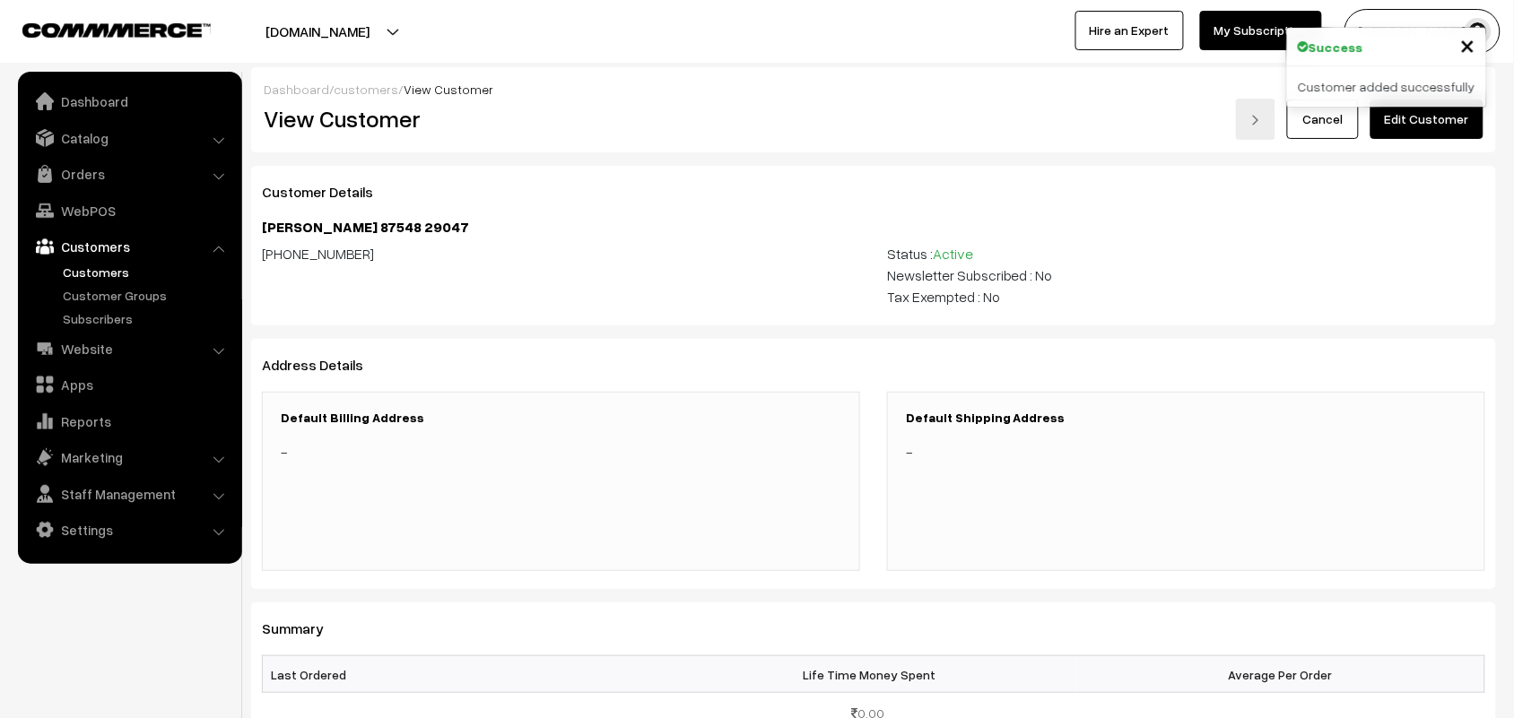
click at [1430, 122] on link "Edit Customer" at bounding box center [1426, 119] width 113 height 39
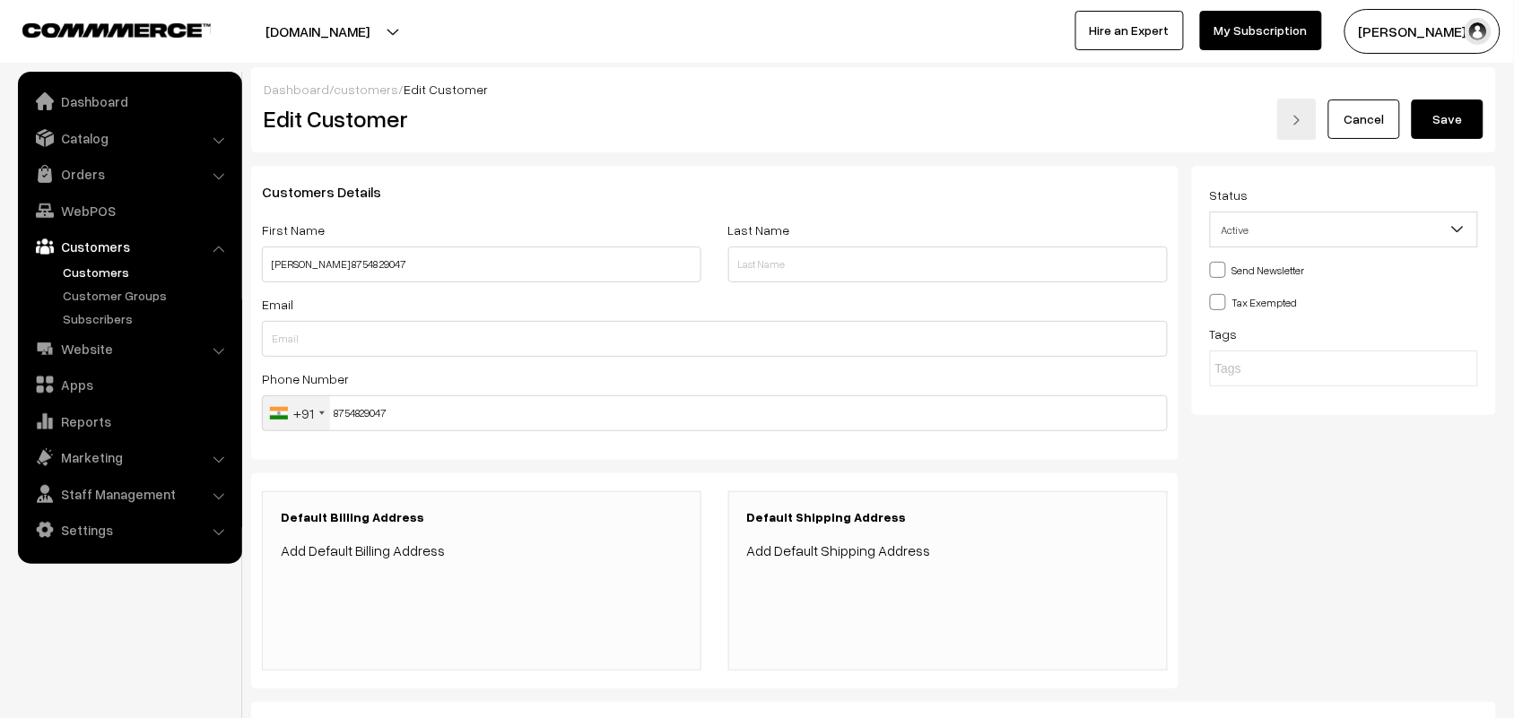
click at [792, 552] on link "Add Default Shipping Address" at bounding box center [839, 551] width 184 height 18
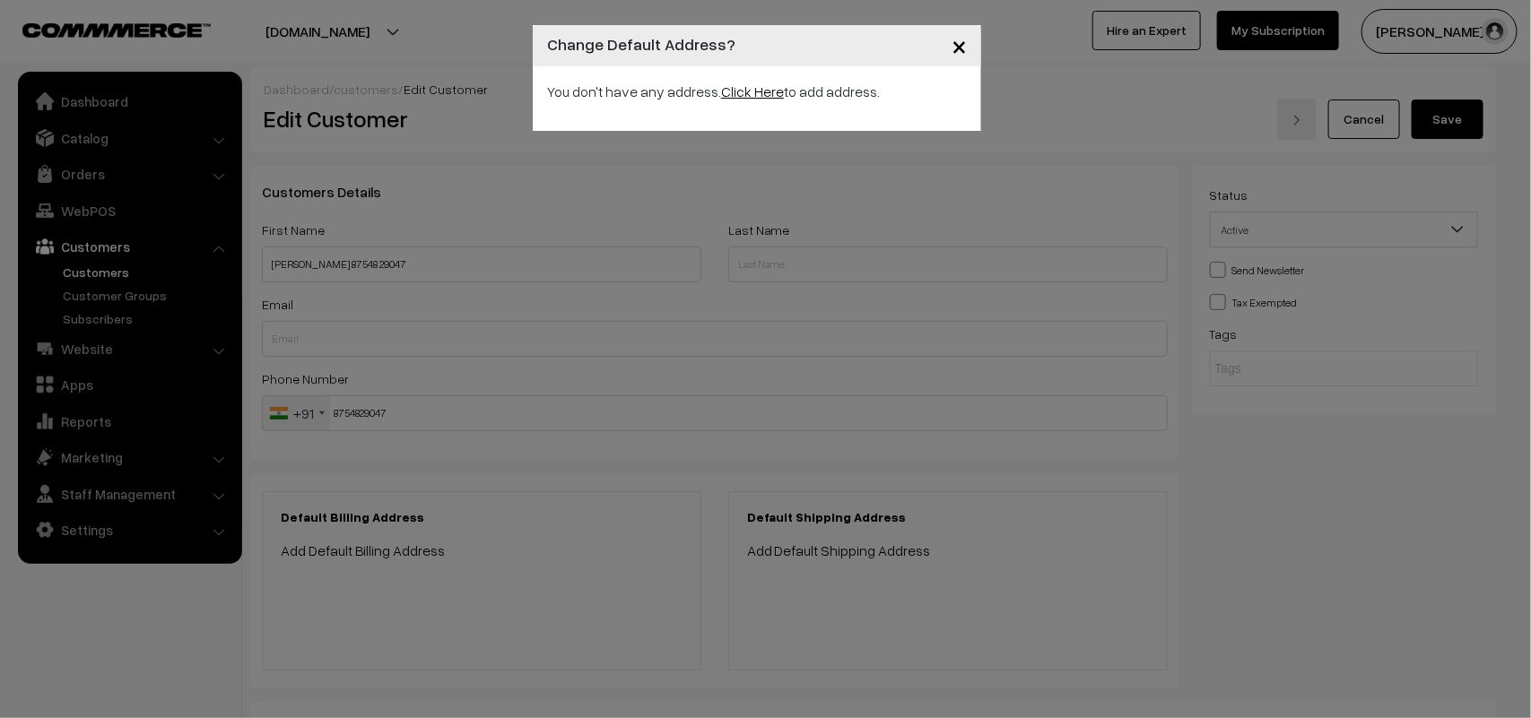
click at [731, 94] on link "Click Here" at bounding box center [752, 92] width 63 height 18
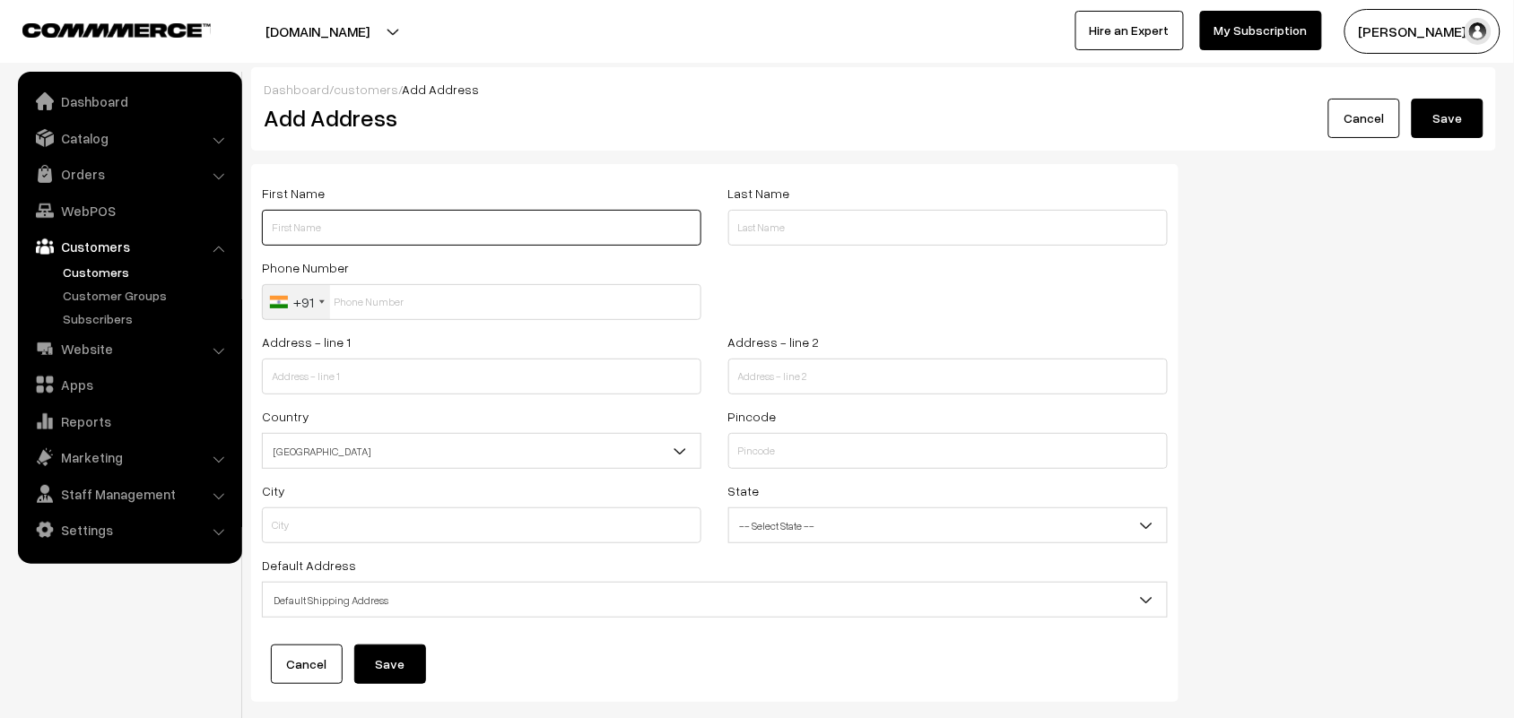
drag, startPoint x: 0, startPoint y: 0, endPoint x: 363, endPoint y: 230, distance: 430.1
click at [363, 230] on input "text" at bounding box center [481, 228] width 439 height 36
paste input "87548 29047"
type input "[PERSON_NAME] 87548 29047"
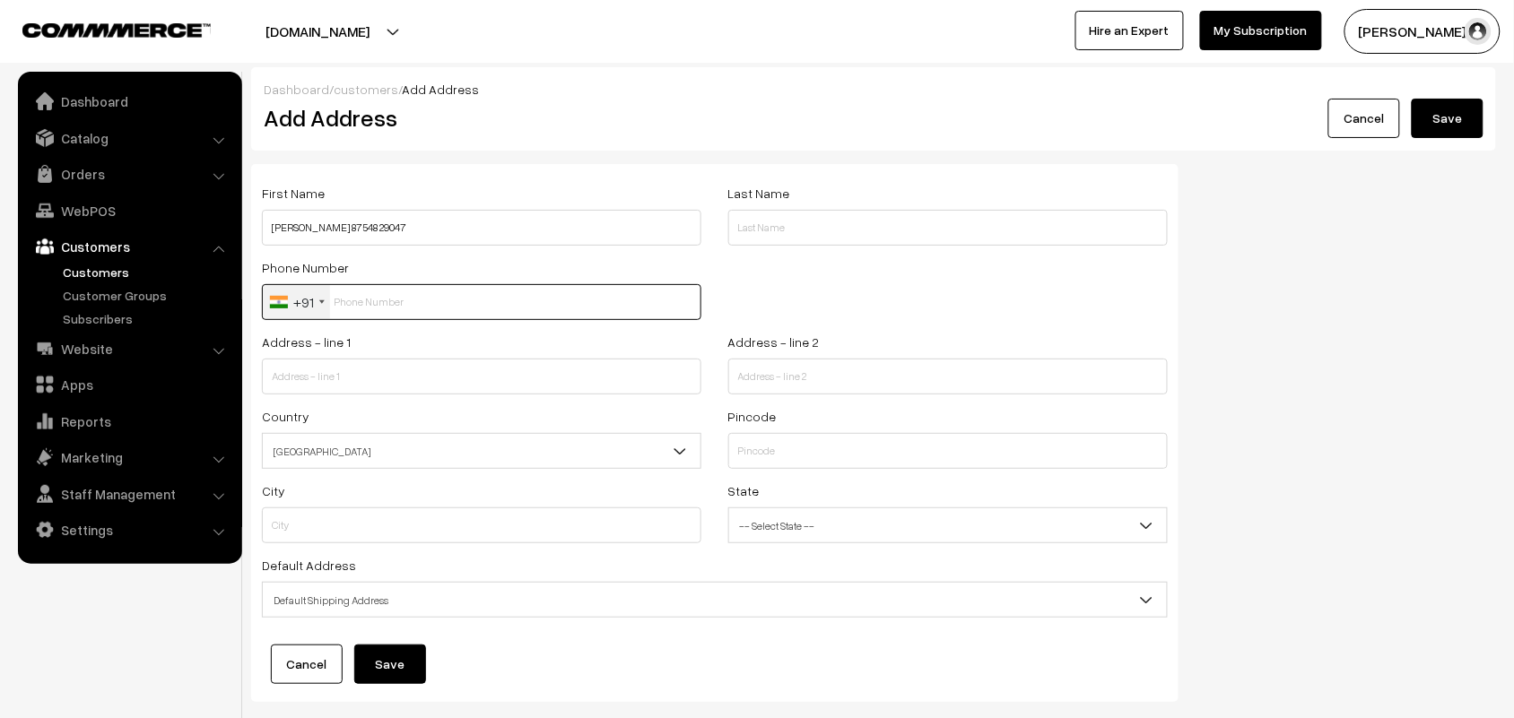
drag, startPoint x: 351, startPoint y: 306, endPoint x: 563, endPoint y: 381, distance: 225.5
click at [352, 306] on input "text" at bounding box center [481, 302] width 439 height 36
paste input "87548 2904"
type input "8754829047"
click at [421, 384] on input "text" at bounding box center [481, 377] width 439 height 36
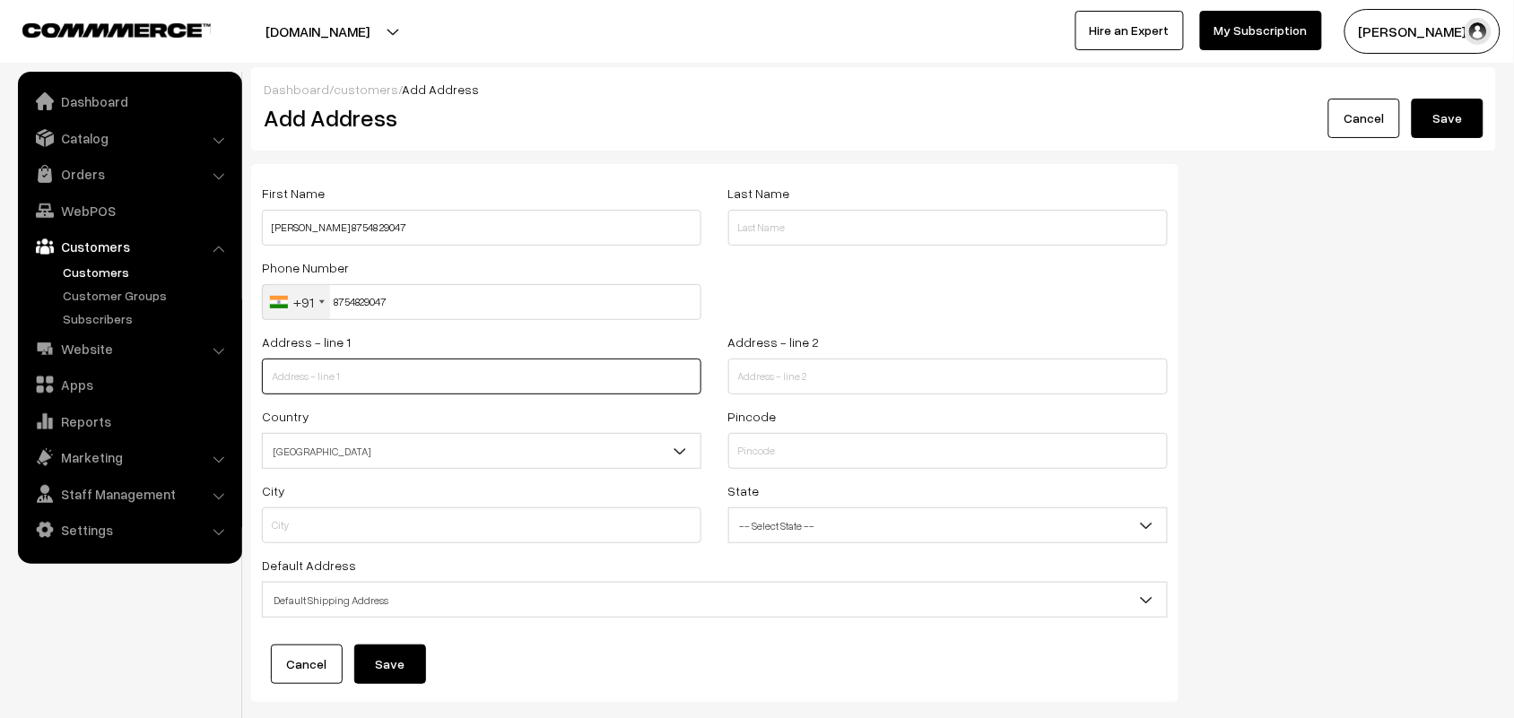
paste input "486 pace prana padikuppam main road"
type input "486 pace prana padikuppam main road"
click at [801, 379] on input "text" at bounding box center [947, 377] width 439 height 36
paste input "Annanagar west extension"
type input "Annanagar west extension"
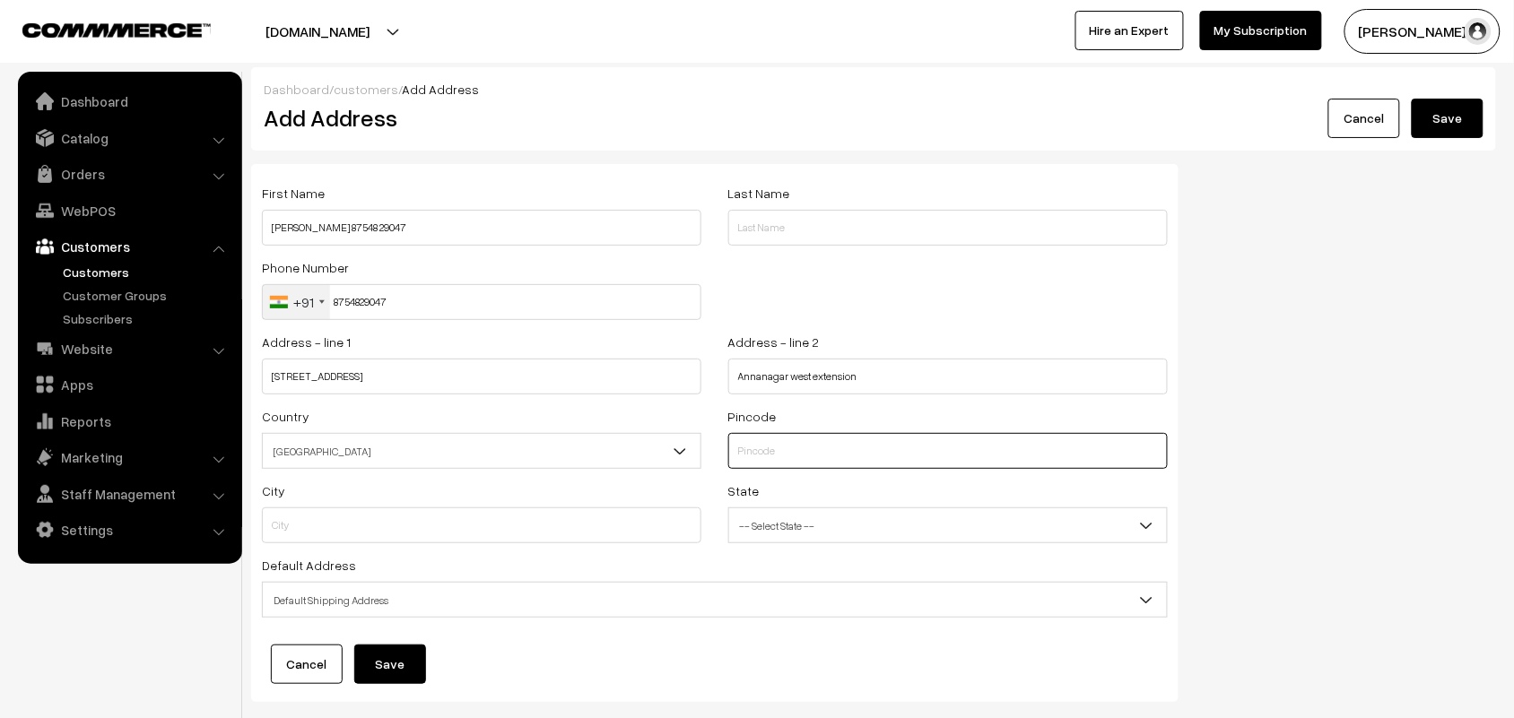
click at [829, 448] on input "text" at bounding box center [947, 451] width 439 height 36
type input "600101"
type input "Chennai"
select select "[GEOGRAPHIC_DATA]"
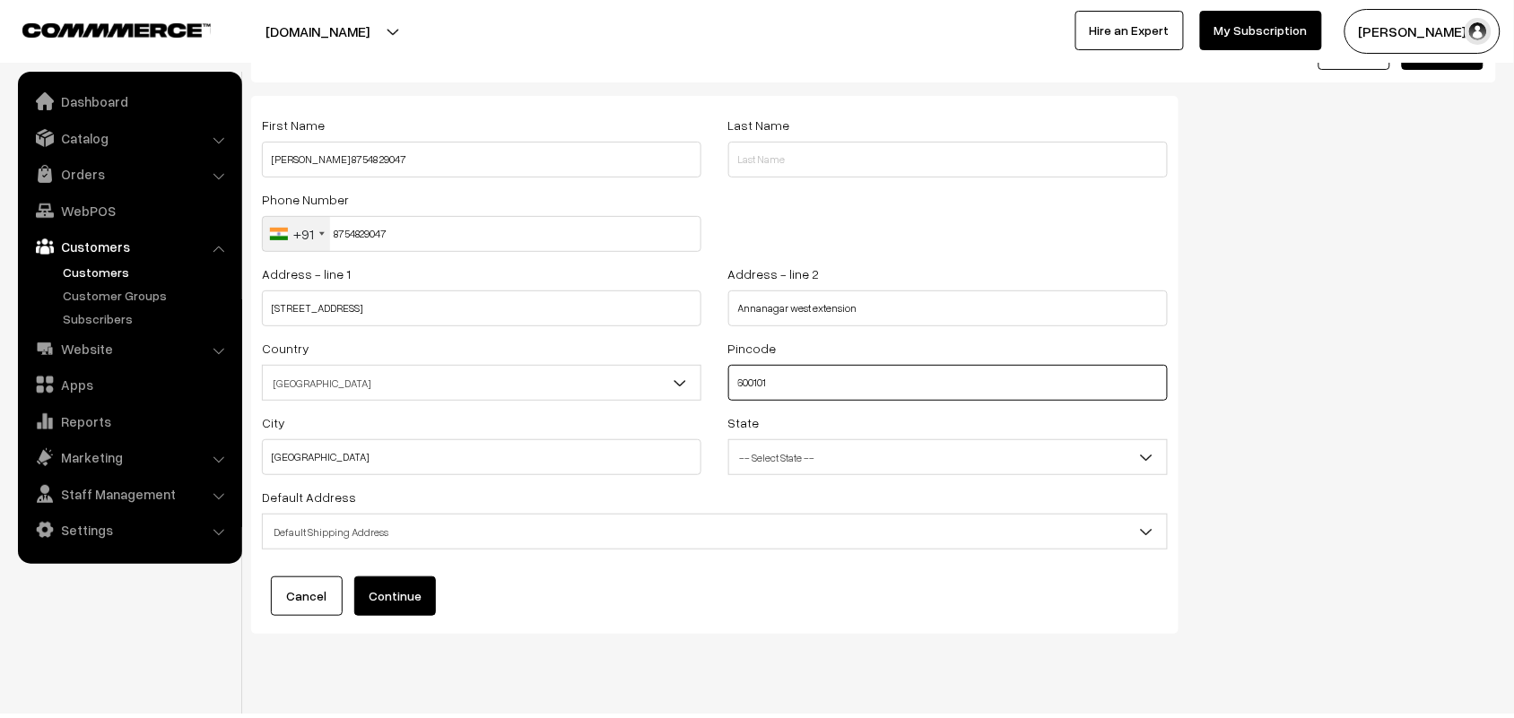
scroll to position [103, 0]
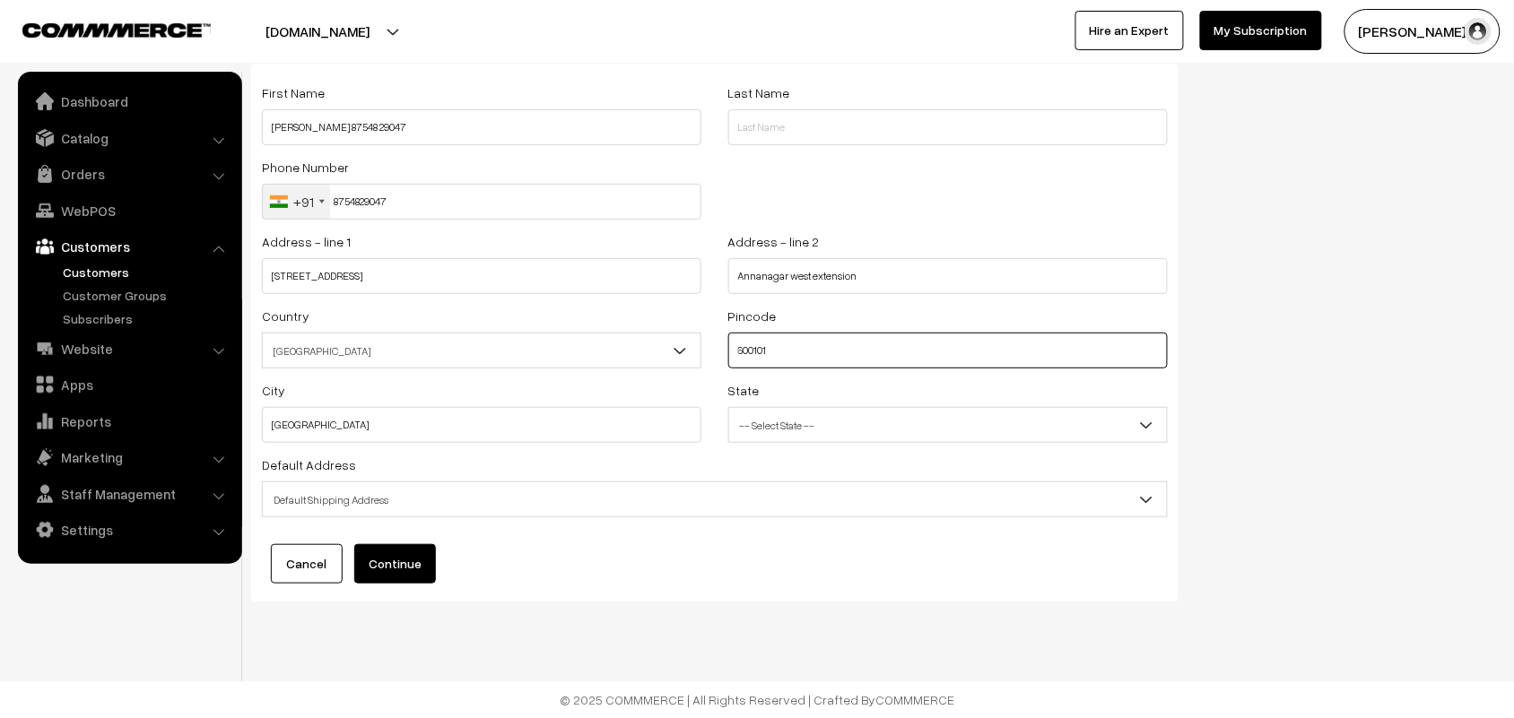
type input "600101"
click at [388, 511] on span "Default Shipping Address" at bounding box center [715, 499] width 904 height 31
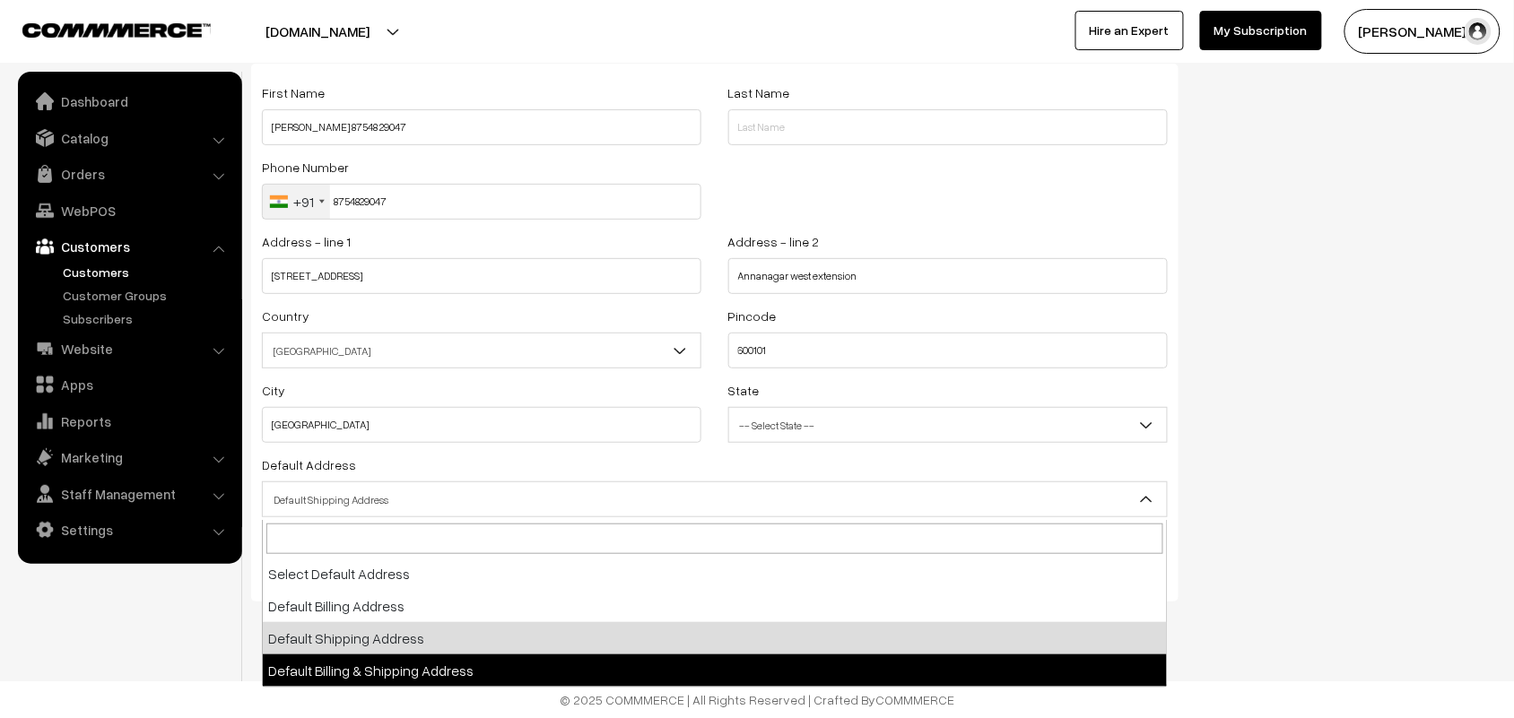
select select "3"
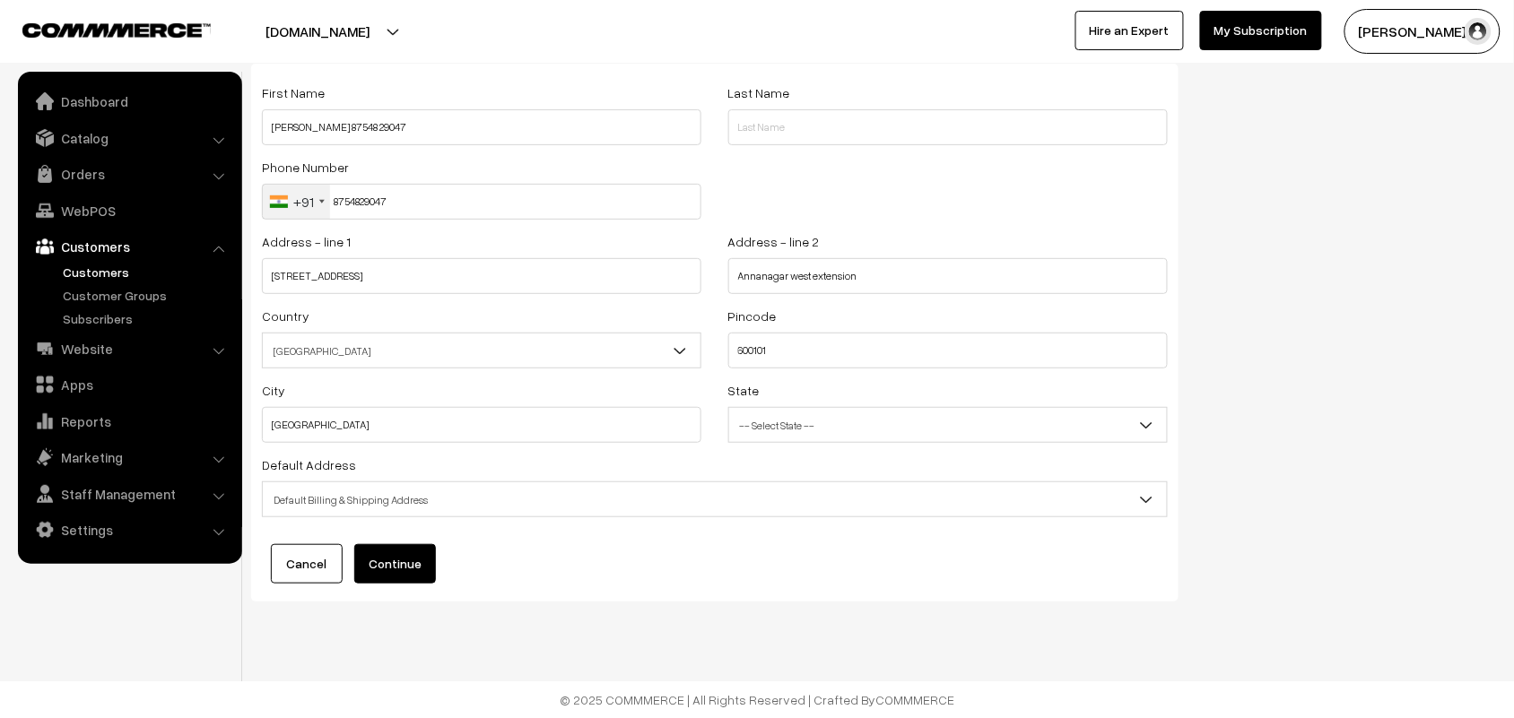
click at [402, 569] on button "Continue" at bounding box center [395, 563] width 82 height 39
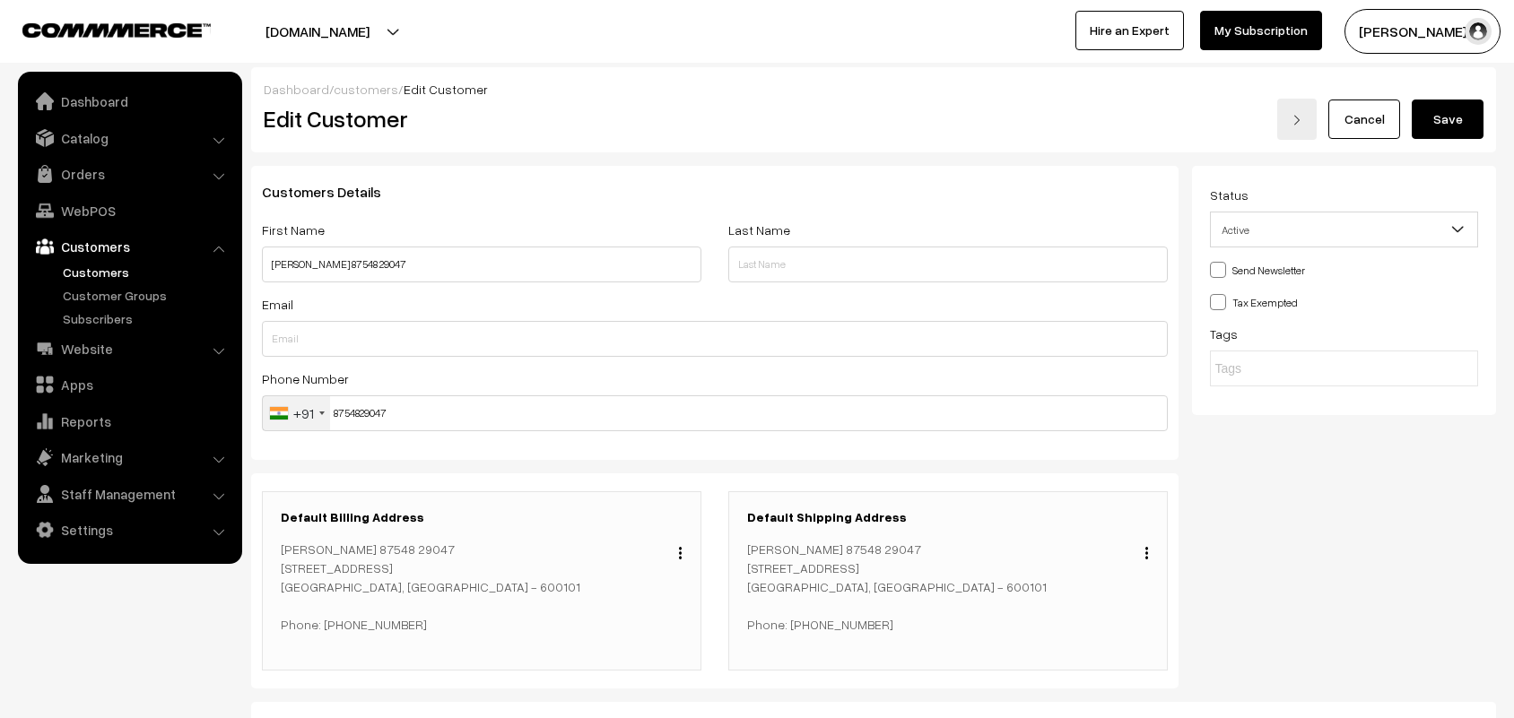
click at [1439, 118] on button "Save" at bounding box center [1447, 119] width 72 height 39
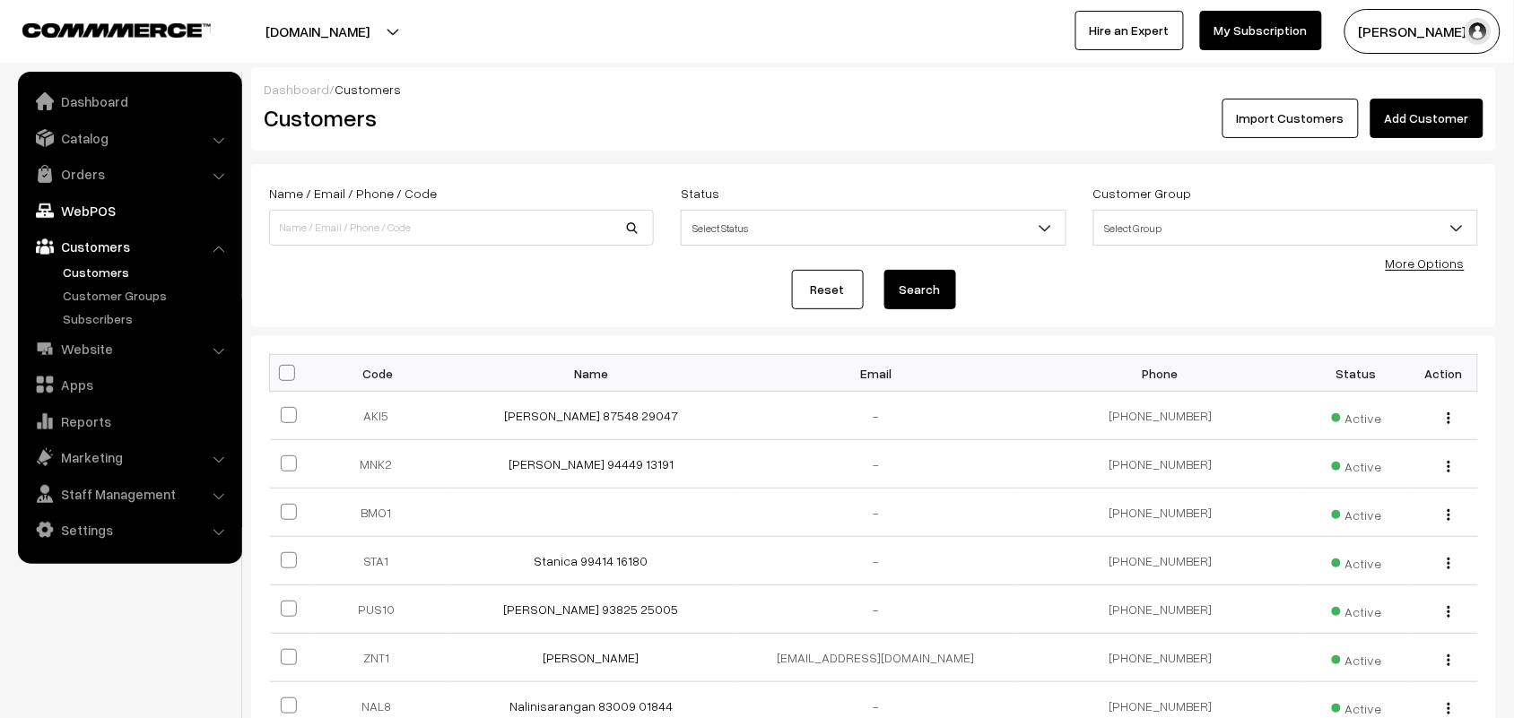
click at [92, 213] on link "WebPOS" at bounding box center [128, 211] width 213 height 32
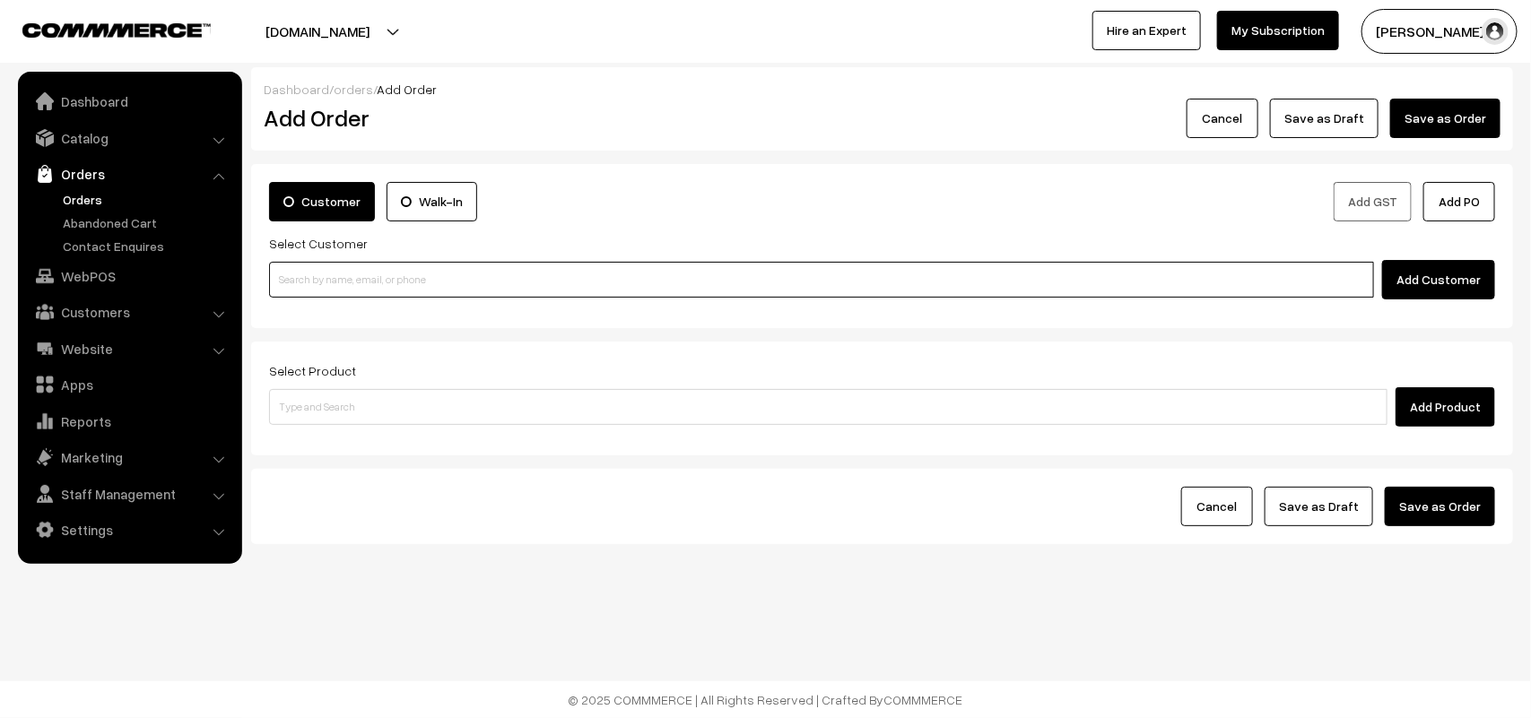
click at [324, 281] on input at bounding box center [821, 280] width 1105 height 36
paste input "87548 29047"
click at [308, 316] on link "[PERSON_NAME] 87548 29047 [8754829047]" at bounding box center [824, 313] width 1108 height 27
type input "87548 29047"
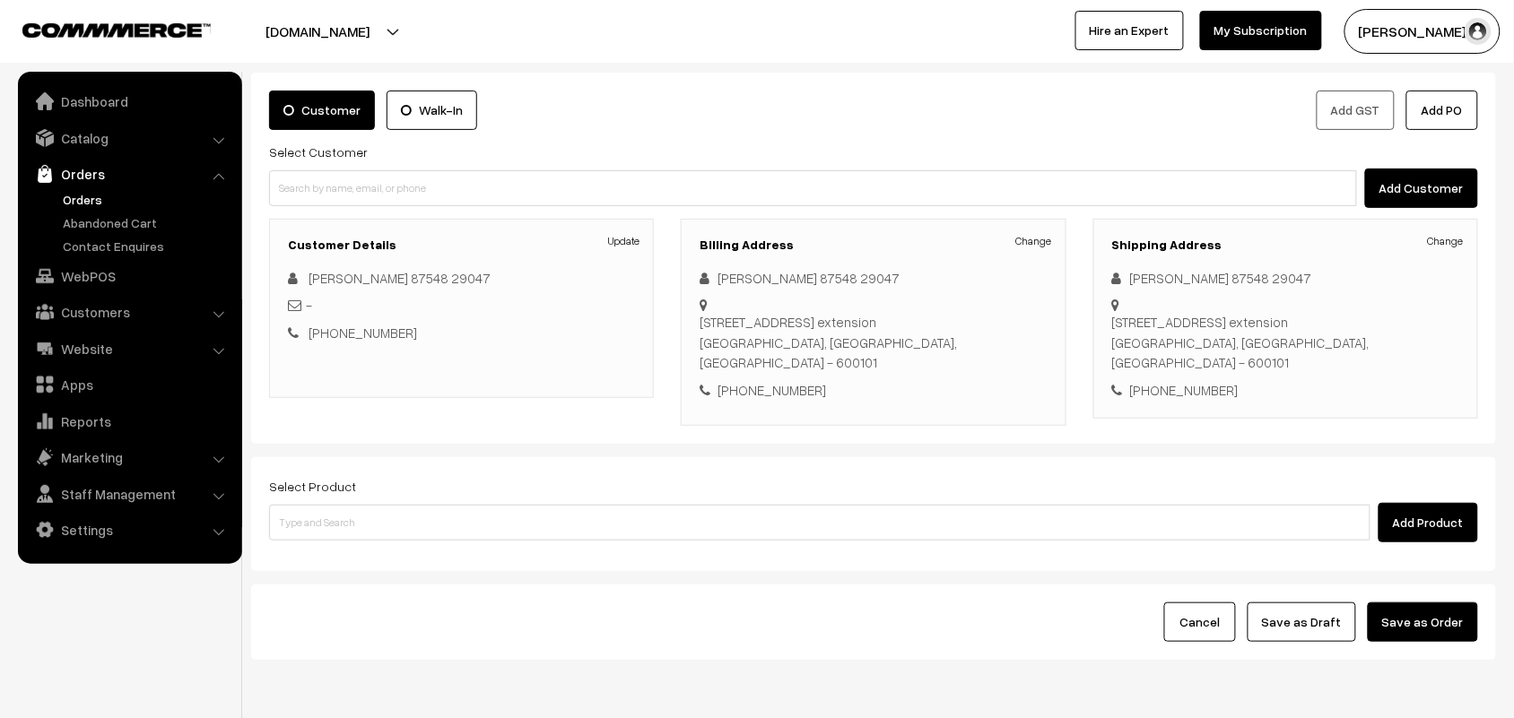
scroll to position [167, 0]
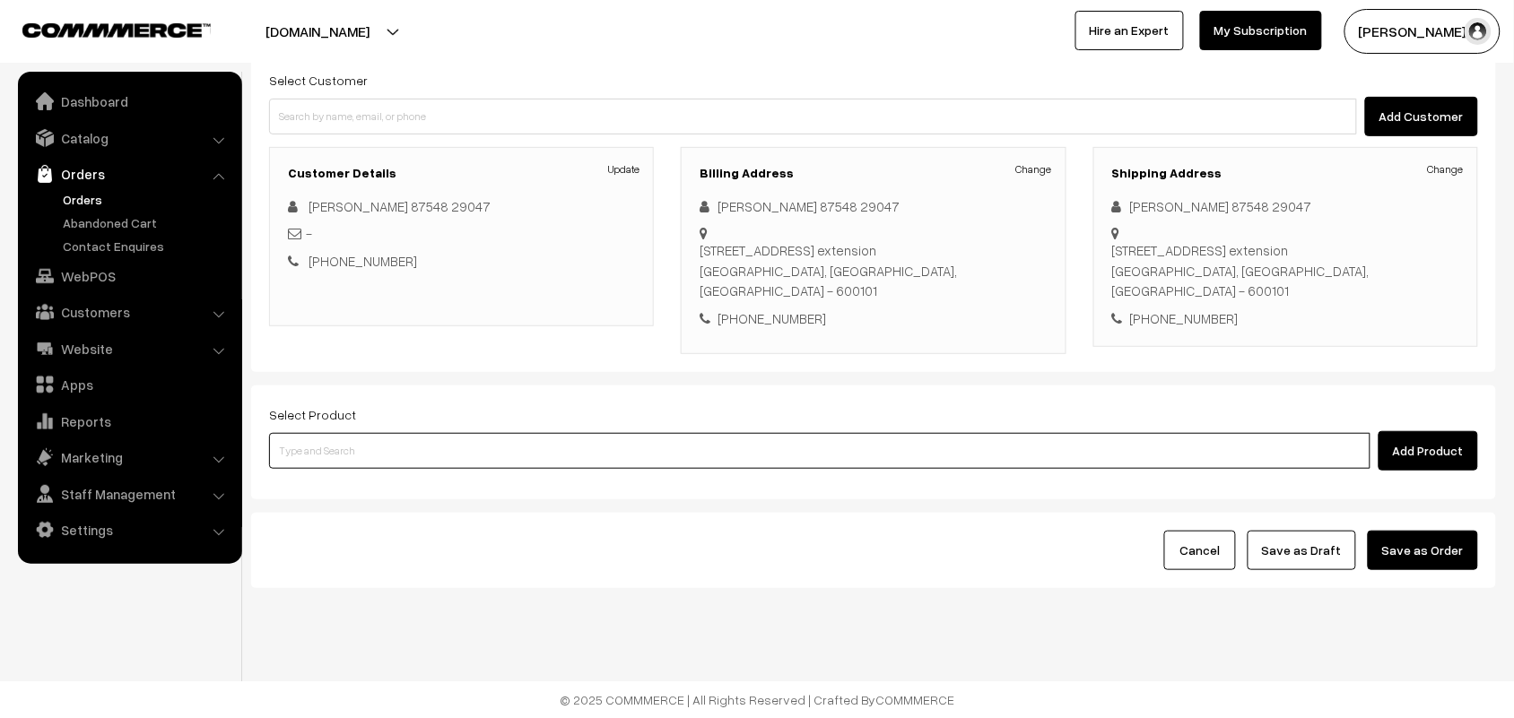
click at [360, 453] on input at bounding box center [819, 451] width 1101 height 36
click at [384, 446] on input at bounding box center [819, 451] width 1101 height 36
type input "26th wi"
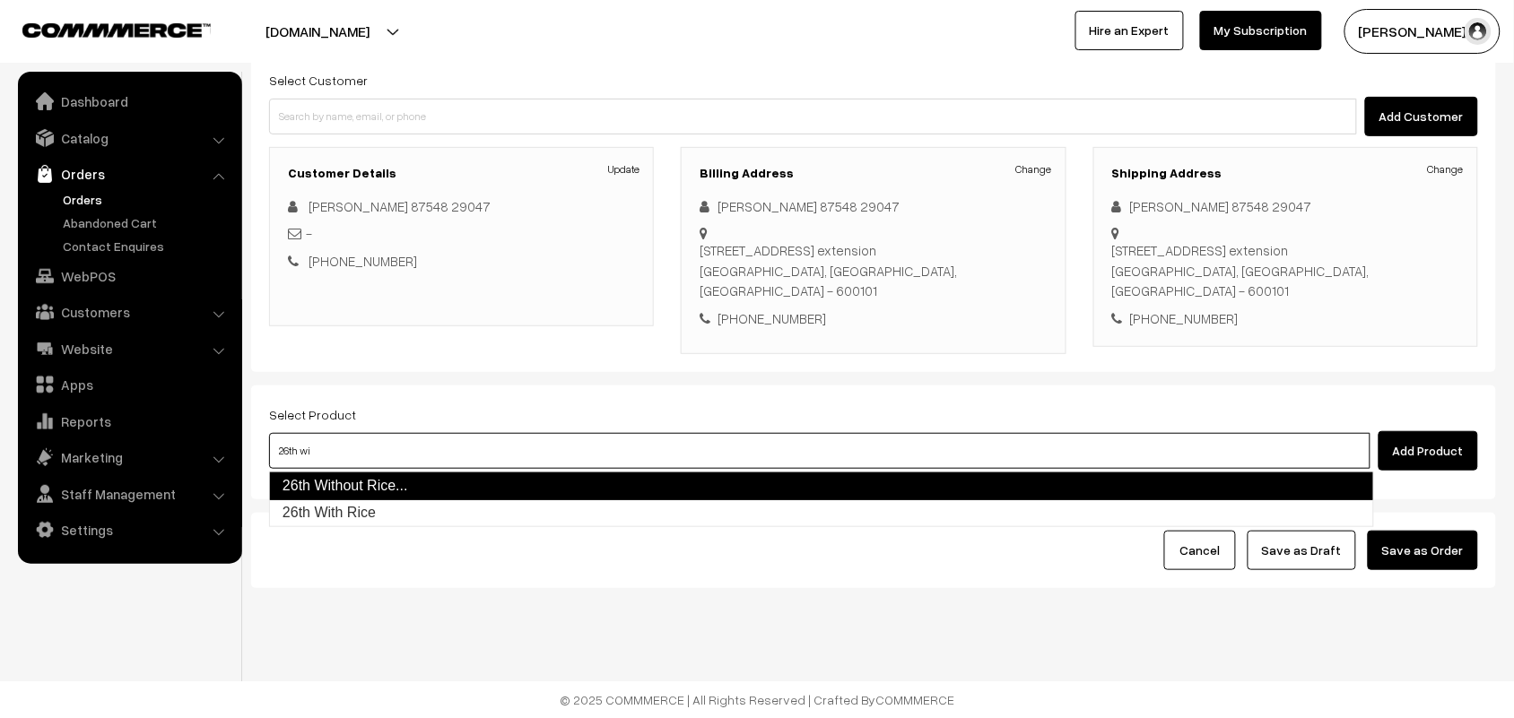
click at [342, 494] on link "26th Without Rice..." at bounding box center [821, 486] width 1105 height 29
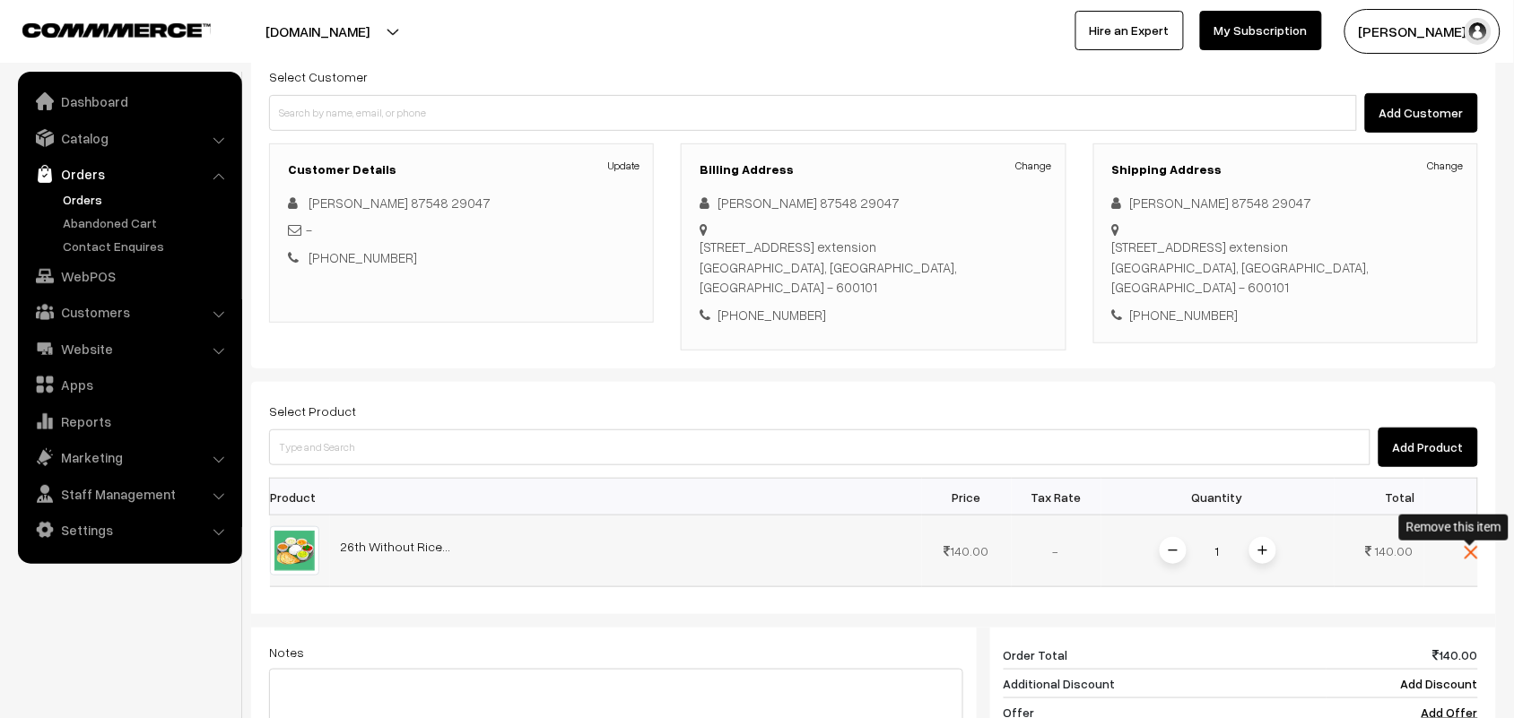
click at [1467, 556] on img at bounding box center [1470, 552] width 13 height 13
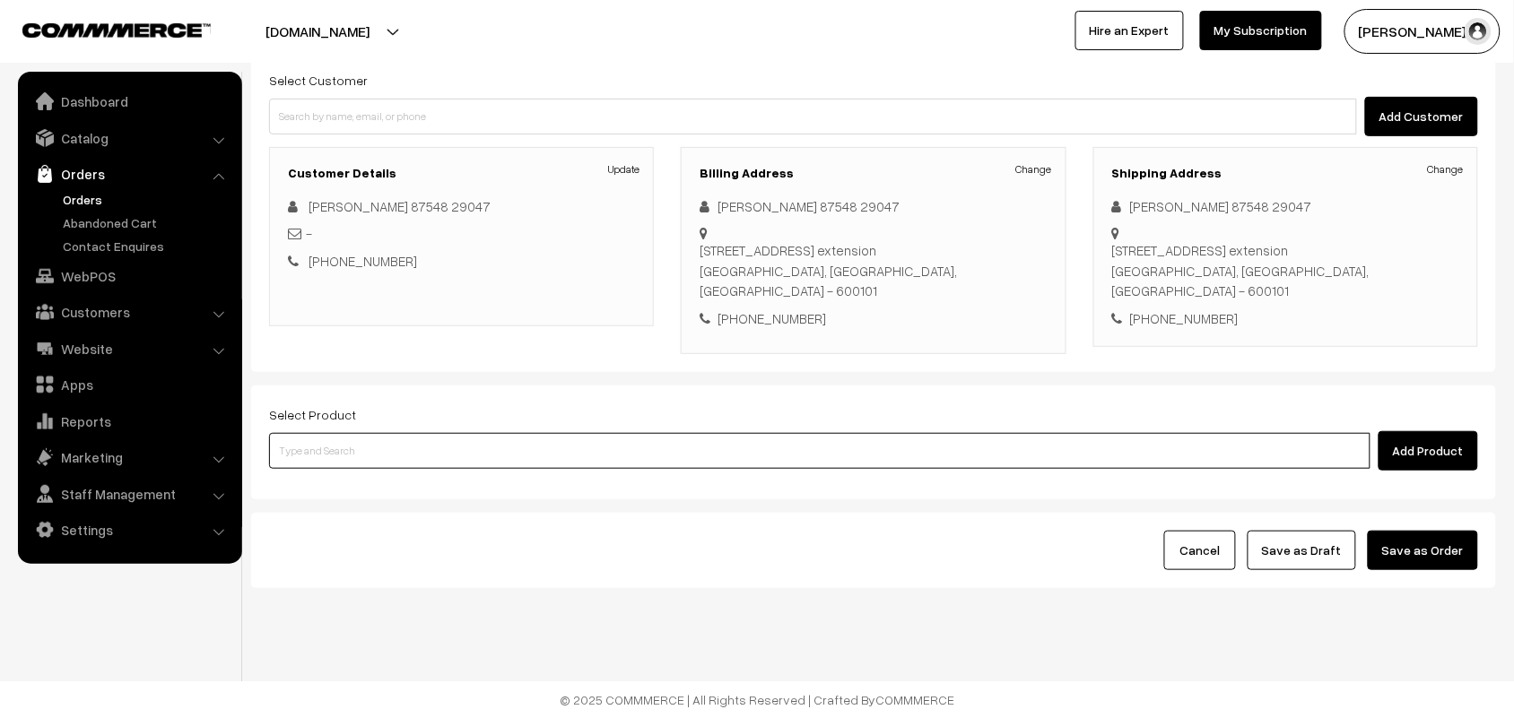
click at [323, 445] on input at bounding box center [819, 451] width 1101 height 36
type input "26th with"
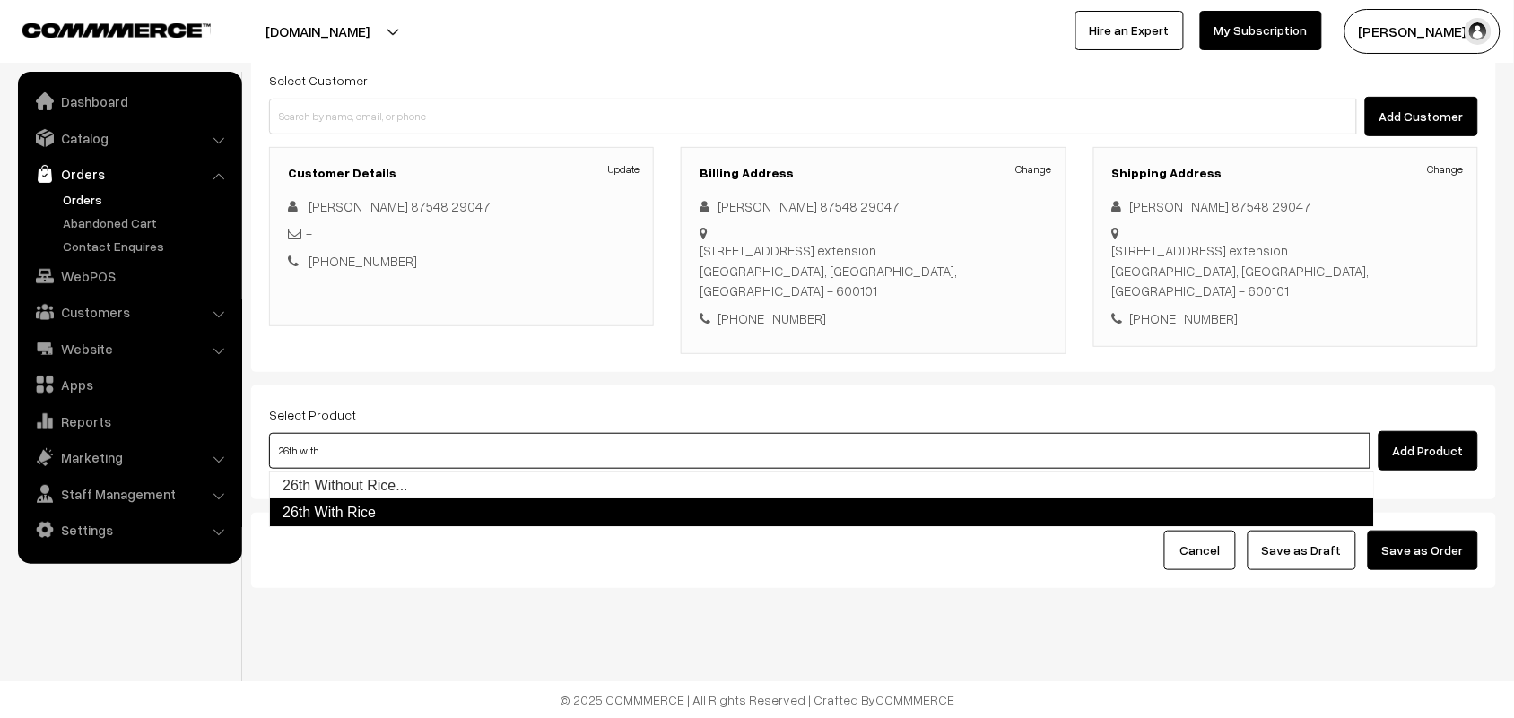
click at [346, 509] on link "26th With Rice" at bounding box center [821, 513] width 1105 height 29
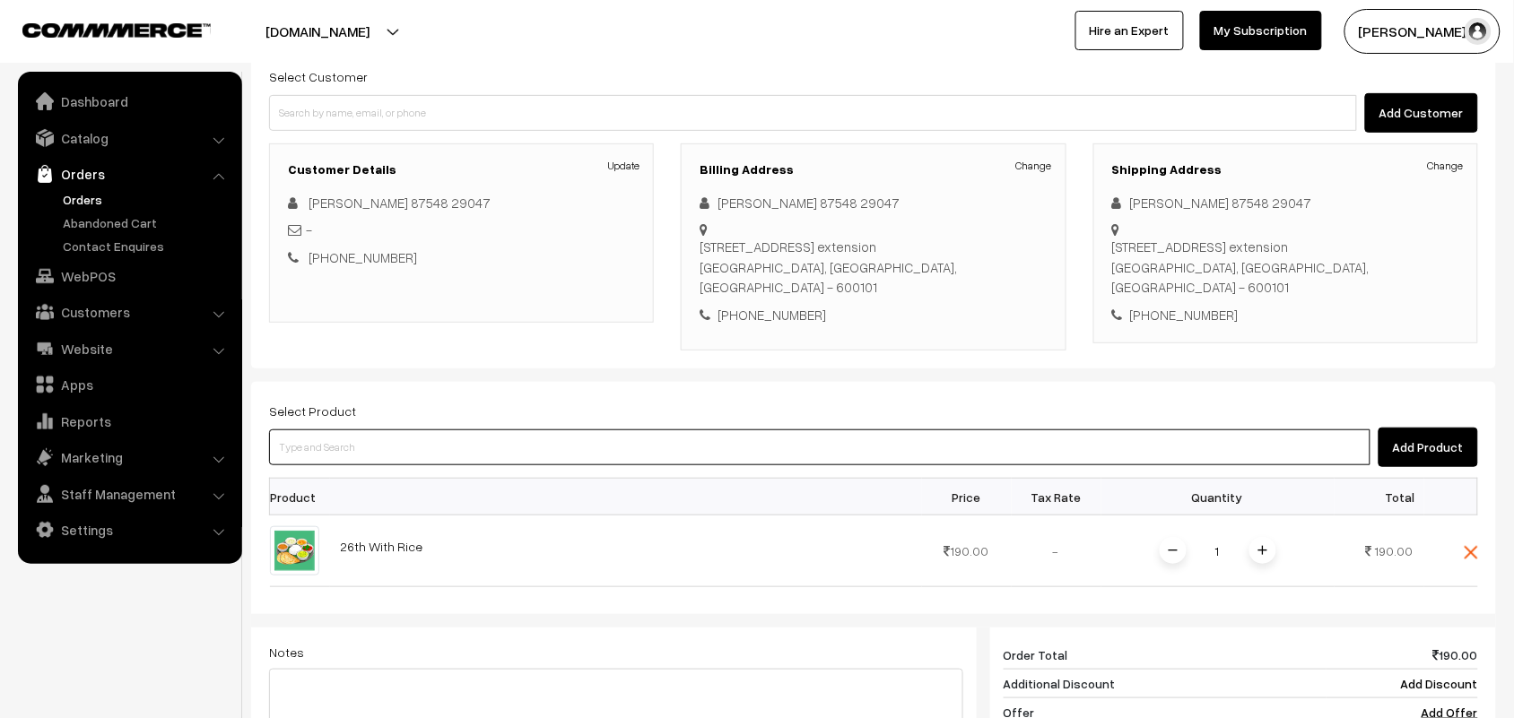
click at [368, 444] on input at bounding box center [819, 448] width 1101 height 36
type input "ghee mys"
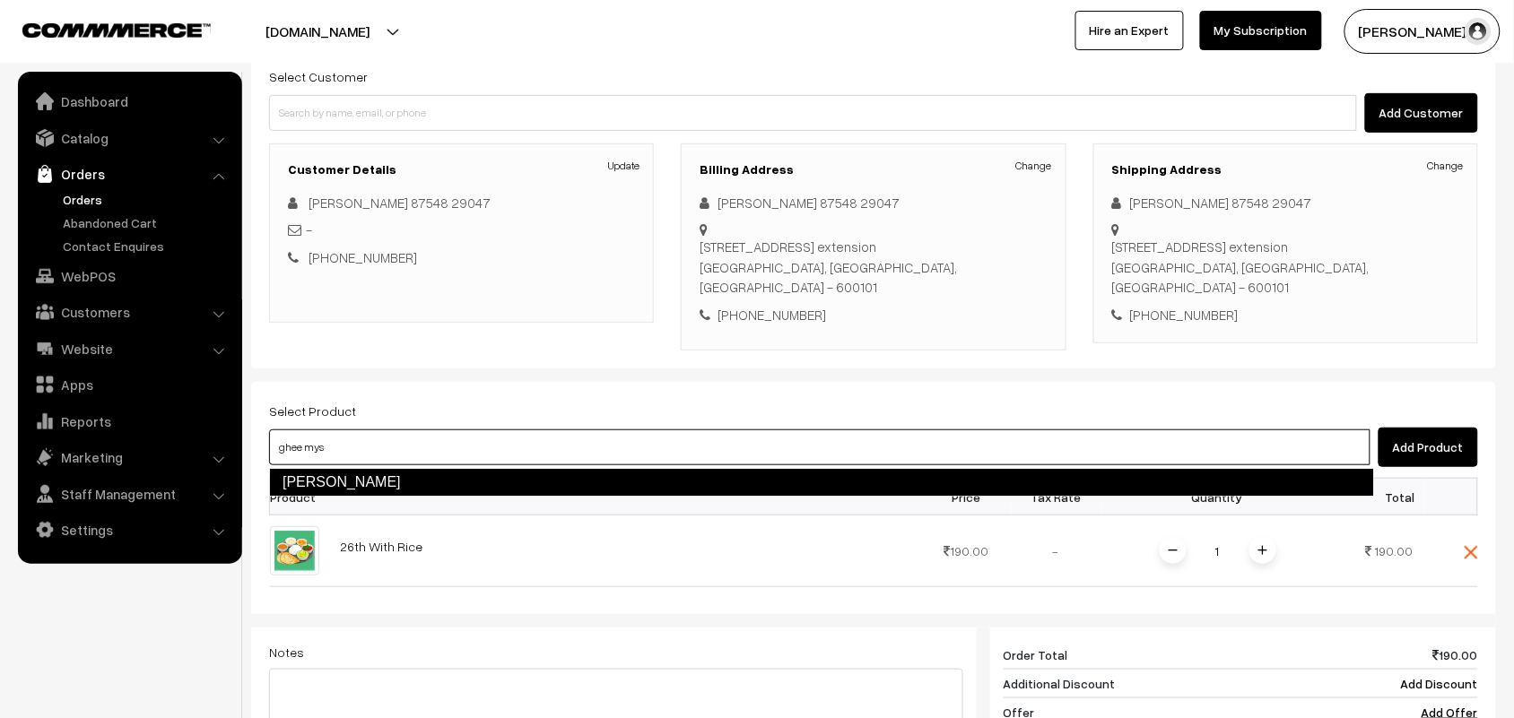
click at [352, 473] on link "[PERSON_NAME]" at bounding box center [821, 482] width 1105 height 29
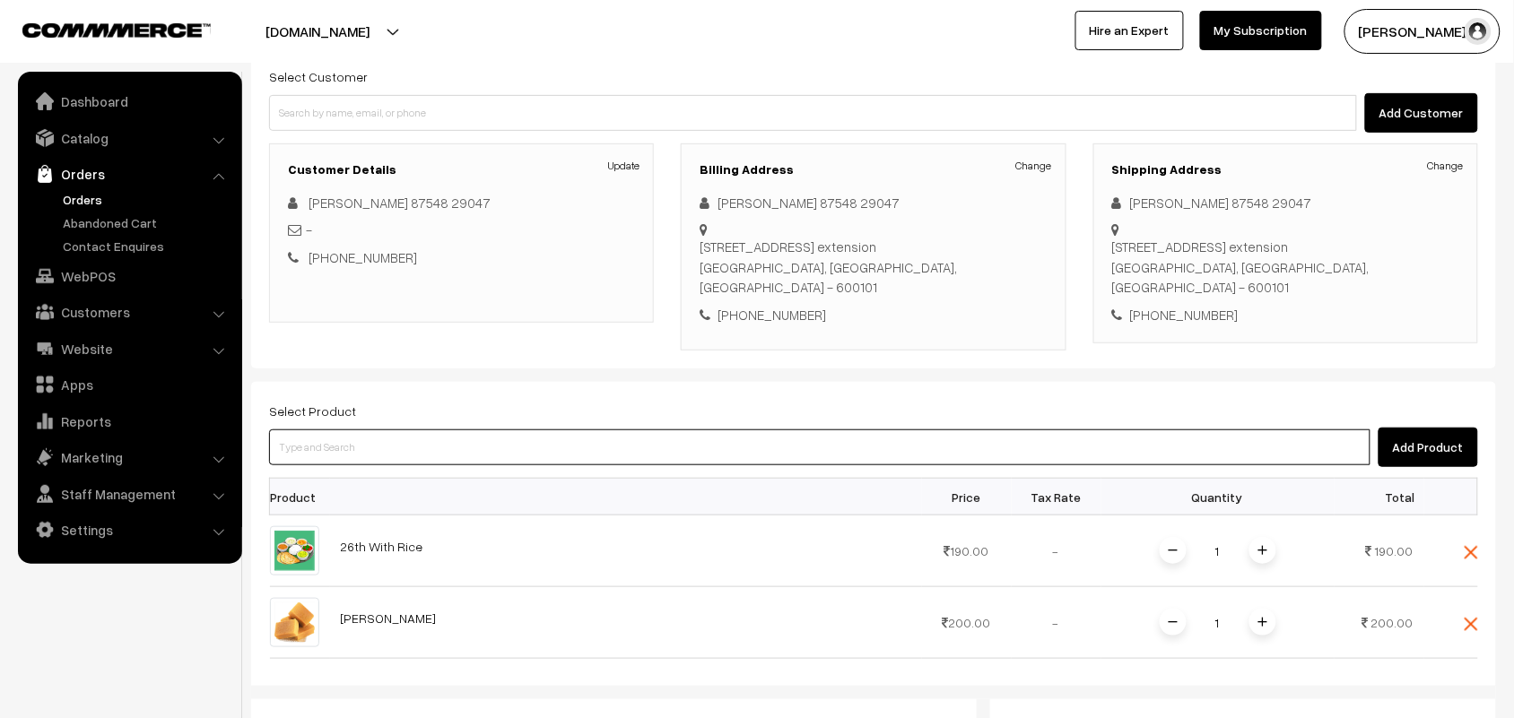
click at [348, 457] on input at bounding box center [819, 448] width 1101 height 36
type input "thenkuz"
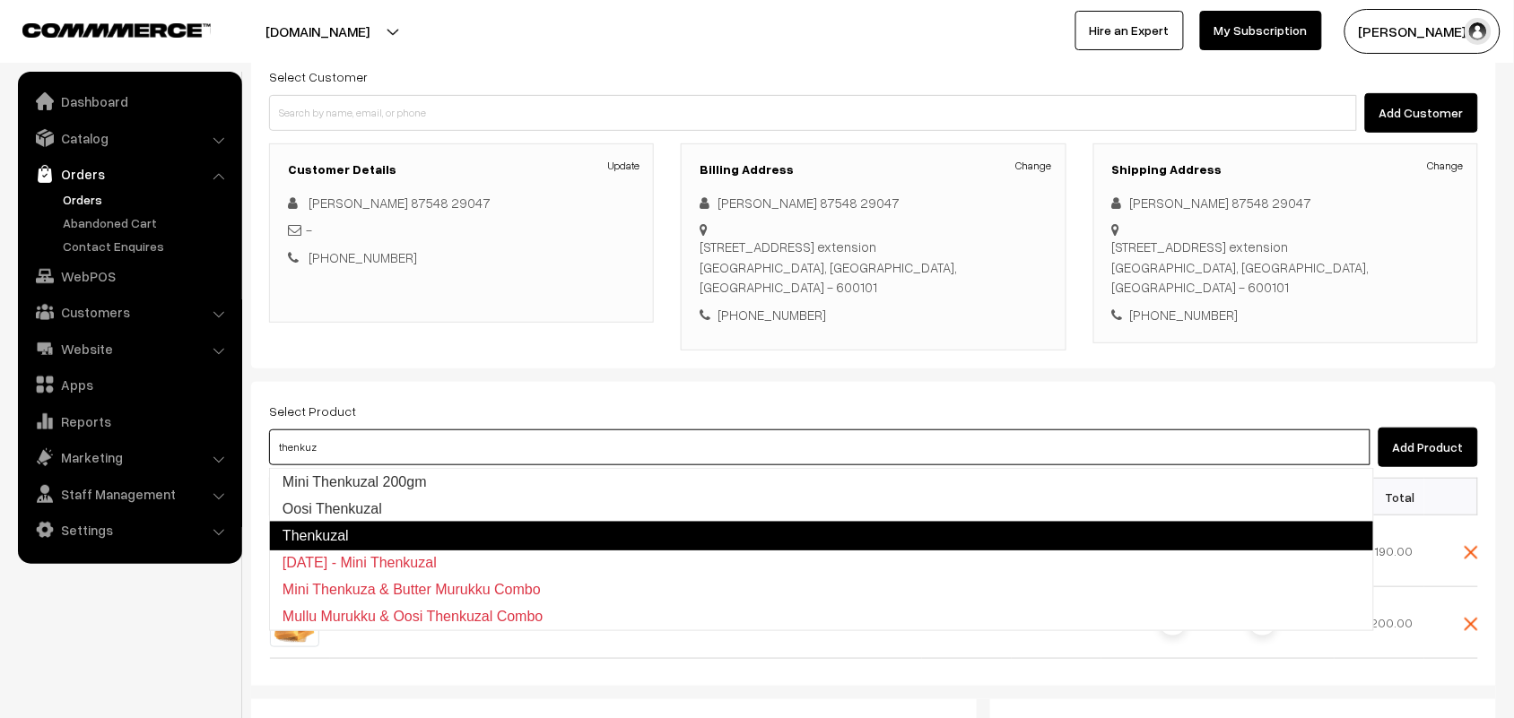
click at [339, 529] on link "Thenkuzal" at bounding box center [821, 536] width 1105 height 29
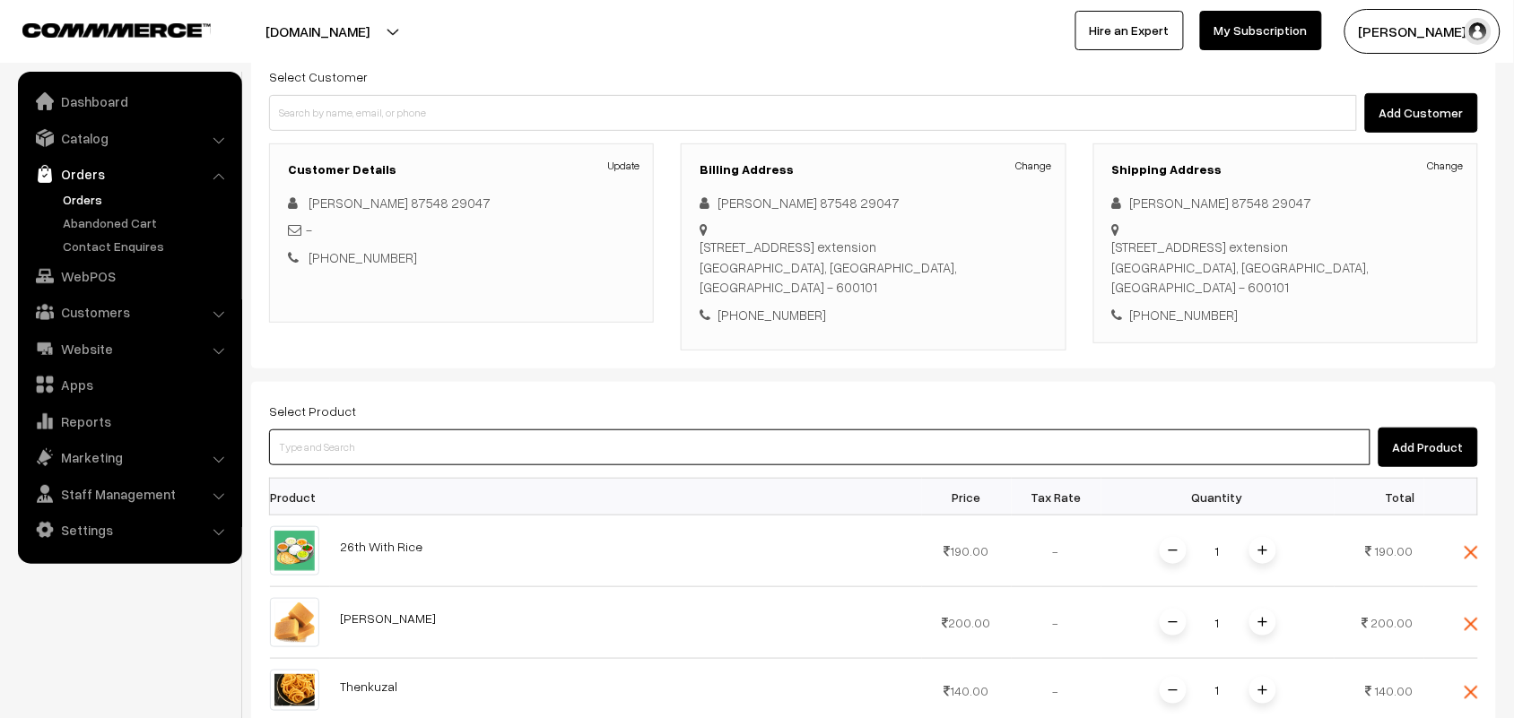
click at [369, 449] on input at bounding box center [819, 448] width 1101 height 36
type input "spl th"
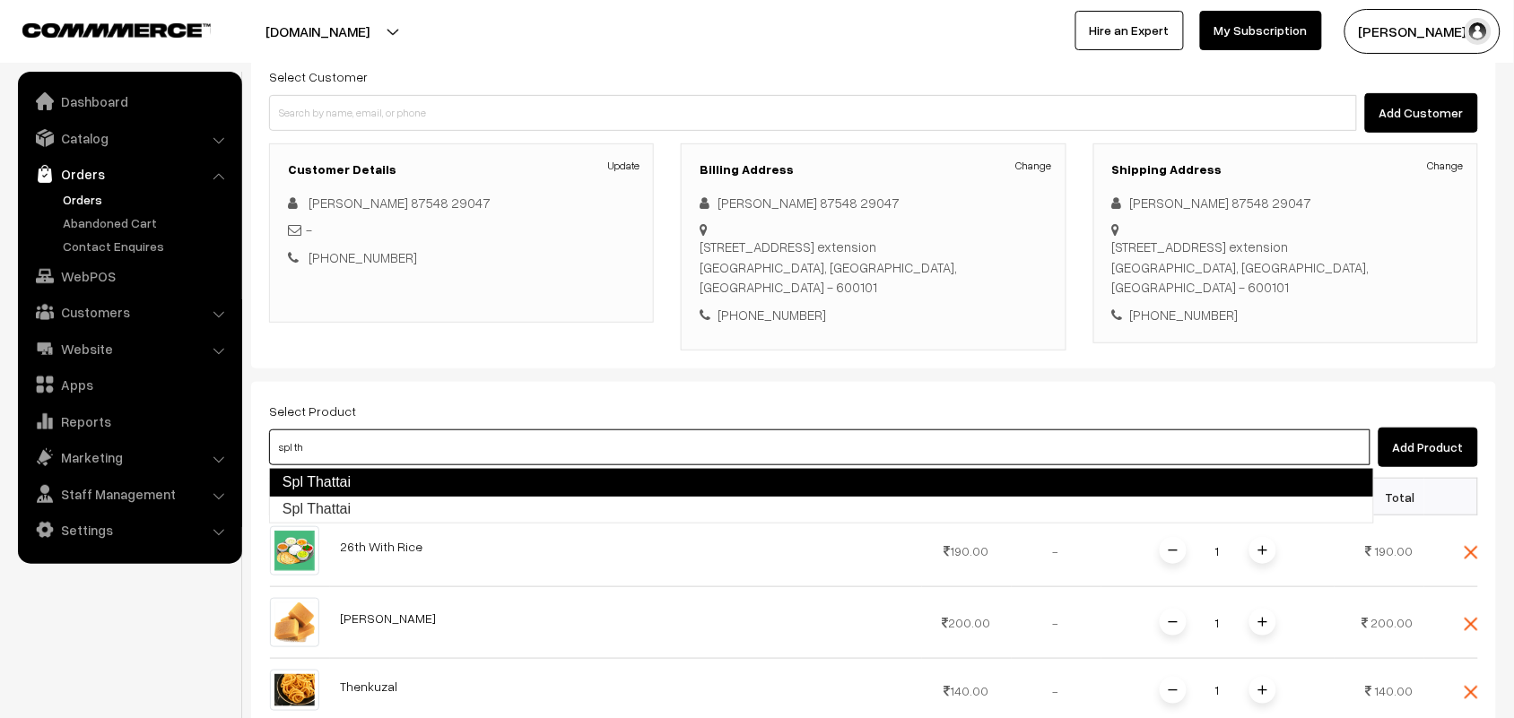
click at [369, 486] on link "Spl Thattai" at bounding box center [821, 482] width 1105 height 29
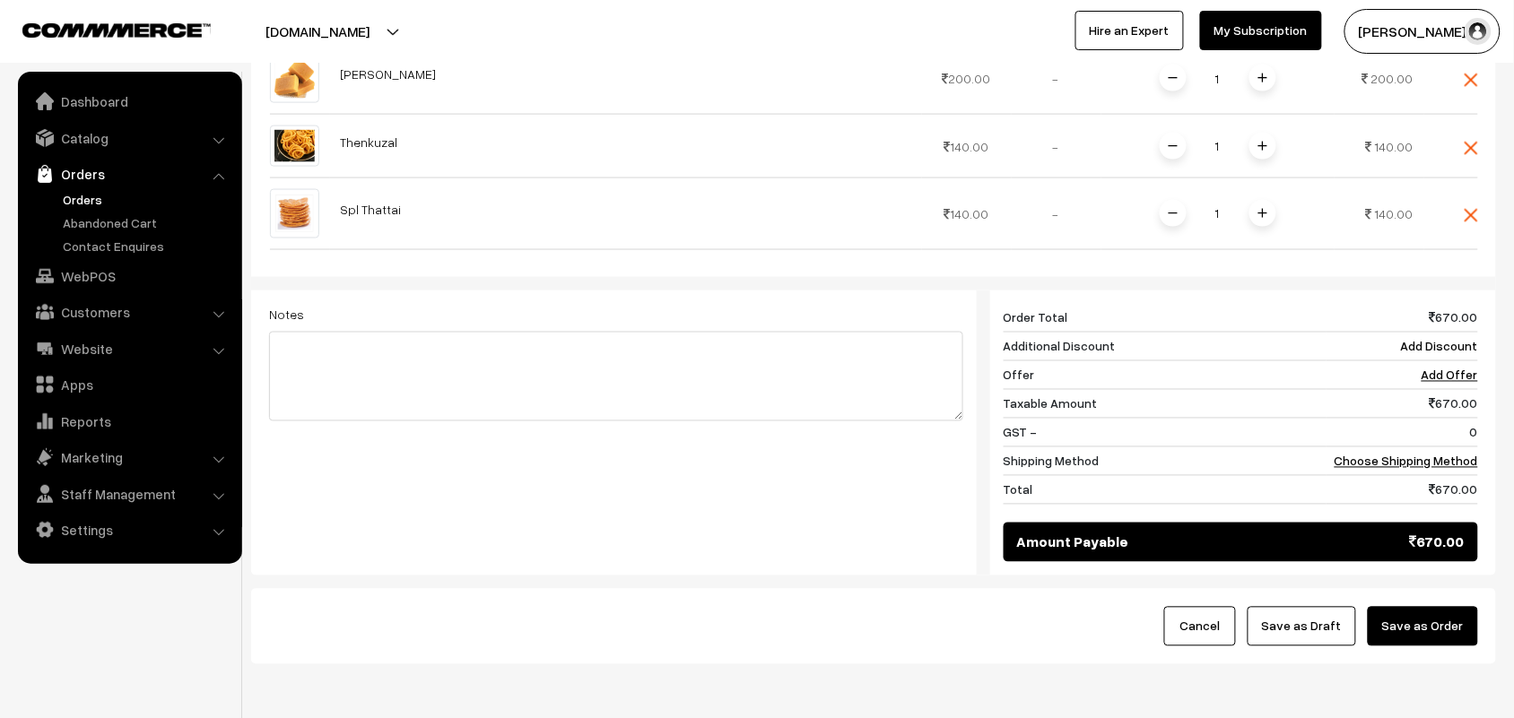
scroll to position [794, 0]
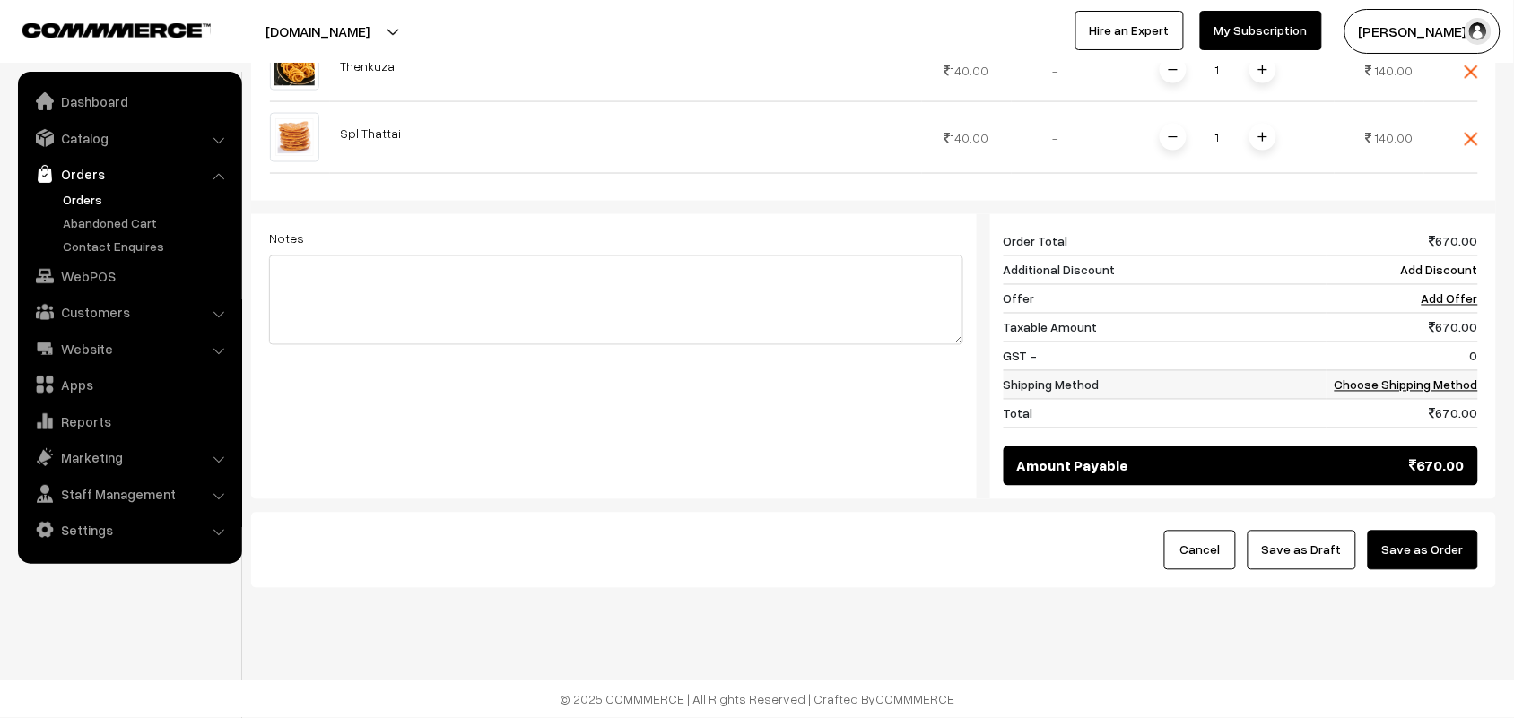
click at [1453, 374] on td "Choose Shipping Method" at bounding box center [1402, 384] width 152 height 29
click at [1437, 378] on link "Choose Shipping Method" at bounding box center [1405, 385] width 143 height 15
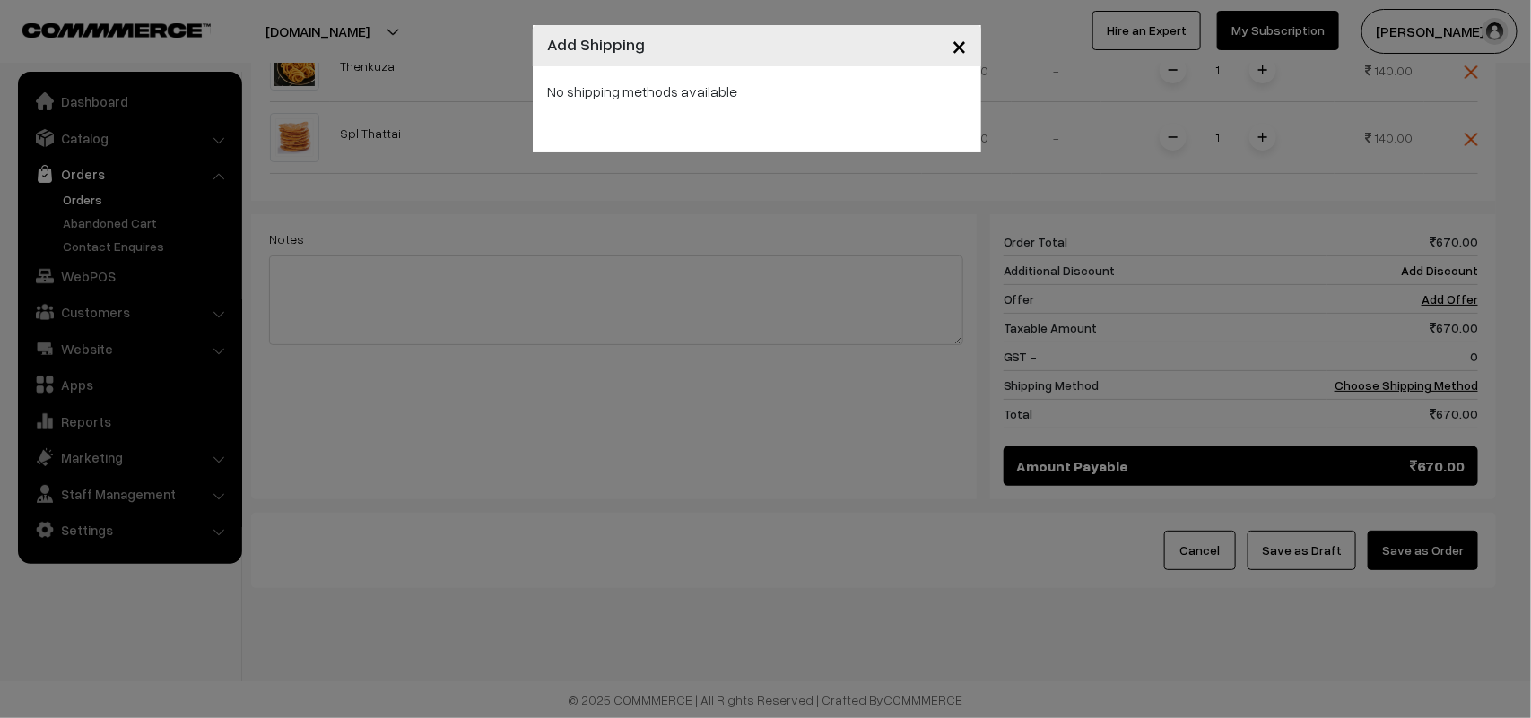
click at [773, 106] on div "No shipping methods available" at bounding box center [757, 109] width 448 height 86
click at [952, 48] on span "×" at bounding box center [958, 45] width 15 height 33
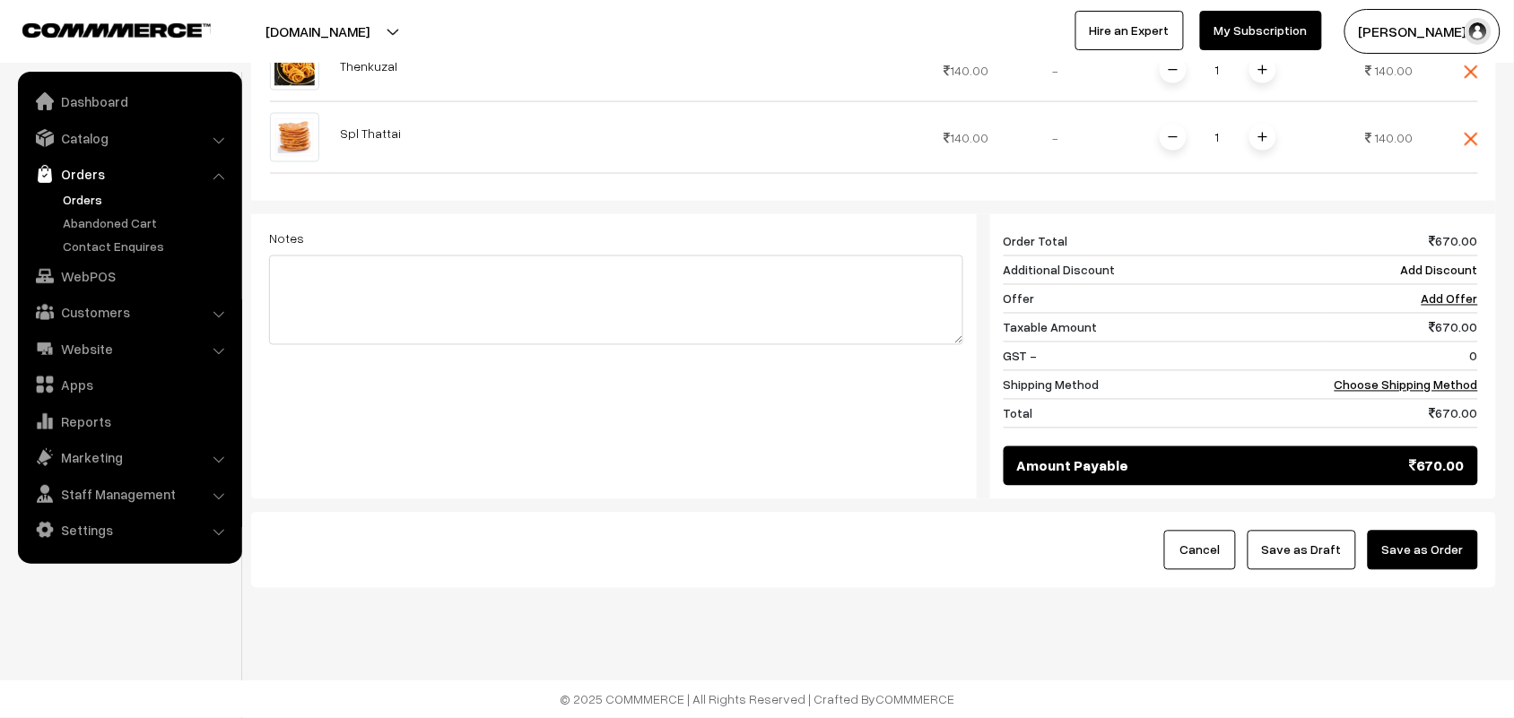
scroll to position [569, 0]
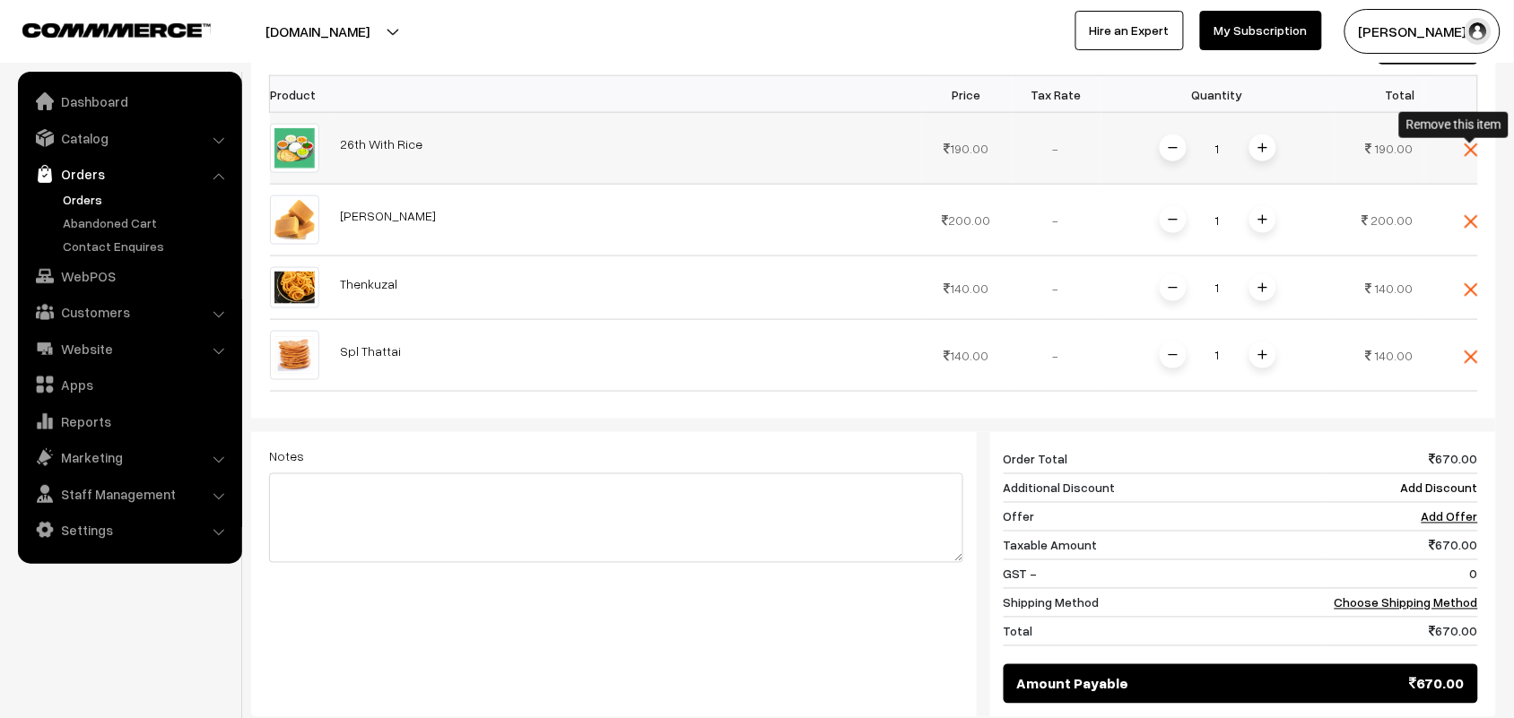
click at [1466, 150] on img at bounding box center [1470, 149] width 13 height 13
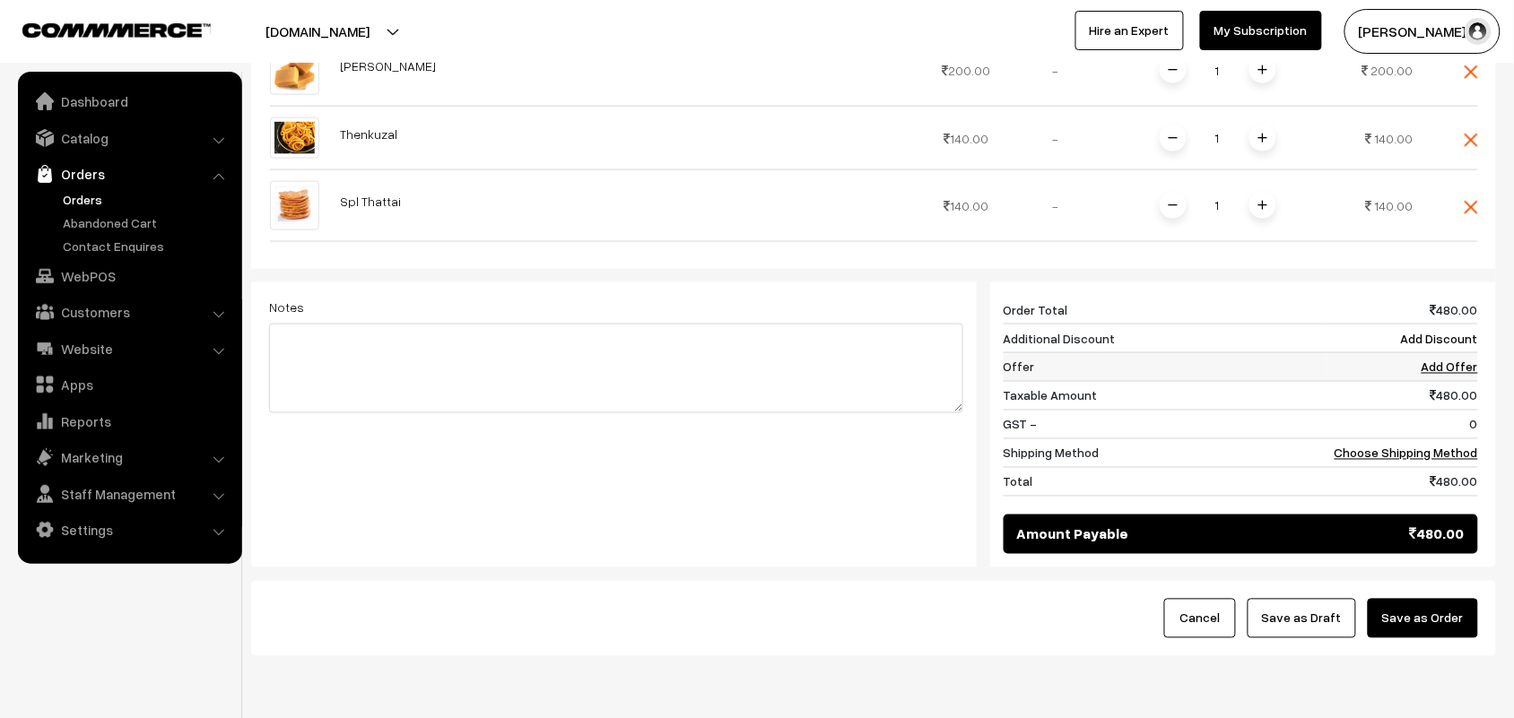
scroll to position [682, 0]
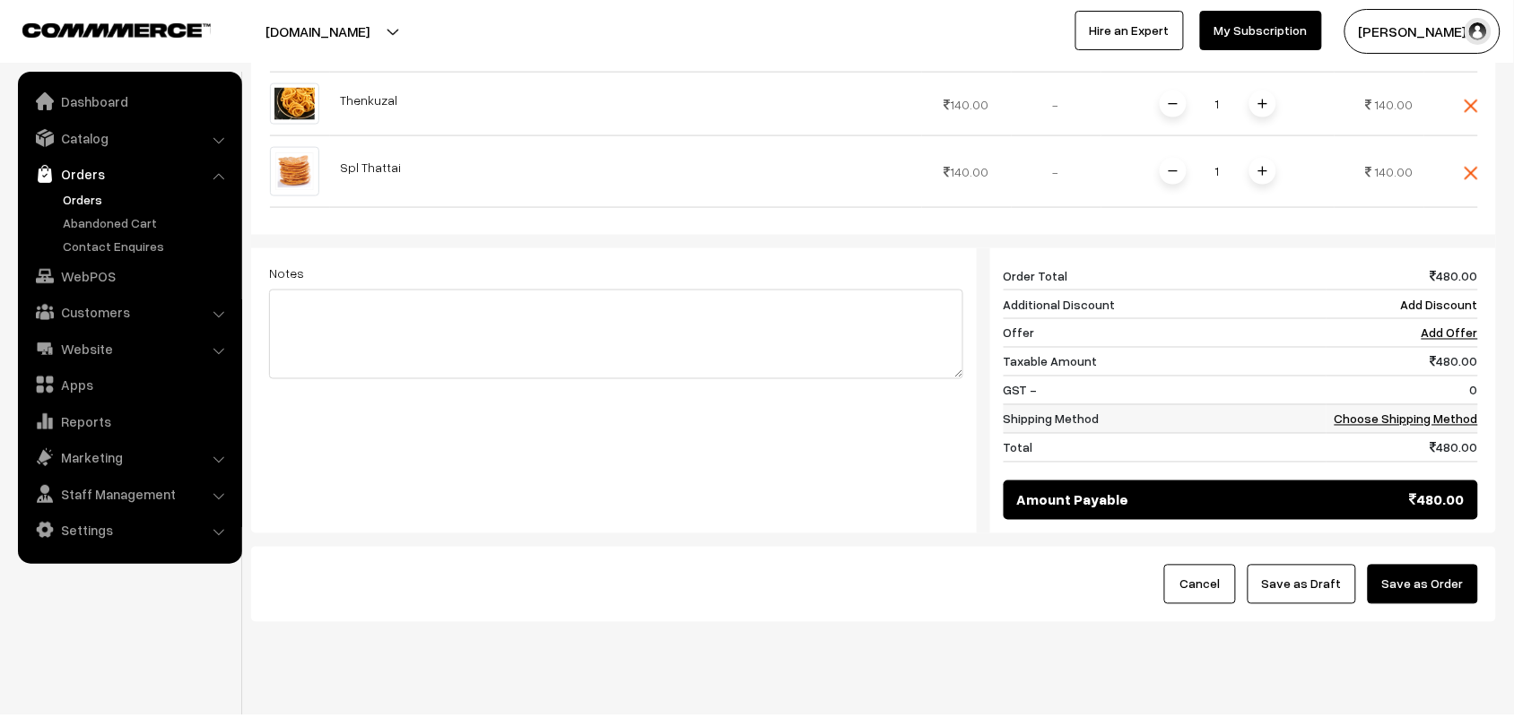
click at [1414, 418] on link "Choose Shipping Method" at bounding box center [1405, 419] width 143 height 15
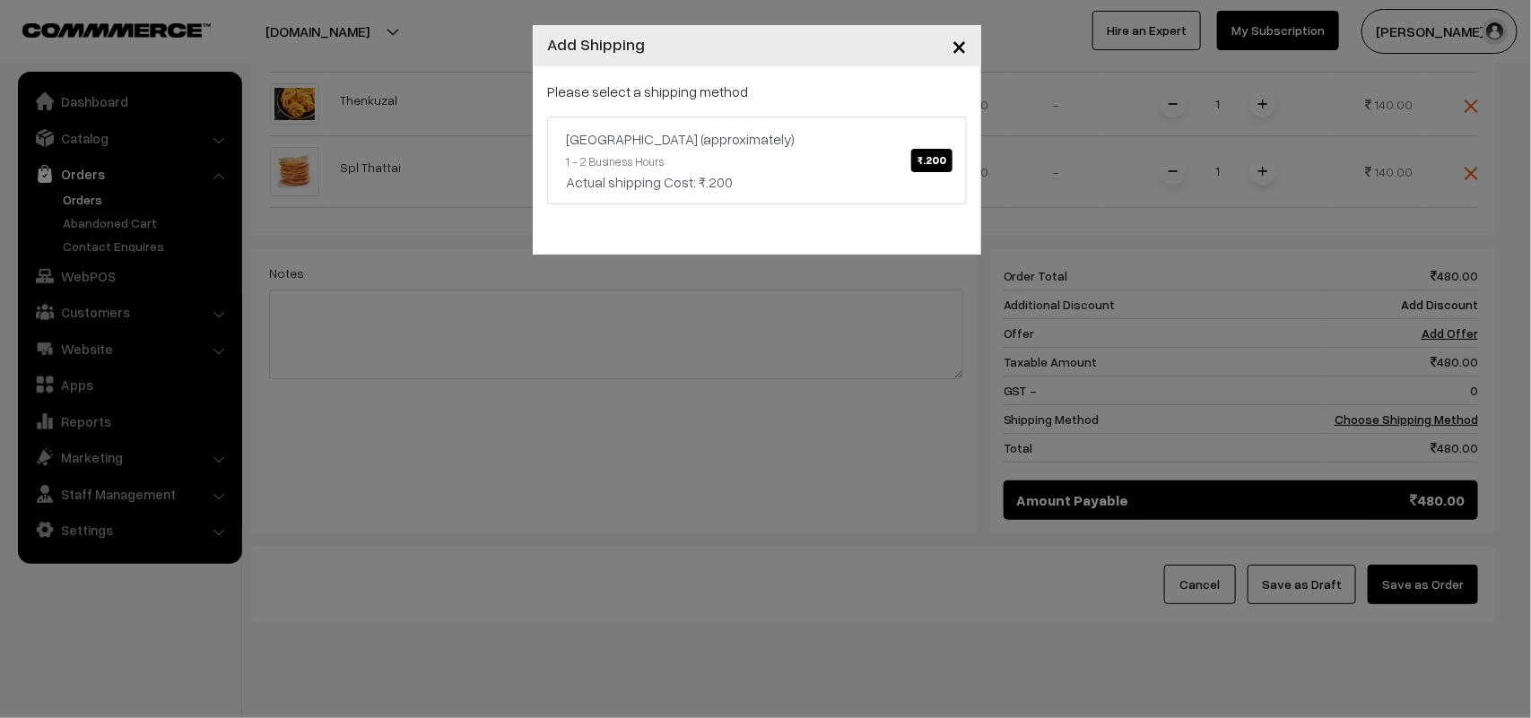
click at [961, 56] on span "×" at bounding box center [958, 45] width 15 height 33
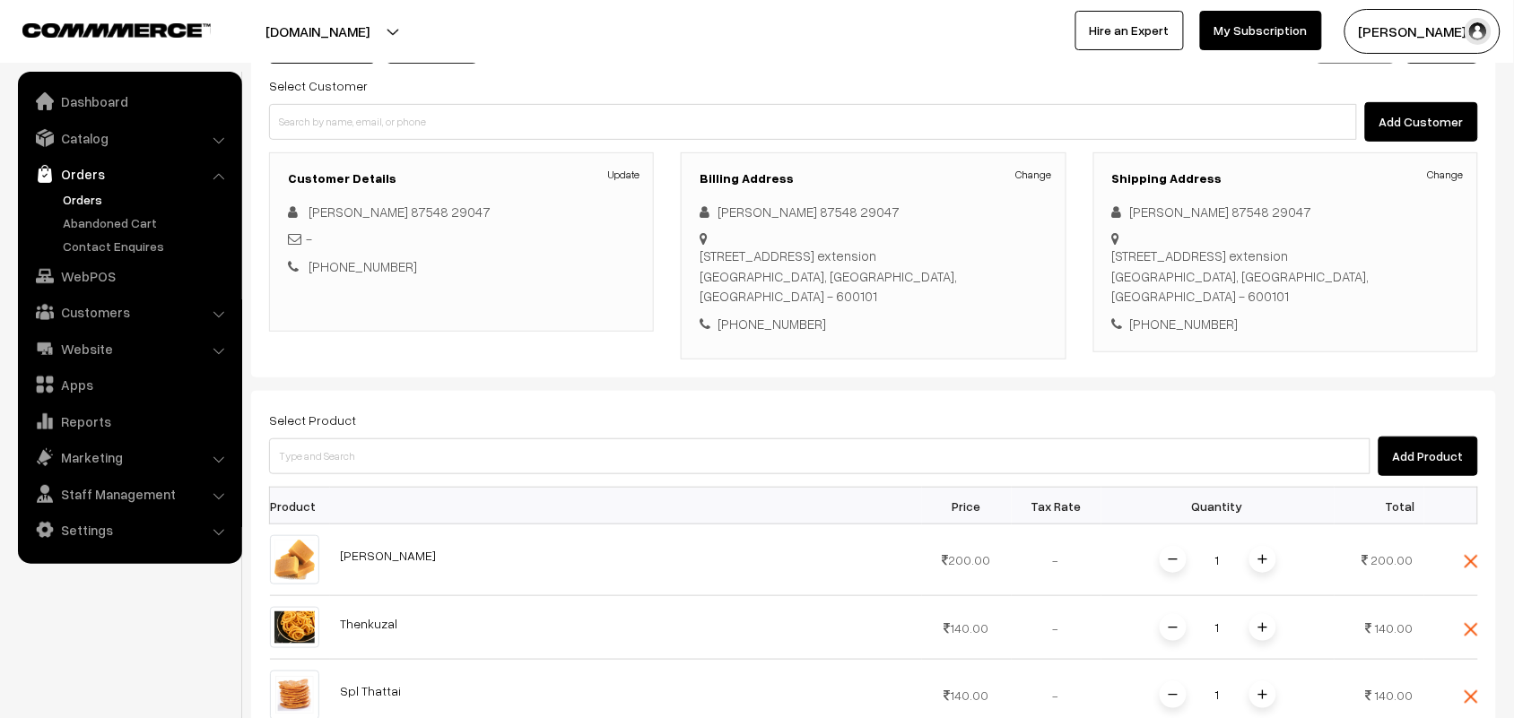
scroll to position [121, 0]
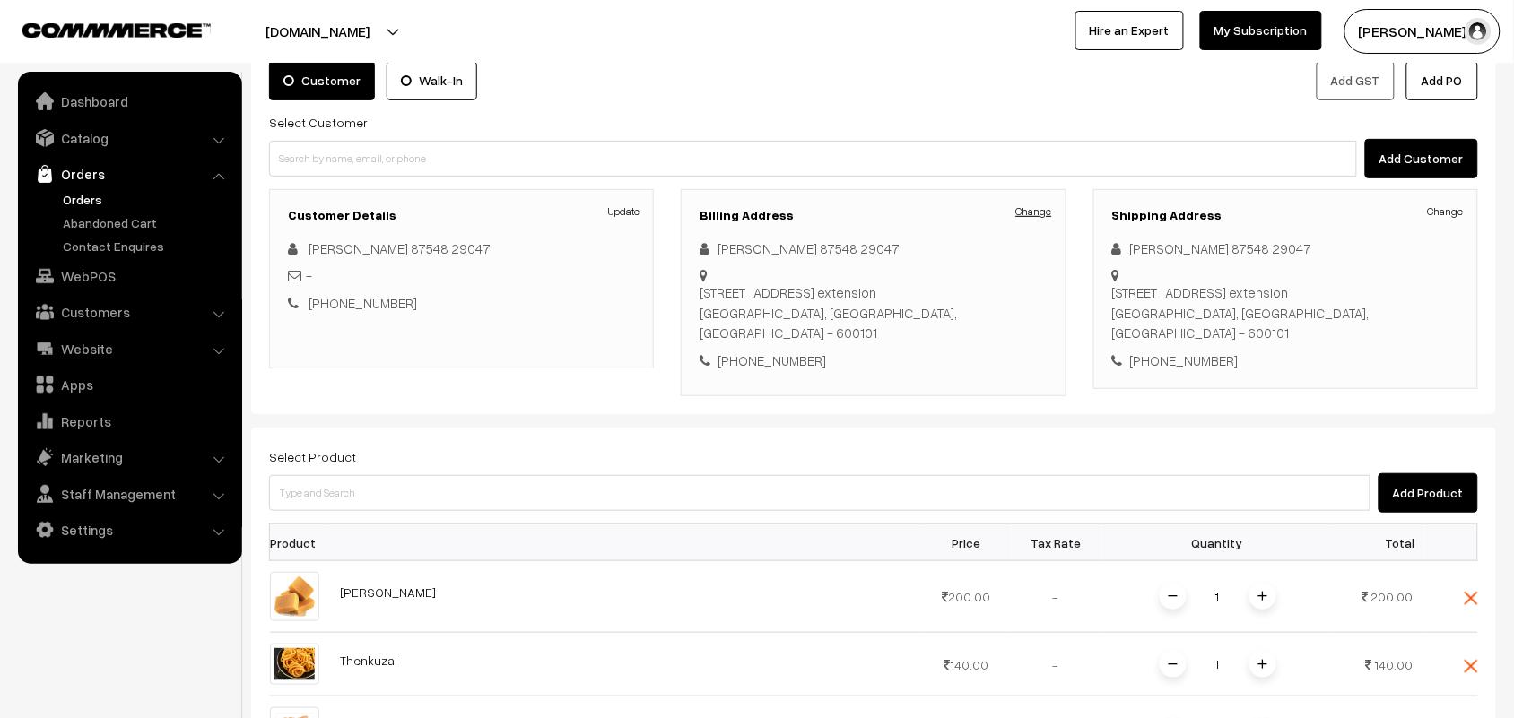
click at [1047, 215] on link "Change" at bounding box center [1034, 212] width 36 height 16
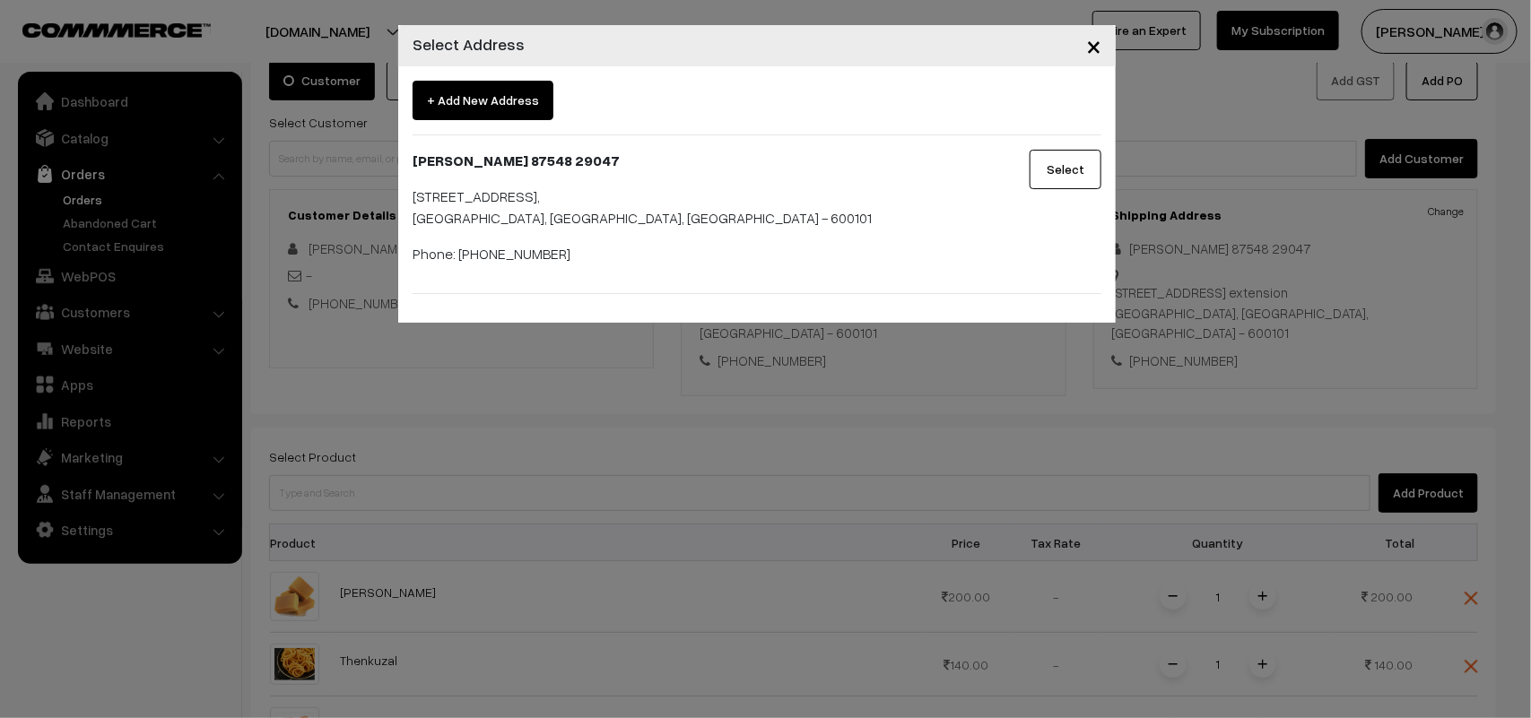
click at [1074, 155] on button "Select" at bounding box center [1065, 169] width 72 height 39
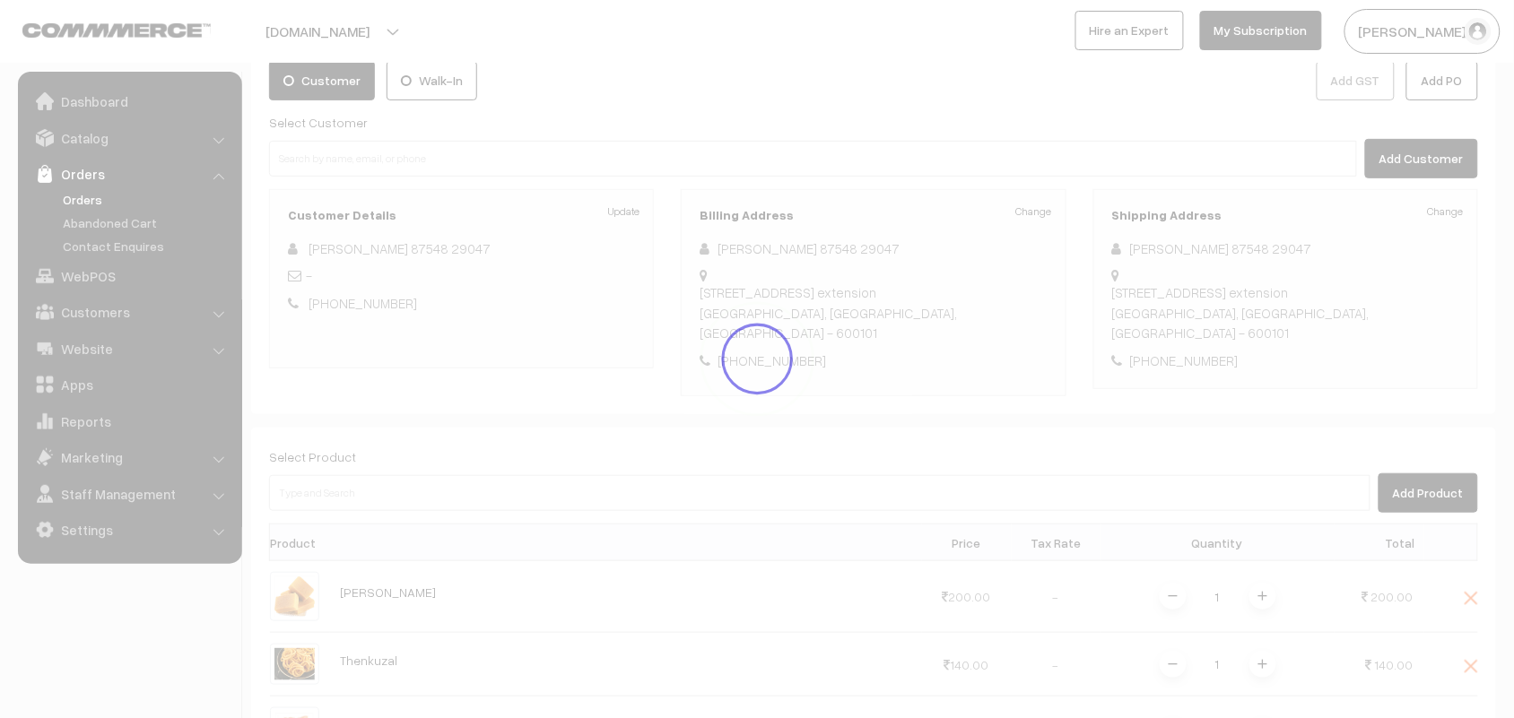
click at [1064, 179] on div at bounding box center [757, 359] width 1514 height 718
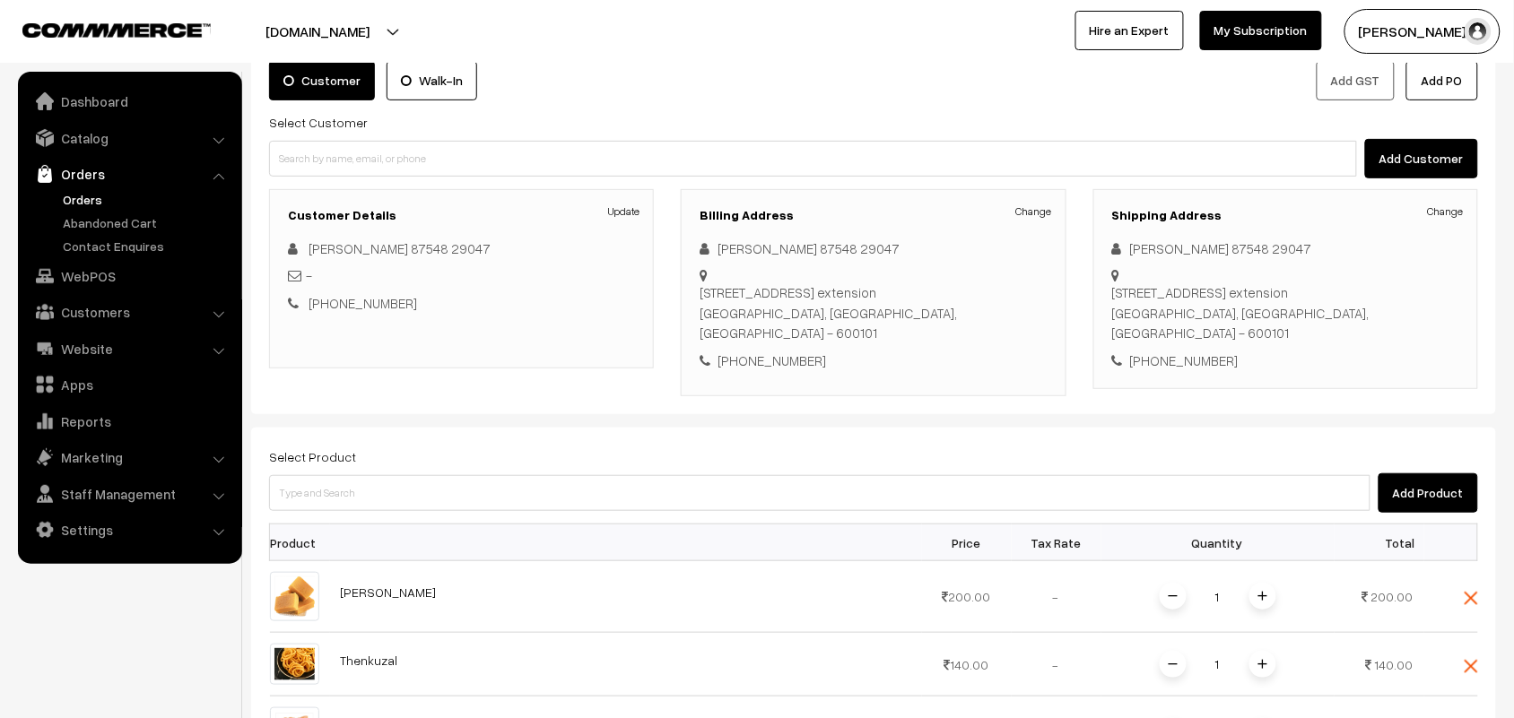
drag, startPoint x: 88, startPoint y: 312, endPoint x: 78, endPoint y: 319, distance: 12.2
click at [88, 312] on link "Customers" at bounding box center [128, 312] width 213 height 32
click at [0, 0] on link "Subscribers" at bounding box center [0, 0] width 0 height 0
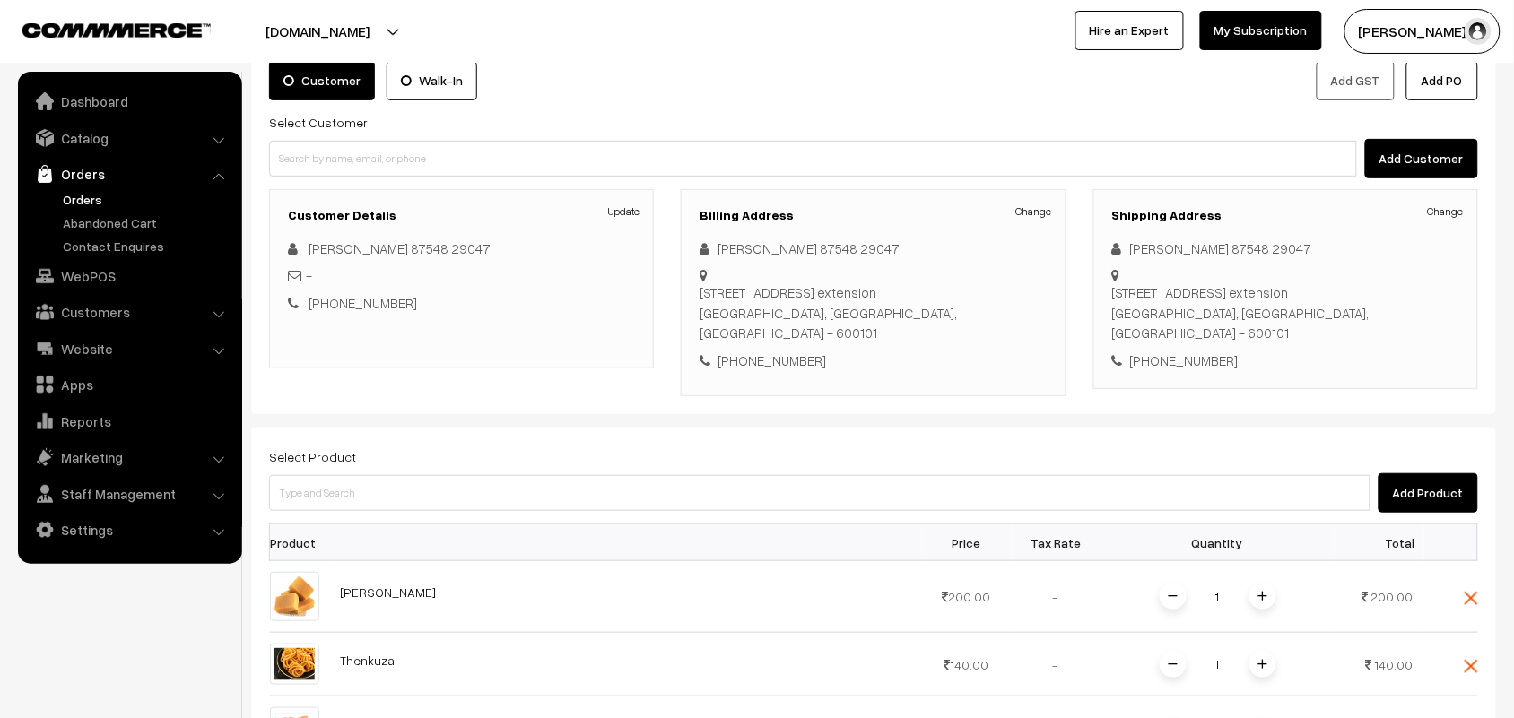
click at [0, 0] on link "Subscribers" at bounding box center [0, 0] width 0 height 0
click at [91, 309] on link "Subscribers" at bounding box center [147, 318] width 178 height 19
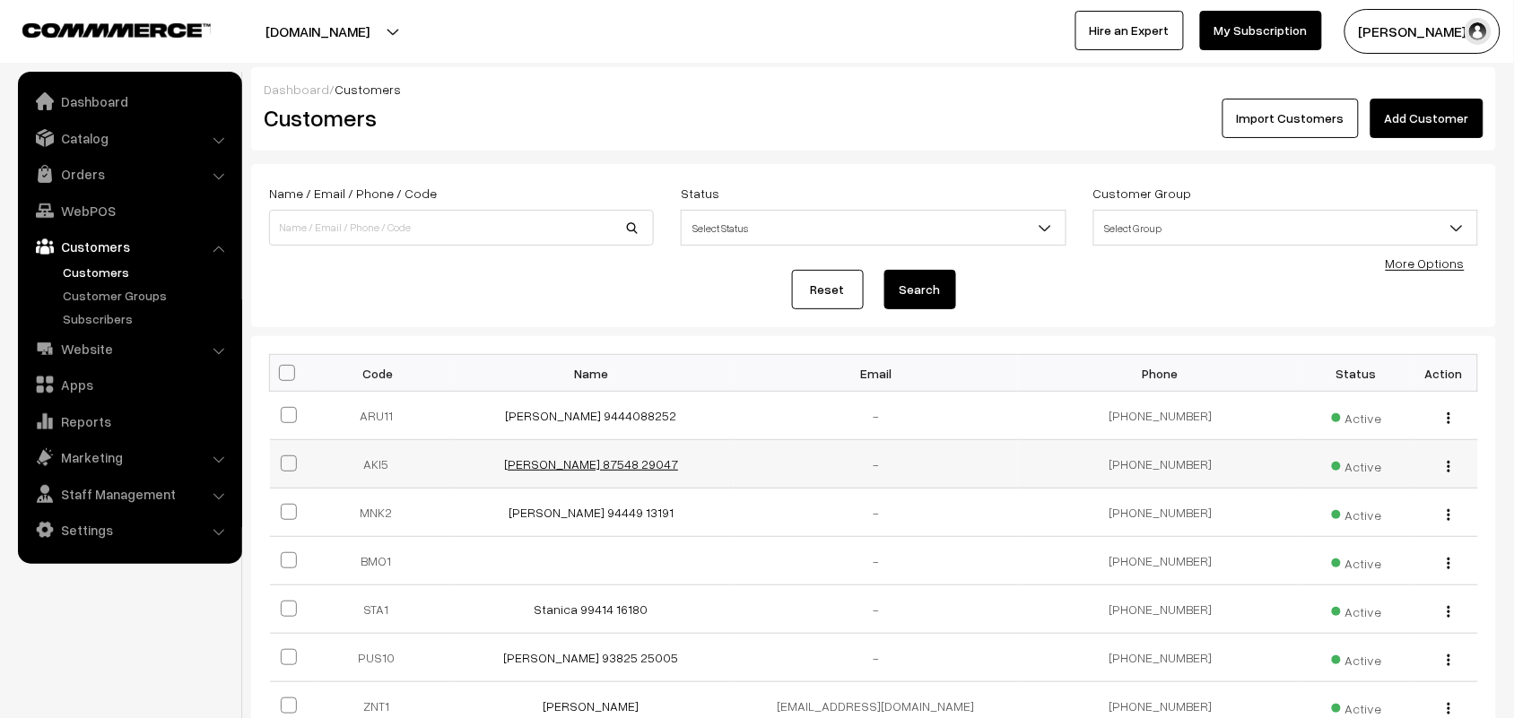
click at [620, 472] on link "[PERSON_NAME] 87548 29047" at bounding box center [591, 463] width 174 height 15
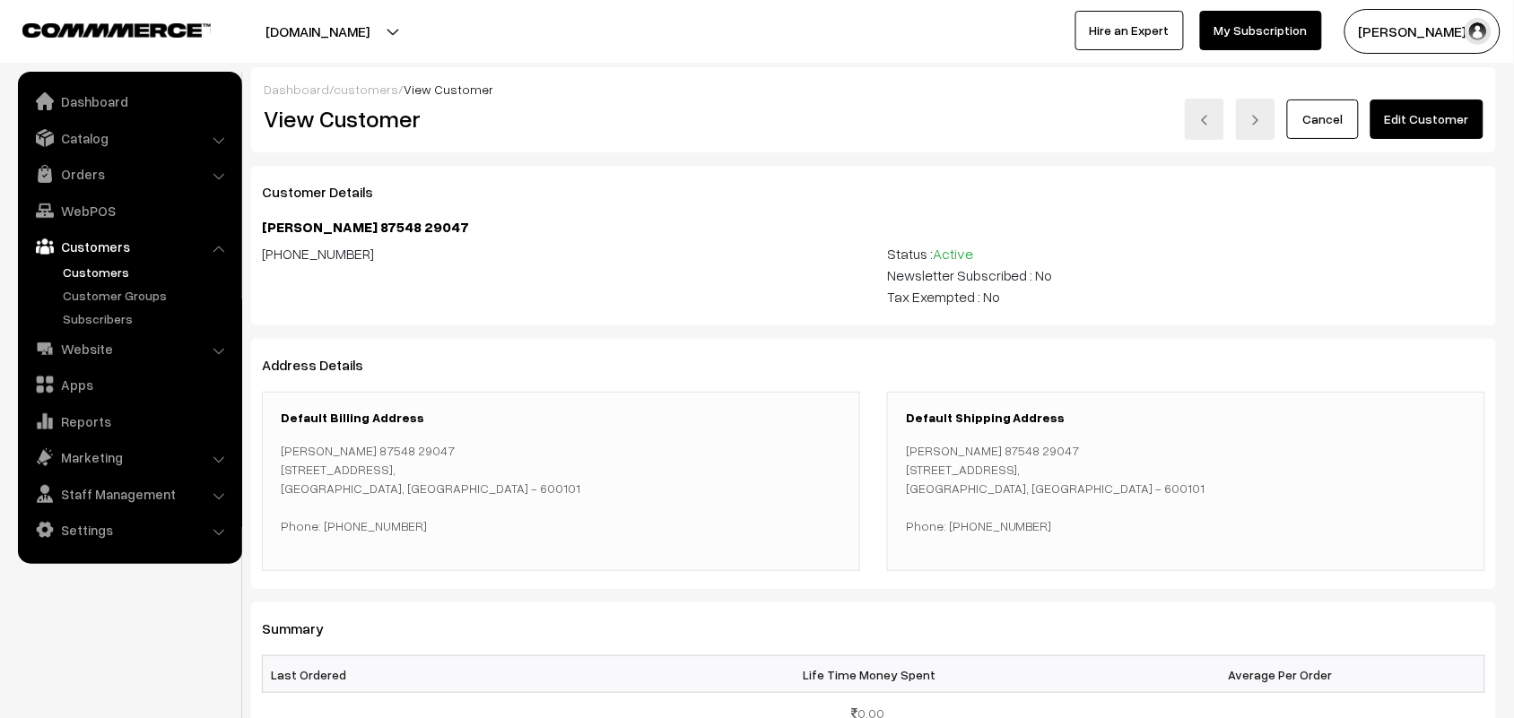
drag, startPoint x: 1418, startPoint y: 117, endPoint x: 1402, endPoint y: 119, distance: 16.4
click at [1418, 115] on link "Edit Customer" at bounding box center [1426, 119] width 113 height 39
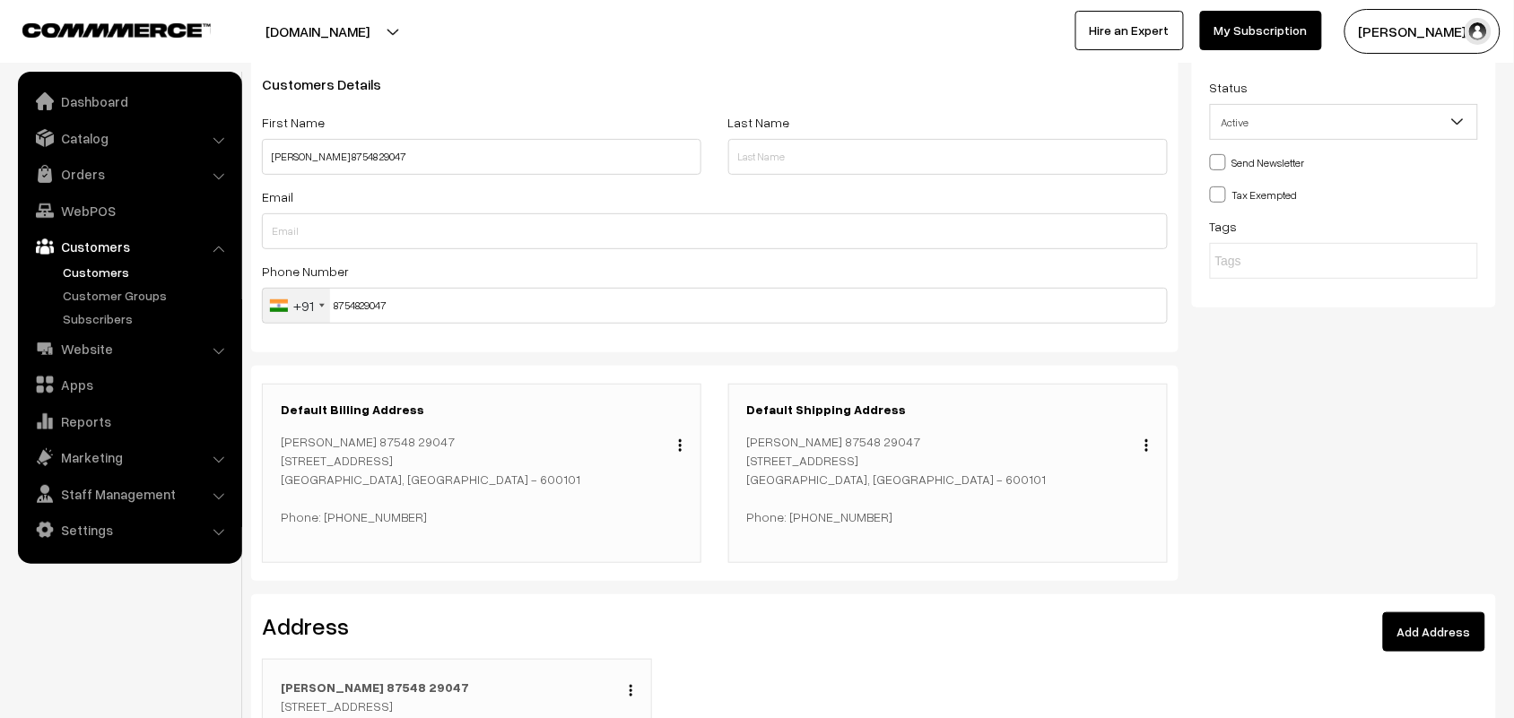
scroll to position [224, 0]
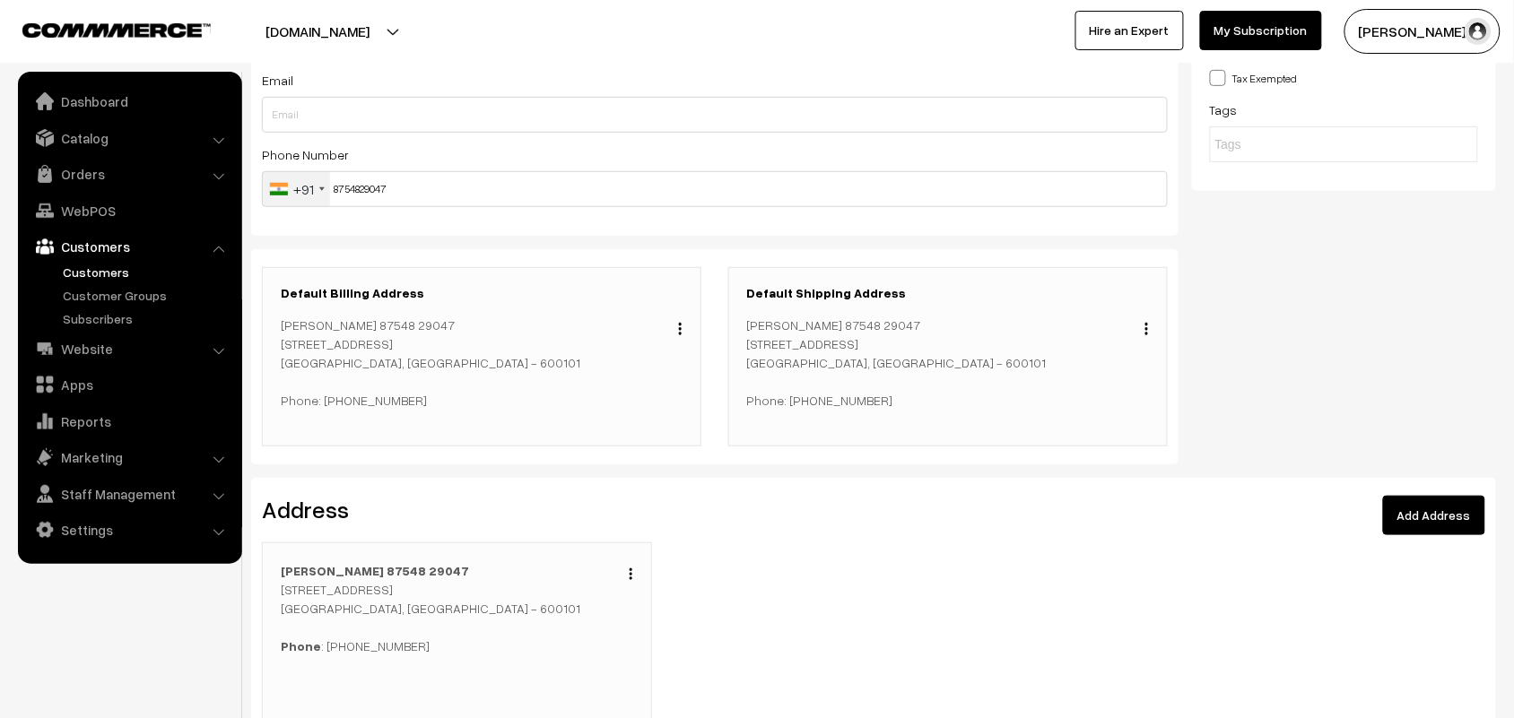
click at [630, 580] on img "button" at bounding box center [631, 575] width 3 height 12
click at [525, 604] on link "Edit" at bounding box center [550, 598] width 152 height 39
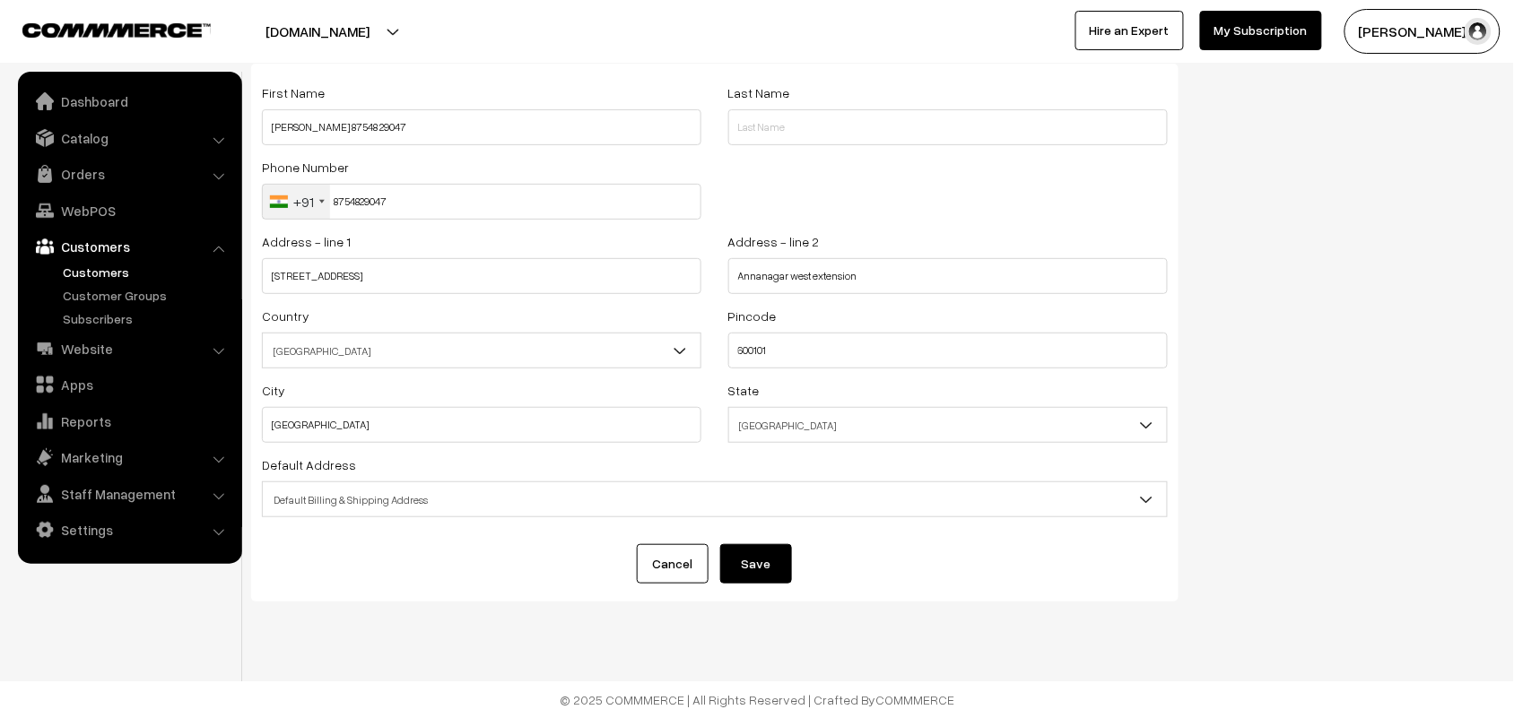
scroll to position [103, 0]
click at [814, 351] on input "600101" at bounding box center [947, 351] width 439 height 36
drag, startPoint x: 751, startPoint y: 346, endPoint x: 821, endPoint y: 368, distance: 74.0
click at [751, 346] on input "60040" at bounding box center [947, 351] width 439 height 36
type input "600040"
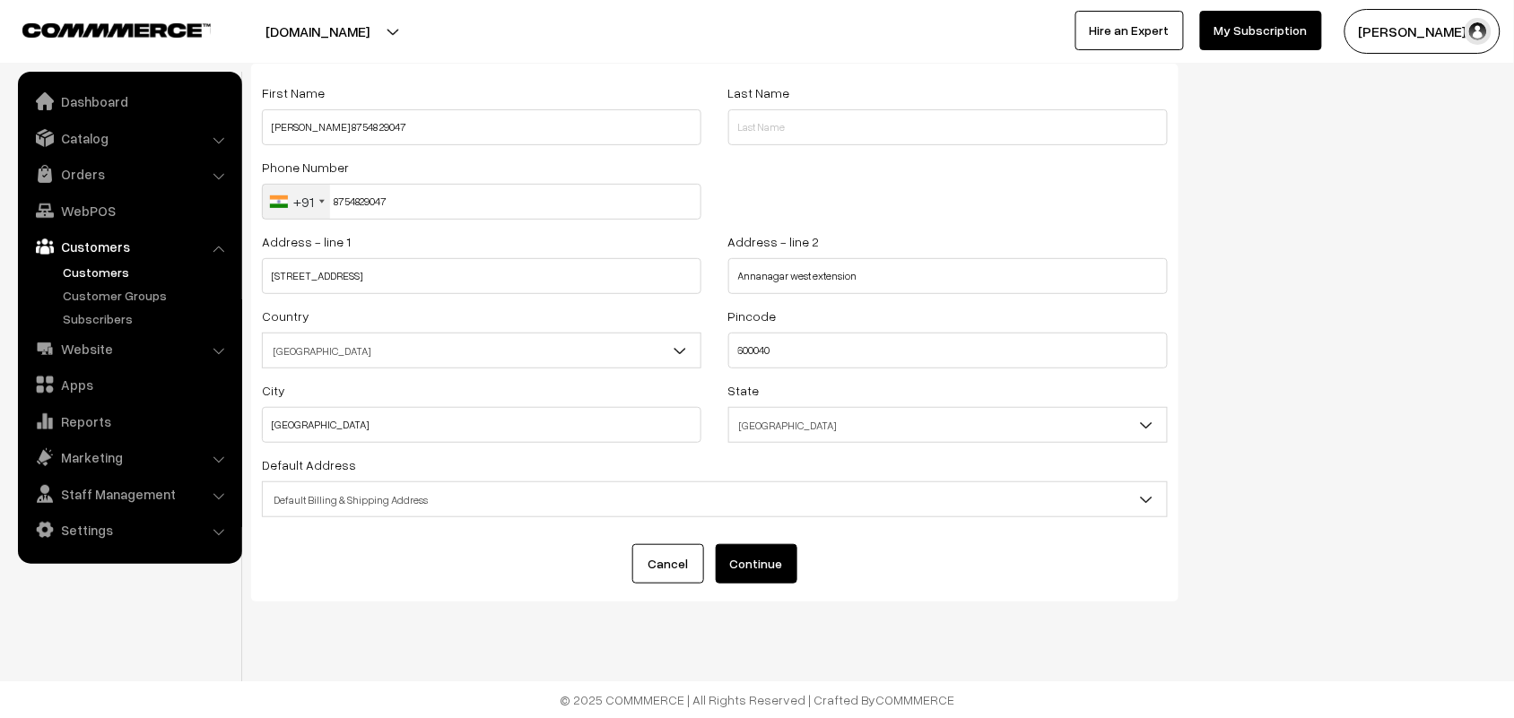
click at [767, 557] on button "Continue" at bounding box center [757, 563] width 82 height 39
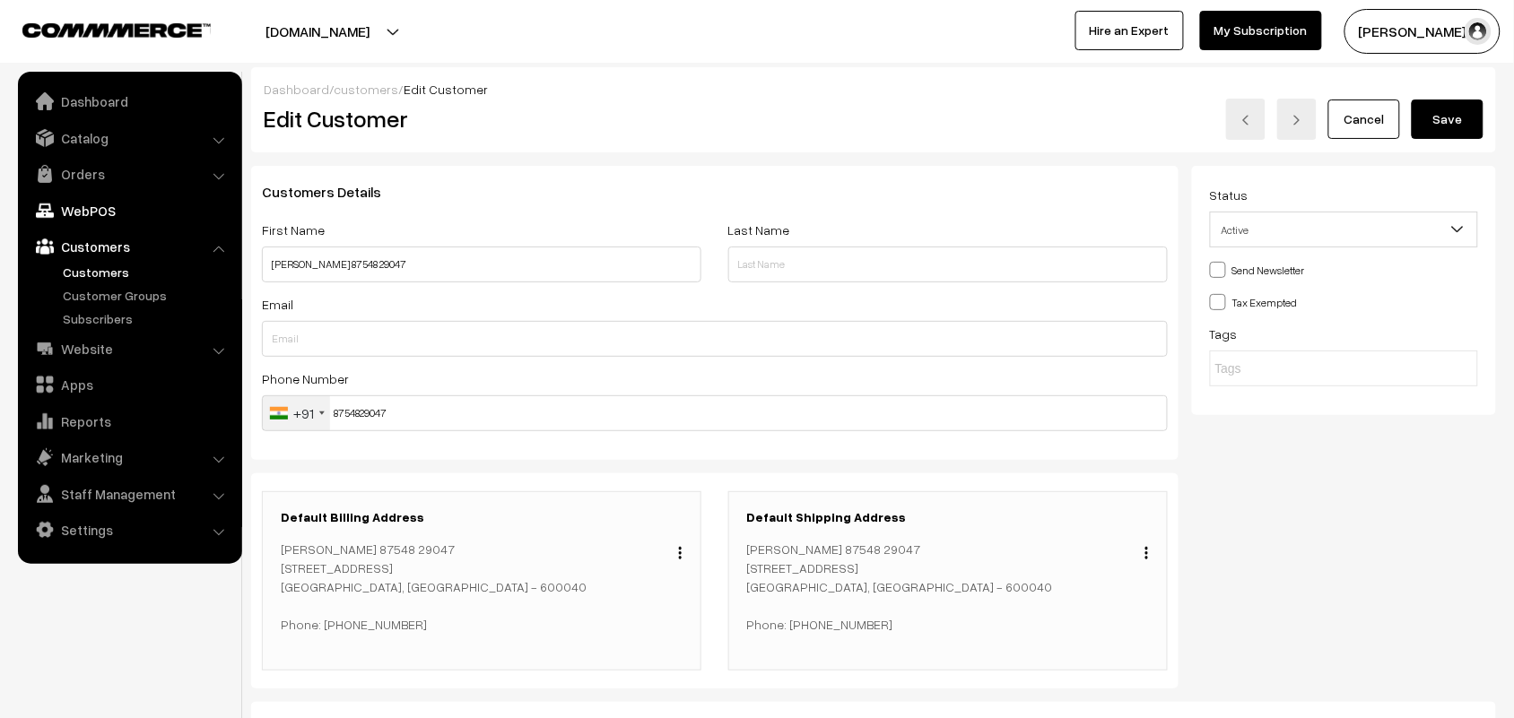
click at [88, 215] on link "WebPOS" at bounding box center [128, 211] width 213 height 32
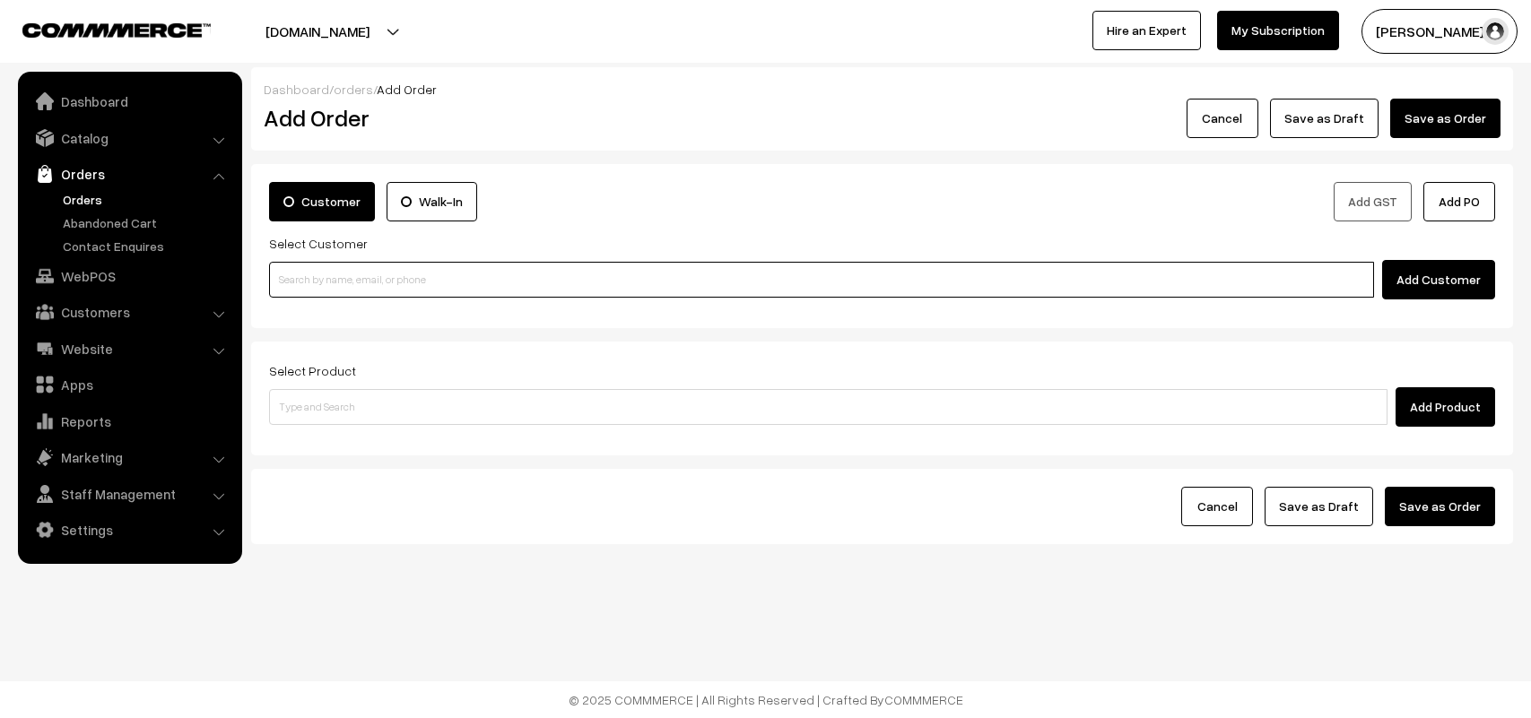
click at [326, 276] on input at bounding box center [821, 280] width 1105 height 36
paste input "[URL][DOMAIN_NAME]"
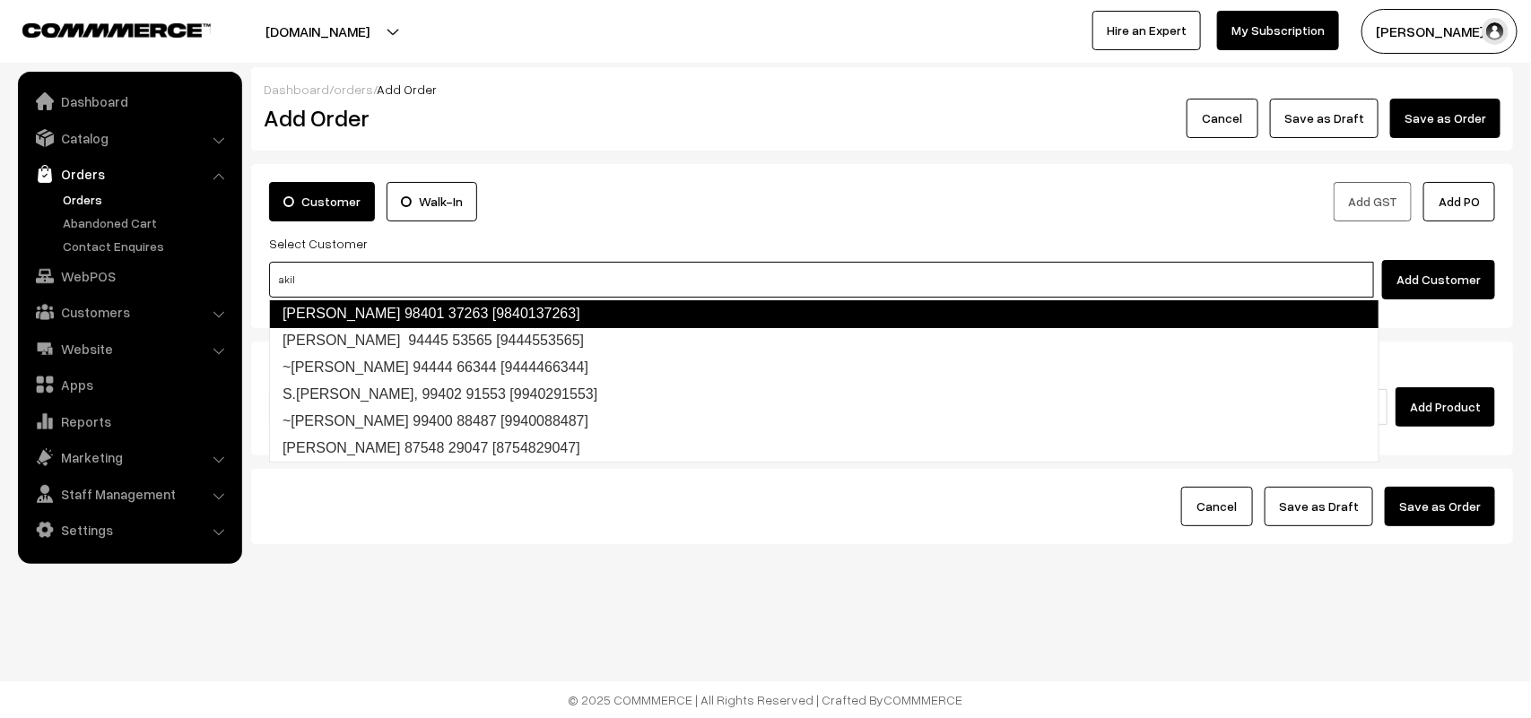
click at [325, 312] on link "Akila 98401 37263 [9840137263]" at bounding box center [824, 314] width 1110 height 29
type input "akil"
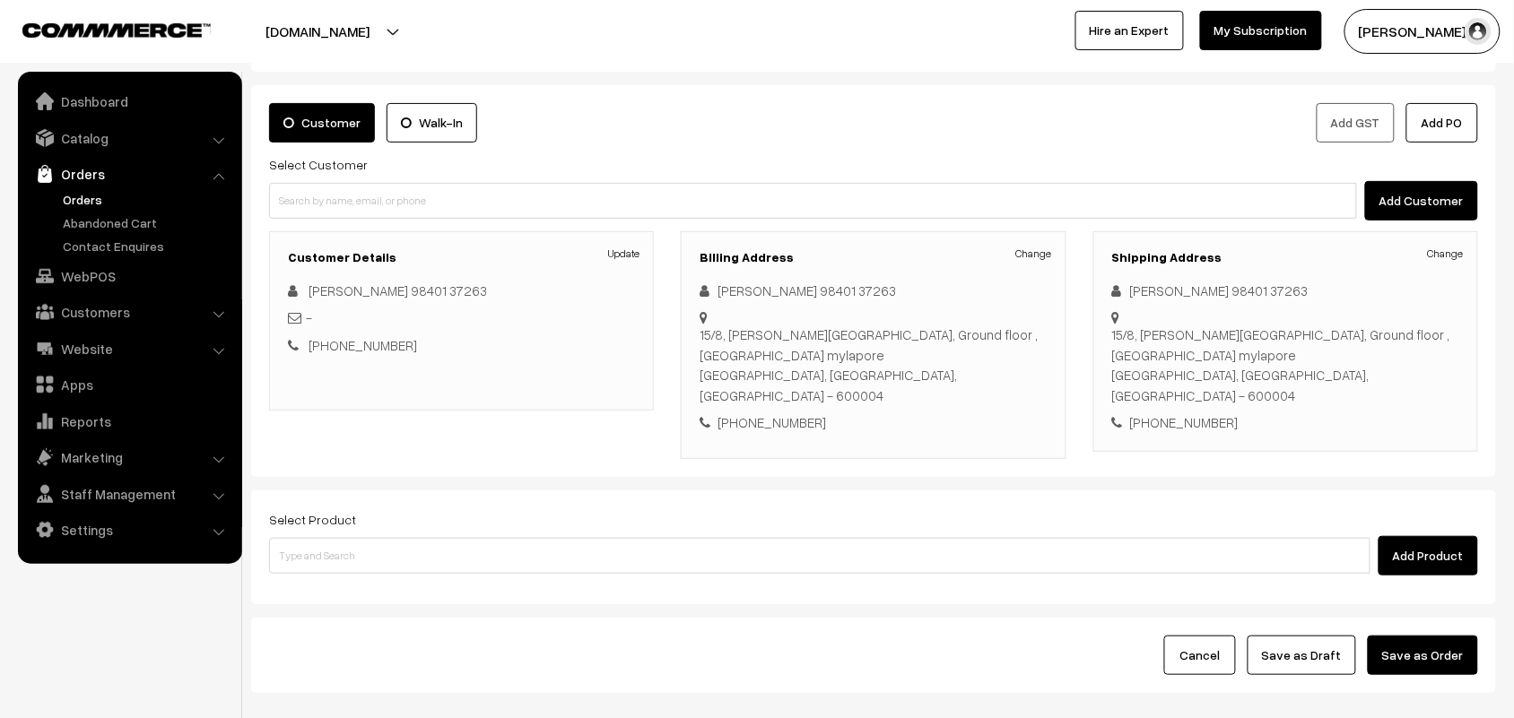
scroll to position [167, 0]
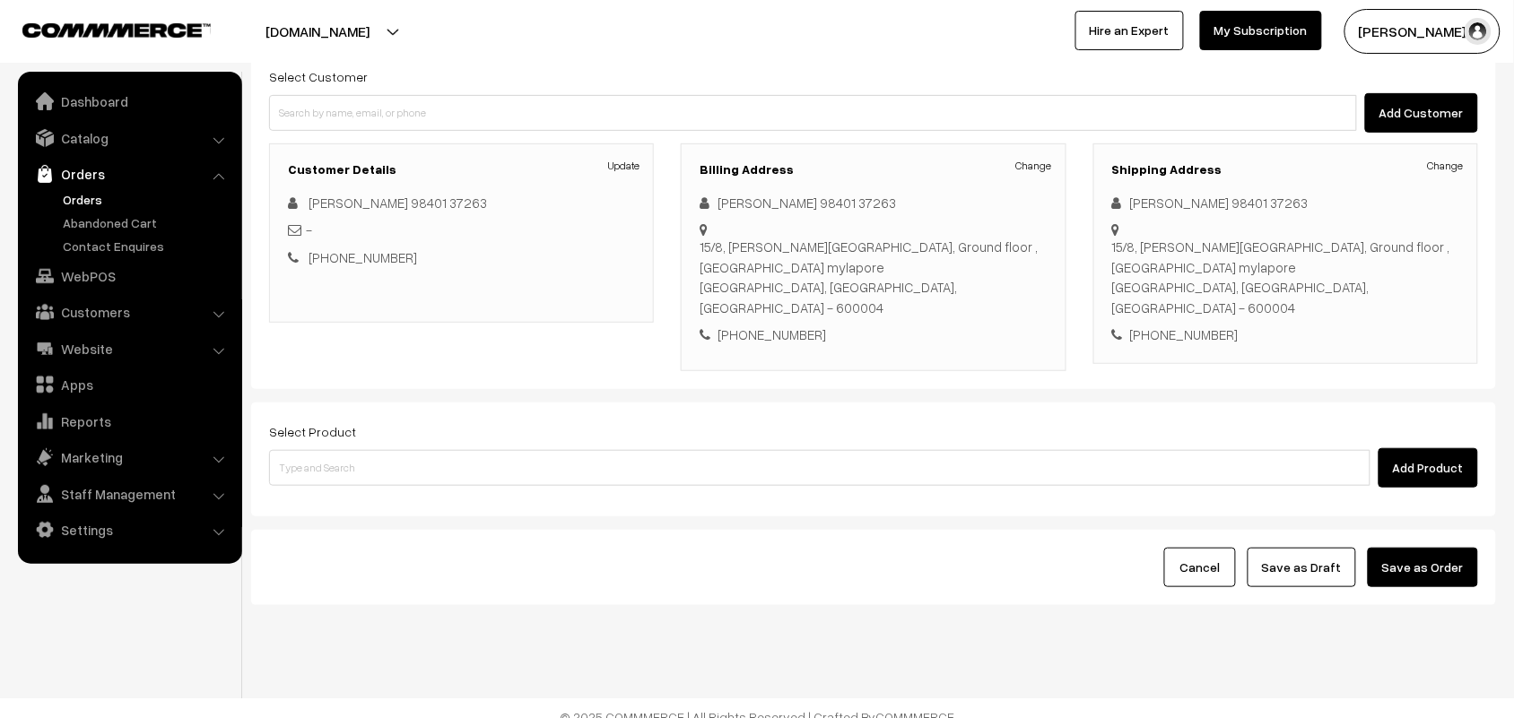
click at [339, 473] on div "Select Product Add Product" at bounding box center [873, 460] width 1245 height 114
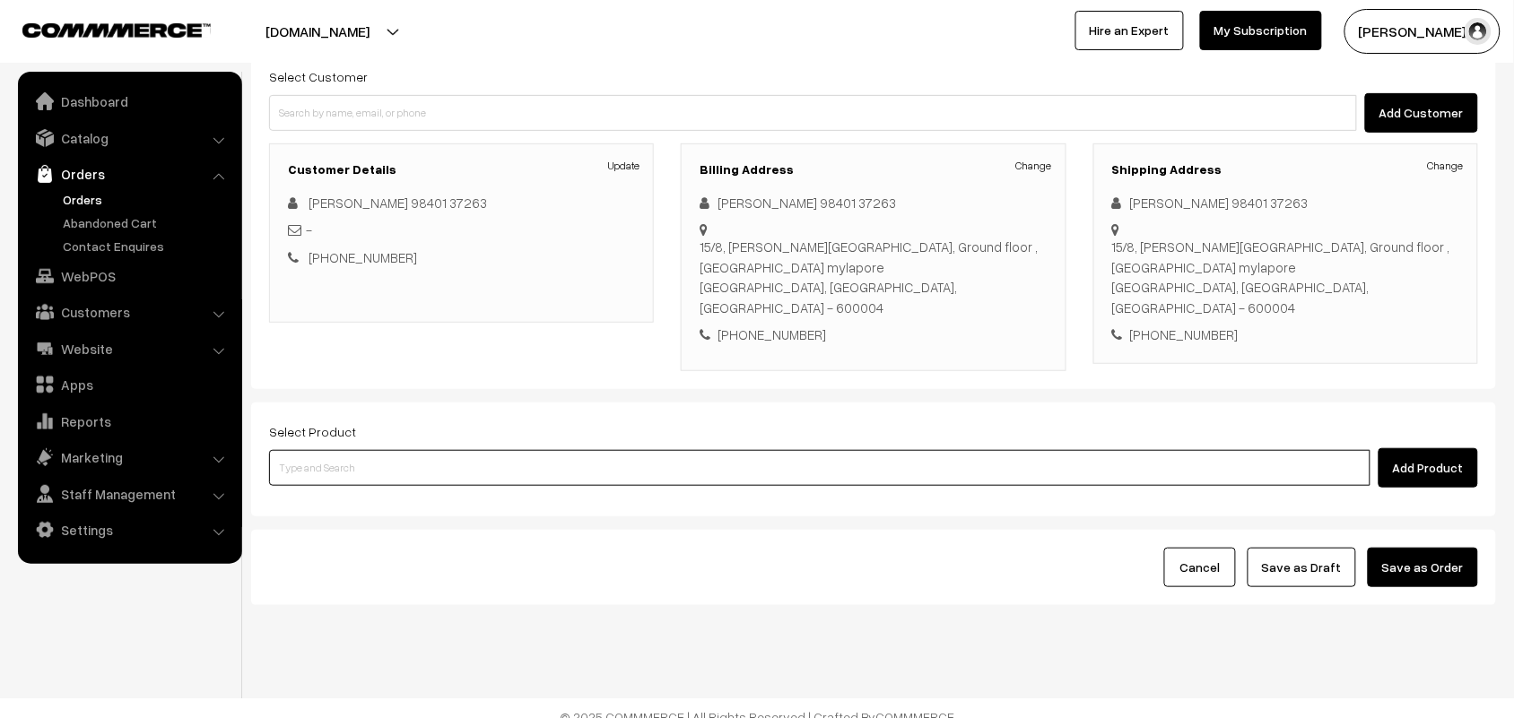
click at [343, 464] on input at bounding box center [819, 468] width 1101 height 36
type input "26th wi"
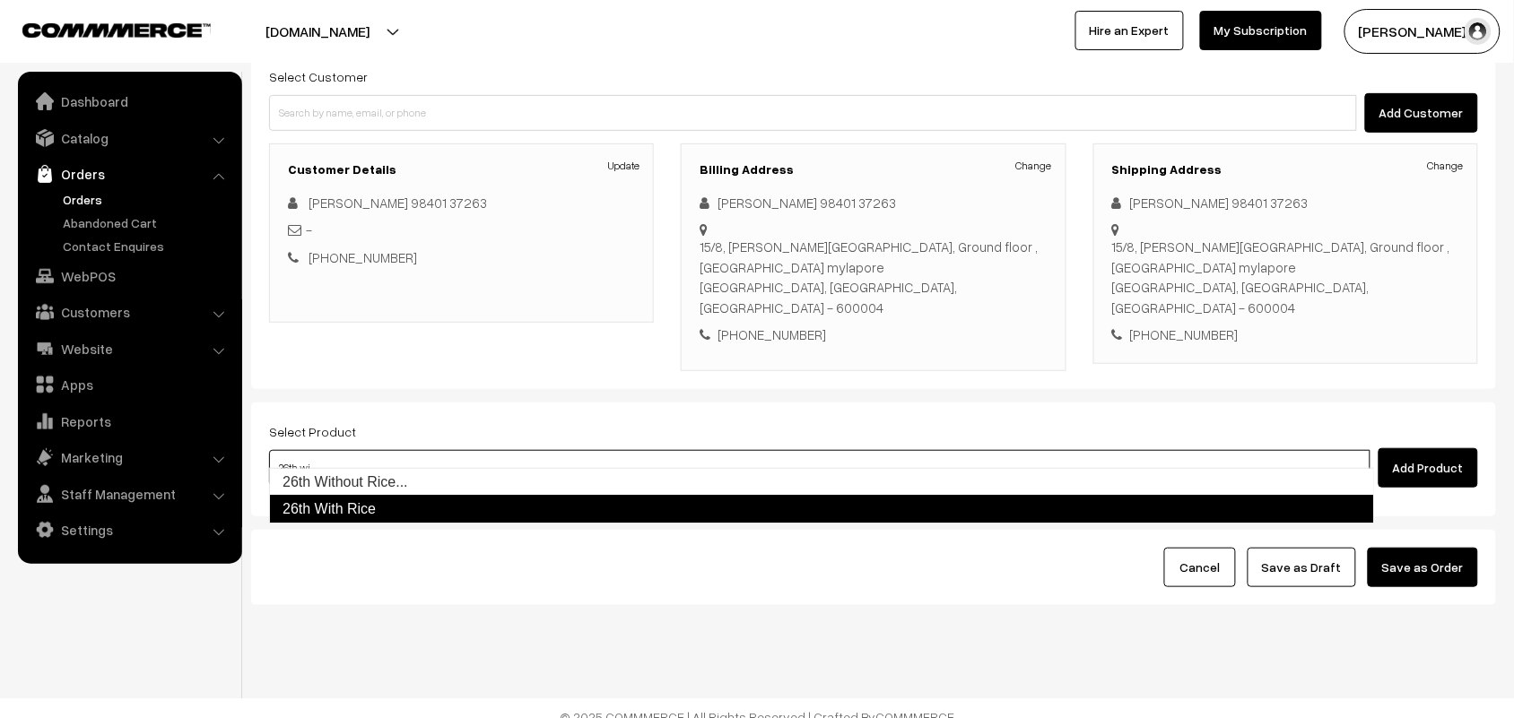
click at [337, 504] on link "26th With Rice" at bounding box center [821, 509] width 1105 height 29
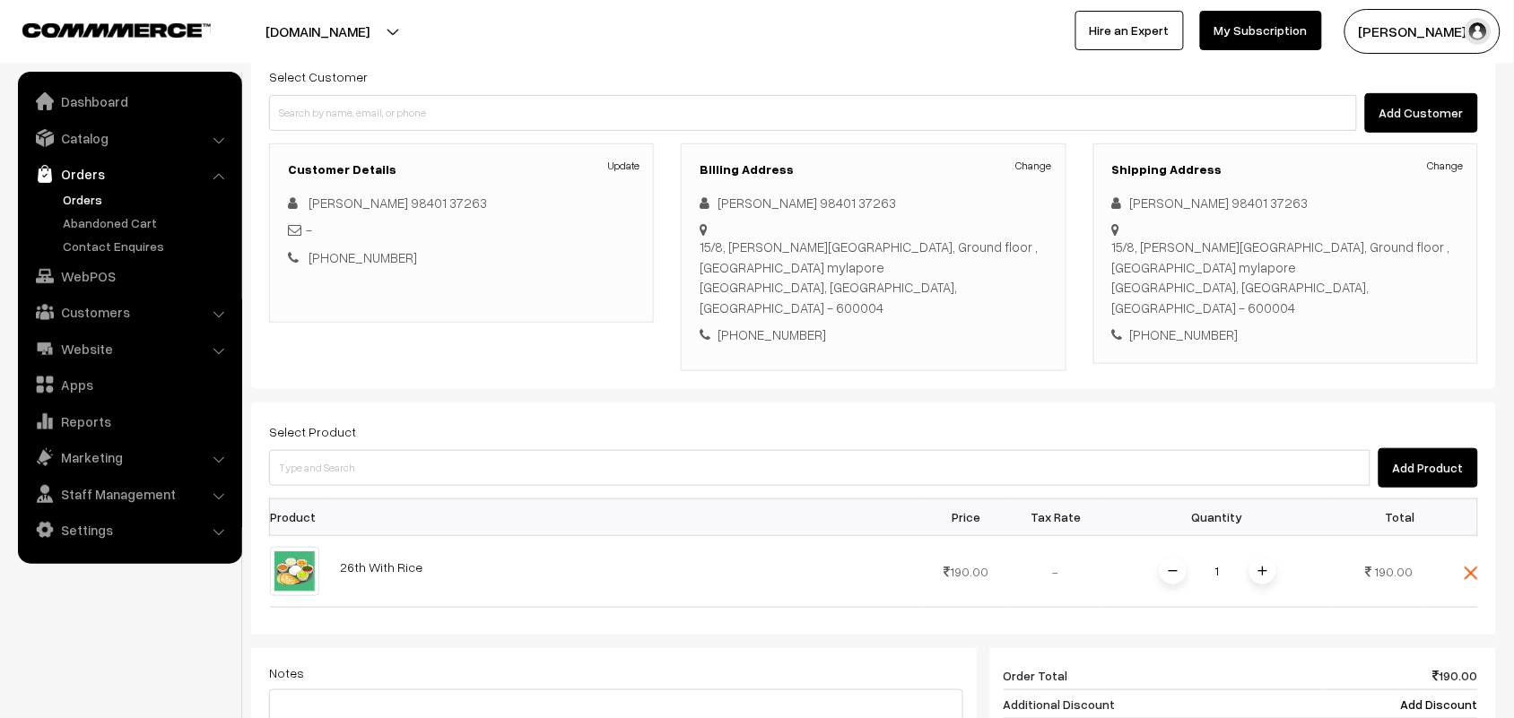
scroll to position [503, 0]
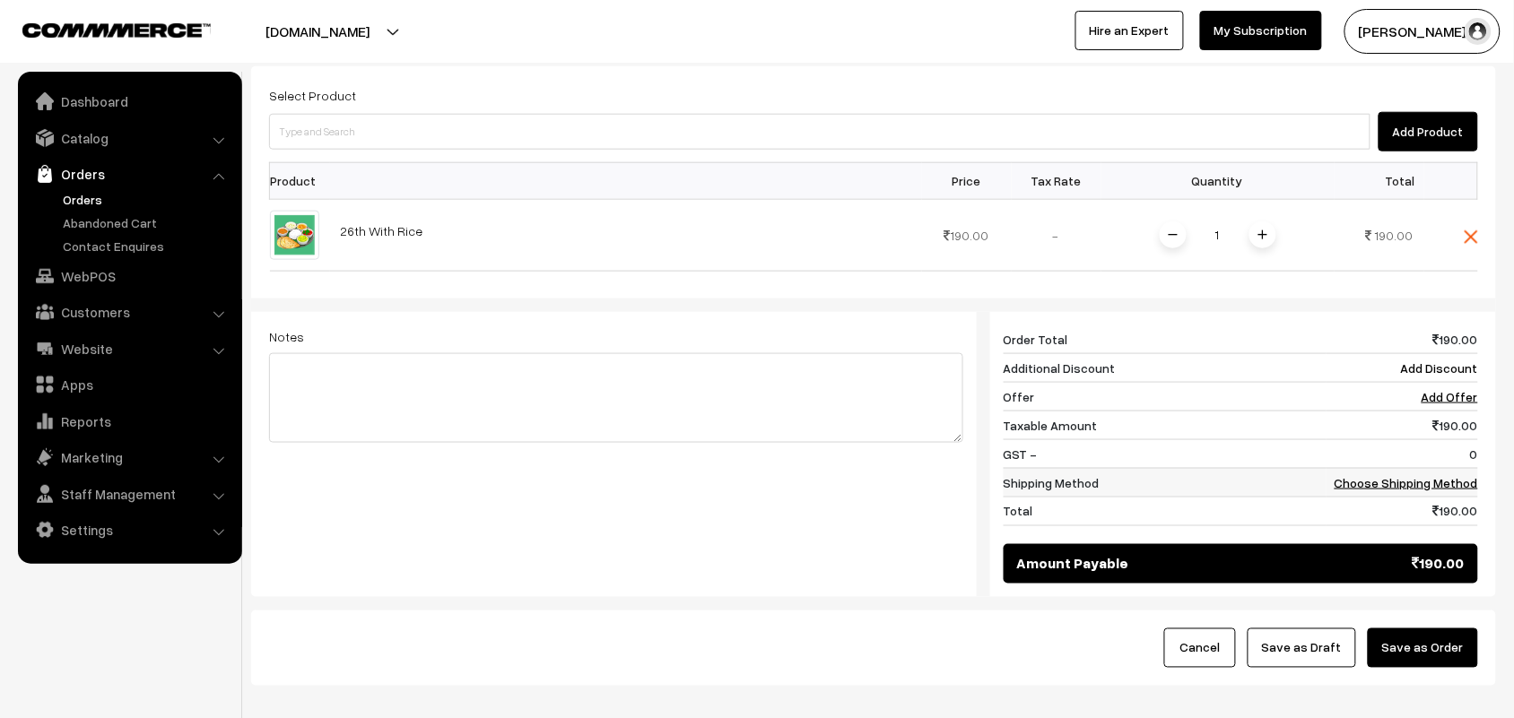
click at [1431, 475] on link "Choose Shipping Method" at bounding box center [1405, 482] width 143 height 15
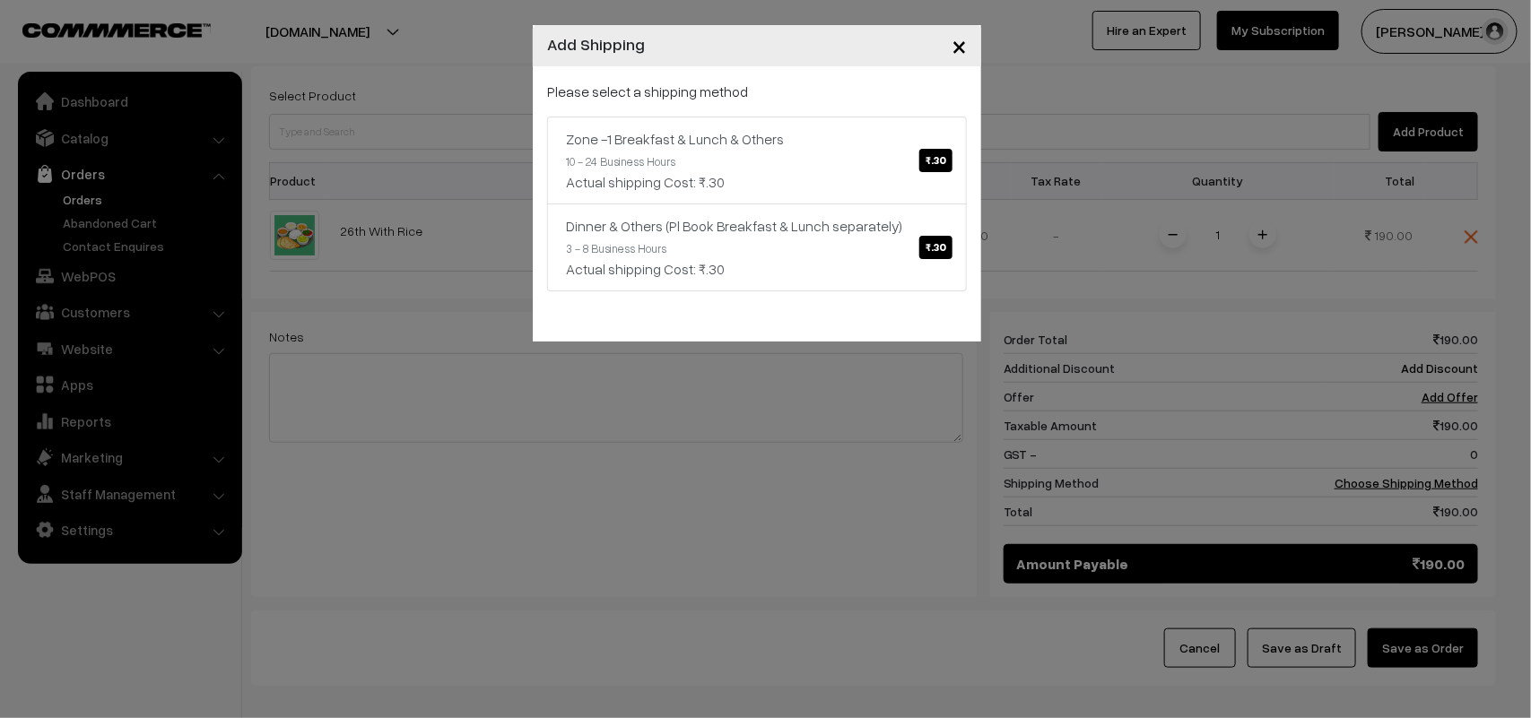
click at [957, 47] on span "×" at bounding box center [958, 45] width 15 height 33
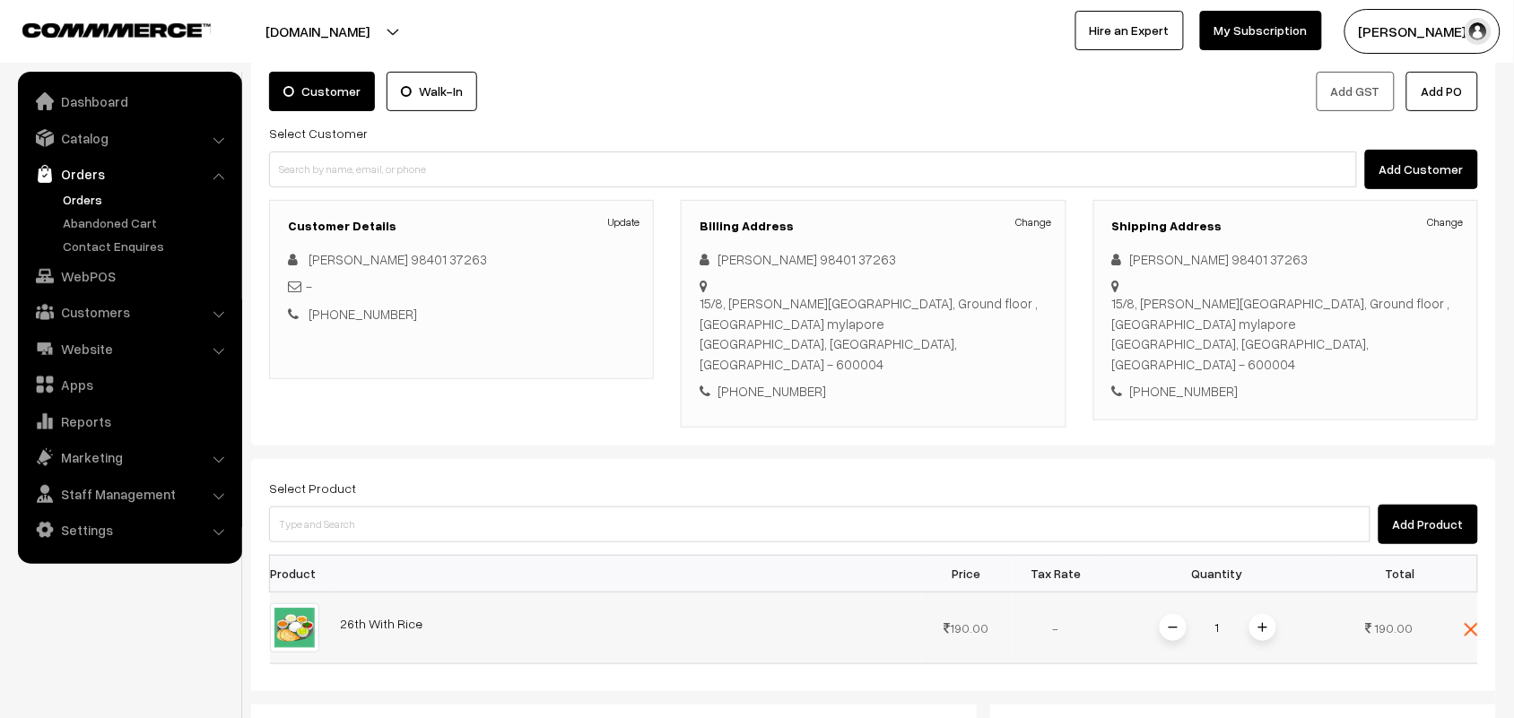
scroll to position [55, 0]
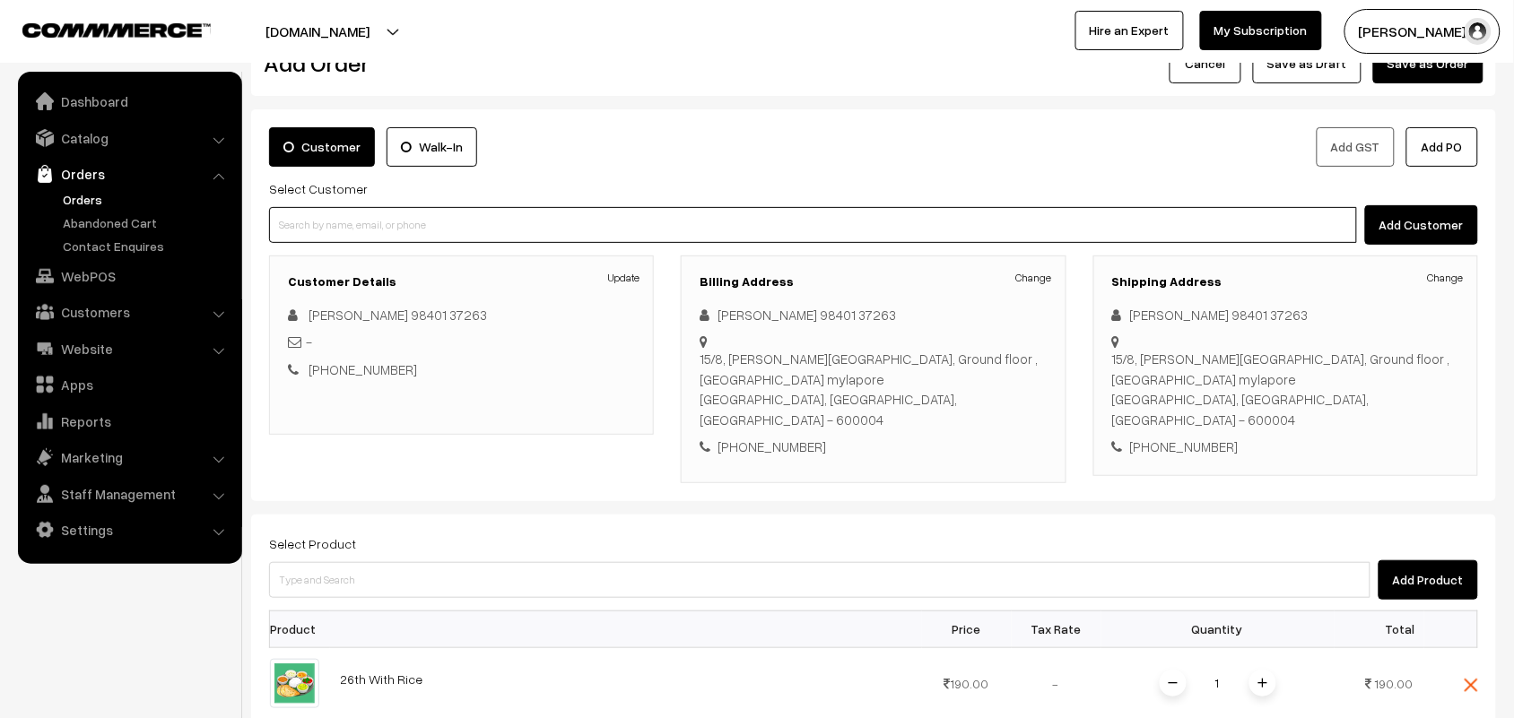
click at [387, 229] on input at bounding box center [813, 225] width 1088 height 36
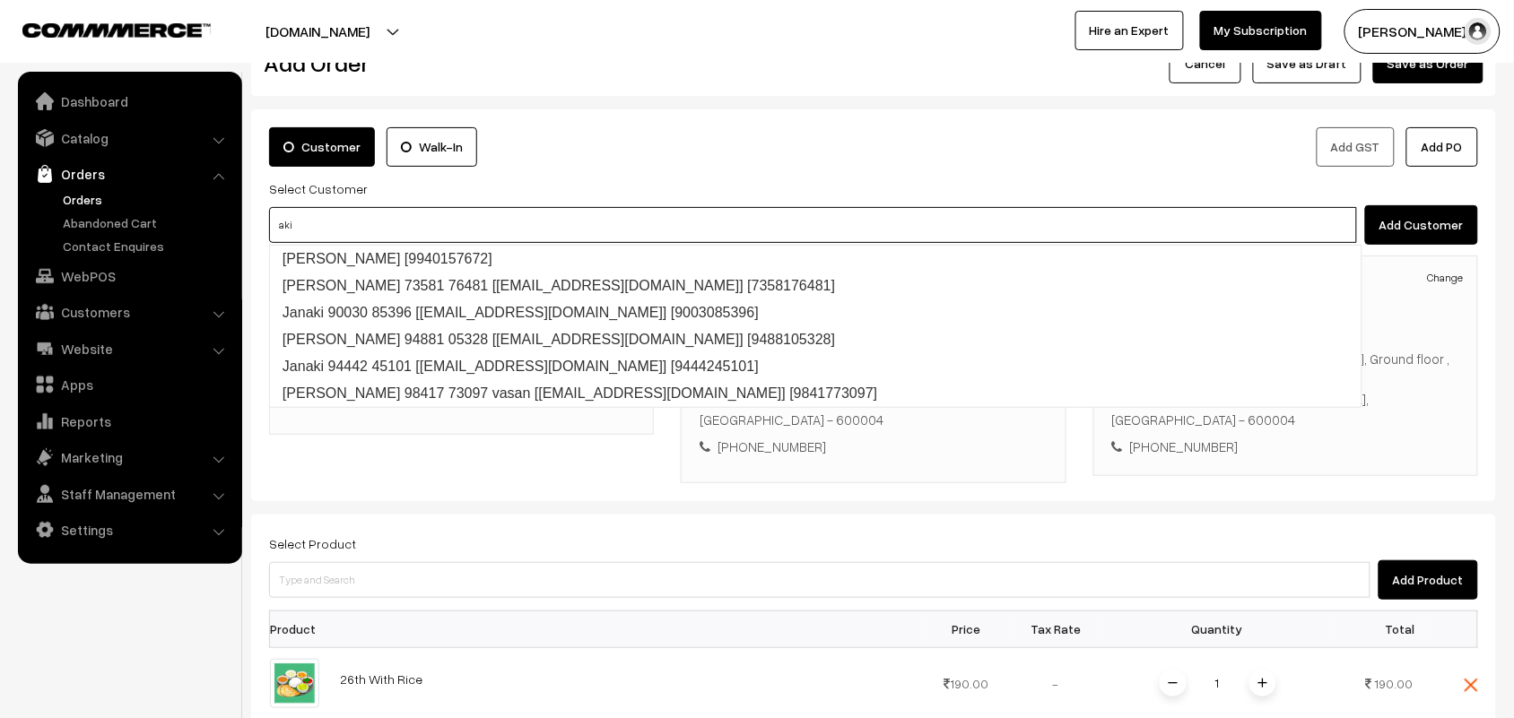
type input "aki"
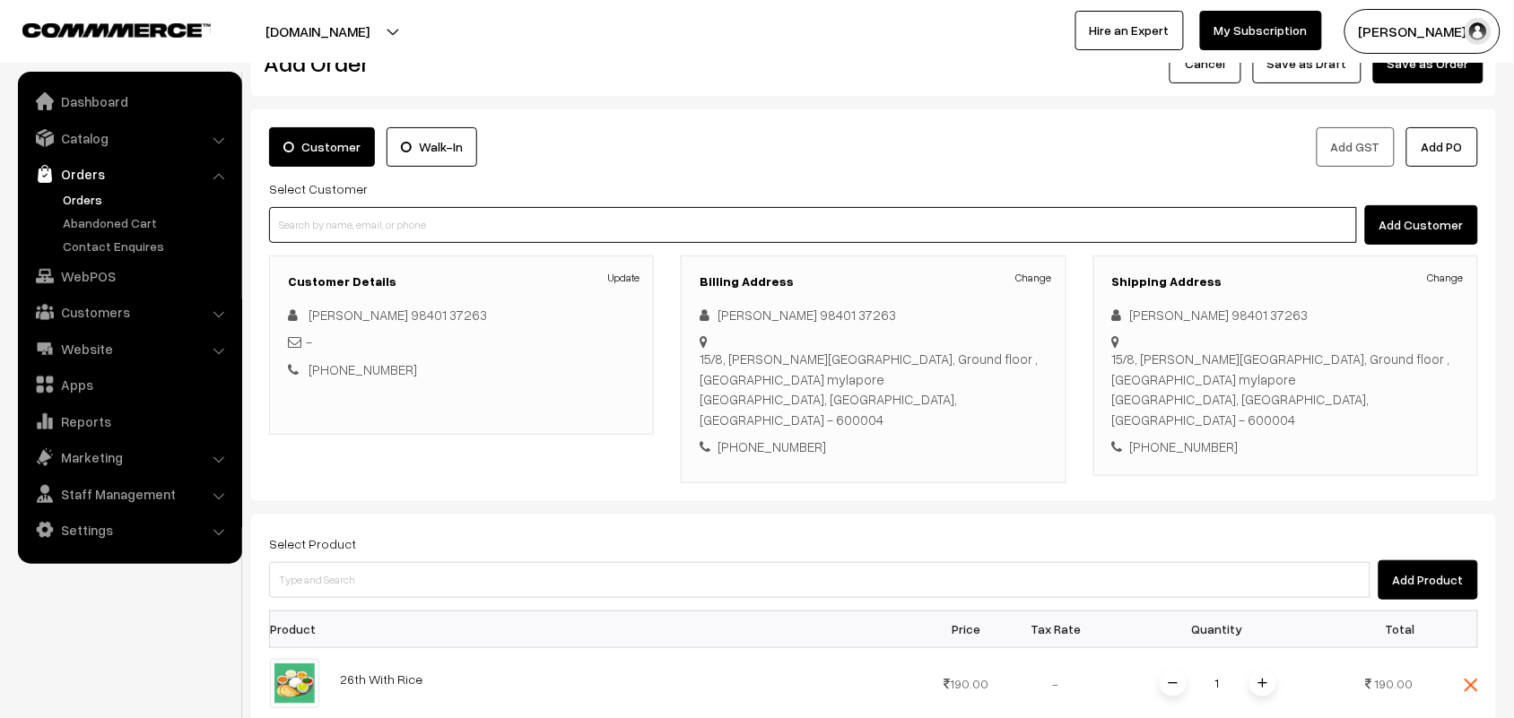
click at [372, 239] on input at bounding box center [813, 225] width 1088 height 36
paste input "87548 29047"
click at [324, 247] on link "Akila 87548 29047 [8754829047]" at bounding box center [815, 259] width 1091 height 27
type input "87548 29047"
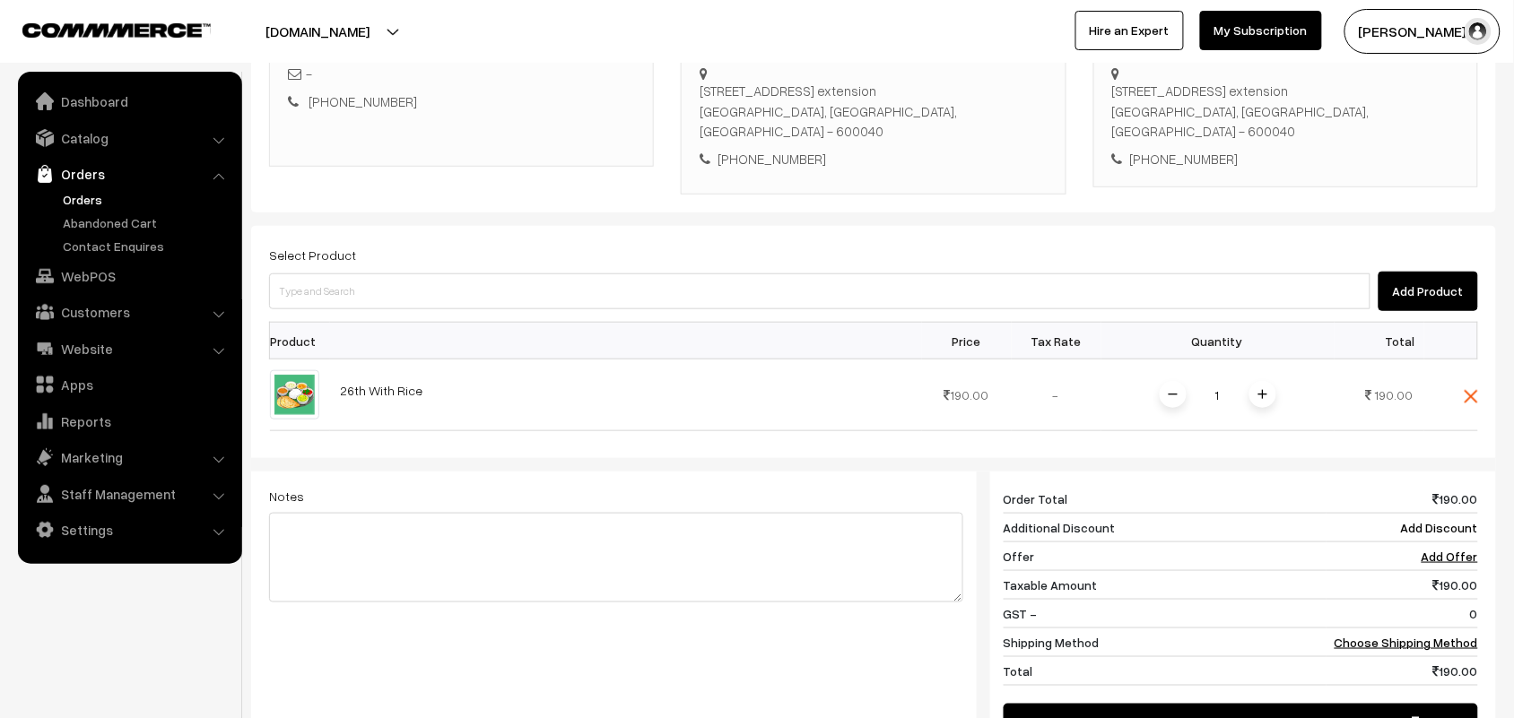
scroll to position [361, 0]
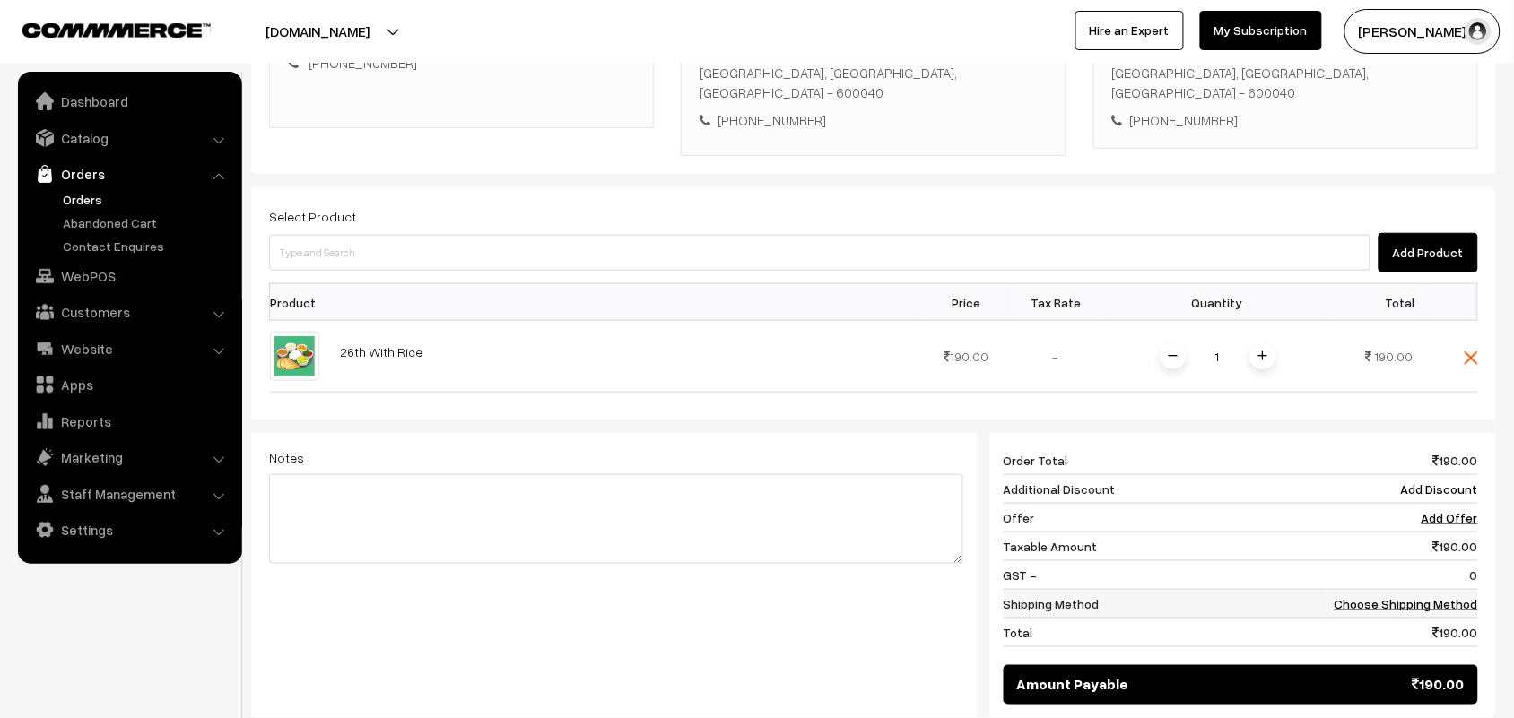
click at [1401, 607] on link "Choose Shipping Method" at bounding box center [1405, 603] width 143 height 15
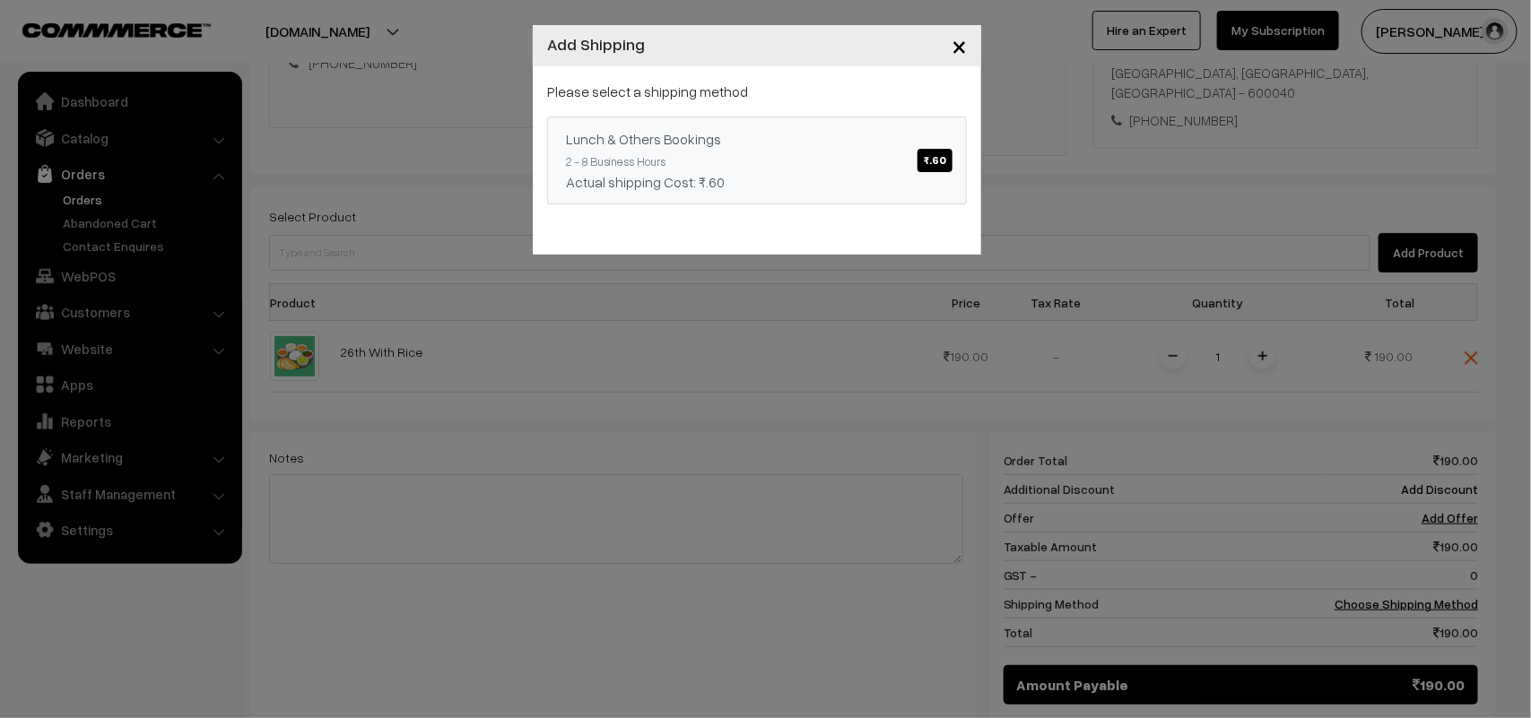
click at [930, 151] on span "₹.60" at bounding box center [934, 160] width 35 height 23
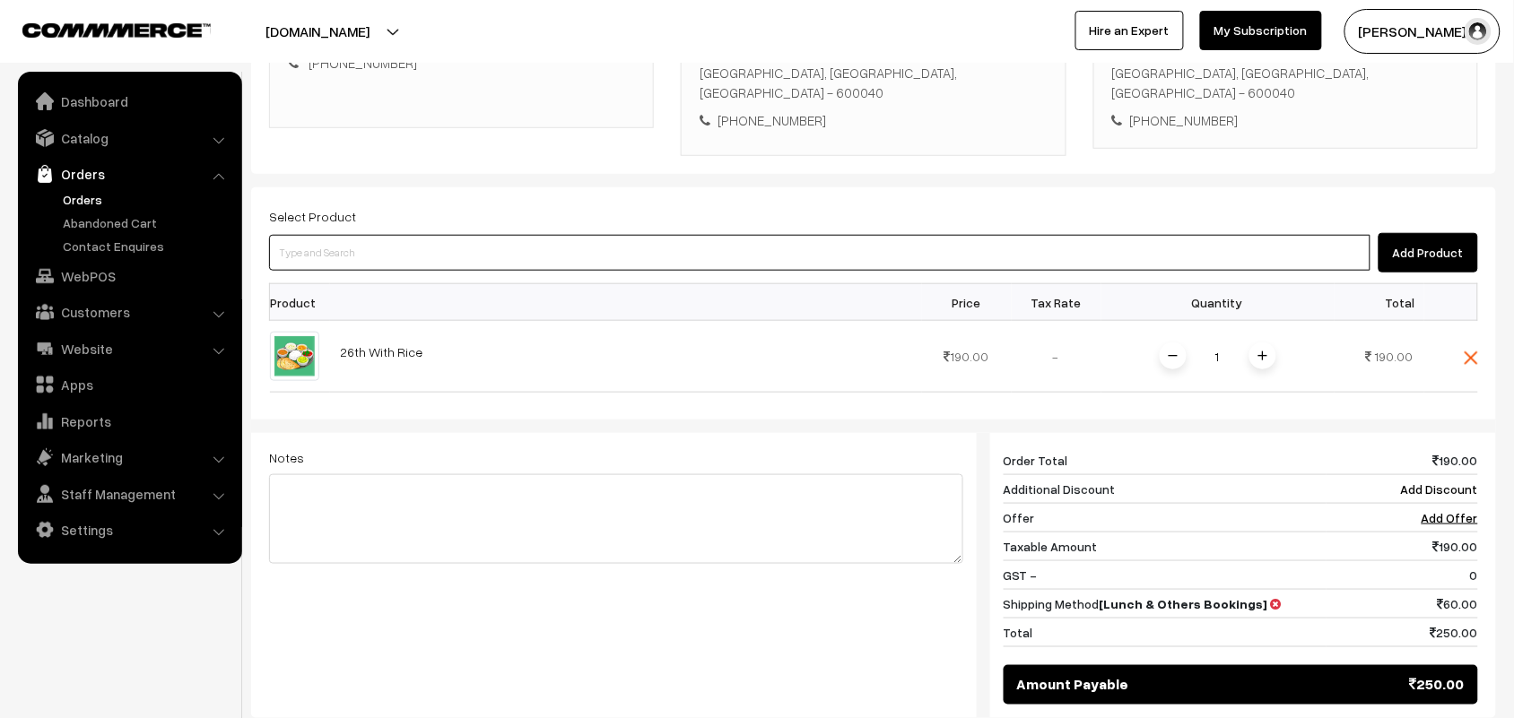
click at [383, 261] on input at bounding box center [819, 253] width 1101 height 36
type input "ghee mys"
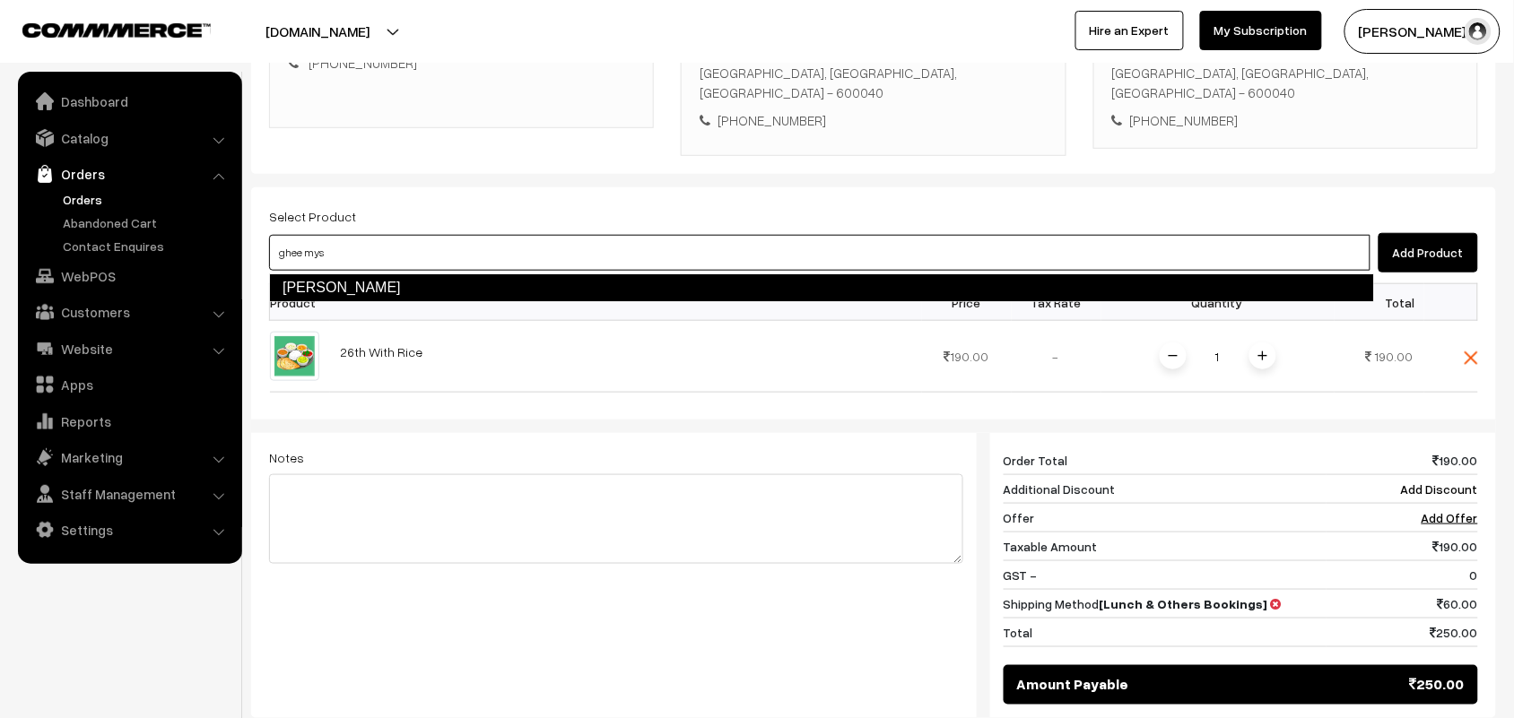
click at [378, 288] on link "Ghee Mysurpa" at bounding box center [821, 288] width 1105 height 29
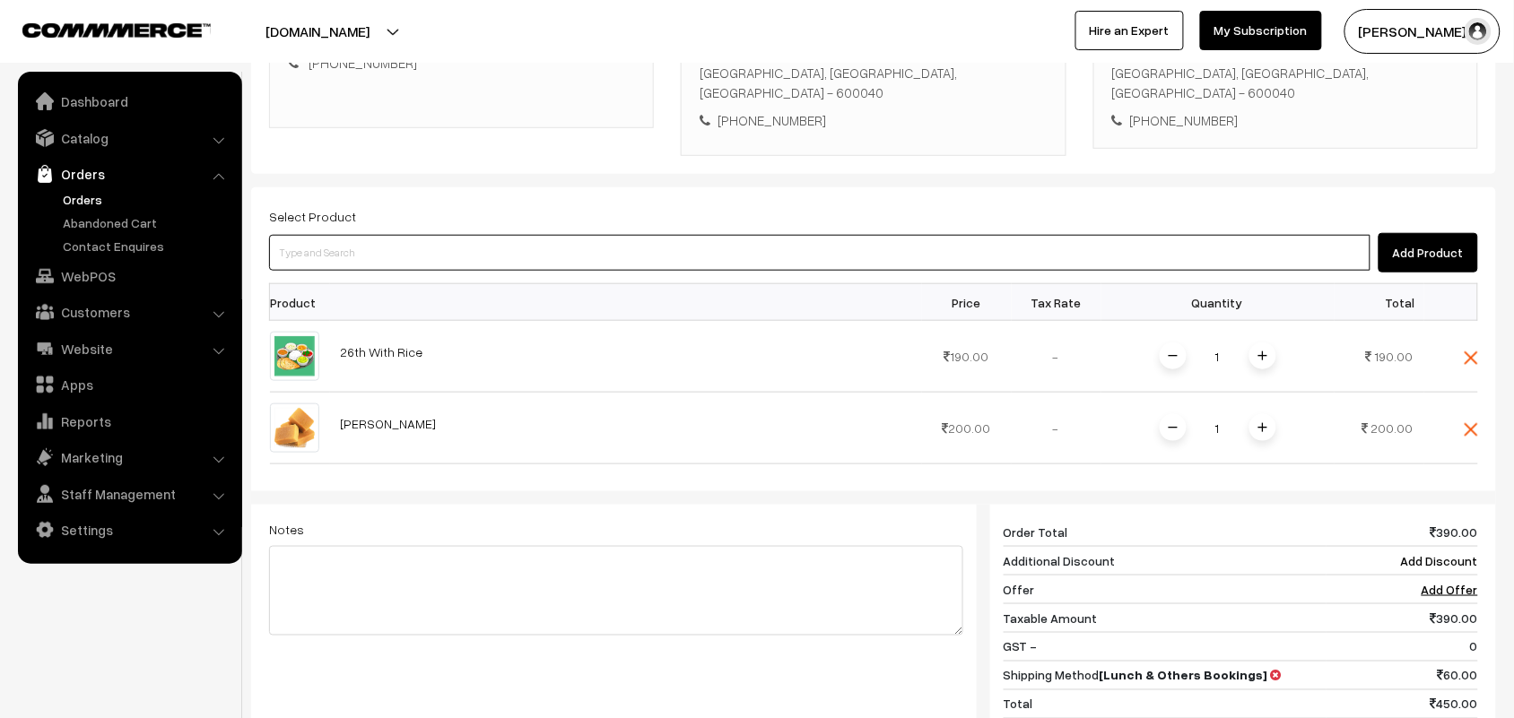
click at [327, 270] on input at bounding box center [819, 253] width 1101 height 36
type input "thenku"
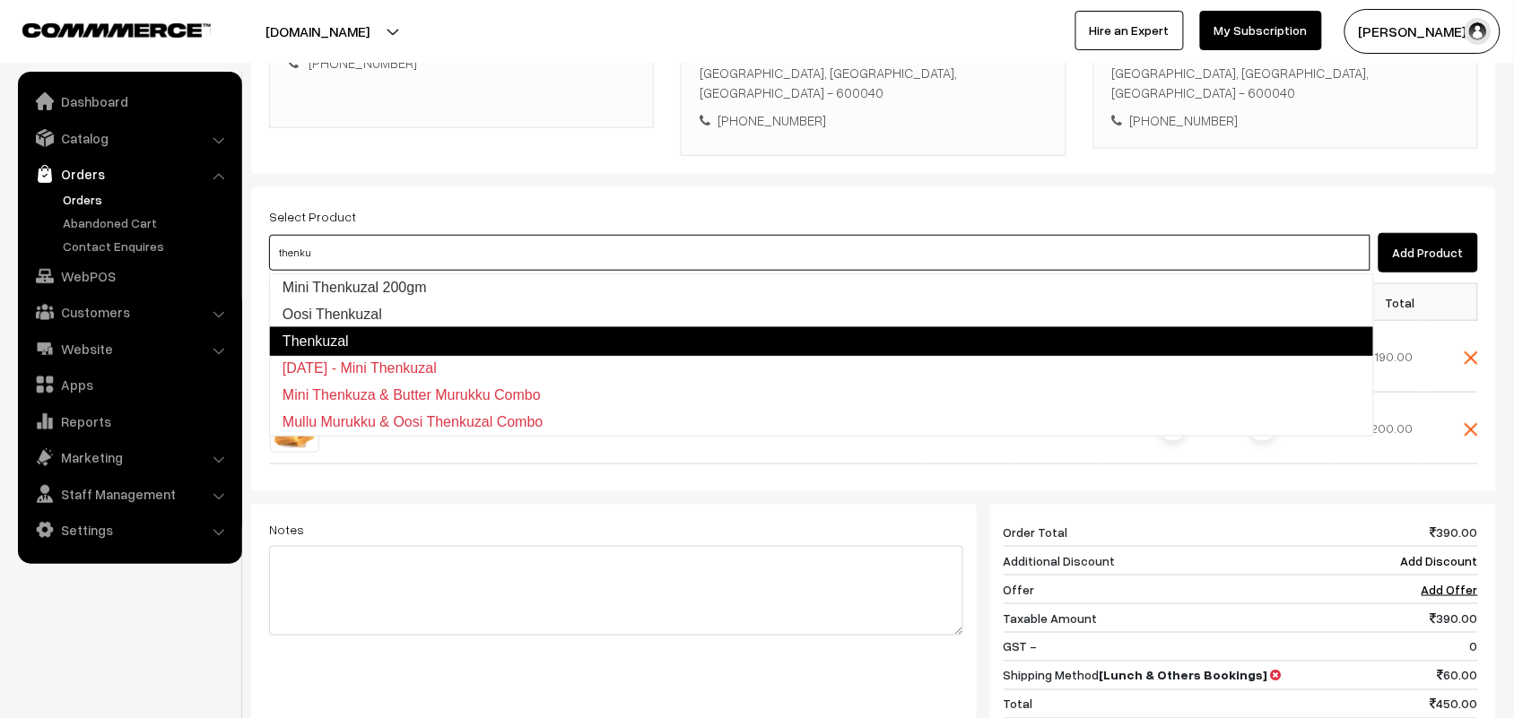
click at [334, 338] on link "Thenkuzal" at bounding box center [821, 341] width 1105 height 29
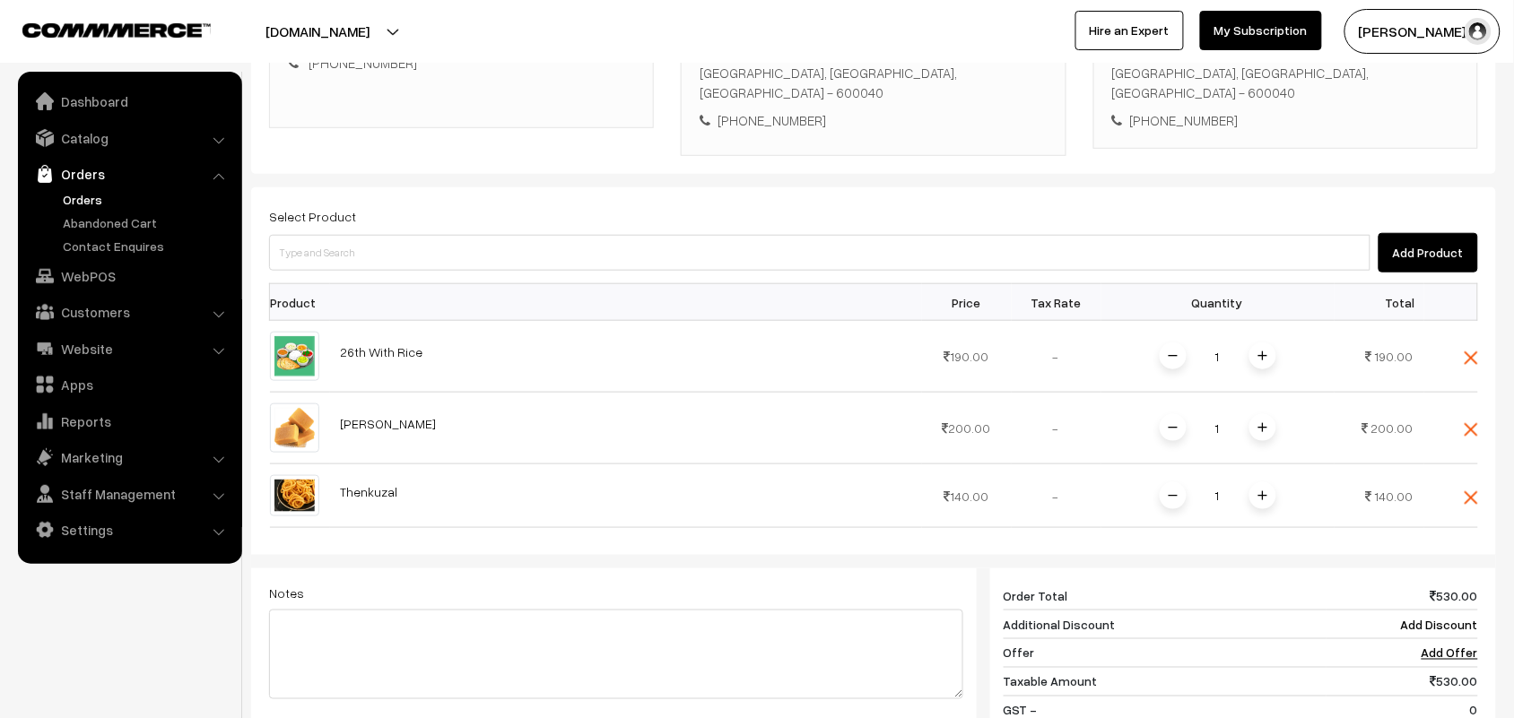
click at [378, 234] on div "Add Product" at bounding box center [873, 252] width 1209 height 39
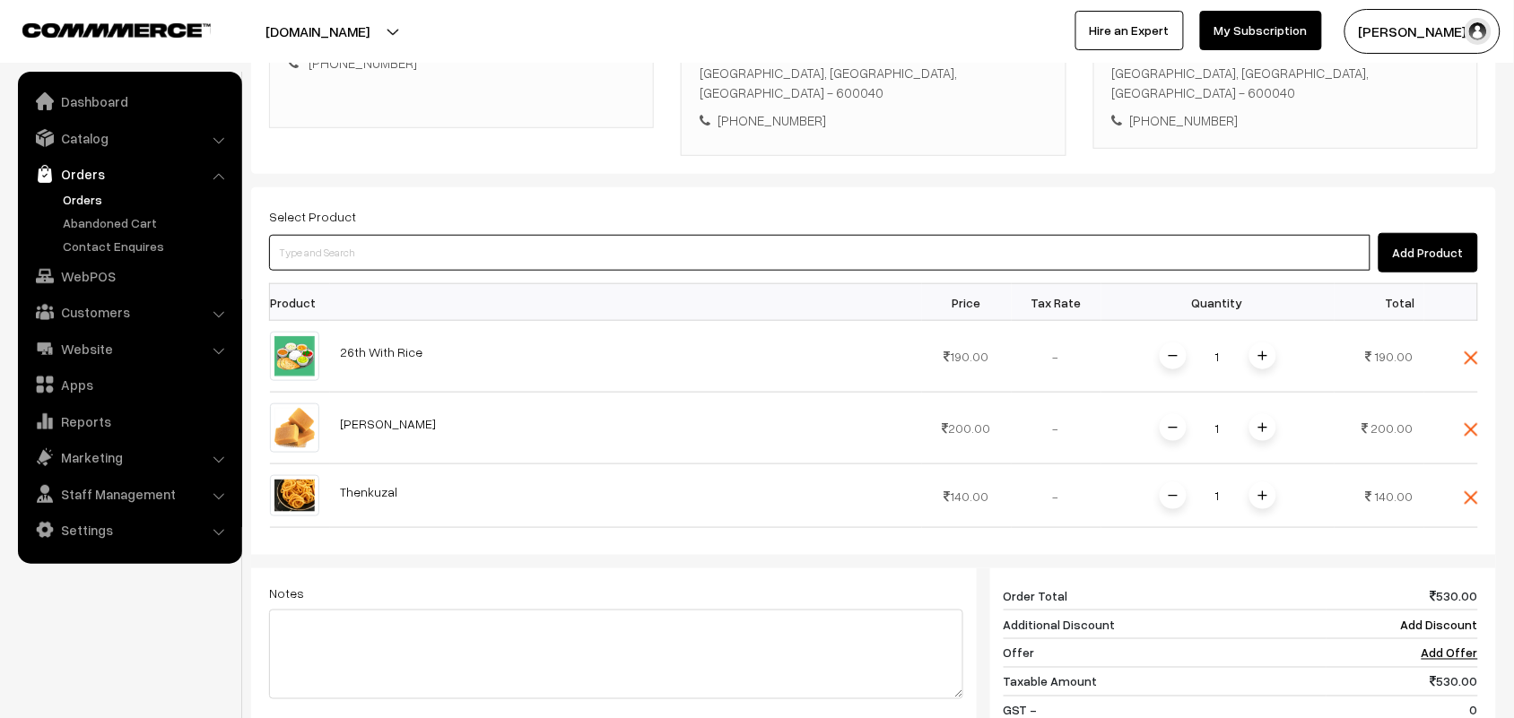
click at [373, 260] on input at bounding box center [819, 253] width 1101 height 36
type input "spl th"
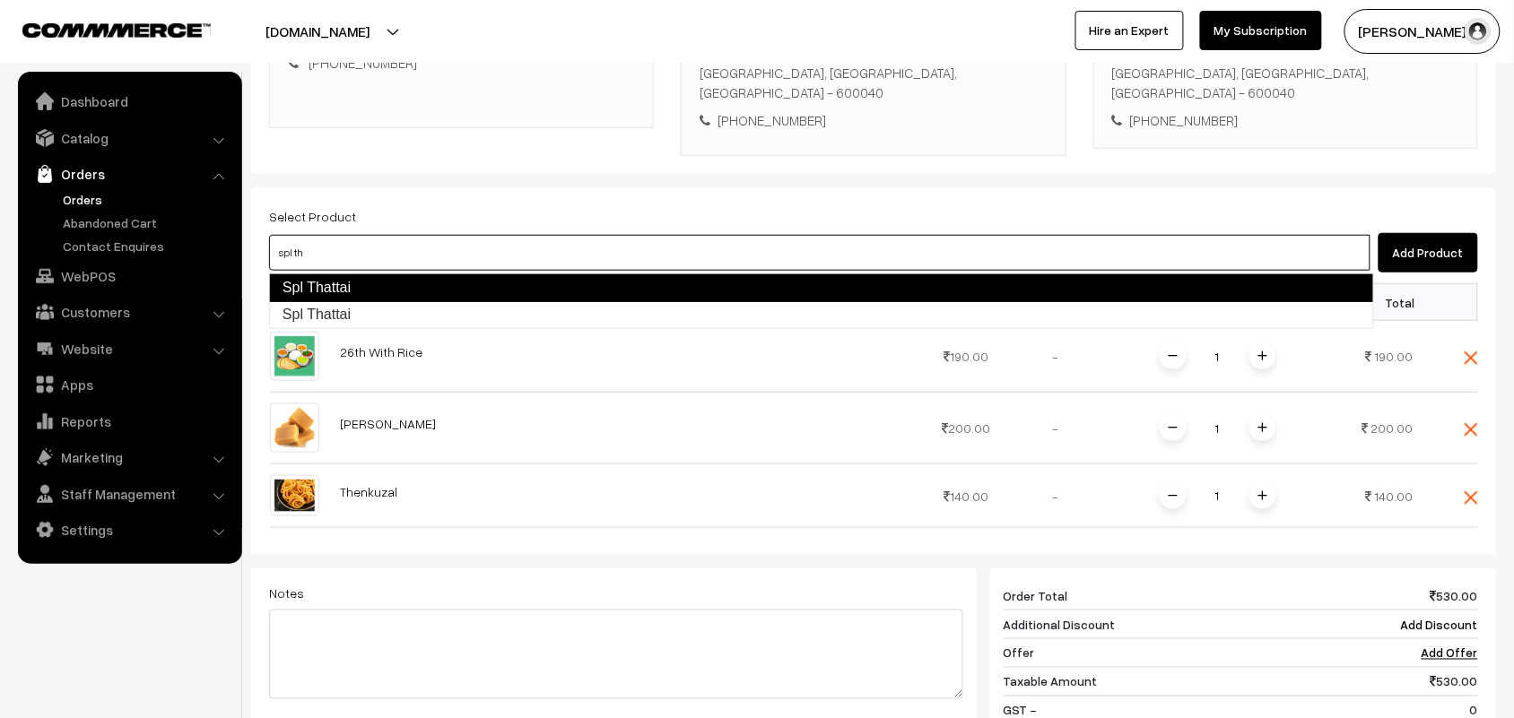
click at [346, 276] on link "Spl Thattai" at bounding box center [821, 288] width 1105 height 29
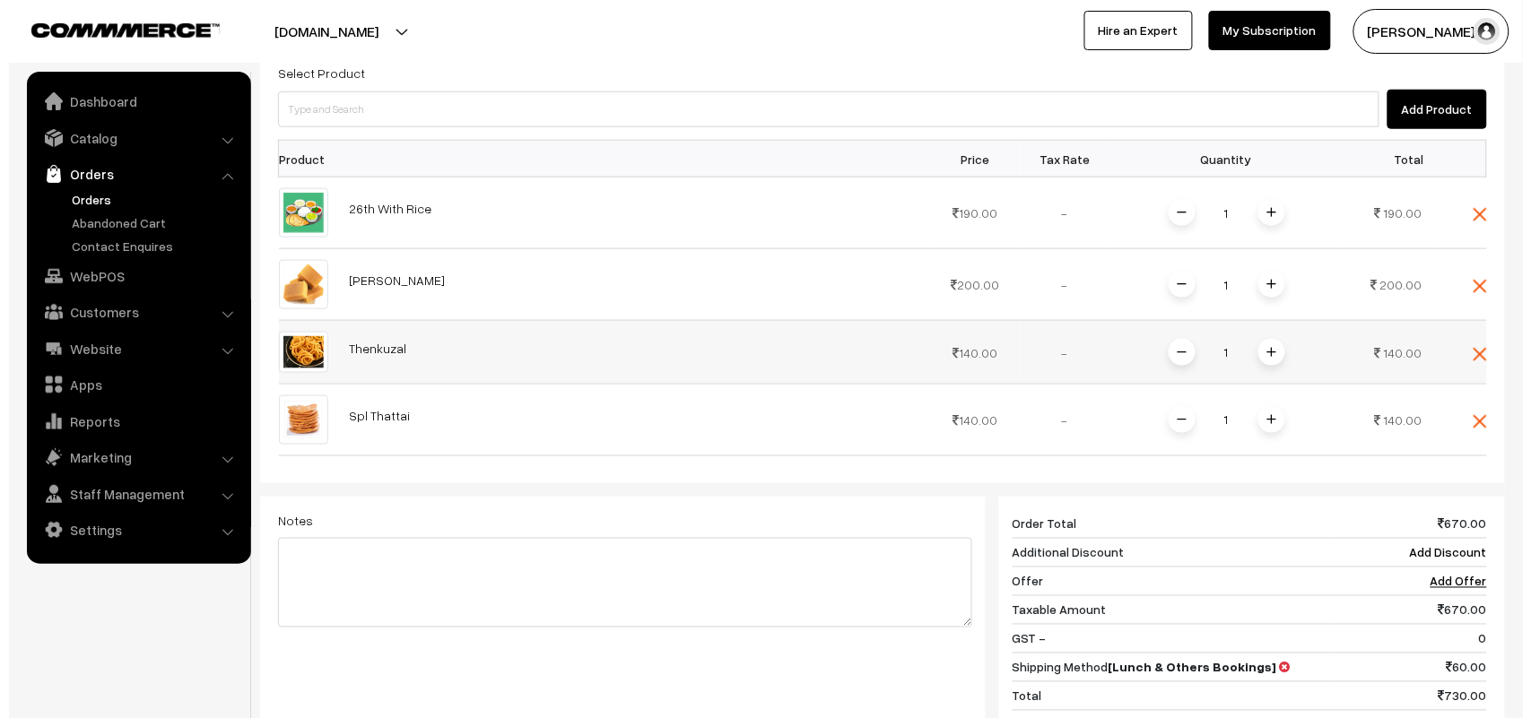
scroll to position [698, 0]
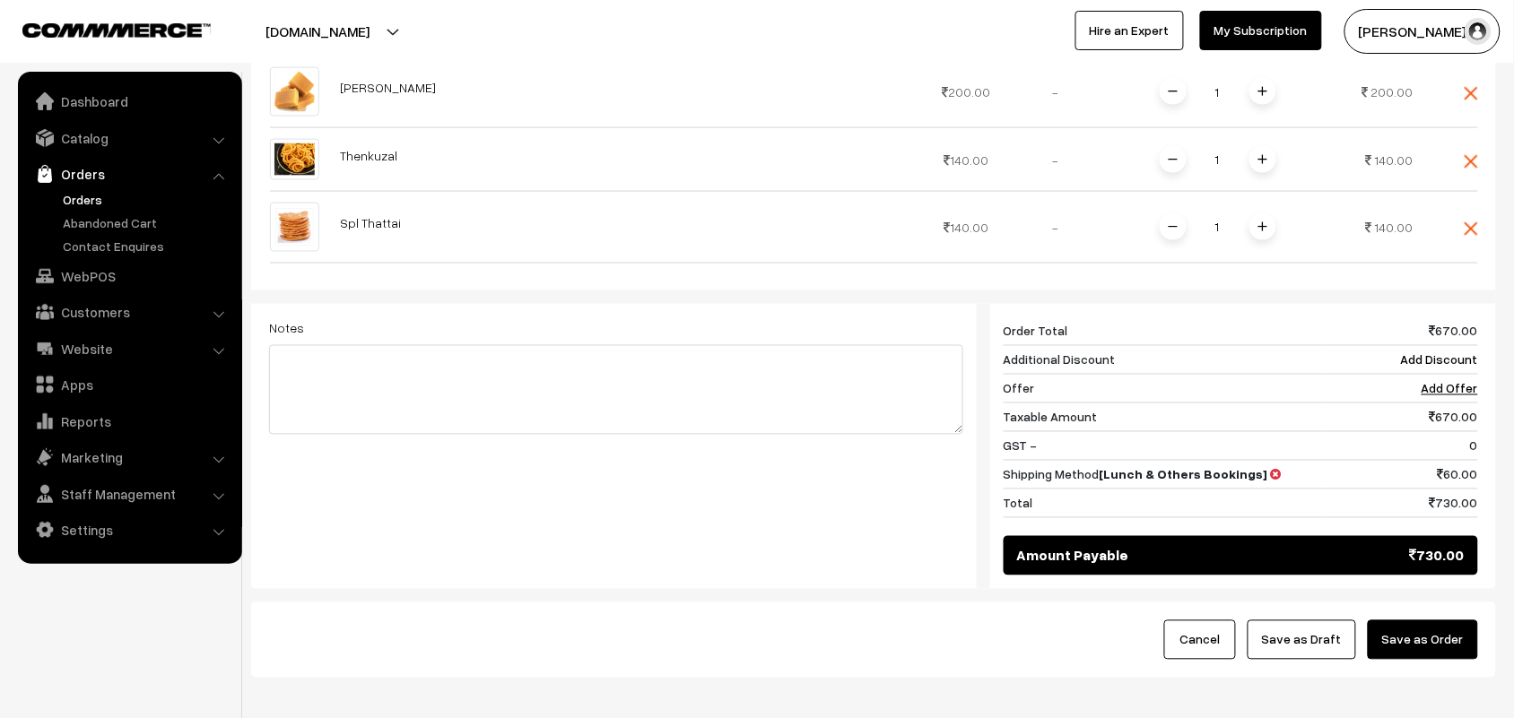
click at [1430, 648] on button "Save as Order" at bounding box center [1423, 640] width 110 height 39
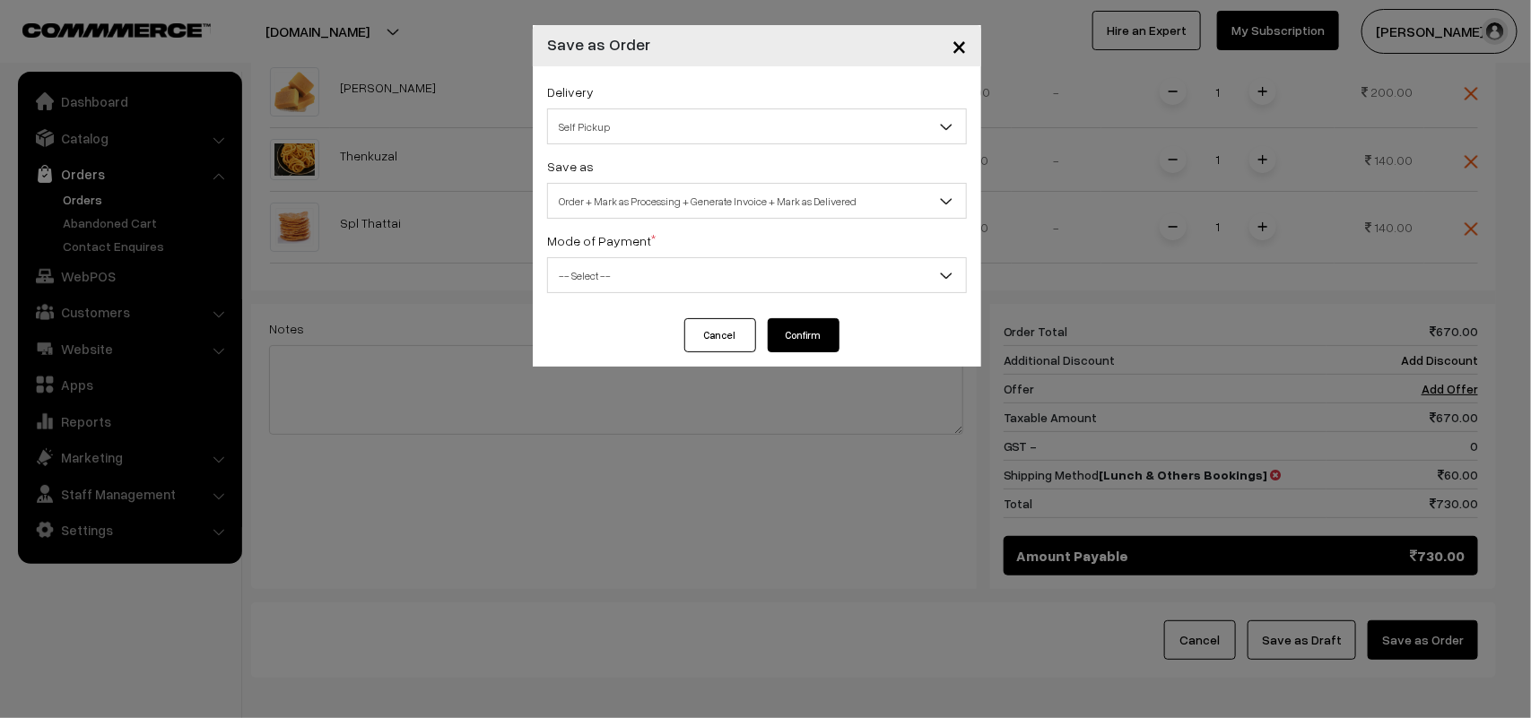
click at [630, 117] on span "Self Pickup" at bounding box center [757, 126] width 418 height 31
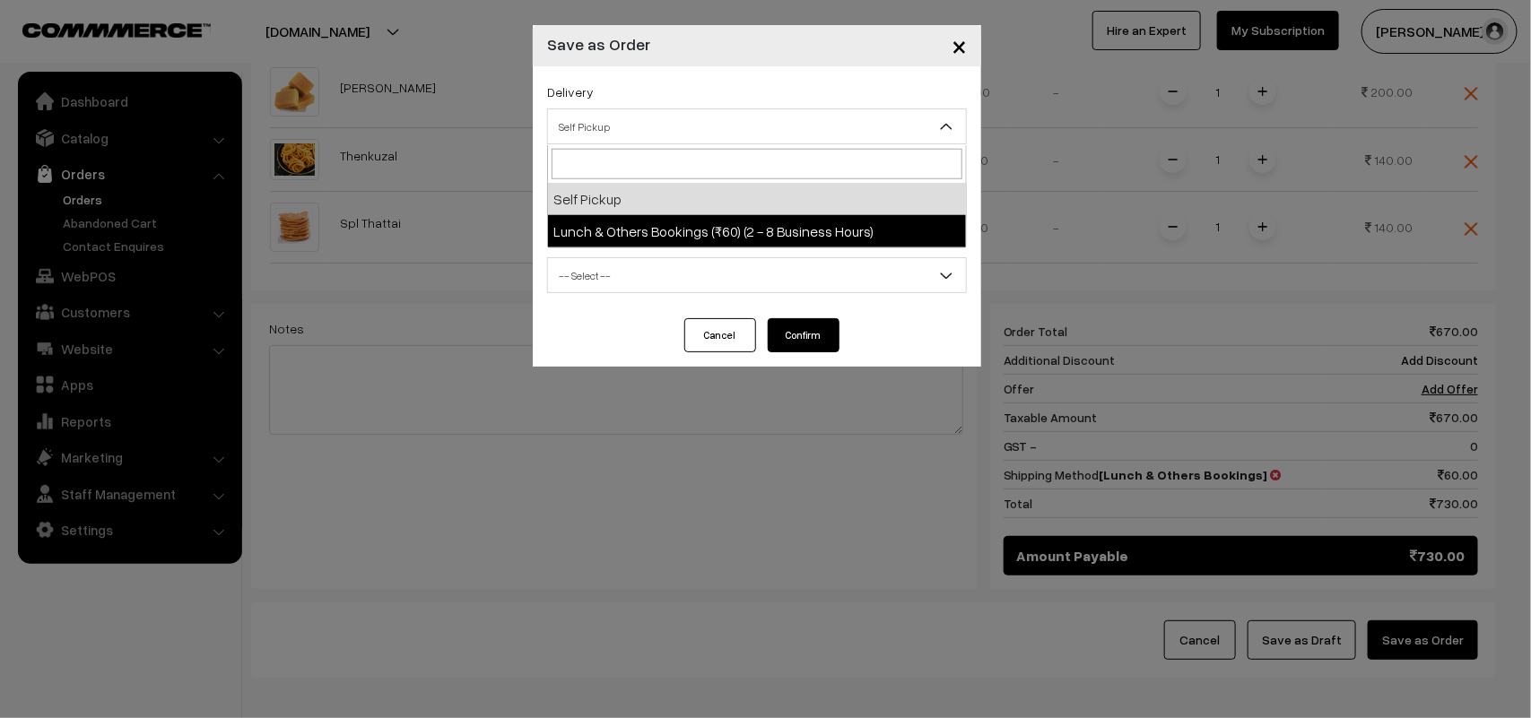
select select "LOB3"
select select "3"
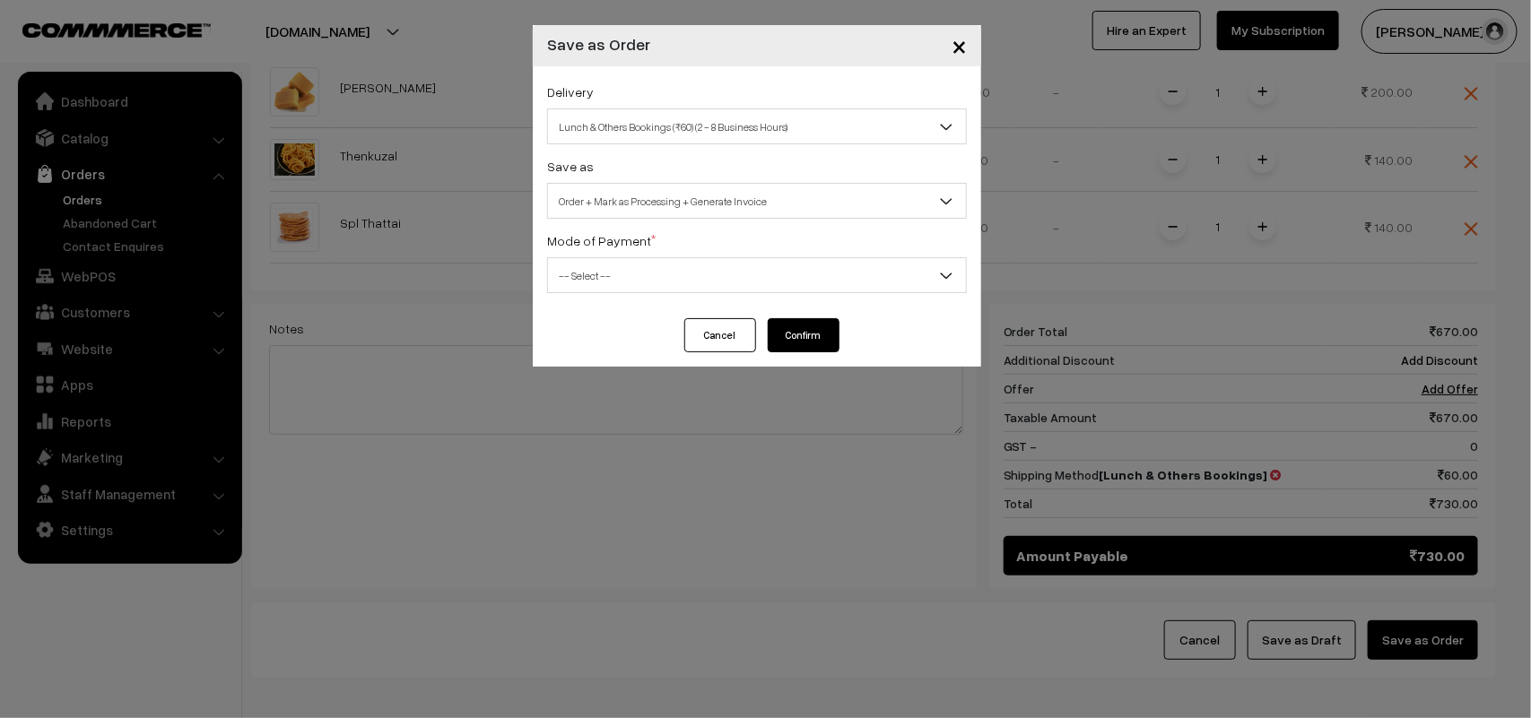
click at [679, 202] on span "Order + Mark as Processing + Generate Invoice" at bounding box center [757, 201] width 418 height 31
click at [625, 287] on span "-- Select --" at bounding box center [757, 275] width 418 height 31
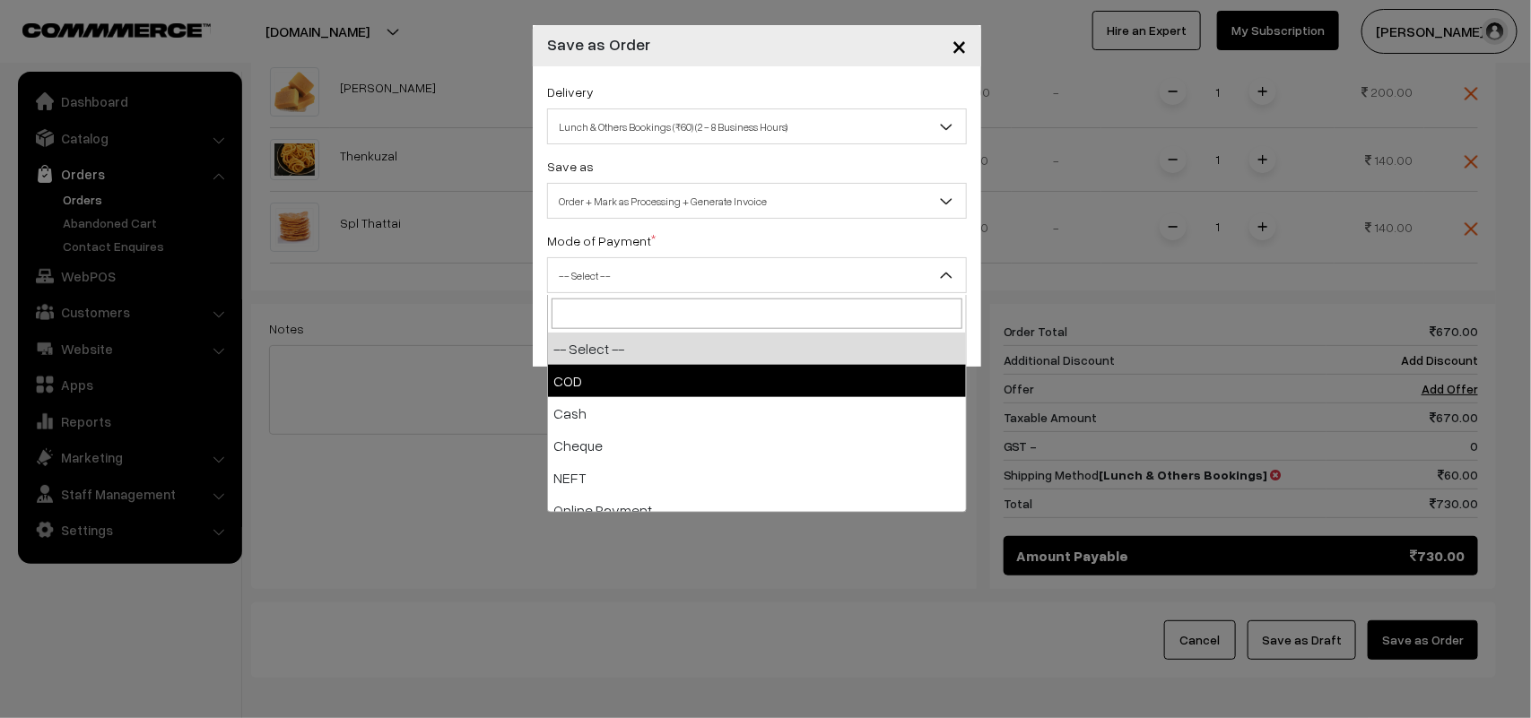
select select "1"
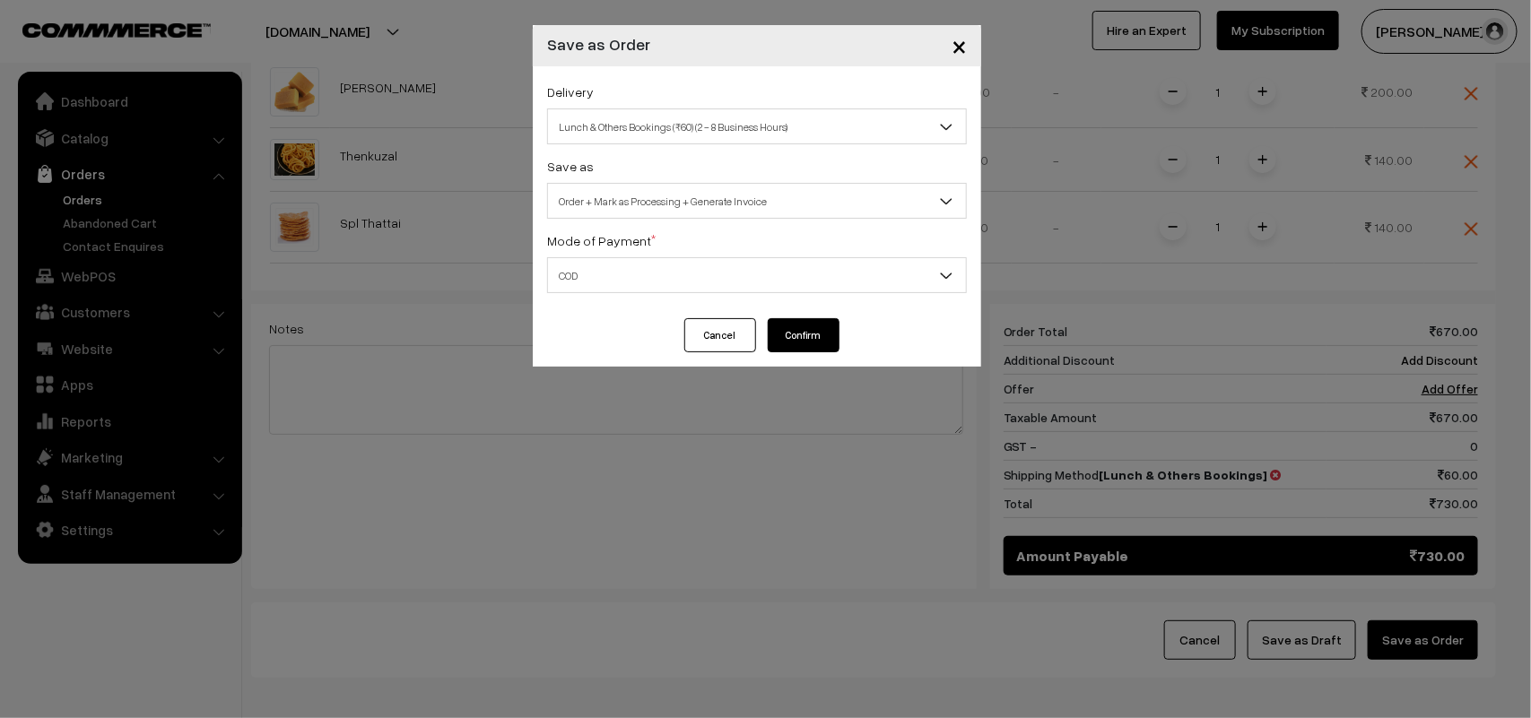
click at [817, 333] on button "Confirm" at bounding box center [804, 335] width 72 height 34
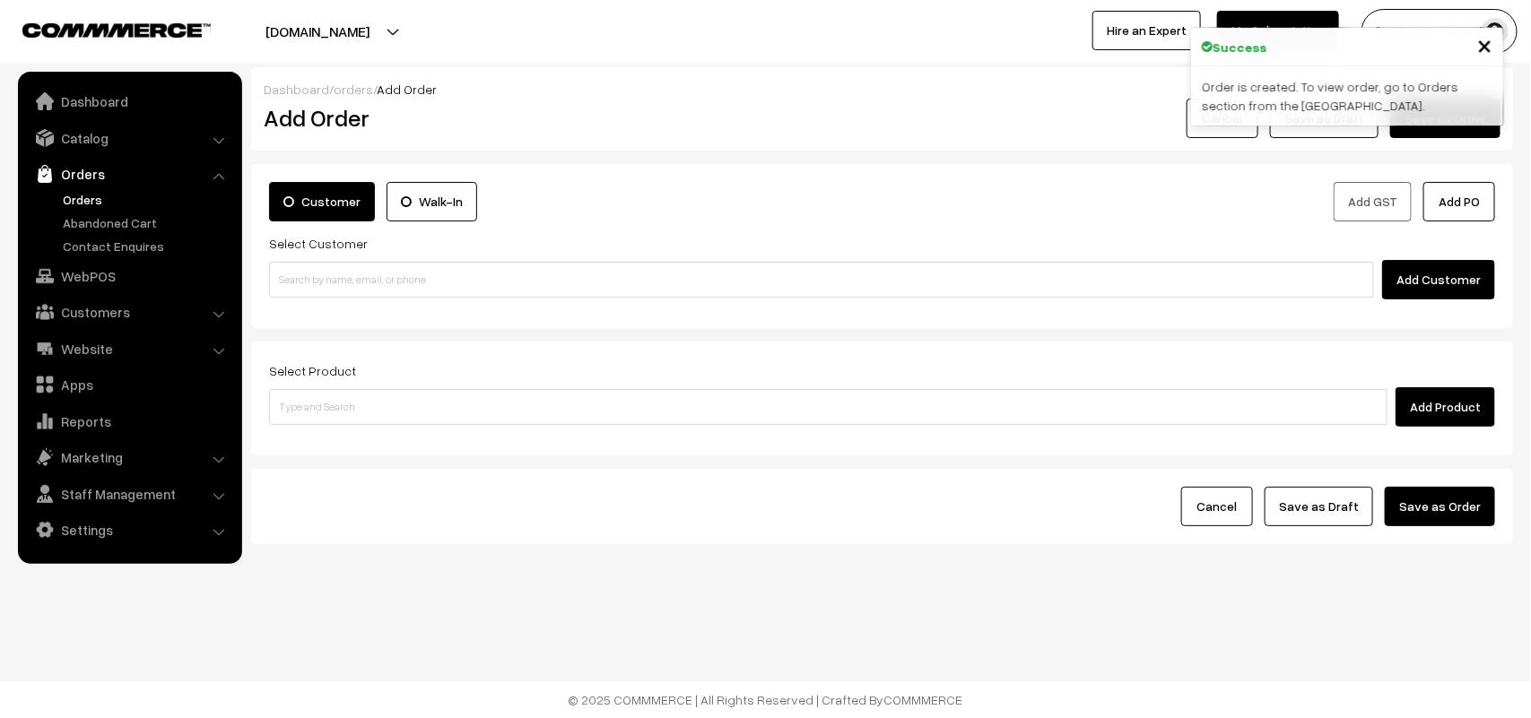
click at [92, 197] on link "Orders" at bounding box center [147, 199] width 178 height 19
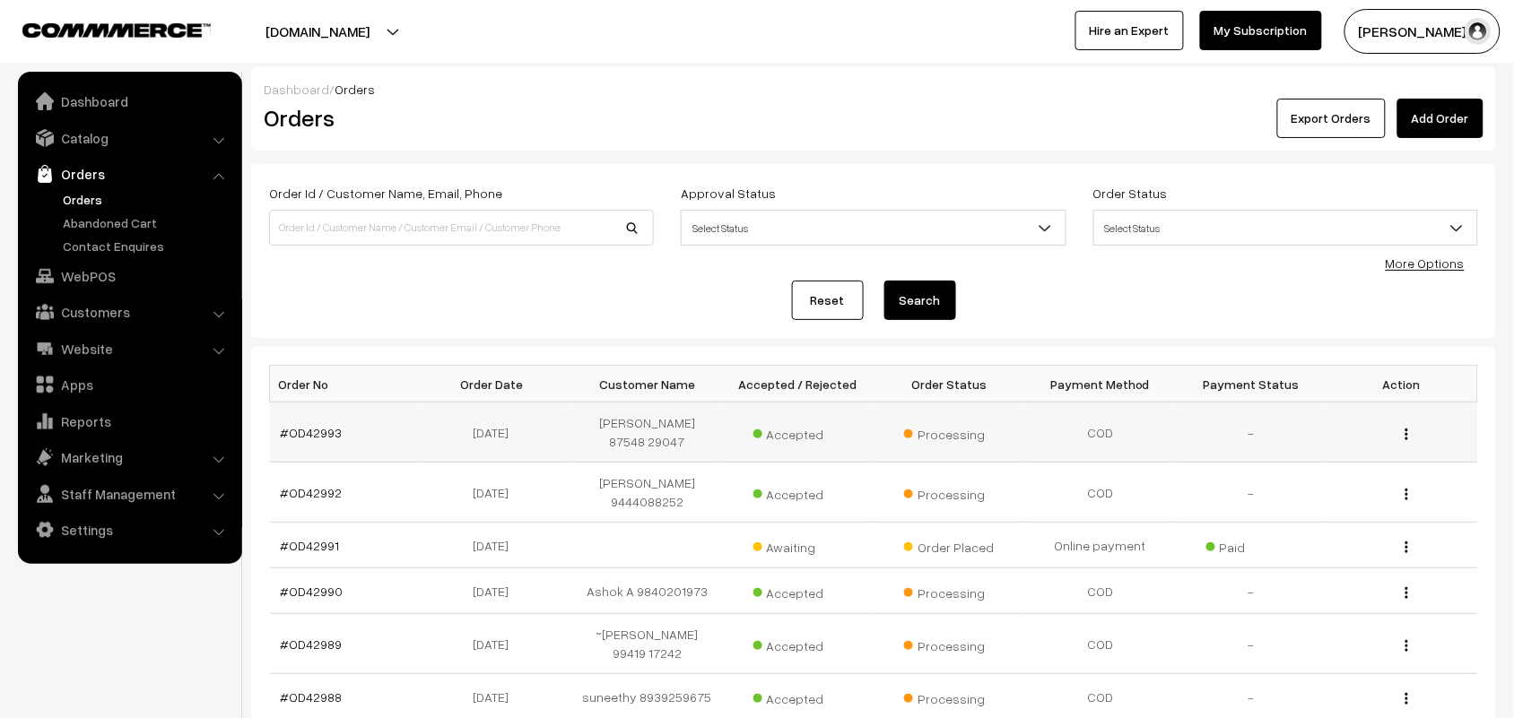
click at [303, 417] on td "#OD42993" at bounding box center [345, 433] width 151 height 60
click at [306, 425] on link "#OD42993" at bounding box center [312, 432] width 62 height 15
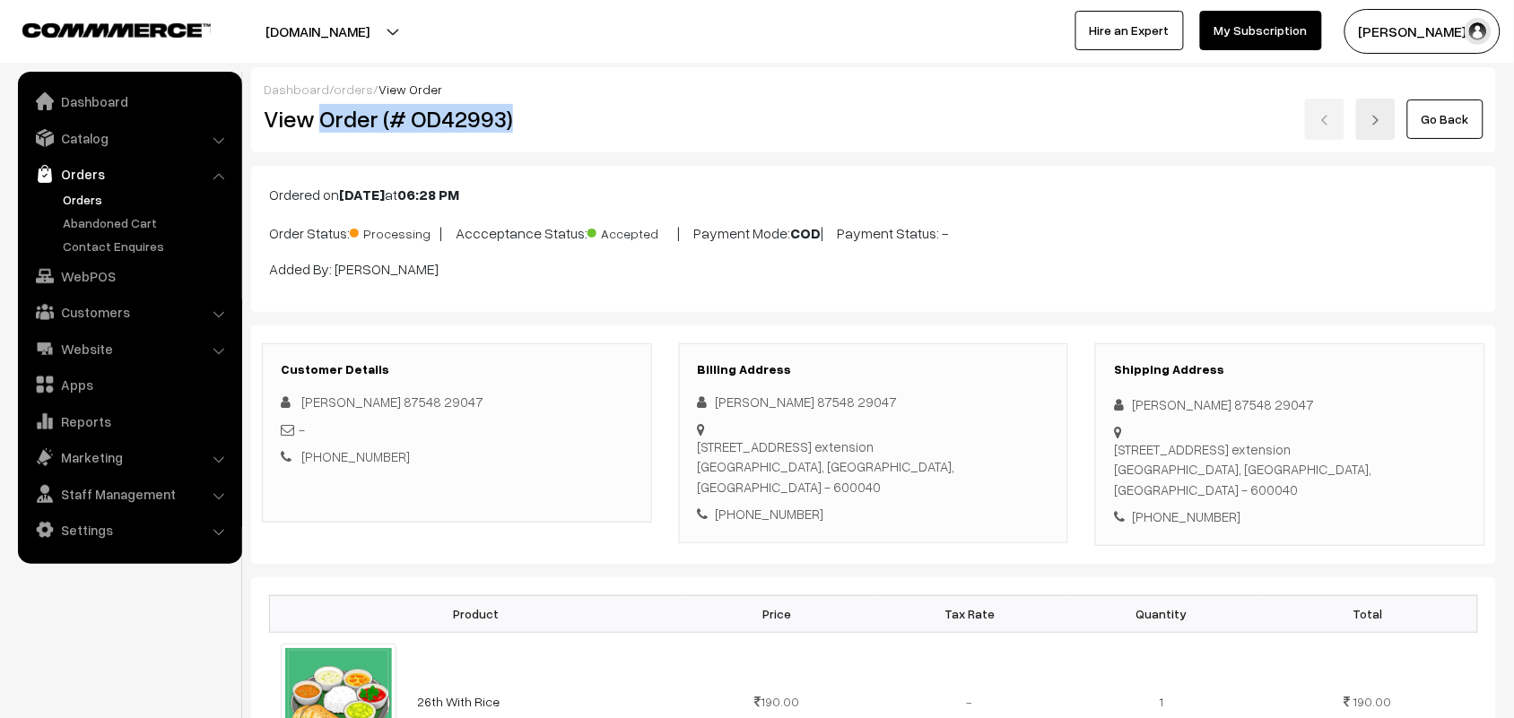
drag, startPoint x: 0, startPoint y: 0, endPoint x: 553, endPoint y: 108, distance: 563.7
click at [553, 108] on h2 "View Order (# OD42993)" at bounding box center [458, 119] width 388 height 28
copy h2 "Order (# OD42993)"
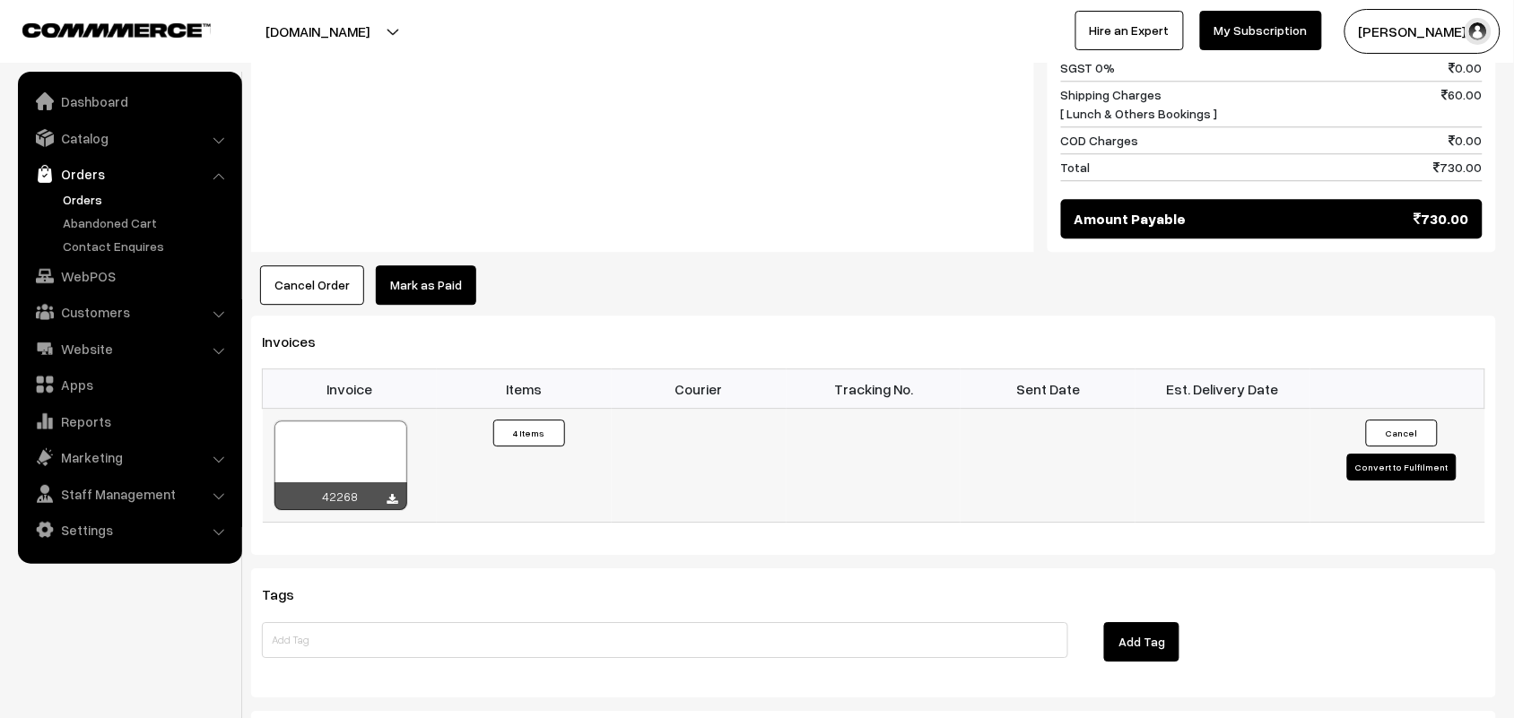
scroll to position [1345, 0]
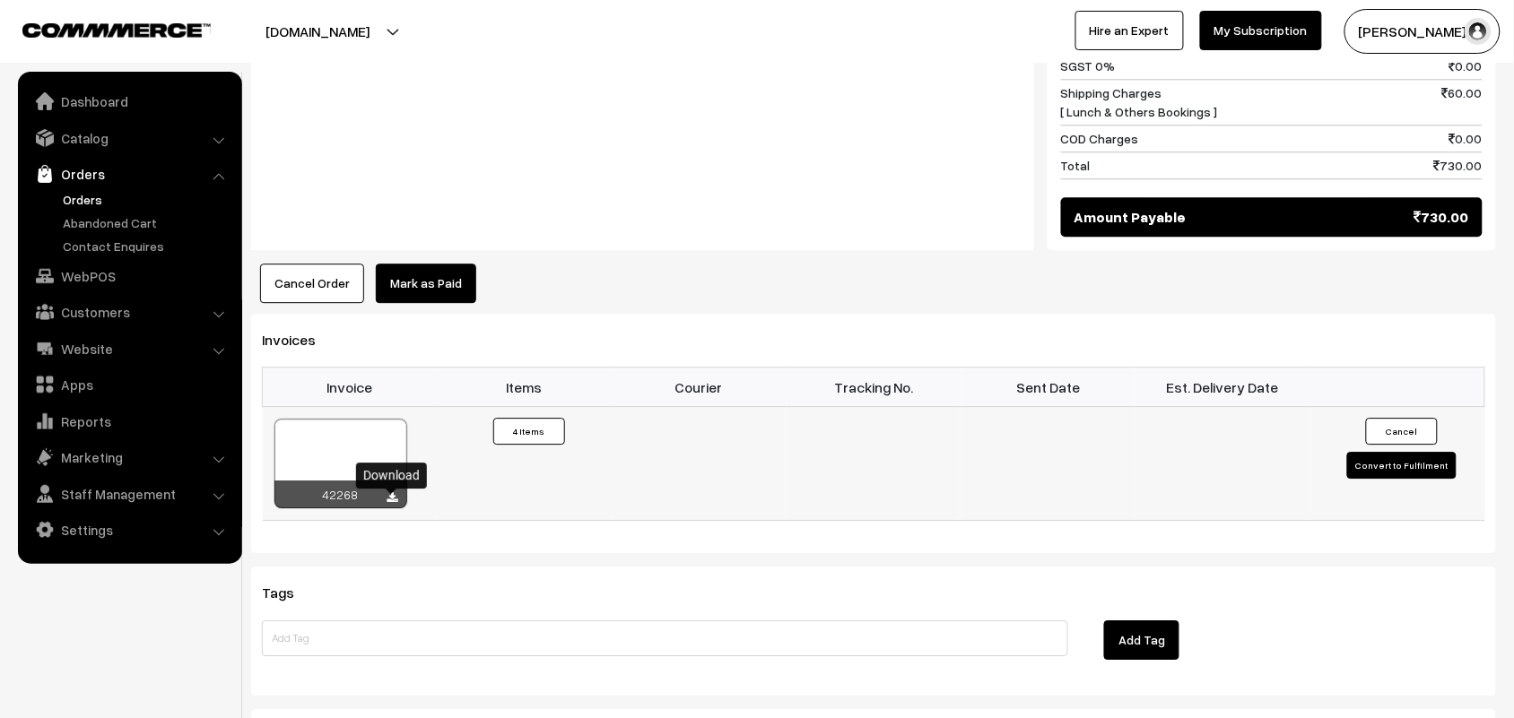
click at [393, 498] on icon at bounding box center [392, 498] width 11 height 12
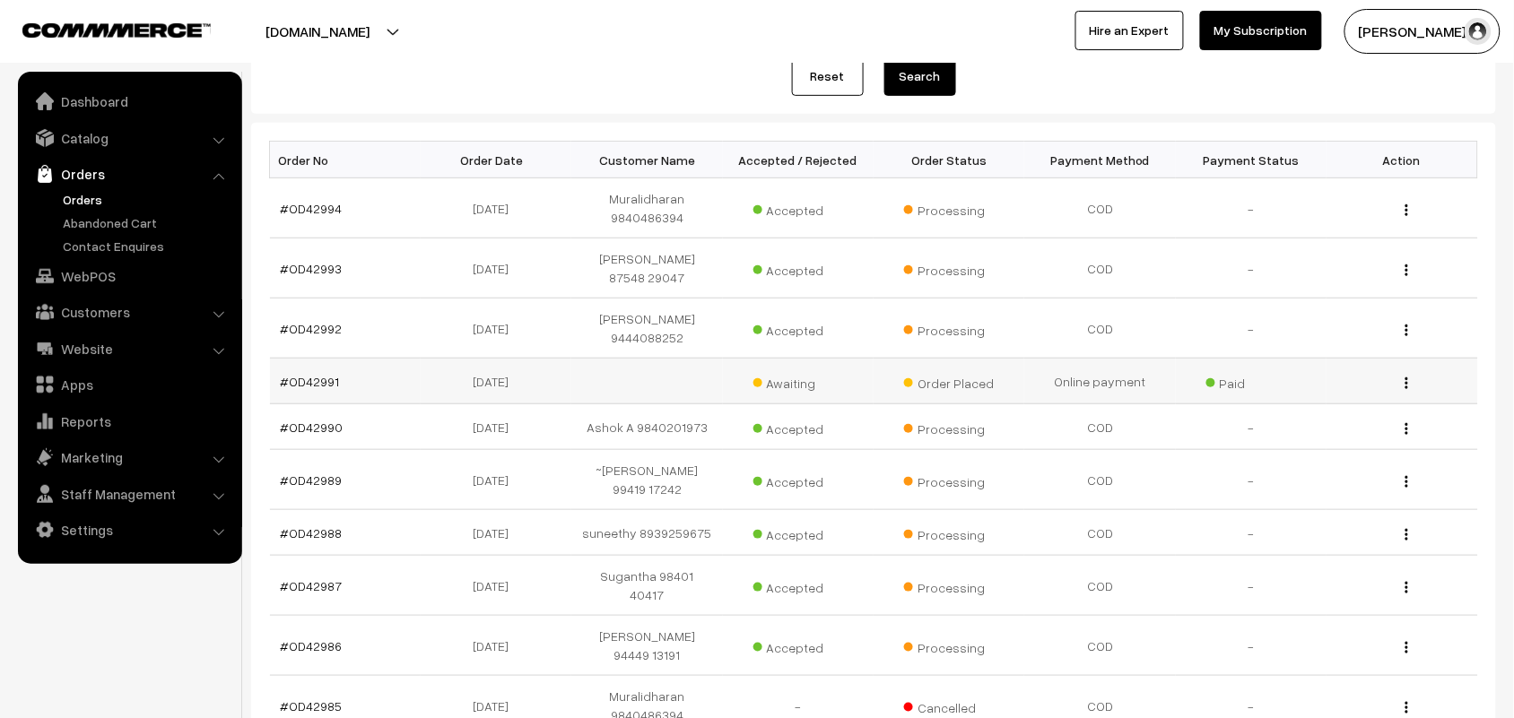
scroll to position [224, 0]
click at [291, 359] on td "#OD42991" at bounding box center [345, 382] width 151 height 46
click at [290, 374] on link "#OD42991" at bounding box center [310, 381] width 59 height 15
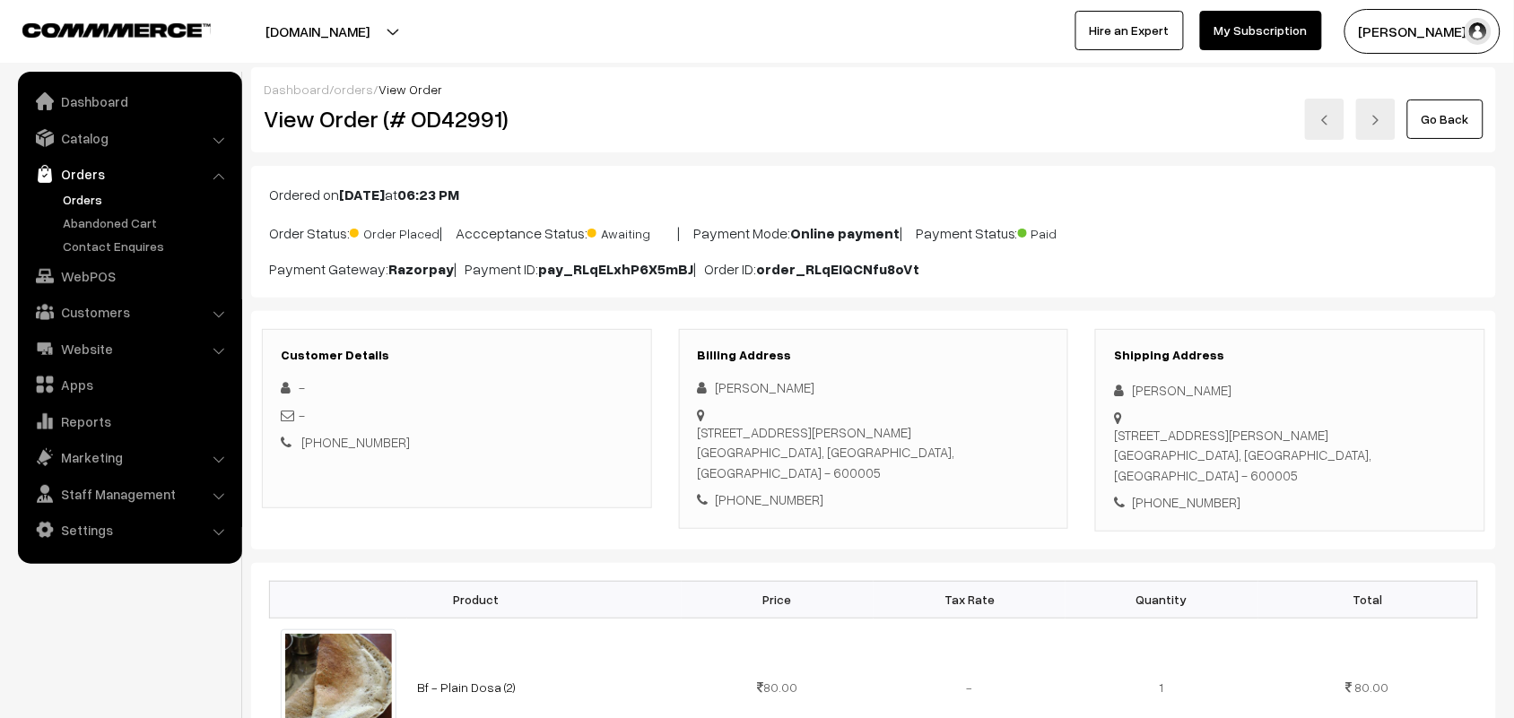
click at [1437, 119] on link "Go Back" at bounding box center [1445, 119] width 76 height 39
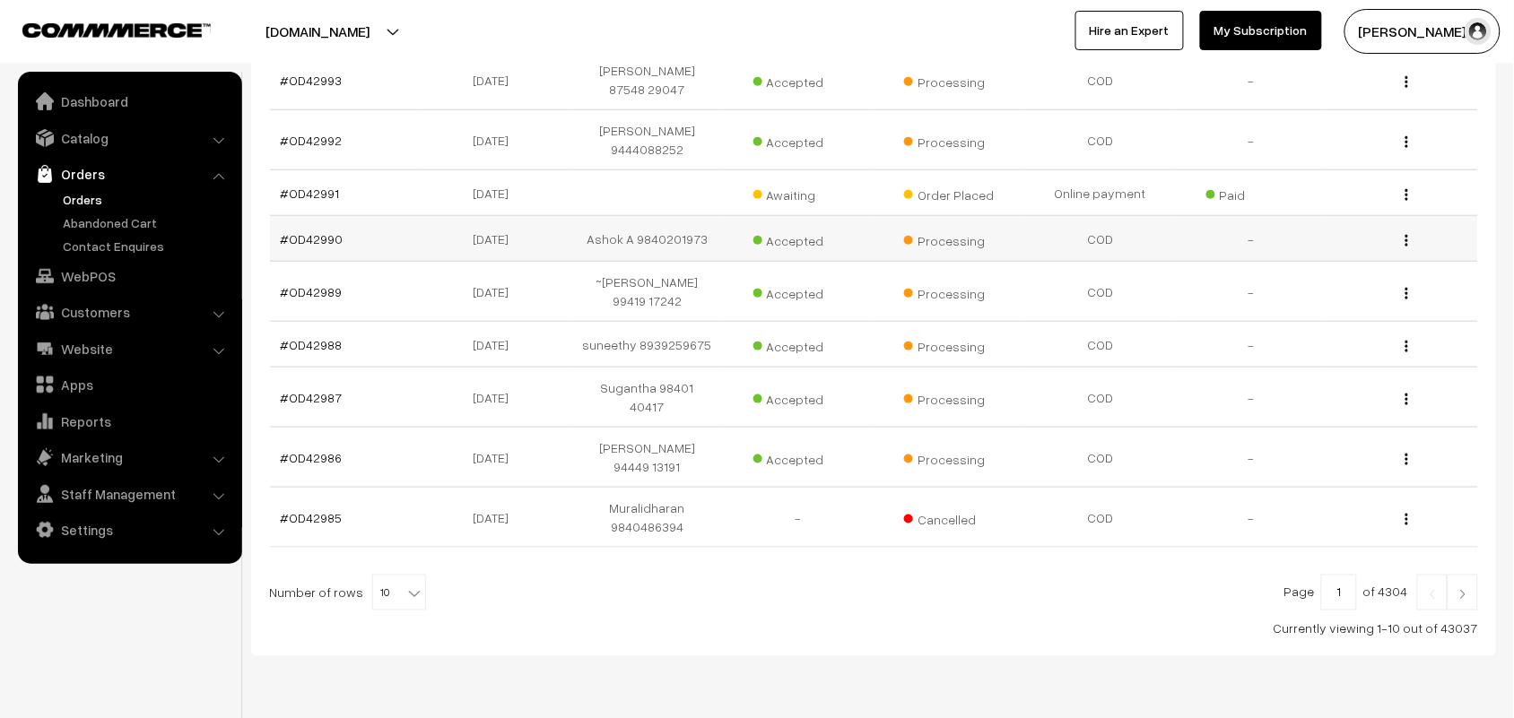
scroll to position [428, 0]
